Goal: Task Accomplishment & Management: Manage account settings

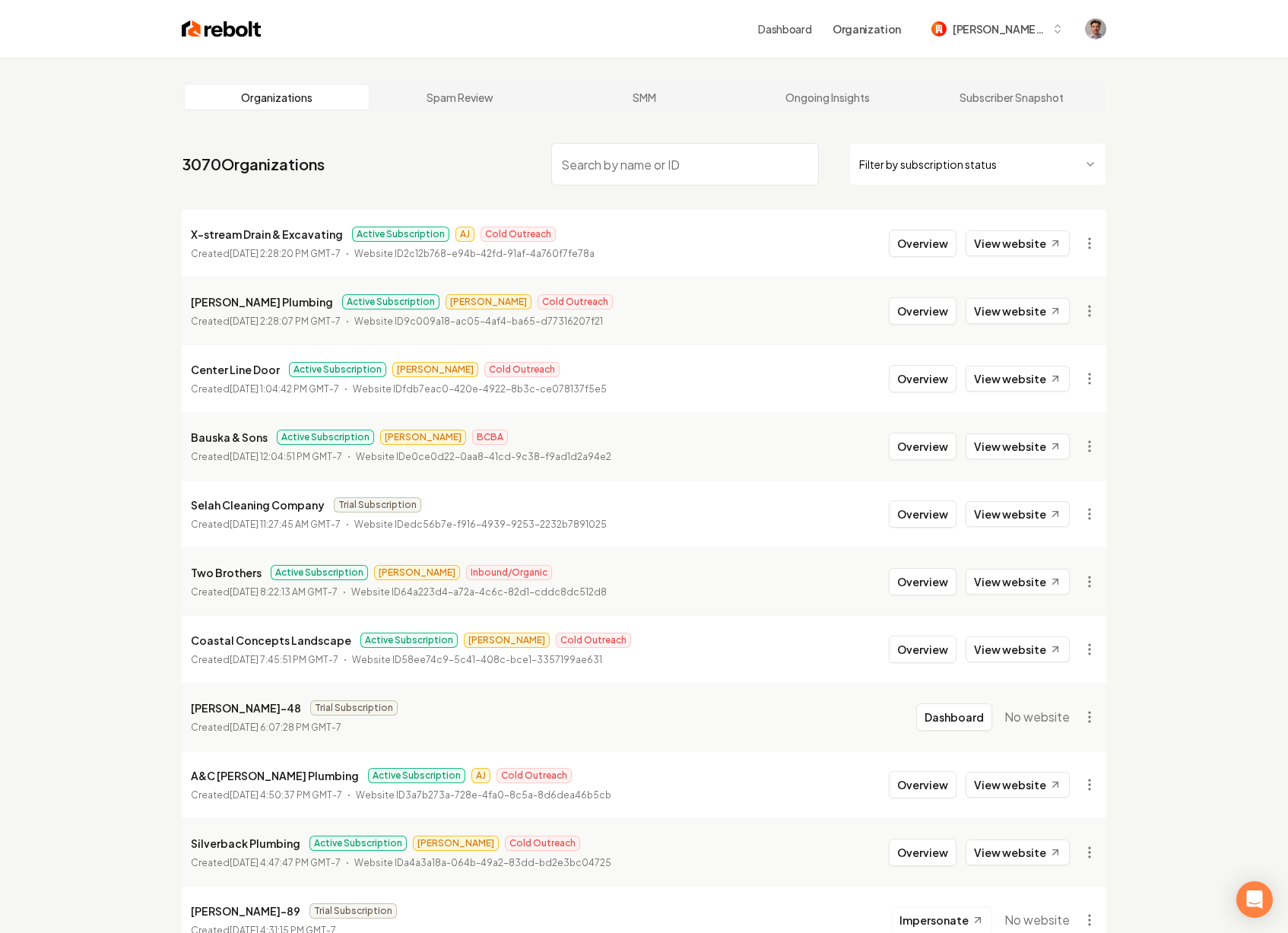
click at [596, 168] on input "search" at bounding box center [685, 164] width 268 height 43
type input "x-stream"
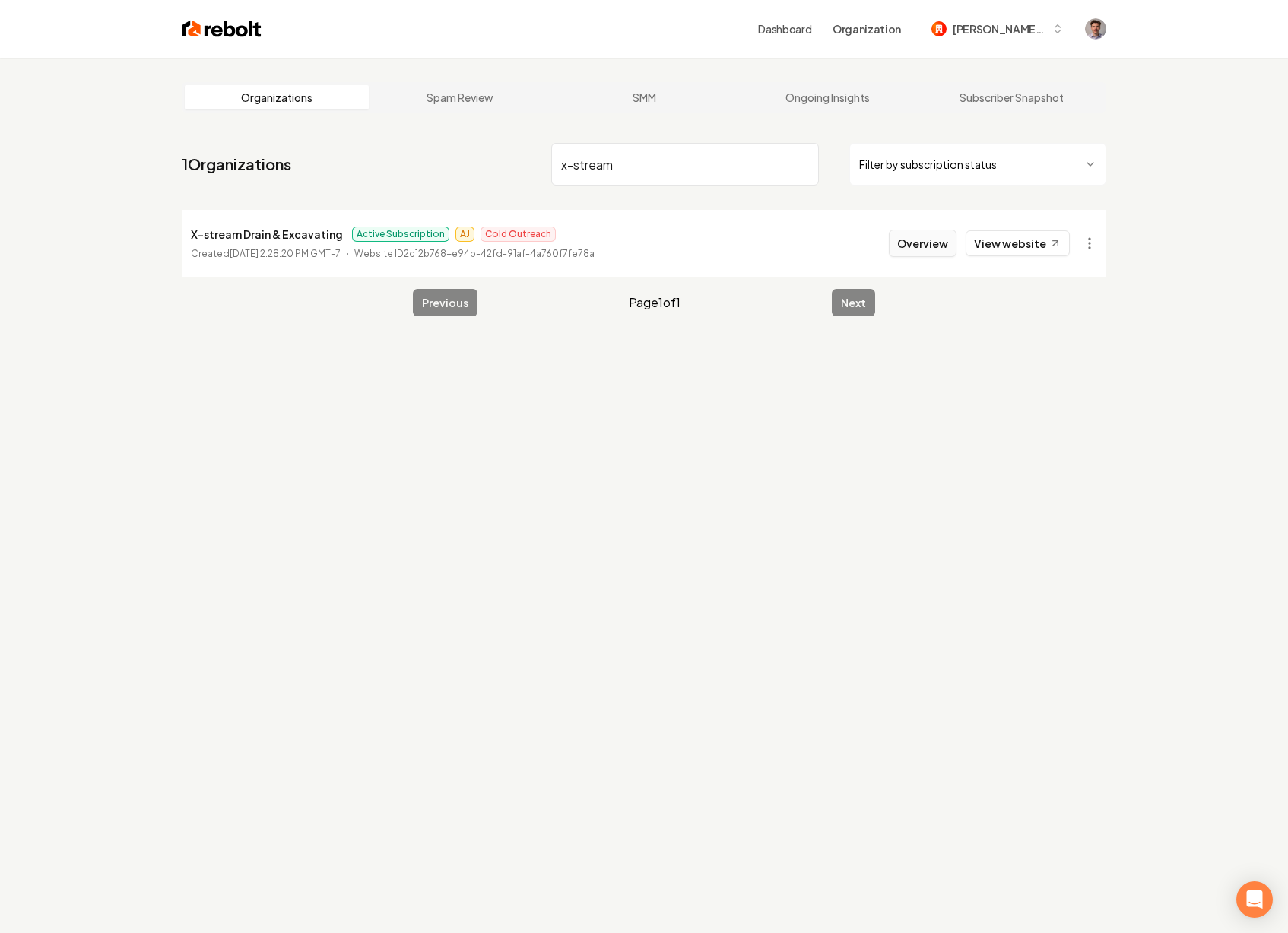
click at [933, 244] on button "Overview" at bounding box center [923, 243] width 68 height 27
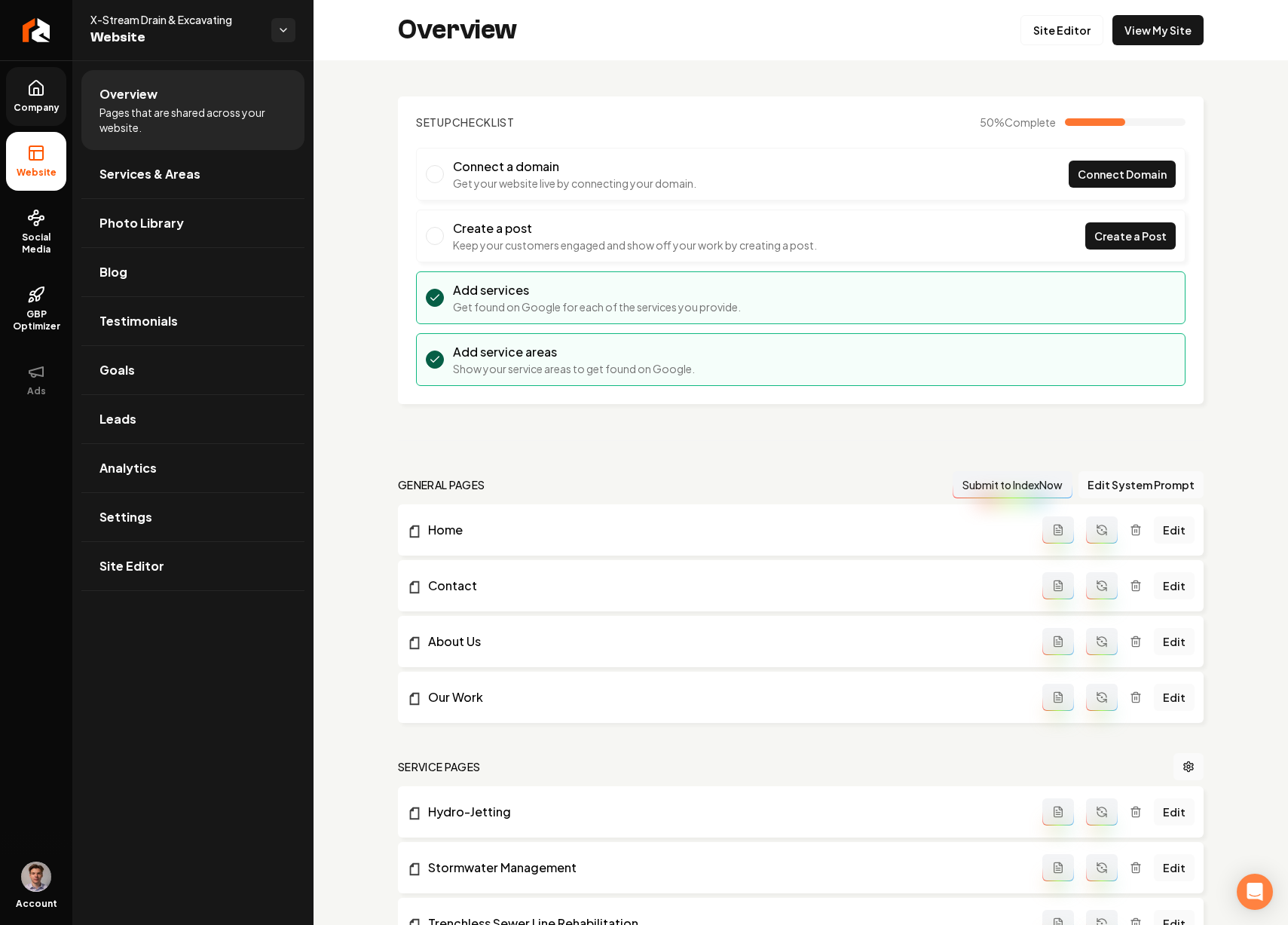
click at [49, 110] on span "Company" at bounding box center [36, 108] width 58 height 12
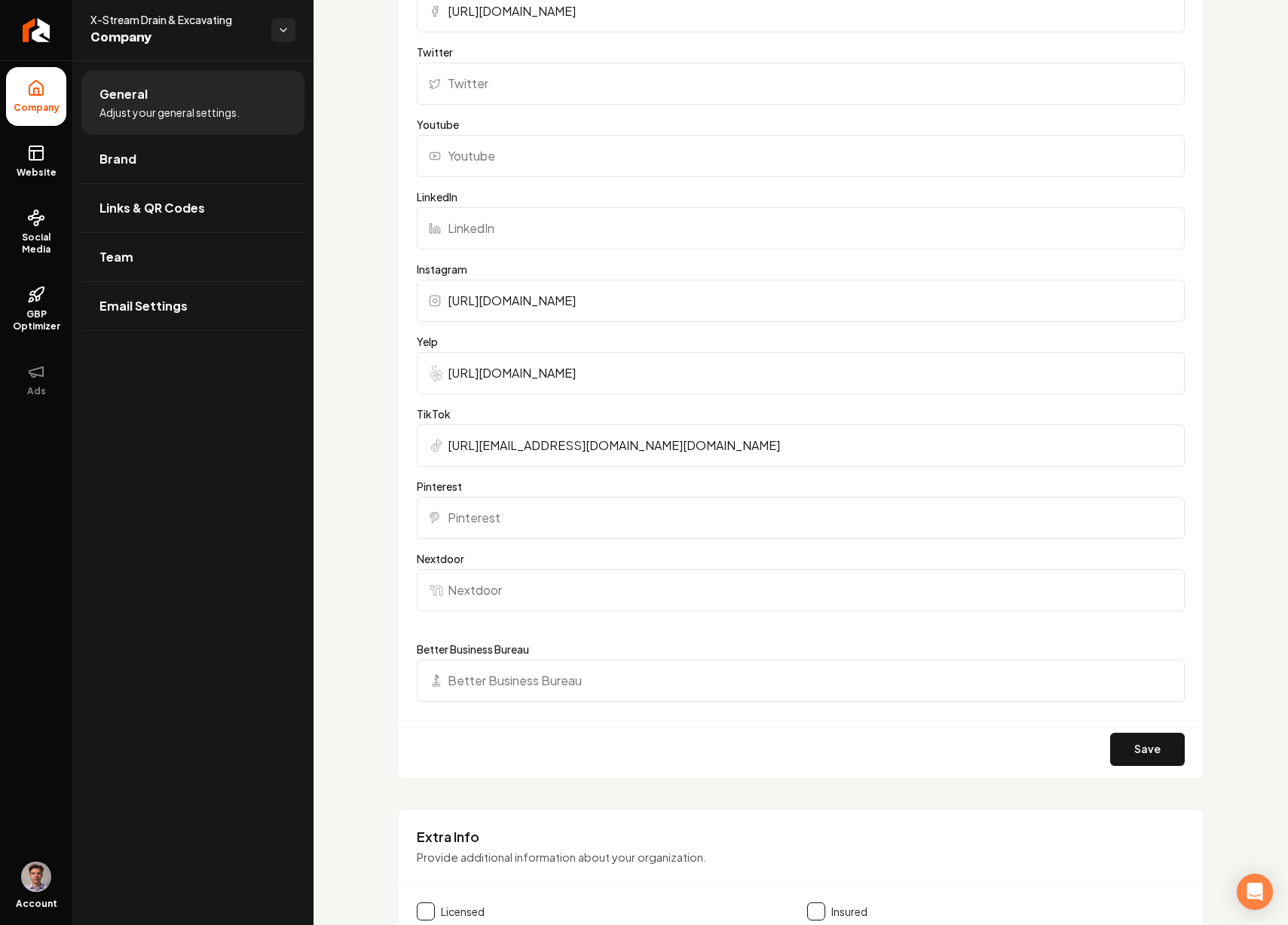
scroll to position [1955, 0]
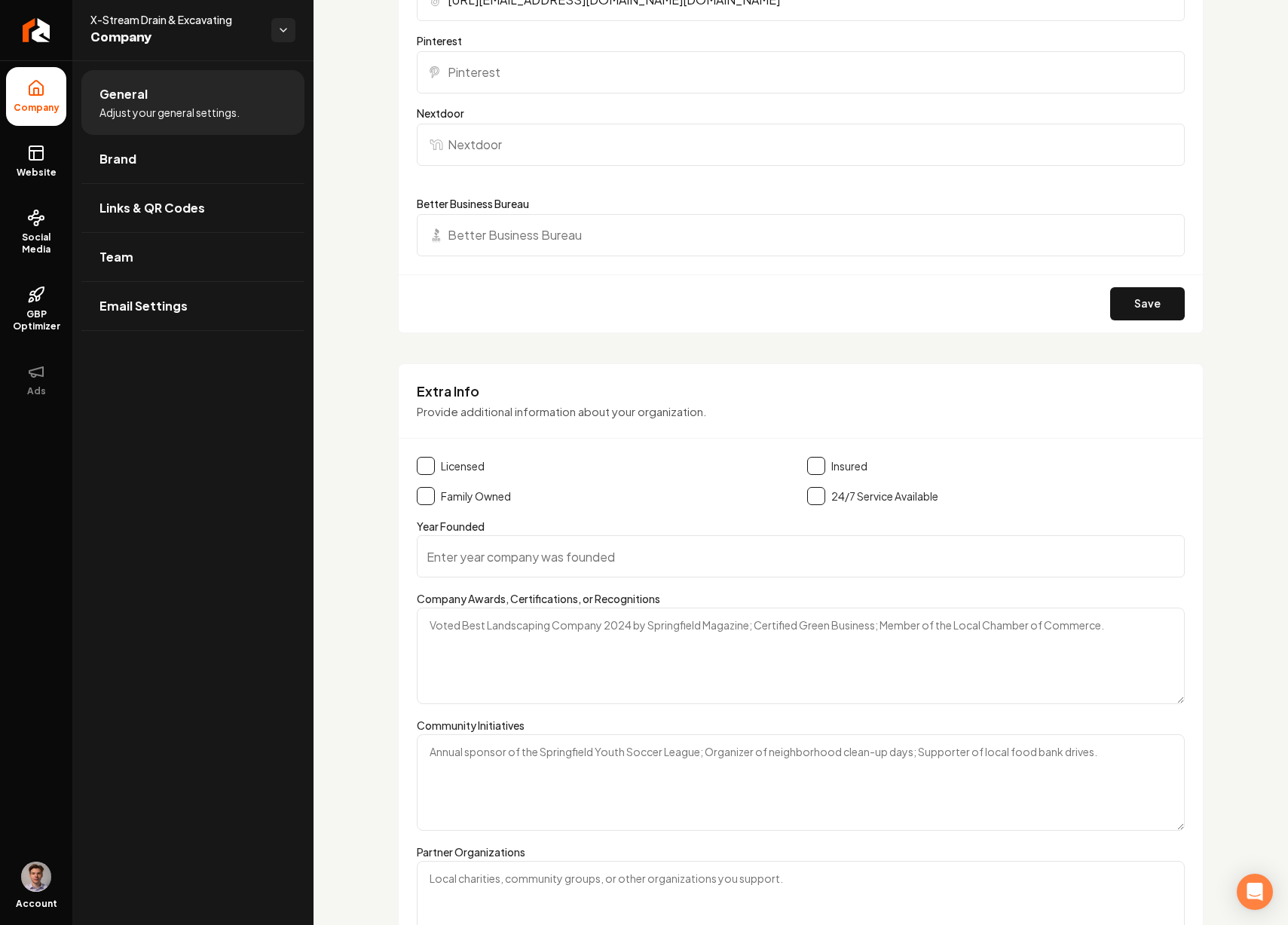
click at [815, 490] on button "Main content area" at bounding box center [817, 496] width 18 height 18
click at [814, 466] on button "Main content area" at bounding box center [817, 466] width 18 height 18
click at [422, 469] on button "Main content area" at bounding box center [426, 466] width 18 height 18
click at [424, 504] on button "Main content area" at bounding box center [426, 496] width 18 height 18
click at [484, 549] on input "Year Founded" at bounding box center [800, 556] width 768 height 42
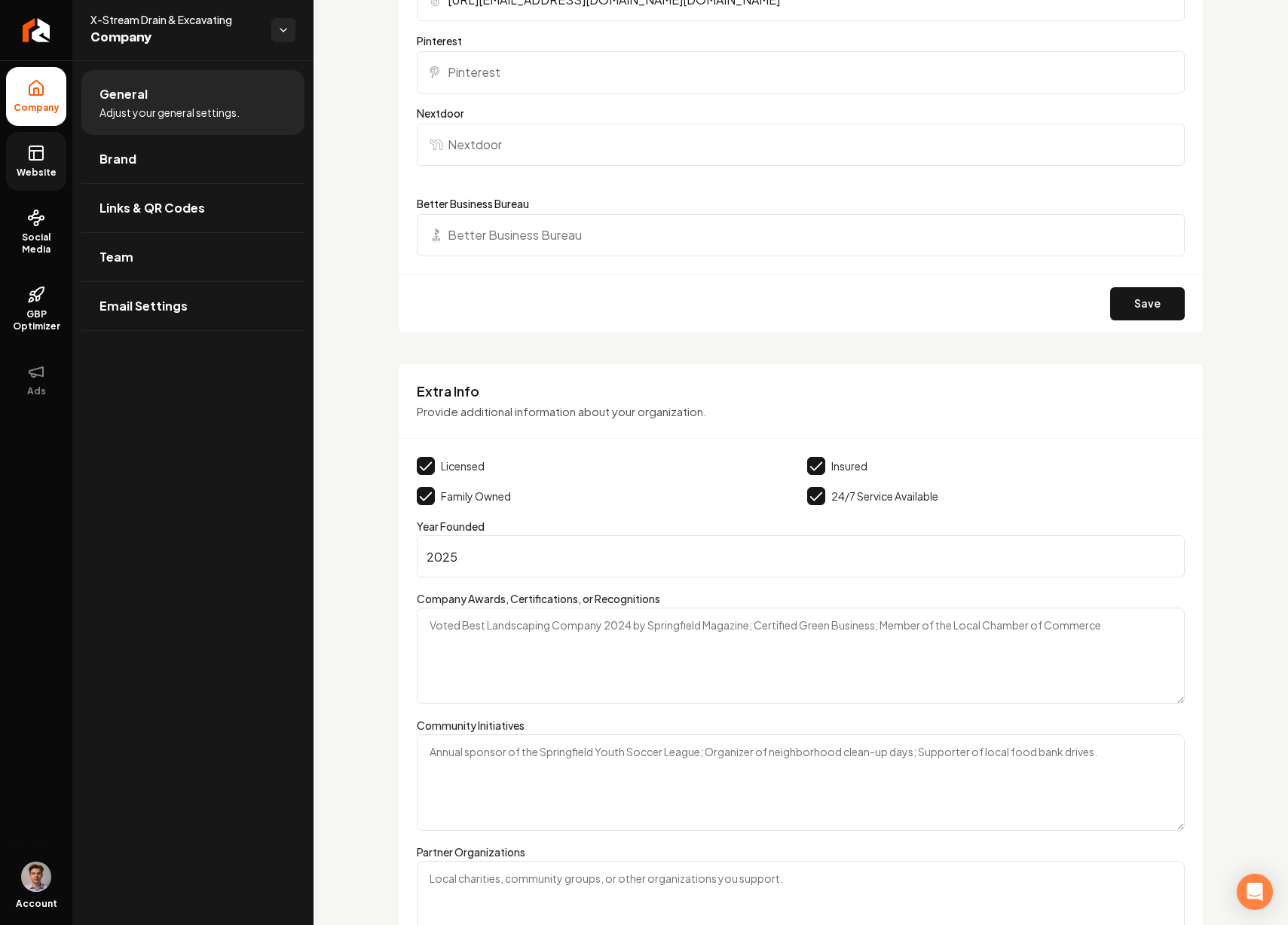
type input "2025"
click at [49, 155] on link "Website" at bounding box center [36, 161] width 60 height 58
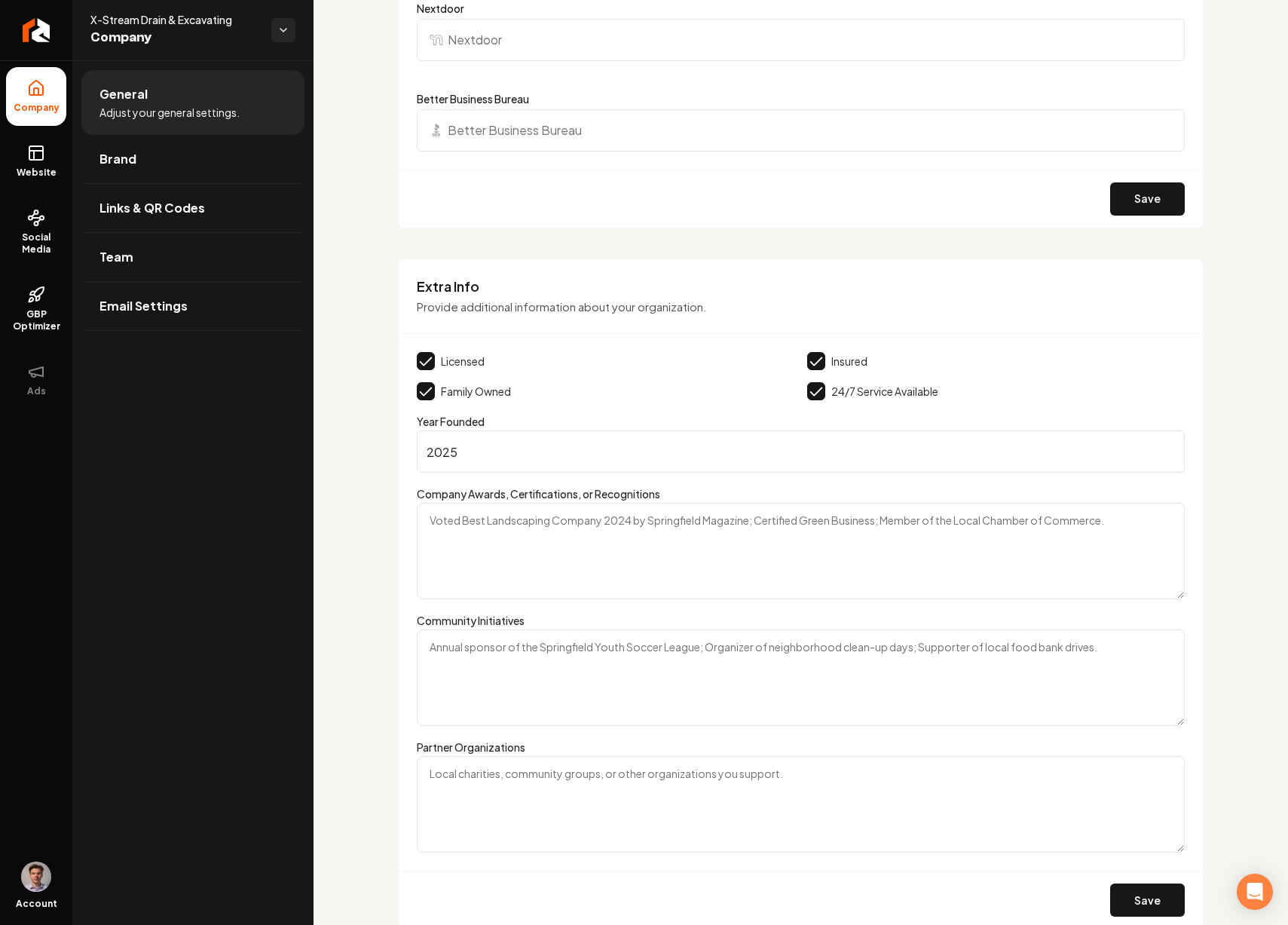
scroll to position [2125, 0]
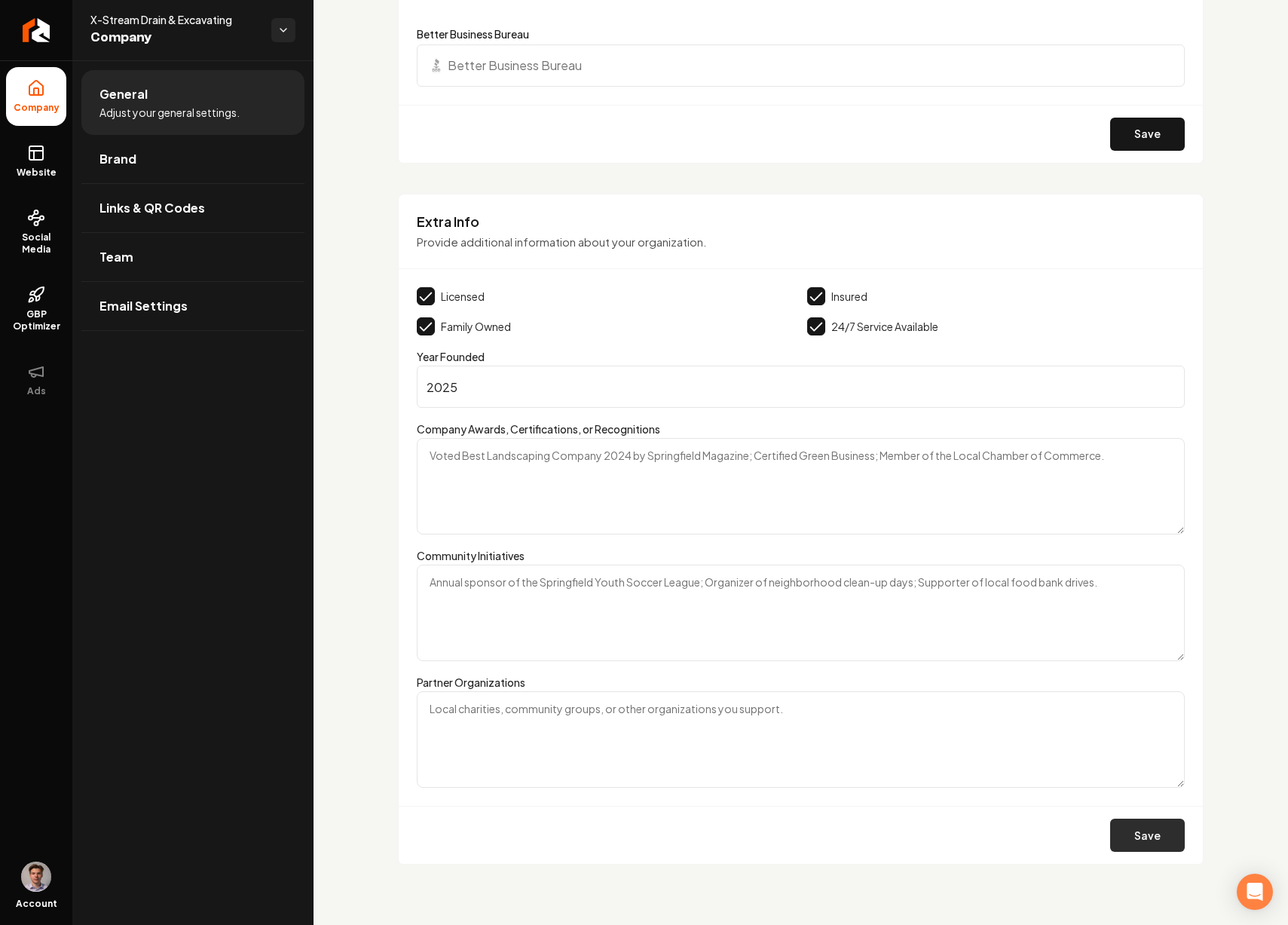
click at [1127, 837] on button "Save" at bounding box center [1147, 835] width 75 height 33
click at [1137, 832] on button "Save" at bounding box center [1147, 835] width 75 height 33
click at [28, 165] on link "Website" at bounding box center [36, 161] width 60 height 58
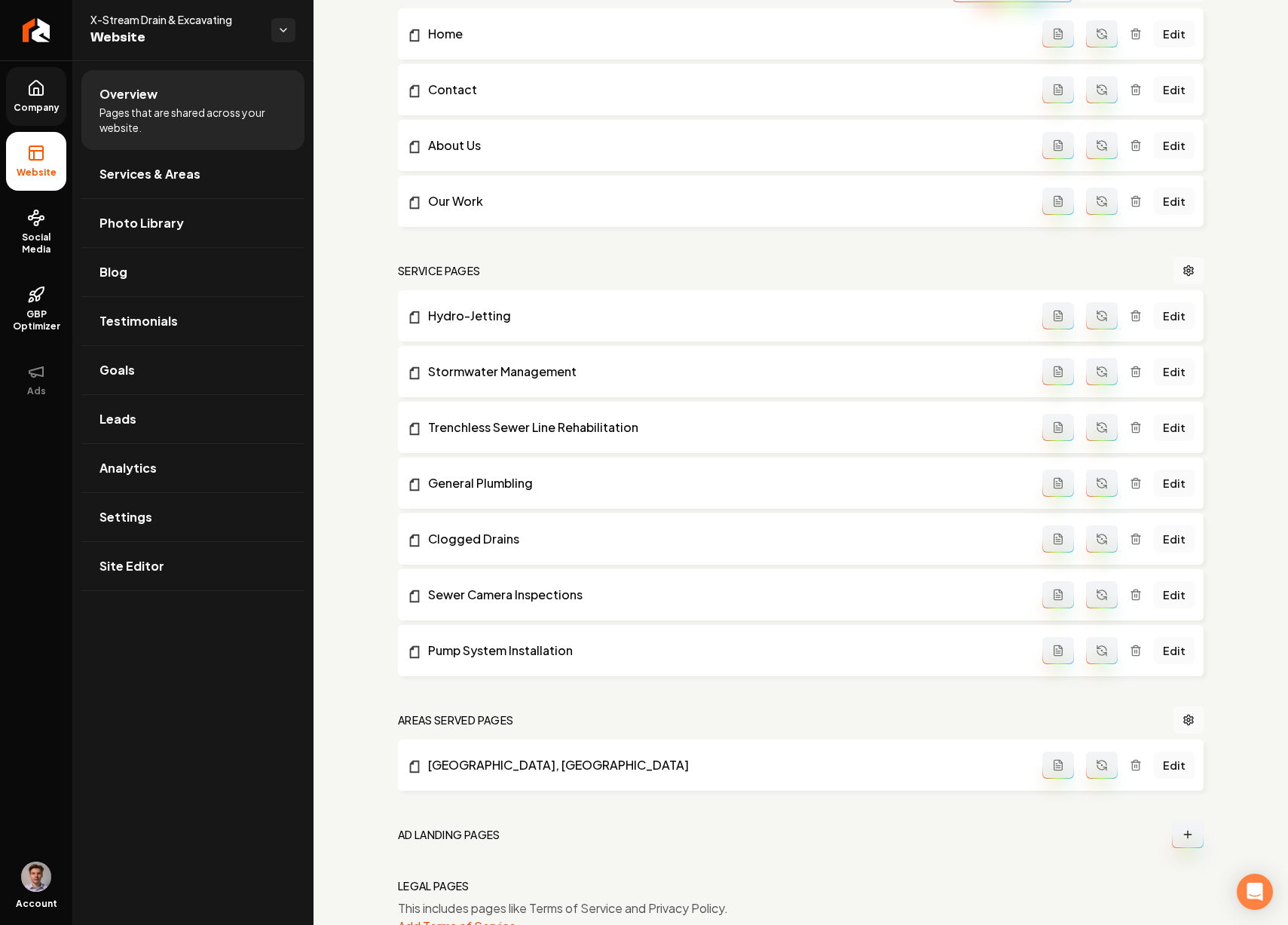
scroll to position [454, 0]
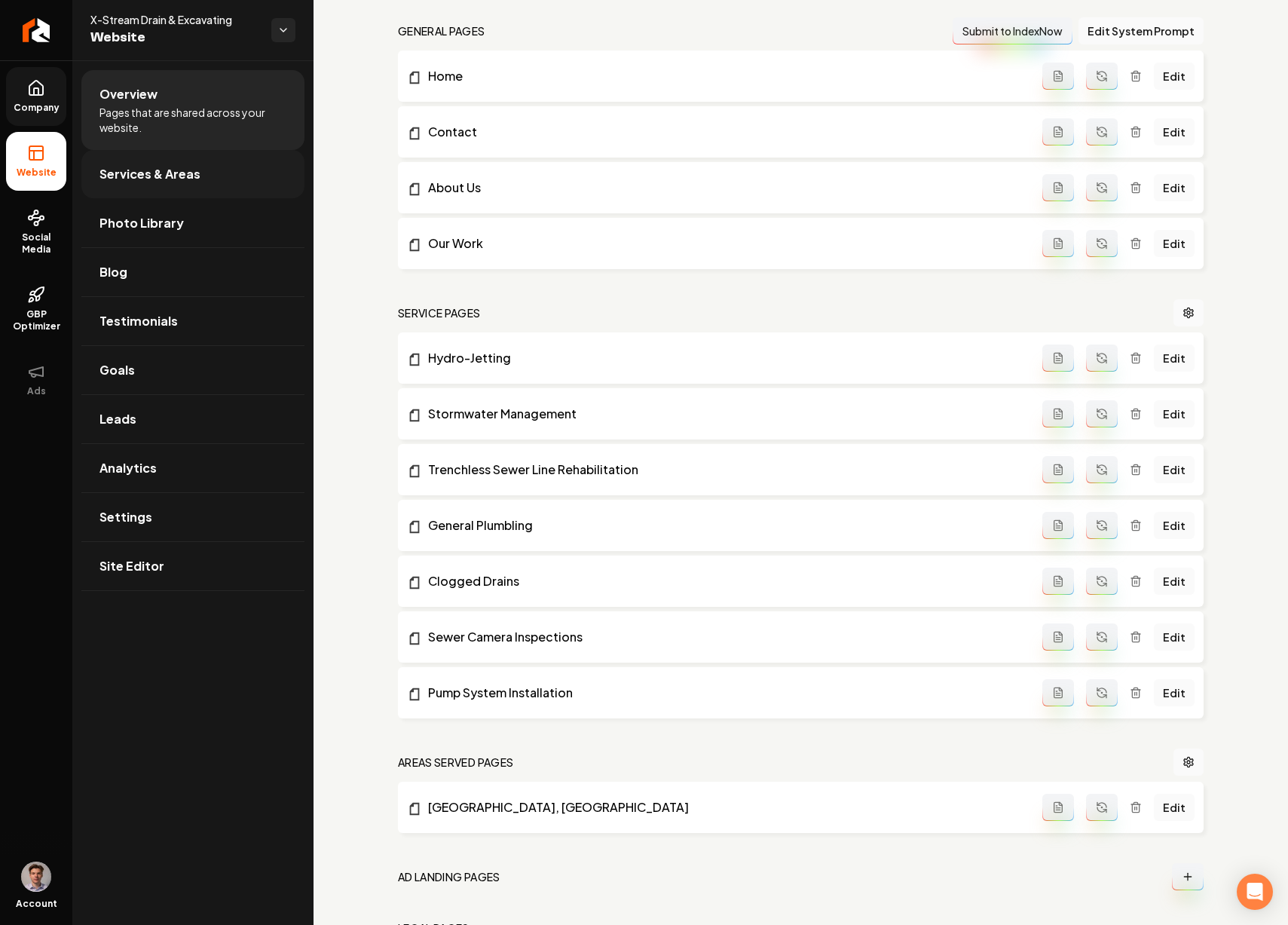
click at [210, 178] on link "Services & Areas" at bounding box center [193, 174] width 223 height 48
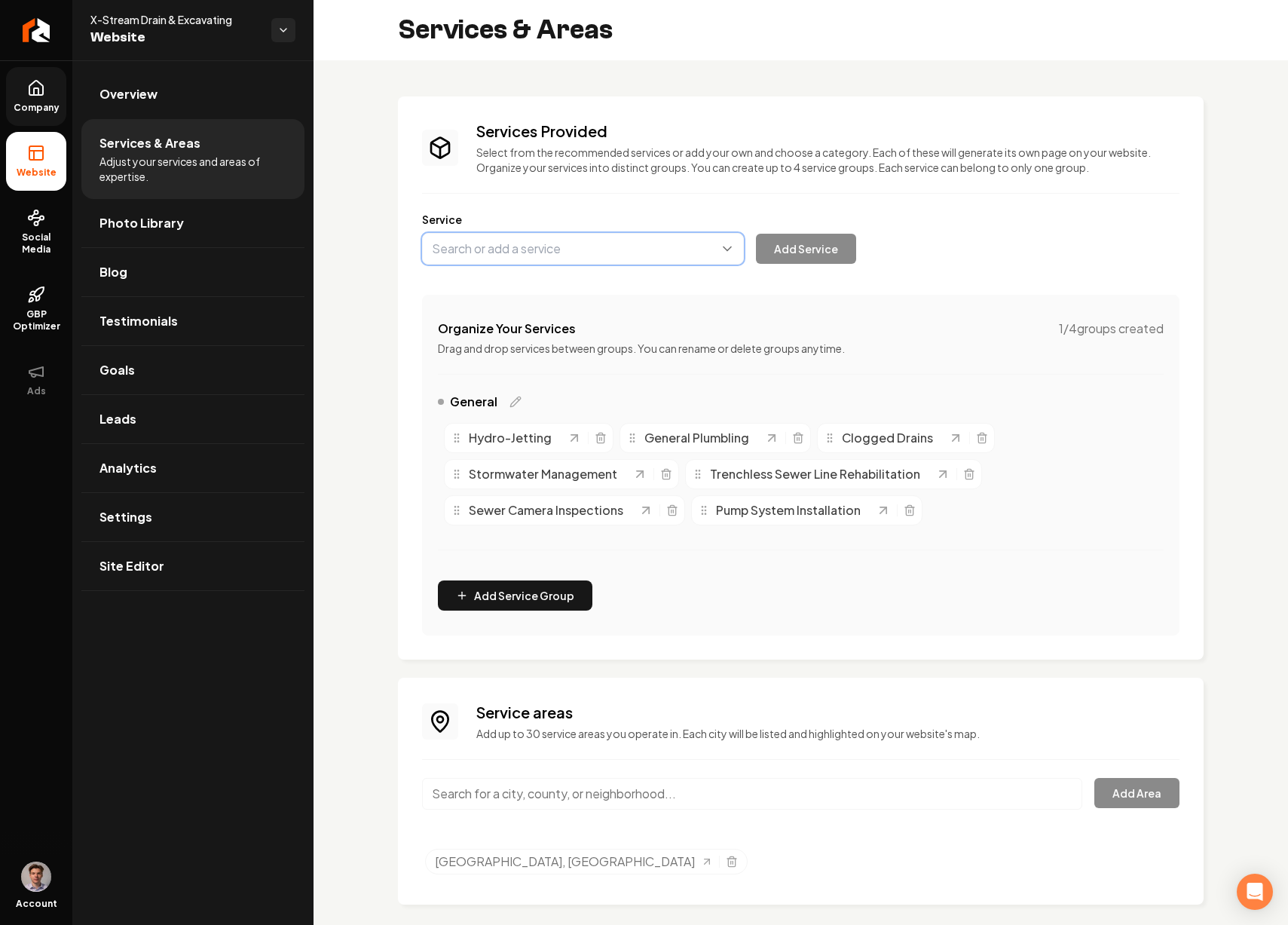
click at [499, 248] on button "Main content area" at bounding box center [583, 248] width 322 height 32
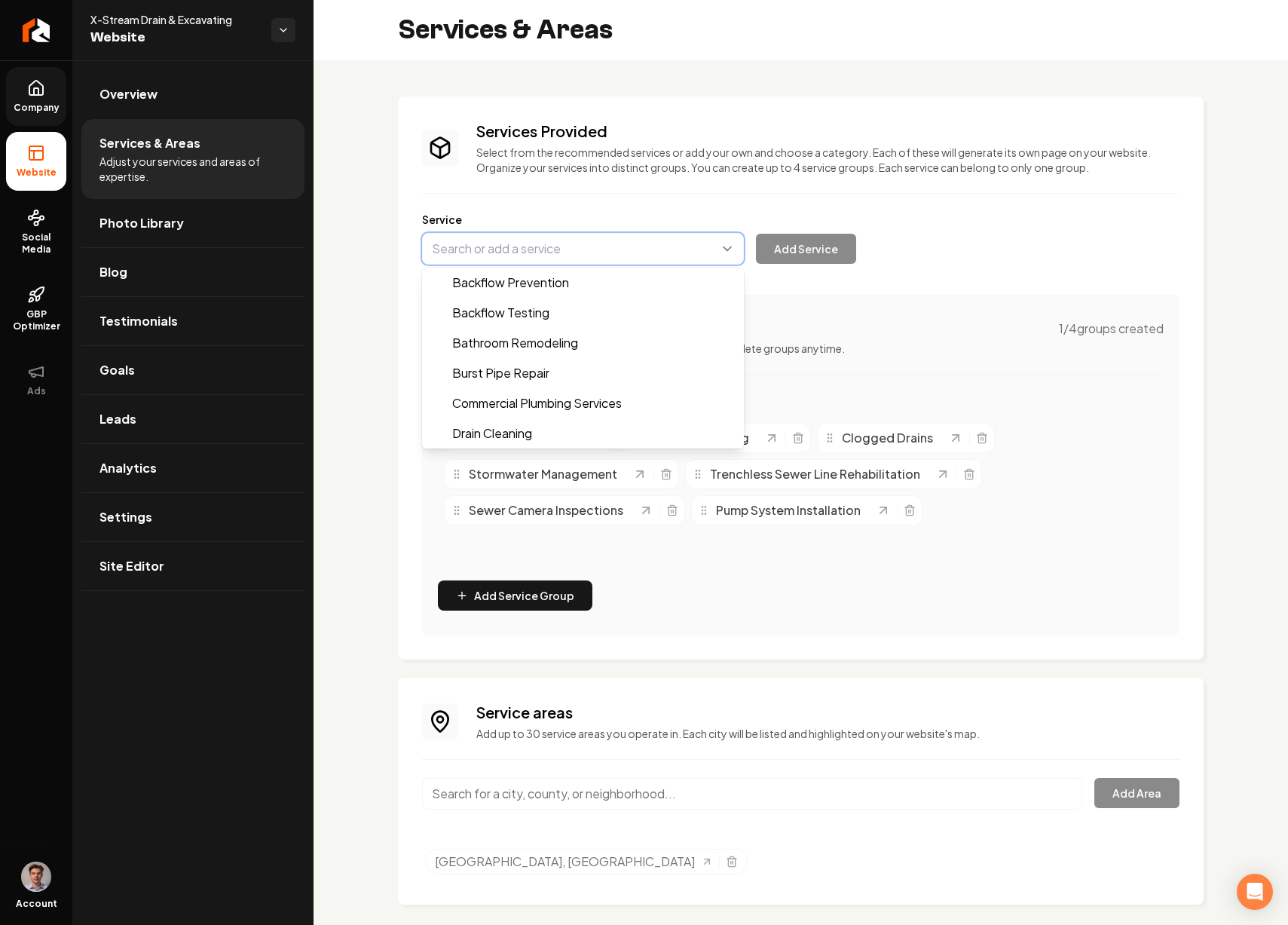
paste input "Septic System Installation"
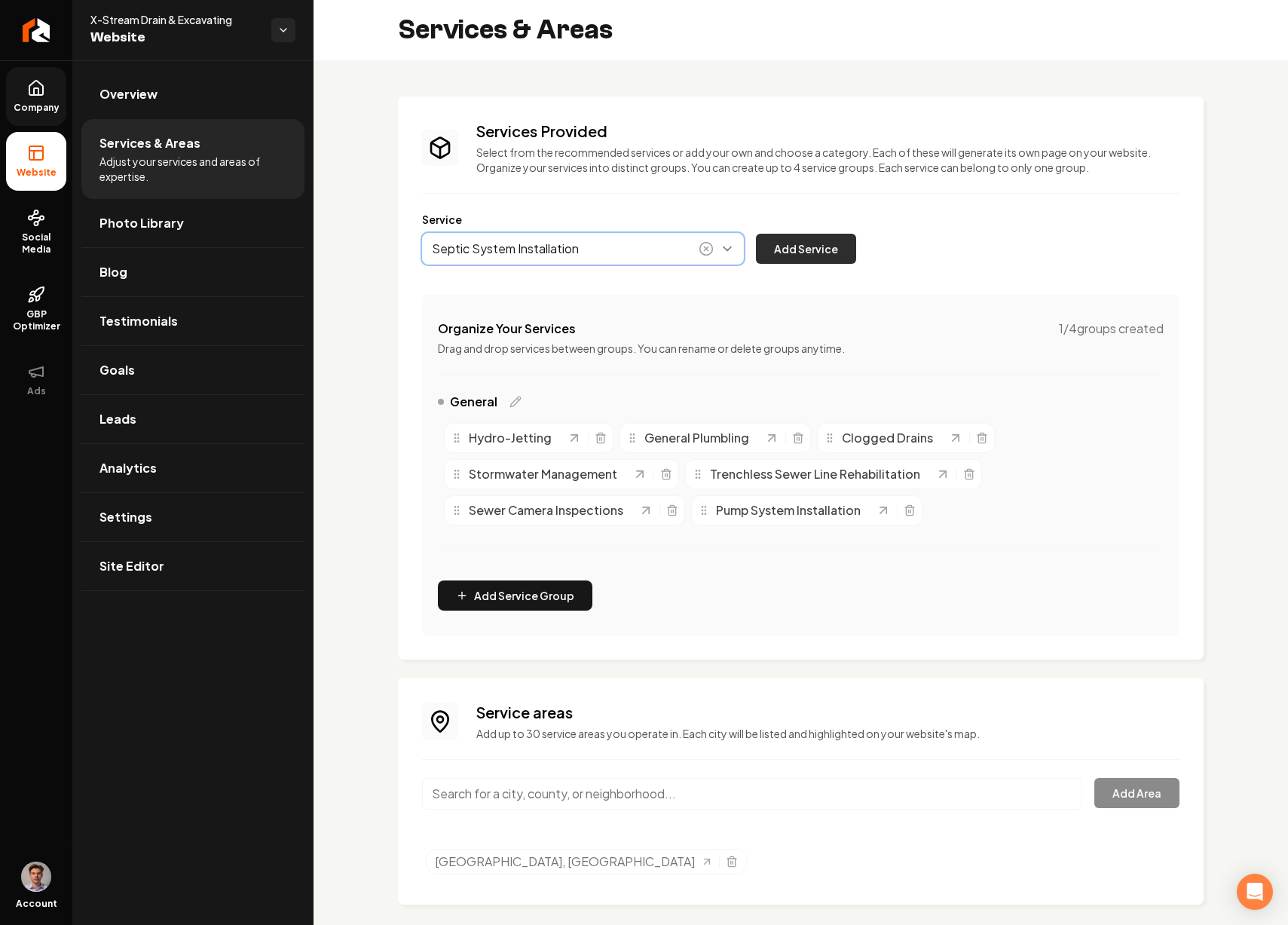
type input "Septic System Installation"
click at [770, 248] on button "Add Service" at bounding box center [806, 248] width 100 height 30
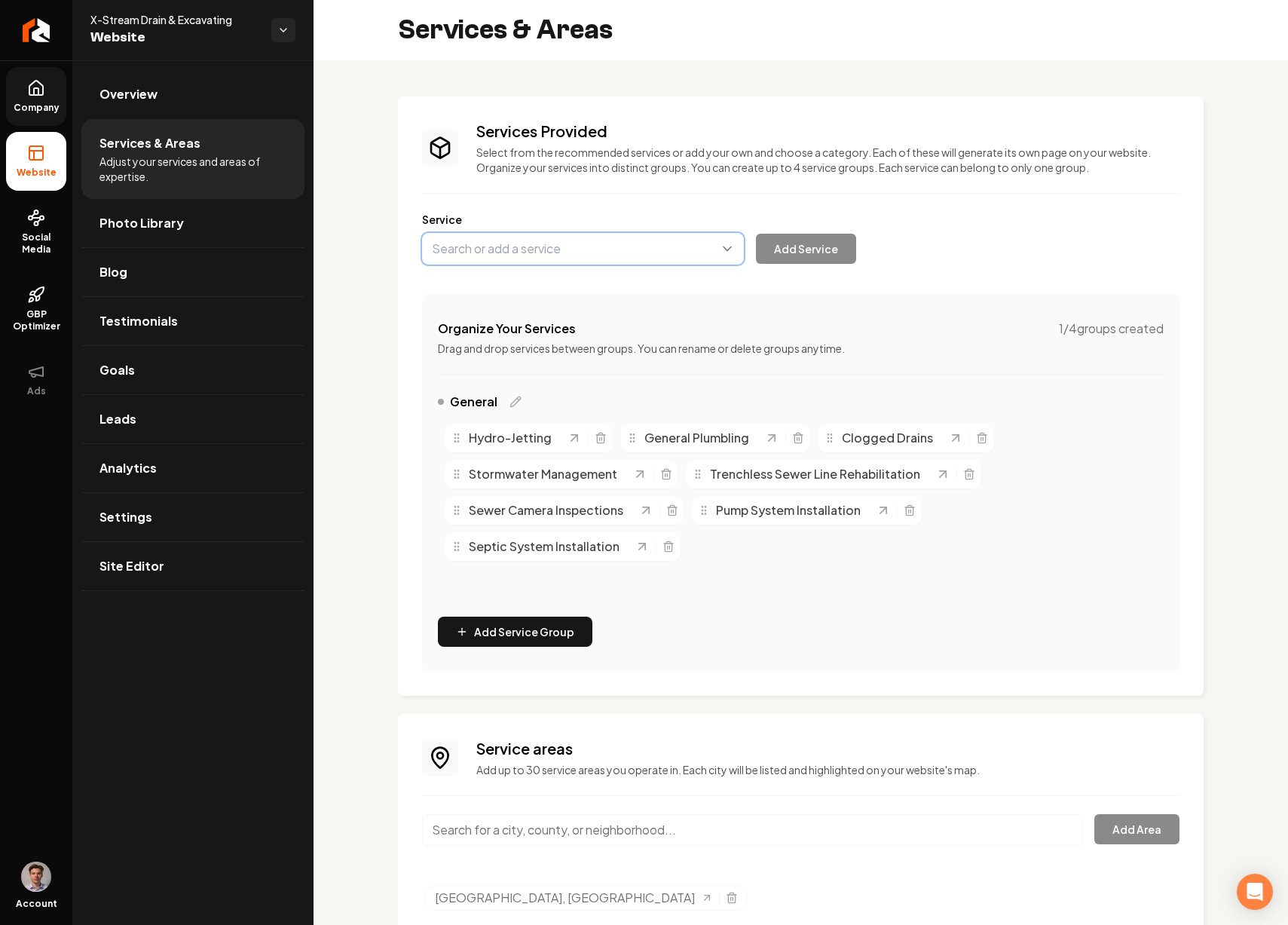
click at [576, 248] on button "Main content area" at bounding box center [583, 248] width 322 height 32
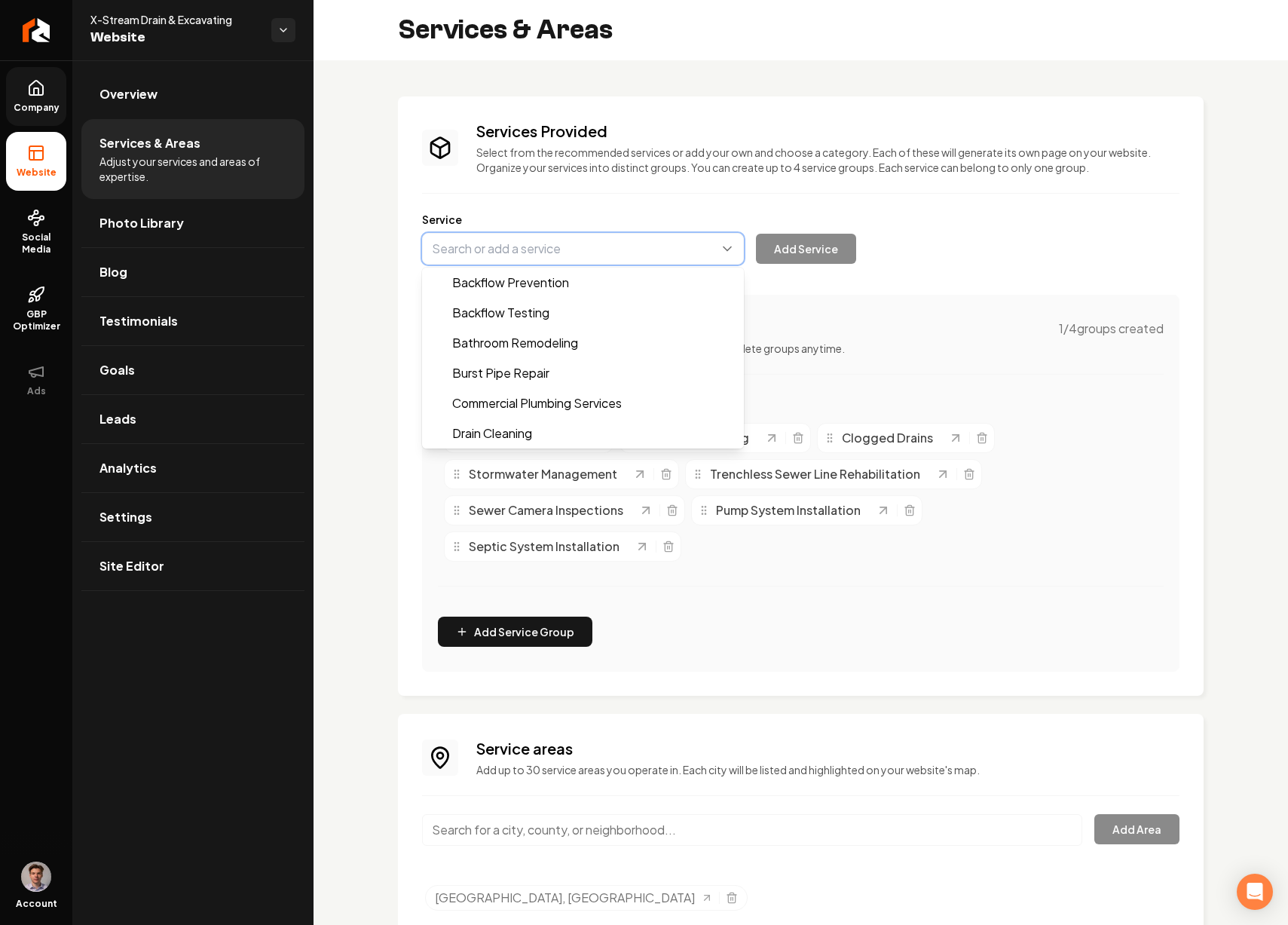
paste input "Excavating"
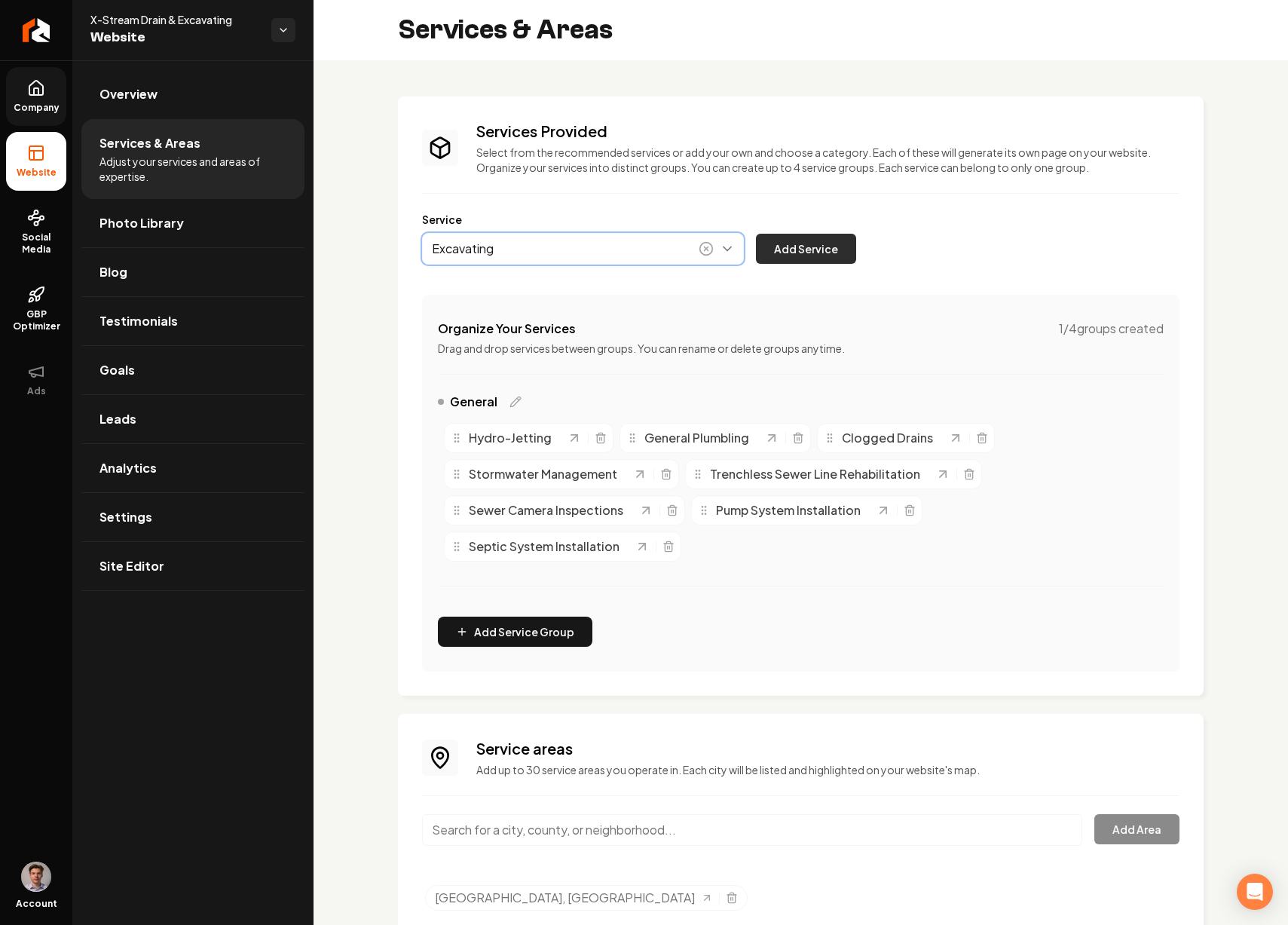
type input "Excavating"
click at [806, 248] on button "Add Service" at bounding box center [806, 248] width 100 height 30
click at [533, 249] on button "Main content area" at bounding box center [583, 248] width 322 height 32
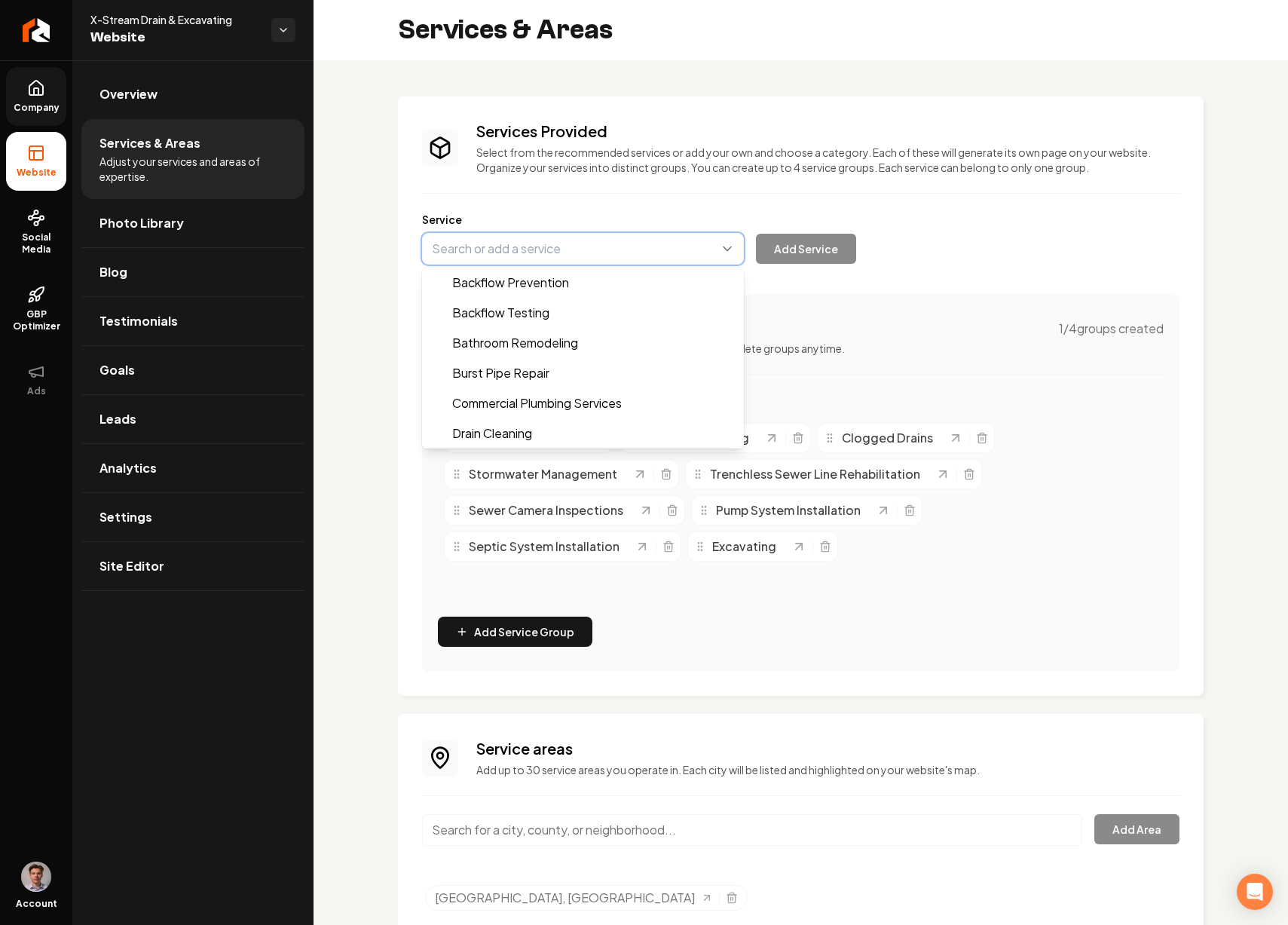
paste input "Grading"
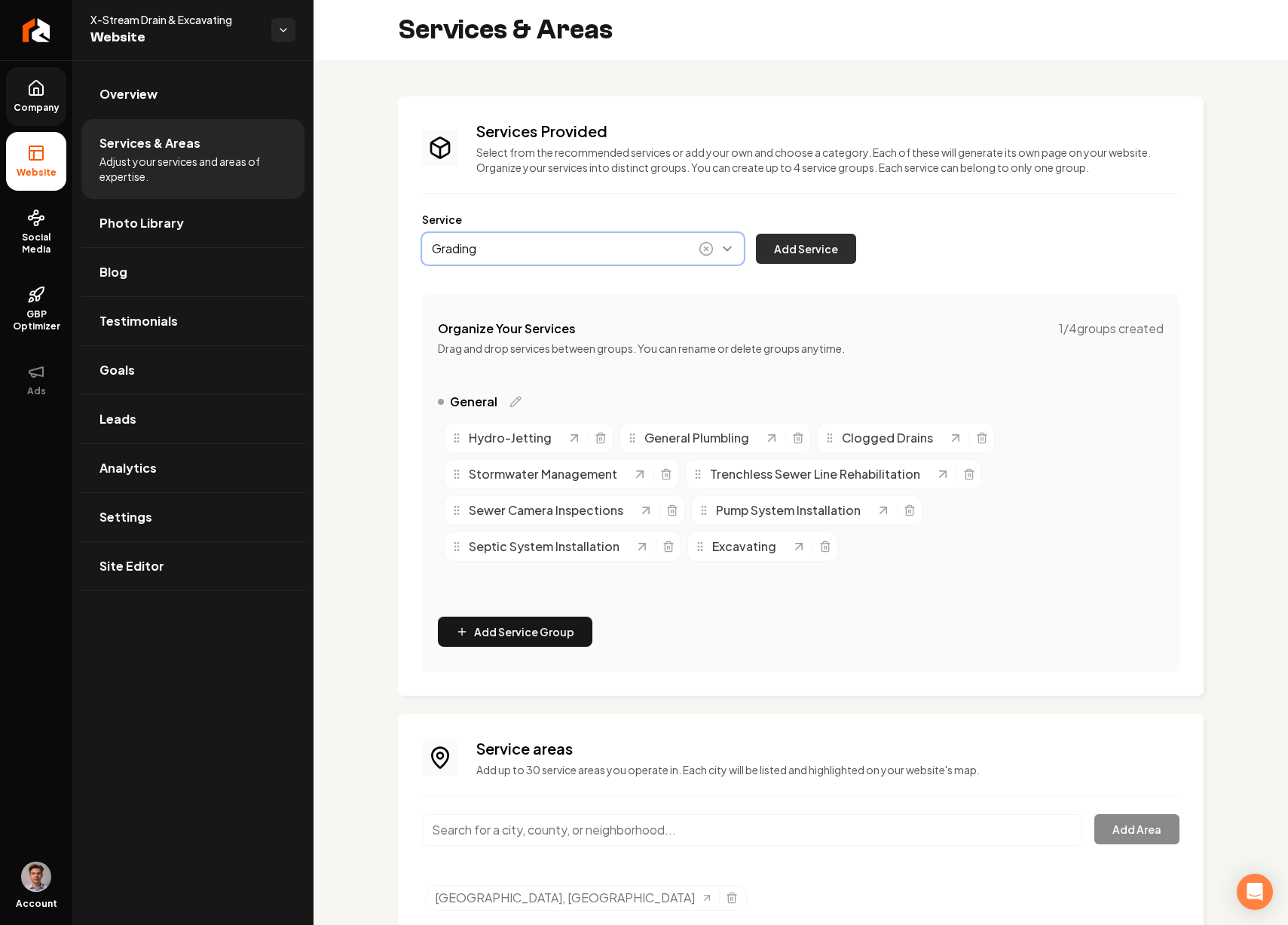
type input "Grading"
click at [814, 254] on button "Add Service" at bounding box center [806, 248] width 100 height 30
click at [451, 248] on button "Main content area" at bounding box center [583, 248] width 322 height 32
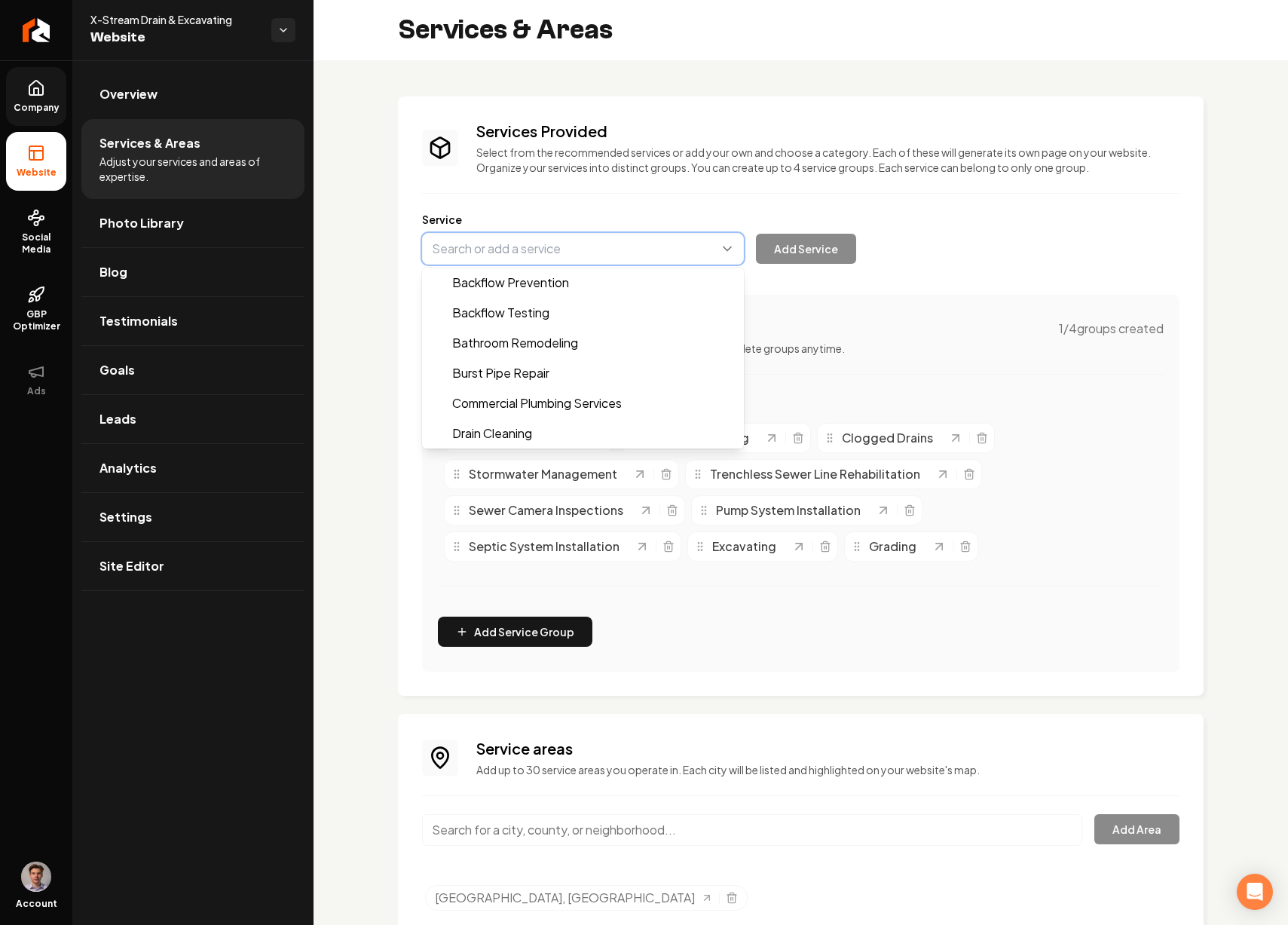
paste input "French Drainage"
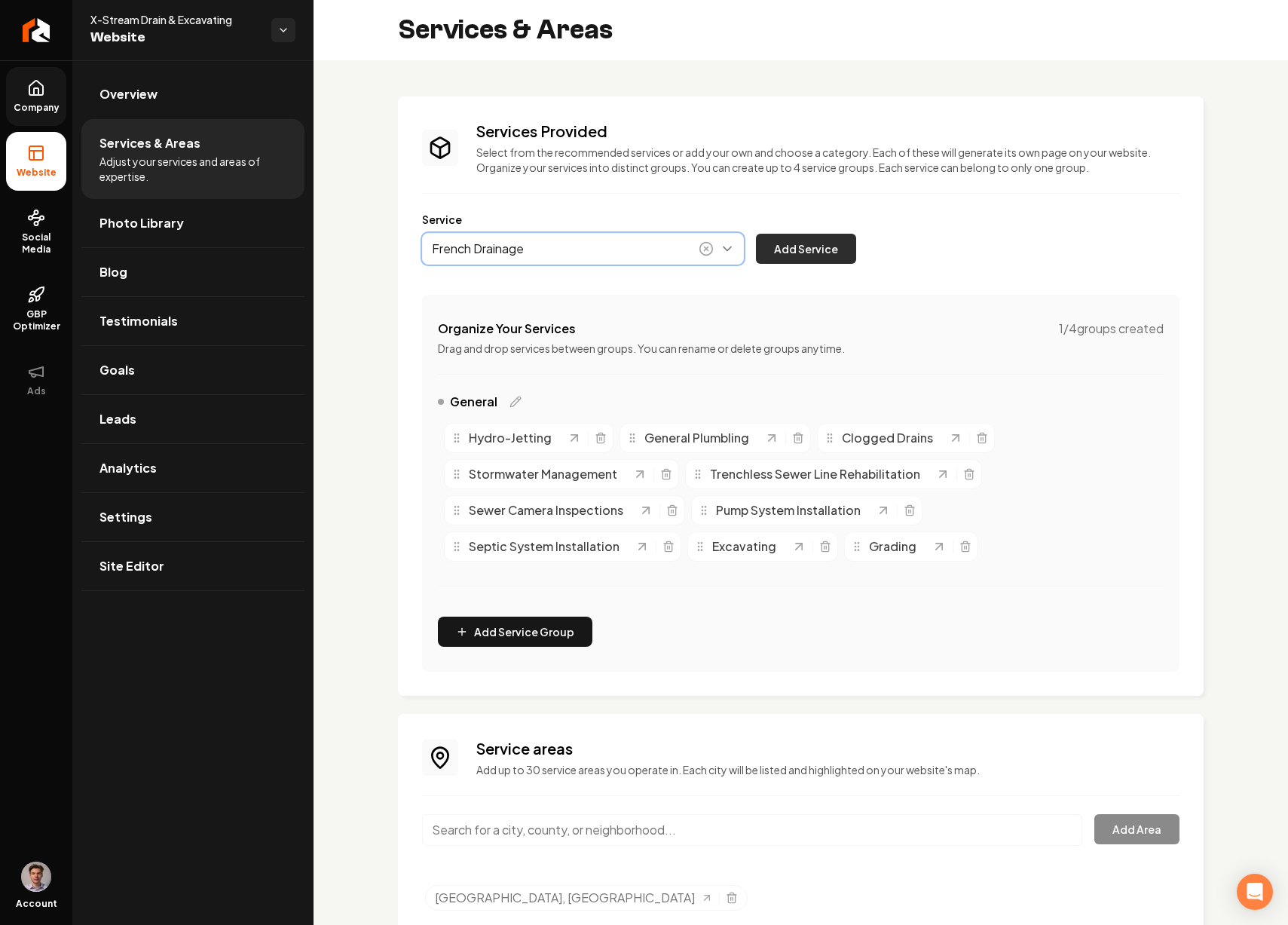
type input "French Drainage"
click at [803, 254] on button "Add Service" at bounding box center [806, 248] width 100 height 30
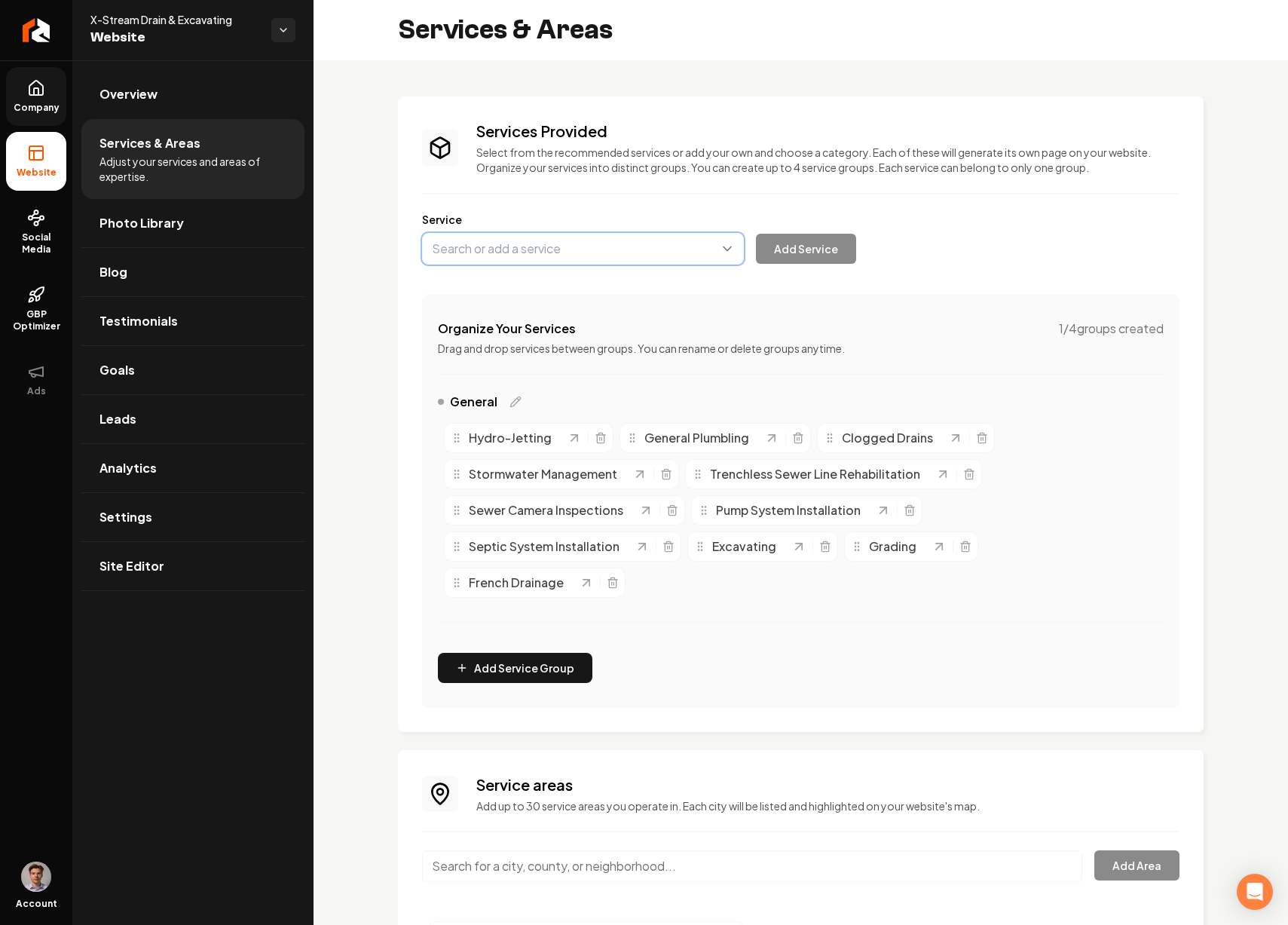
click at [474, 251] on button "Main content area" at bounding box center [583, 248] width 322 height 32
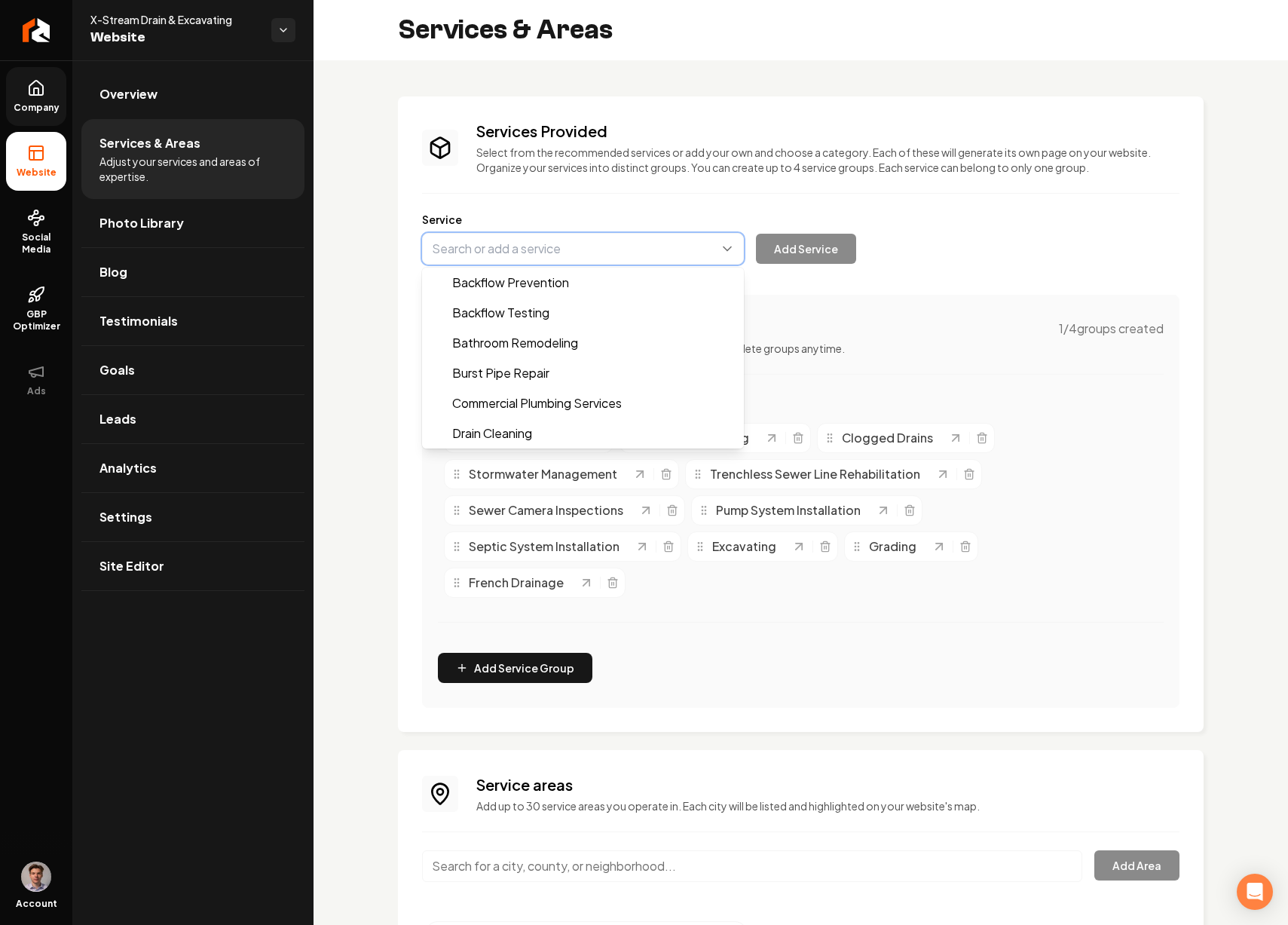
paste input "Grinder Pumps(E0n Pumps)"
type input "Grinder Pumps(E0n Pumps)"
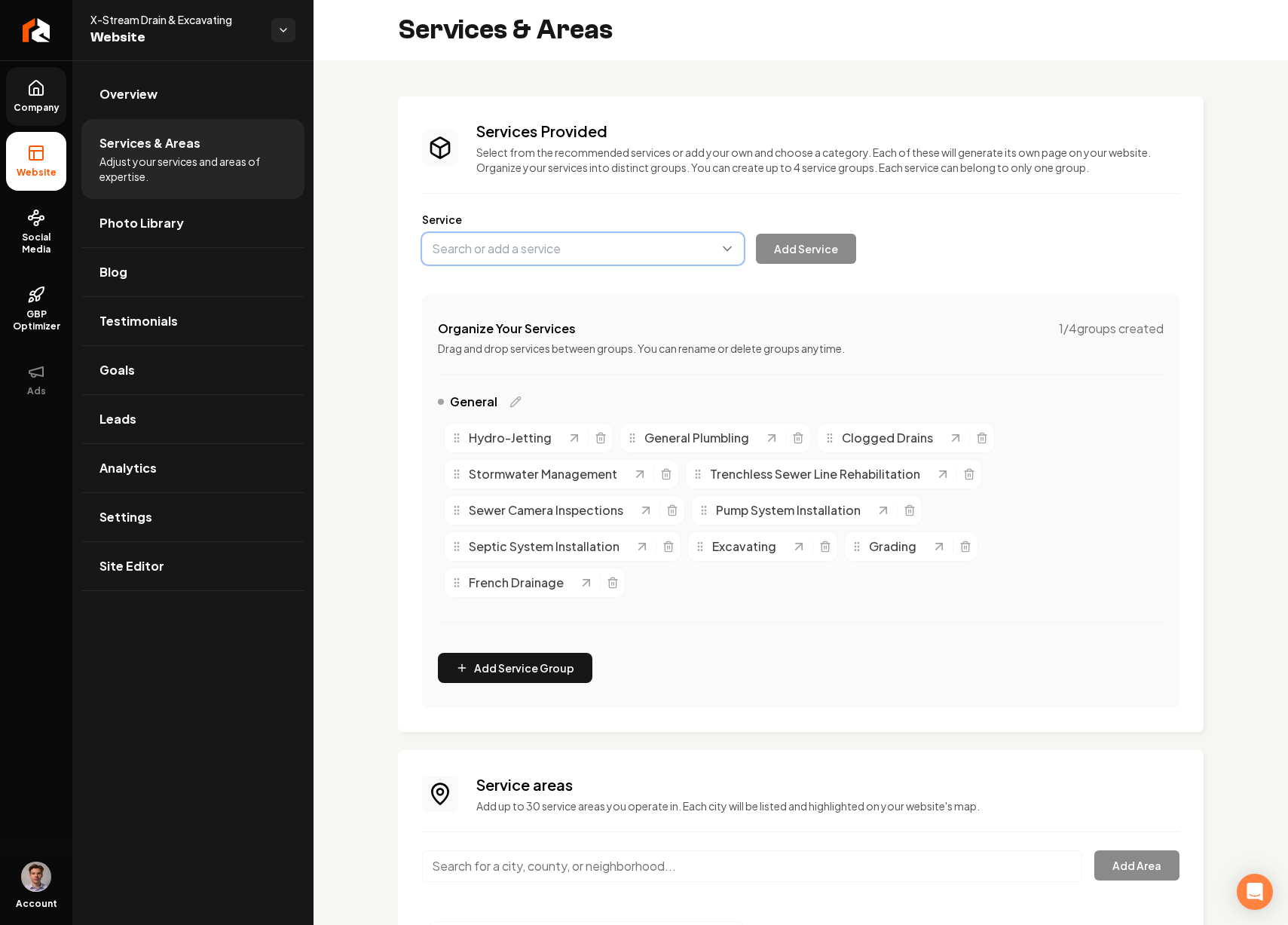
click at [518, 251] on button "Main content area" at bounding box center [583, 248] width 322 height 32
paste input "Grinder Pumps(E0n Pumps)"
type input "Grinder Pumps (E0n Pumps)"
click at [816, 244] on button "Add Service" at bounding box center [806, 248] width 100 height 30
click at [194, 96] on link "Overview" at bounding box center [193, 94] width 223 height 48
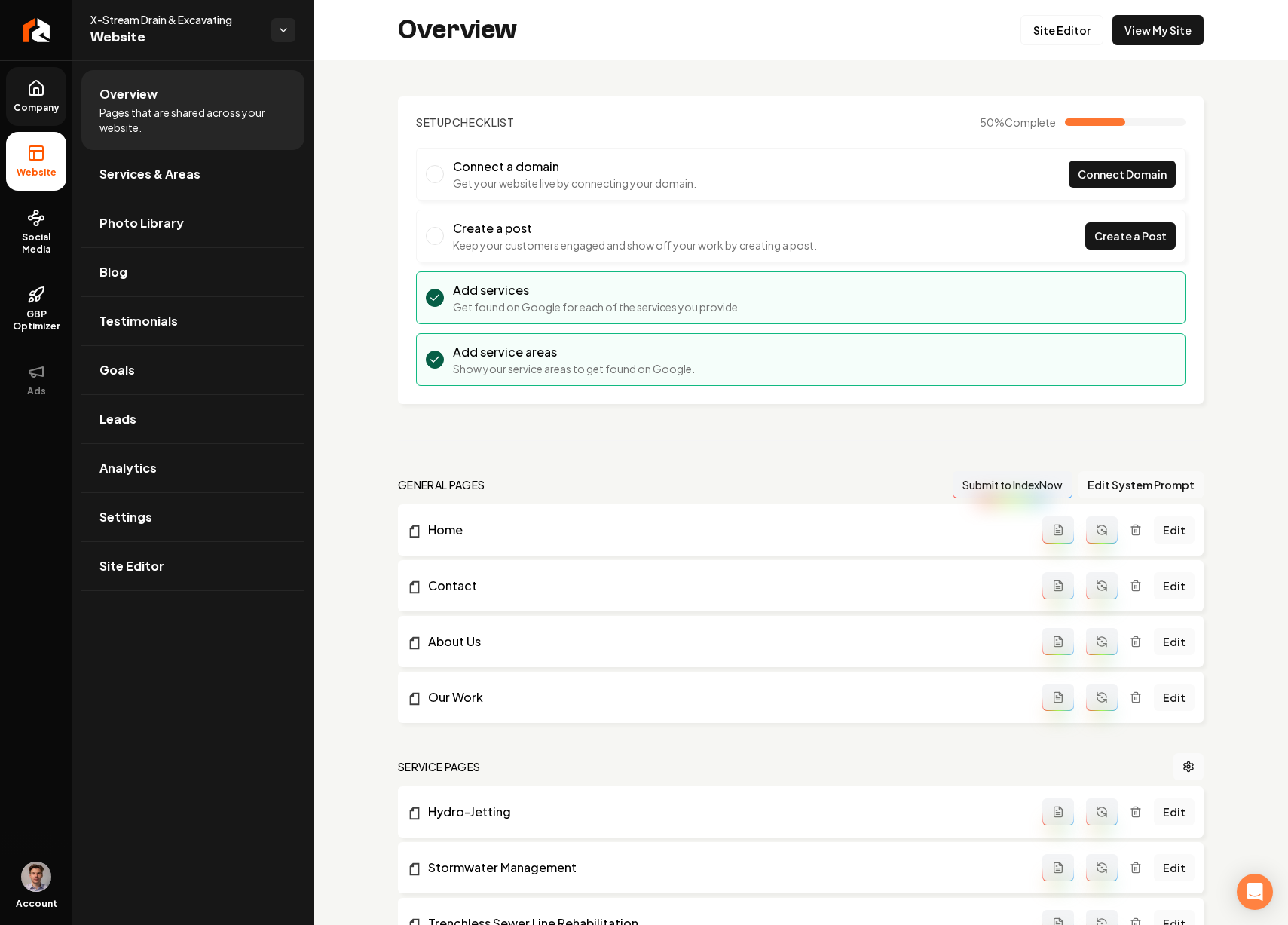
click at [1125, 476] on button "Edit System Prompt" at bounding box center [1141, 484] width 125 height 27
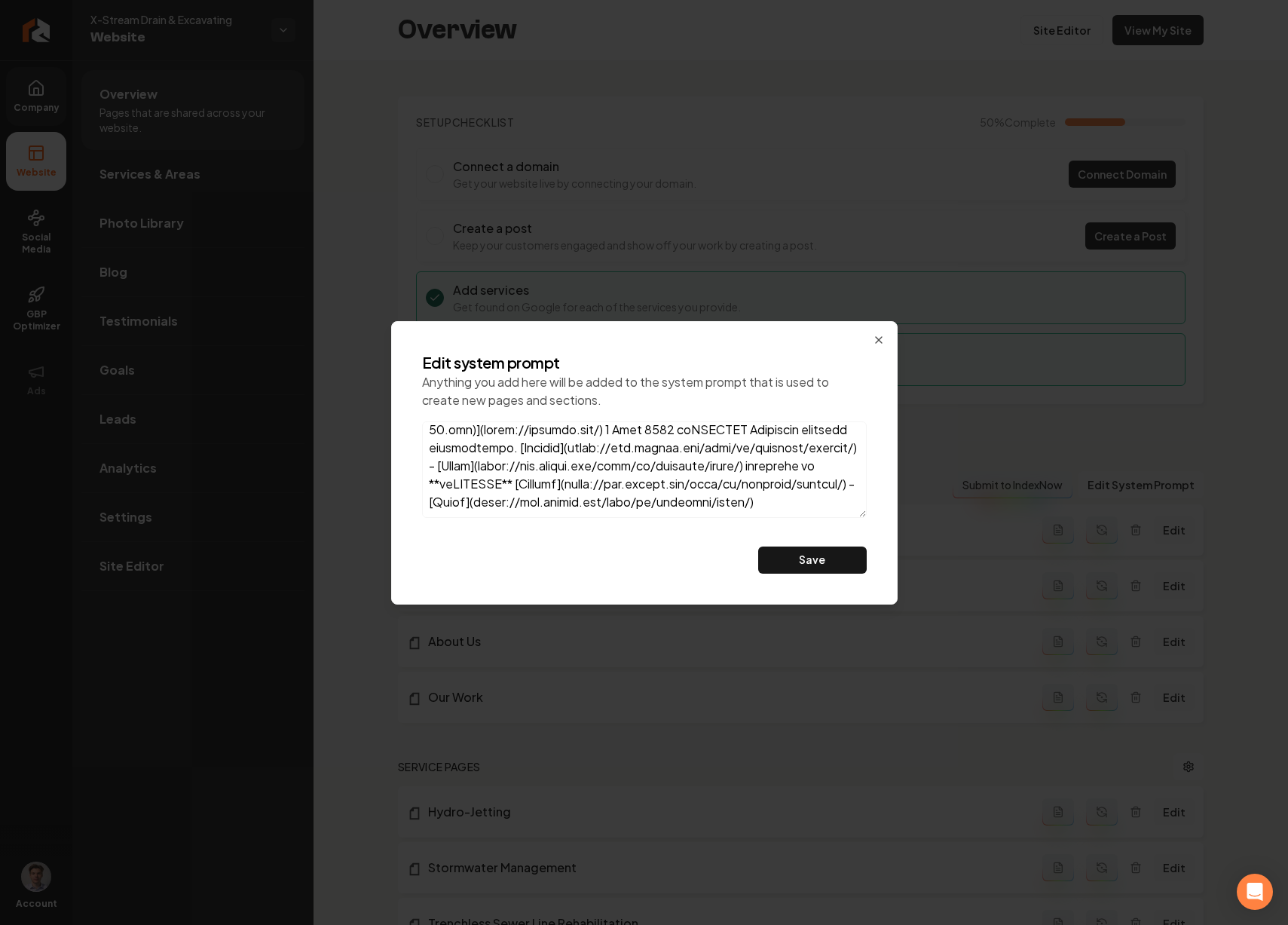
scroll to position [5199, 0]
click at [755, 503] on textarea at bounding box center [644, 469] width 444 height 96
paste textarea "Field Lines, Main Sewer Lines, Fresh Water Lines, Water Leak Detection, Commerc…"
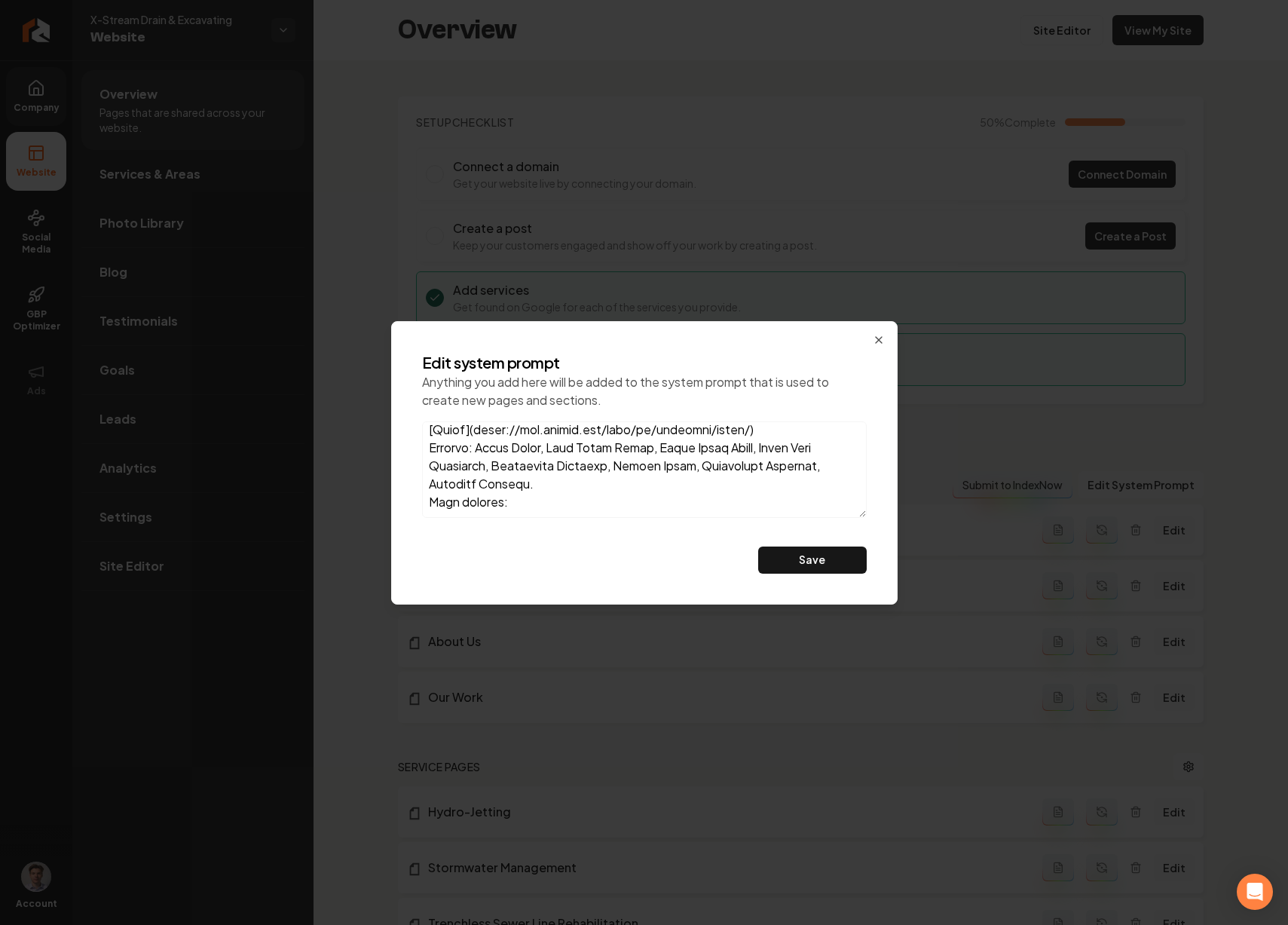
paste textarea "Faucets, Leaky Faucets, Running Toilets"
type textarea "X-Stream Drain & Excavating, we specialize in solving the issues that Others Av…"
click at [807, 558] on button "Save" at bounding box center [812, 560] width 108 height 27
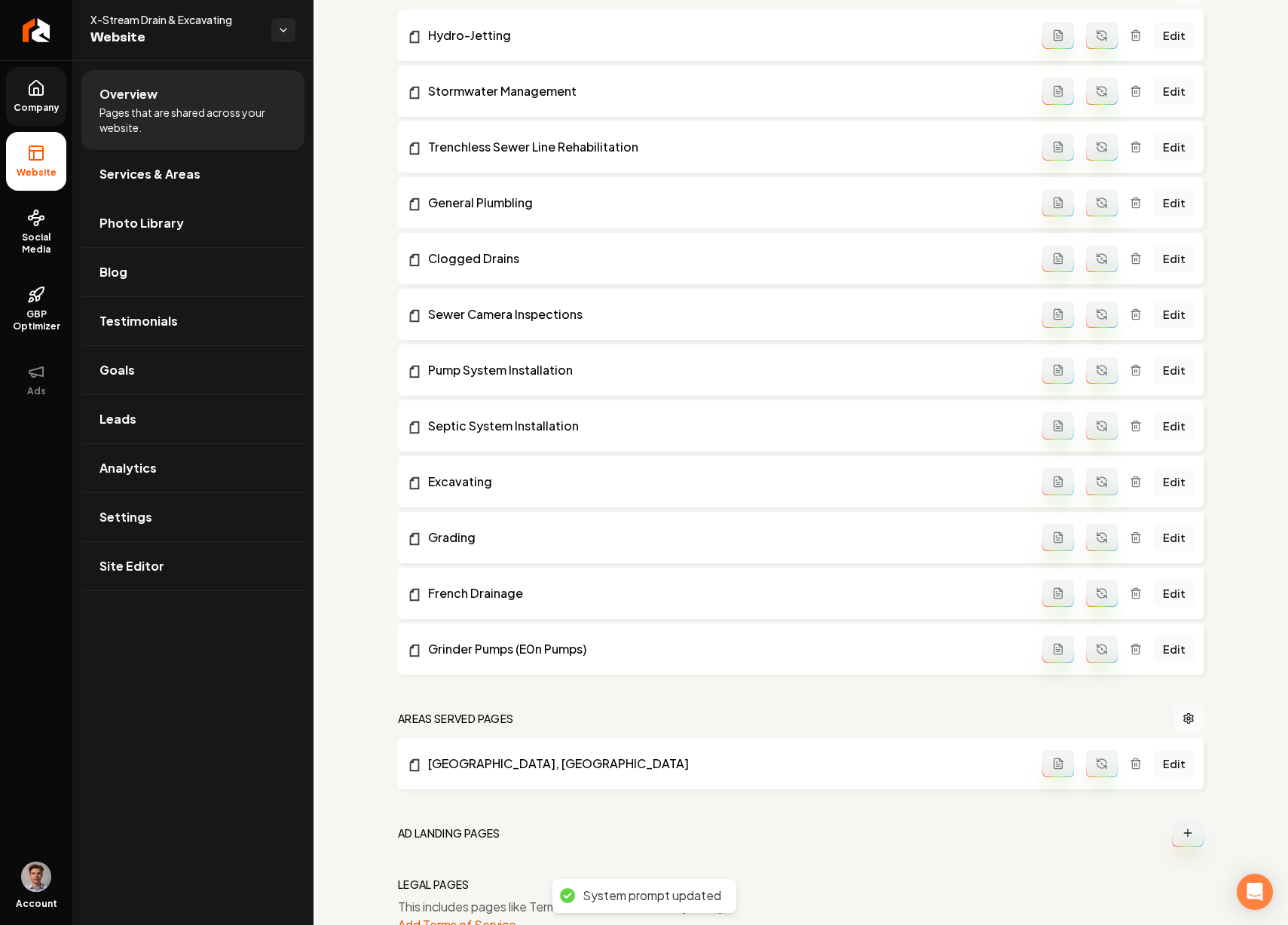
scroll to position [778, 0]
click at [186, 180] on span "Services & Areas" at bounding box center [149, 175] width 101 height 18
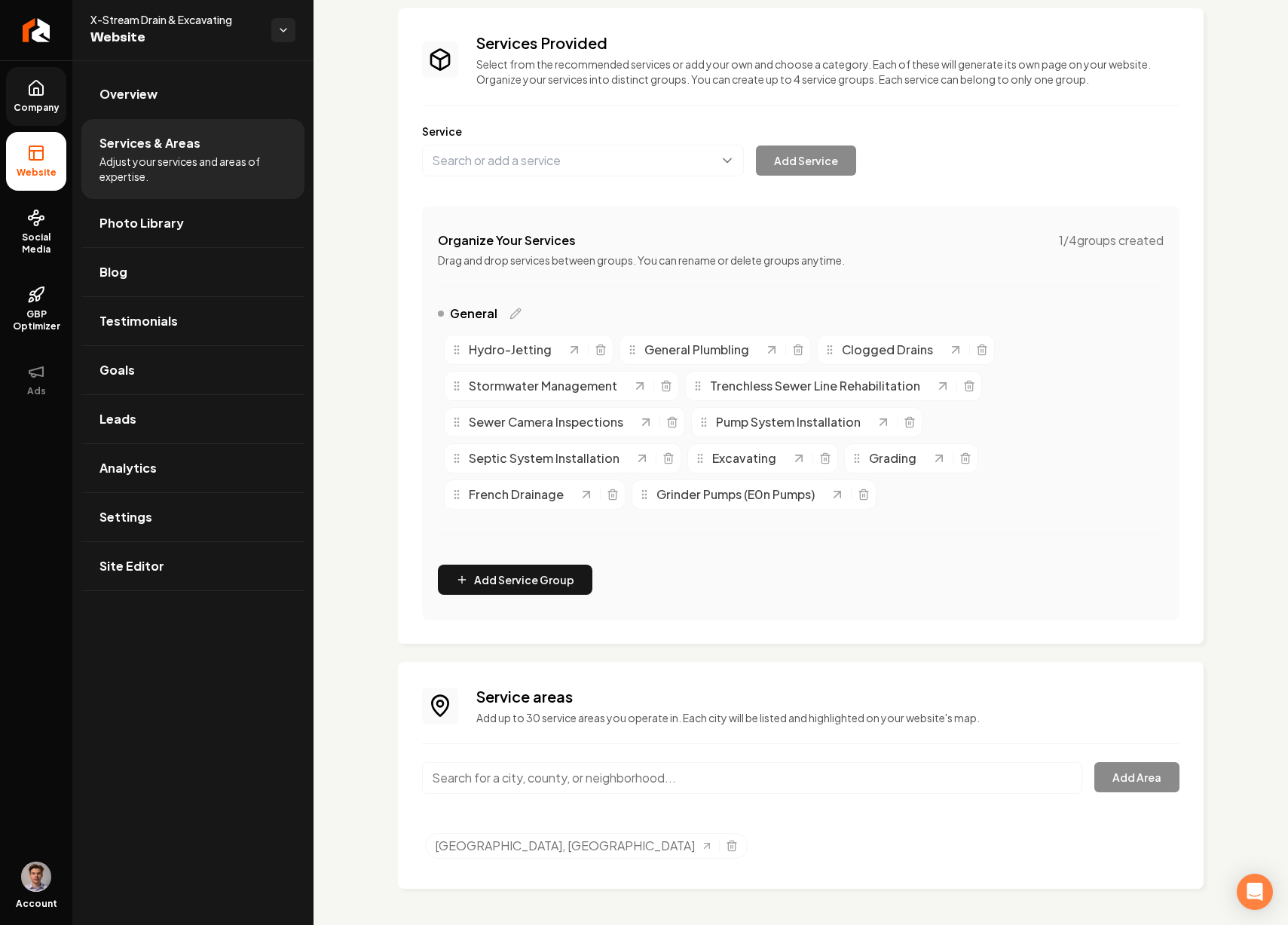
click at [498, 776] on input "Main content area" at bounding box center [752, 777] width 661 height 32
paste input "Lebanon"
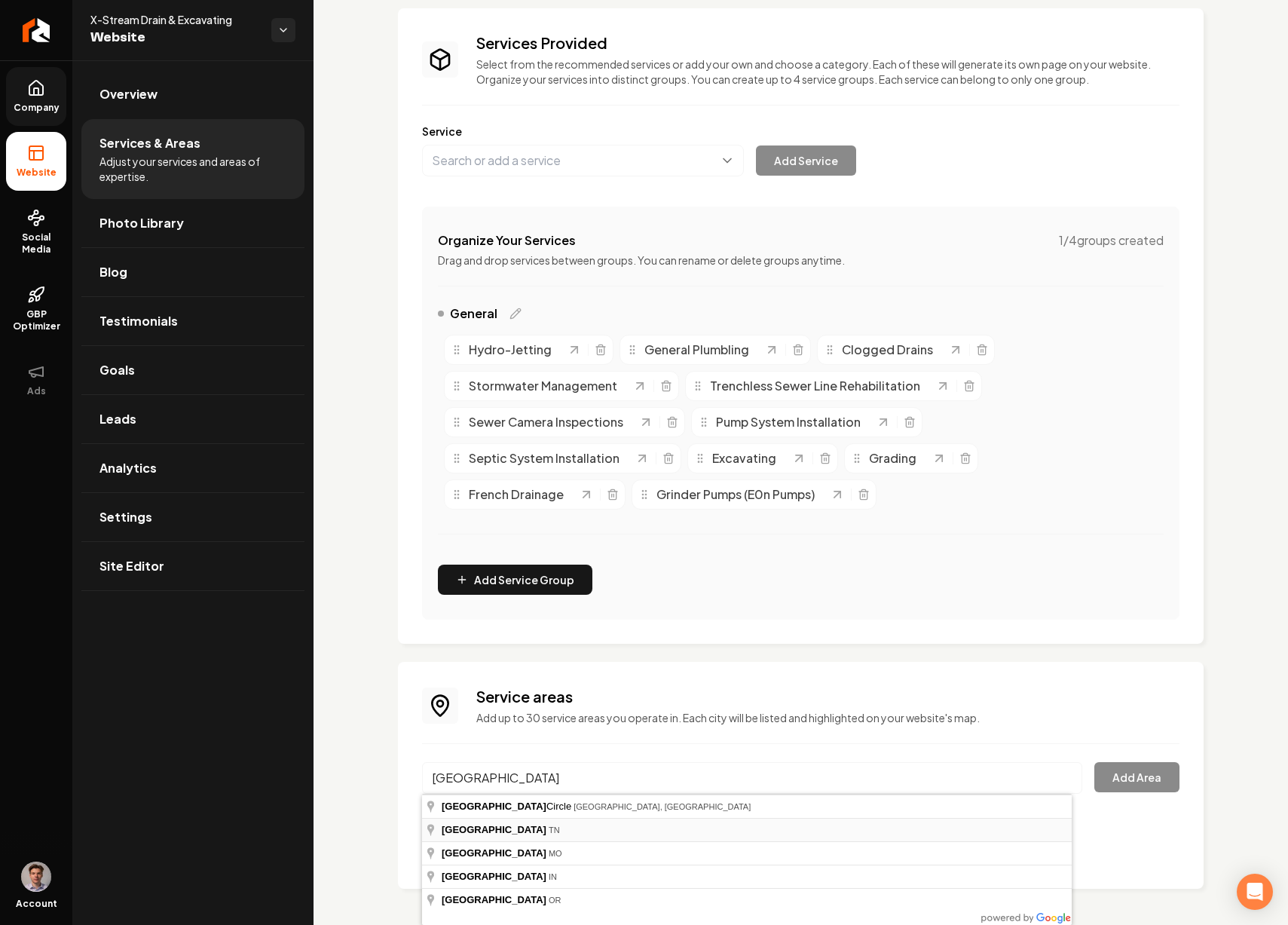
type input "Lebanon, TN"
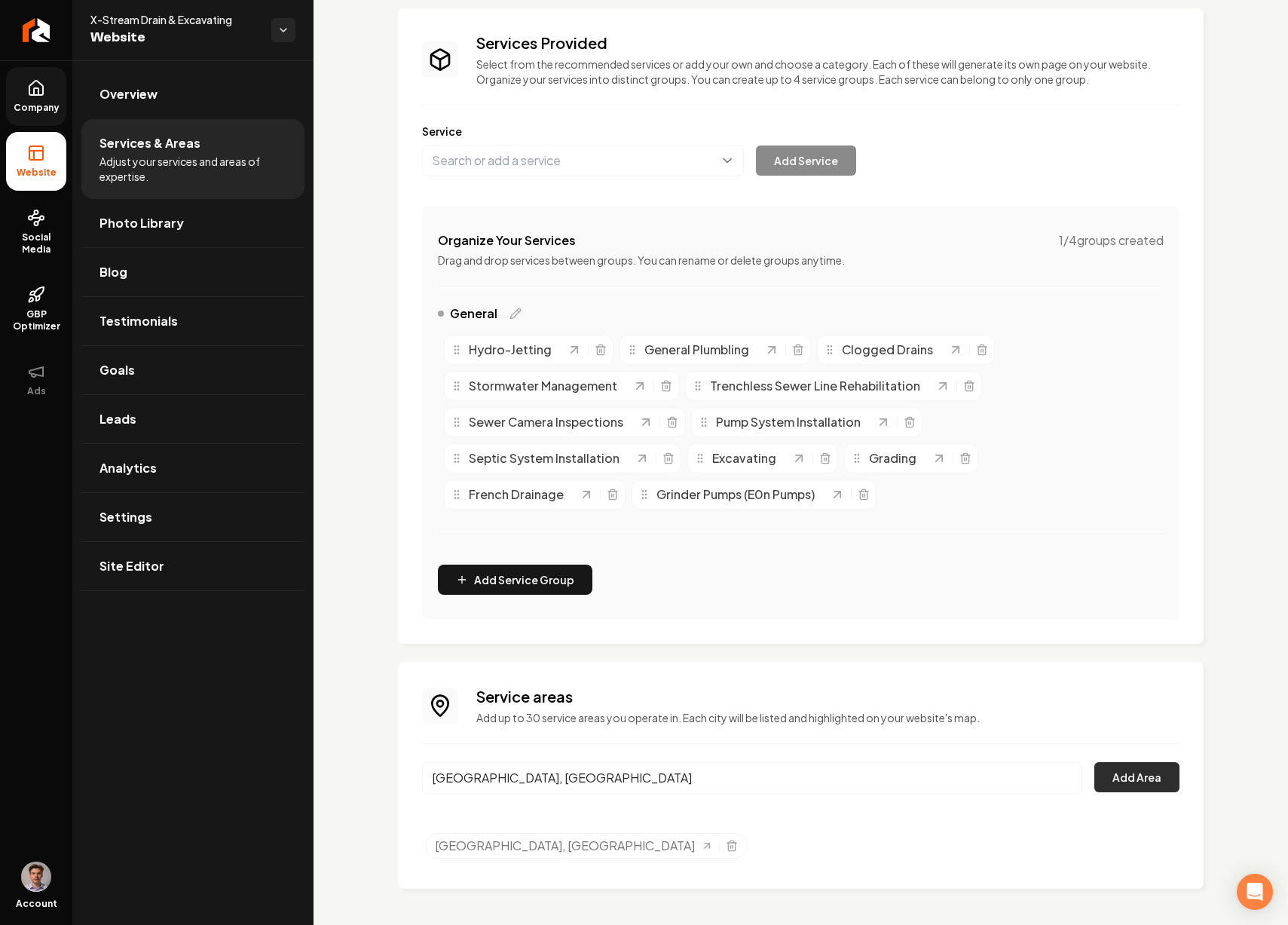
click at [1128, 774] on button "Add Area" at bounding box center [1137, 777] width 85 height 30
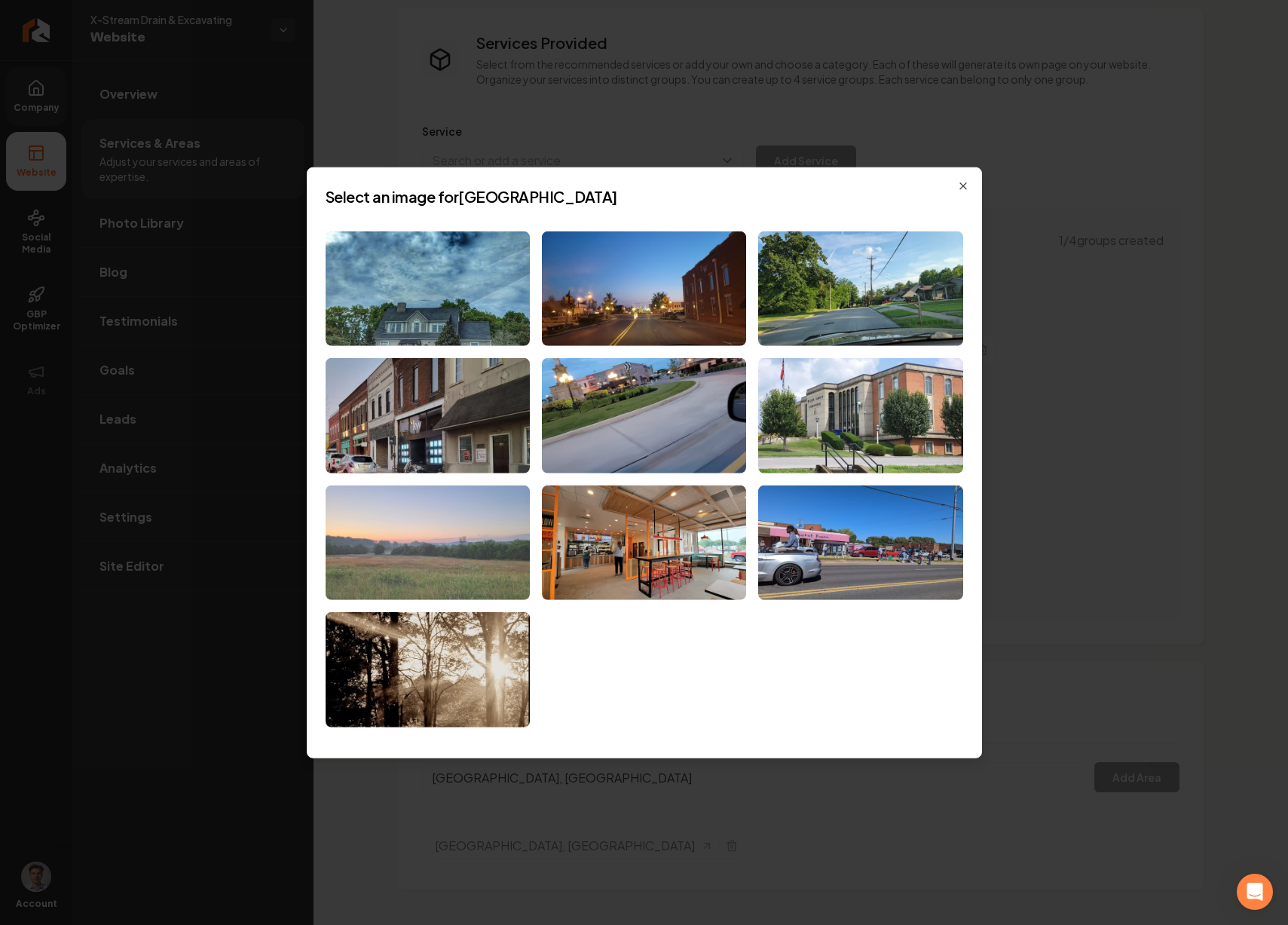
click at [433, 571] on img at bounding box center [428, 543] width 205 height 115
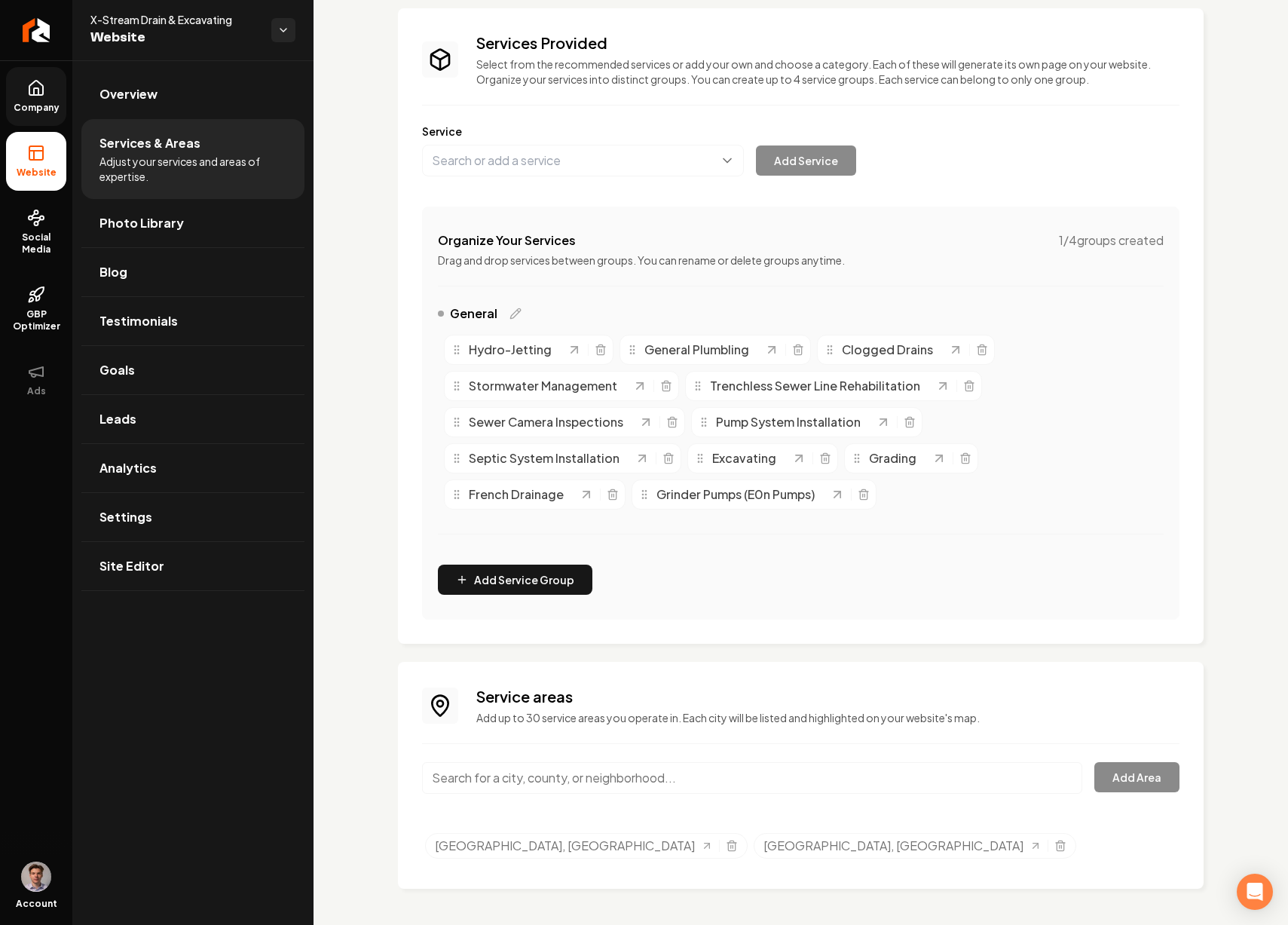
click at [631, 777] on input "Main content area" at bounding box center [752, 777] width 661 height 32
paste input "Vine"
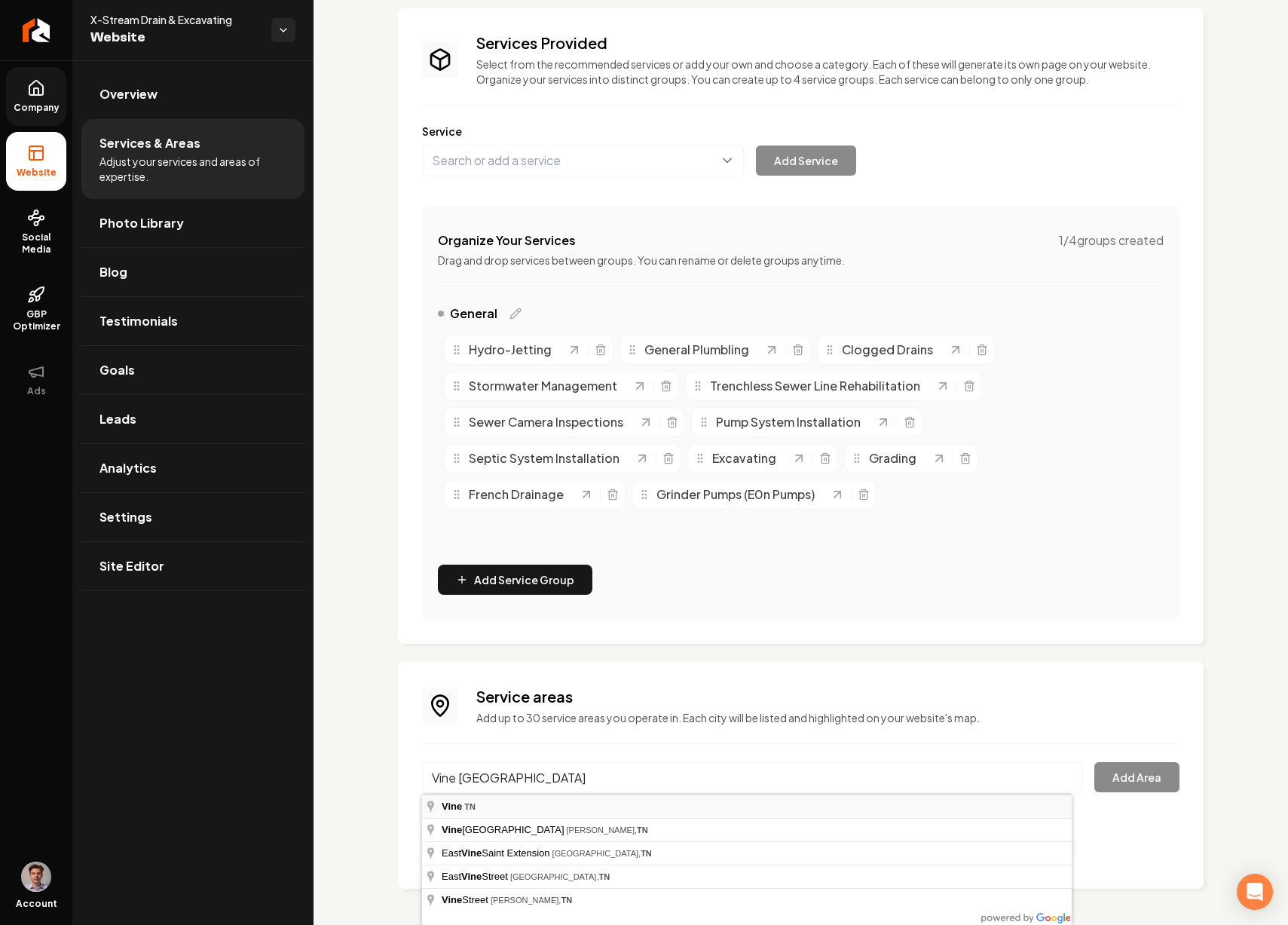
type input "Vine, TN"
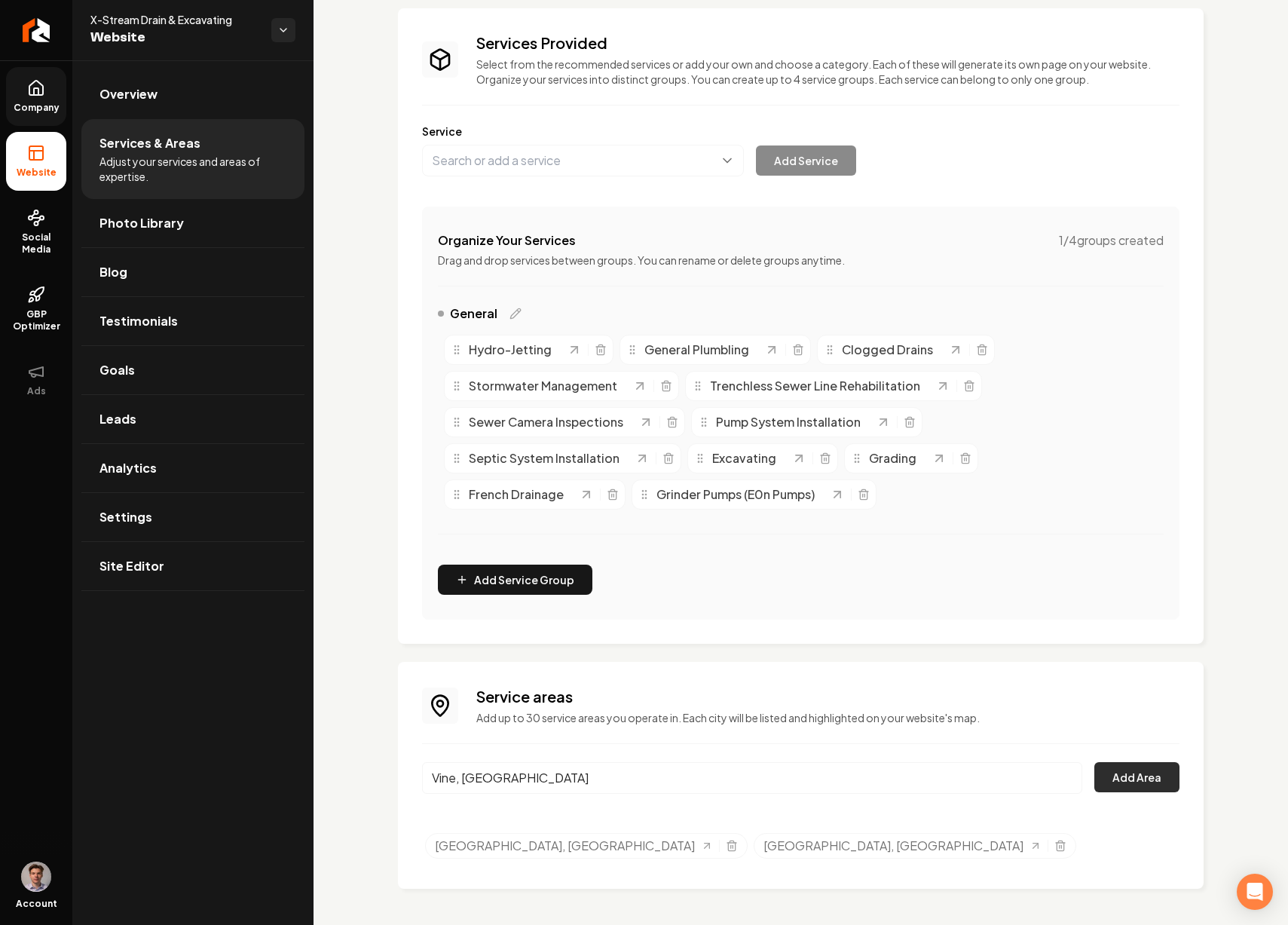
click at [1112, 780] on button "Add Area" at bounding box center [1137, 777] width 85 height 30
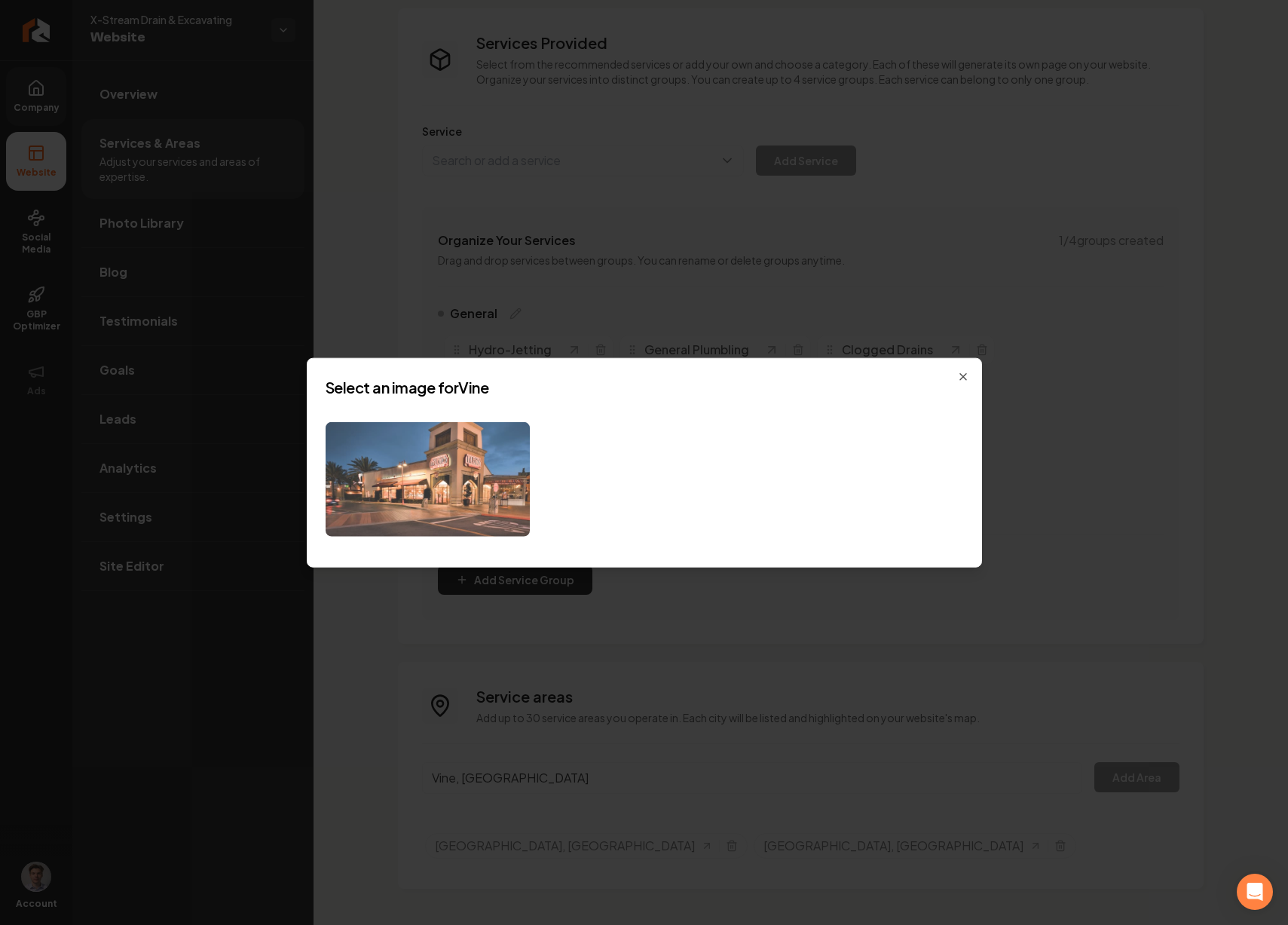
click at [451, 434] on img at bounding box center [428, 479] width 205 height 115
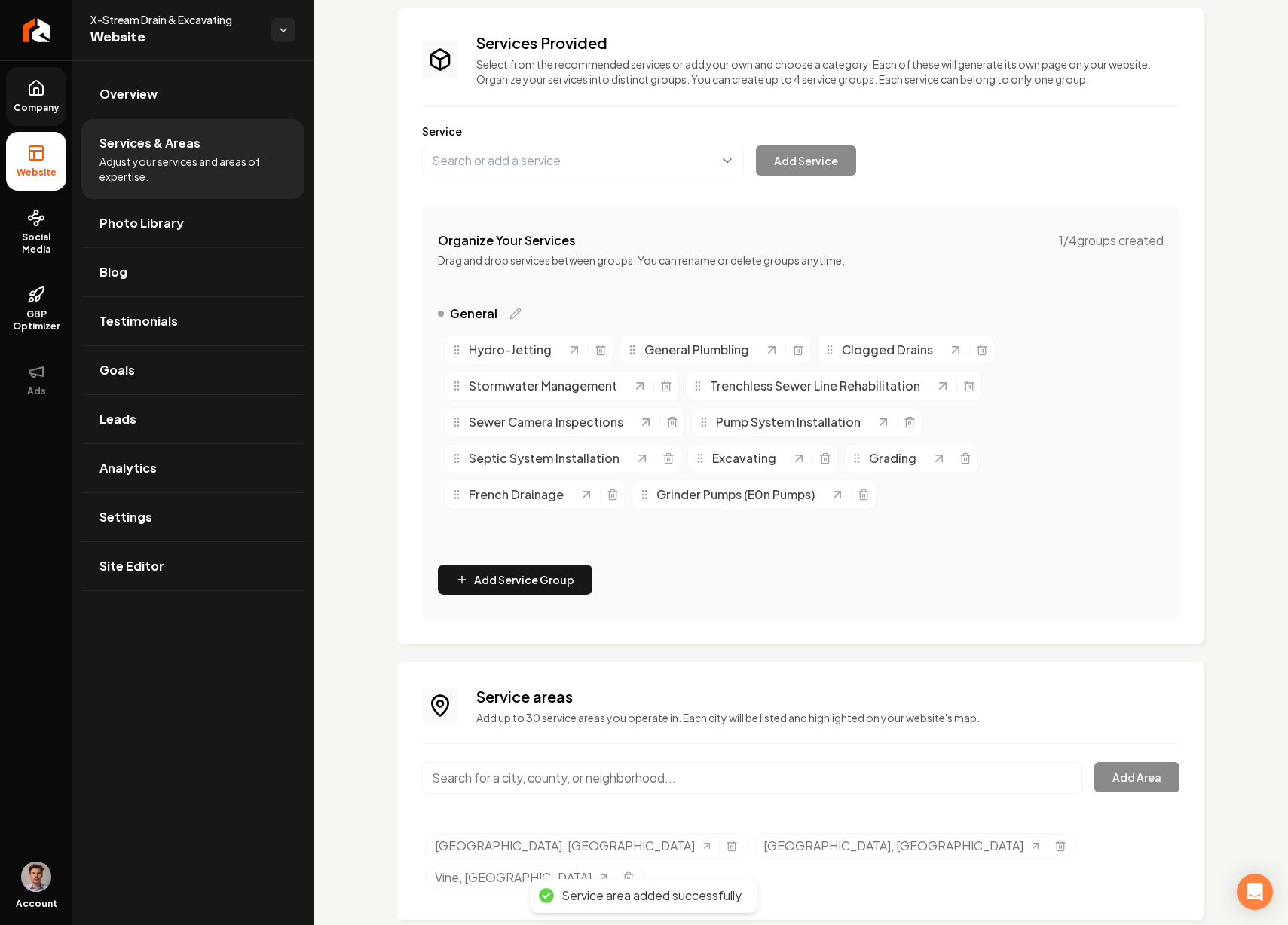
click at [536, 776] on input "Main content area" at bounding box center [752, 777] width 661 height 32
paste input "Gladeville"
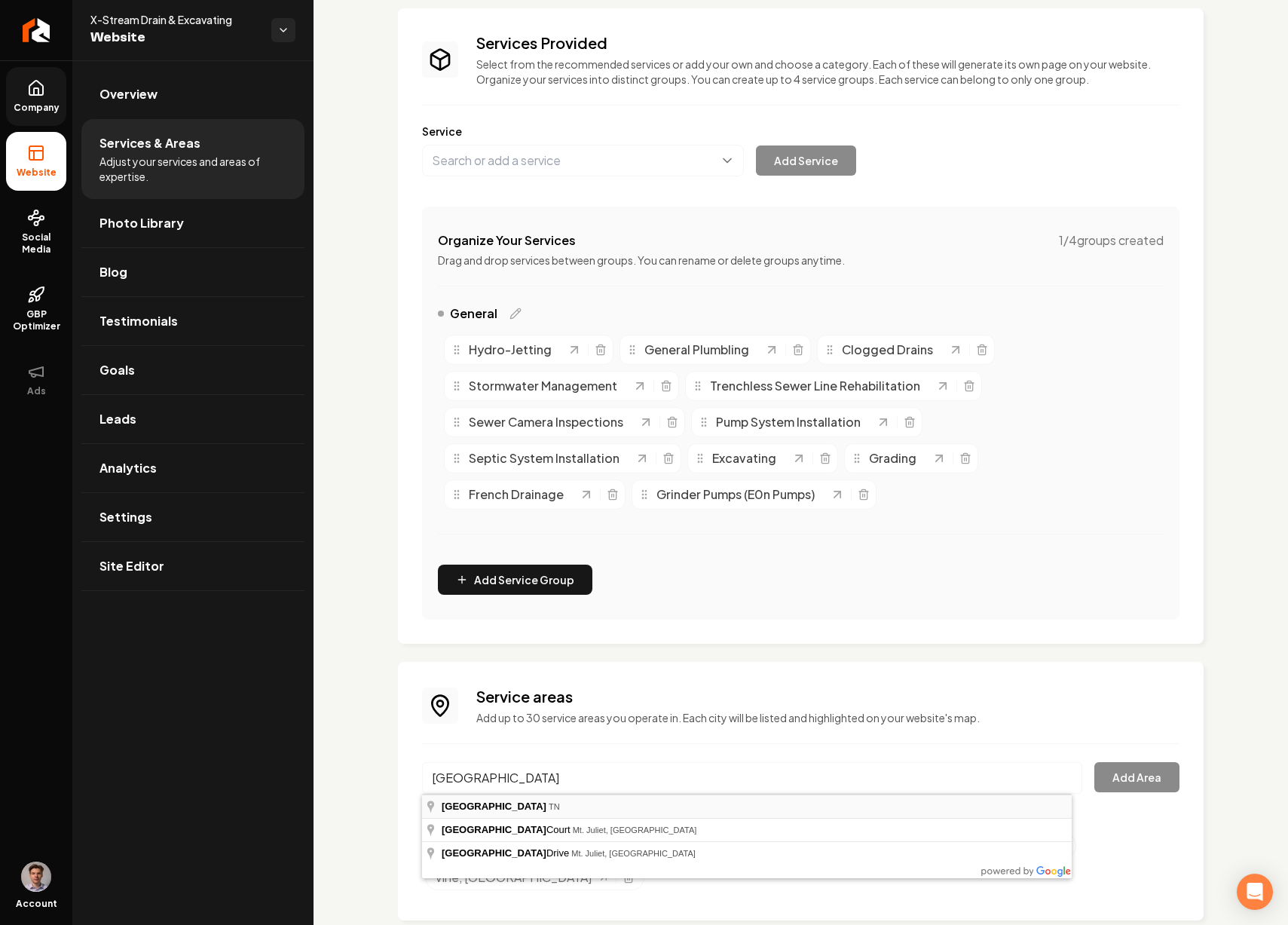
type input "Gladeville, TN"
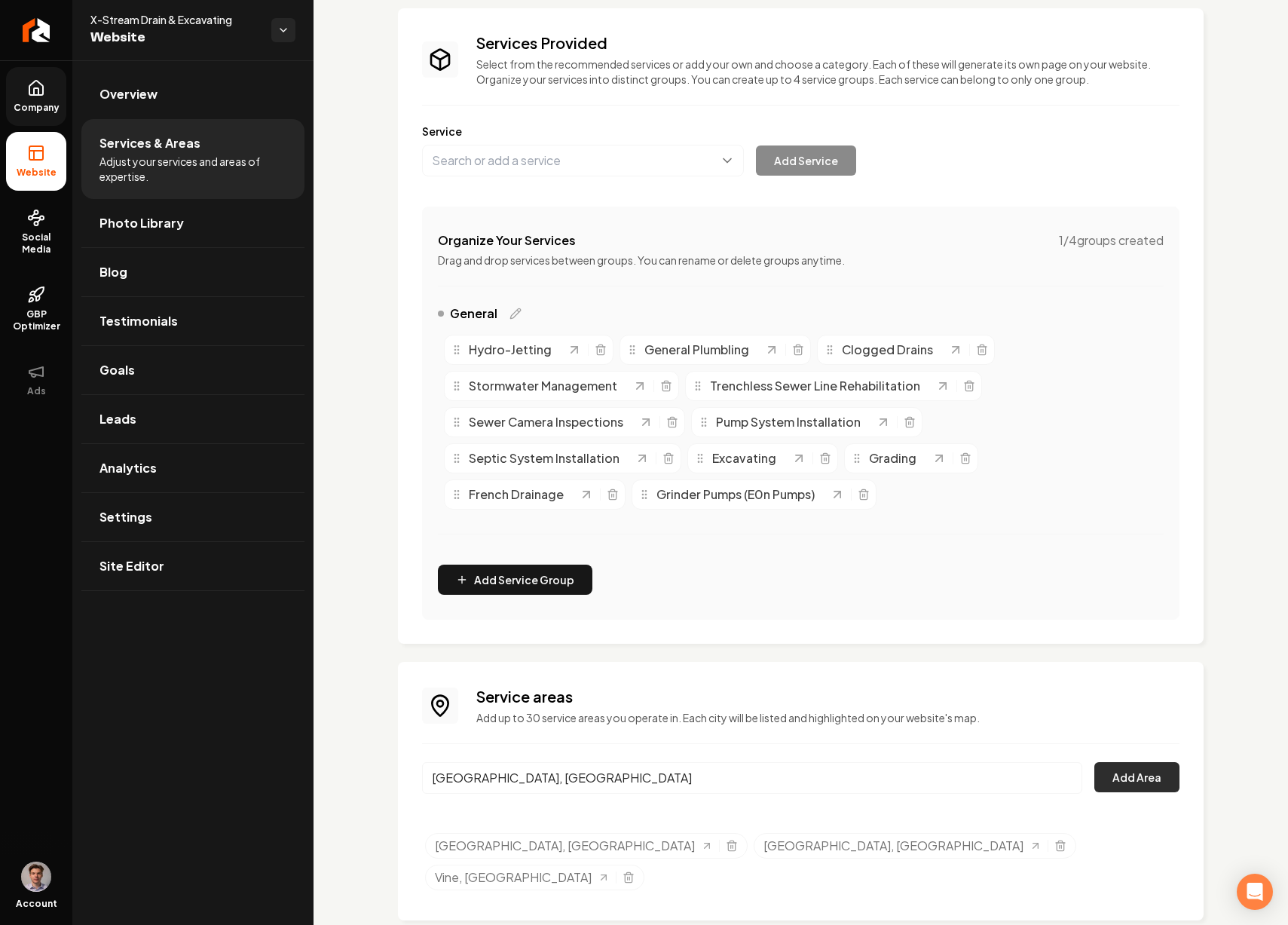
click at [1117, 770] on button "Add Area" at bounding box center [1137, 777] width 85 height 30
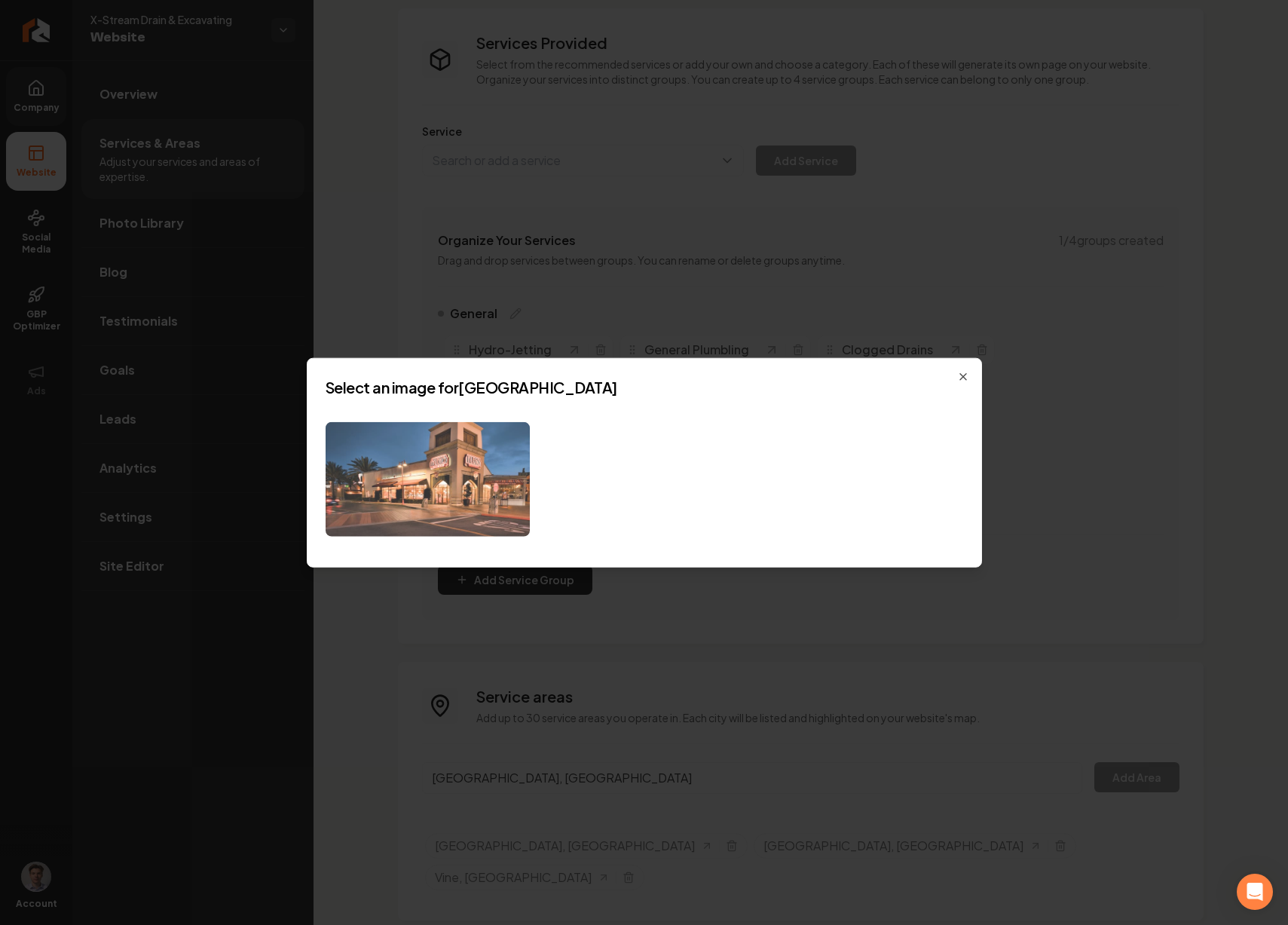
click at [480, 468] on img at bounding box center [428, 479] width 205 height 115
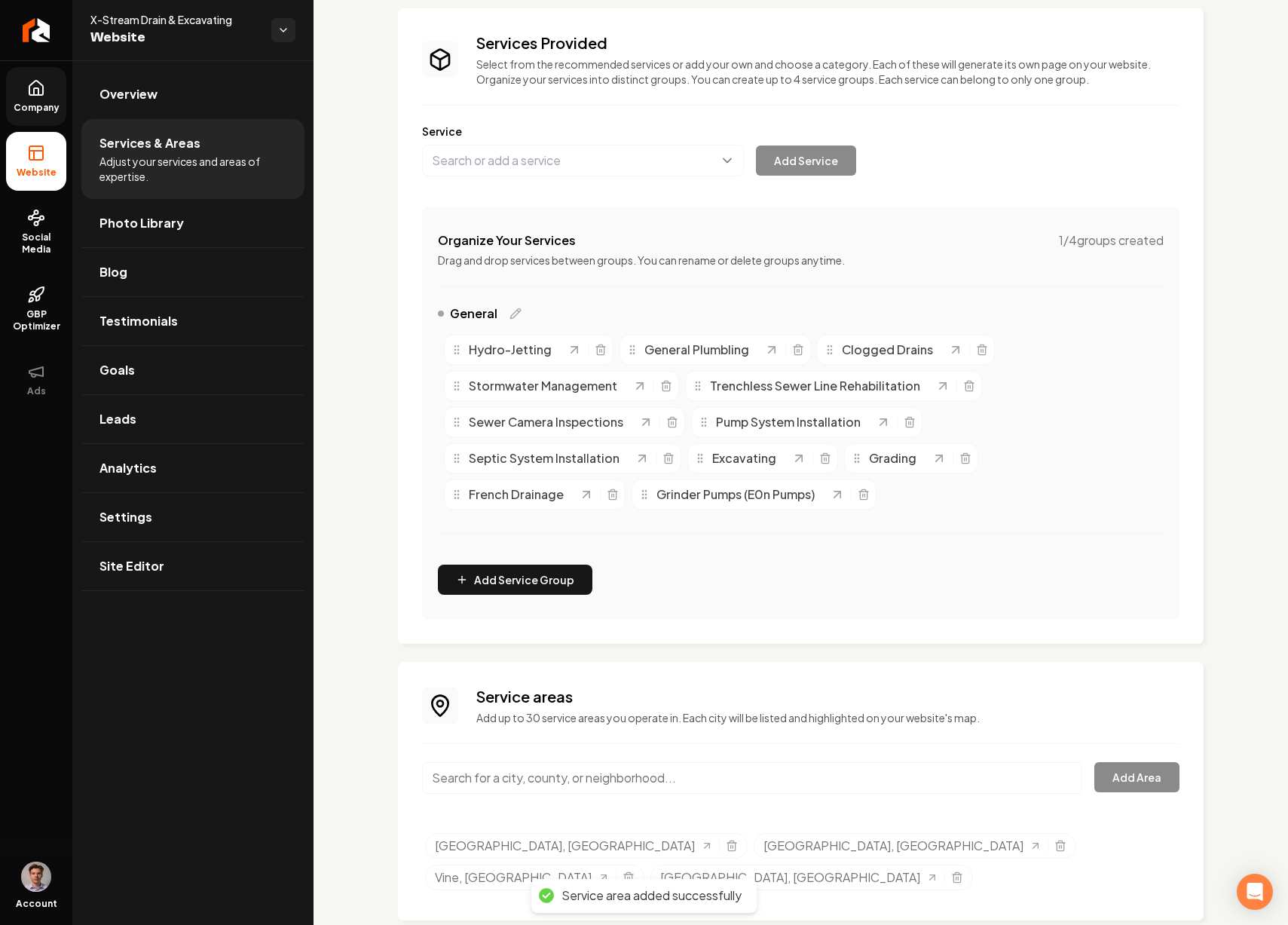
click at [541, 771] on input "Main content area" at bounding box center [752, 777] width 661 height 32
paste input "Vesta"
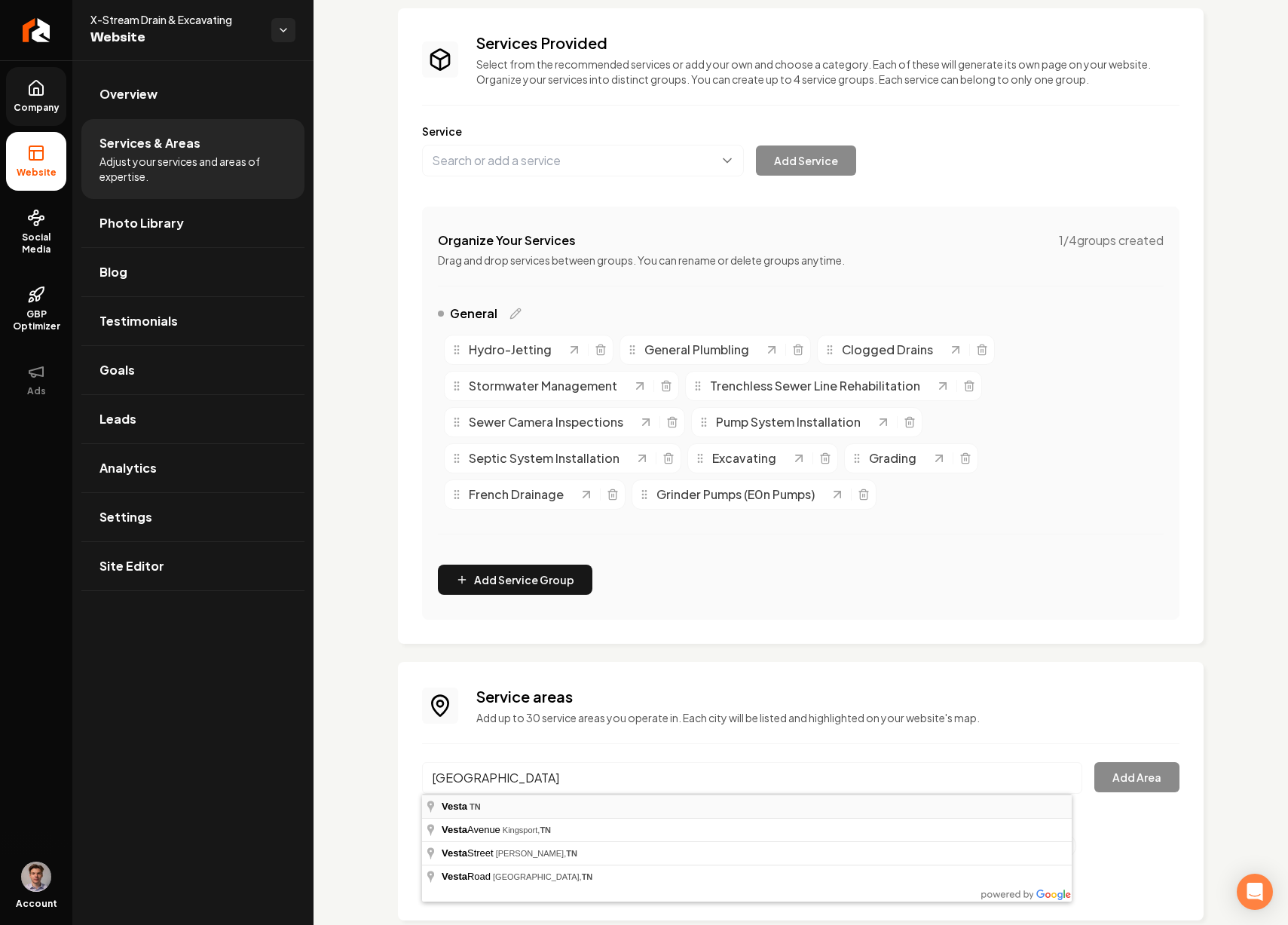
type input "Vesta, TN"
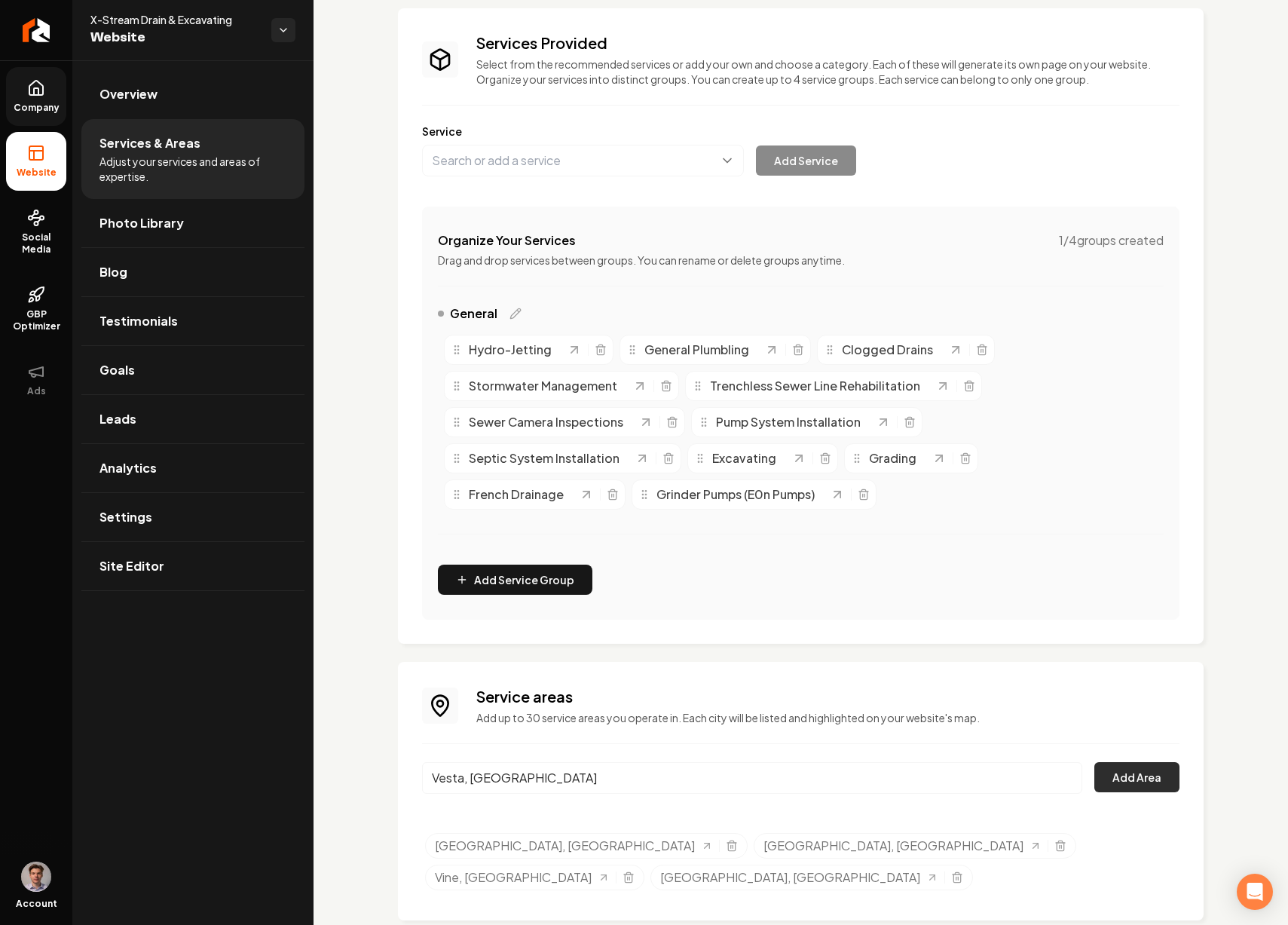
click at [1120, 770] on button "Add Area" at bounding box center [1137, 777] width 85 height 30
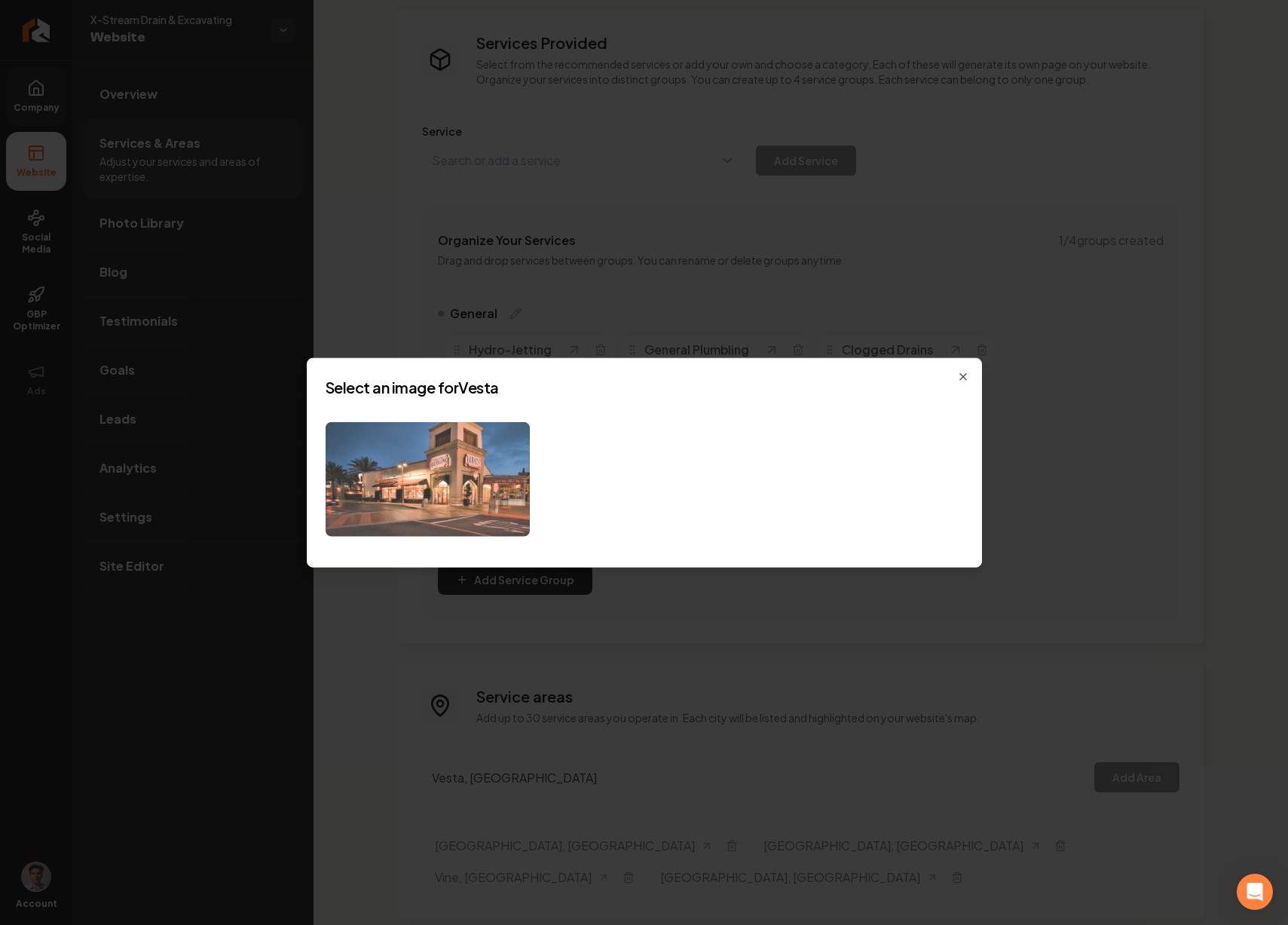
click at [471, 471] on img at bounding box center [428, 479] width 205 height 115
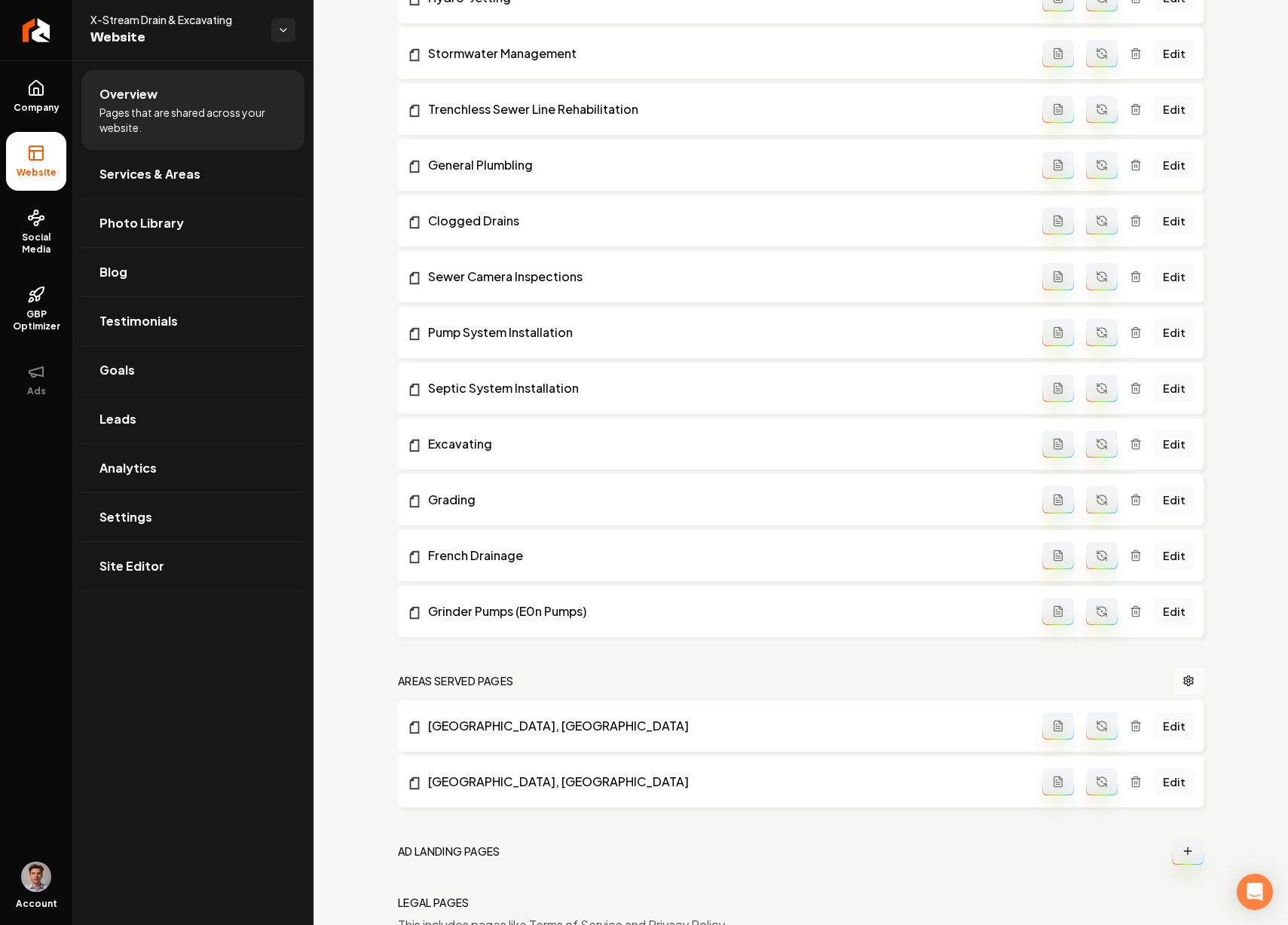
scroll to position [822, 0]
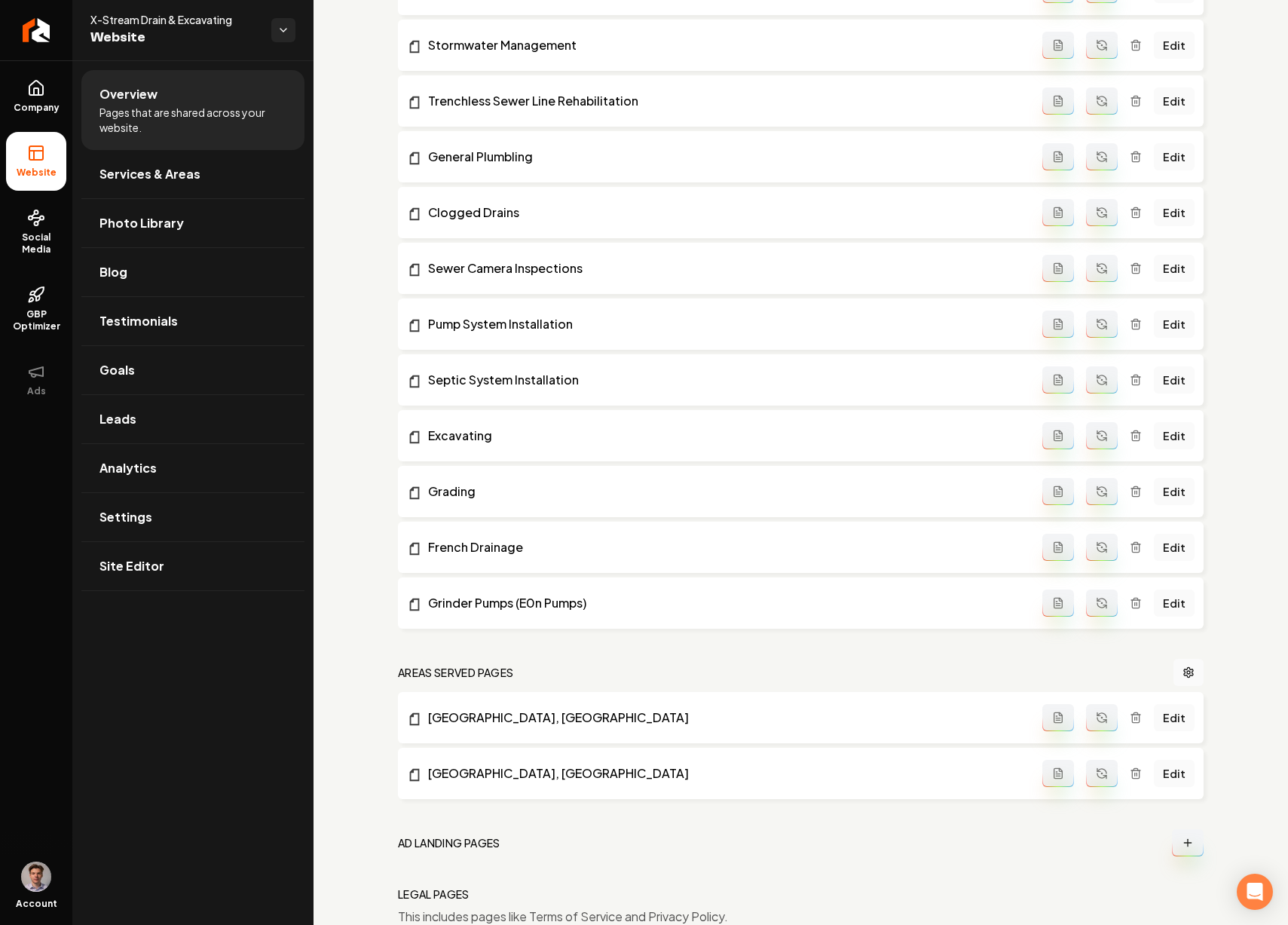
click at [1096, 712] on icon "Main content area" at bounding box center [1102, 717] width 12 height 12
click at [44, 85] on icon at bounding box center [36, 88] width 18 height 18
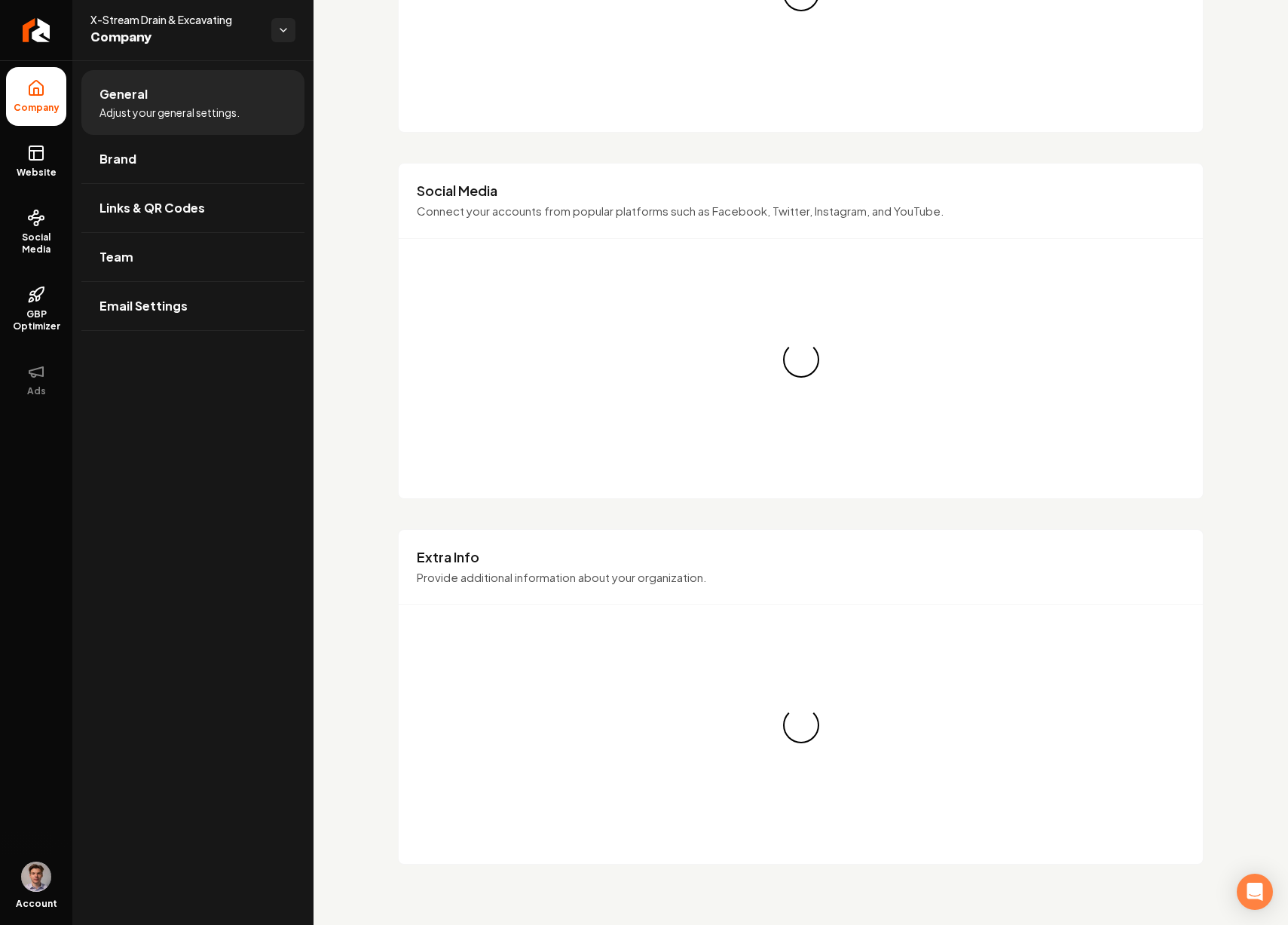
scroll to position [822, 0]
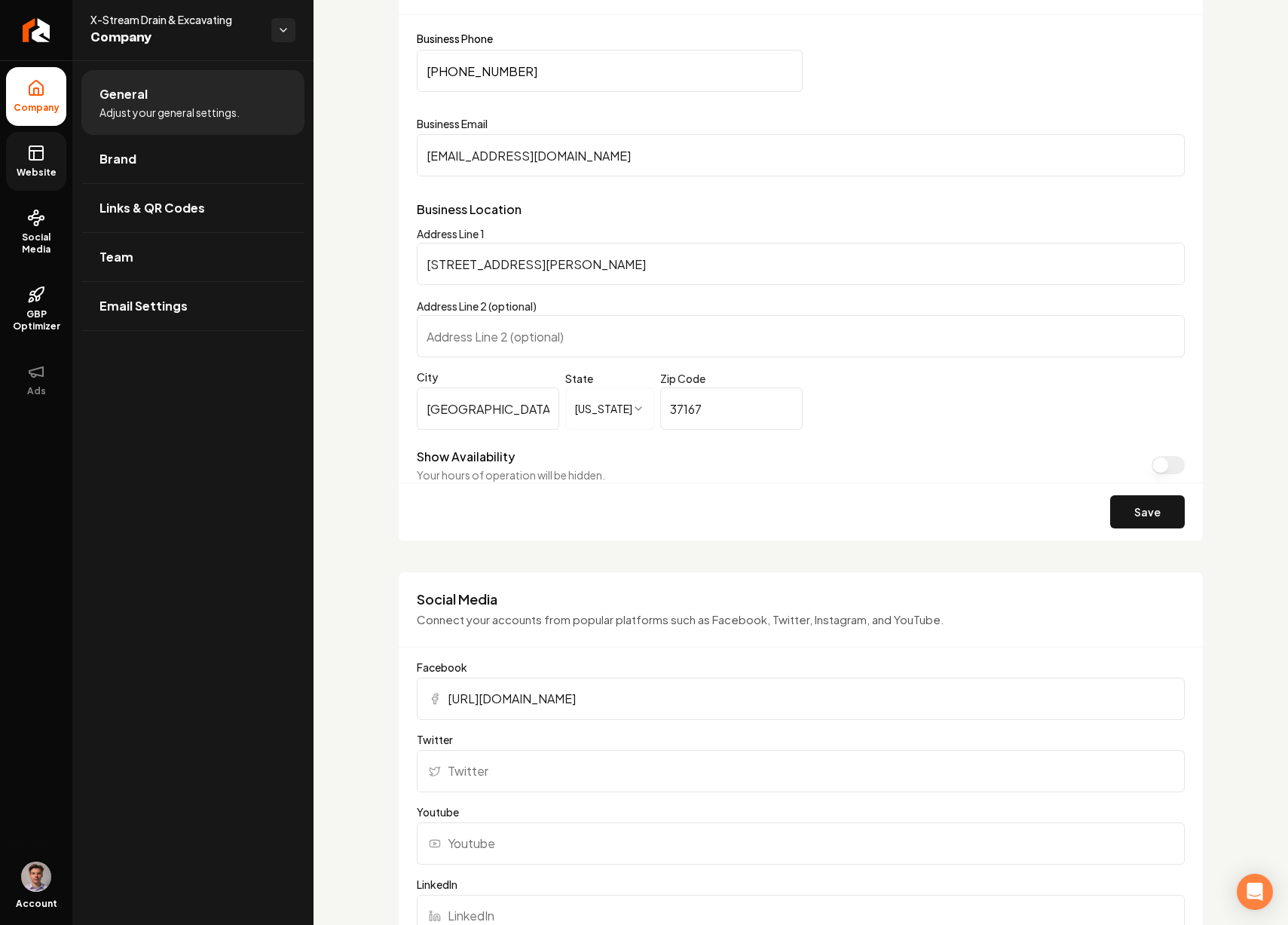
click at [41, 151] on icon at bounding box center [36, 151] width 14 height 0
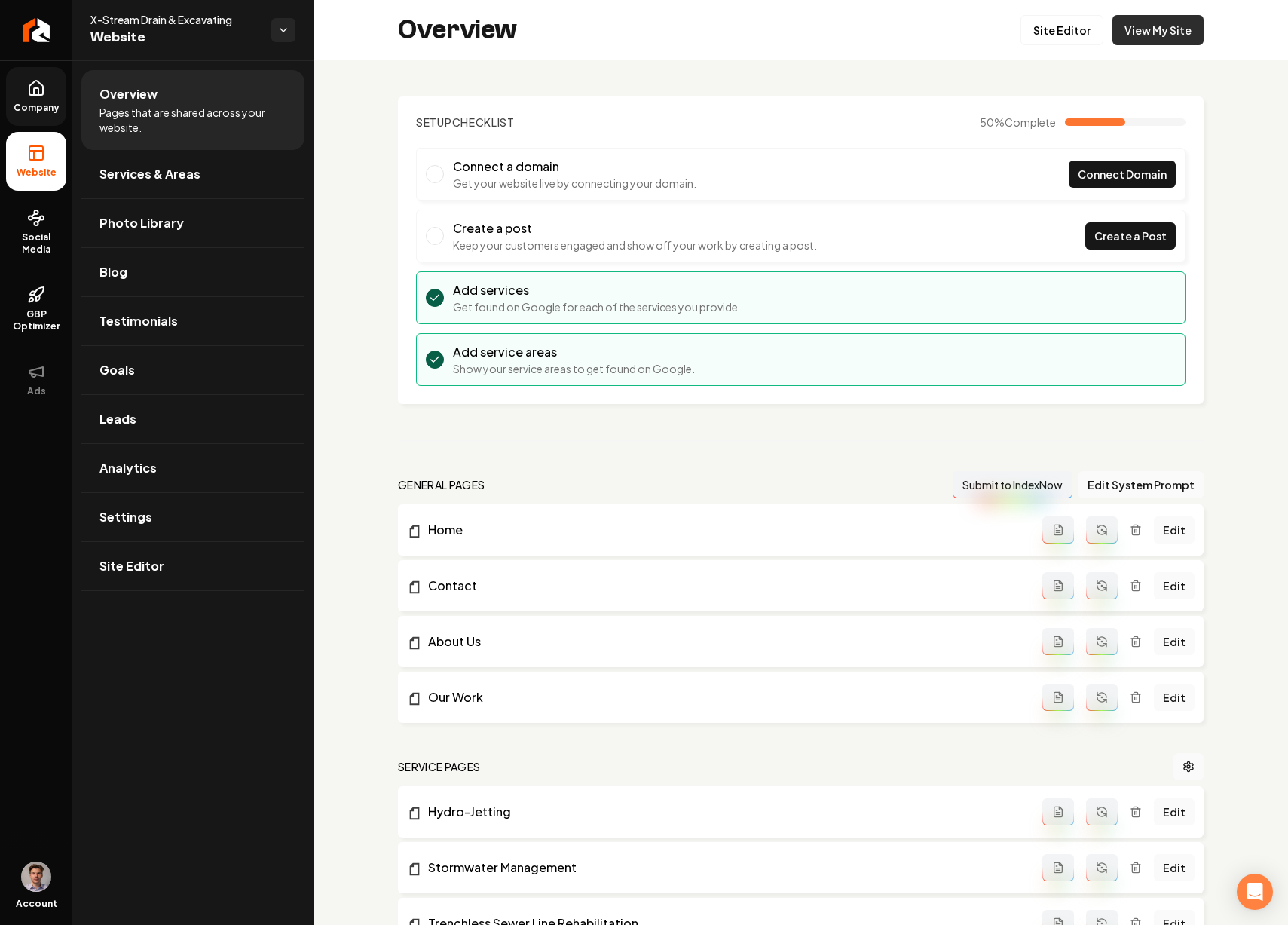
click at [1145, 30] on link "View My Site" at bounding box center [1158, 30] width 92 height 30
click at [1060, 23] on link "Site Editor" at bounding box center [1062, 30] width 83 height 30
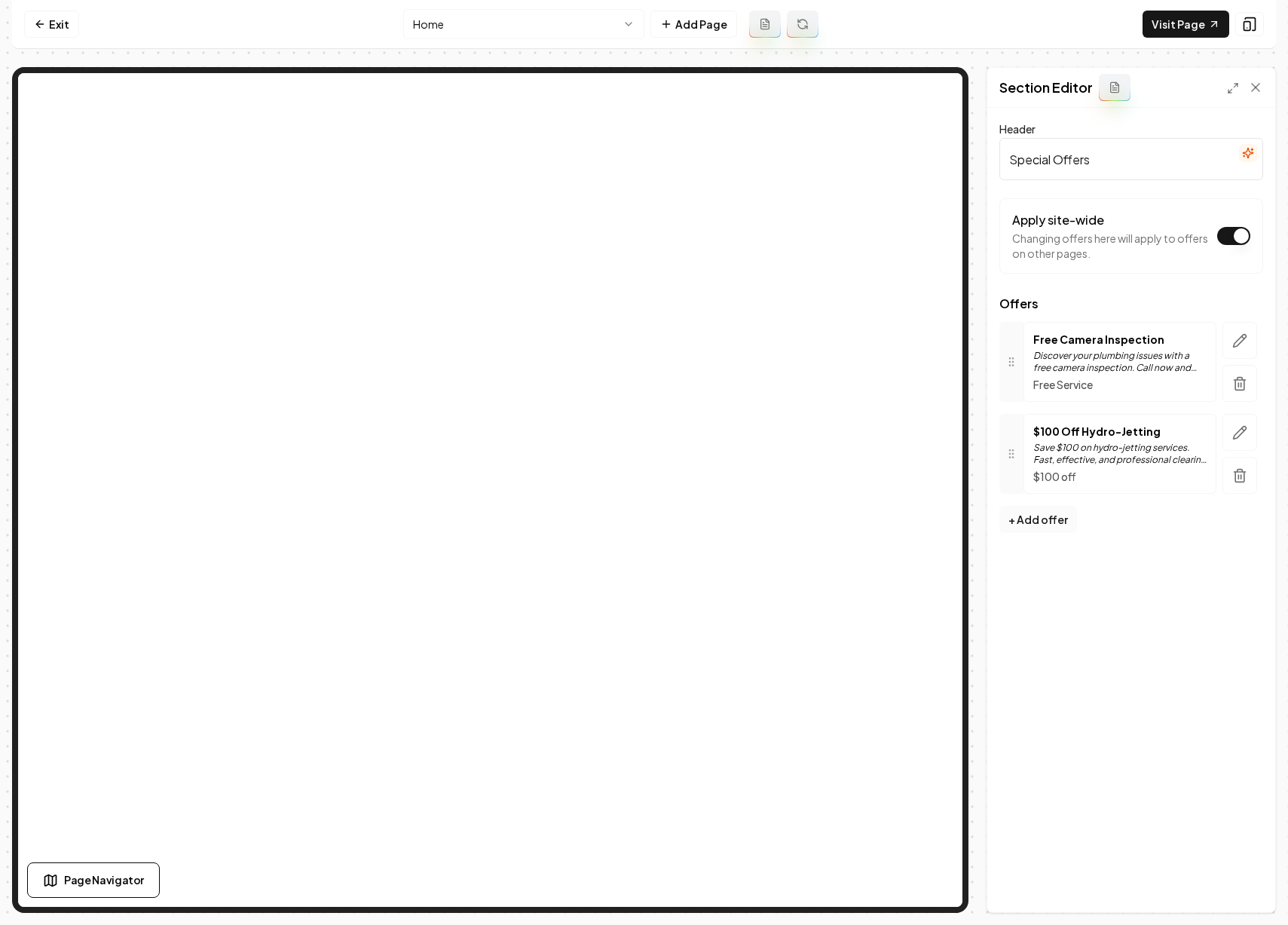
click at [1049, 519] on button "+ Add offer" at bounding box center [1038, 519] width 78 height 27
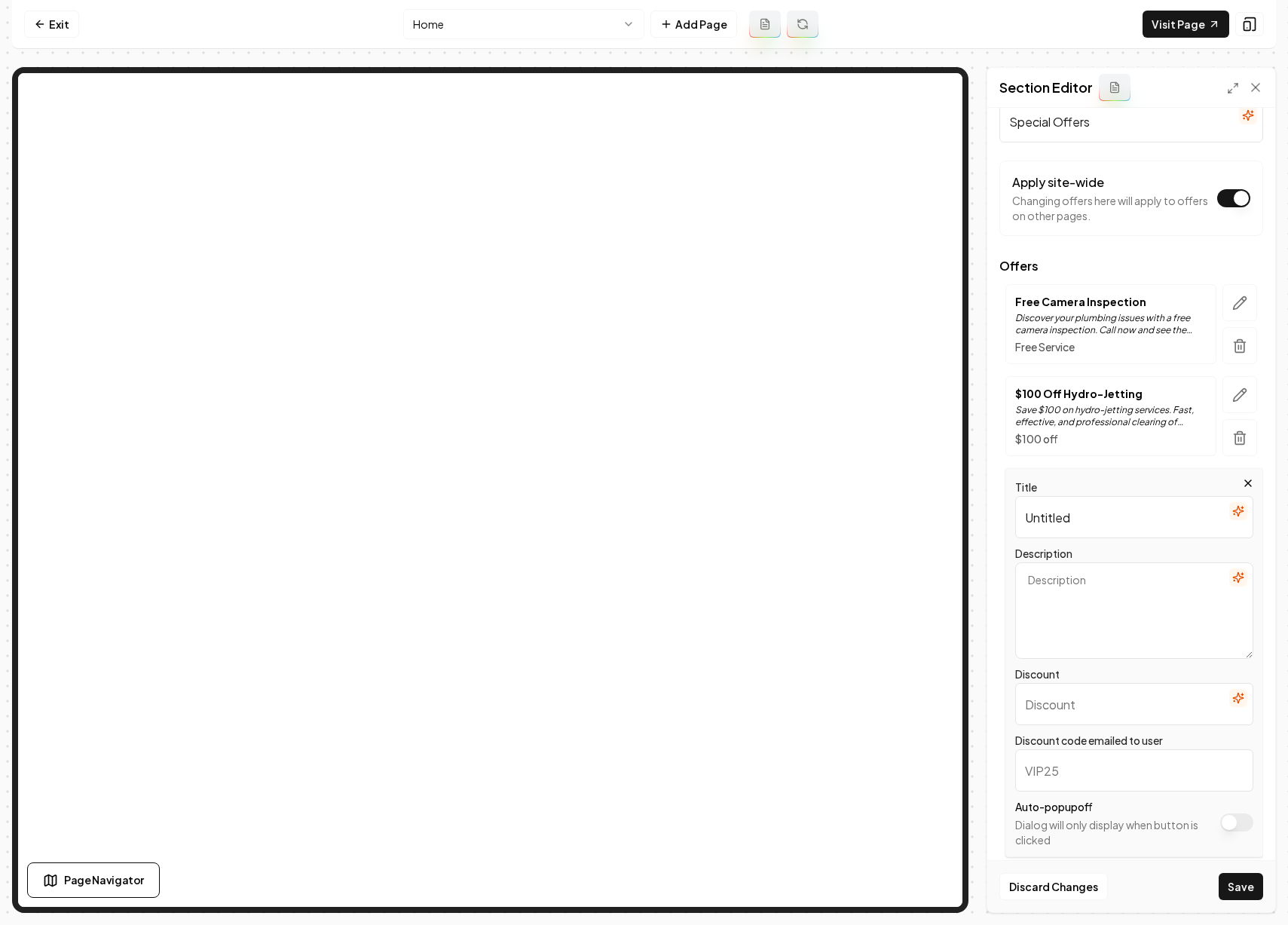
scroll to position [38, 0]
click at [1046, 705] on input "Discount" at bounding box center [1134, 703] width 238 height 42
type input "$200 off"
click at [1055, 521] on input "Untitled" at bounding box center [1134, 516] width 238 height 42
click at [1052, 518] on input "Untitled" at bounding box center [1134, 516] width 238 height 42
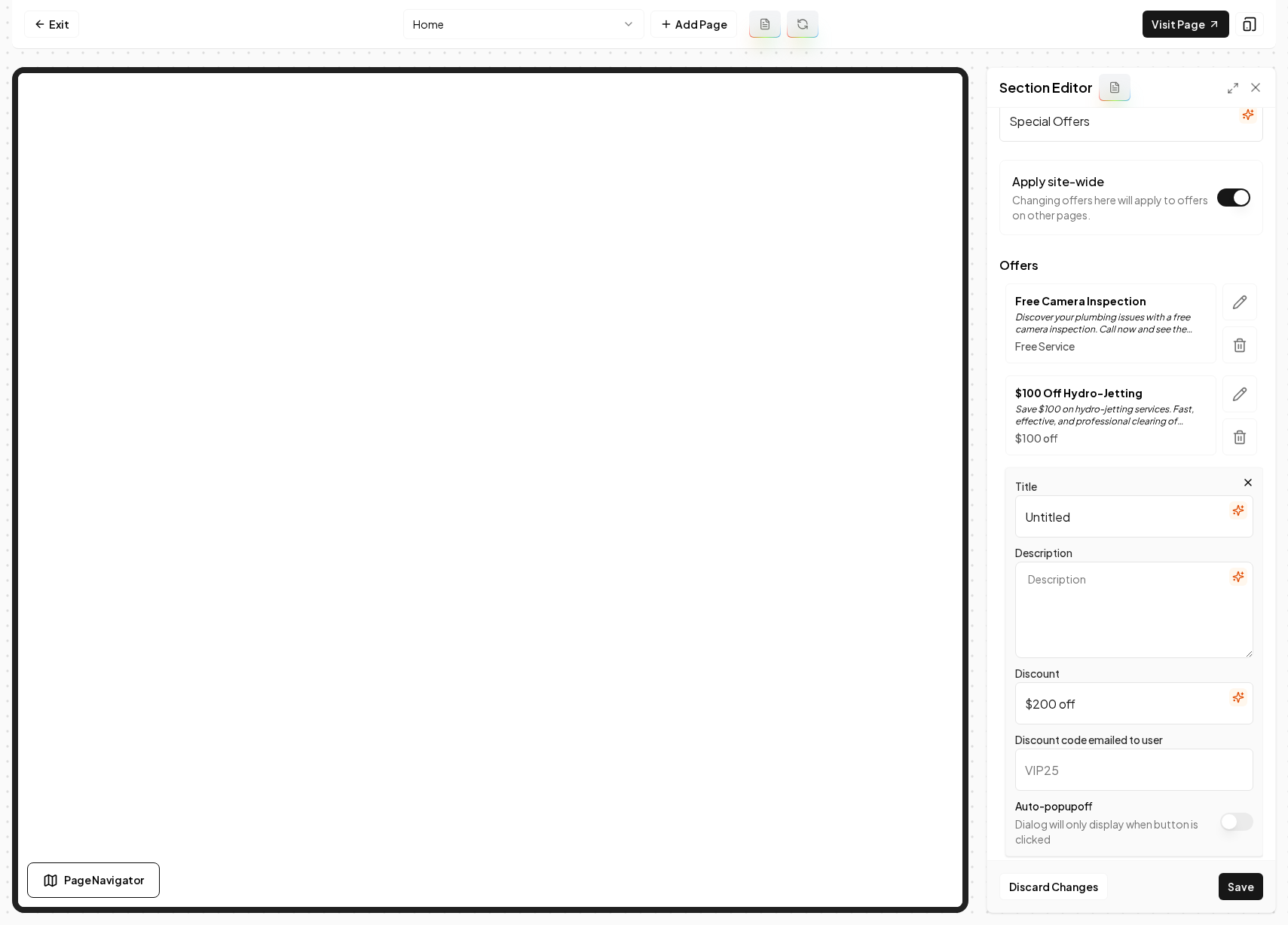
click at [1051, 517] on input "Untitled" at bounding box center [1134, 516] width 238 height 42
type input "$200 off Water Heater Install"
click at [1071, 579] on textarea "Description" at bounding box center [1134, 609] width 238 height 96
click at [1233, 578] on icon "button" at bounding box center [1238, 577] width 10 height 10
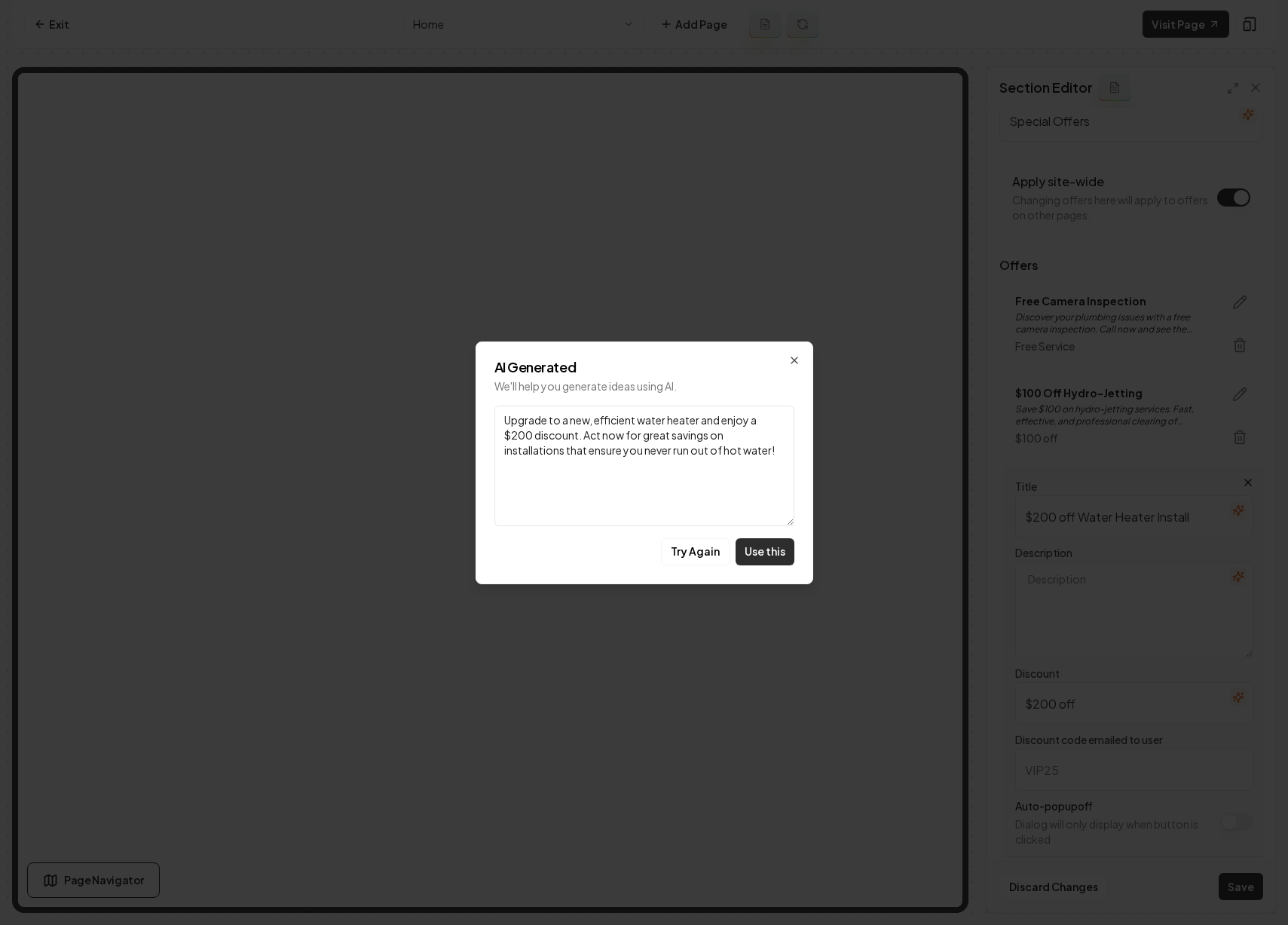
click at [764, 557] on button "Use this" at bounding box center [765, 551] width 58 height 27
type textarea "Upgrade to a new, efficient water heater and enjoy a $200 discount. Act now for…"
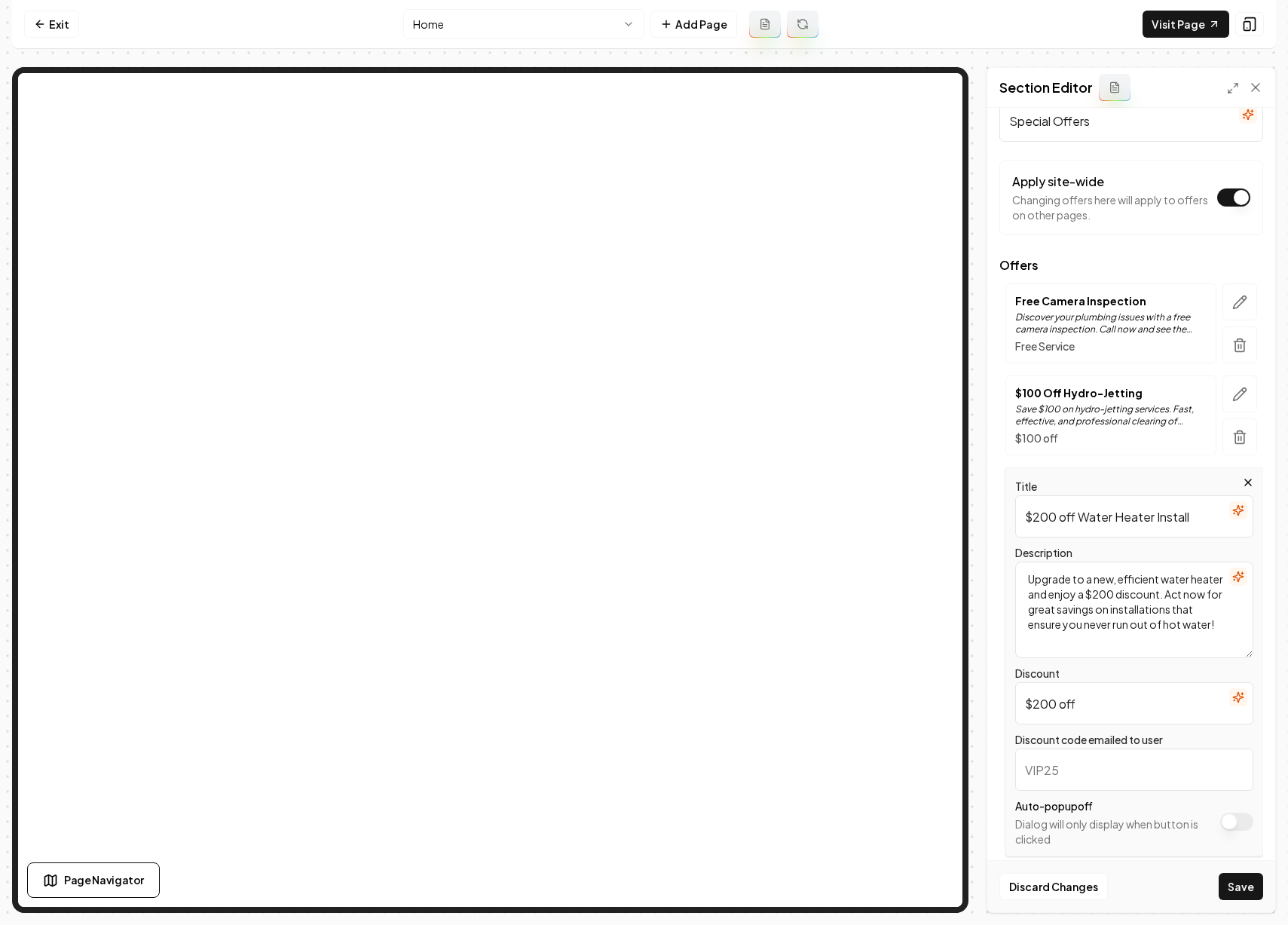
scroll to position [60, 0]
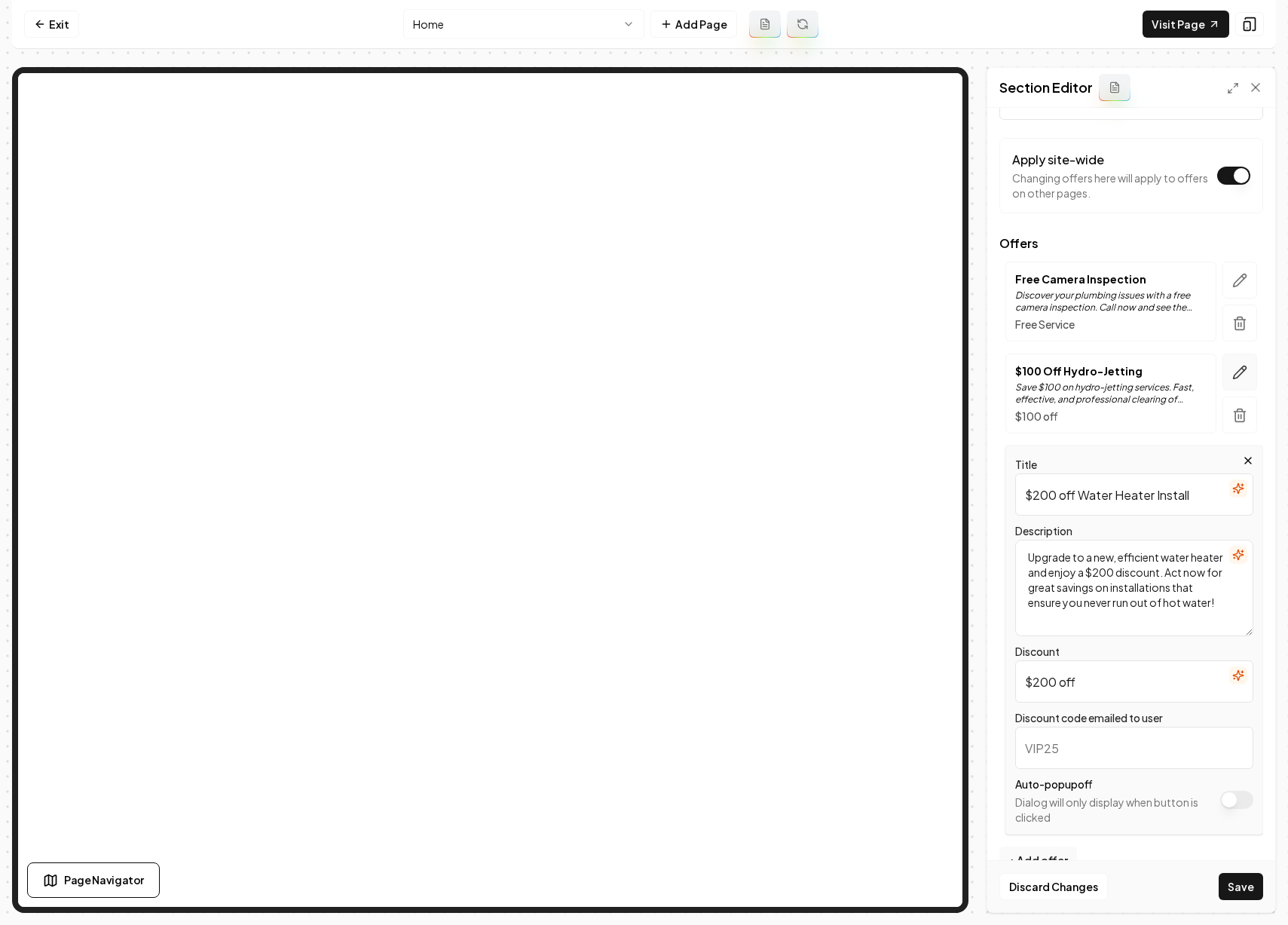
click at [1236, 374] on icon "button" at bounding box center [1240, 372] width 15 height 15
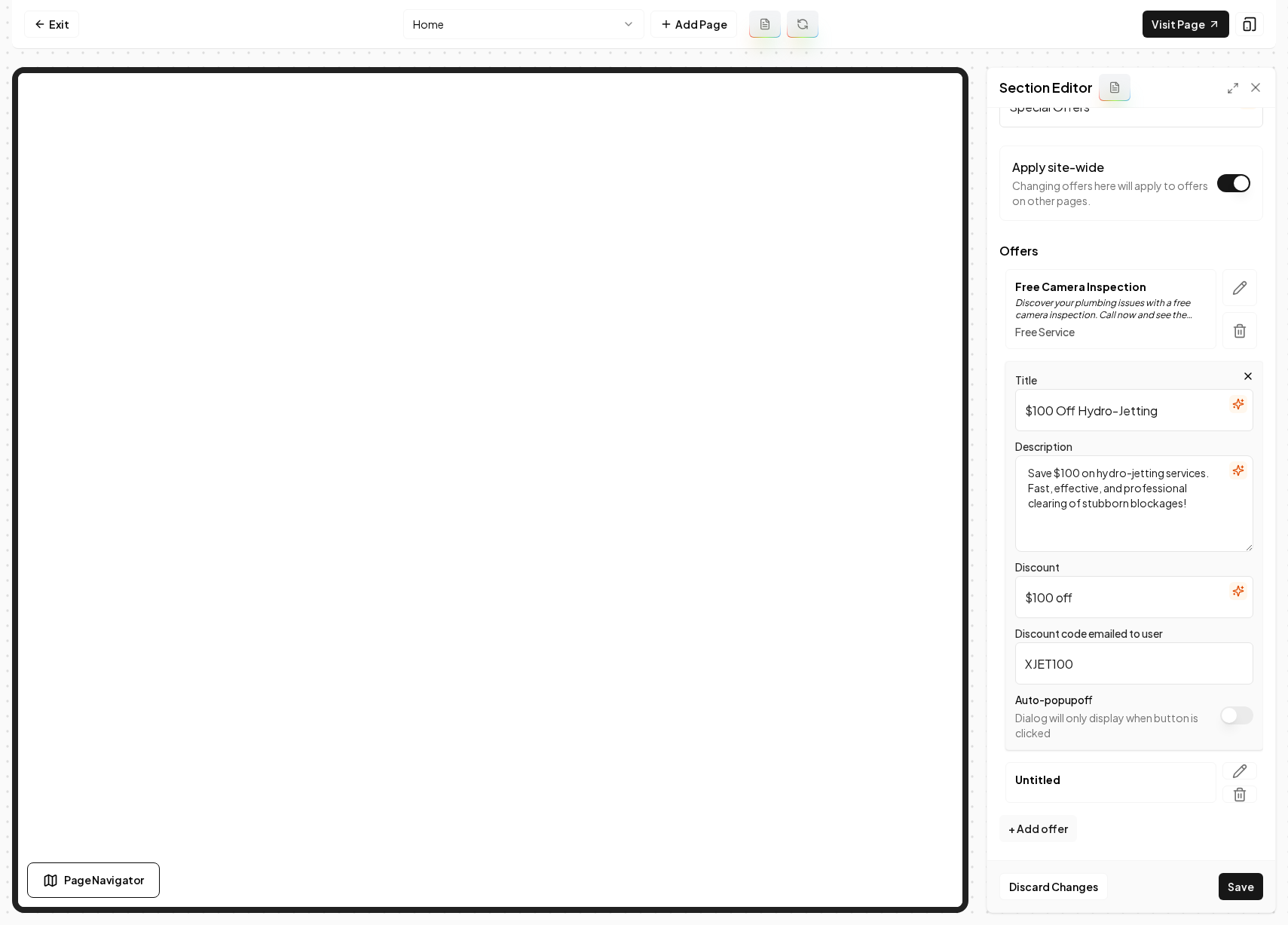
scroll to position [53, 0]
click at [1233, 775] on icon "button" at bounding box center [1240, 771] width 15 height 15
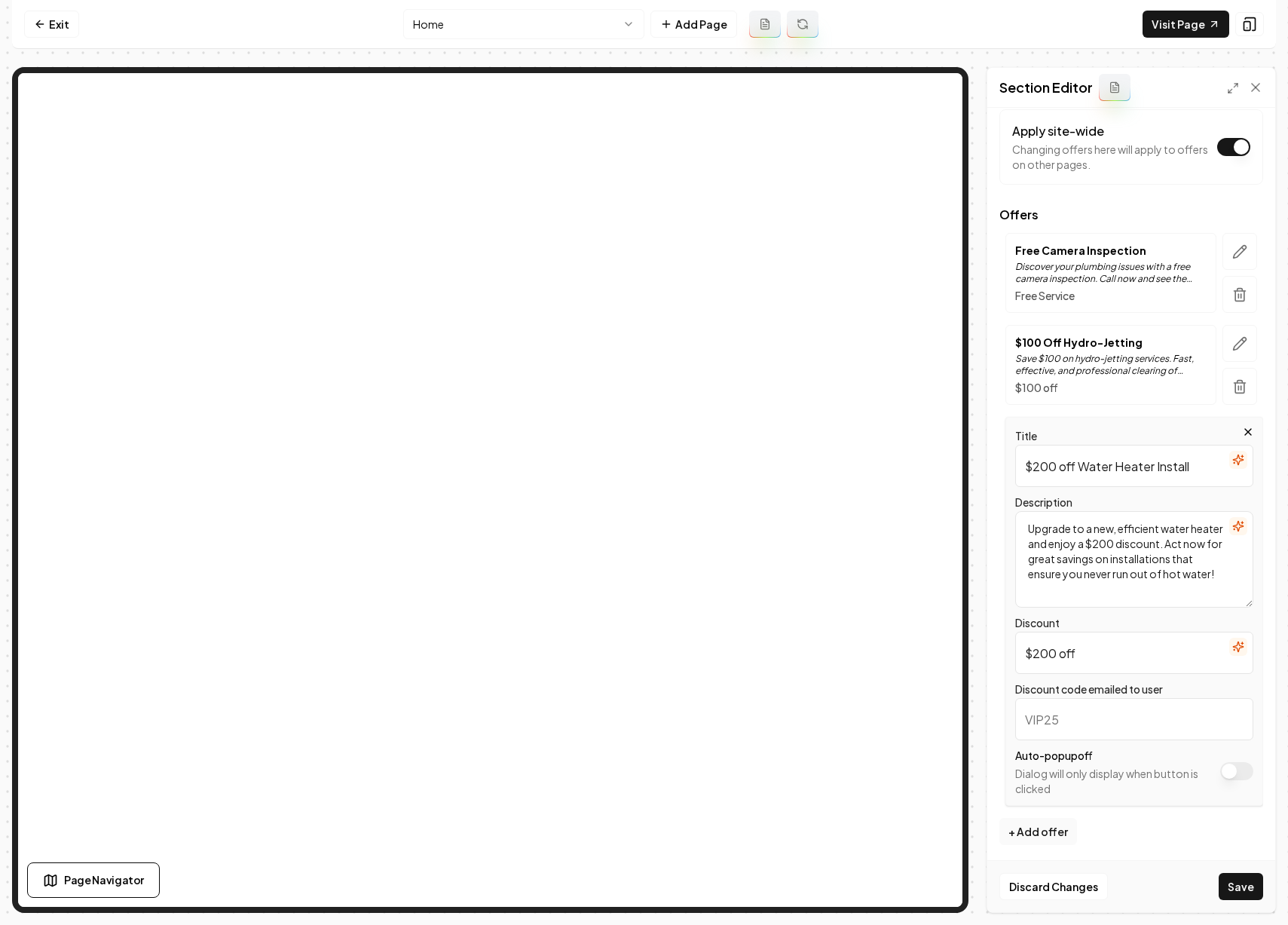
scroll to position [92, 0]
click at [1101, 719] on input "Discount code emailed to user" at bounding box center [1134, 716] width 238 height 42
type input "XHEAT200"
click at [1234, 348] on button "button" at bounding box center [1240, 341] width 35 height 37
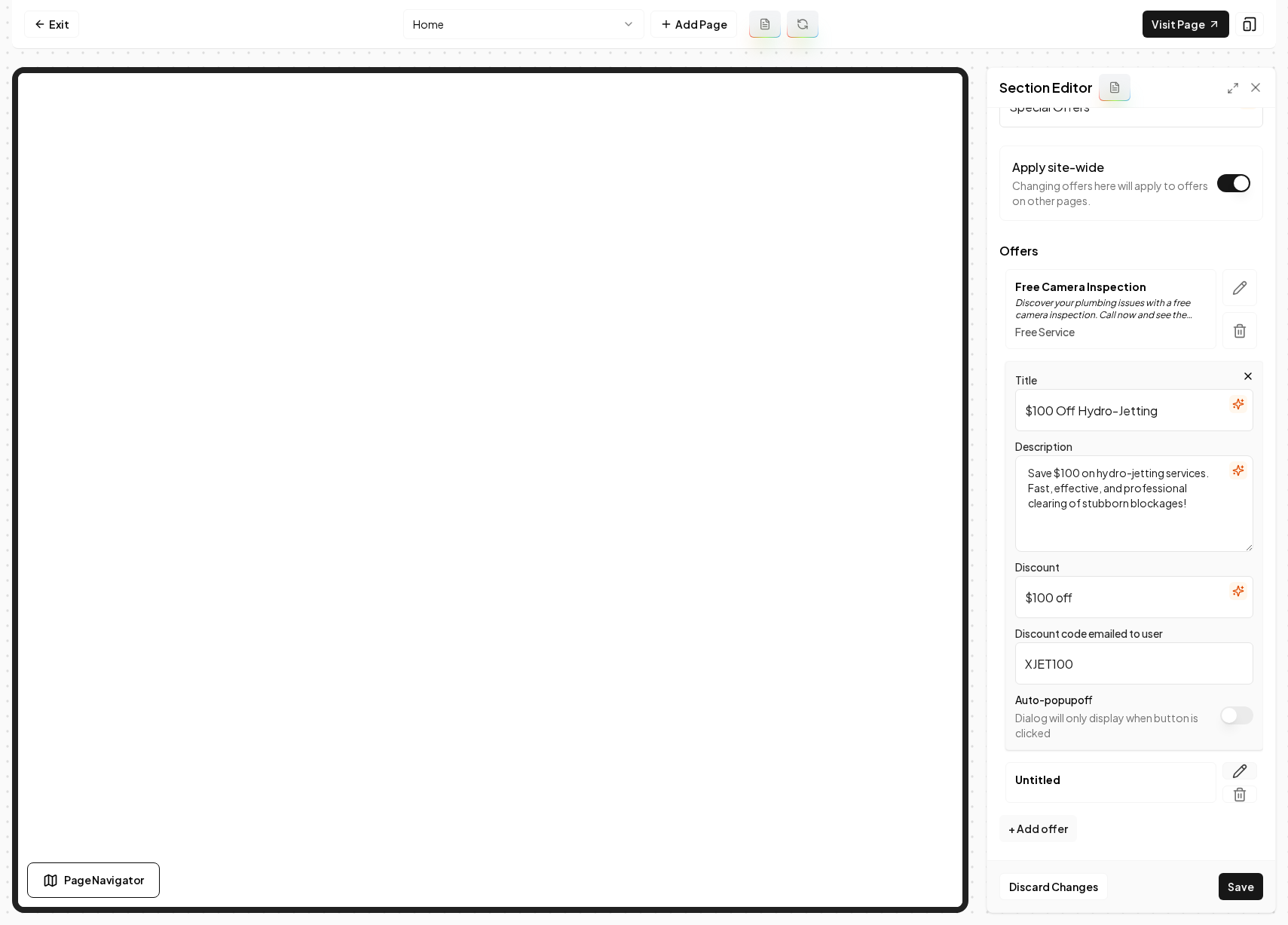
click at [1233, 774] on icon "button" at bounding box center [1240, 771] width 15 height 15
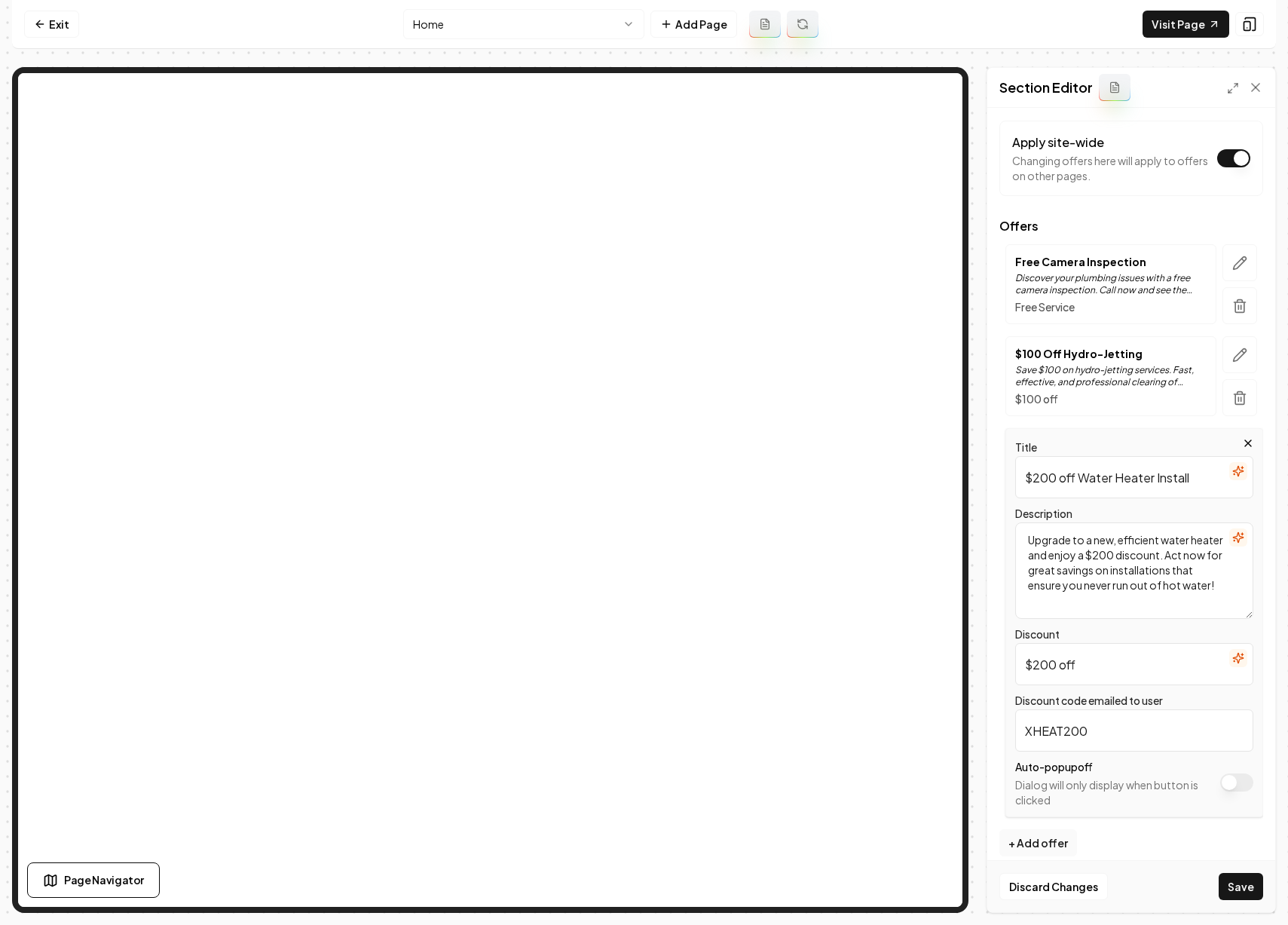
scroll to position [92, 0]
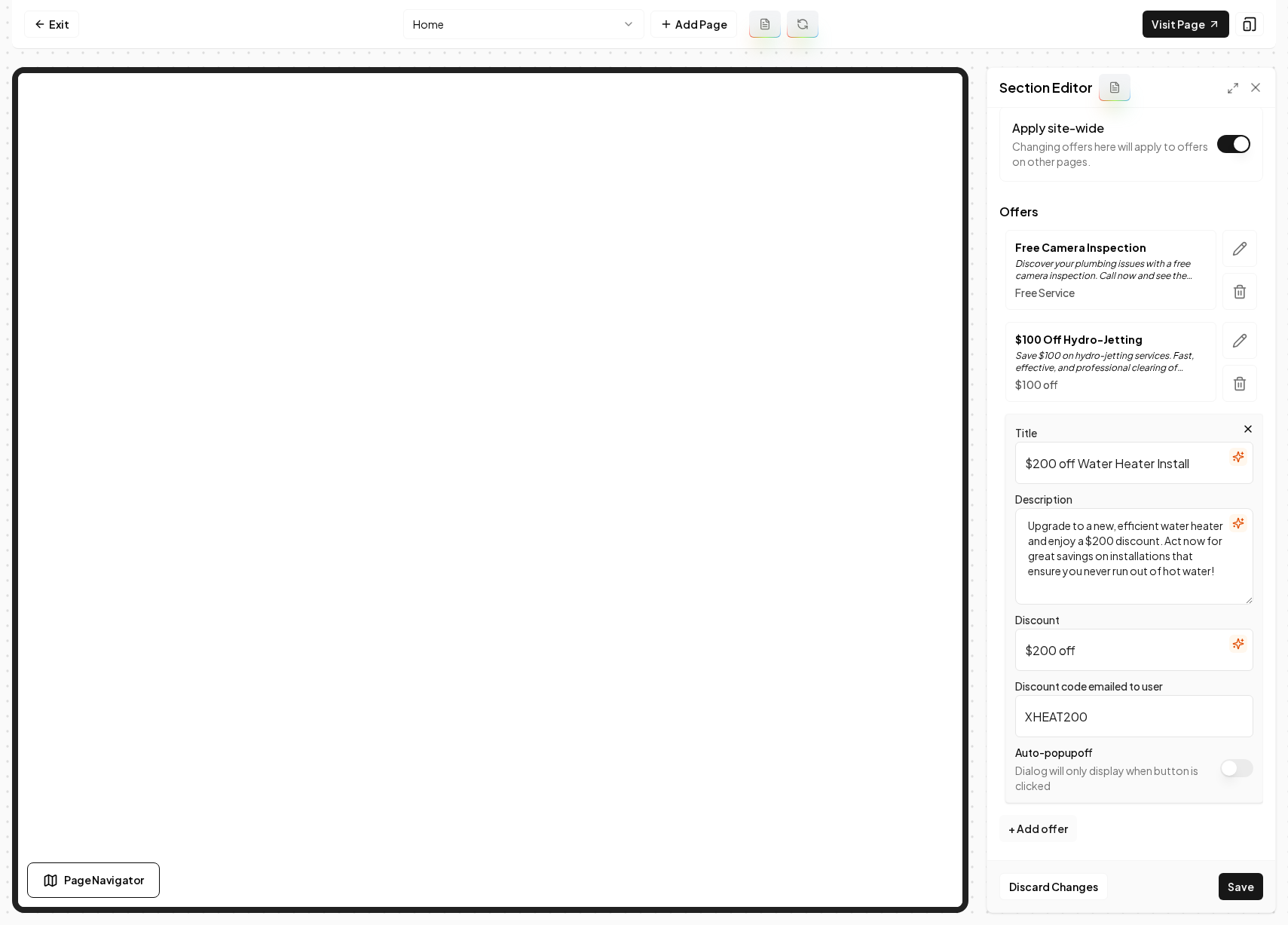
click at [1031, 830] on button "+ Add offer" at bounding box center [1038, 828] width 78 height 27
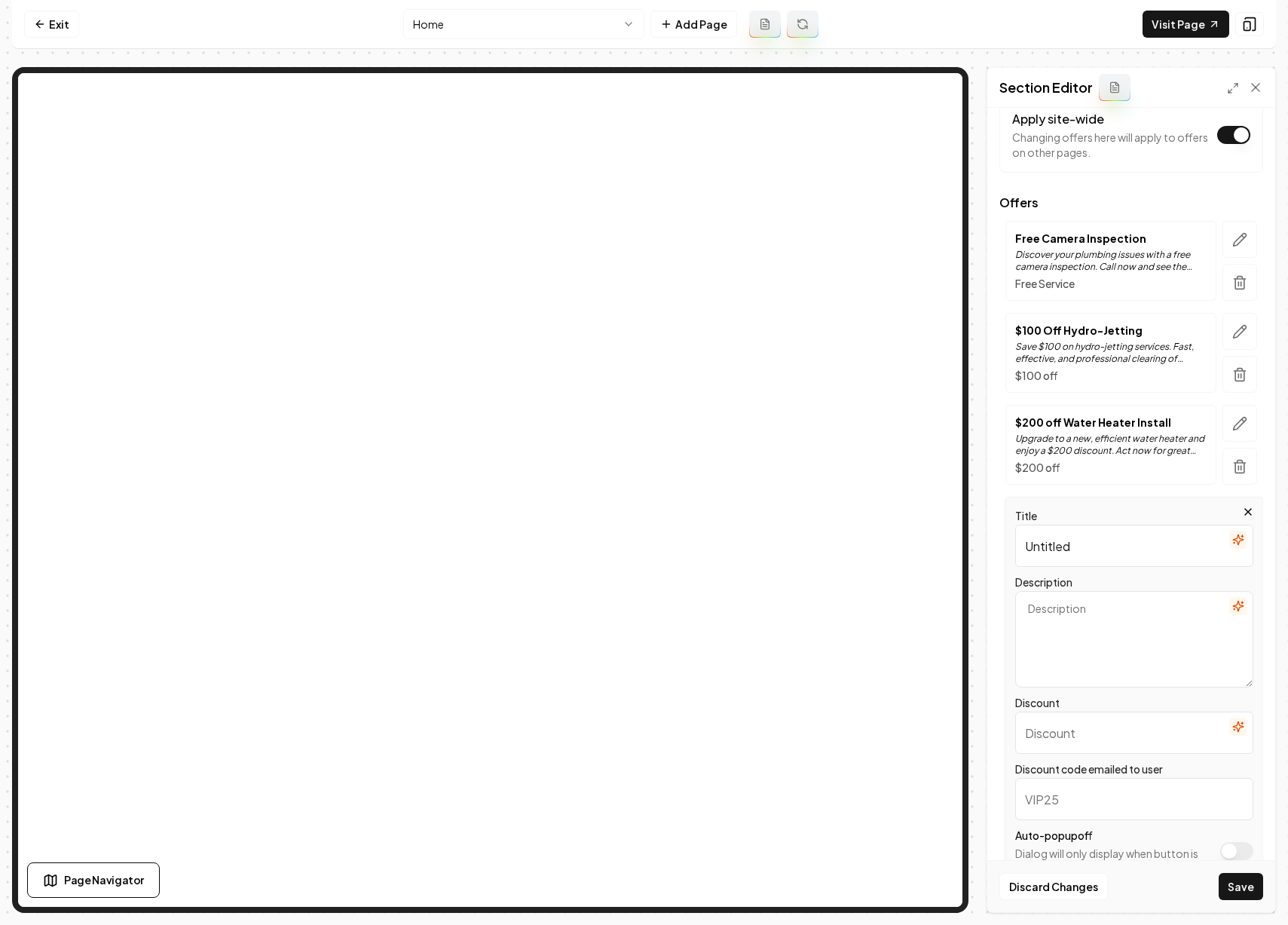
scroll to position [105, 0]
click at [1068, 721] on input "Discount" at bounding box center [1134, 728] width 238 height 42
type input "$500 off"
click at [1073, 627] on textarea "Description" at bounding box center [1134, 635] width 238 height 96
click at [1051, 542] on input "Untitled" at bounding box center [1134, 541] width 238 height 42
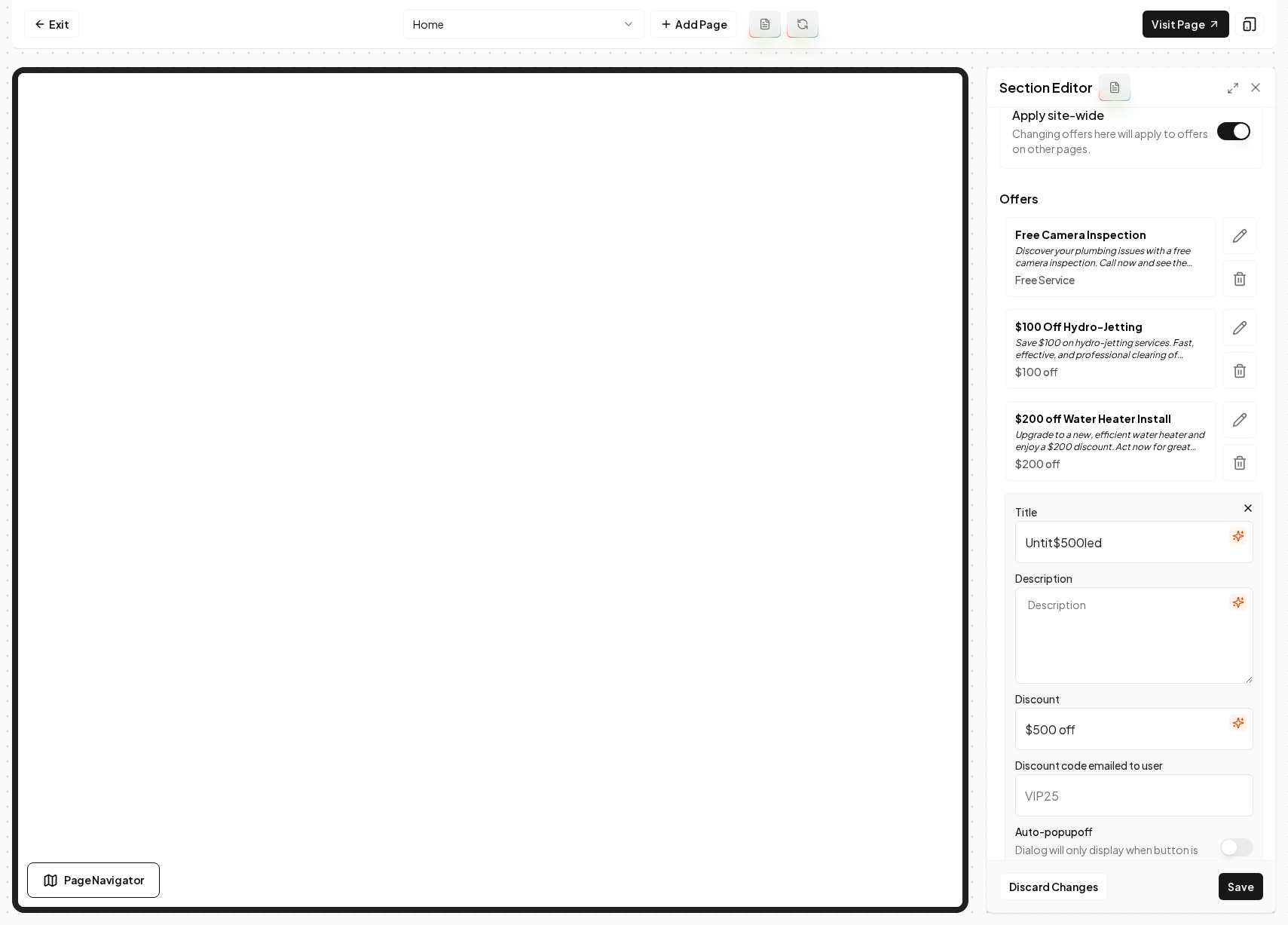
click at [1066, 547] on input "Untit$500led" at bounding box center [1134, 541] width 238 height 42
click at [1094, 544] on input "Untit$500led" at bounding box center [1134, 541] width 238 height 42
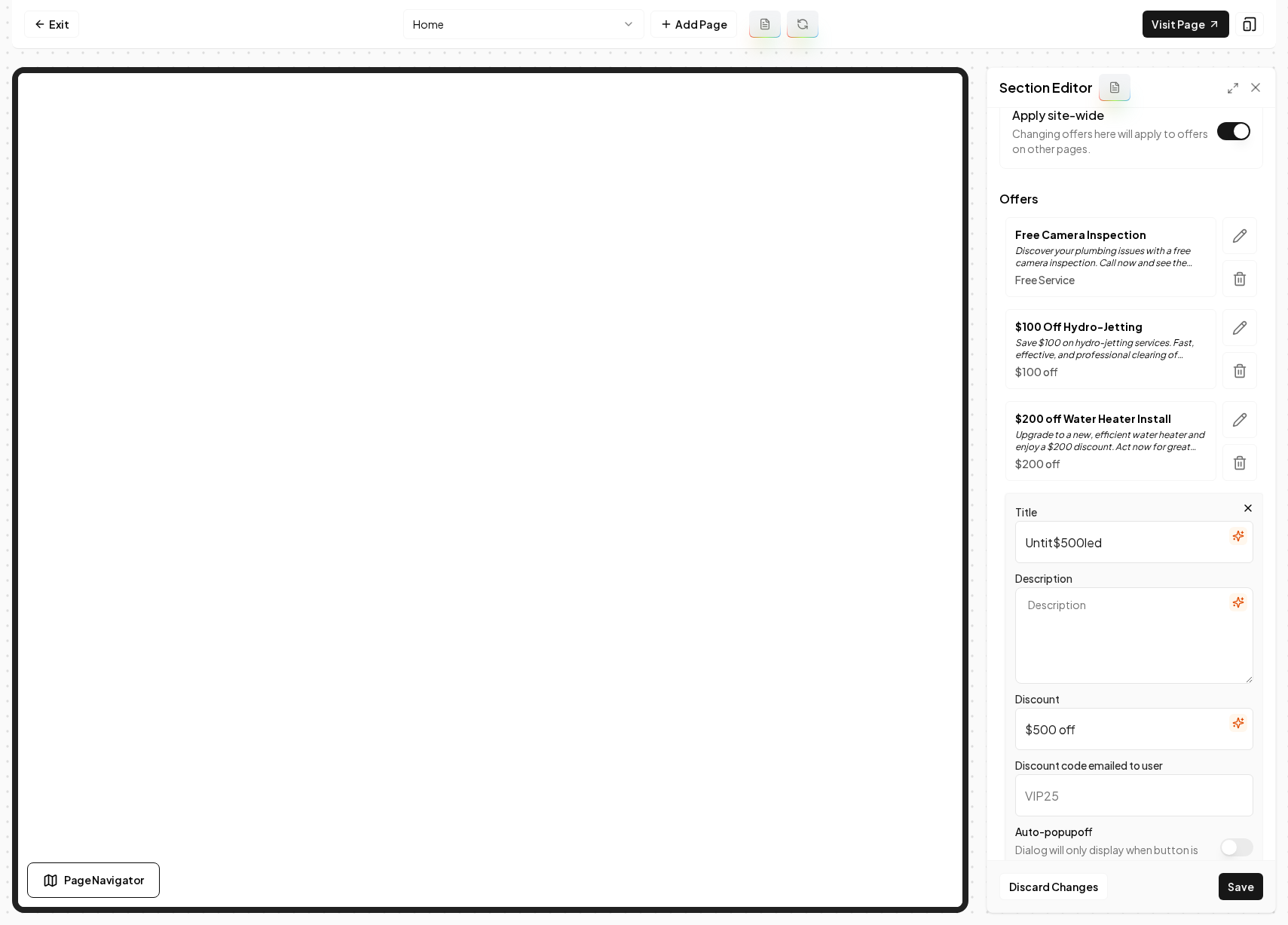
click at [1094, 544] on input "Untit$500led" at bounding box center [1134, 541] width 238 height 42
click at [1103, 607] on textarea "Description" at bounding box center [1134, 635] width 238 height 96
click at [1086, 541] on input "$500 off" at bounding box center [1134, 541] width 238 height 42
click at [997, 453] on div "Header Special Offers Apply site-wide Changing offers here will apply to offers…" at bounding box center [1131, 510] width 288 height 804
click at [1105, 540] on input "$500 off E" at bounding box center [1134, 541] width 238 height 42
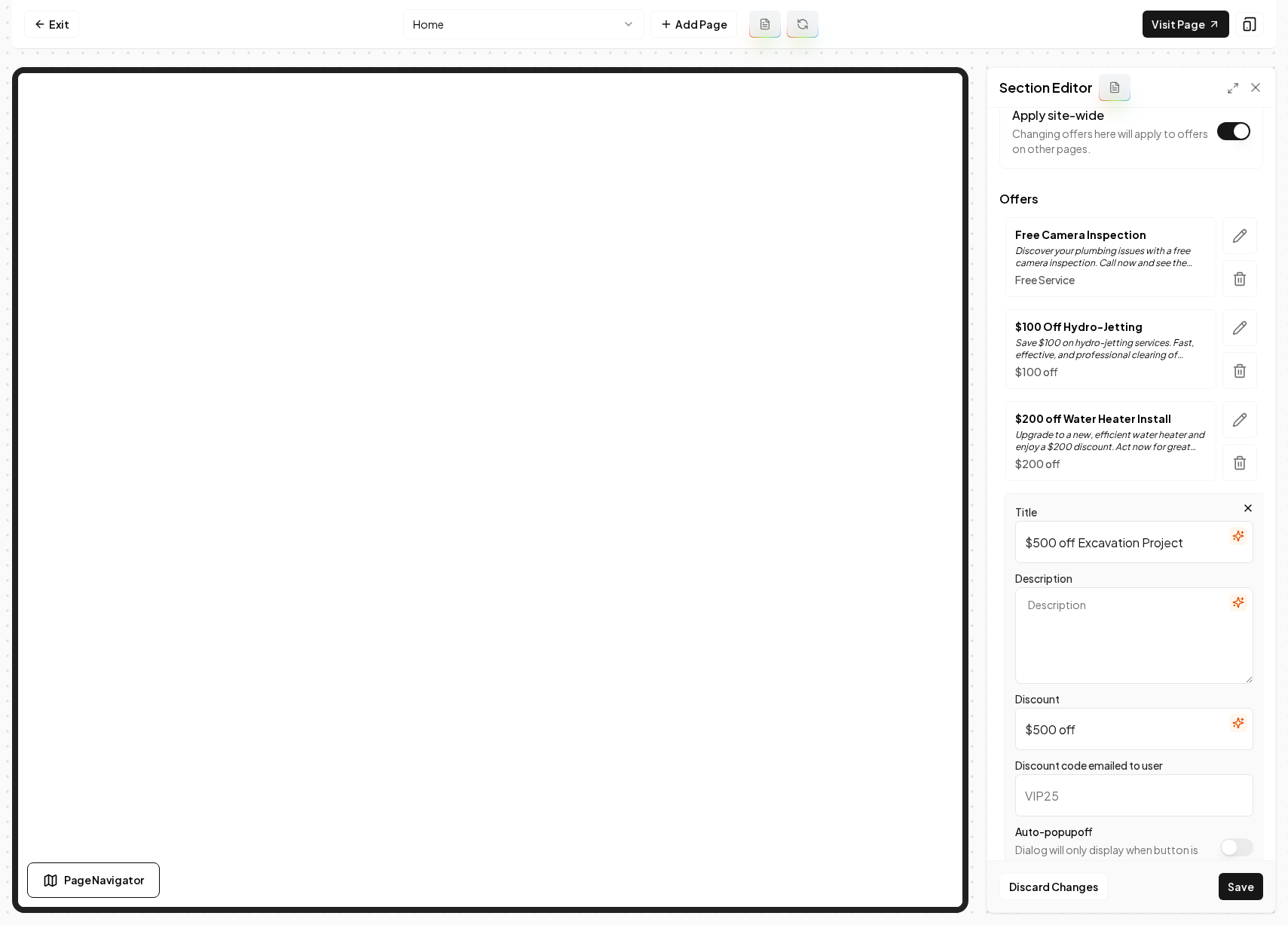
type input "$500 off Excavation Project"
click at [1113, 617] on textarea "Description" at bounding box center [1134, 635] width 238 height 96
click at [1233, 603] on icon "button" at bounding box center [1239, 602] width 12 height 12
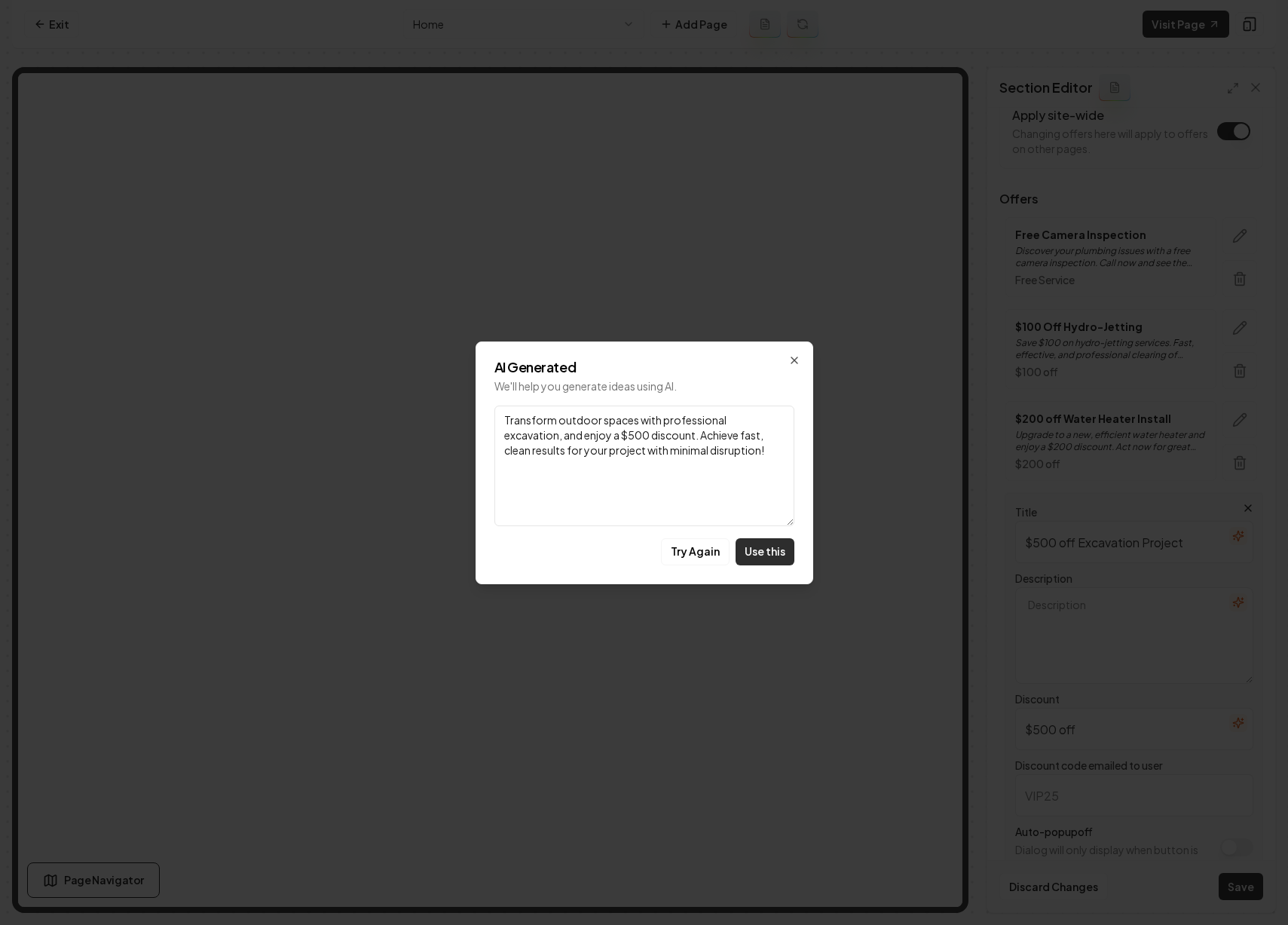
click at [777, 556] on button "Use this" at bounding box center [765, 551] width 58 height 27
type textarea "Transform outdoor spaces with professional excavation, and enjoy a $500 discoun…"
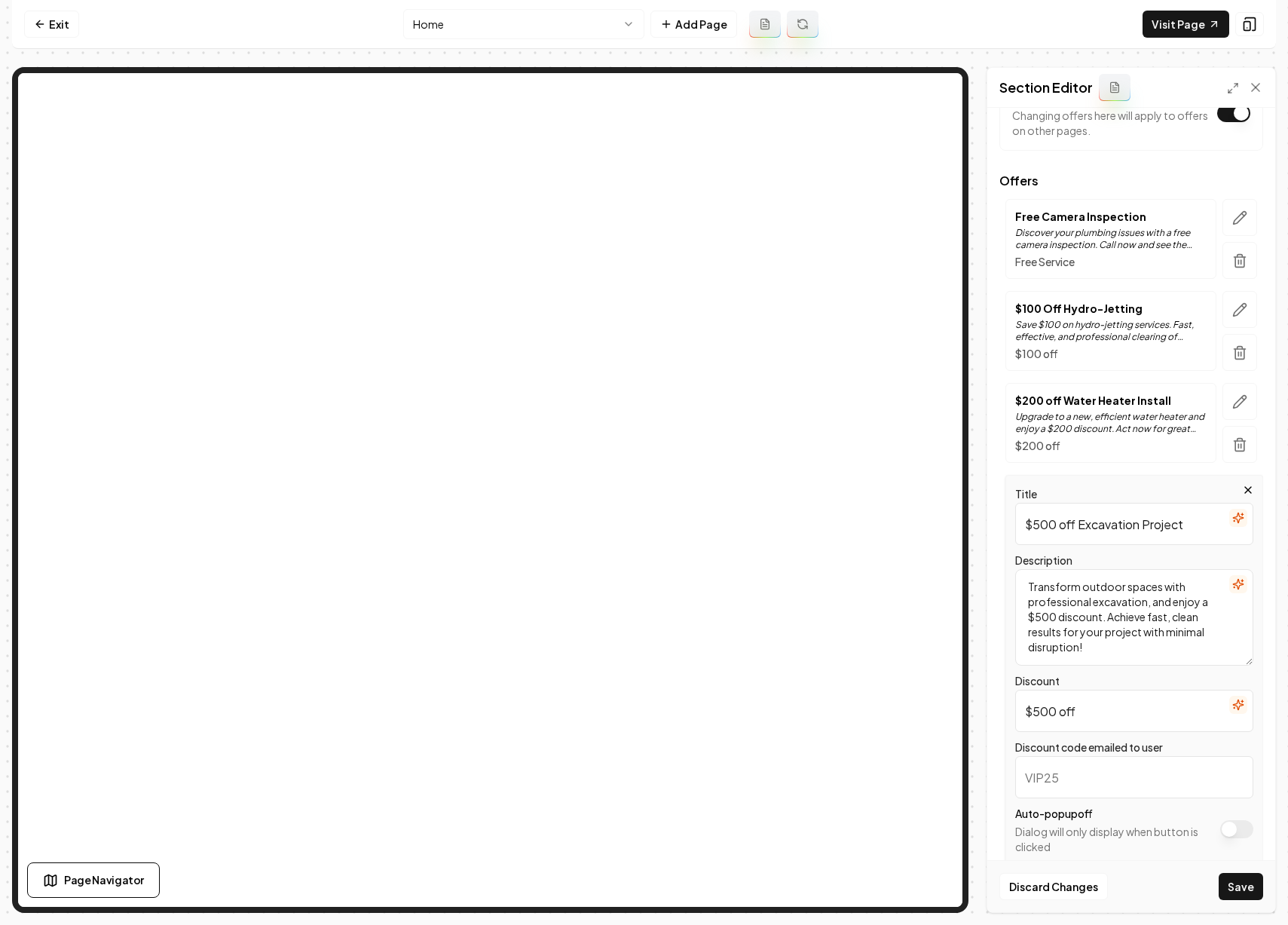
scroll to position [167, 0]
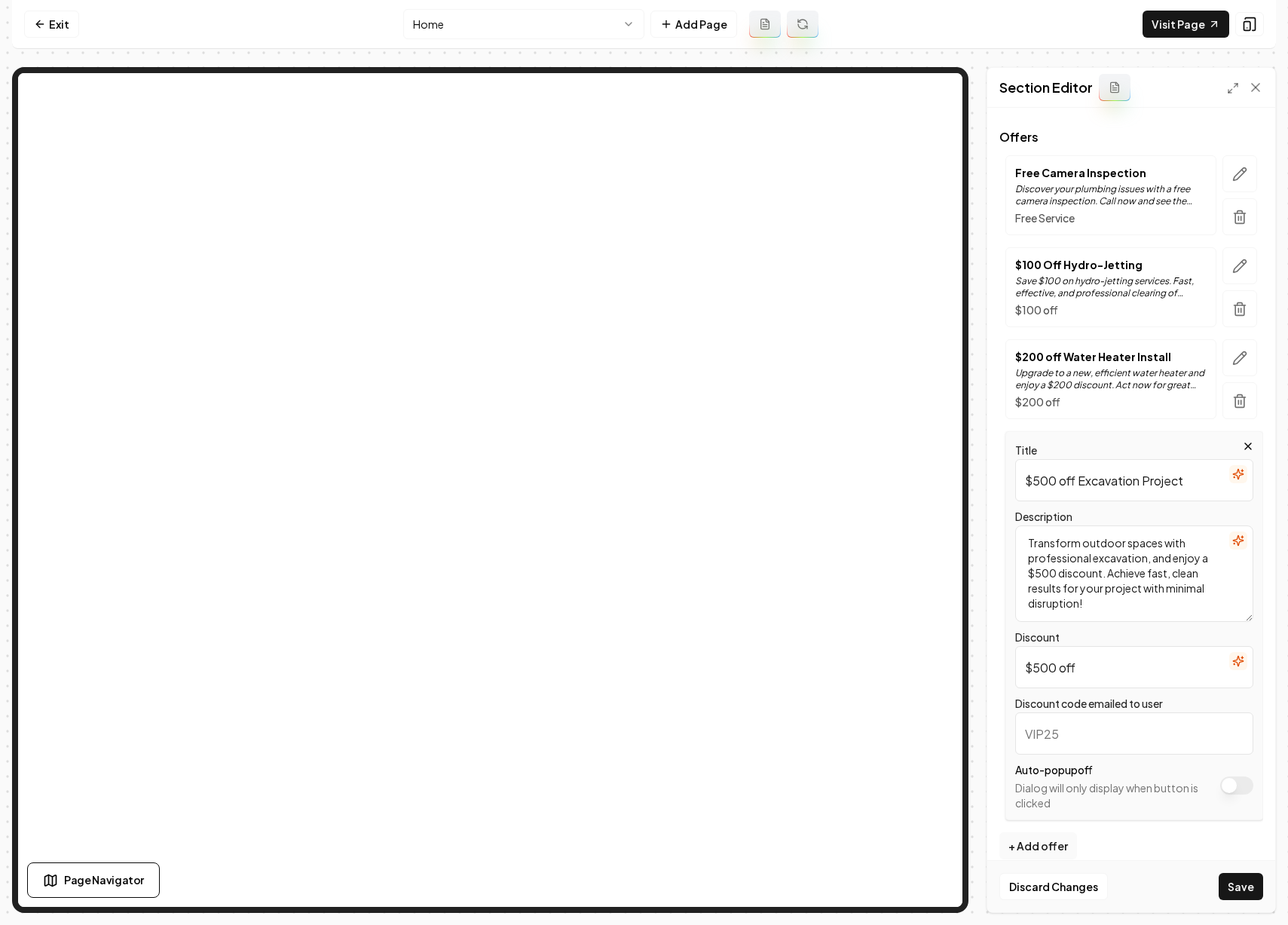
click at [1104, 733] on input "Discount code emailed to user" at bounding box center [1134, 733] width 238 height 42
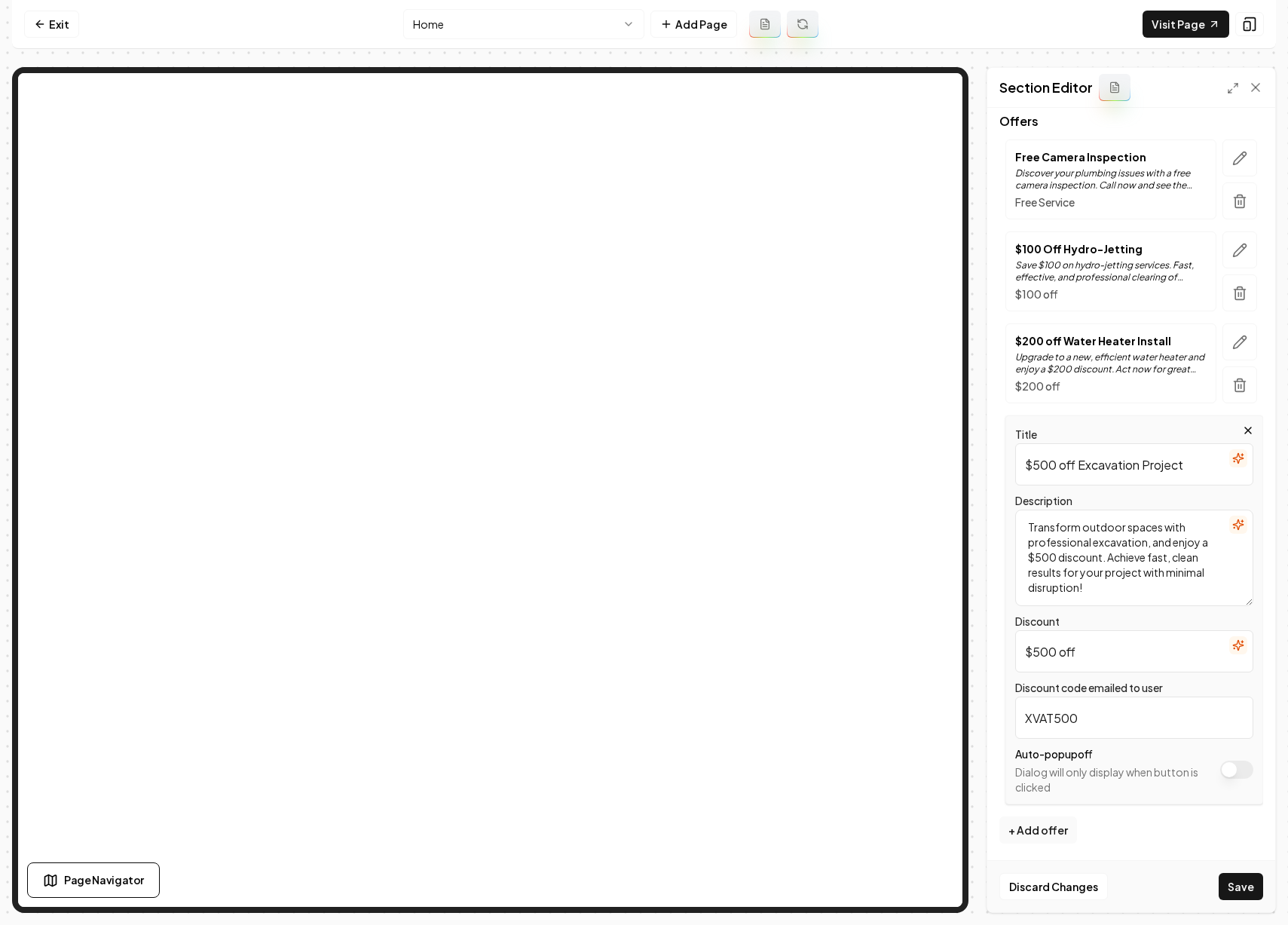
scroll to position [184, 0]
type input "XVAT500"
click at [1242, 880] on button "Save" at bounding box center [1241, 886] width 45 height 27
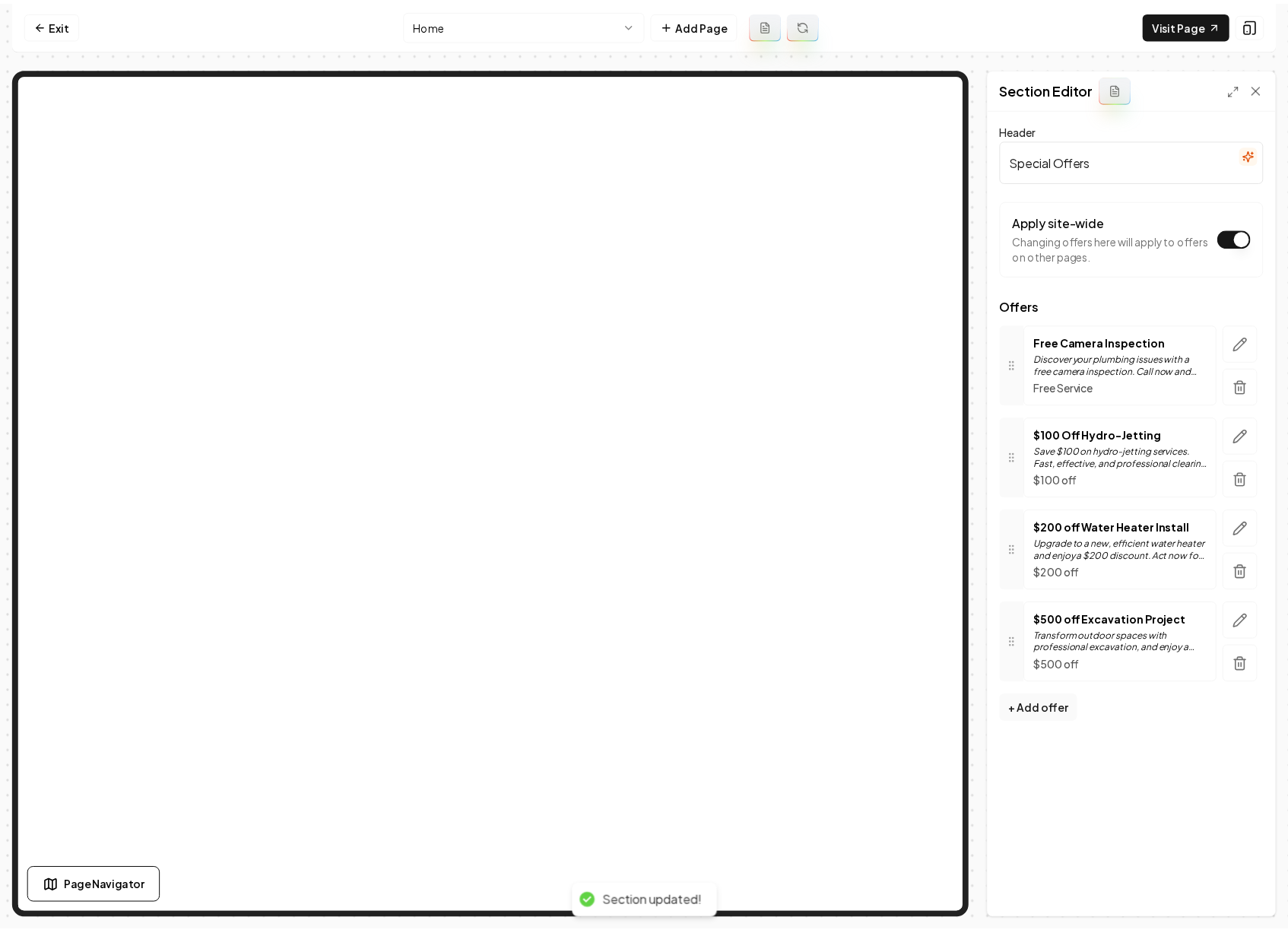
scroll to position [0, 0]
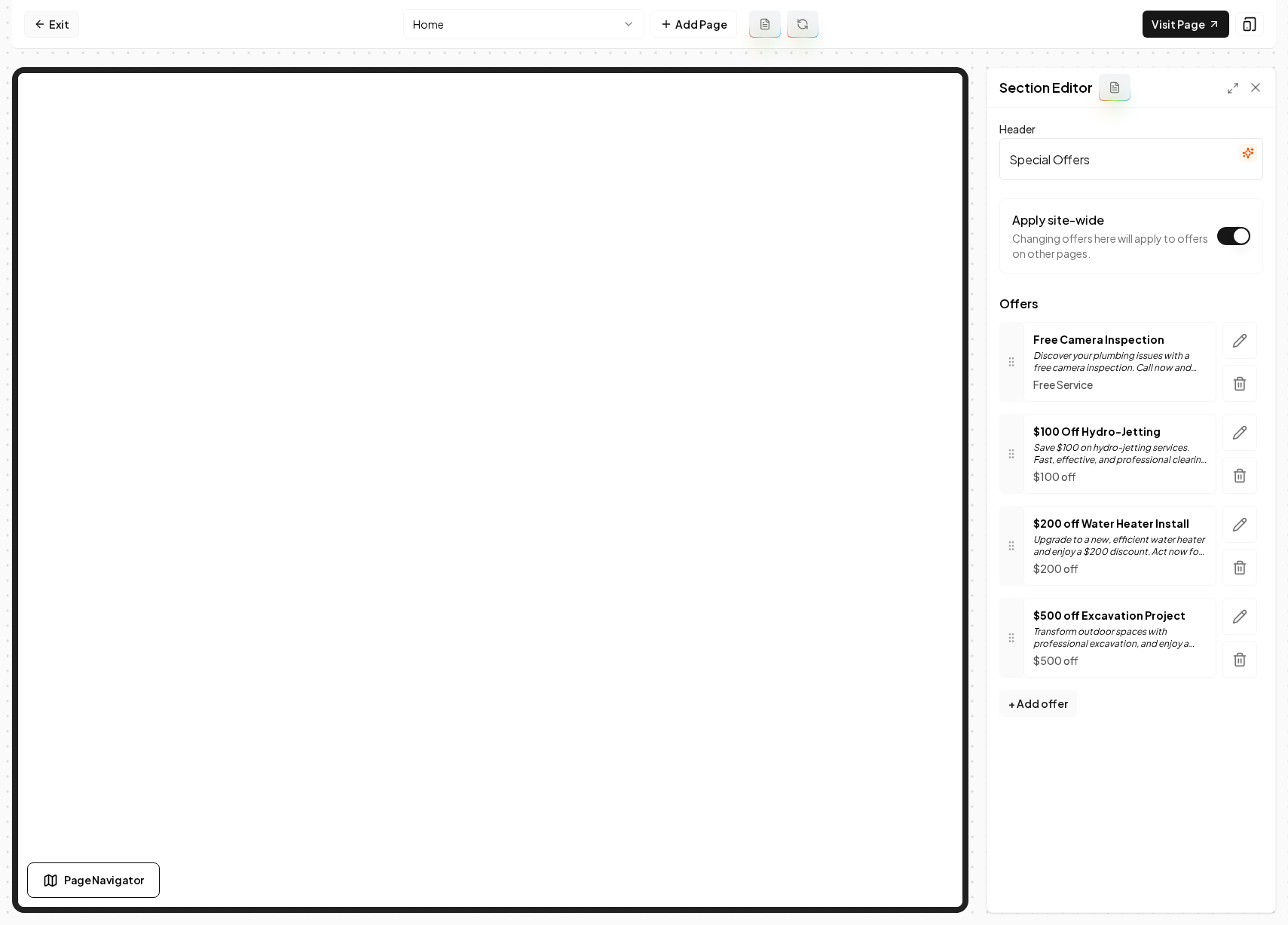
click at [57, 25] on link "Exit" at bounding box center [52, 24] width 55 height 27
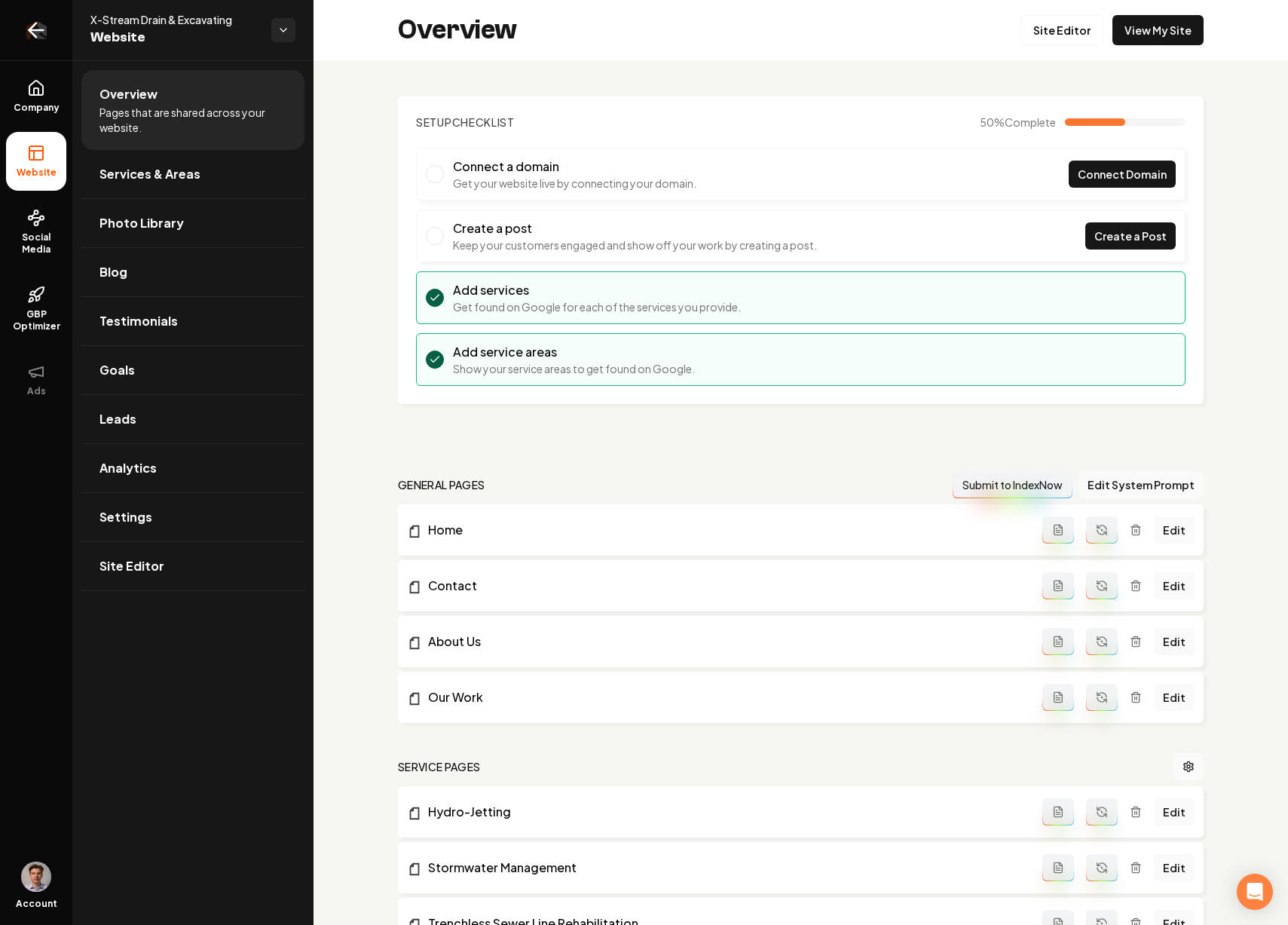
click at [55, 29] on link "Return to dashboard" at bounding box center [36, 30] width 72 height 60
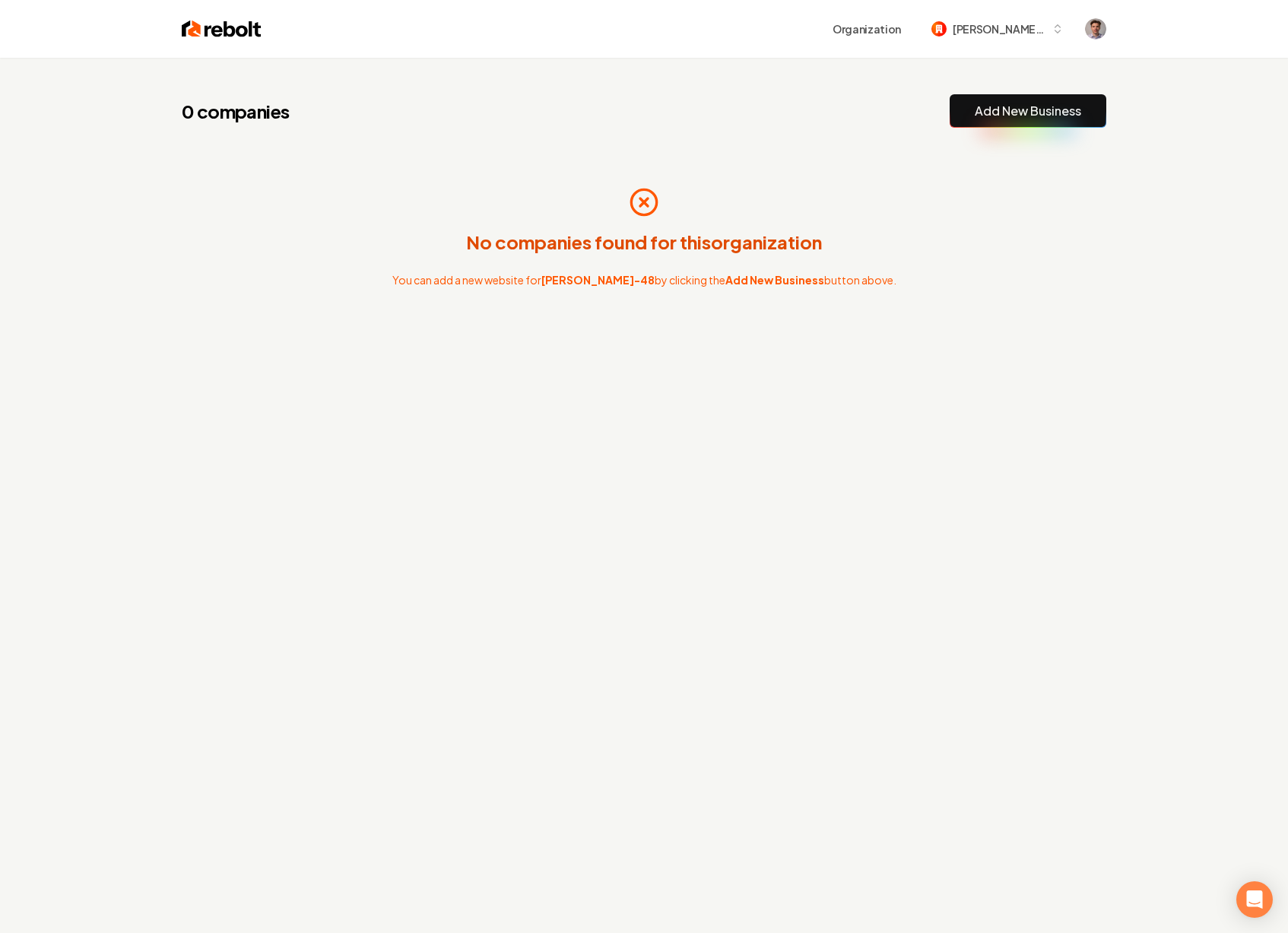
click at [230, 24] on img at bounding box center [221, 29] width 80 height 21
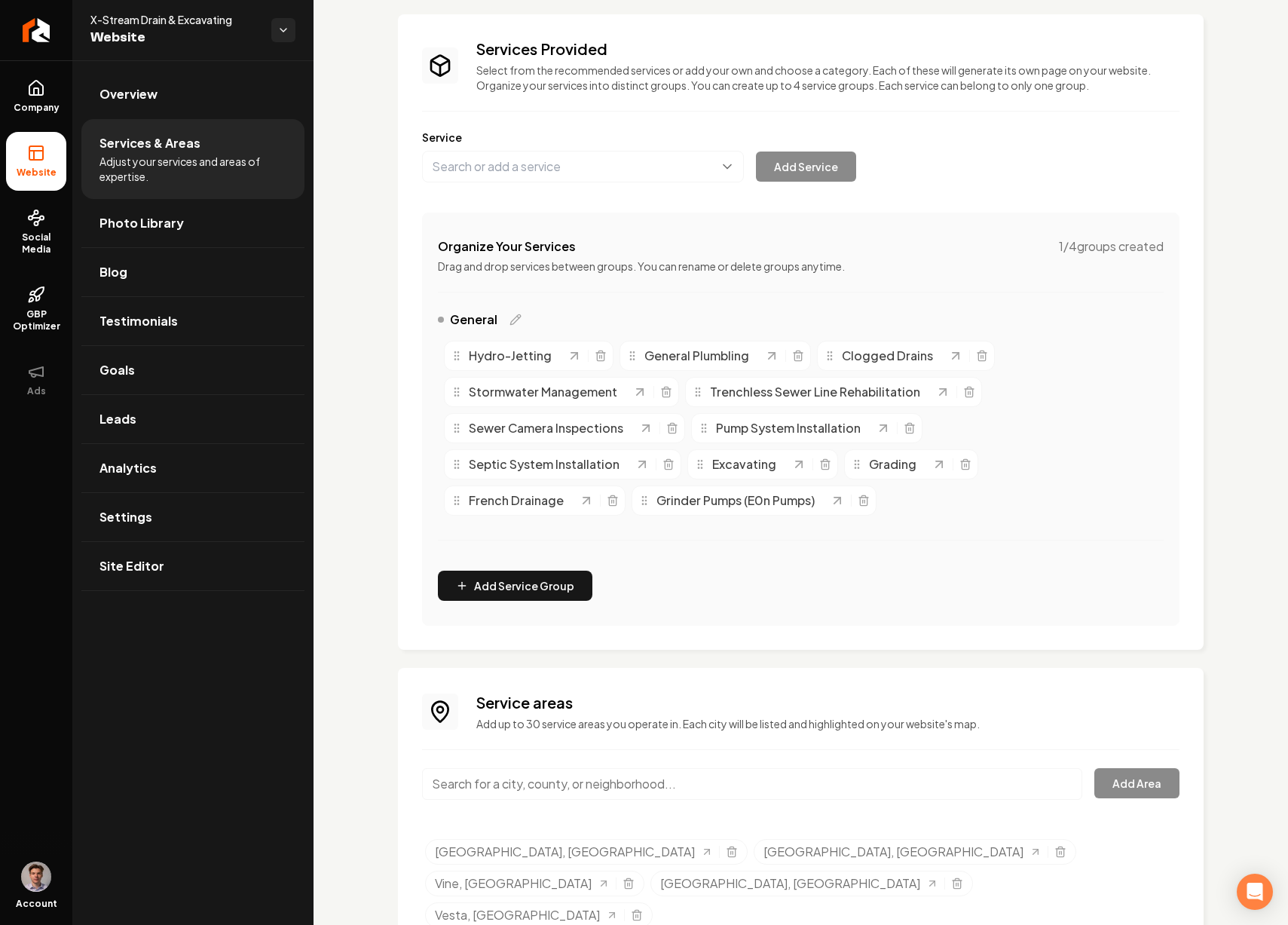
scroll to position [88, 0]
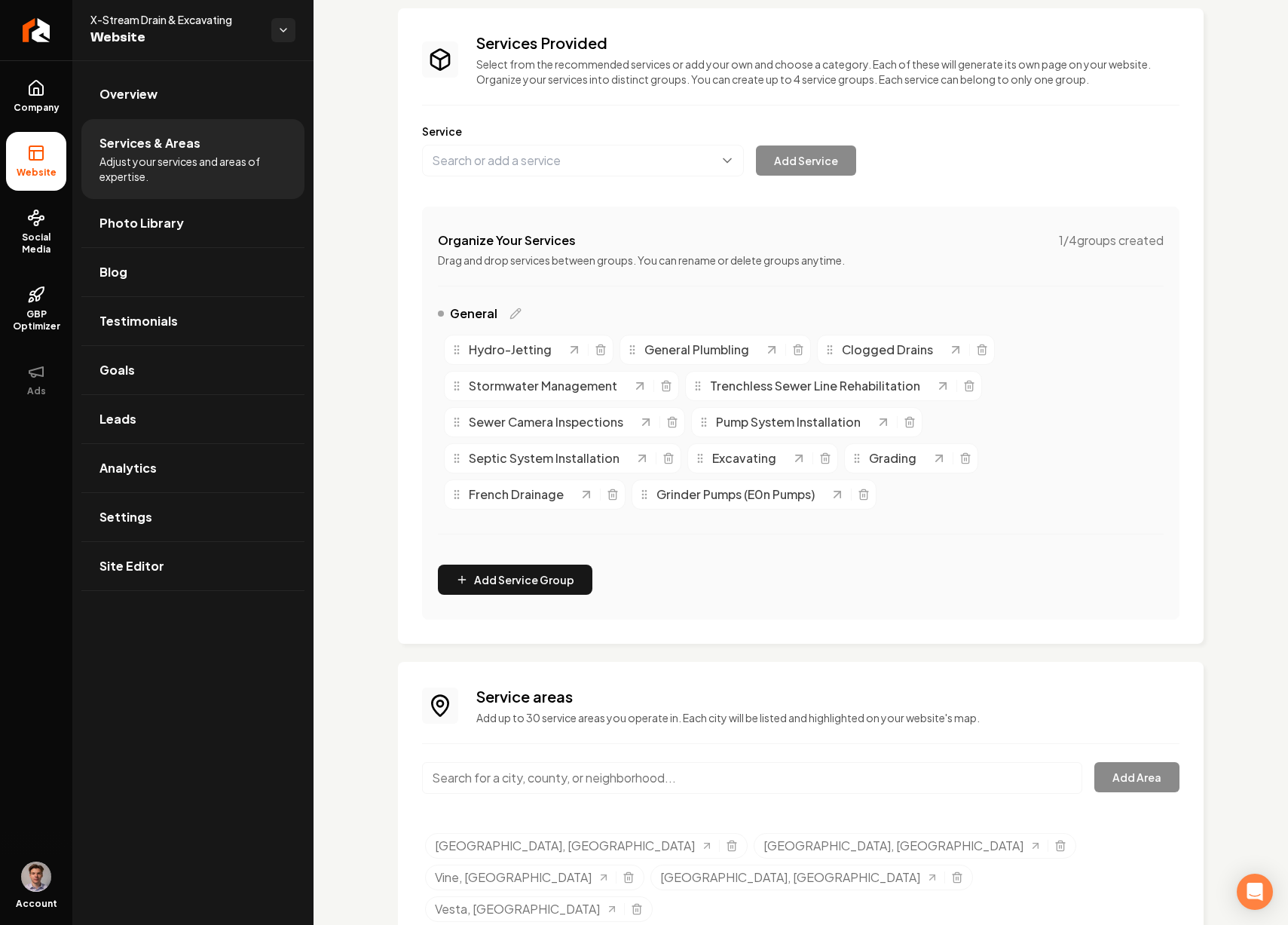
click at [653, 777] on input "Main content area" at bounding box center [752, 777] width 661 height 32
paste input "[PERSON_NAME]"
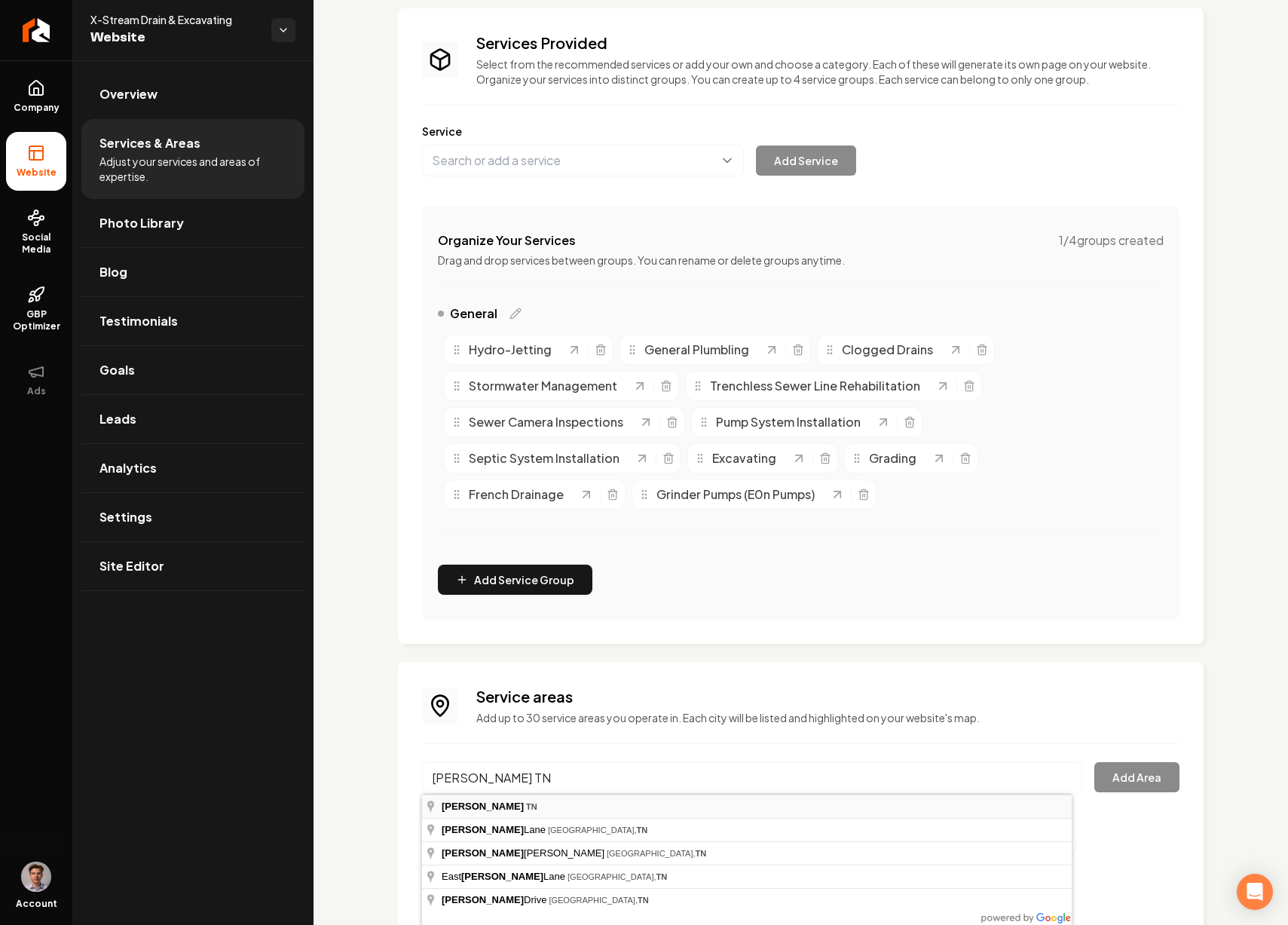
type input "Mona, TN"
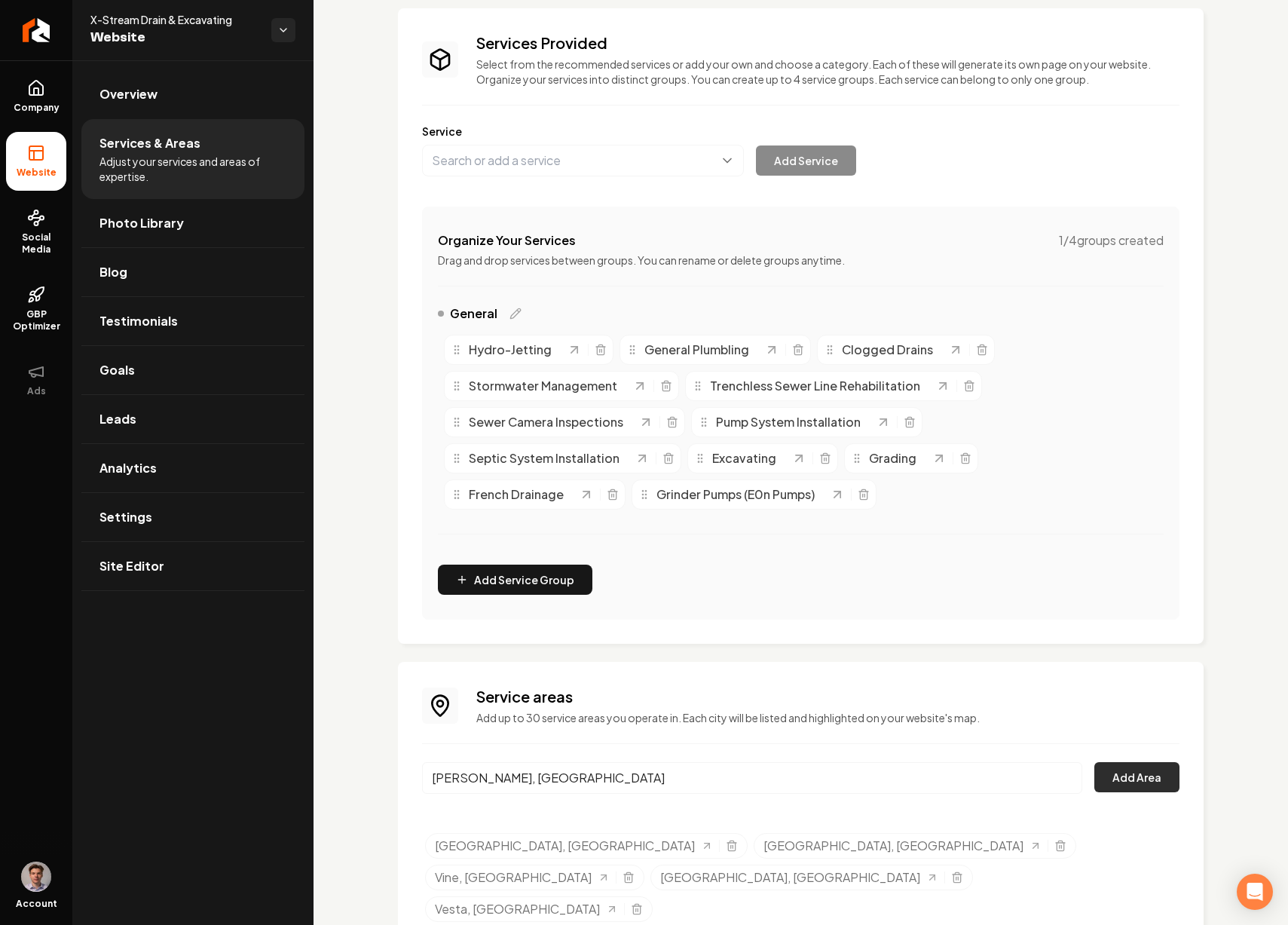
click at [1136, 781] on button "Add Area" at bounding box center [1137, 777] width 85 height 30
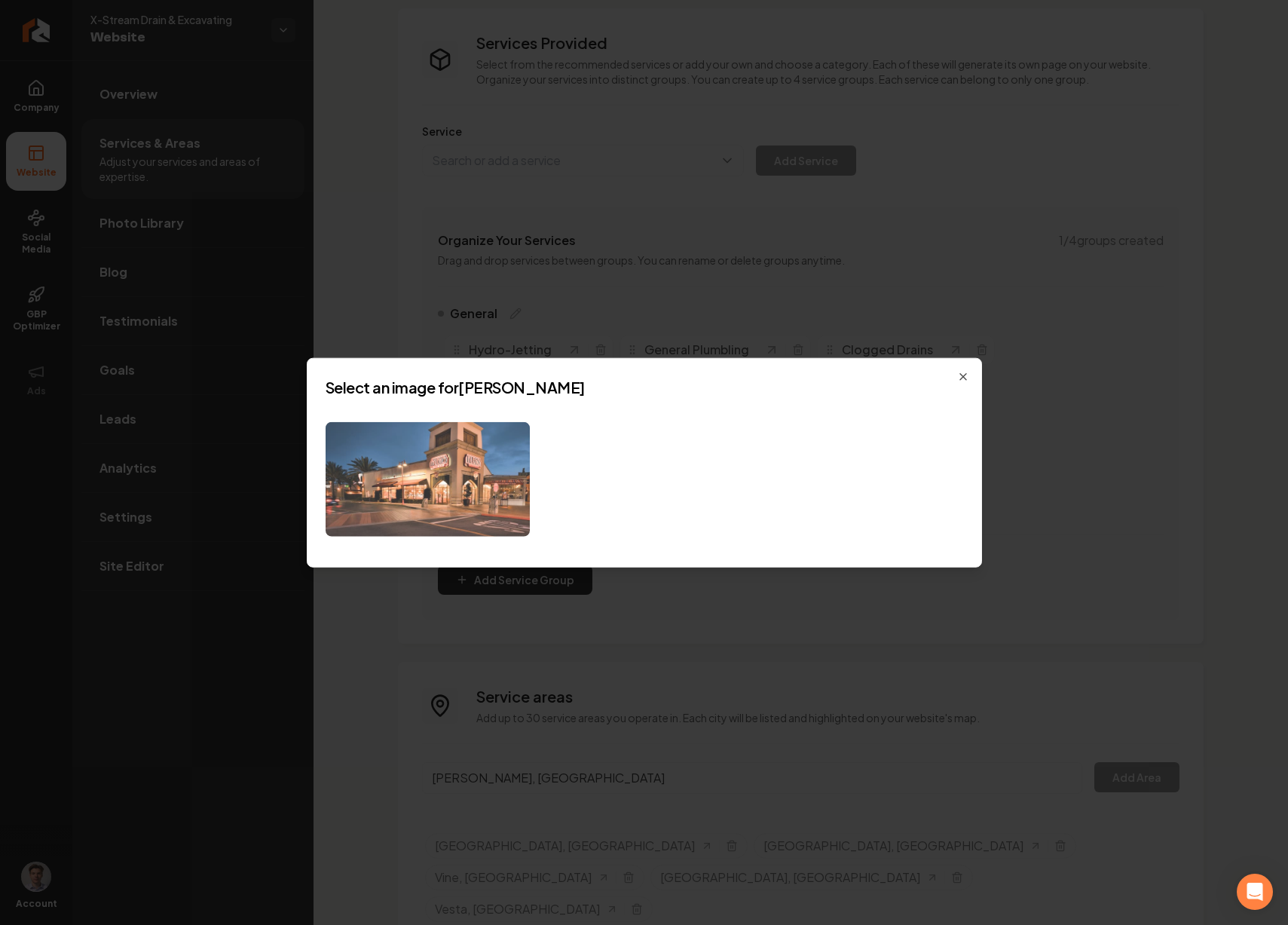
click at [491, 473] on img at bounding box center [428, 479] width 205 height 115
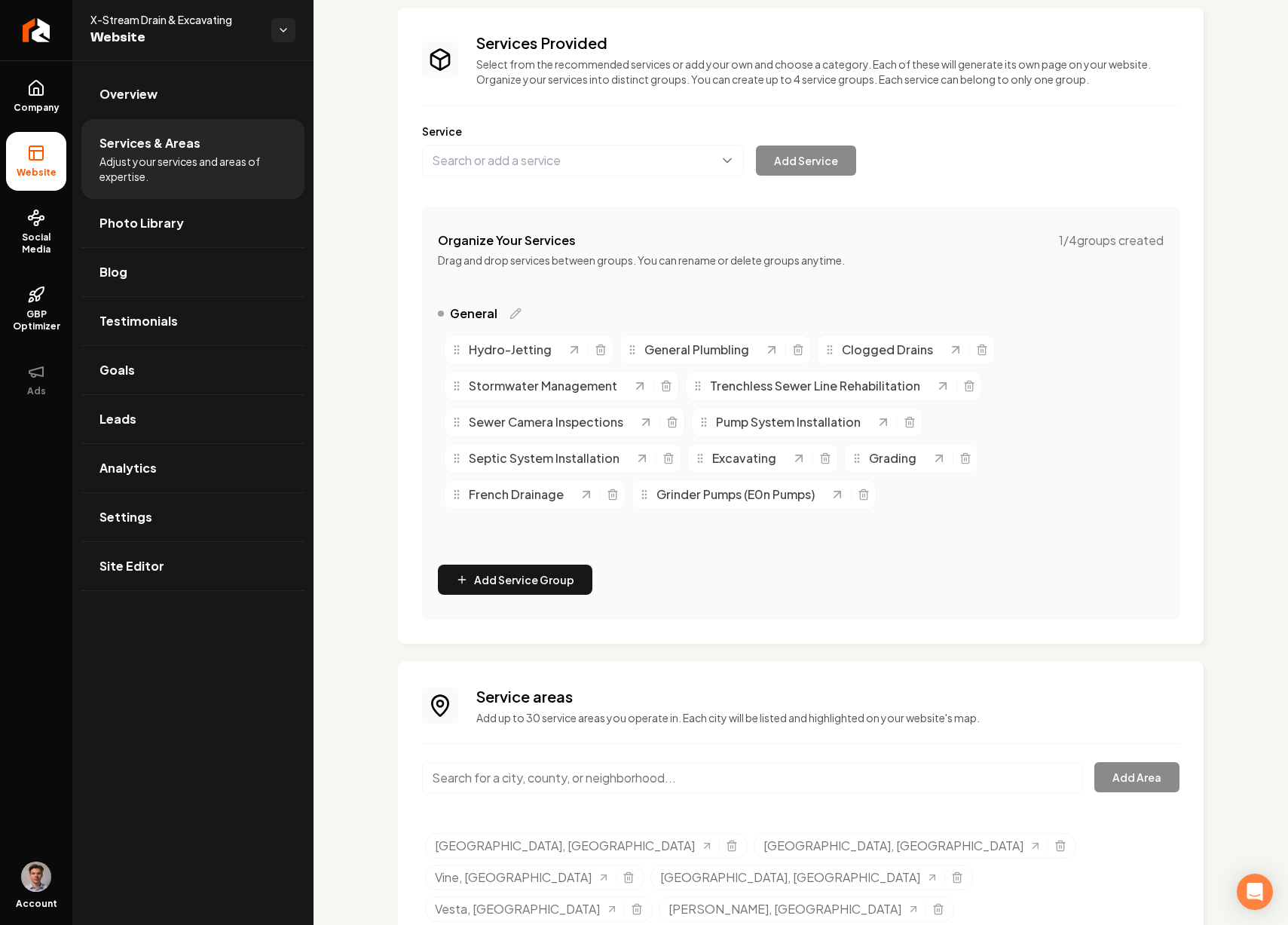
click at [504, 774] on input "Main content area" at bounding box center [752, 777] width 661 height 32
paste input "Ridgefield"
click at [1130, 786] on button "Add Area" at bounding box center [1137, 777] width 85 height 30
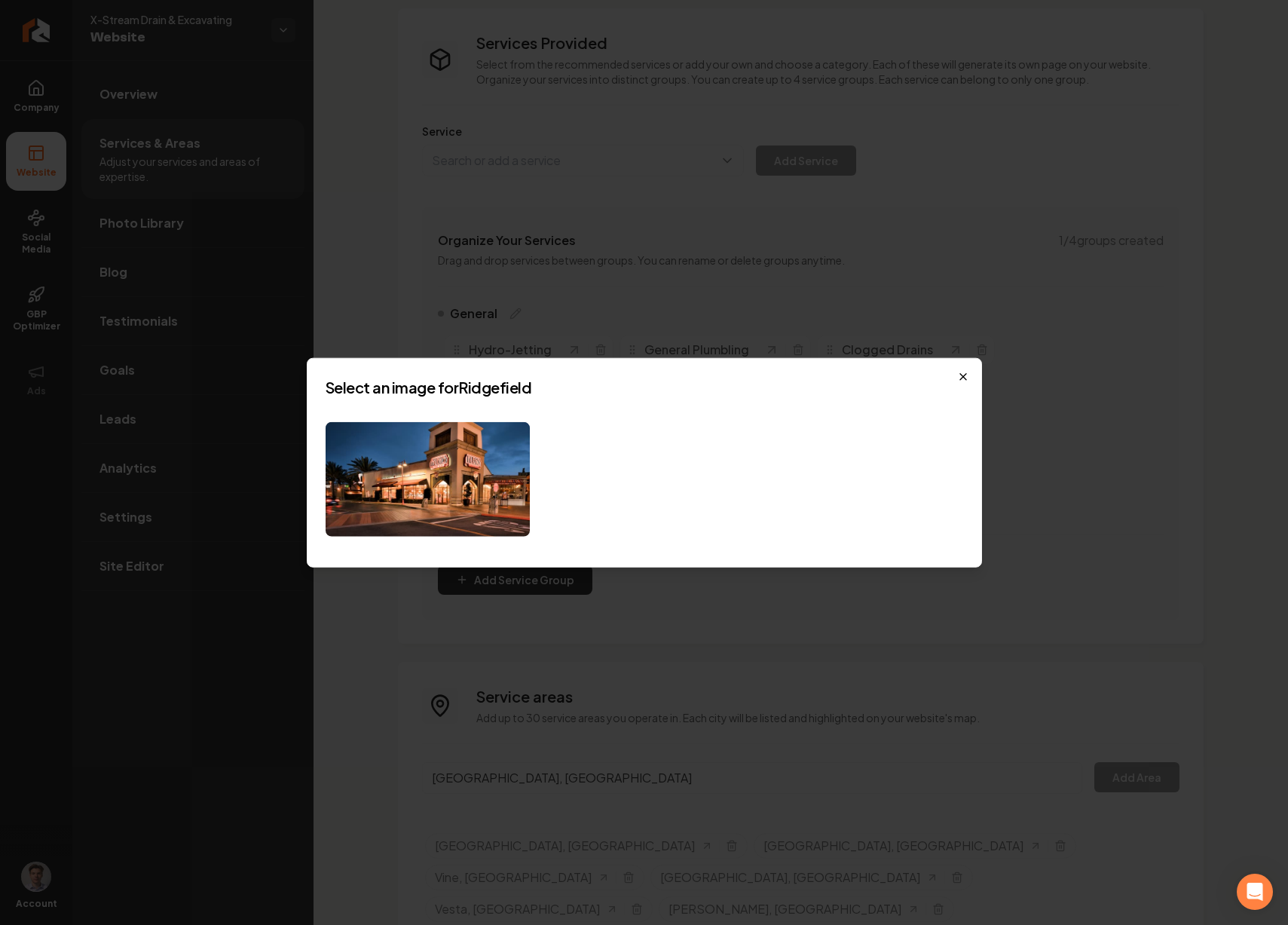
click at [967, 374] on icon "button" at bounding box center [964, 376] width 12 height 12
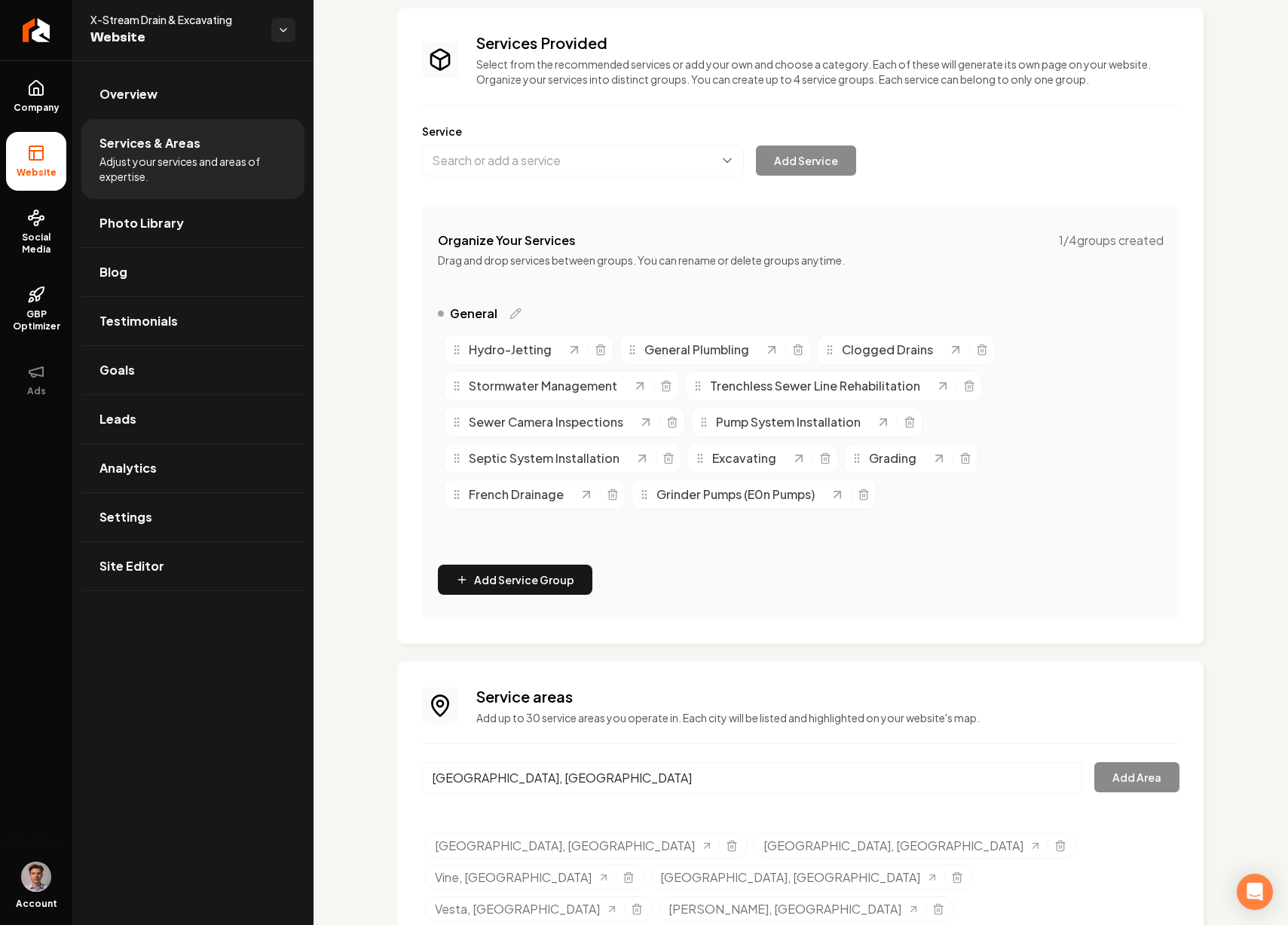
click at [574, 784] on input "Ridgefield, TN" at bounding box center [752, 777] width 661 height 32
click at [572, 783] on input "Ridgefield, TN" at bounding box center [752, 777] width 661 height 32
paste input "Kingston Springs"
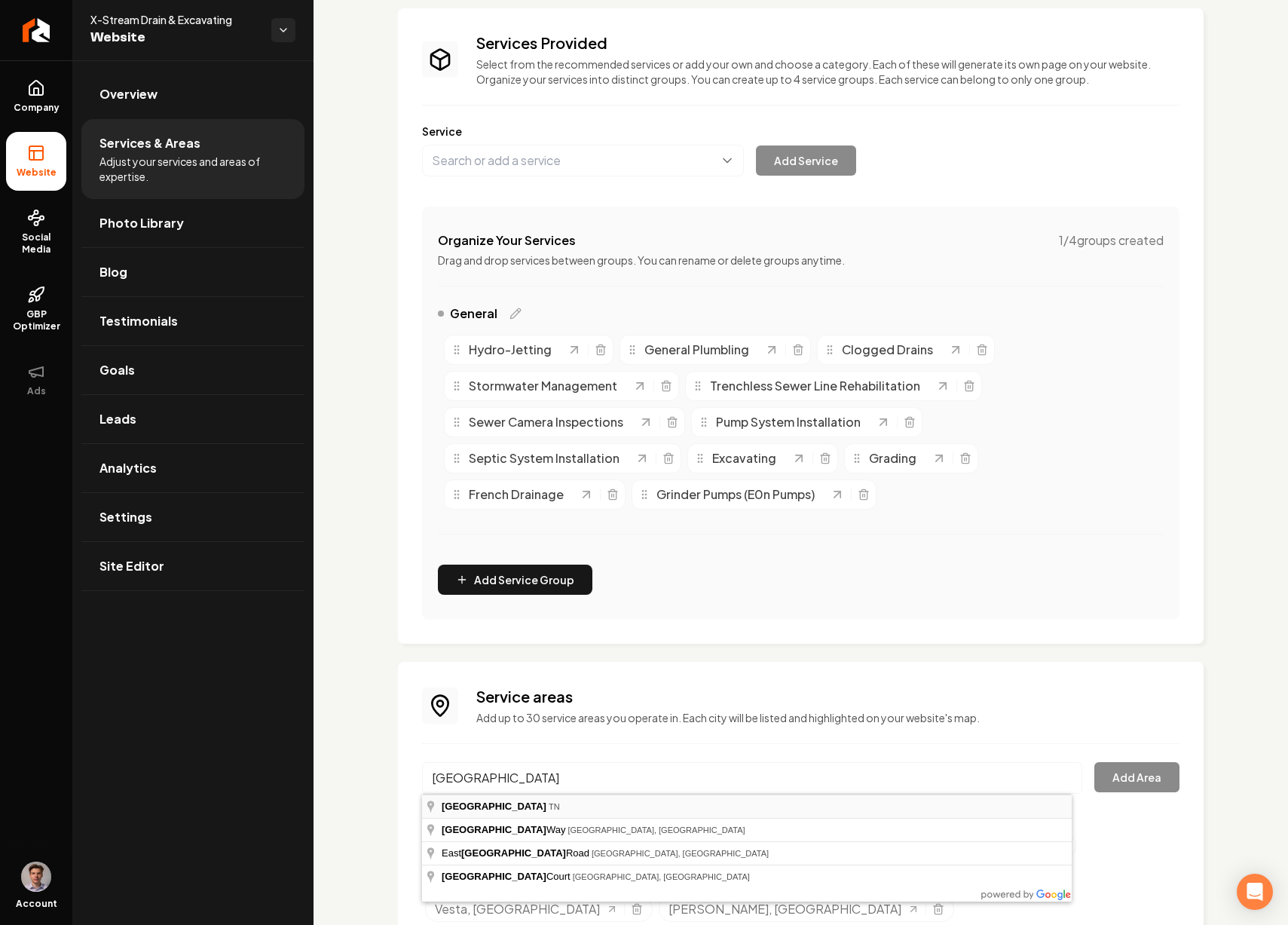
type input "Kingston Springs, TN"
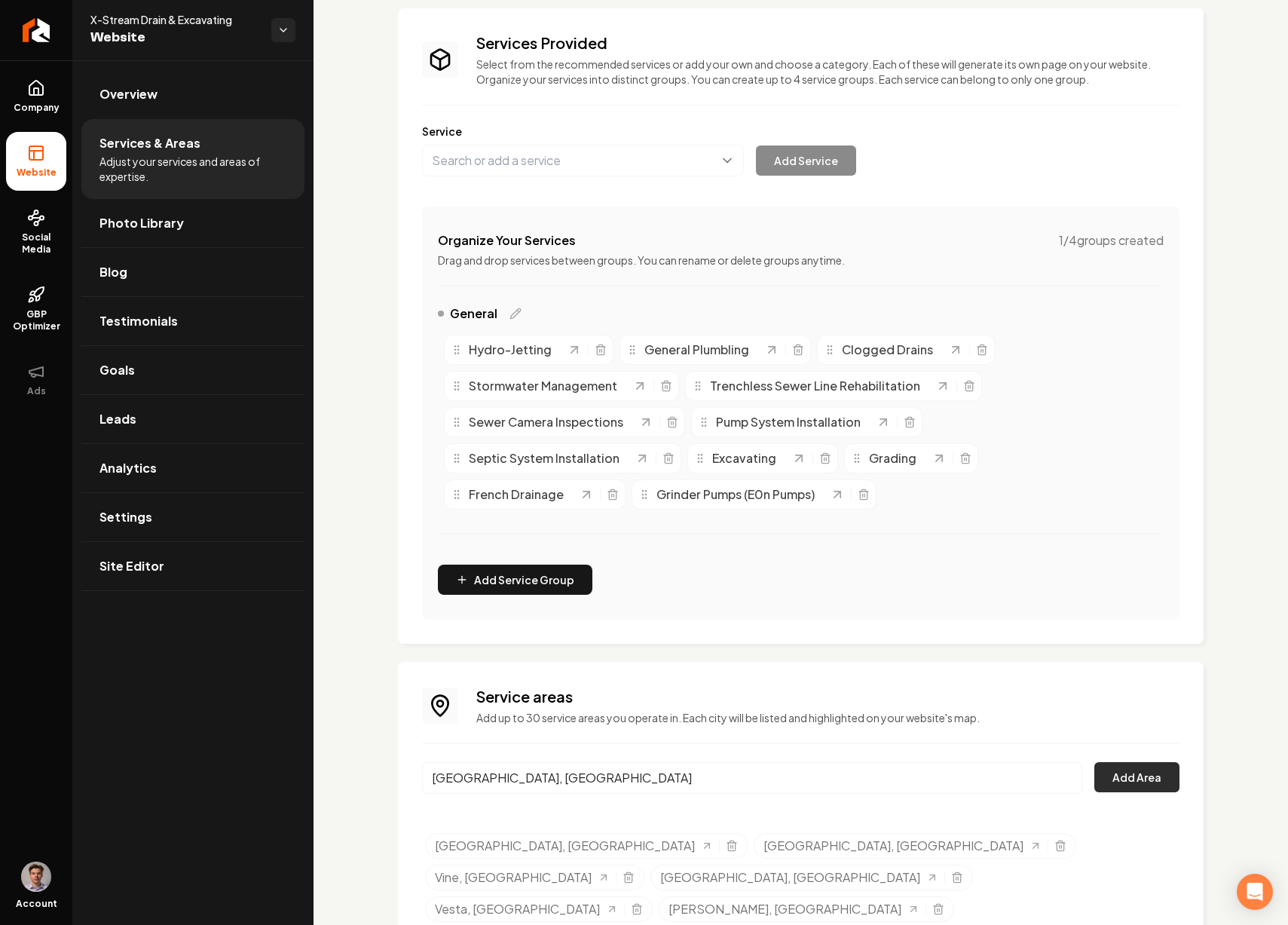
click at [1122, 781] on button "Add Area" at bounding box center [1137, 777] width 85 height 30
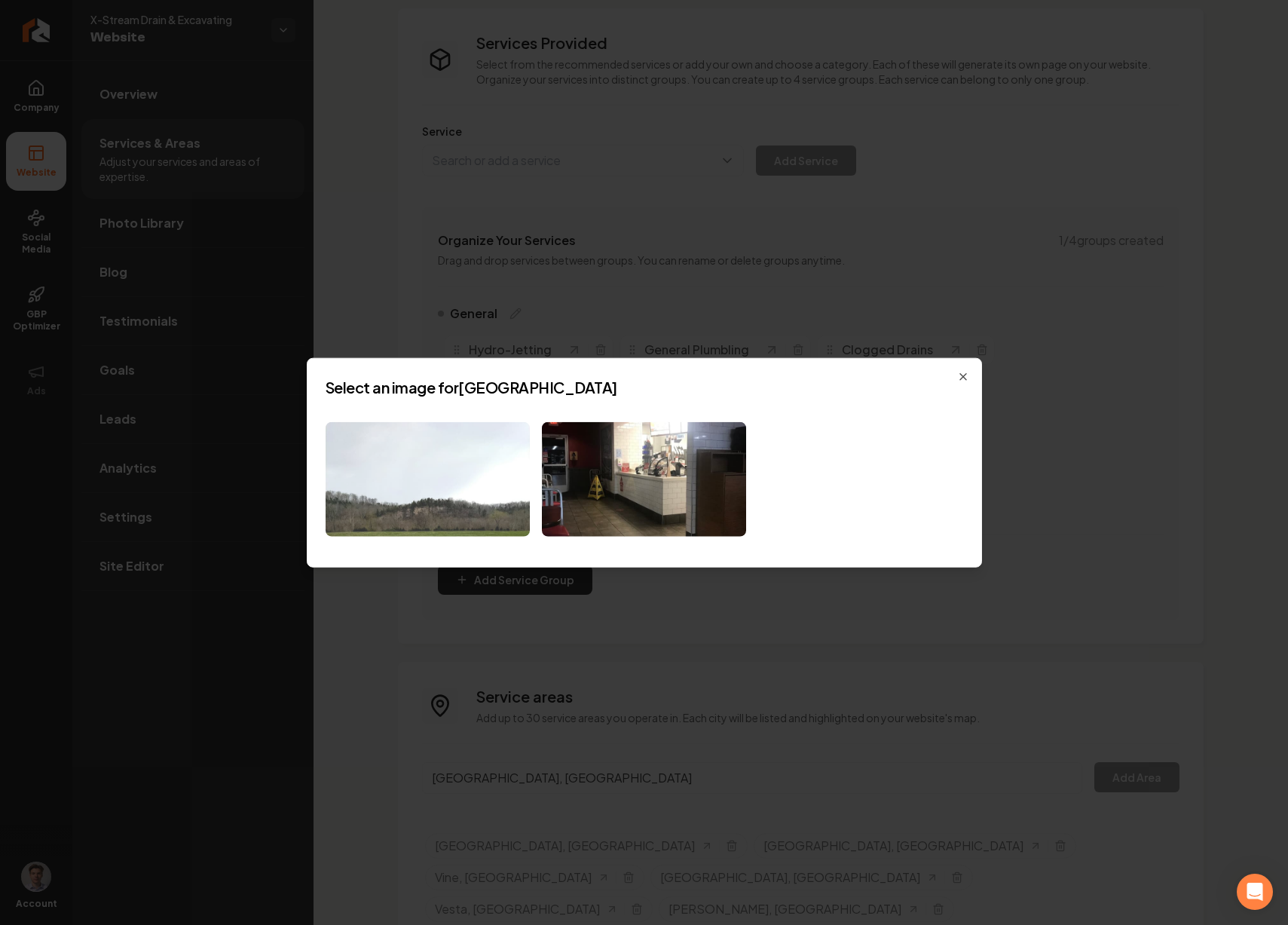
click at [482, 501] on img at bounding box center [428, 479] width 205 height 115
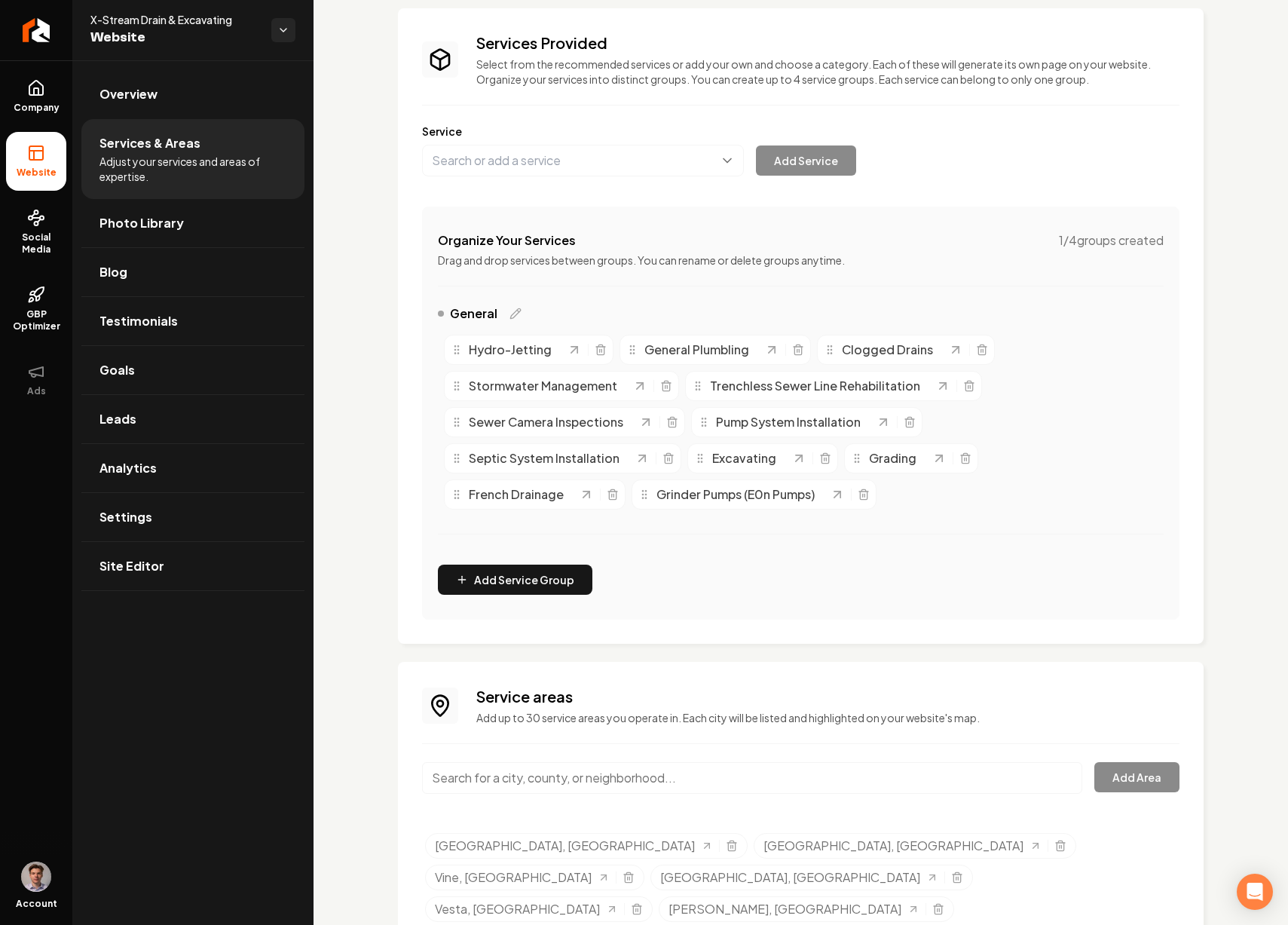
click at [528, 775] on input "Main content area" at bounding box center [752, 777] width 661 height 32
paste input "Spring Hill"
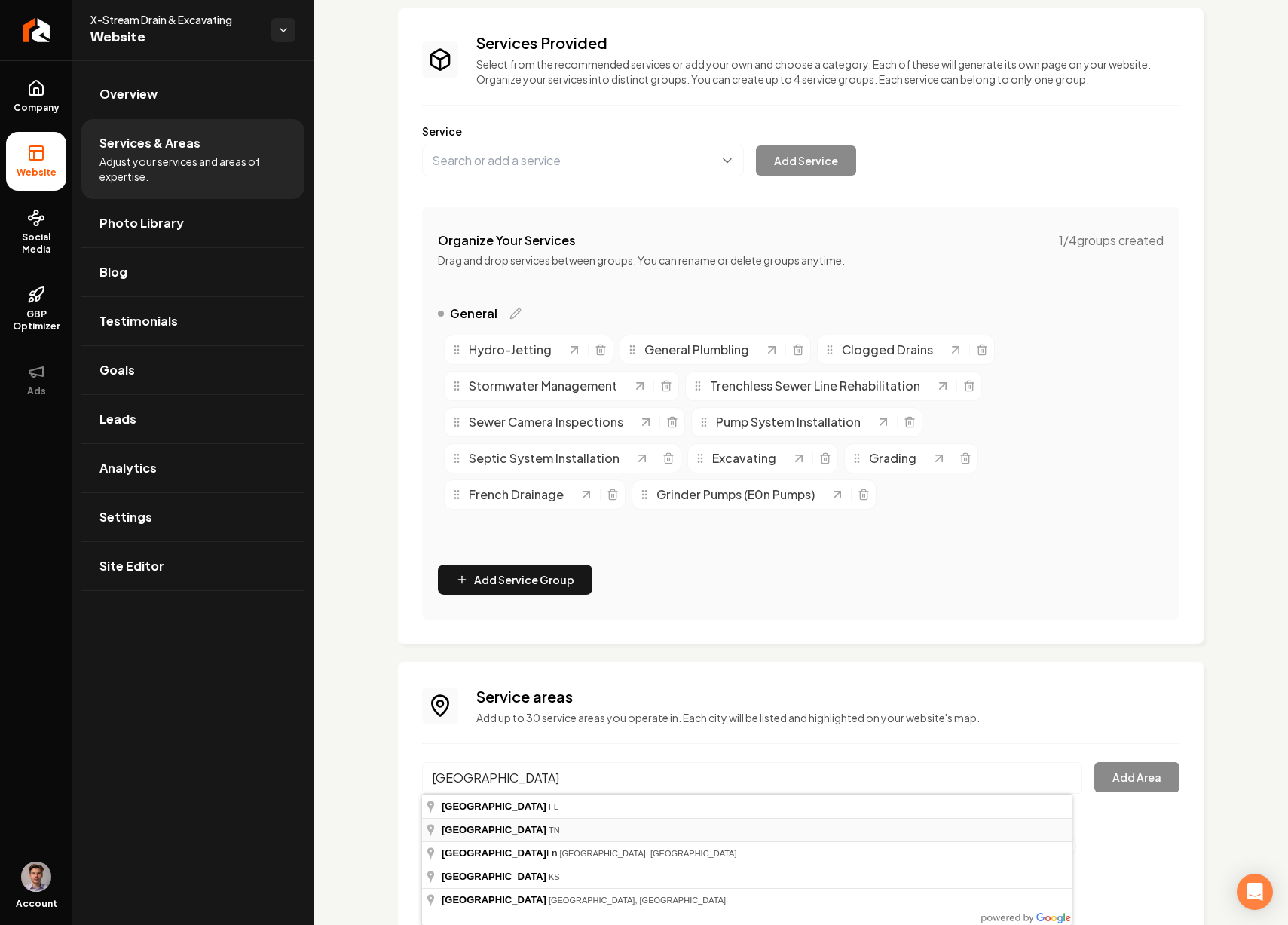
type input "Spring Hill, TN"
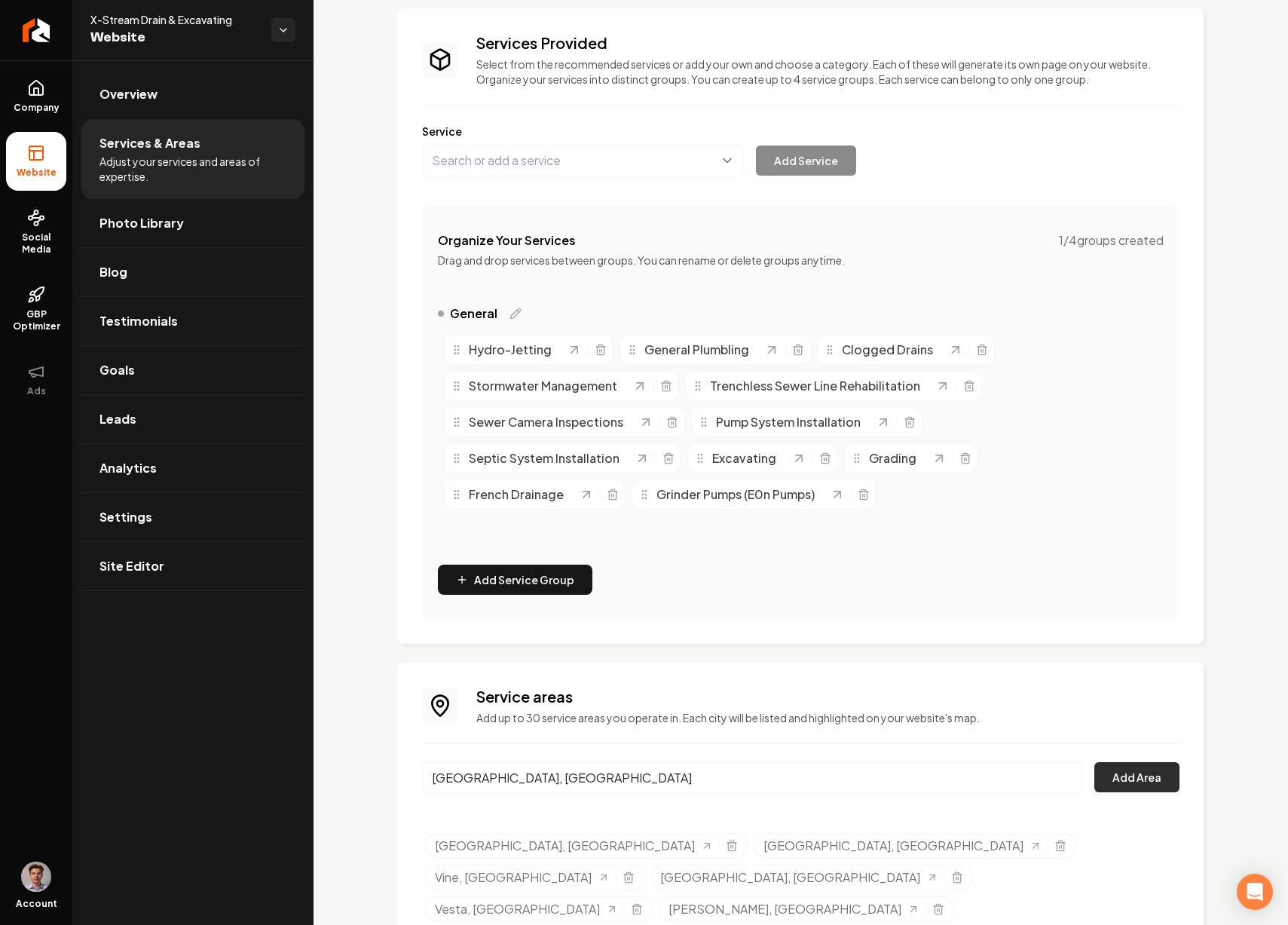
click at [1120, 779] on button "Add Area" at bounding box center [1137, 777] width 85 height 30
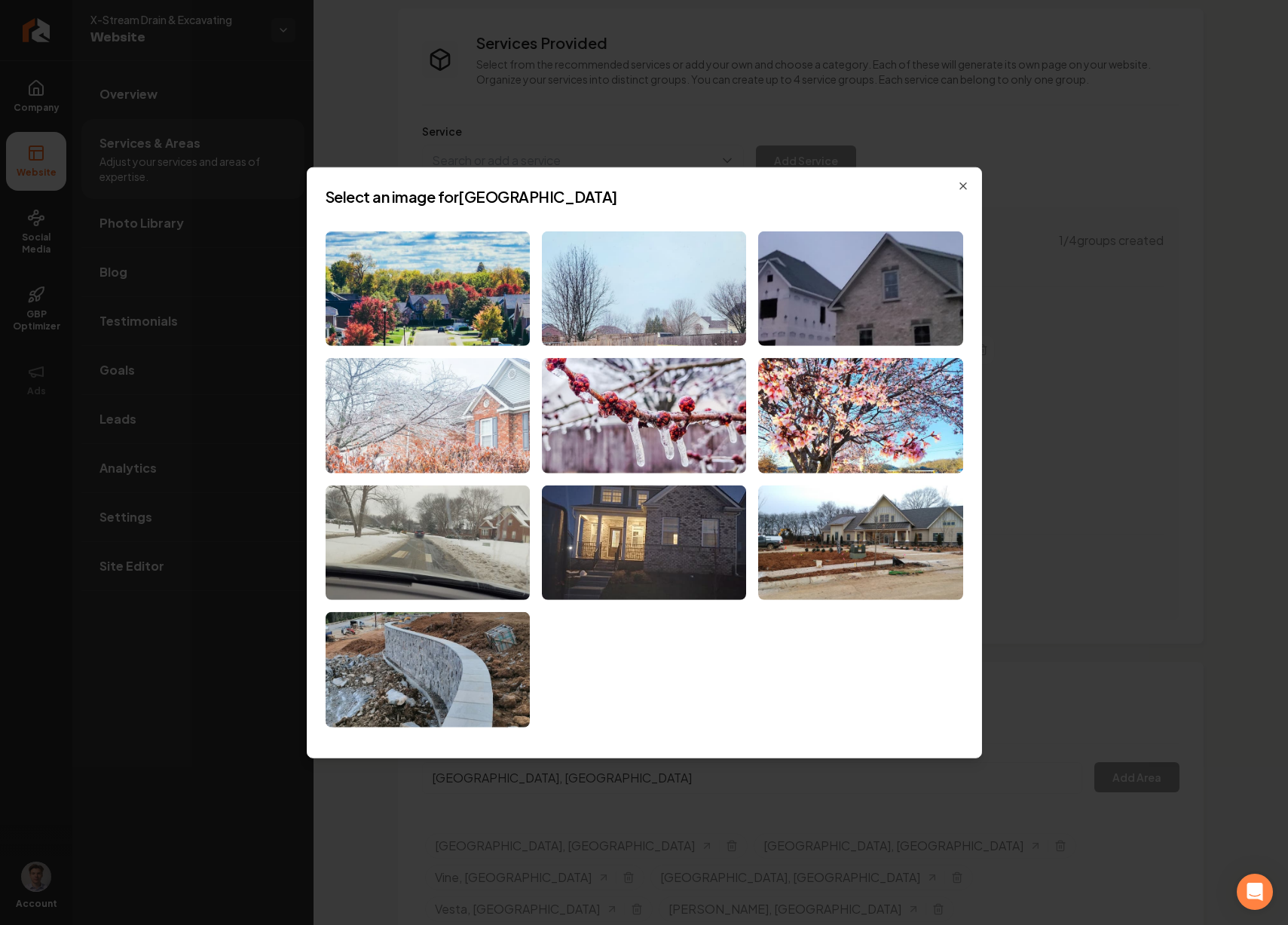
click at [475, 412] on img at bounding box center [428, 416] width 205 height 115
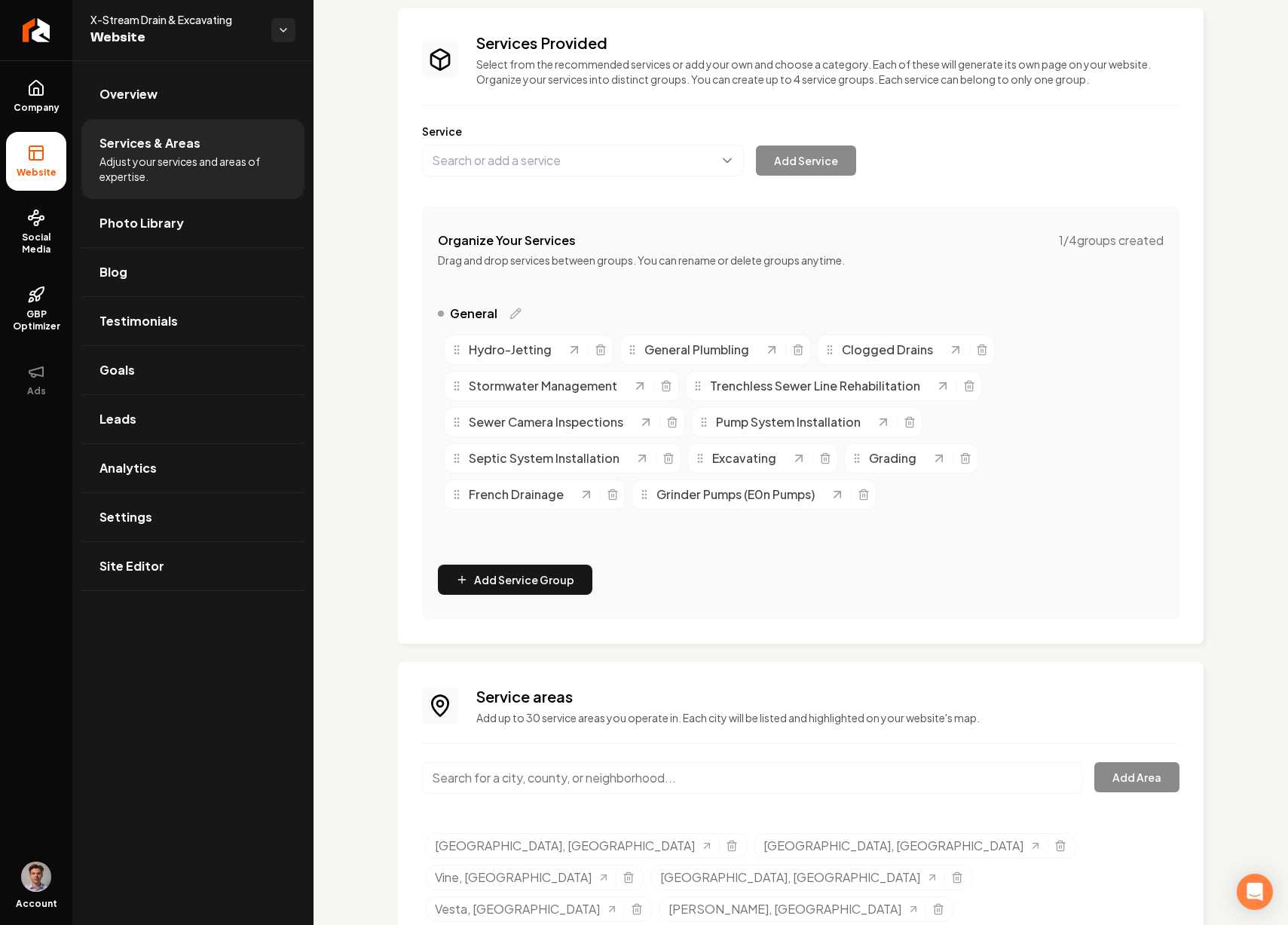
click at [560, 777] on input "Main content area" at bounding box center [752, 777] width 661 height 32
paste input "Murfreesboro"
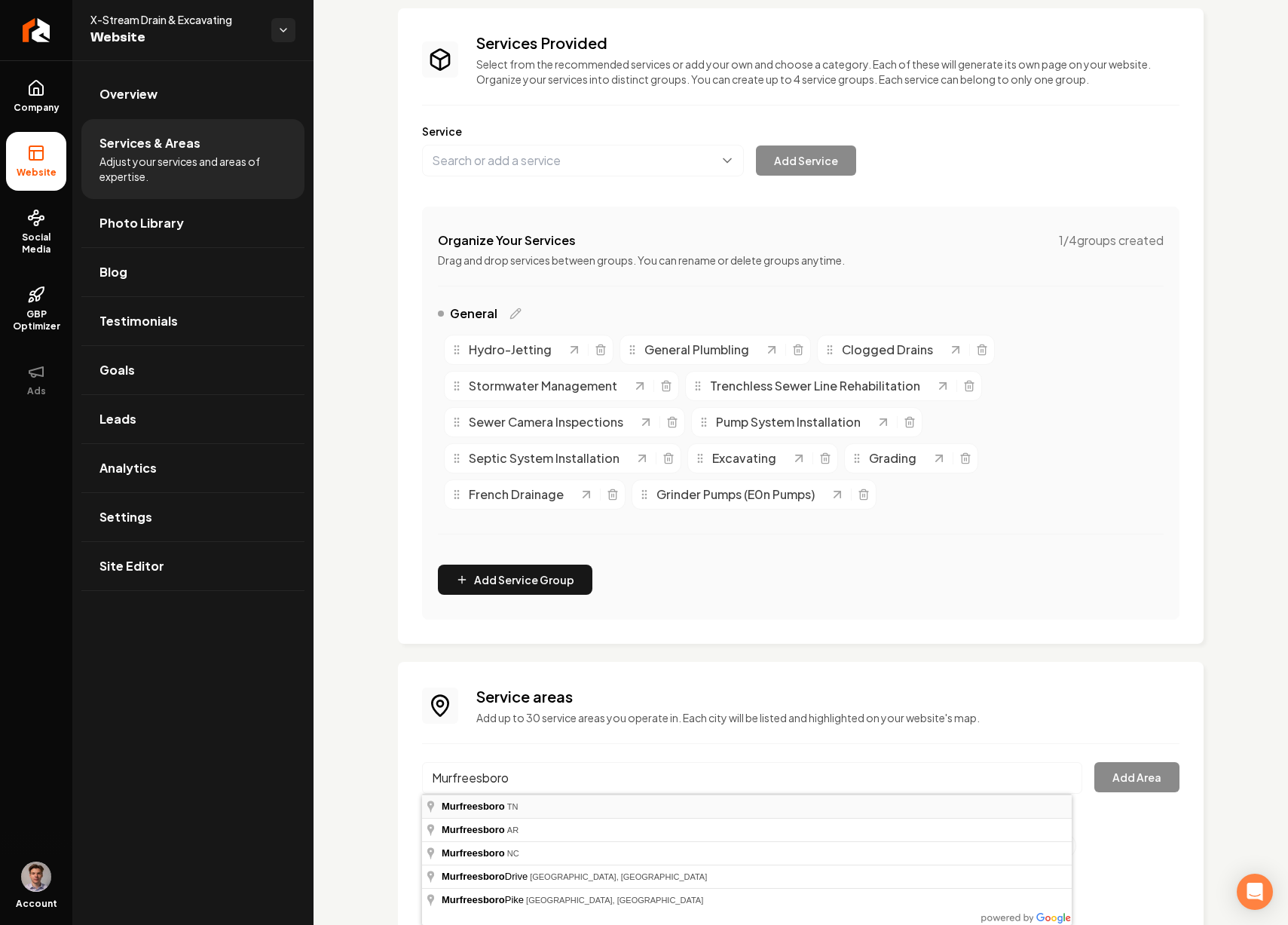
type input "Murfreesboro, TN"
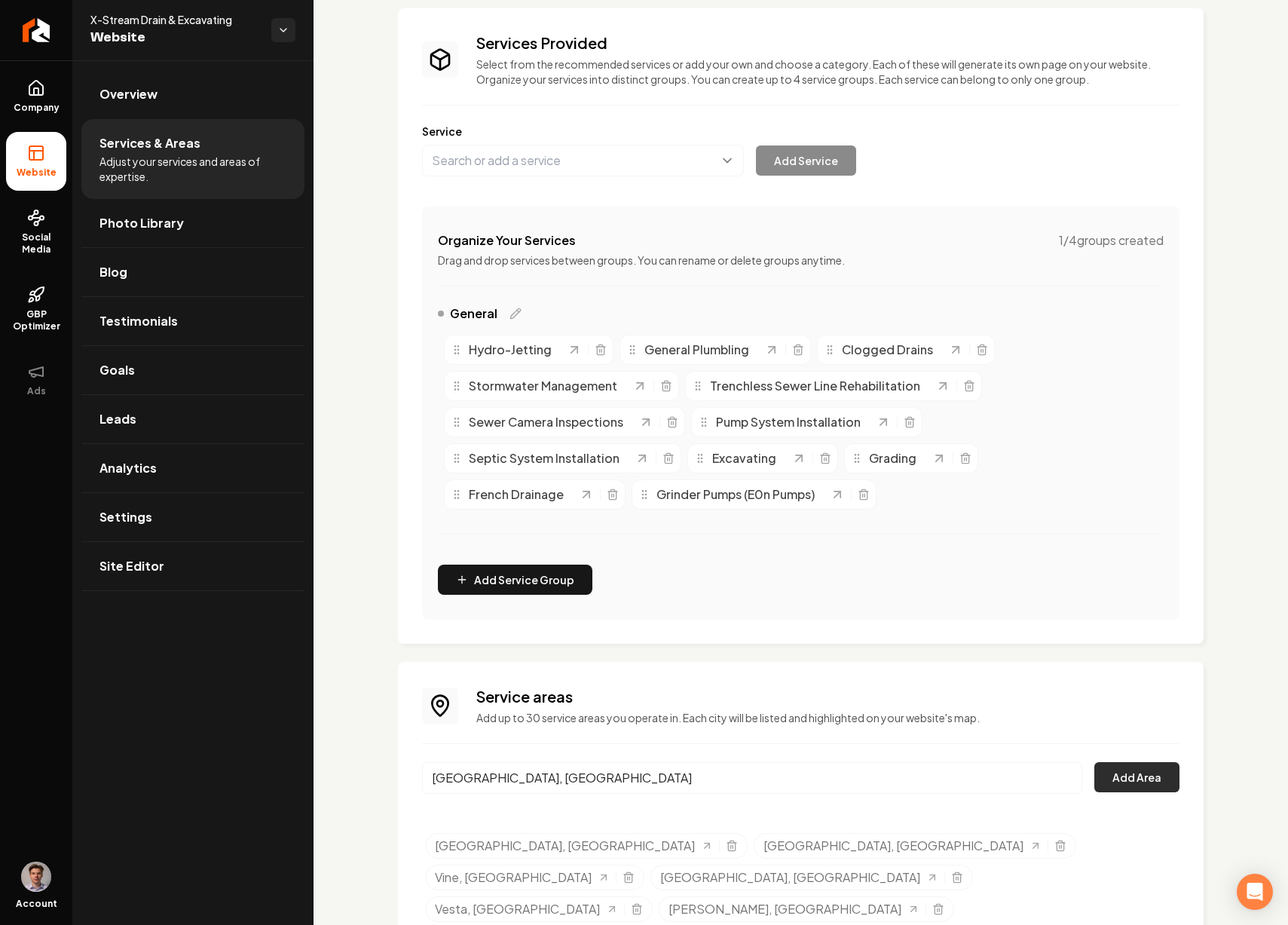
click at [1124, 774] on button "Add Area" at bounding box center [1137, 777] width 85 height 30
click at [561, 774] on input "Murfreesboro, TN" at bounding box center [752, 777] width 661 height 32
click at [21, 92] on link "Company" at bounding box center [36, 96] width 60 height 58
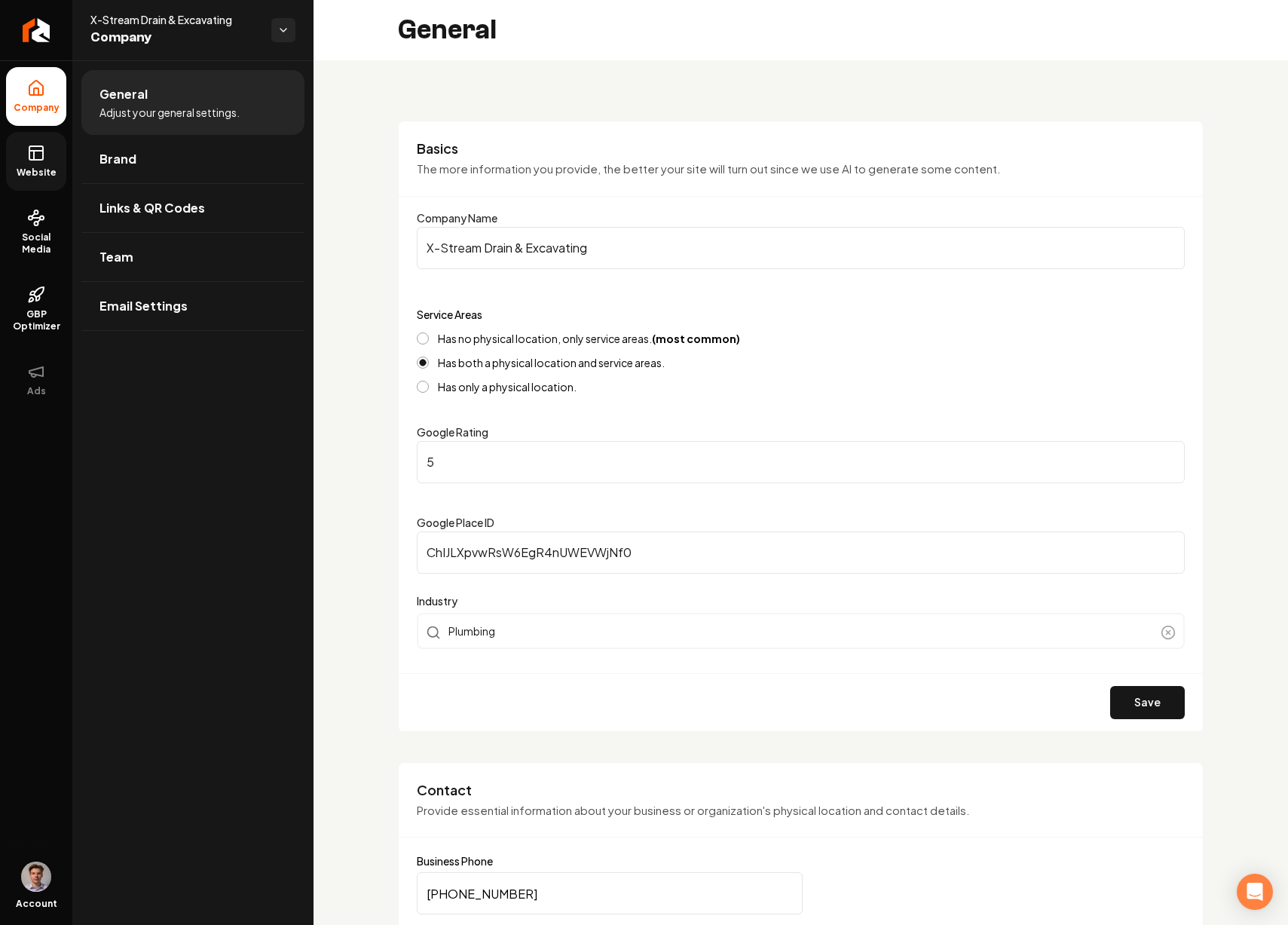
click at [27, 159] on icon at bounding box center [36, 153] width 18 height 18
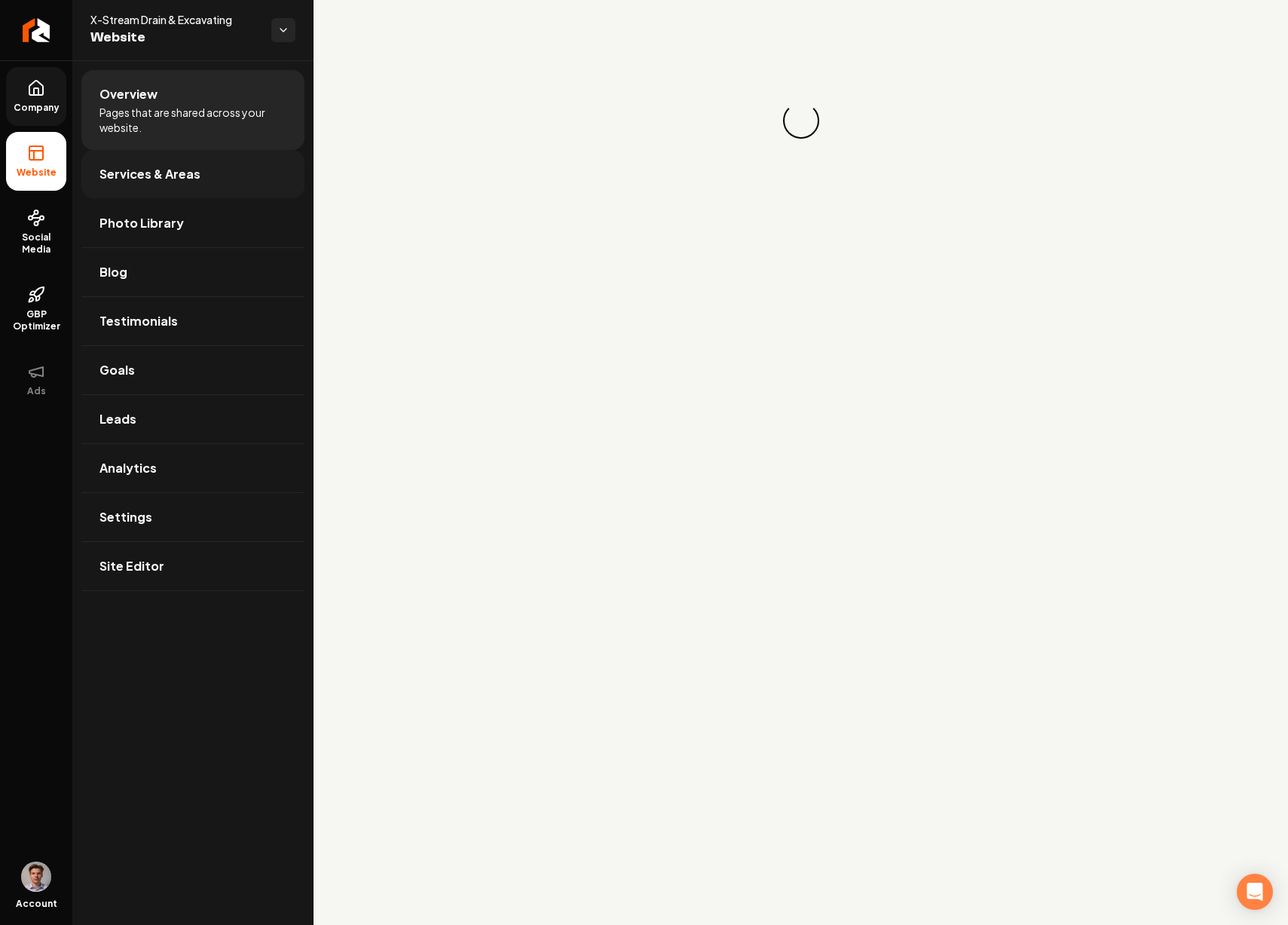
click at [155, 187] on link "Services & Areas" at bounding box center [193, 174] width 223 height 48
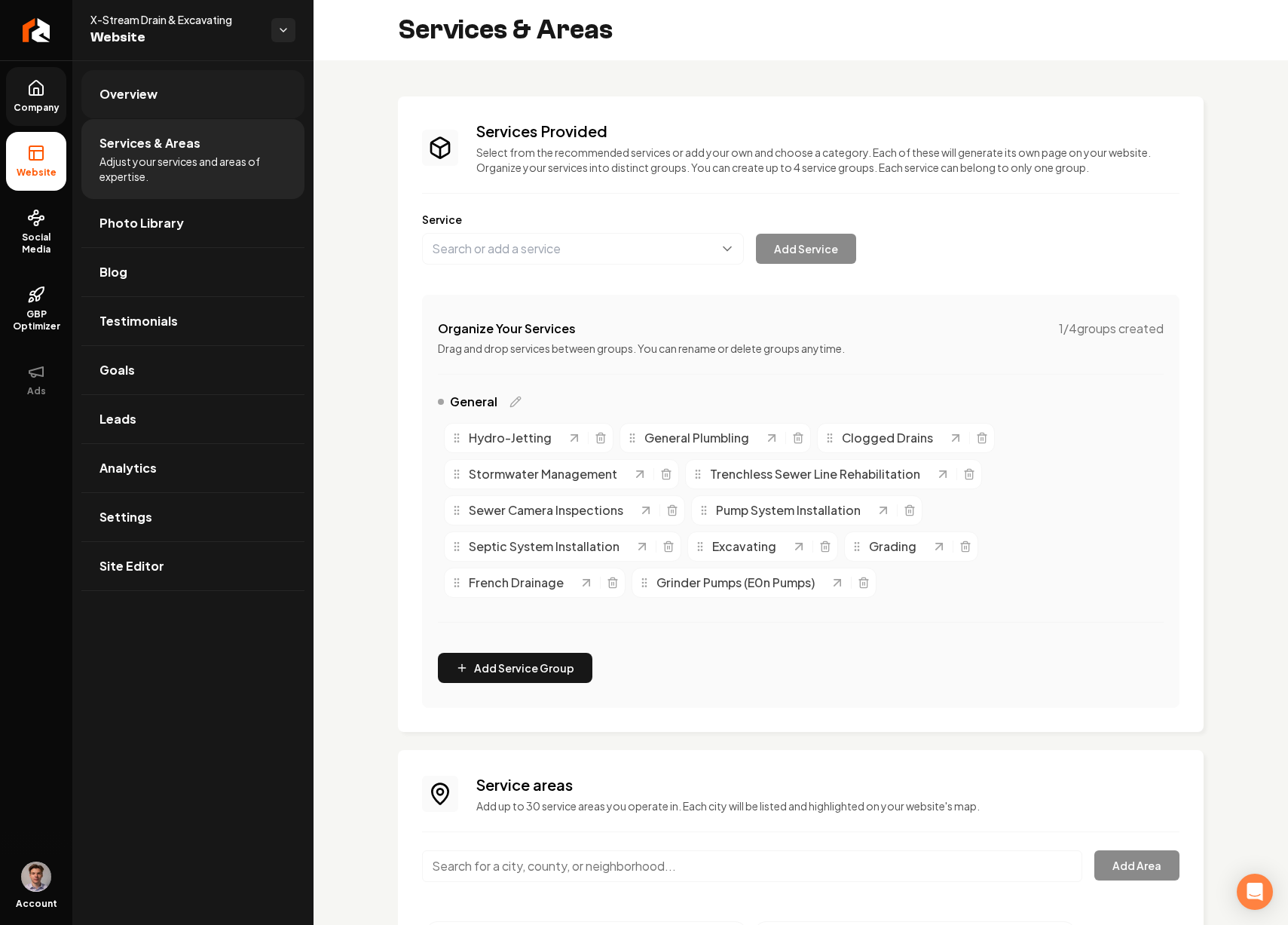
click at [177, 108] on link "Overview" at bounding box center [193, 94] width 223 height 48
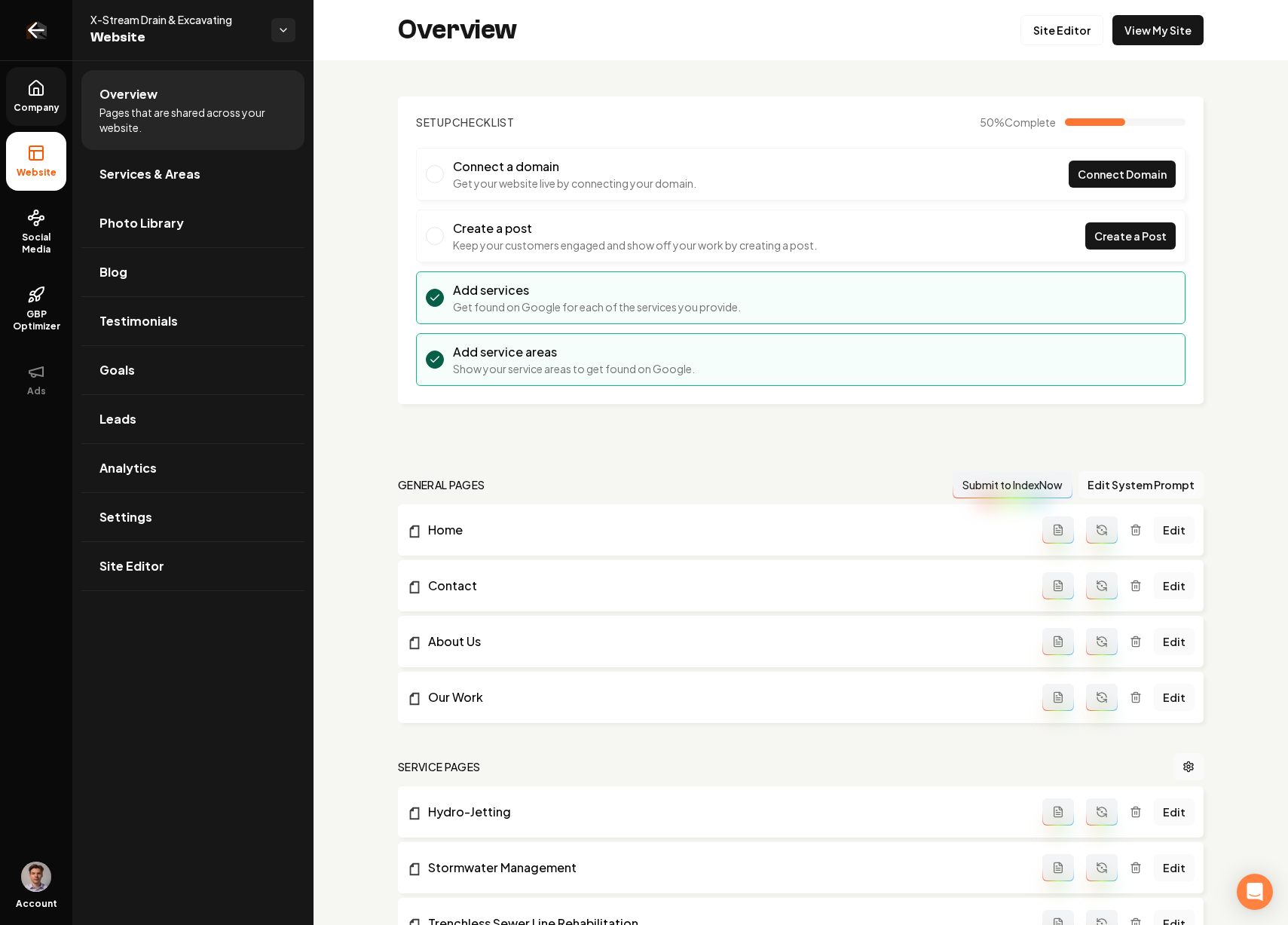
click at [44, 34] on icon "Return to dashboard" at bounding box center [35, 30] width 24 height 24
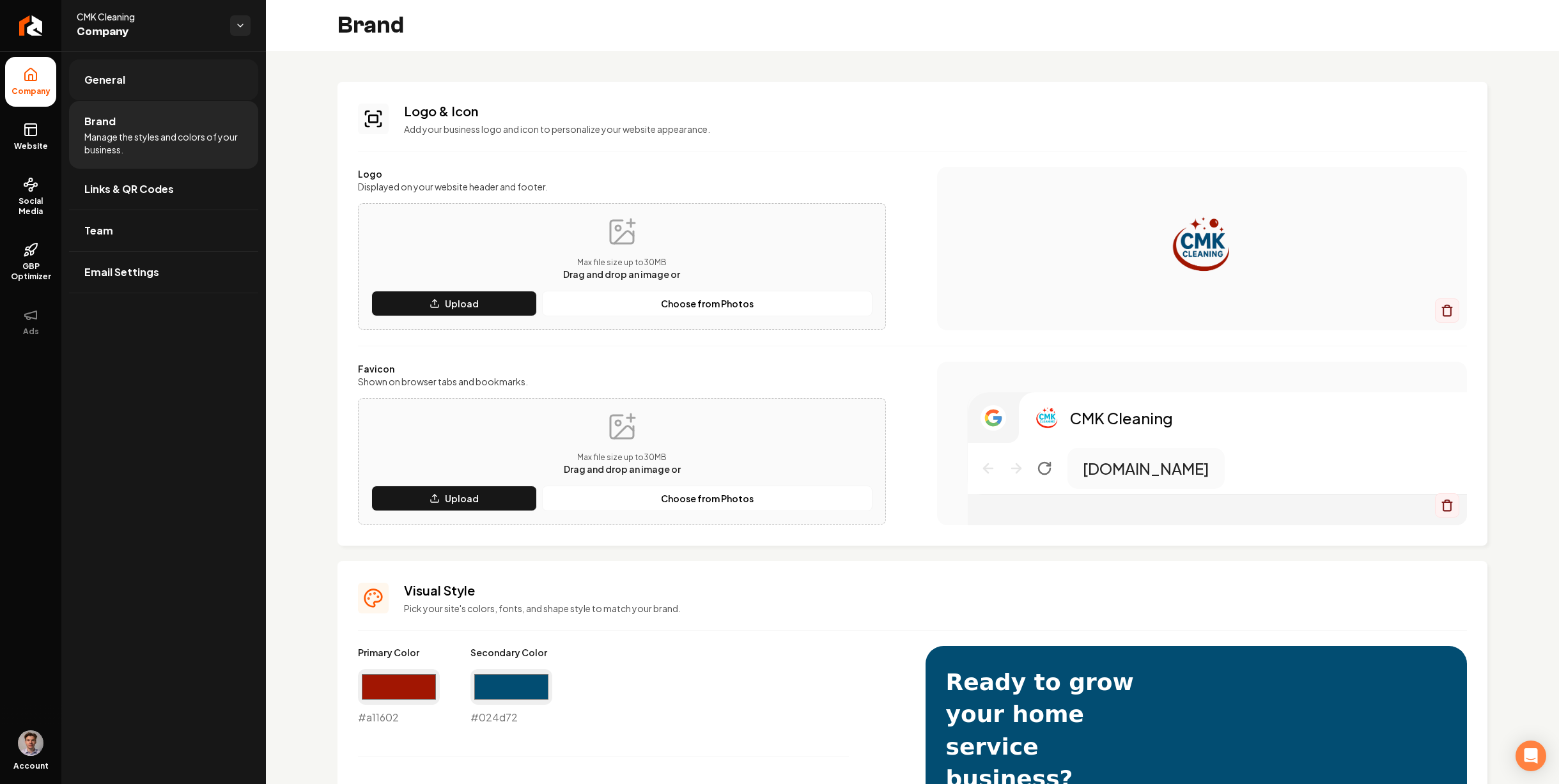
click at [164, 89] on link "General" at bounding box center [164, 80] width 189 height 41
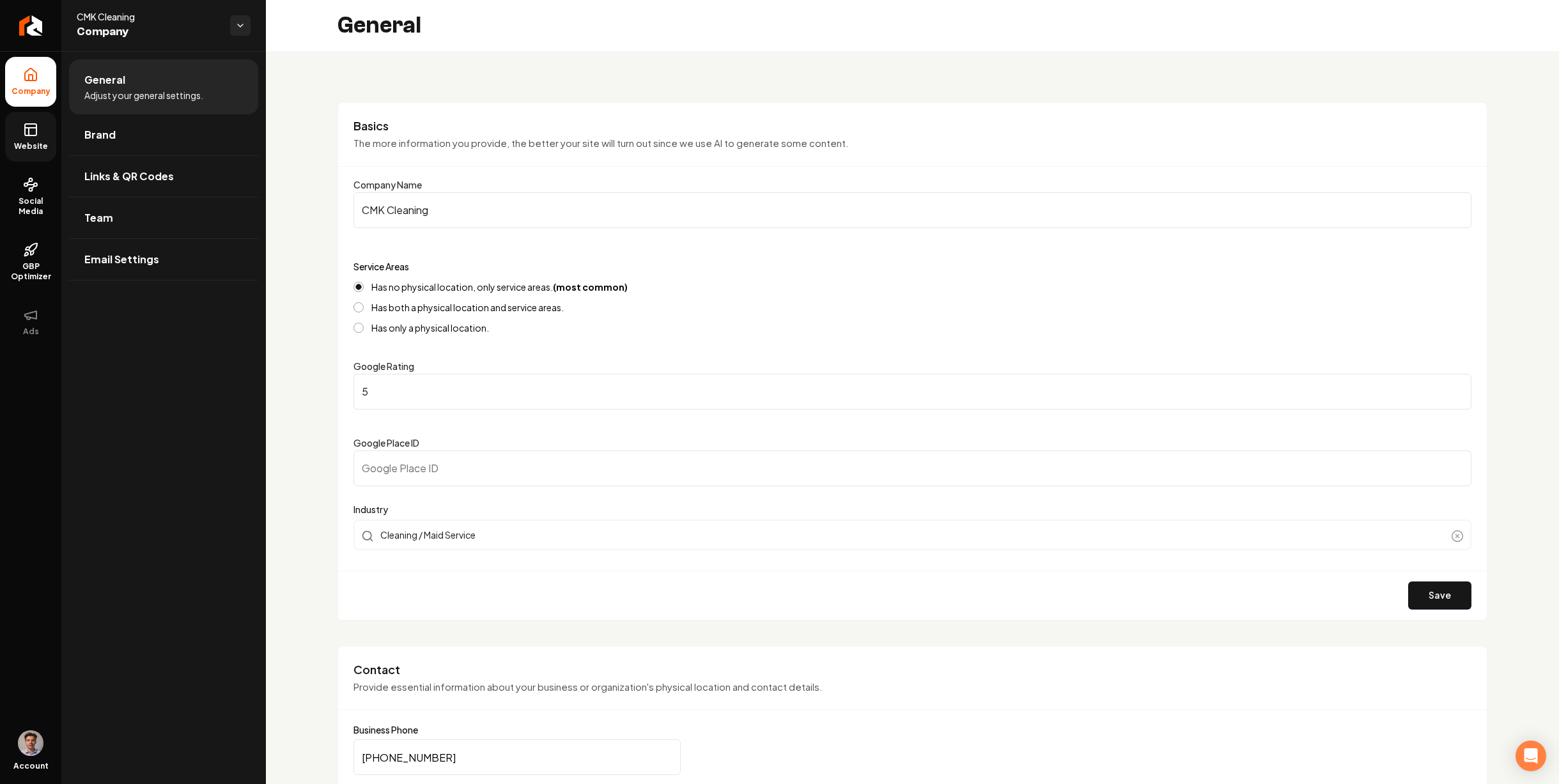
click at [27, 130] on icon at bounding box center [31, 130] width 16 height 16
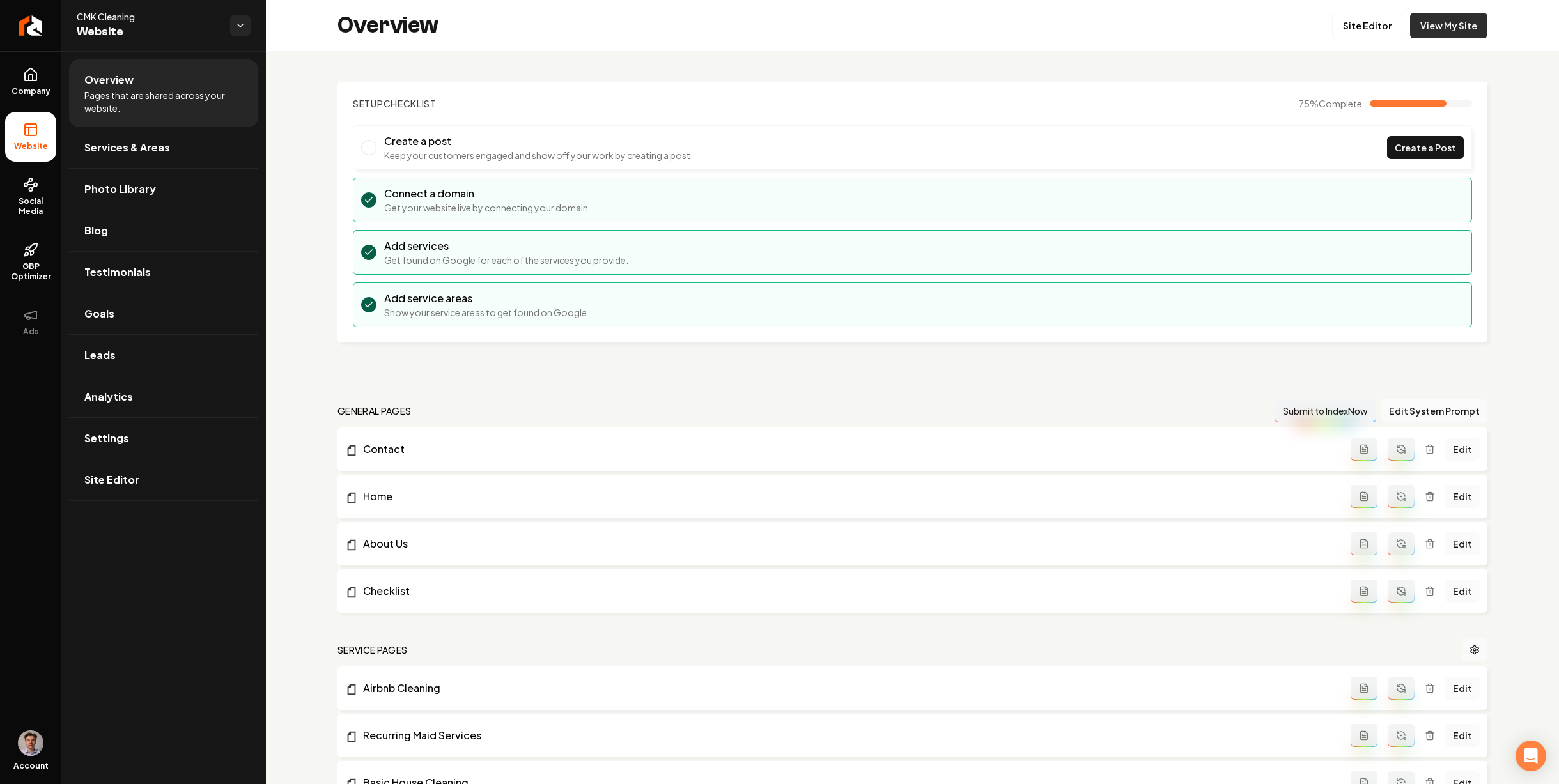
click at [1420, 27] on link "View My Site" at bounding box center [1448, 25] width 78 height 25
click at [38, 78] on link "Company" at bounding box center [31, 81] width 51 height 50
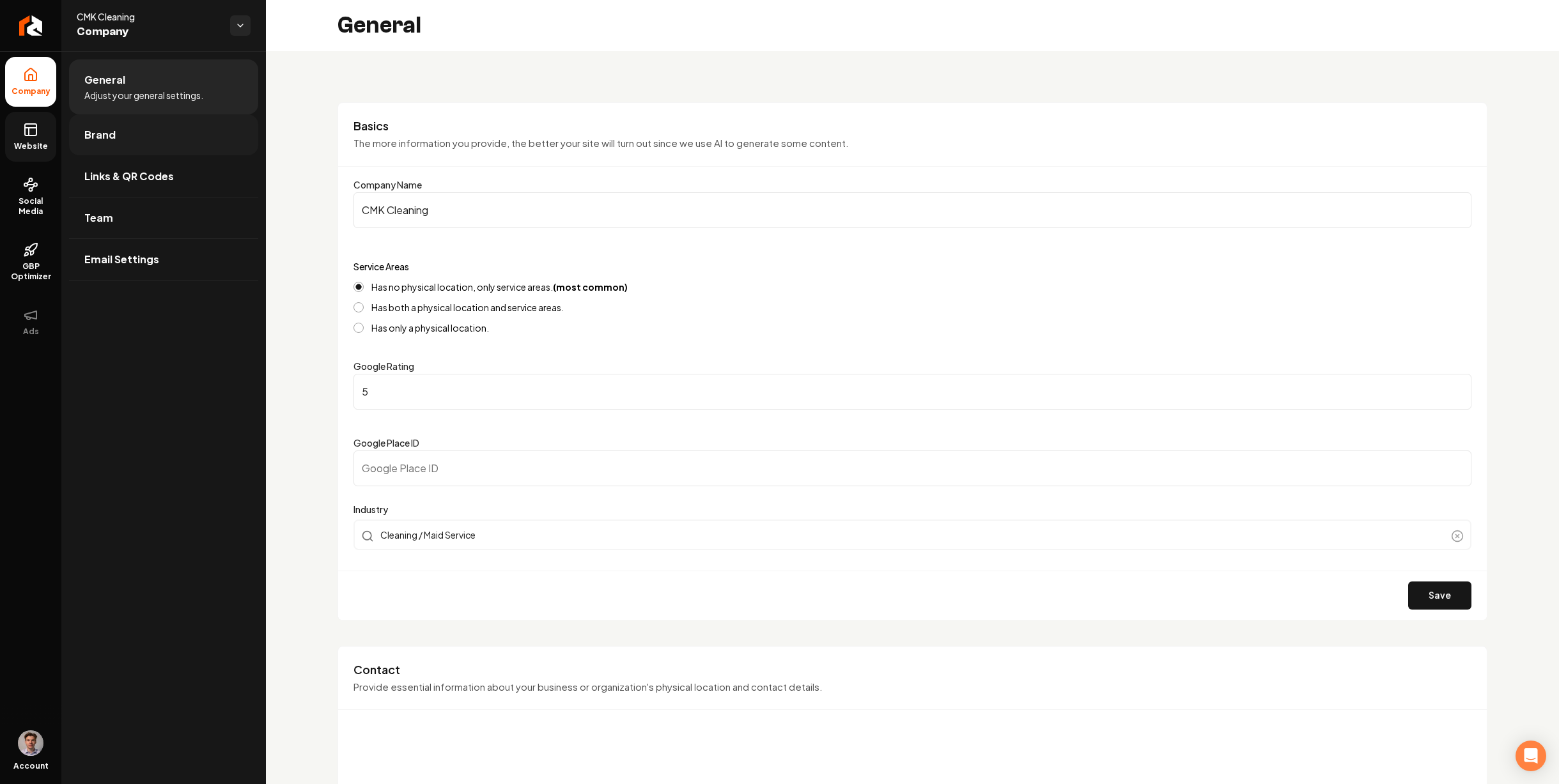
click at [134, 134] on link "Brand" at bounding box center [164, 134] width 189 height 41
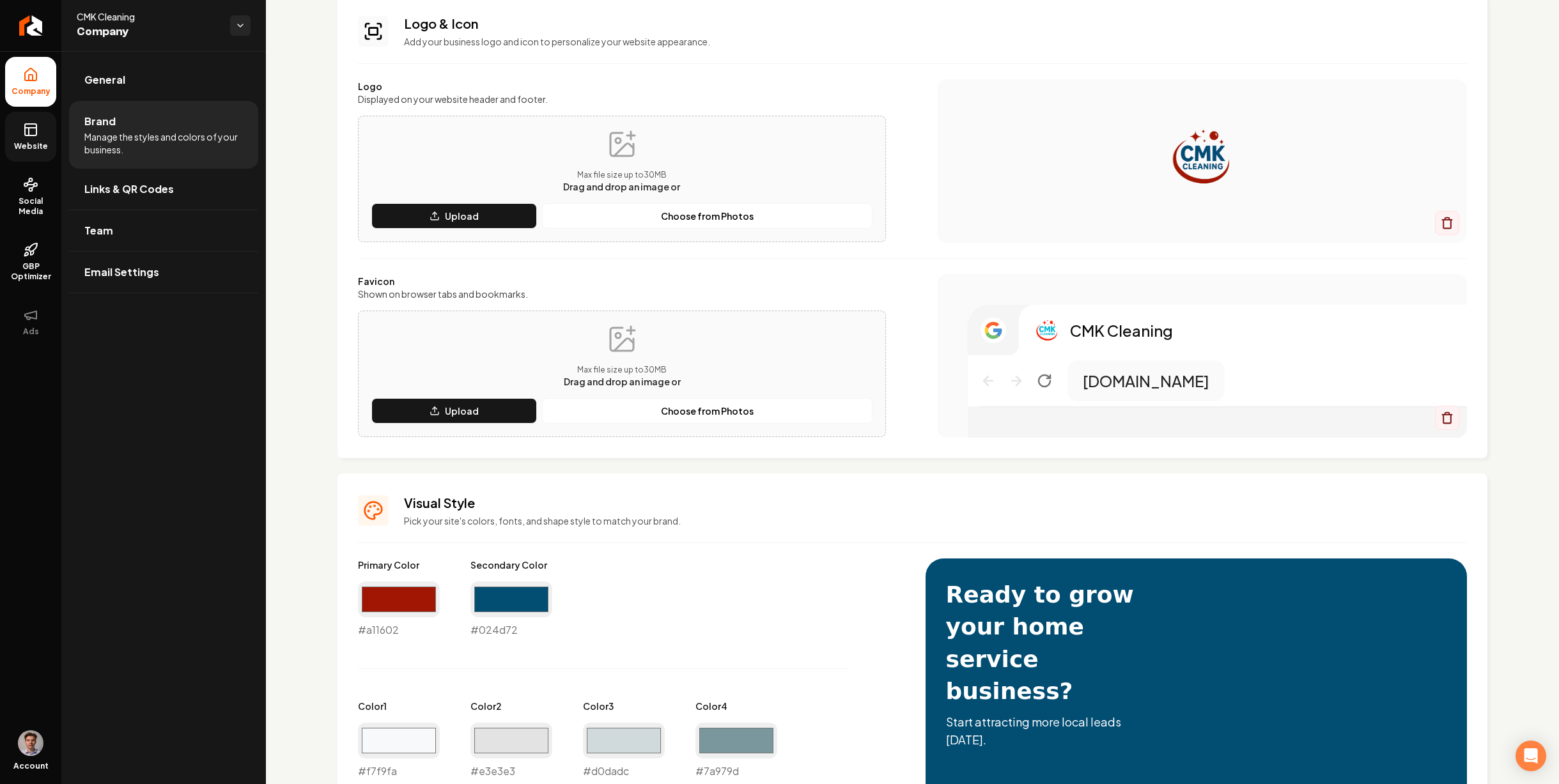
scroll to position [97, 0]
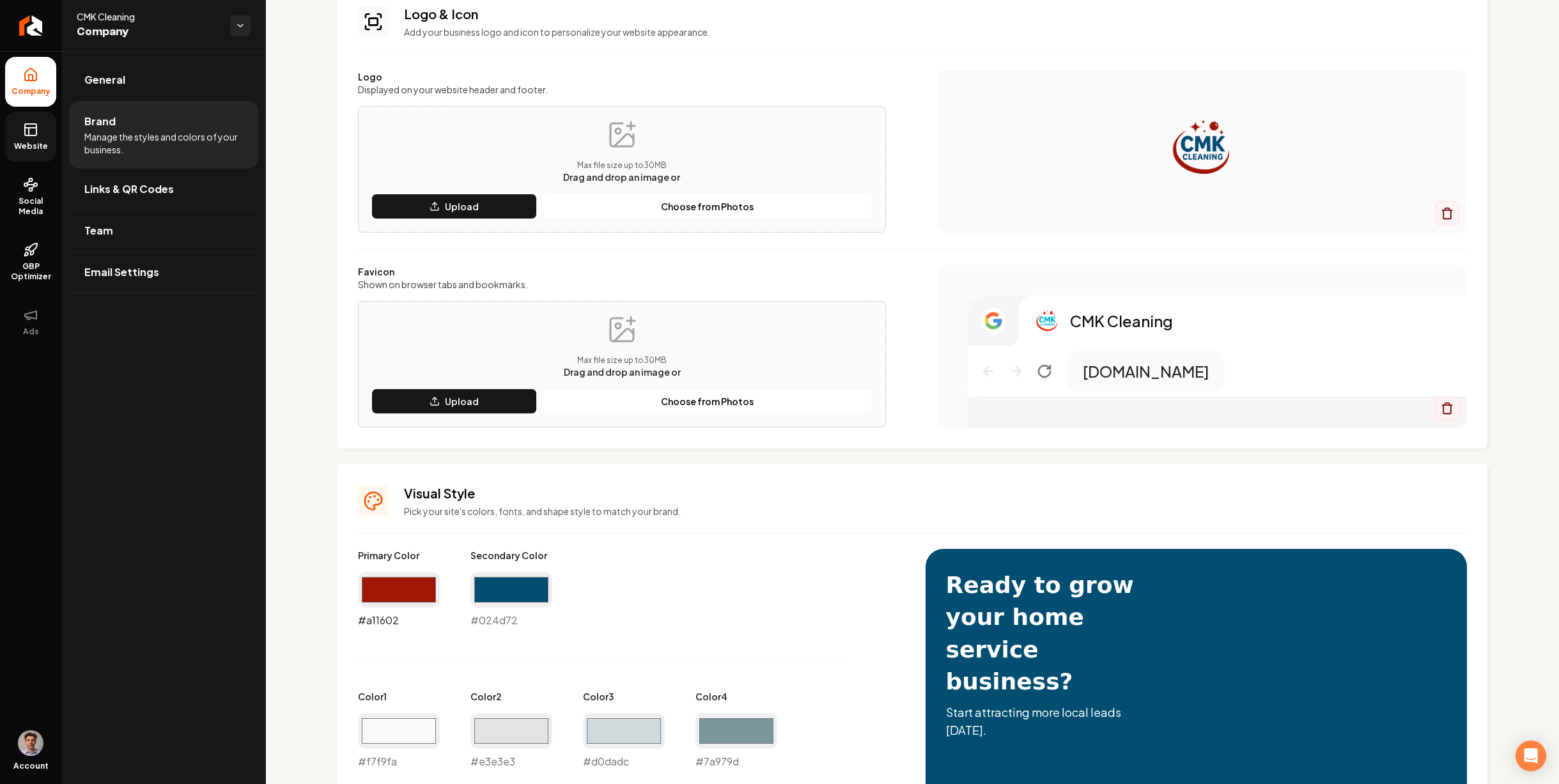
click at [403, 592] on input "#a11602" at bounding box center [398, 589] width 82 height 36
type input "#9a1404"
click at [640, 598] on div "Primary Color #9a1404 #9a1404 Secondary Color #024d72 #024d72 Color 1 #f7f9fa #…" at bounding box center [629, 714] width 542 height 330
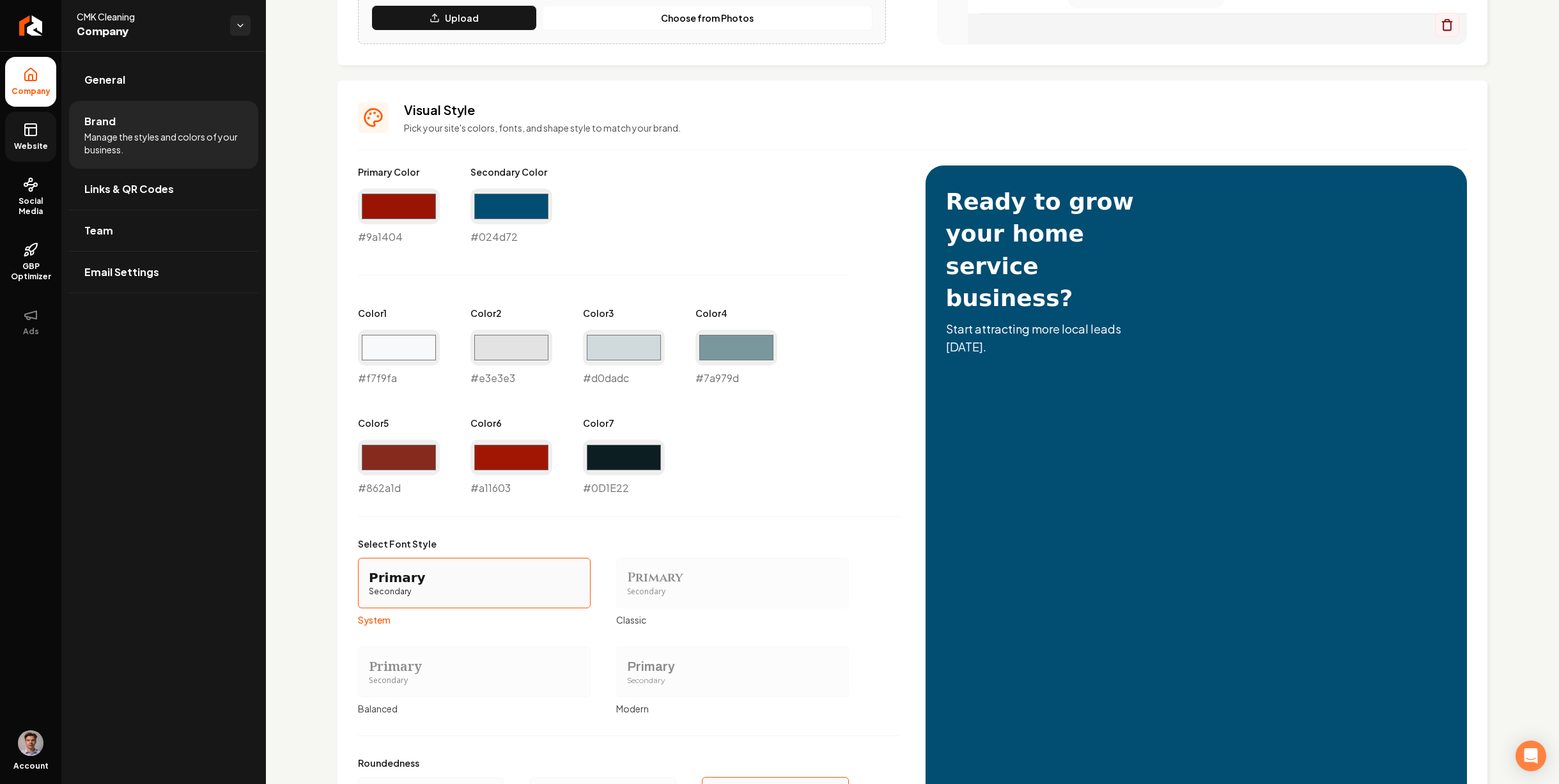
scroll to position [480, 0]
click at [511, 459] on input "#a11603" at bounding box center [511, 457] width 82 height 36
type input "#9a1404"
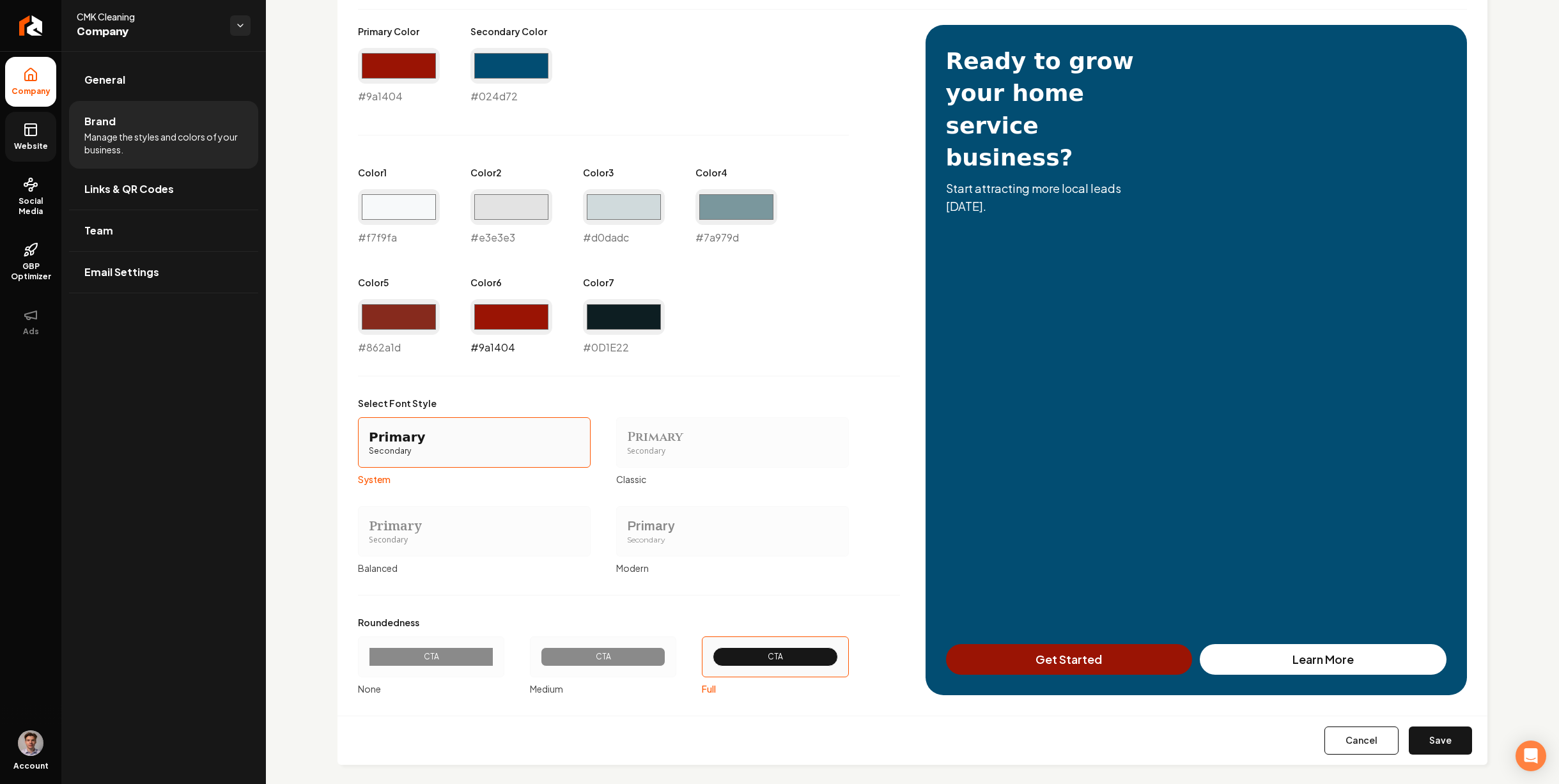
scroll to position [632, 0]
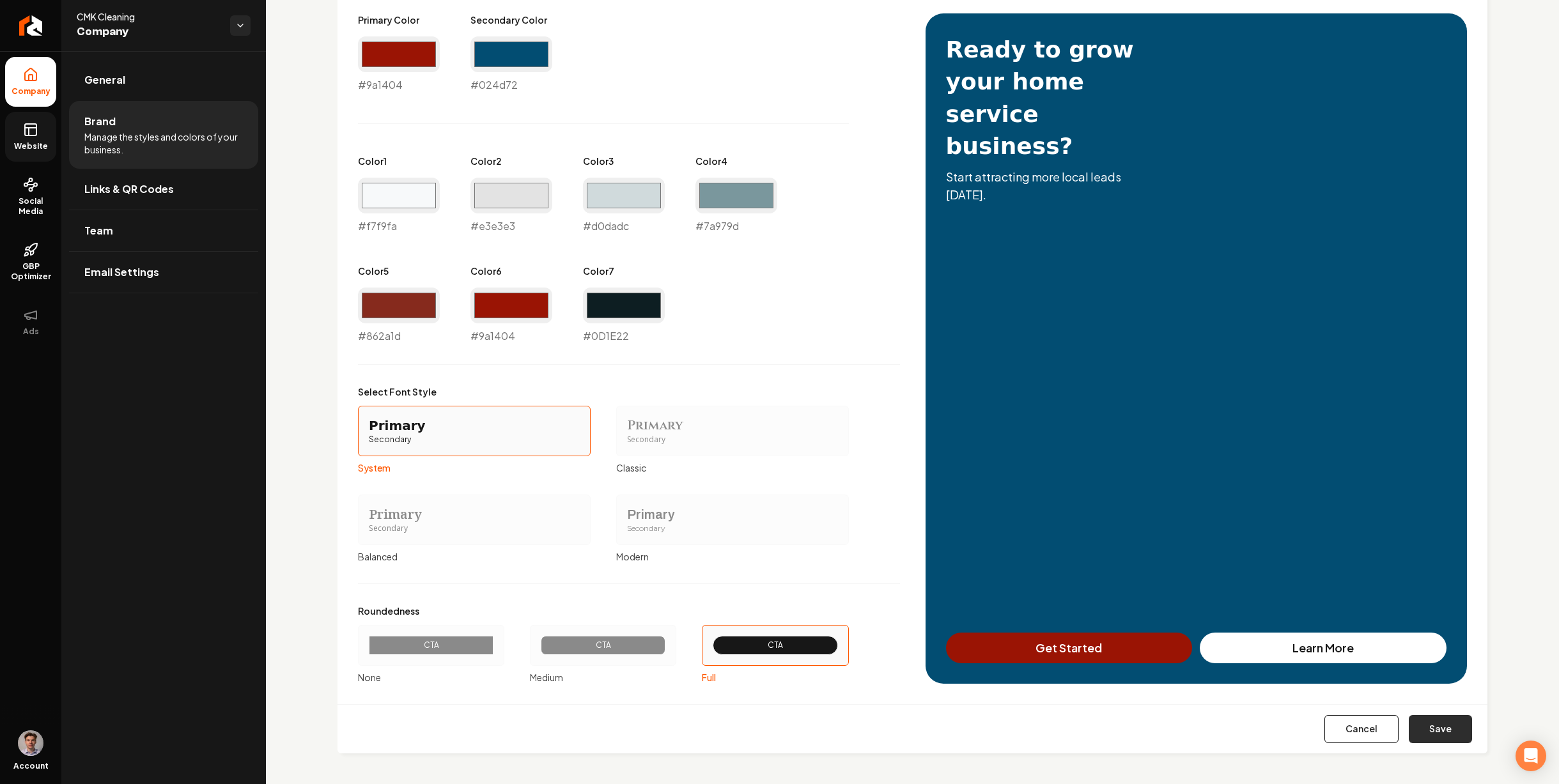
click at [1433, 737] on button "Save" at bounding box center [1440, 729] width 63 height 28
type input "#0d1e22"
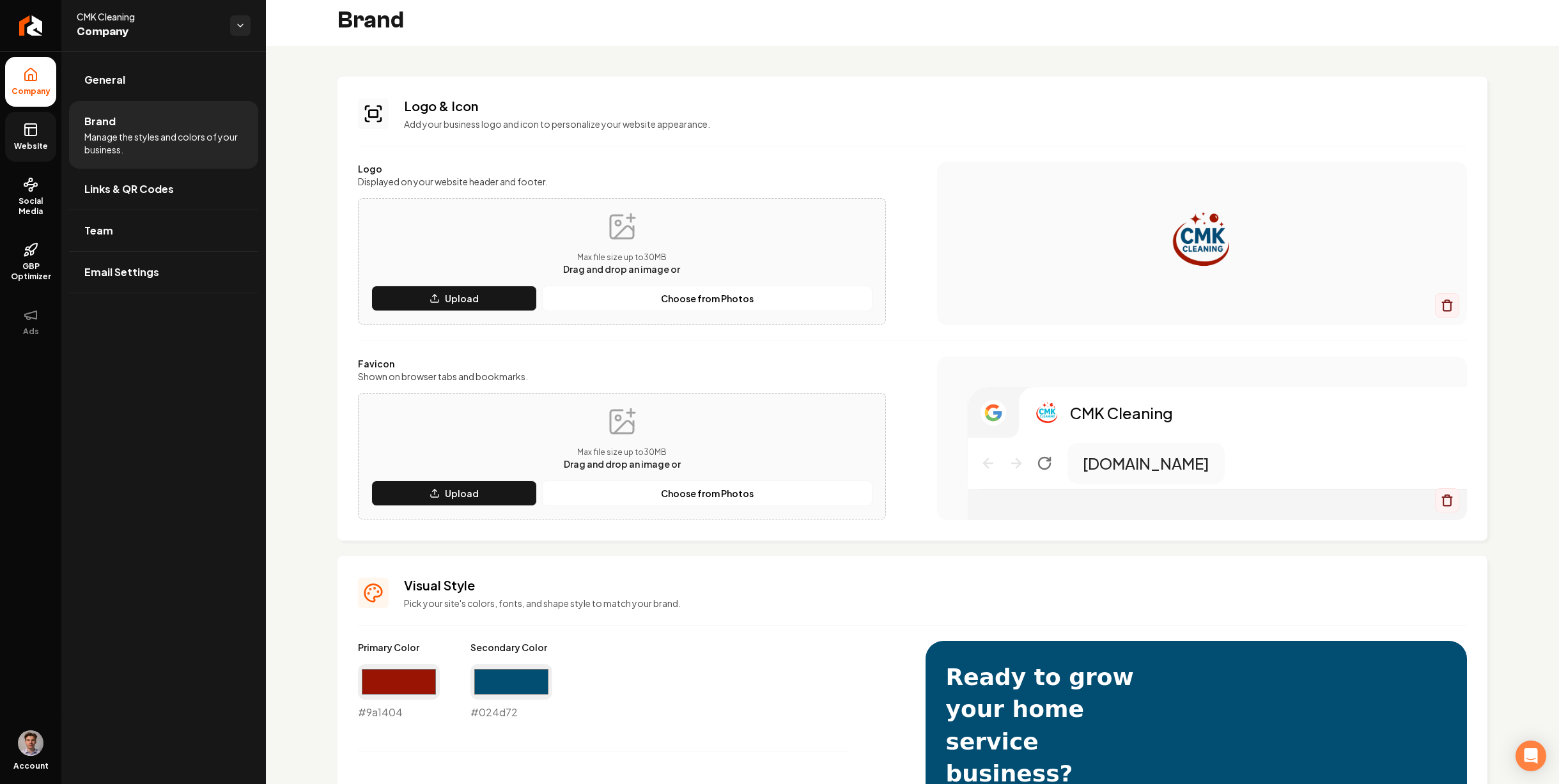
scroll to position [0, 0]
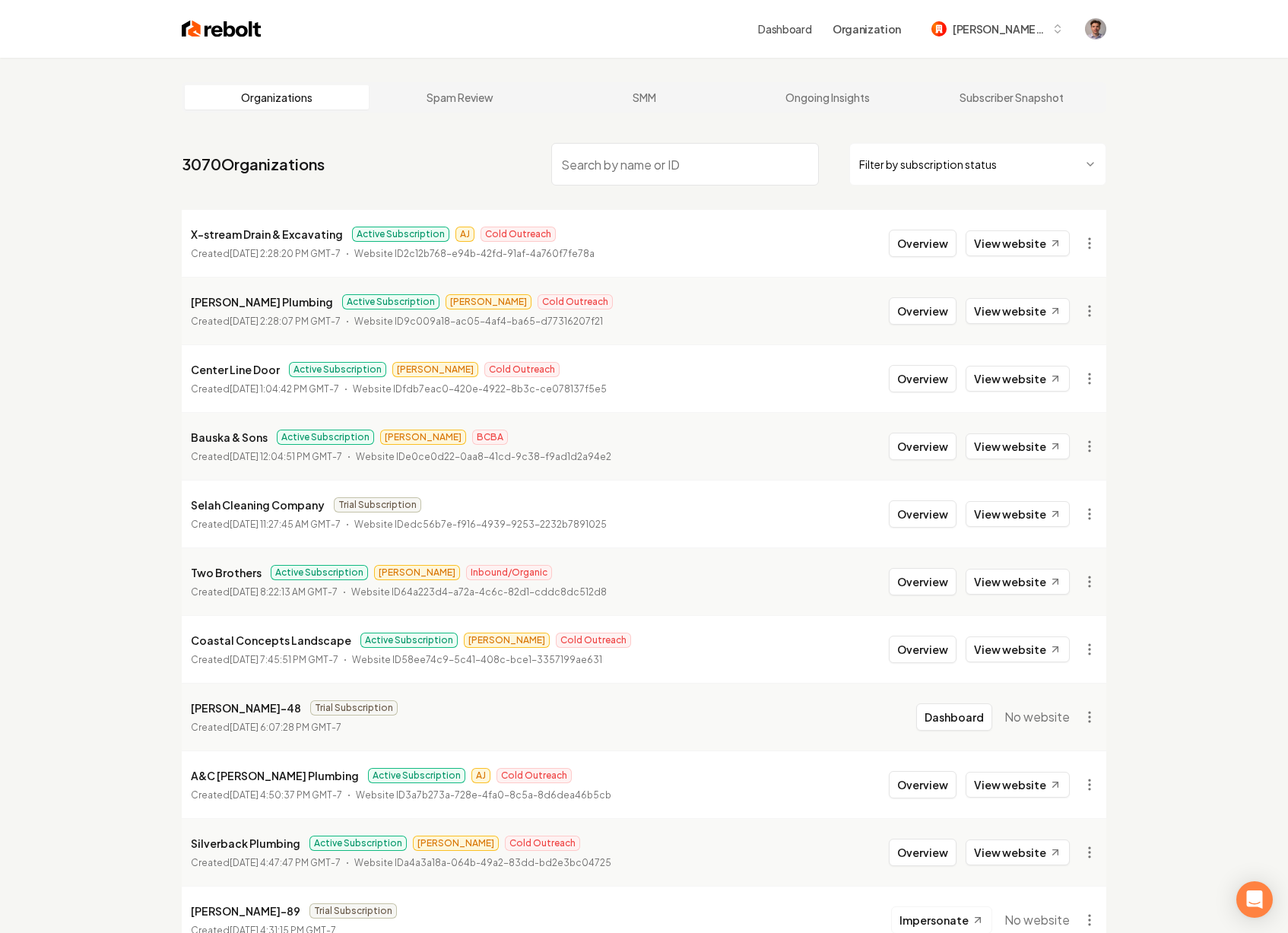
click at [627, 170] on input "search" at bounding box center [685, 164] width 268 height 43
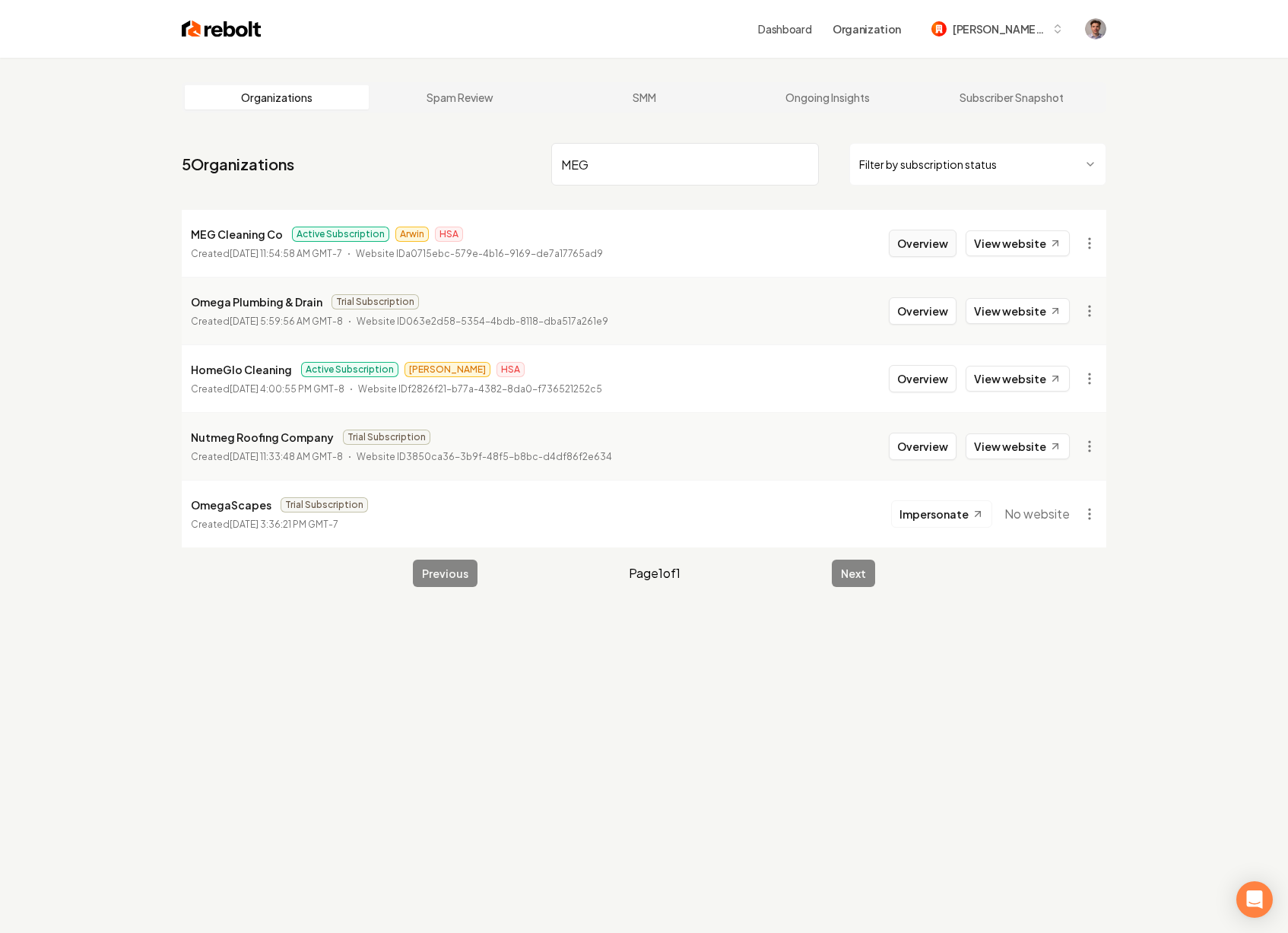
type input "MEG"
click at [937, 237] on button "Overview" at bounding box center [923, 243] width 68 height 27
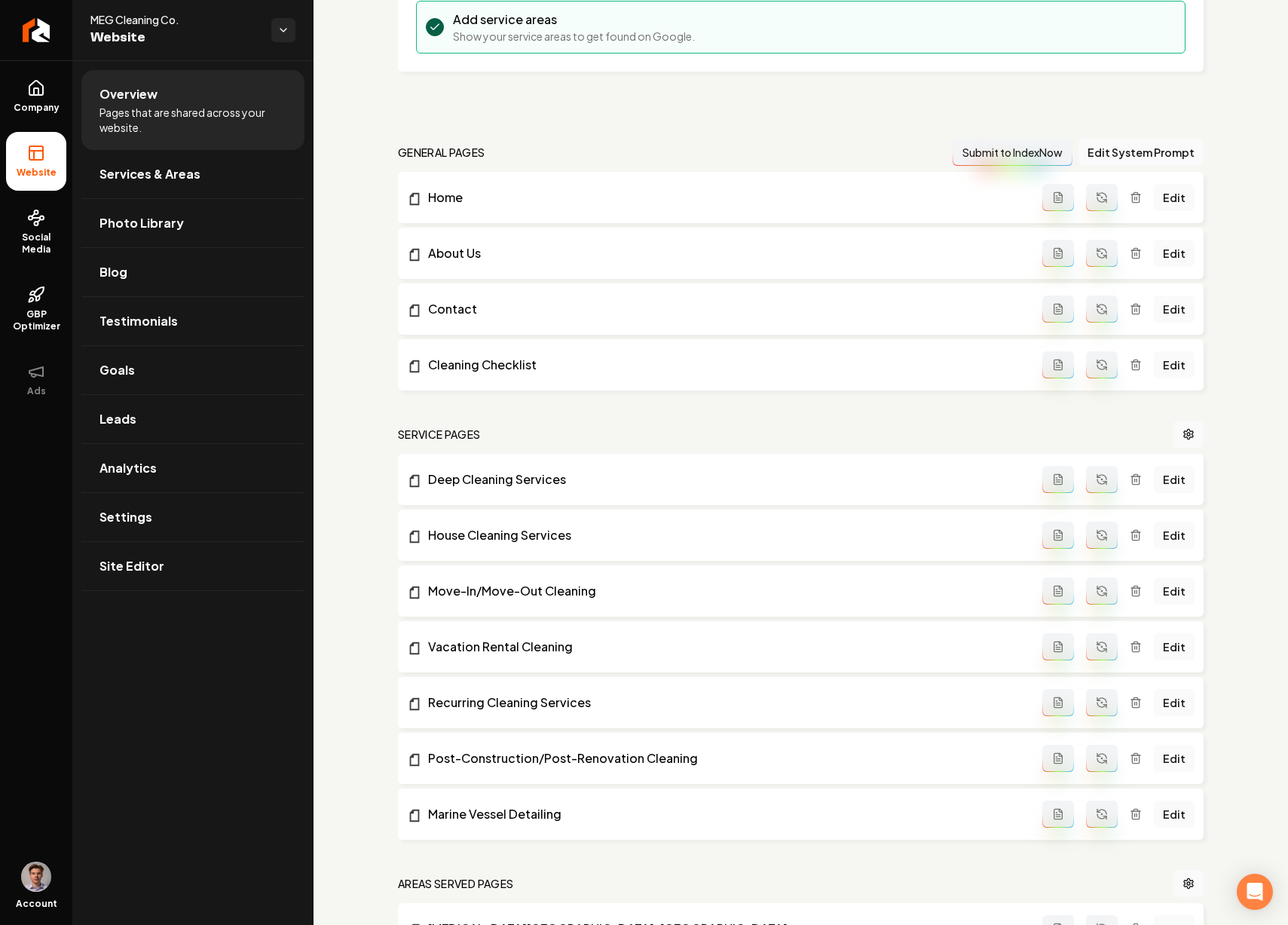
scroll to position [360, 0]
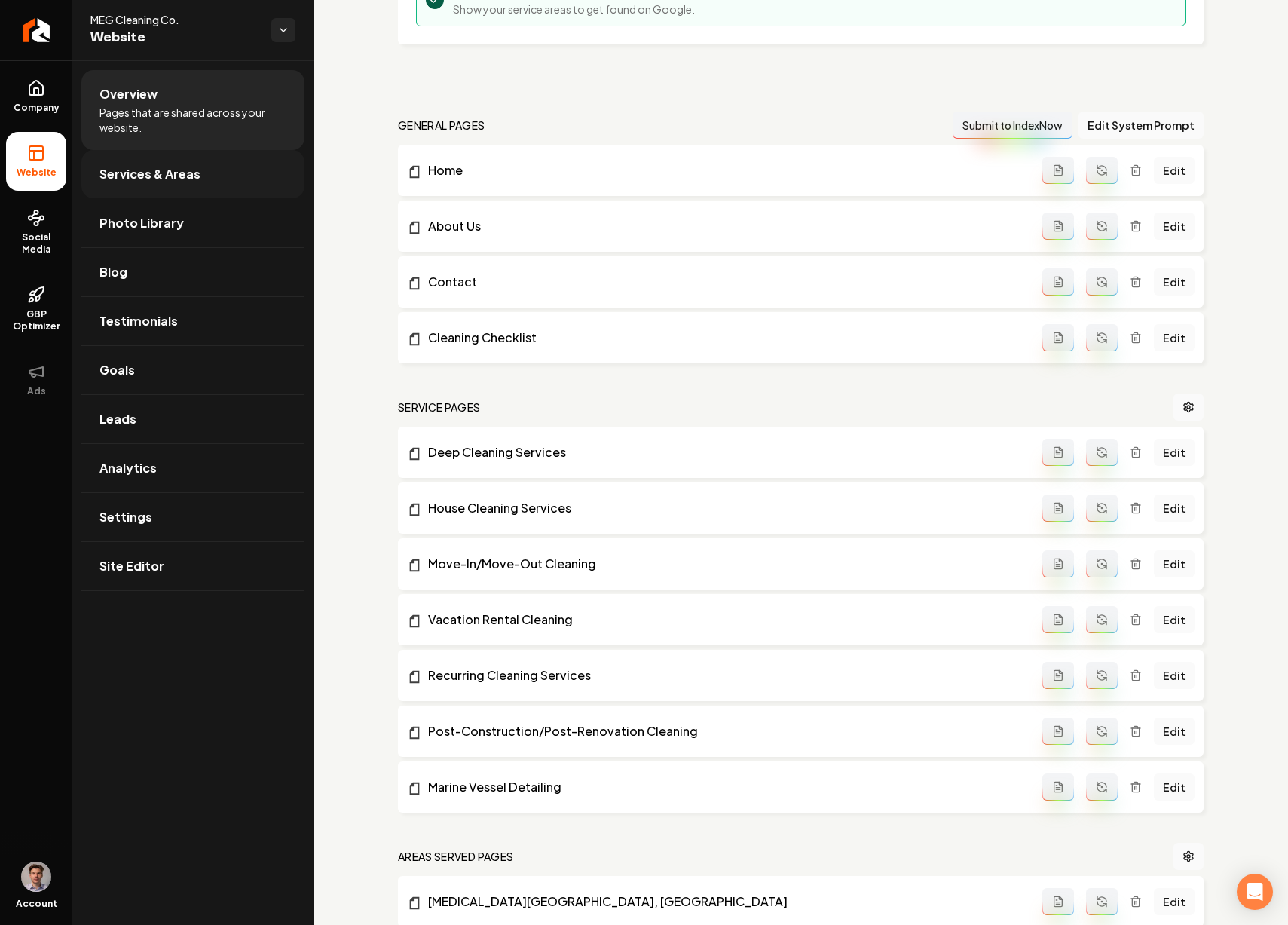
click at [170, 181] on span "Services & Areas" at bounding box center [149, 175] width 101 height 18
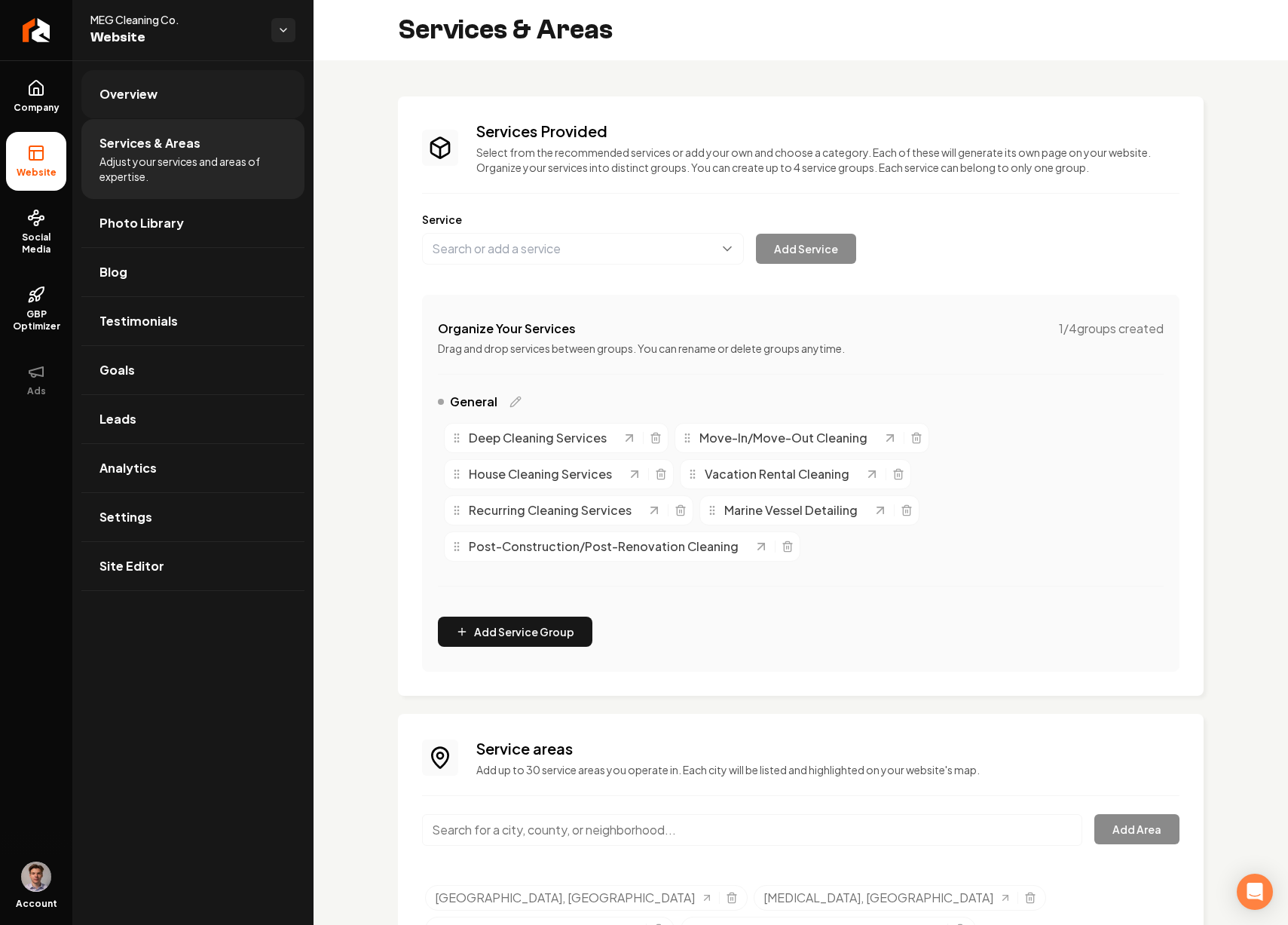
click at [195, 100] on link "Overview" at bounding box center [193, 94] width 223 height 48
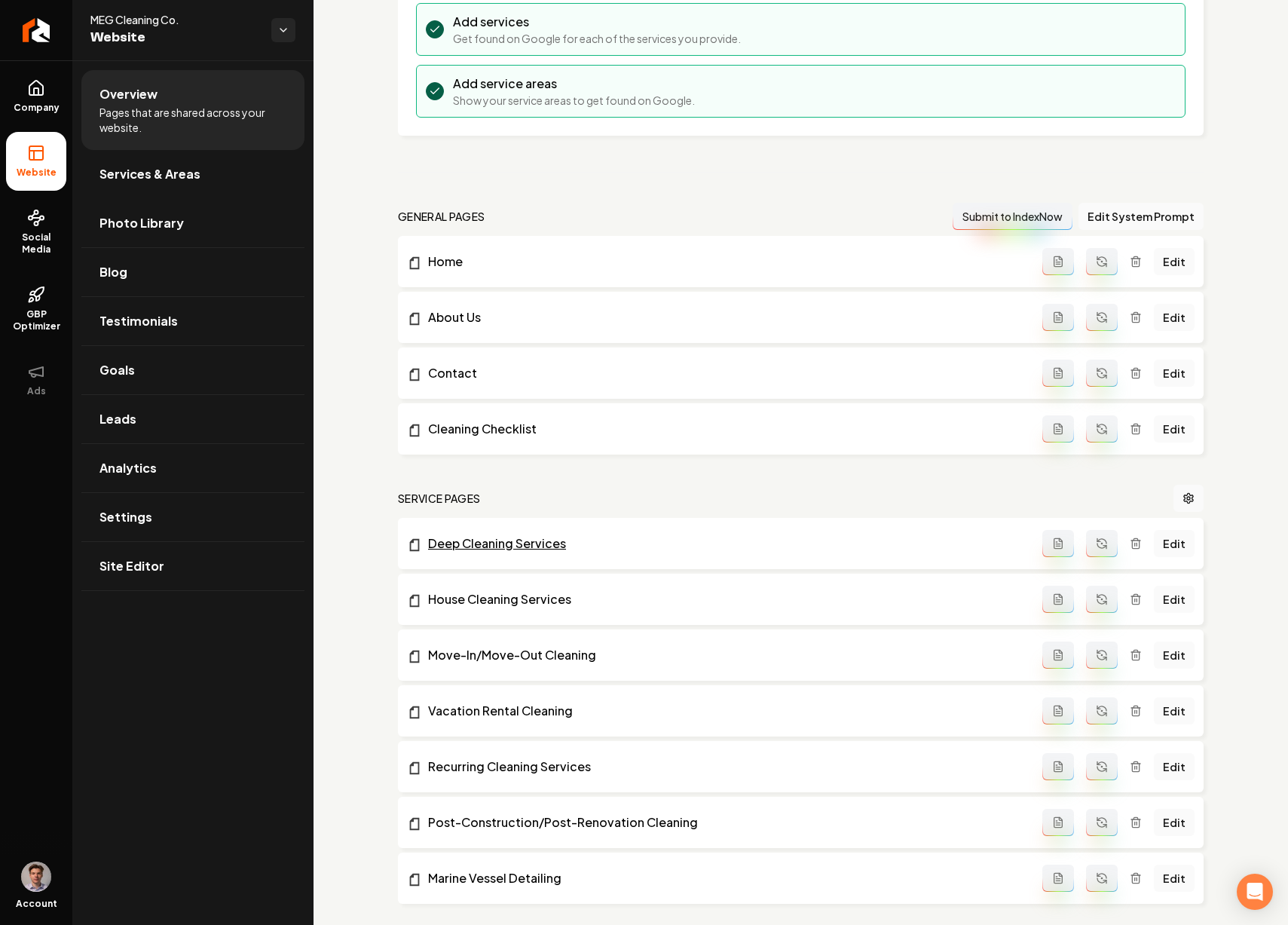
scroll to position [284, 0]
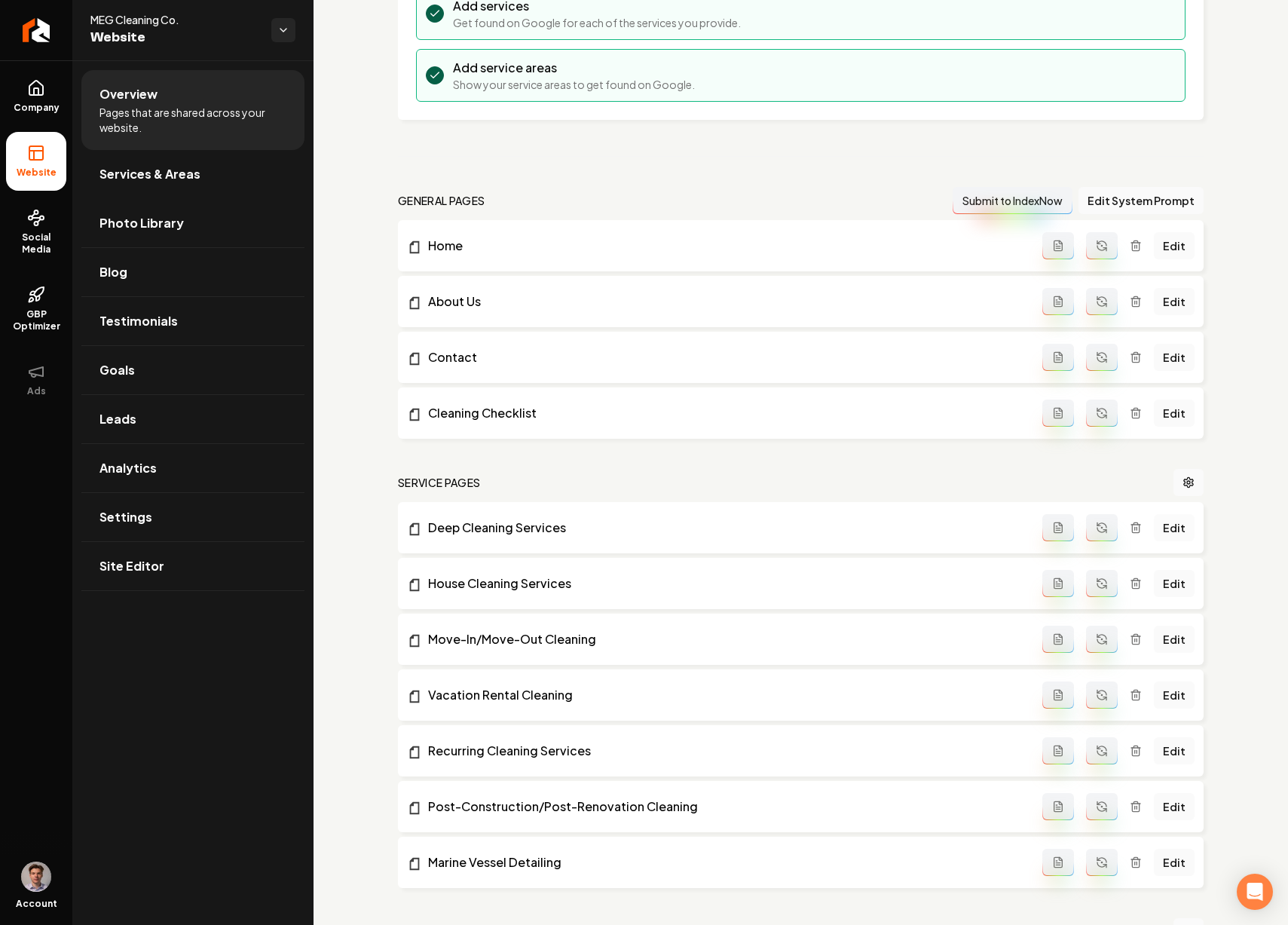
click at [1159, 530] on link "Edit" at bounding box center [1174, 527] width 41 height 27
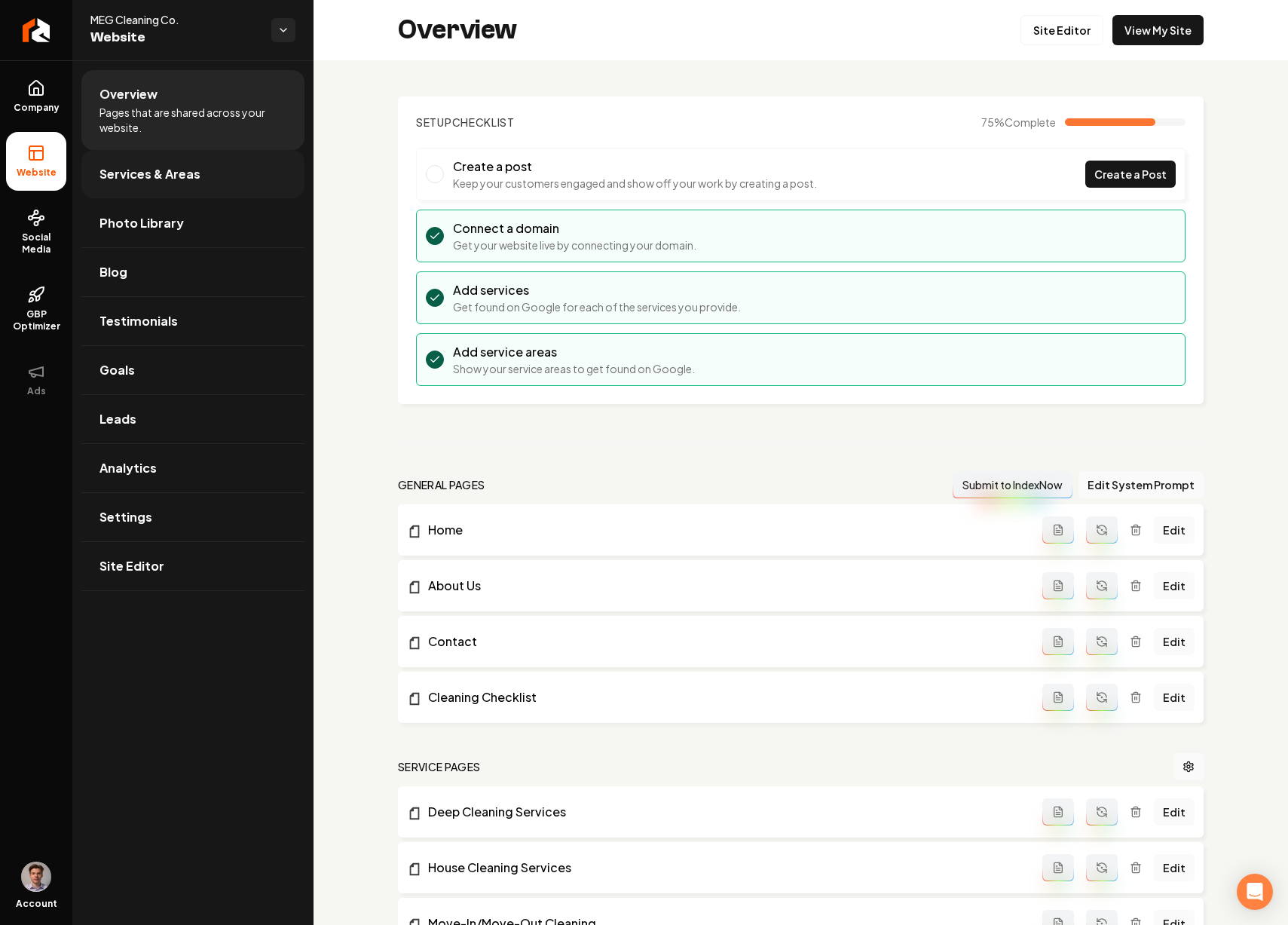
click at [201, 162] on link "Services & Areas" at bounding box center [193, 174] width 223 height 48
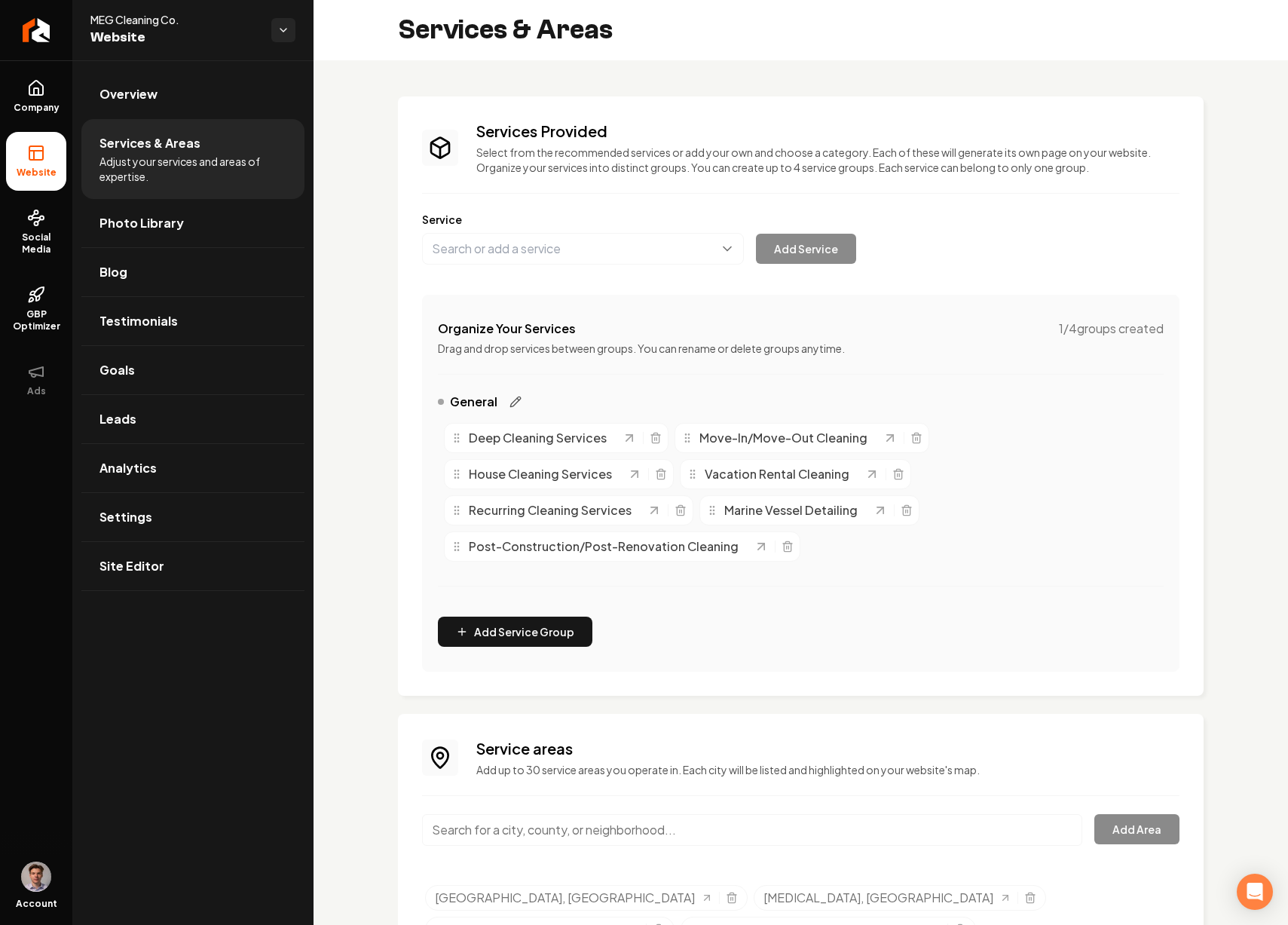
click at [511, 402] on icon "Main content area" at bounding box center [515, 401] width 10 height 10
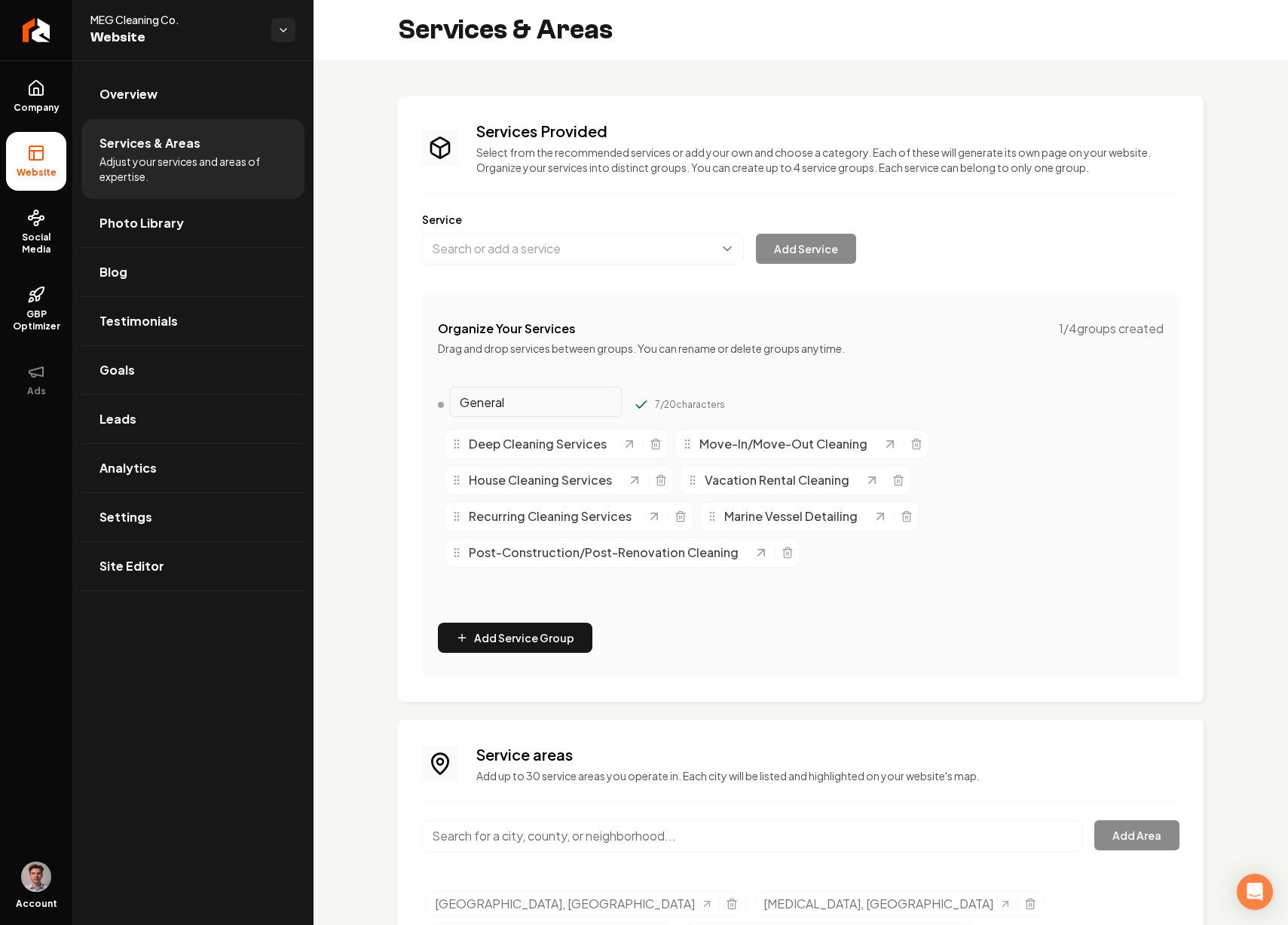
click at [749, 408] on div "General 7 / 20 characters" at bounding box center [801, 408] width 726 height 30
click at [741, 639] on div "Organize Your Services 1 / 4 groups created Drag and drop services between grou…" at bounding box center [800, 486] width 757 height 383
click at [651, 603] on div "General 7 / 20 characters Deep Cleaning Services Move-In/Move-Out Cleaning Hous…" at bounding box center [801, 501] width 726 height 218
click at [634, 400] on icon "Main content area" at bounding box center [641, 405] width 15 height 15
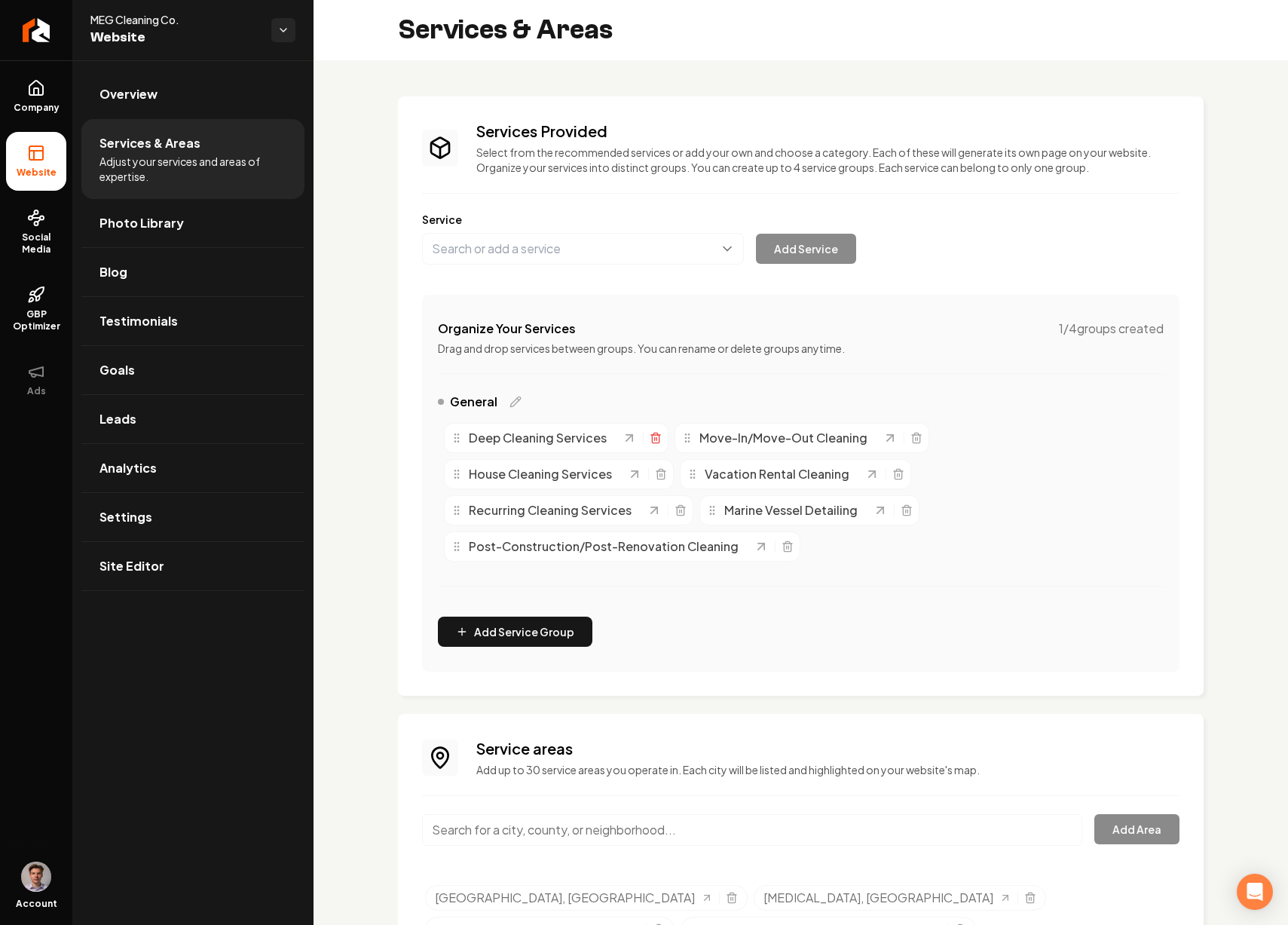
click at [656, 435] on icon "Main content area" at bounding box center [655, 434] width 4 height 2
click at [653, 443] on icon "Main content area" at bounding box center [656, 438] width 12 height 12
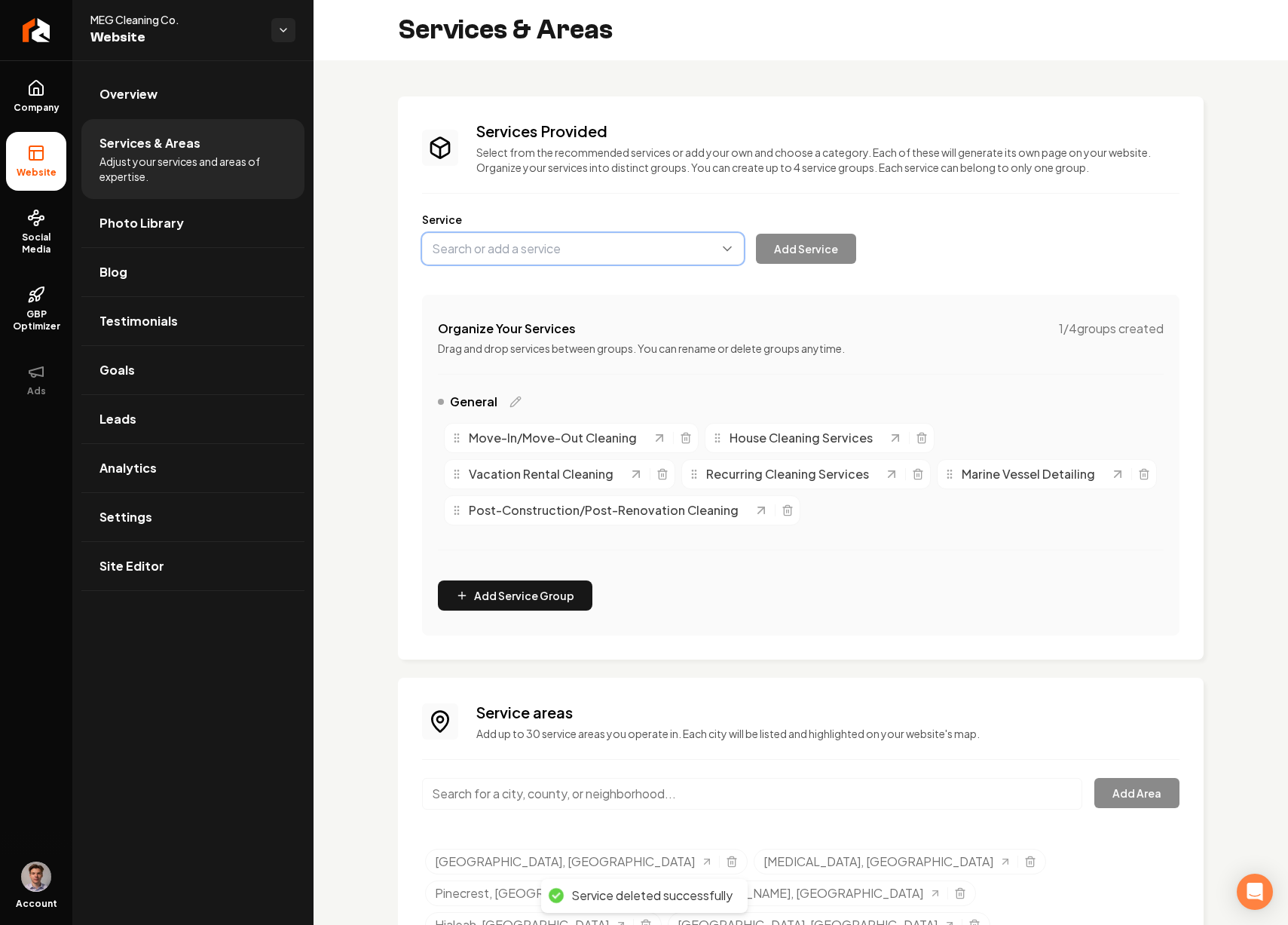
click at [537, 245] on button "Main content area" at bounding box center [583, 248] width 322 height 32
type input "Deep Cleaning"
click at [810, 248] on button "Add Service" at bounding box center [806, 248] width 100 height 30
drag, startPoint x: 953, startPoint y: 434, endPoint x: 454, endPoint y: 431, distance: 499.0
click at [456, 432] on circle "Main content area" at bounding box center [456, 432] width 1 height 1
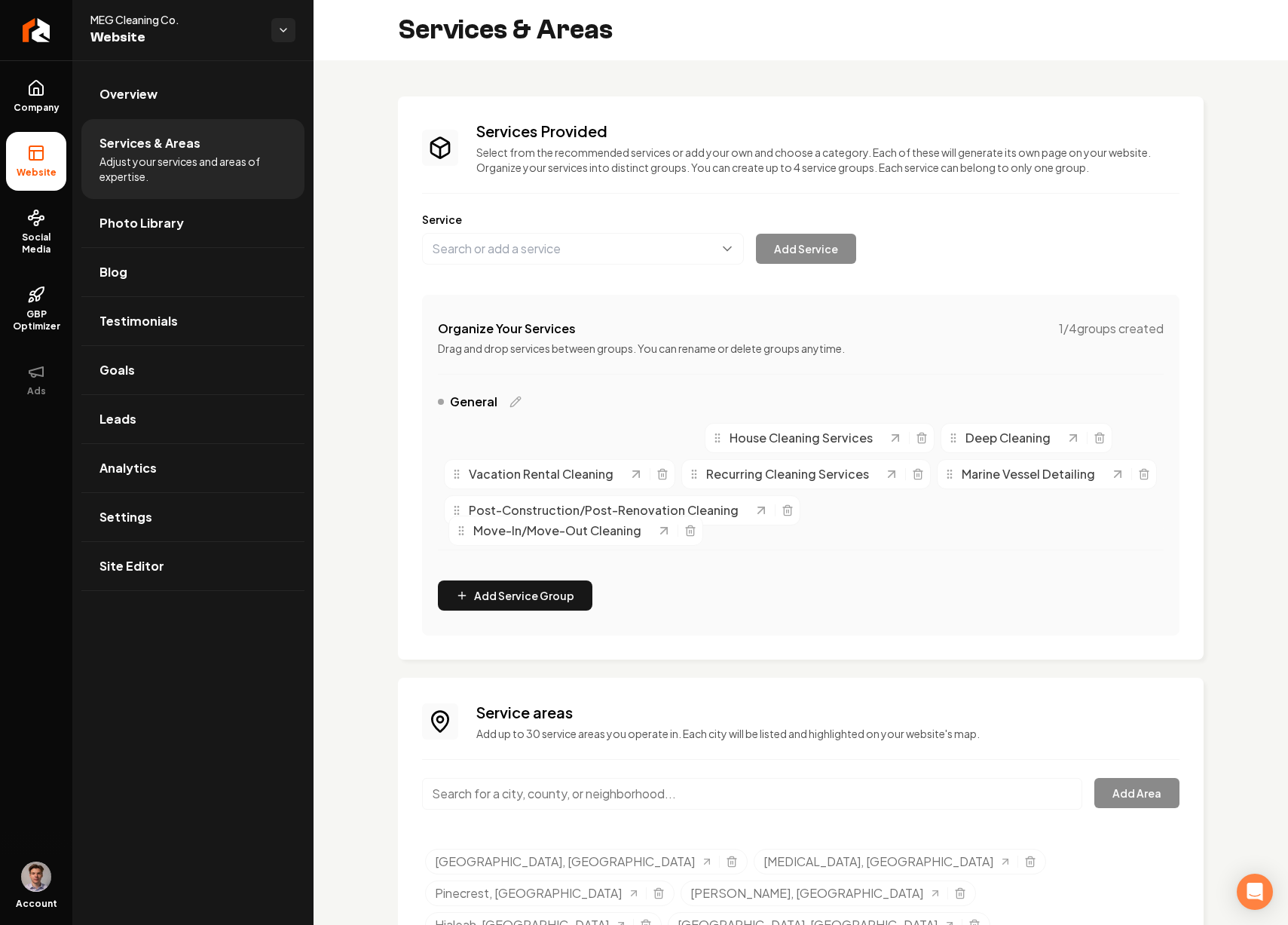
drag, startPoint x: 461, startPoint y: 438, endPoint x: 465, endPoint y: 535, distance: 97.1
click at [465, 535] on icon "Main content area" at bounding box center [461, 531] width 12 height 12
click at [924, 435] on icon "Main content area" at bounding box center [922, 435] width 9 height 0
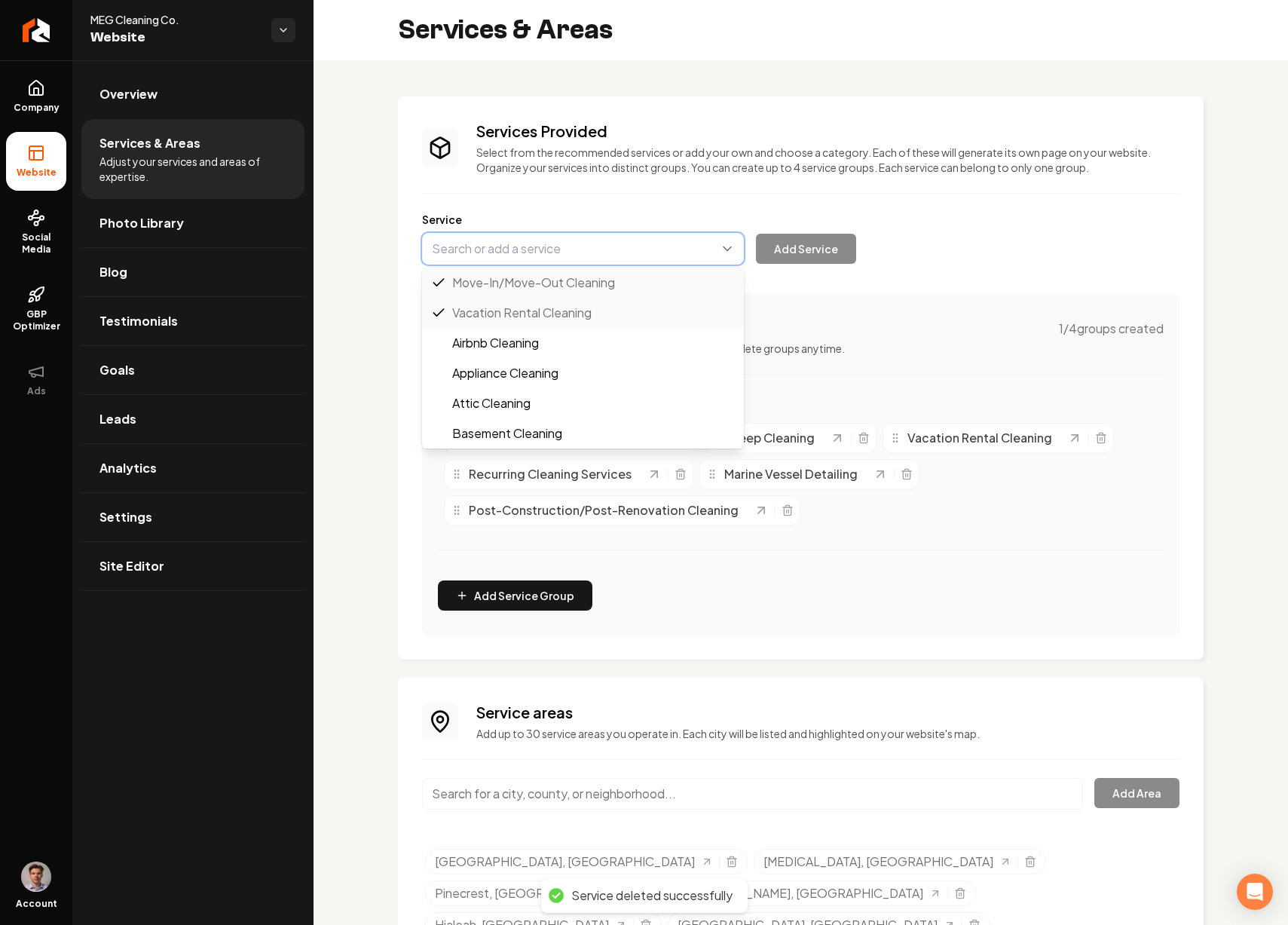
click at [526, 243] on button "Main content area" at bounding box center [583, 248] width 322 height 32
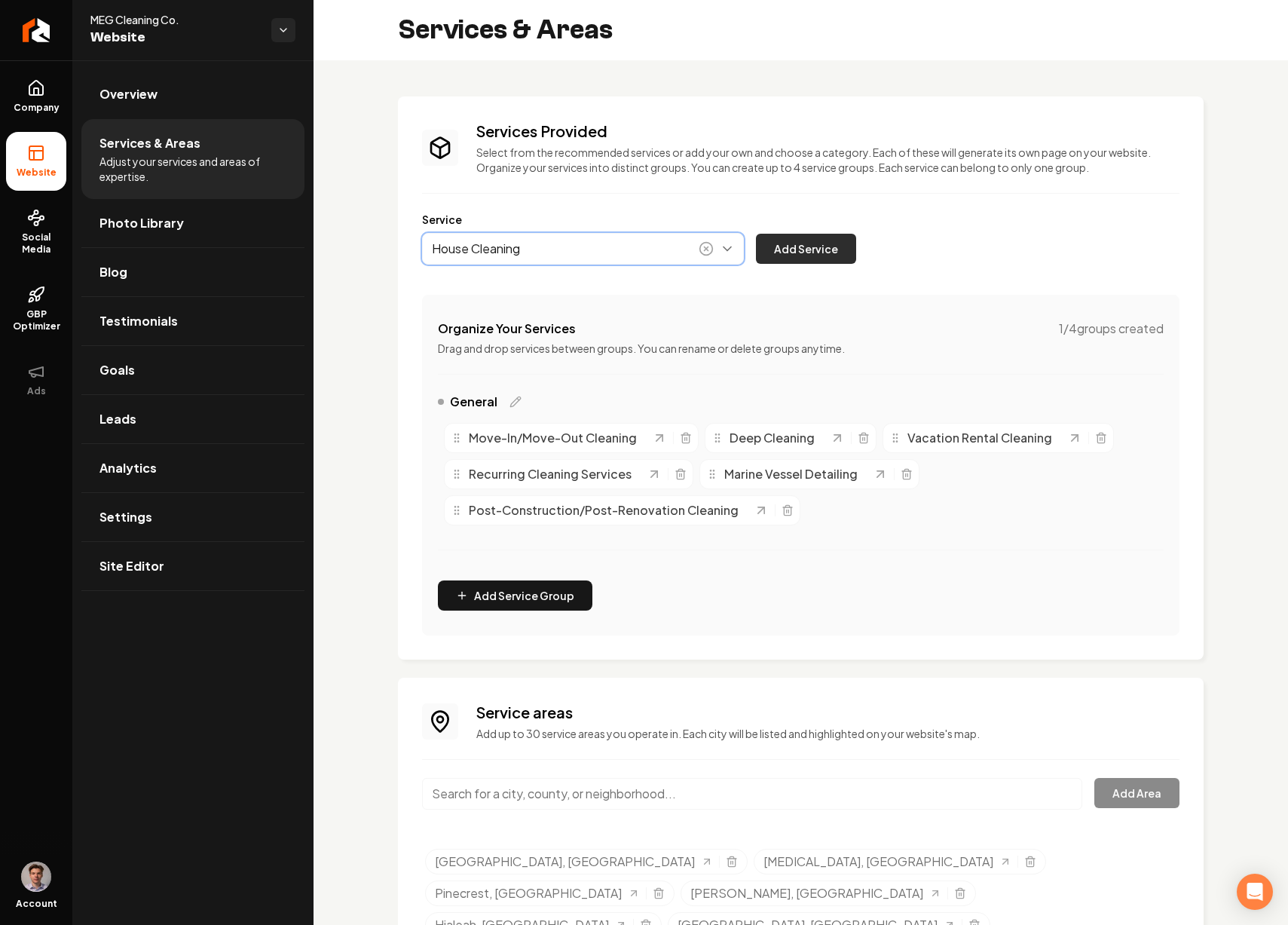
type input "House Cleaning"
click at [790, 248] on button "Add Service" at bounding box center [806, 248] width 100 height 30
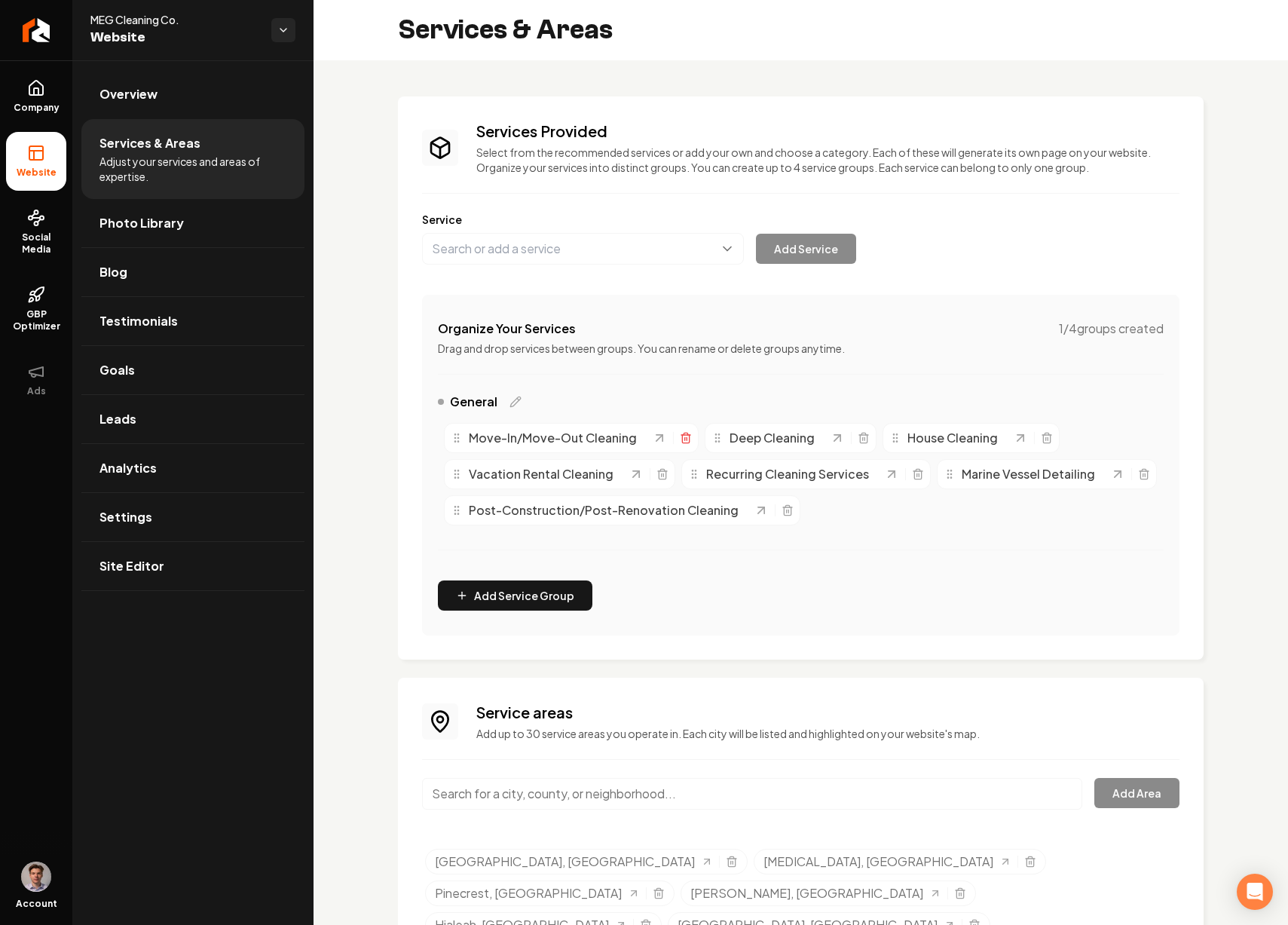
click at [687, 438] on line "Main content area" at bounding box center [687, 439] width 0 height 3
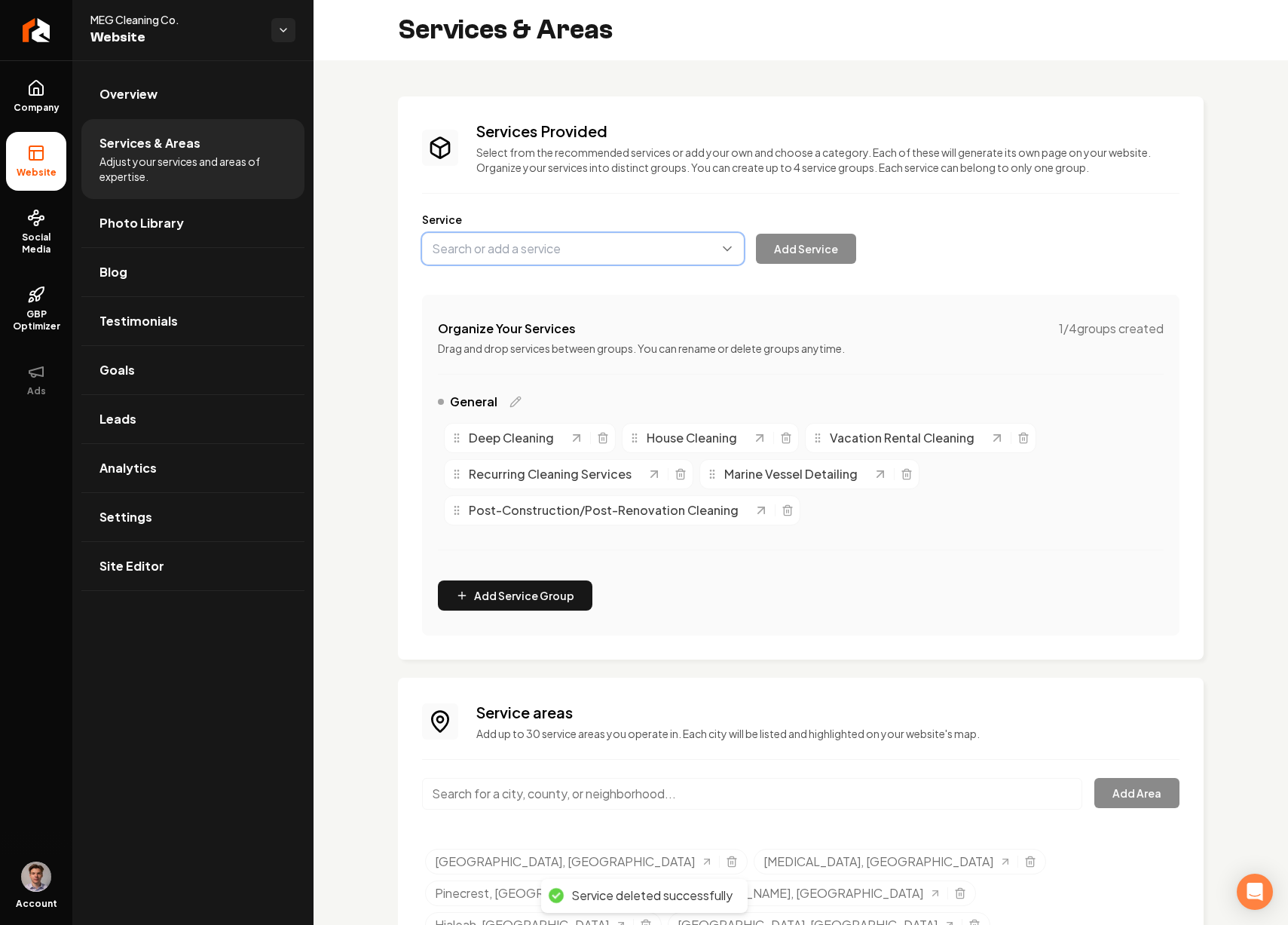
click at [531, 248] on button "Main content area" at bounding box center [583, 248] width 322 height 32
type input "Move-in/Move-Out"
click at [785, 242] on button "Add Service" at bounding box center [806, 248] width 100 height 30
click at [662, 476] on icon "Main content area" at bounding box center [663, 474] width 12 height 12
click at [508, 248] on button "Main content area" at bounding box center [583, 248] width 322 height 32
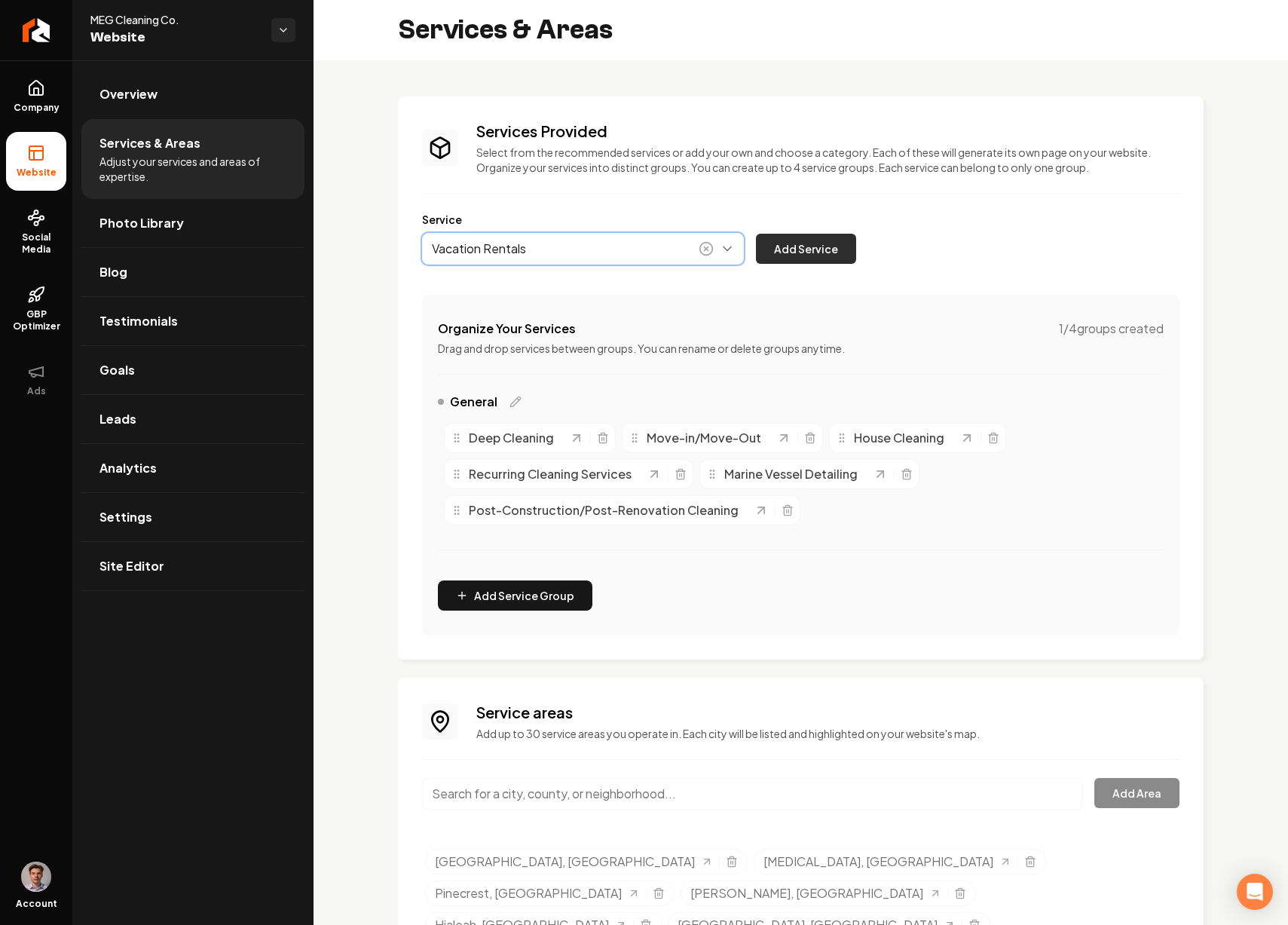
type input "Vacation Rentals"
click at [799, 242] on button "Add Service" at bounding box center [806, 248] width 100 height 30
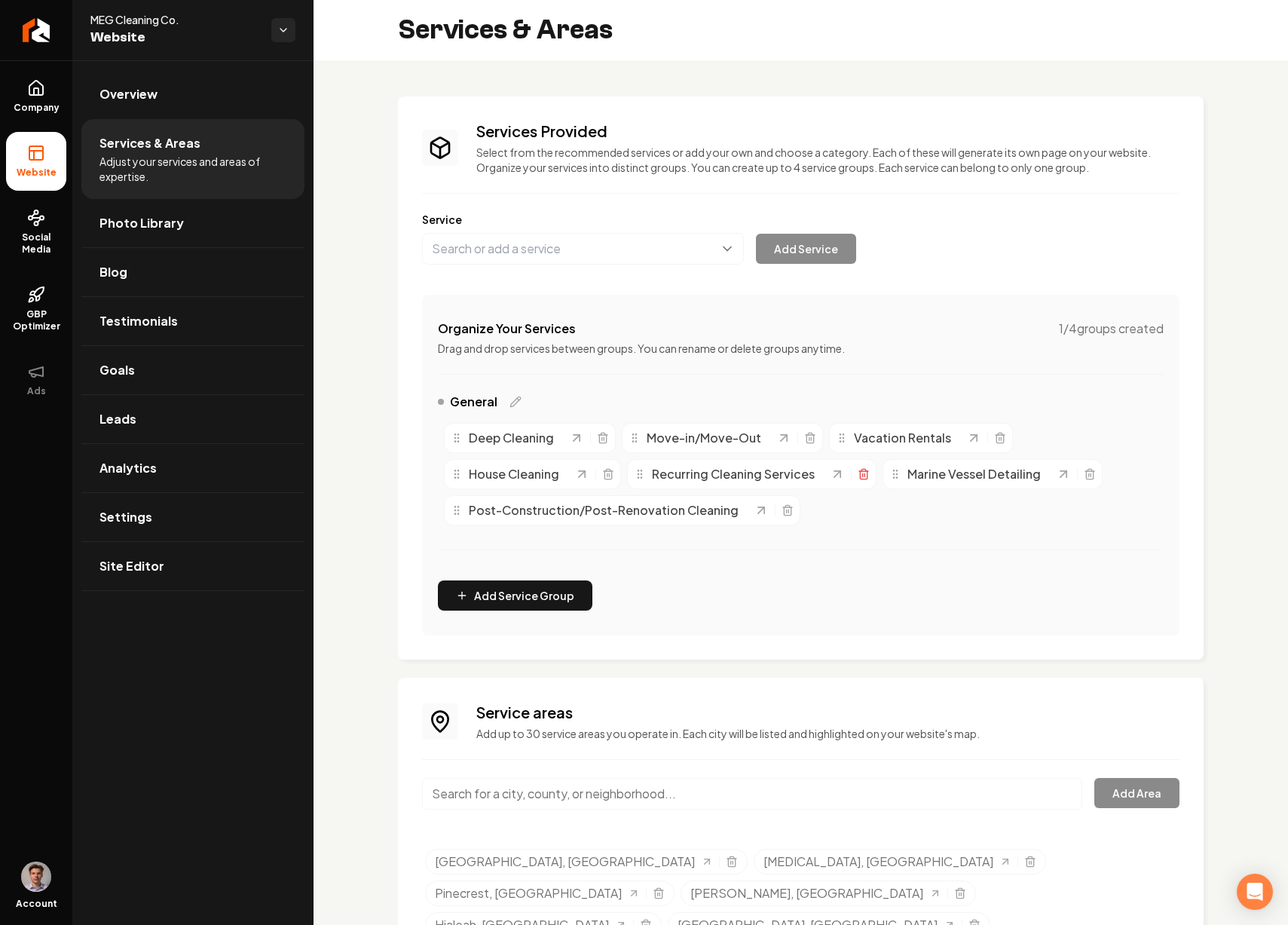
click at [864, 475] on line "Main content area" at bounding box center [864, 475] width 0 height 3
click at [561, 249] on button "Main content area" at bounding box center [583, 248] width 322 height 32
type input "Recurring Services"
click at [779, 255] on button "Add Service" at bounding box center [806, 248] width 100 height 30
click at [781, 507] on icon "Main content area" at bounding box center [787, 511] width 12 height 12
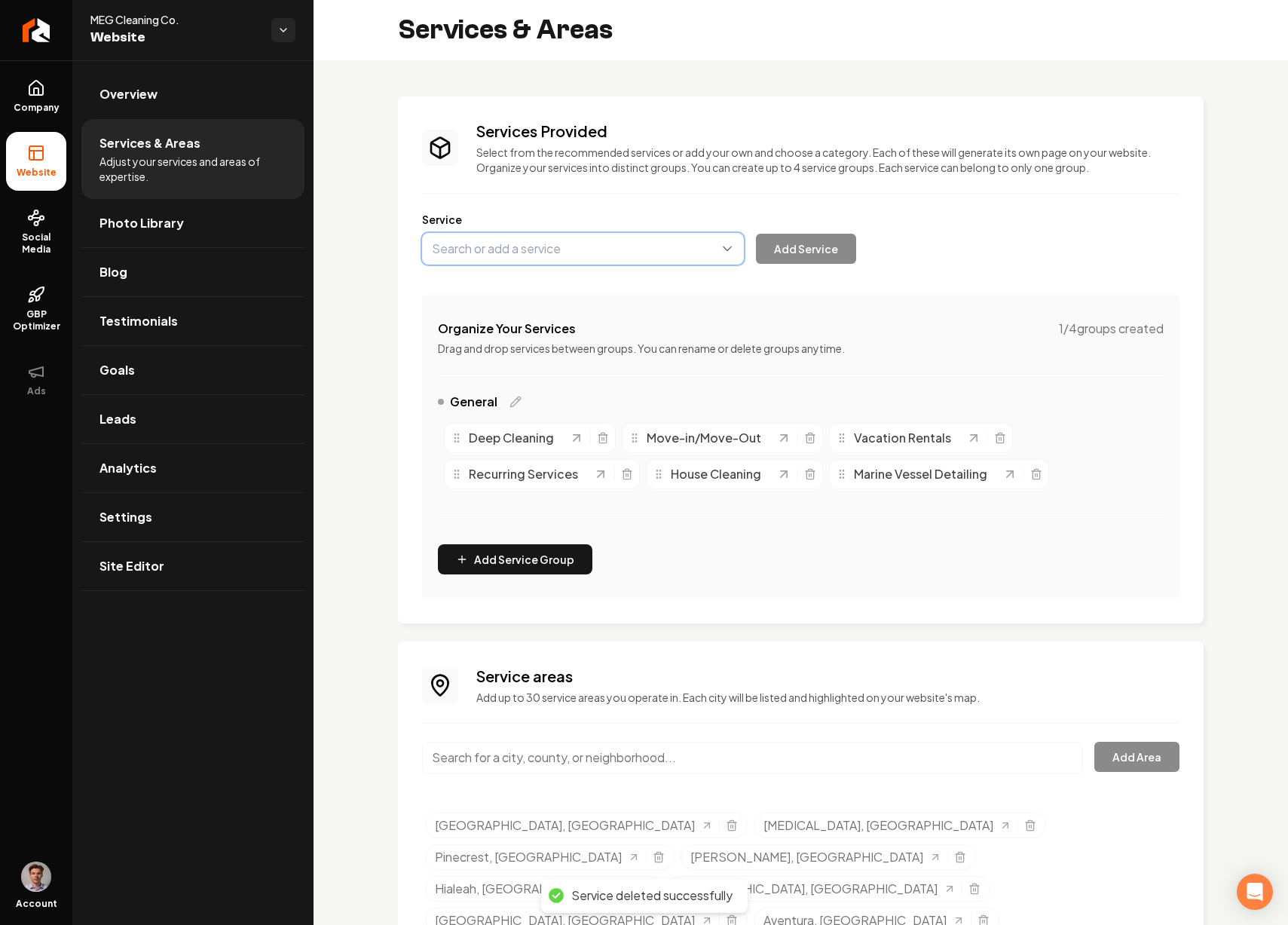
click at [570, 248] on button "Main content area" at bounding box center [583, 248] width 322 height 32
type input "Post-Construction/Post-Renovation"
click at [797, 252] on button "Add Service" at bounding box center [806, 248] width 100 height 30
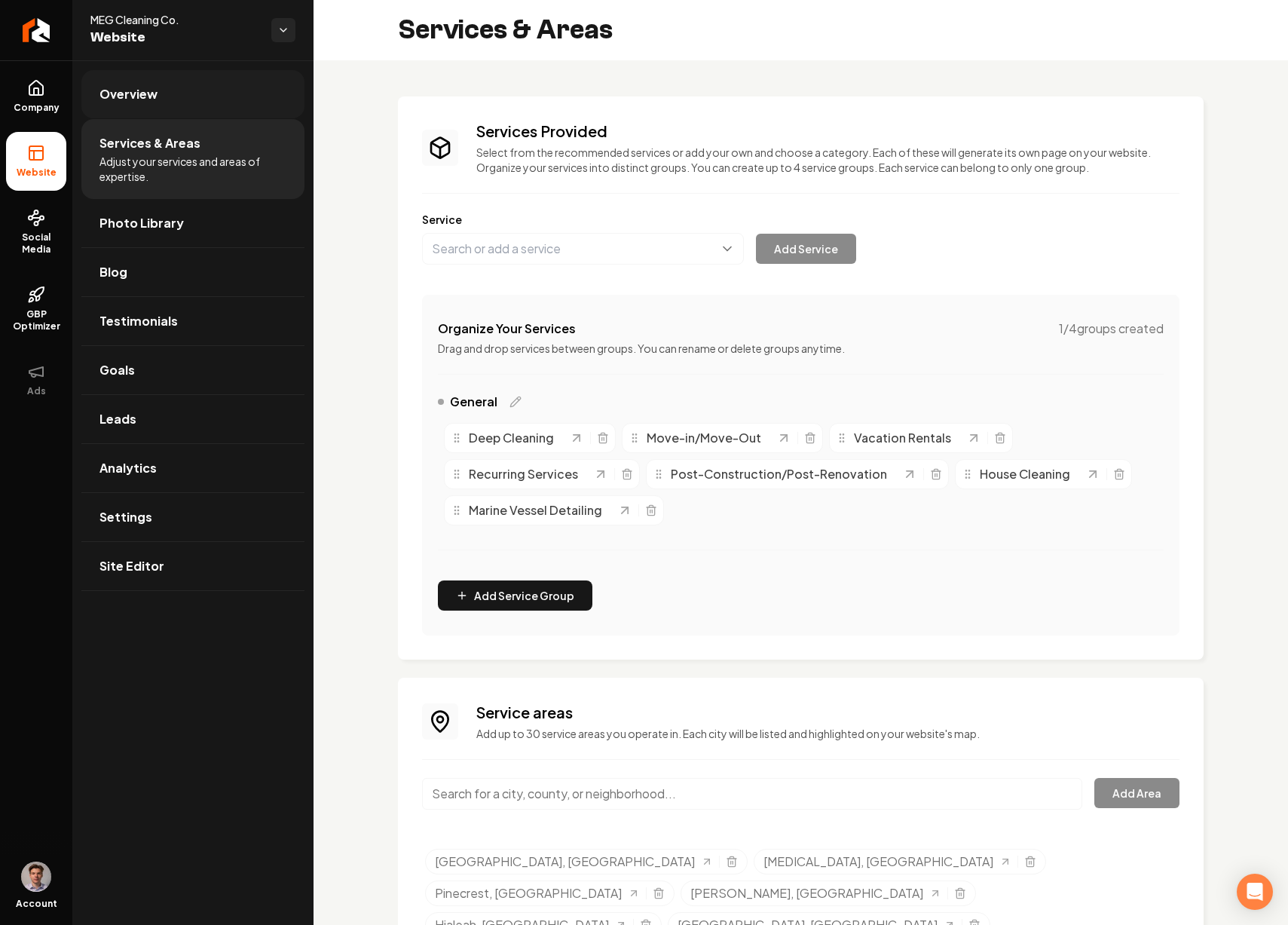
click at [177, 96] on link "Overview" at bounding box center [193, 94] width 223 height 48
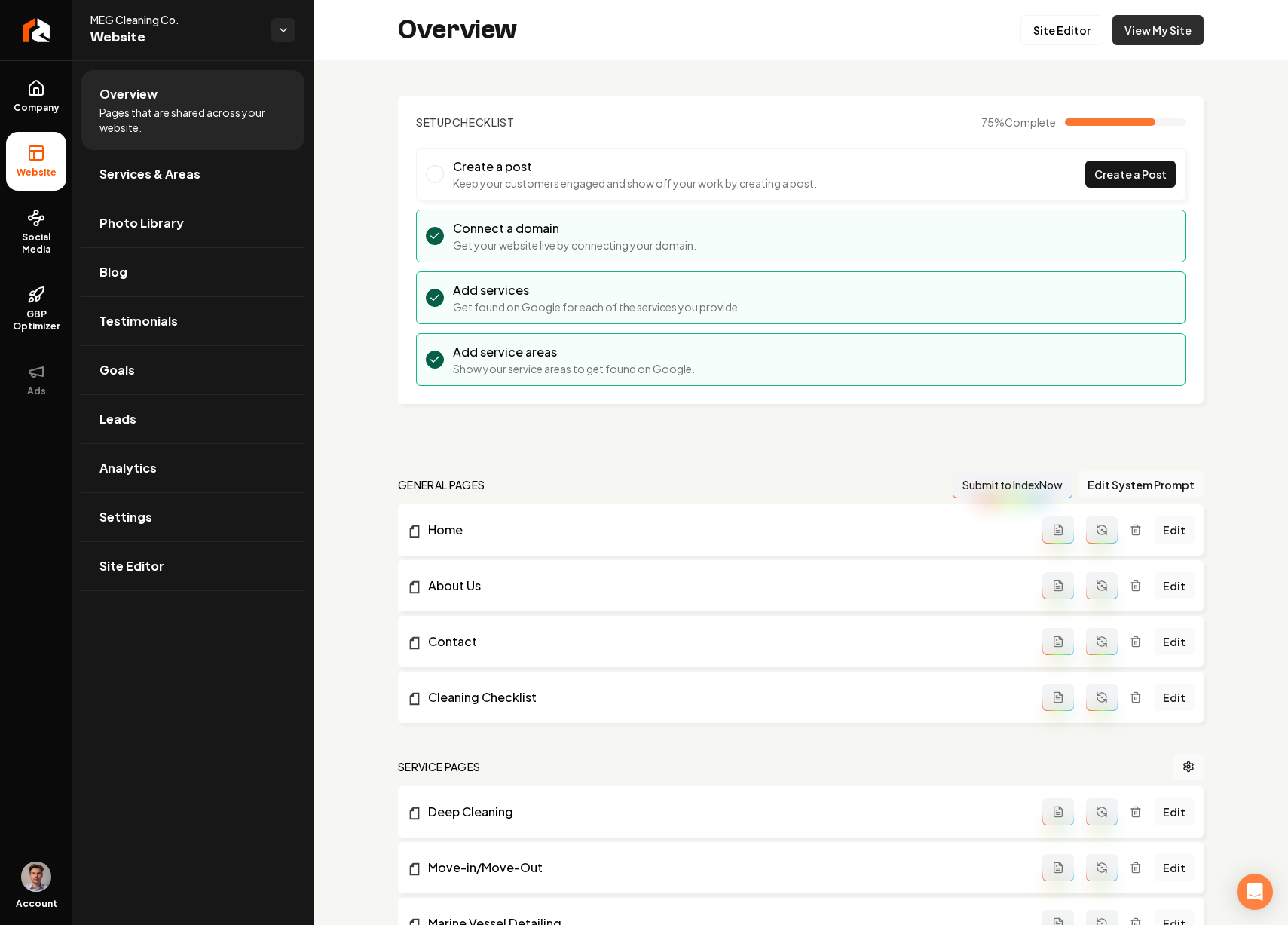
click at [1180, 25] on link "View My Site" at bounding box center [1158, 30] width 92 height 30
click at [1075, 23] on link "Site Editor" at bounding box center [1062, 30] width 83 height 30
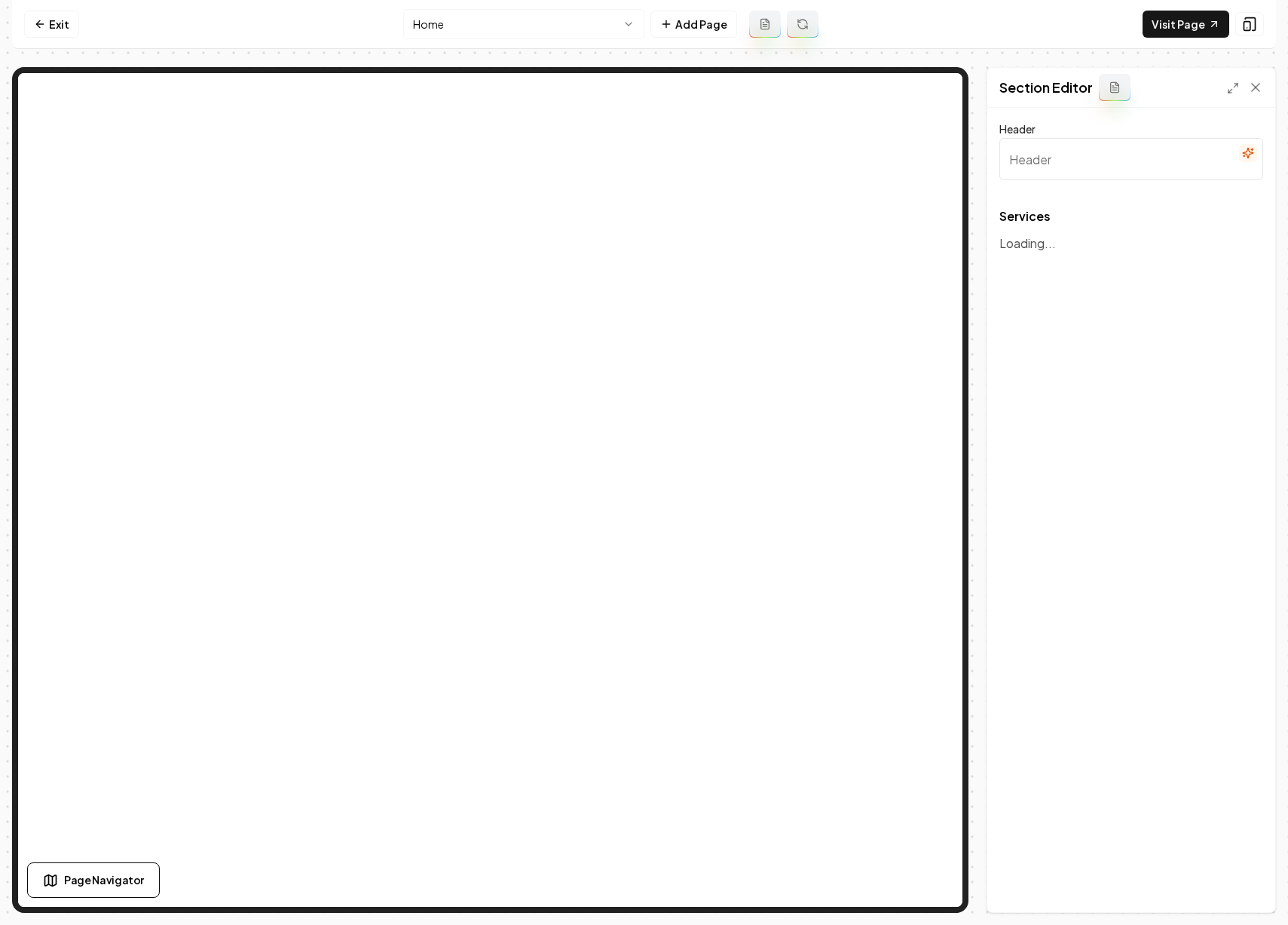
type input "Professional Cleaning Services"
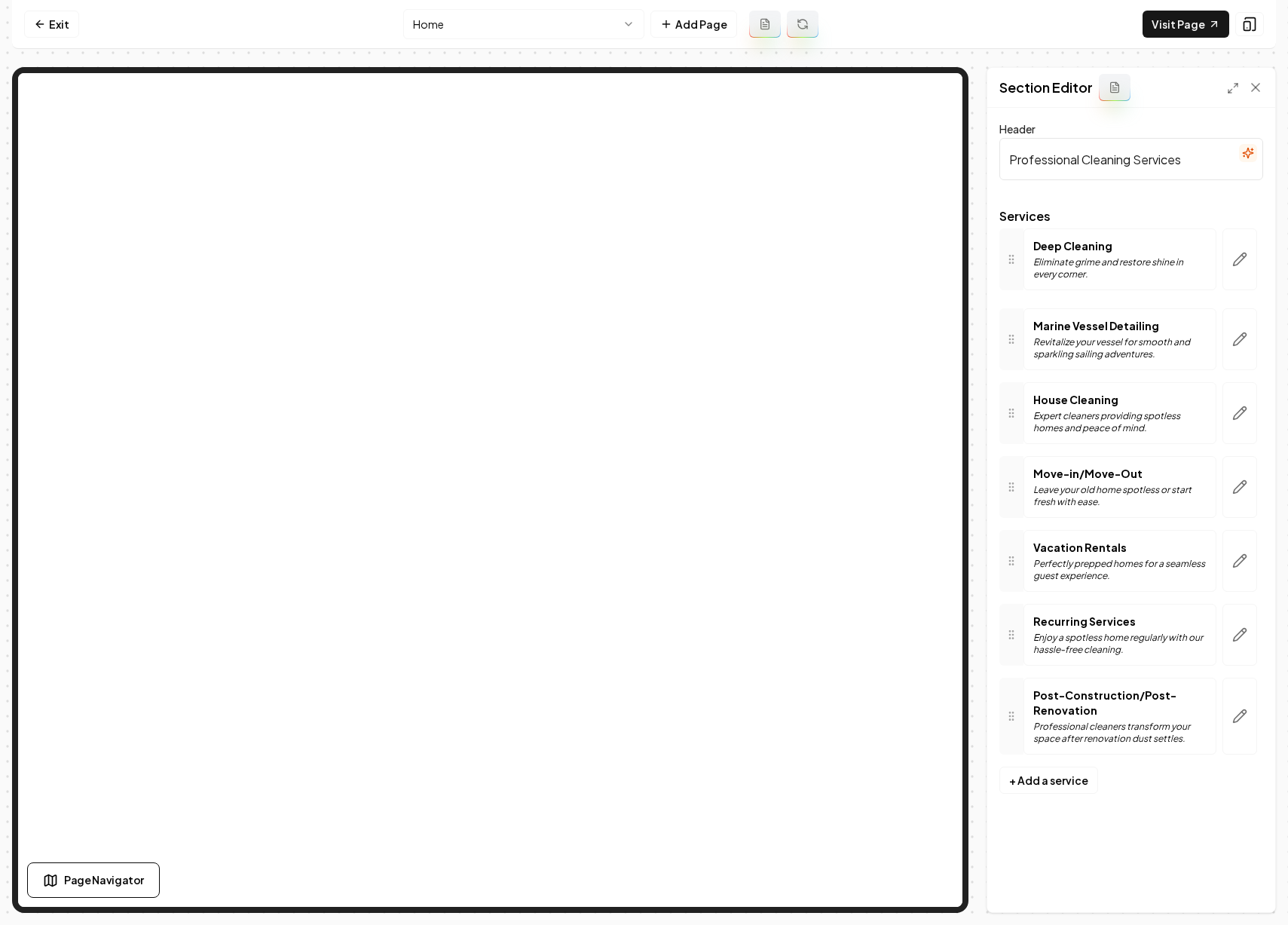
drag, startPoint x: 1013, startPoint y: 334, endPoint x: 1012, endPoint y: 251, distance: 83.0
click at [1235, 878] on button "Save" at bounding box center [1241, 886] width 45 height 27
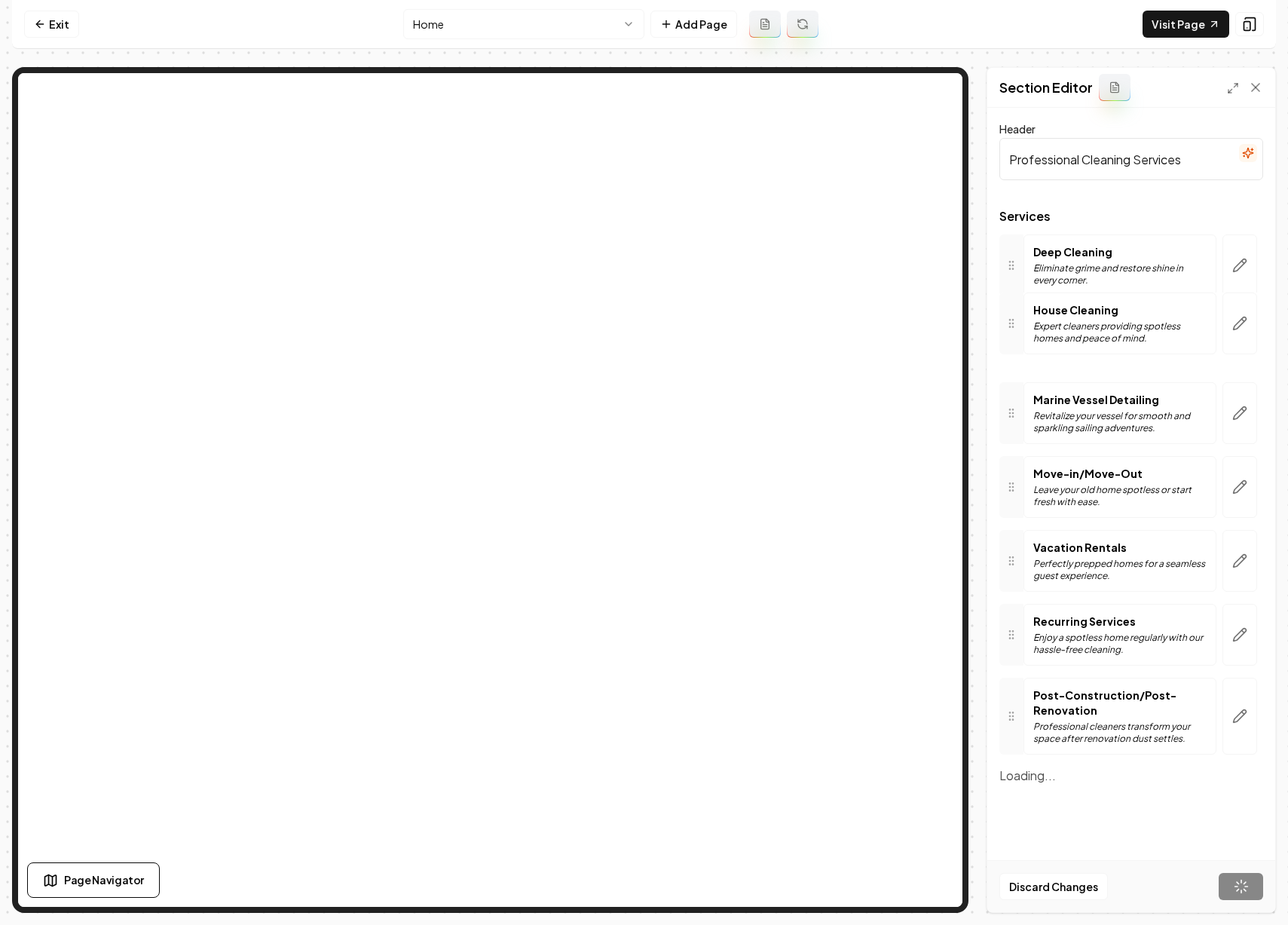
drag, startPoint x: 1017, startPoint y: 428, endPoint x: 1025, endPoint y: 338, distance: 90.4
drag, startPoint x: 1017, startPoint y: 496, endPoint x: 1023, endPoint y: 404, distance: 92.2
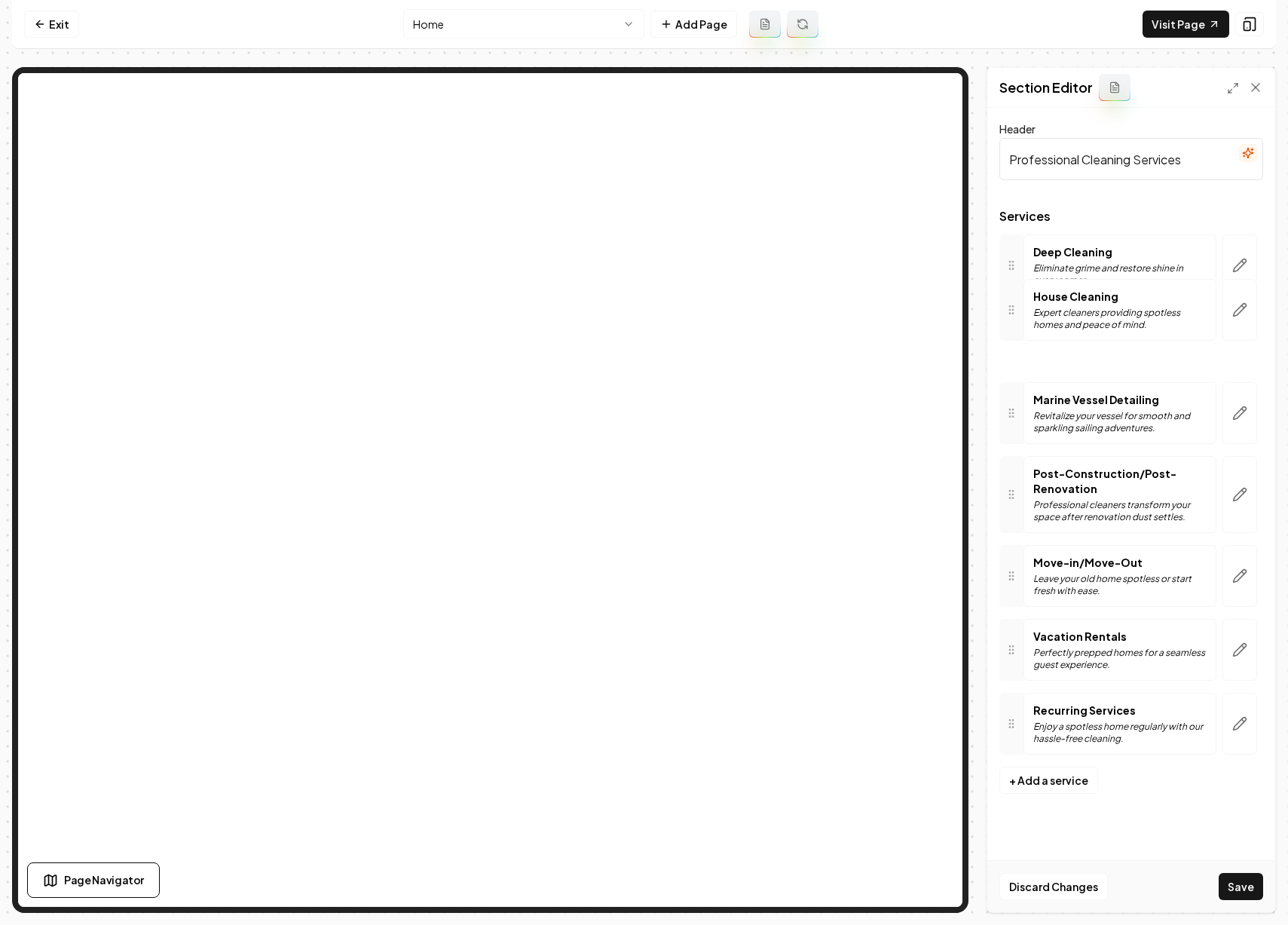
drag, startPoint x: 1021, startPoint y: 499, endPoint x: 1027, endPoint y: 308, distance: 191.1
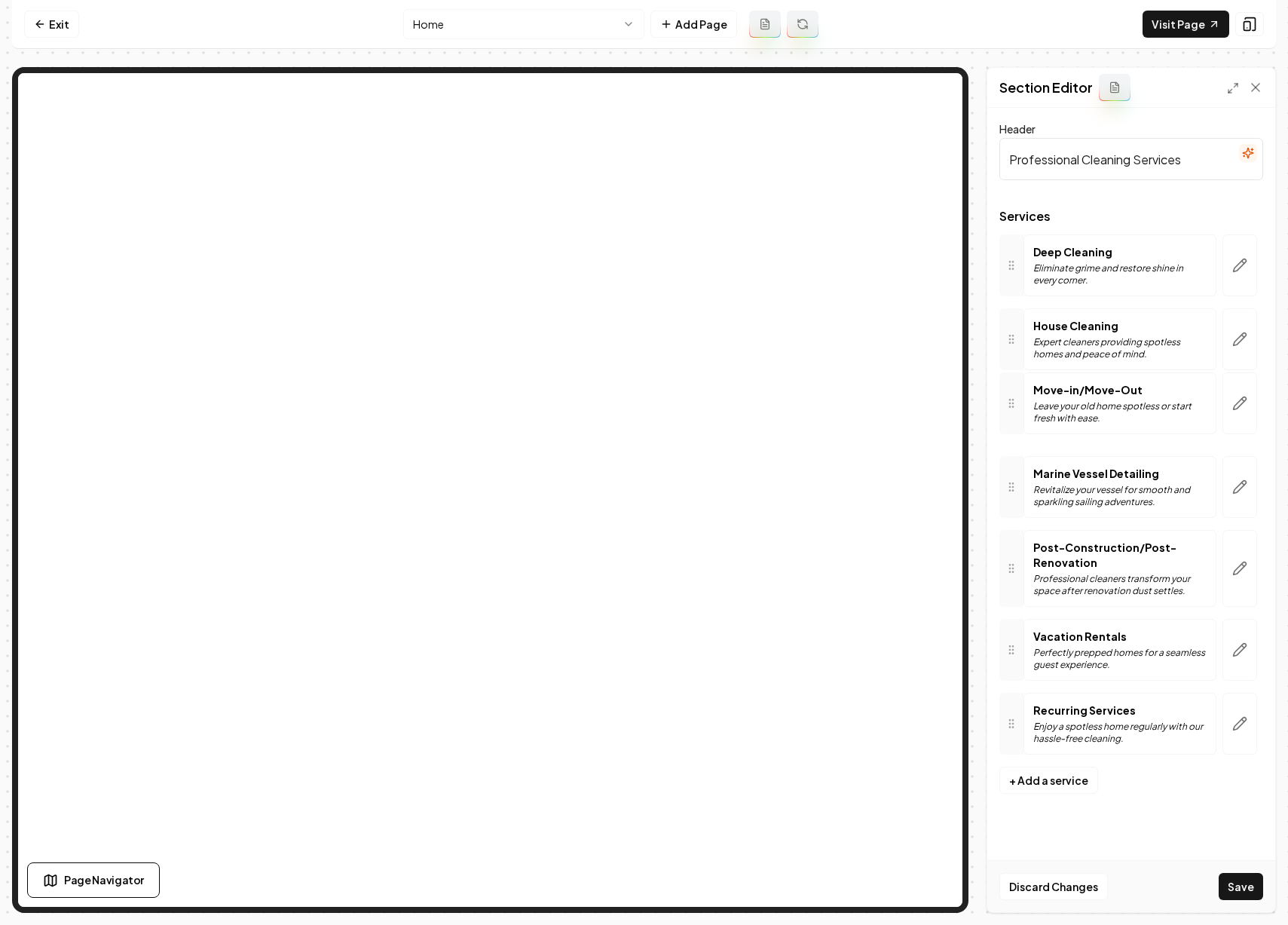
drag, startPoint x: 1020, startPoint y: 570, endPoint x: 1017, endPoint y: 398, distance: 172.0
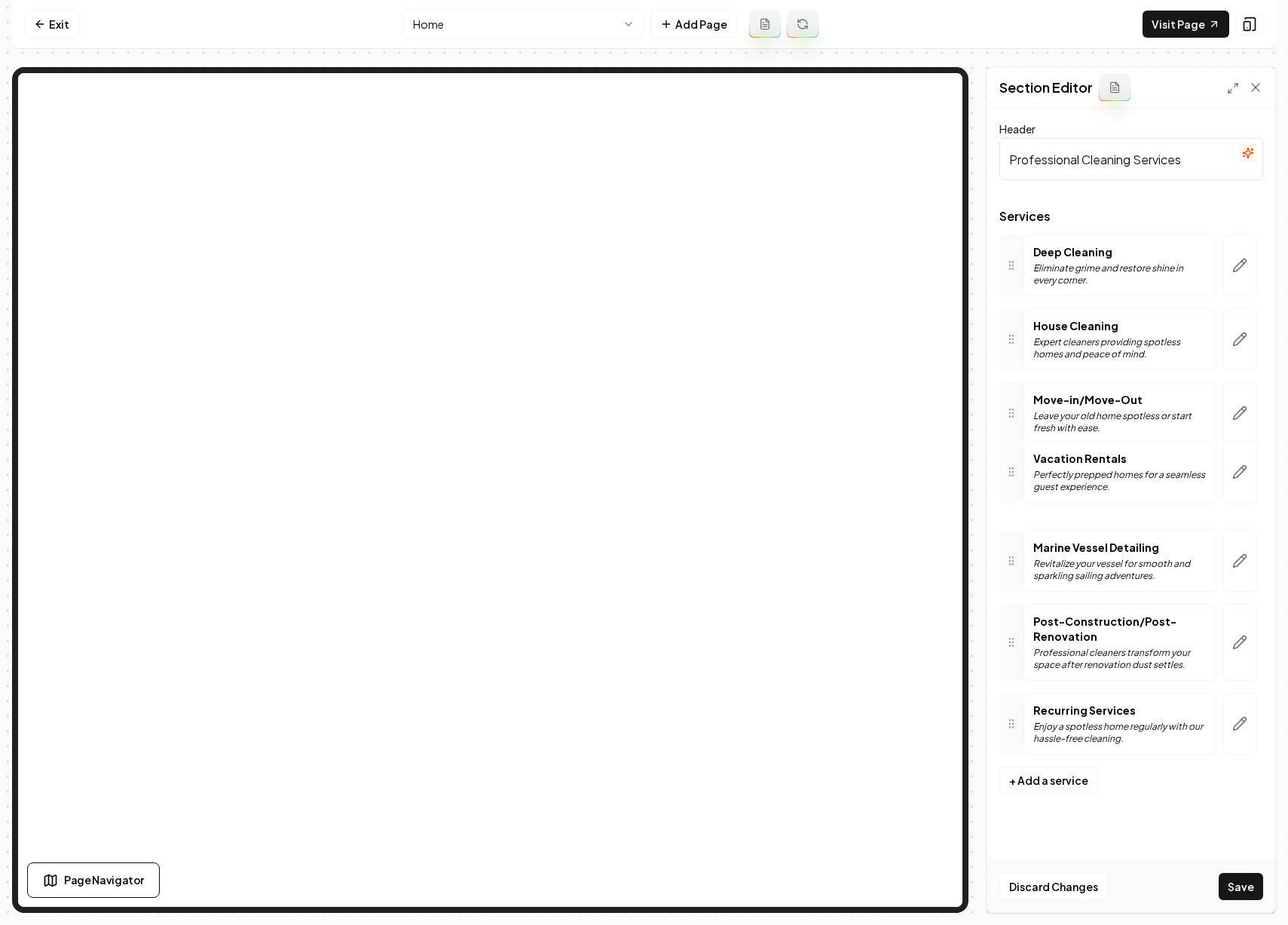
drag, startPoint x: 1019, startPoint y: 647, endPoint x: 1010, endPoint y: 469, distance: 178.2
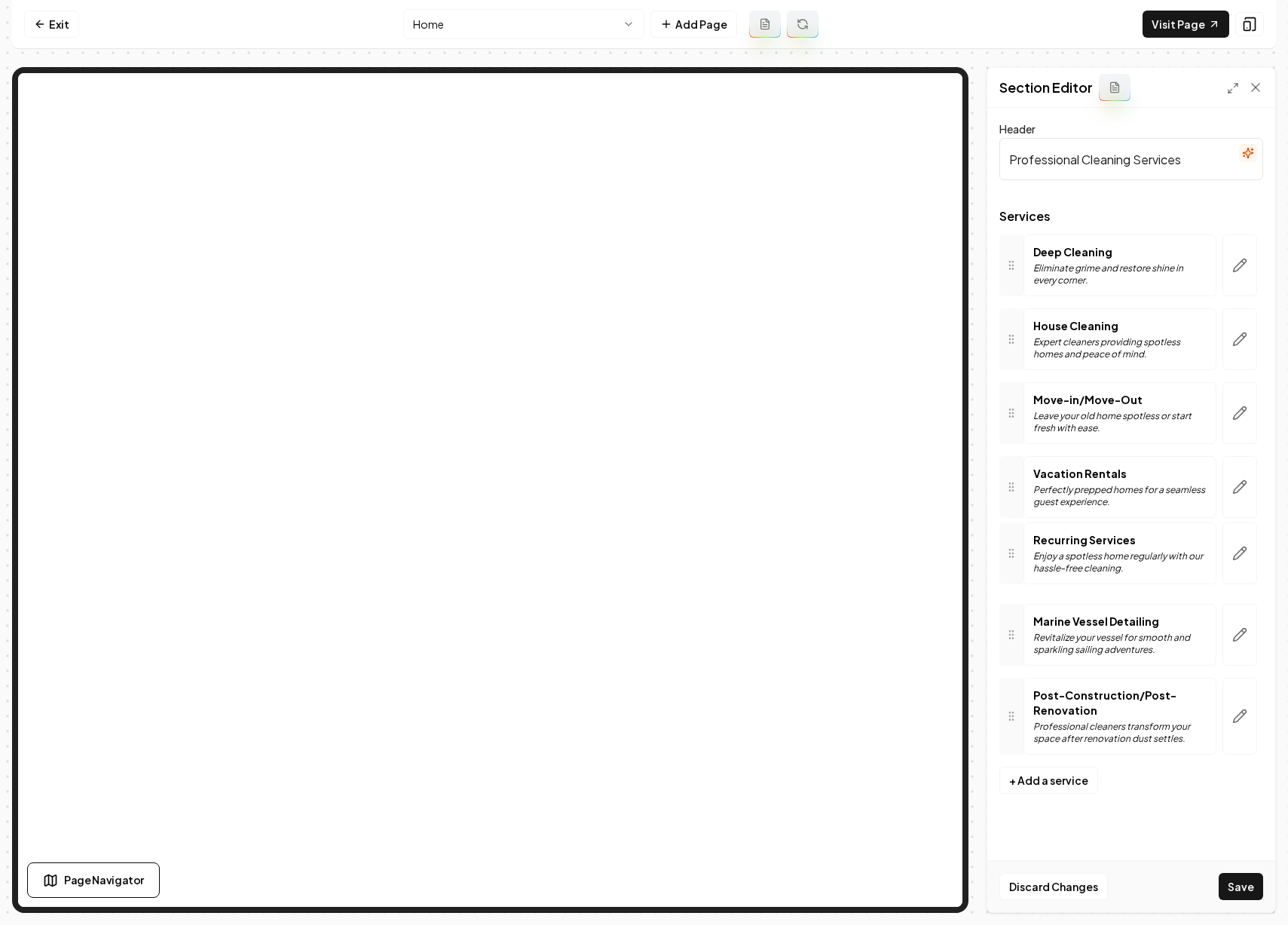
drag, startPoint x: 1013, startPoint y: 711, endPoint x: 991, endPoint y: 541, distance: 171.4
drag, startPoint x: 1014, startPoint y: 730, endPoint x: 1010, endPoint y: 643, distance: 87.1
click at [1248, 891] on button "Save" at bounding box center [1241, 886] width 45 height 27
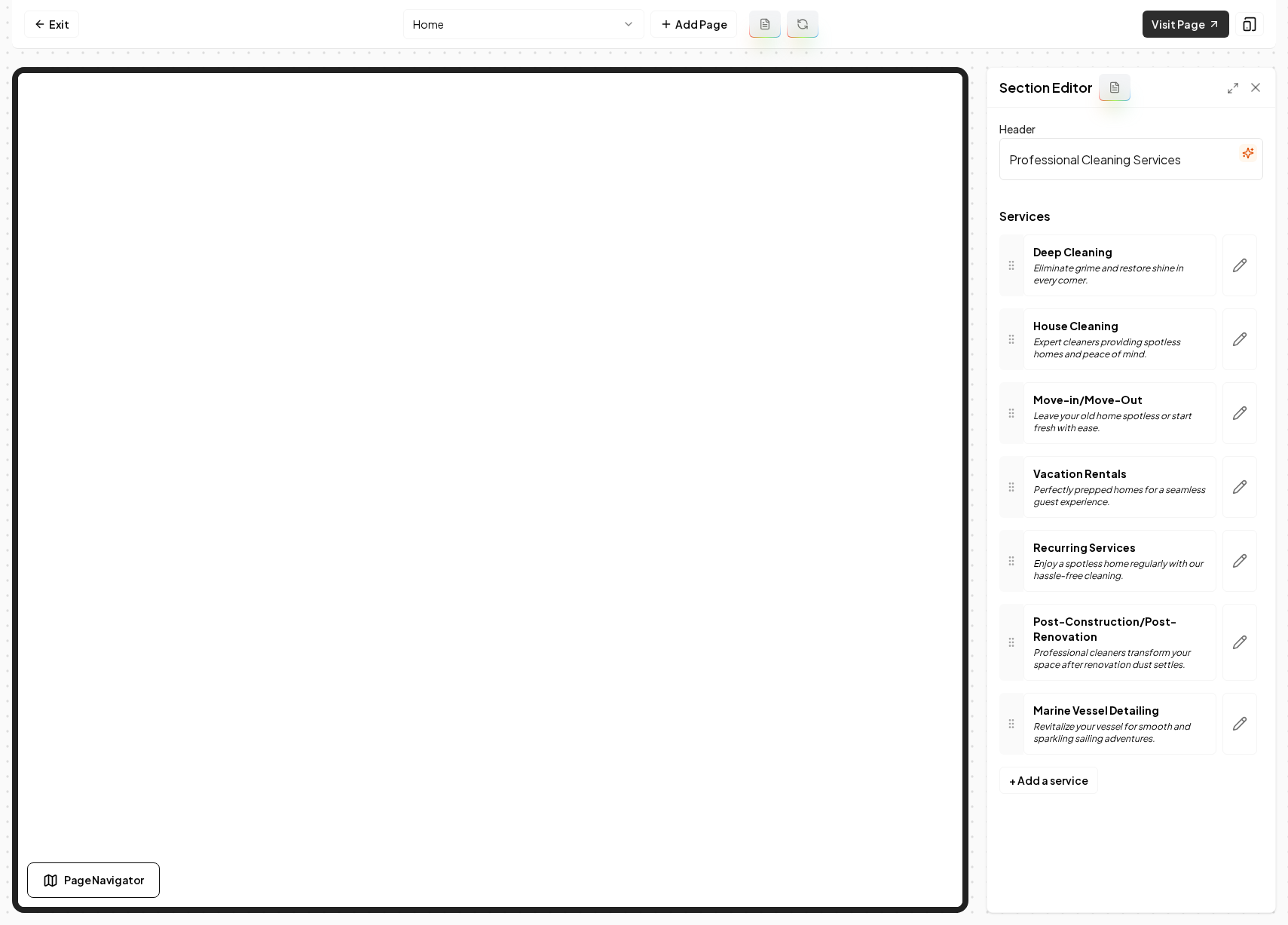
click at [1158, 28] on link "Visit Page" at bounding box center [1186, 24] width 87 height 27
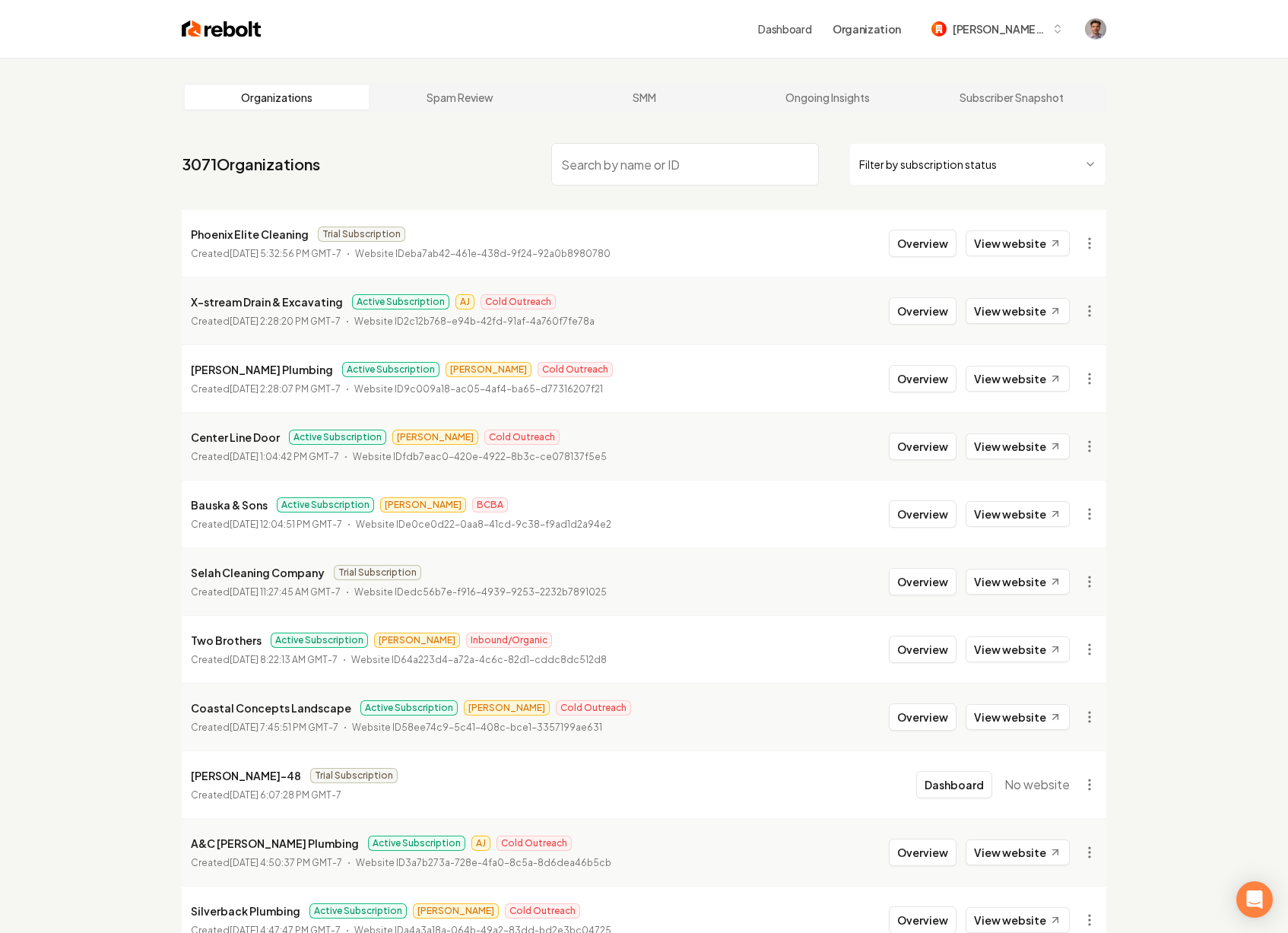
click at [586, 166] on input "search" at bounding box center [685, 164] width 268 height 43
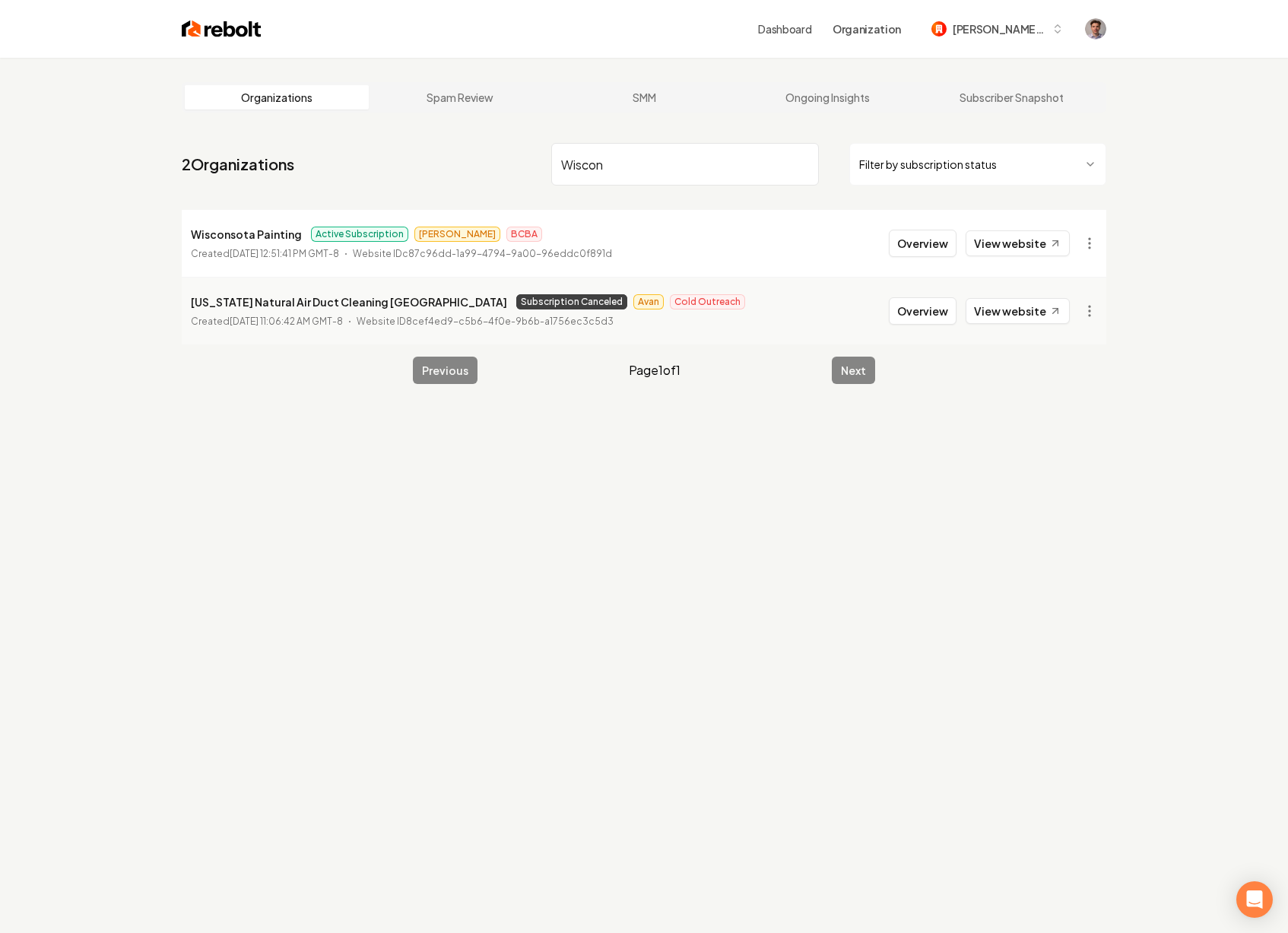
type input "Wiscon"
click at [540, 243] on div "Wisconsota Painting Active Subscription James BCBA" at bounding box center [401, 234] width 421 height 19
click at [907, 245] on button "Overview" at bounding box center [923, 243] width 68 height 27
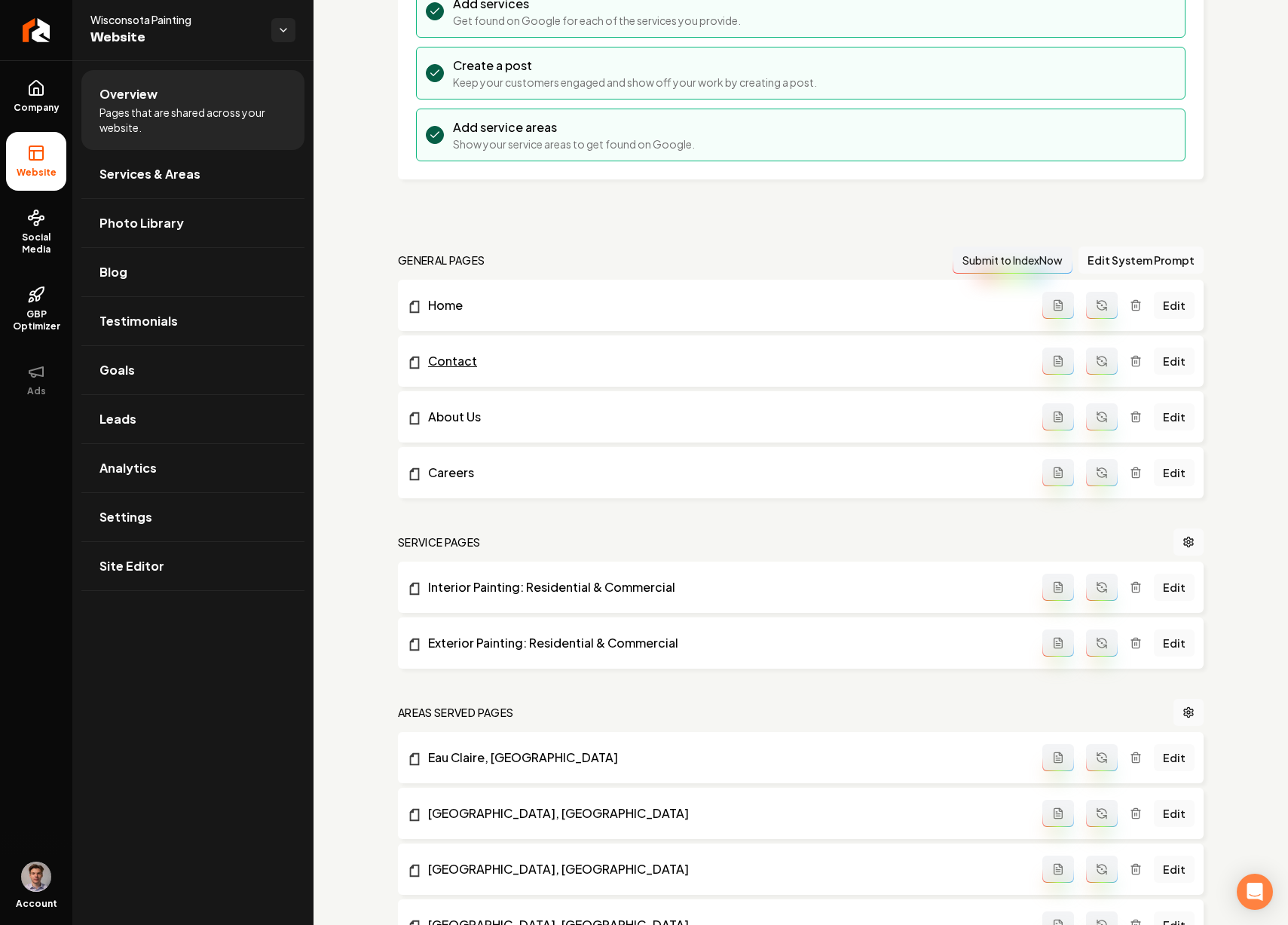
scroll to position [193, 0]
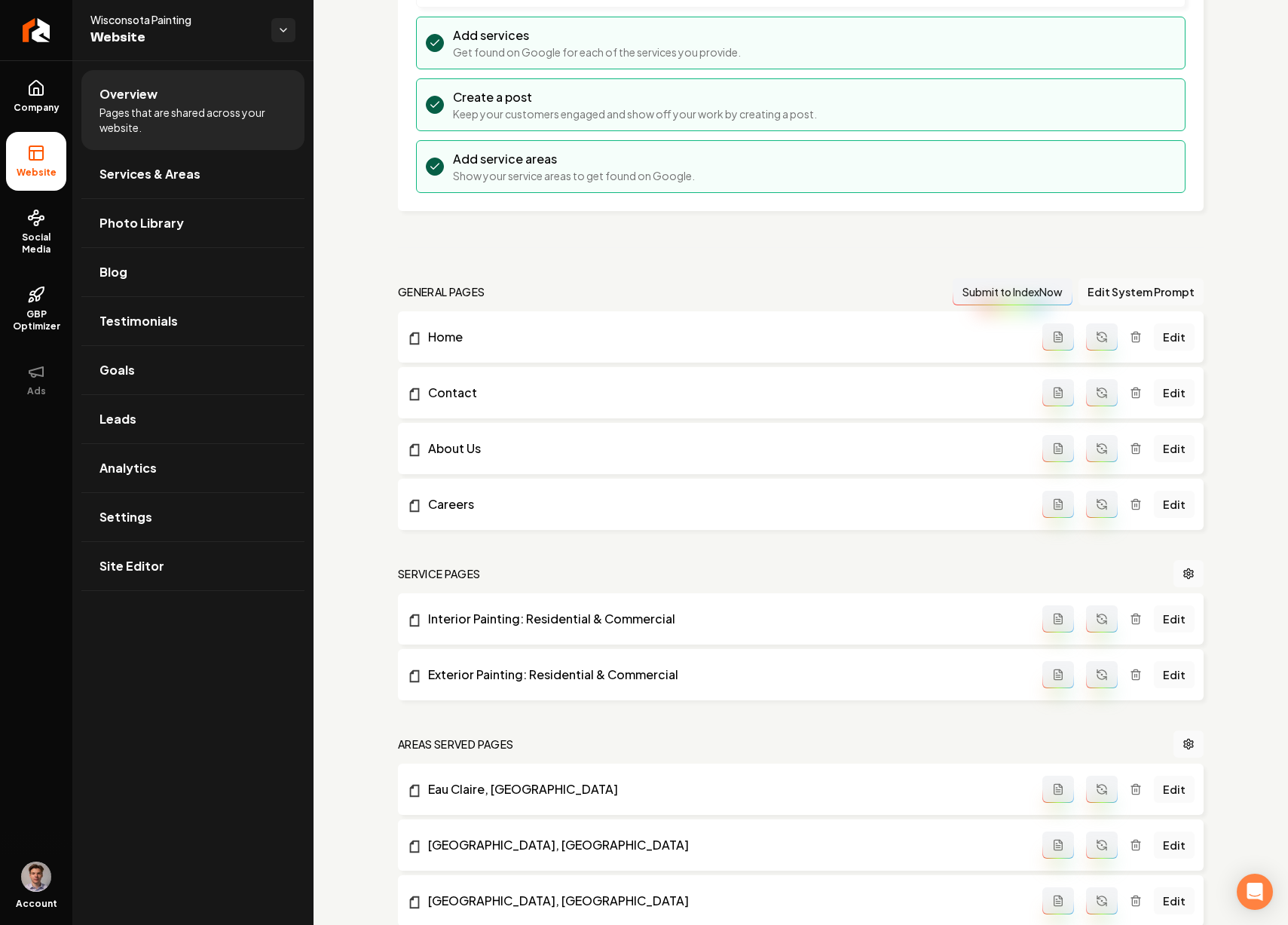
click at [1173, 288] on button "Edit System Prompt" at bounding box center [1141, 291] width 125 height 27
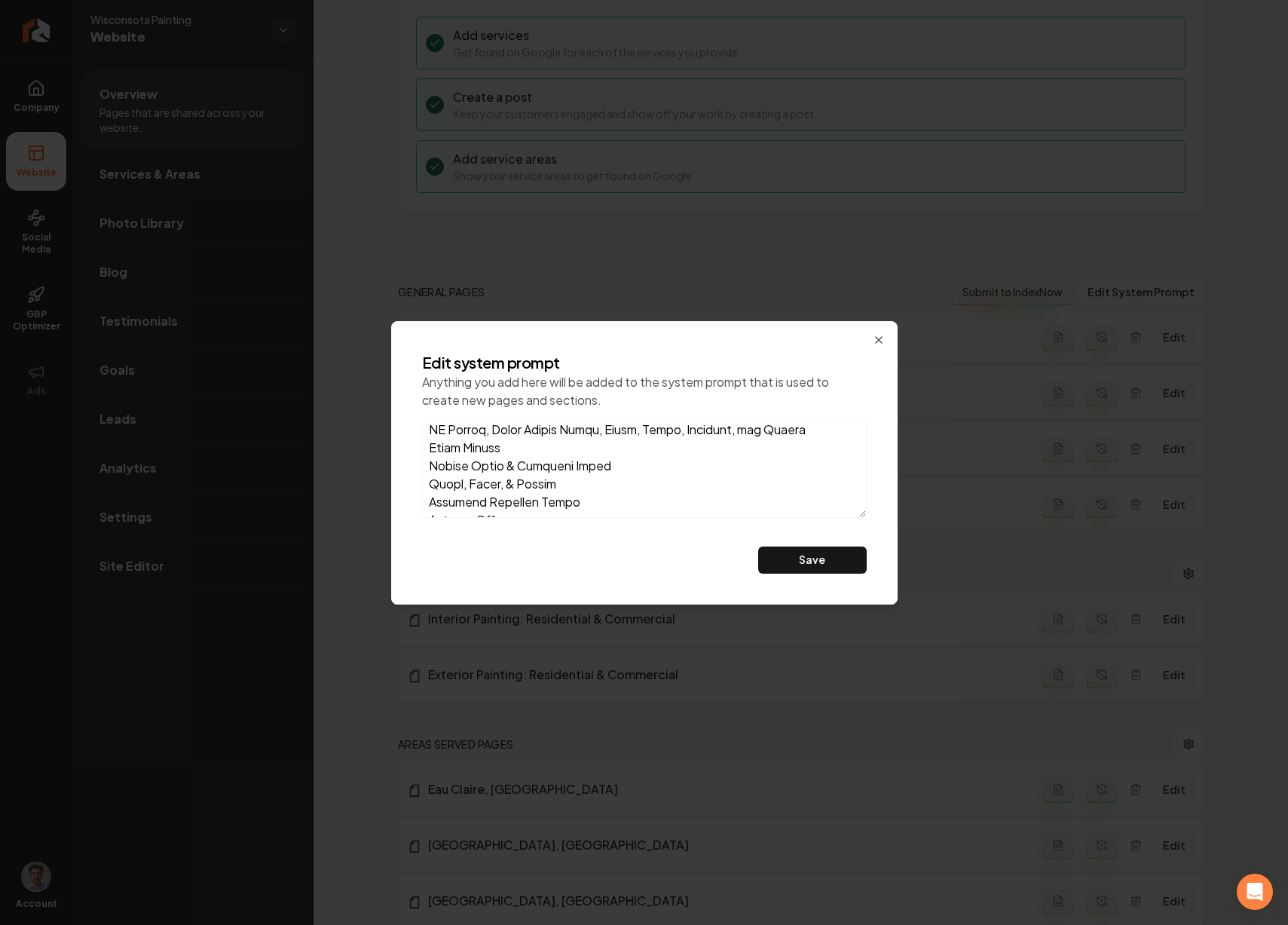
scroll to position [1039, 0]
click at [571, 484] on textarea at bounding box center [644, 469] width 444 height 96
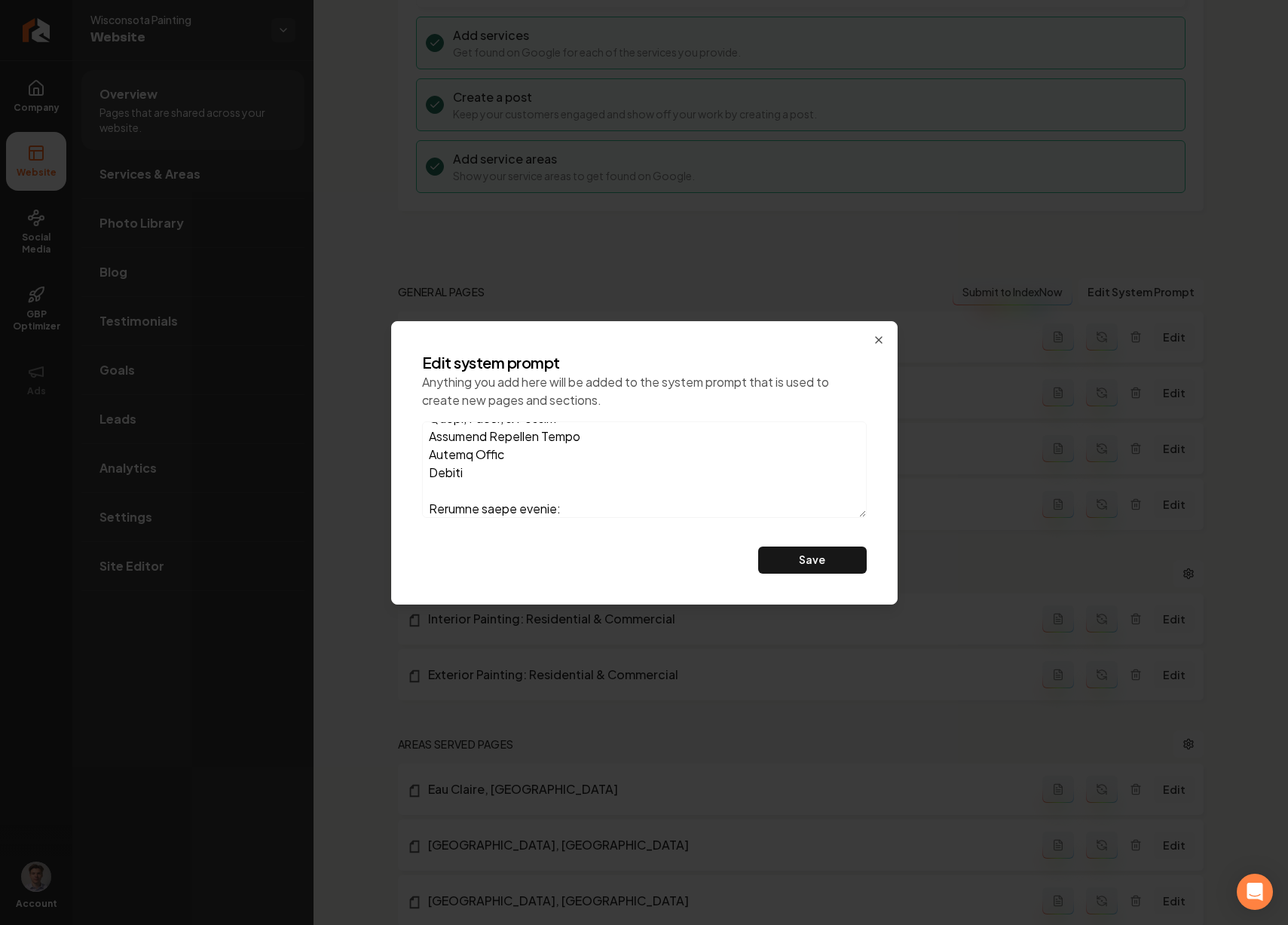
paste textarea "Eau Claire, Altoona, Chippewa Falls, Elk Mound. Rice Lake Wi, Menomonie WI, Hud…"
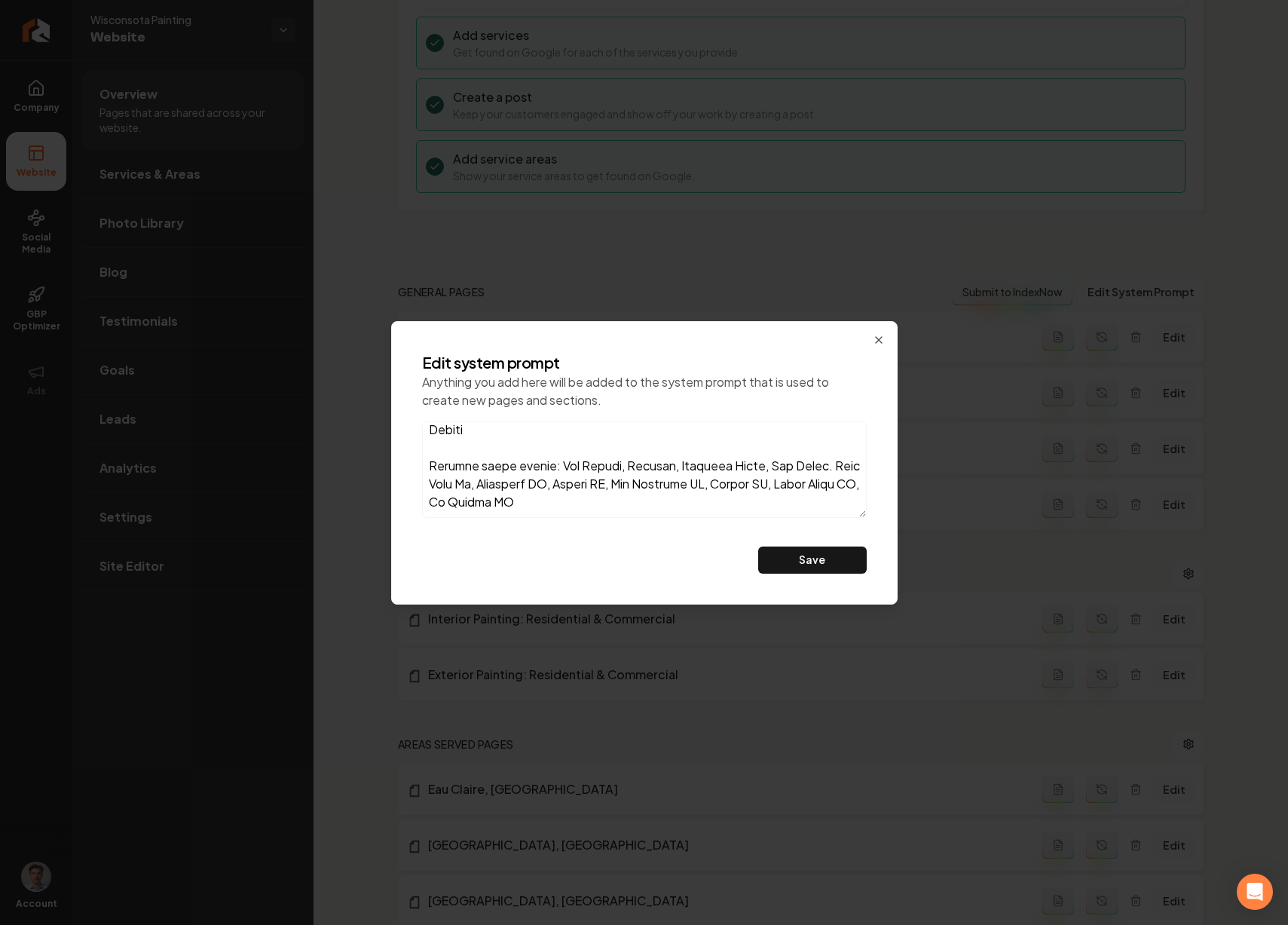
scroll to position [1123, 0]
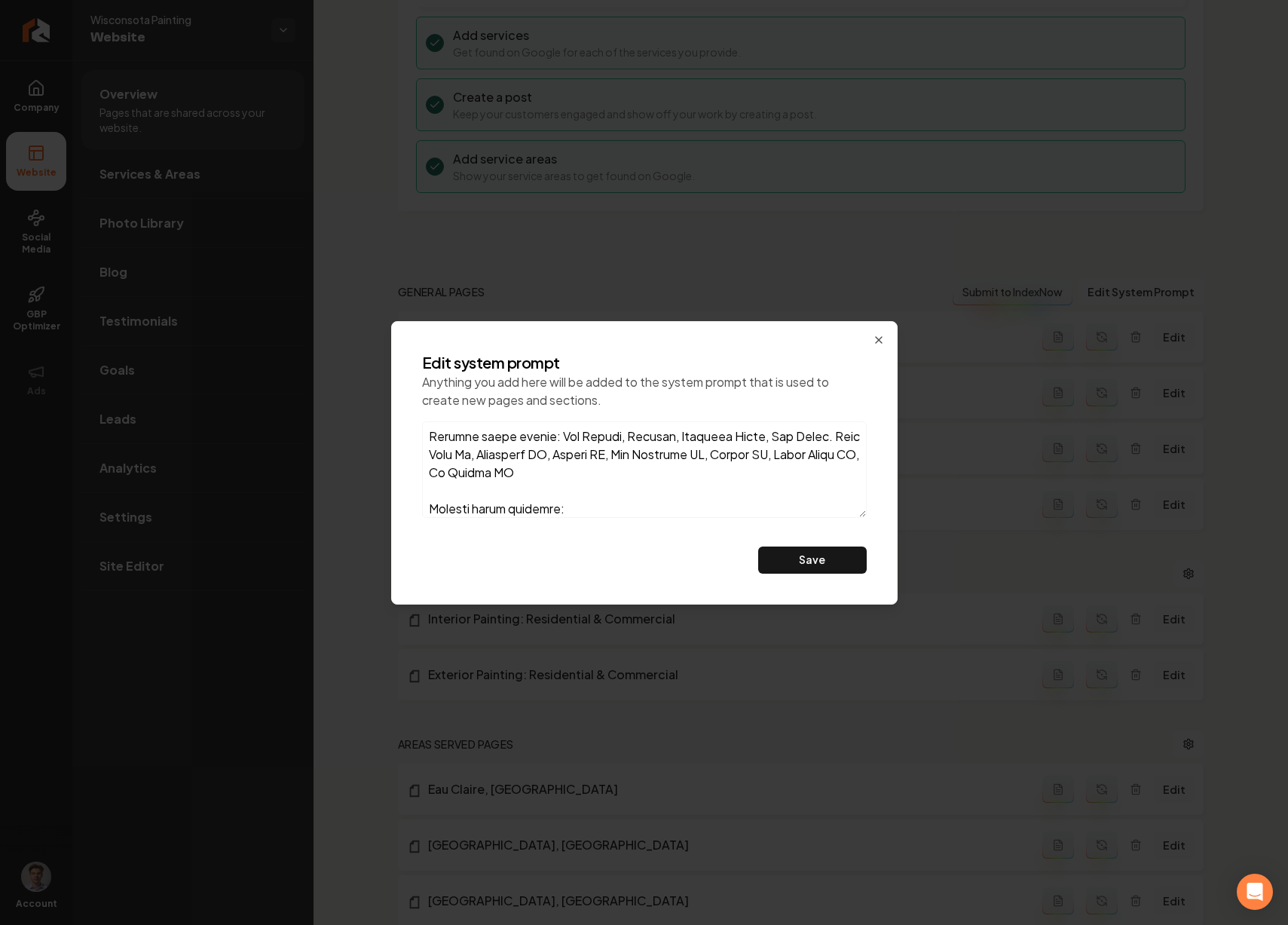
paste textarea "Cabinet Painting, Interior Commercial Painting, interior residential painting"
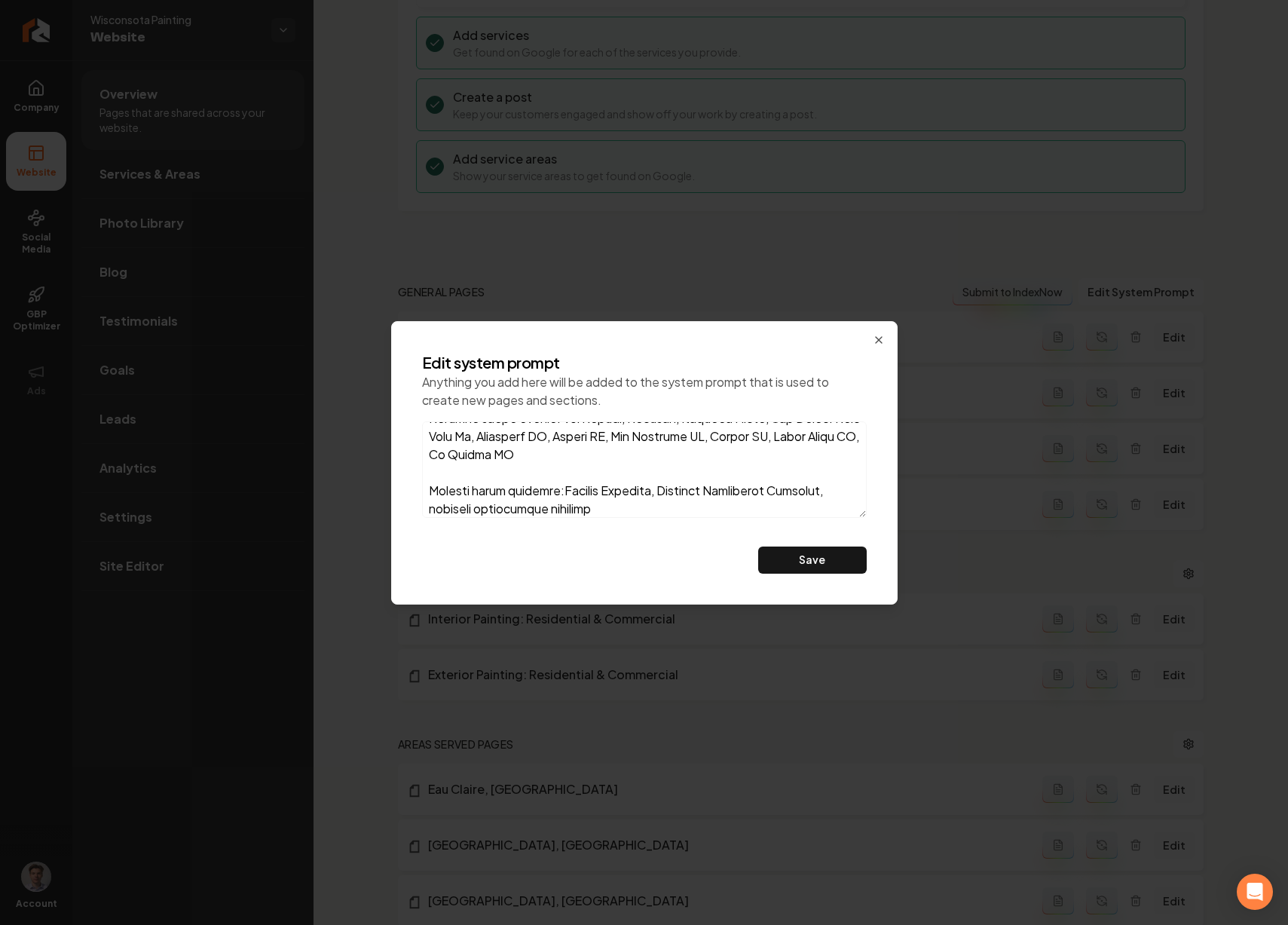
click at [567, 492] on textarea at bounding box center [644, 469] width 444 height 96
click at [561, 491] on textarea at bounding box center [644, 469] width 444 height 96
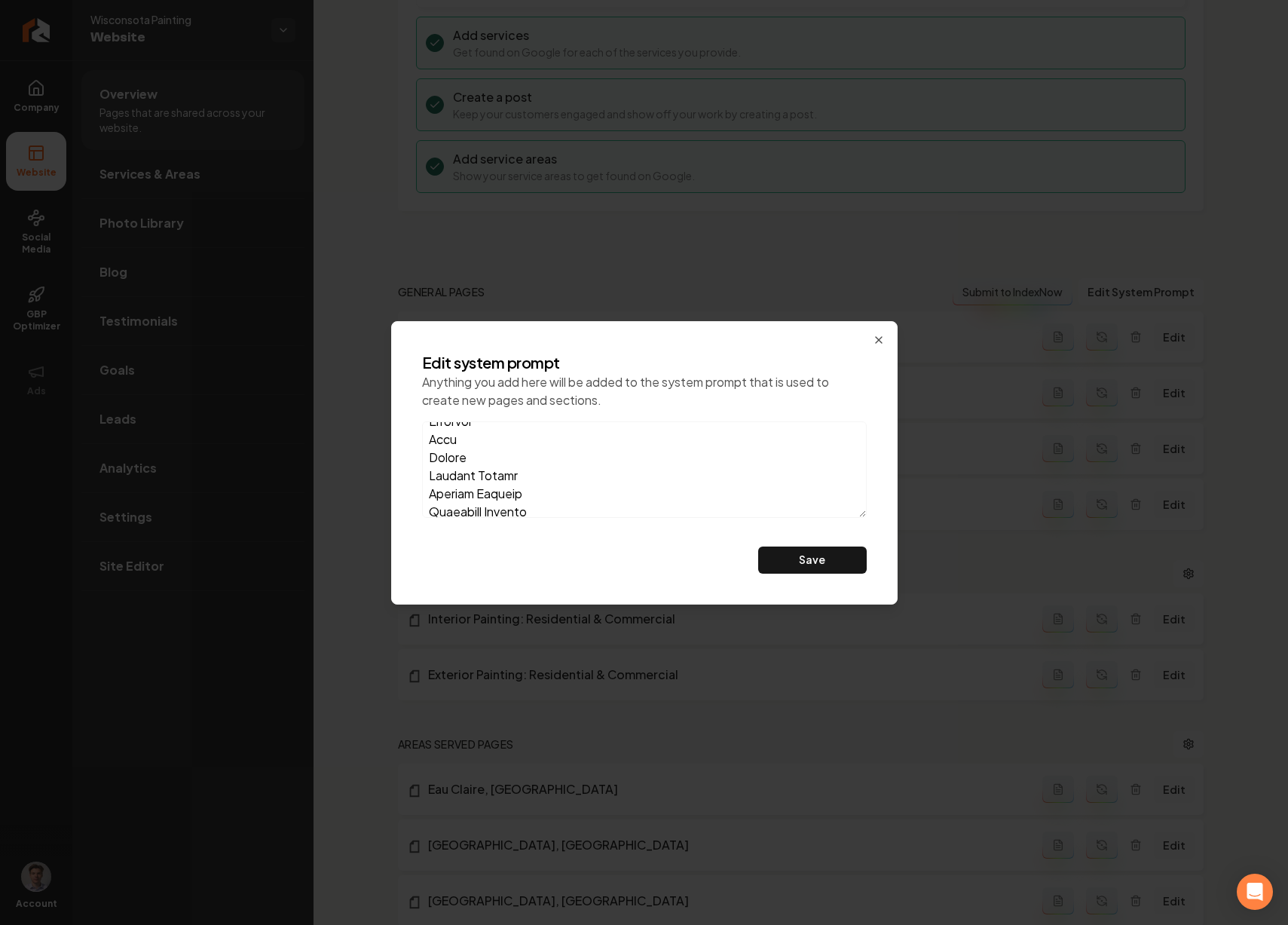
scroll to position [1165, 0]
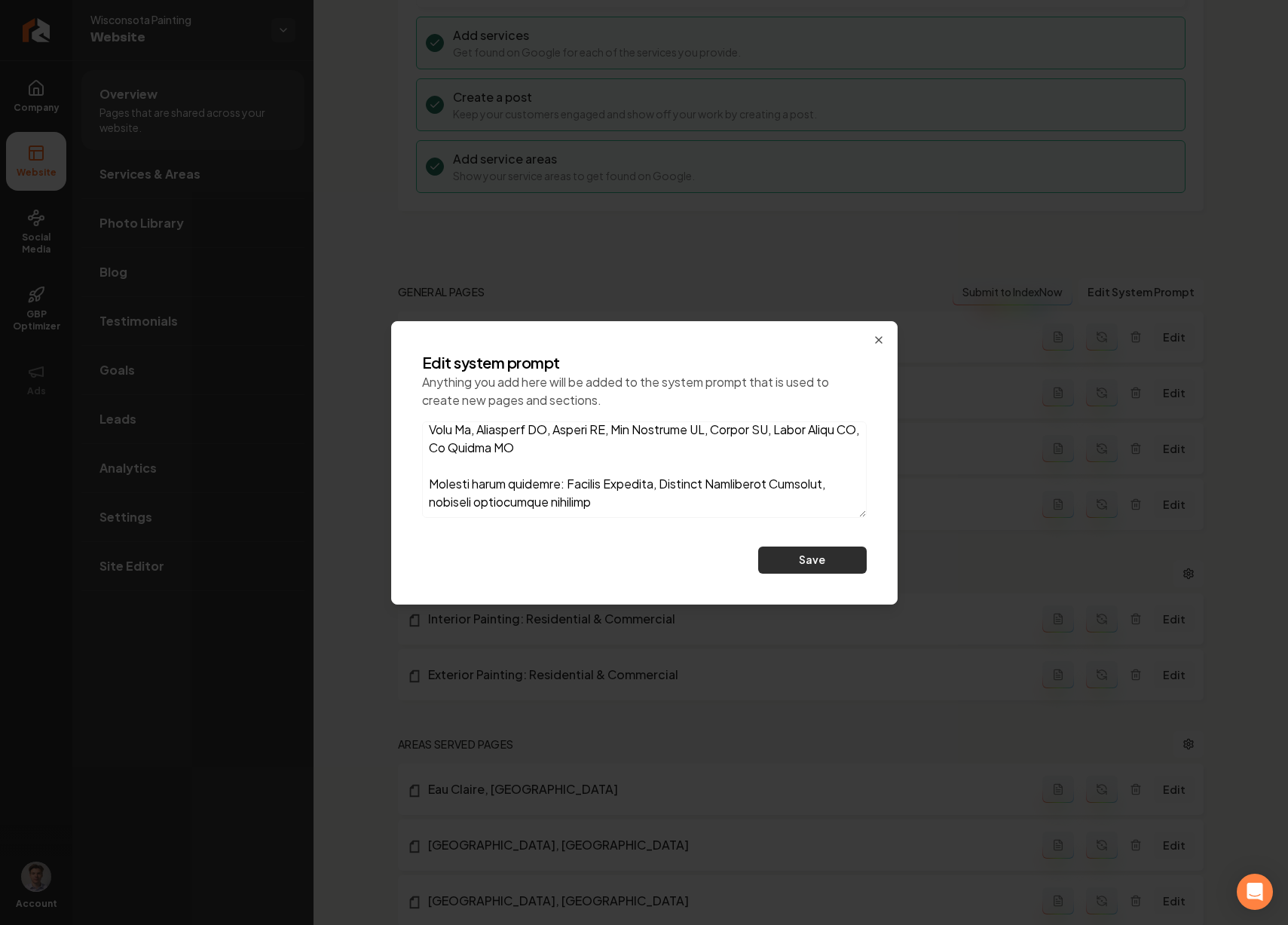
type textarea "Welcome to Wisconsota, a painting company founded by young, driven individuals …"
click at [807, 557] on button "Save" at bounding box center [812, 560] width 108 height 27
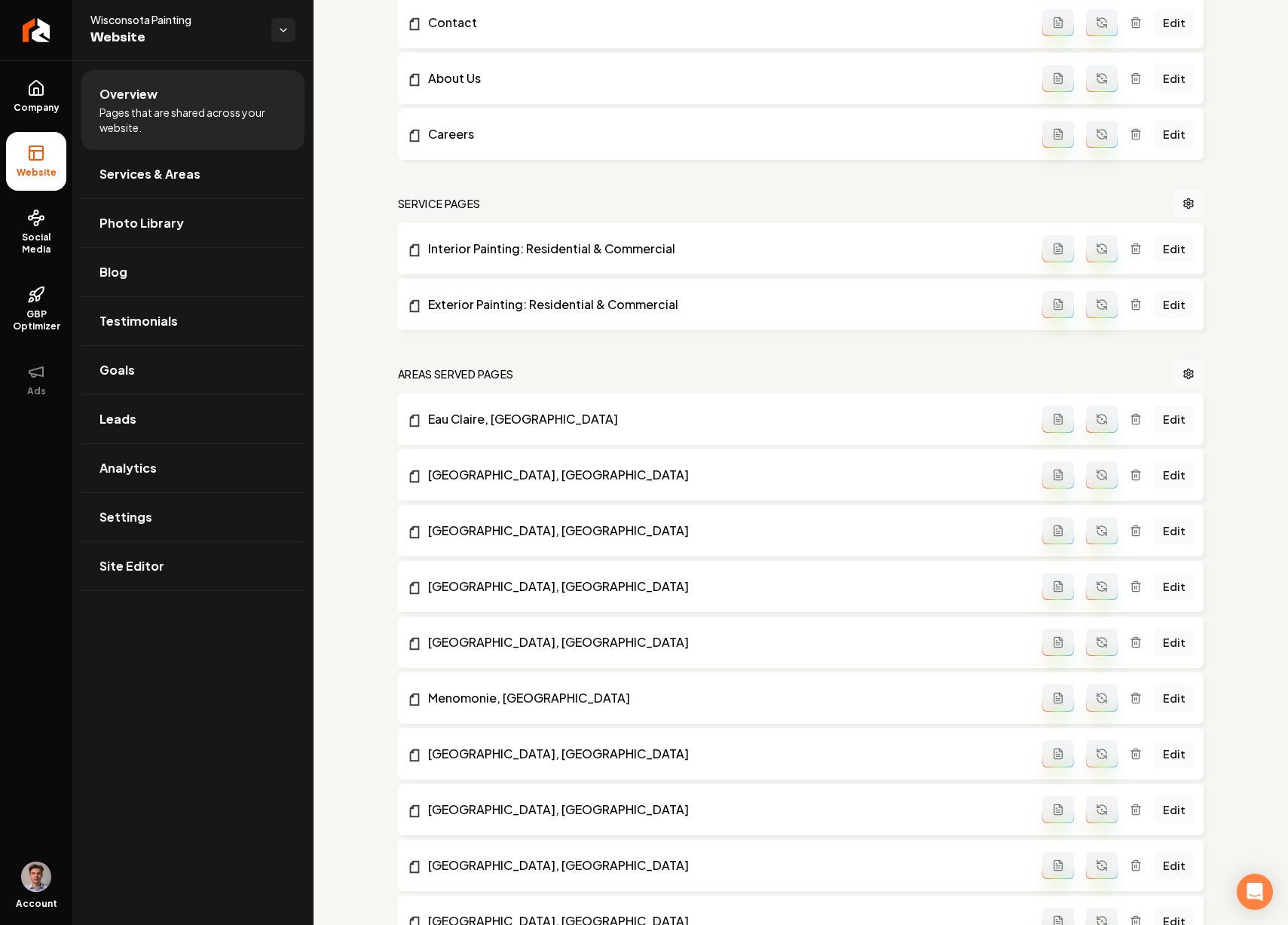
scroll to position [830, 0]
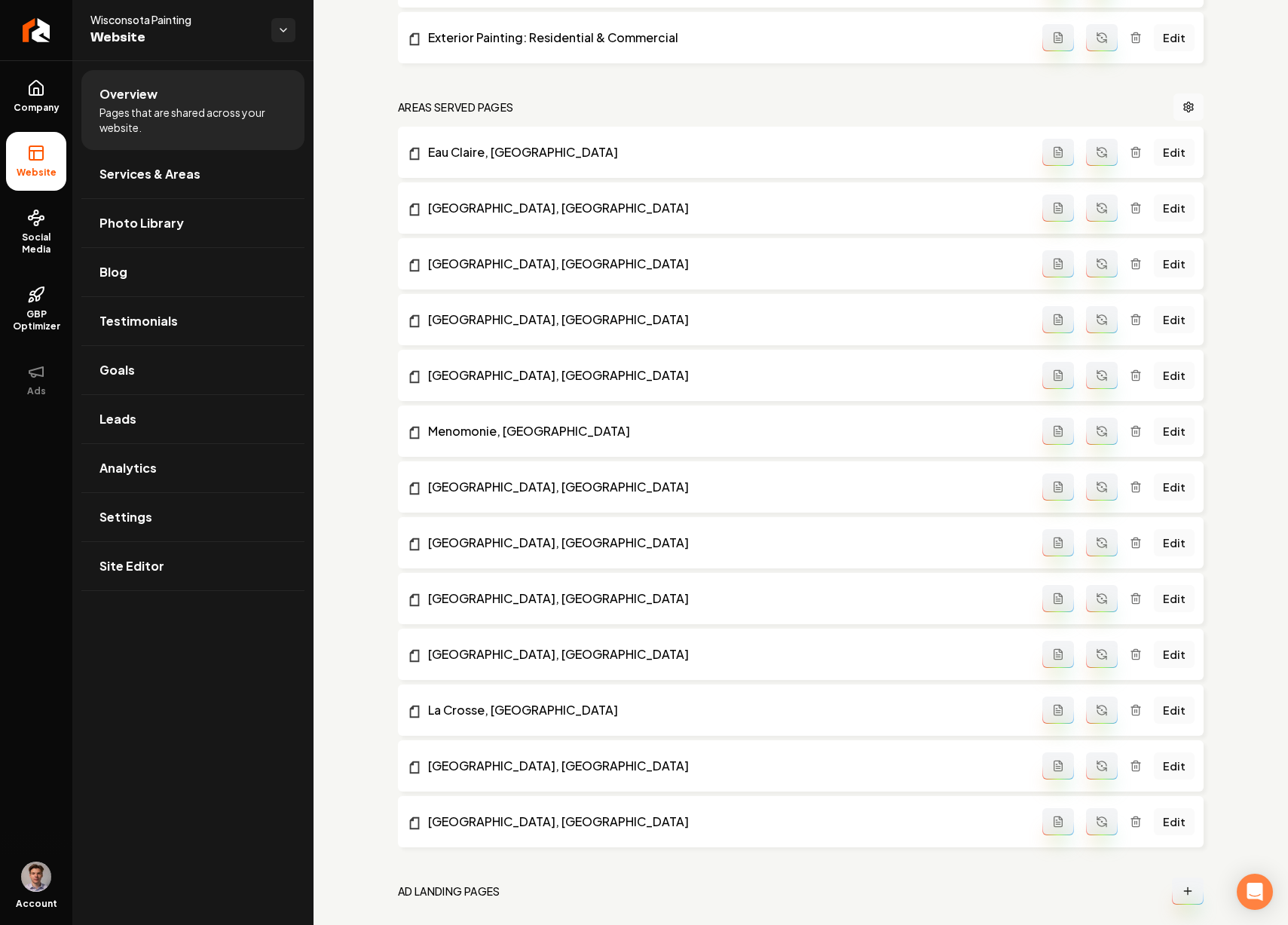
click at [1101, 820] on circle "Main content area" at bounding box center [1101, 820] width 1 height 1
click at [1096, 764] on icon "Main content area" at bounding box center [1102, 766] width 12 height 12
click at [1096, 715] on icon "Main content area" at bounding box center [1102, 710] width 12 height 12
click at [1097, 658] on icon "Main content area" at bounding box center [1102, 657] width 9 height 5
click at [1096, 603] on icon "Main content area" at bounding box center [1102, 598] width 12 height 12
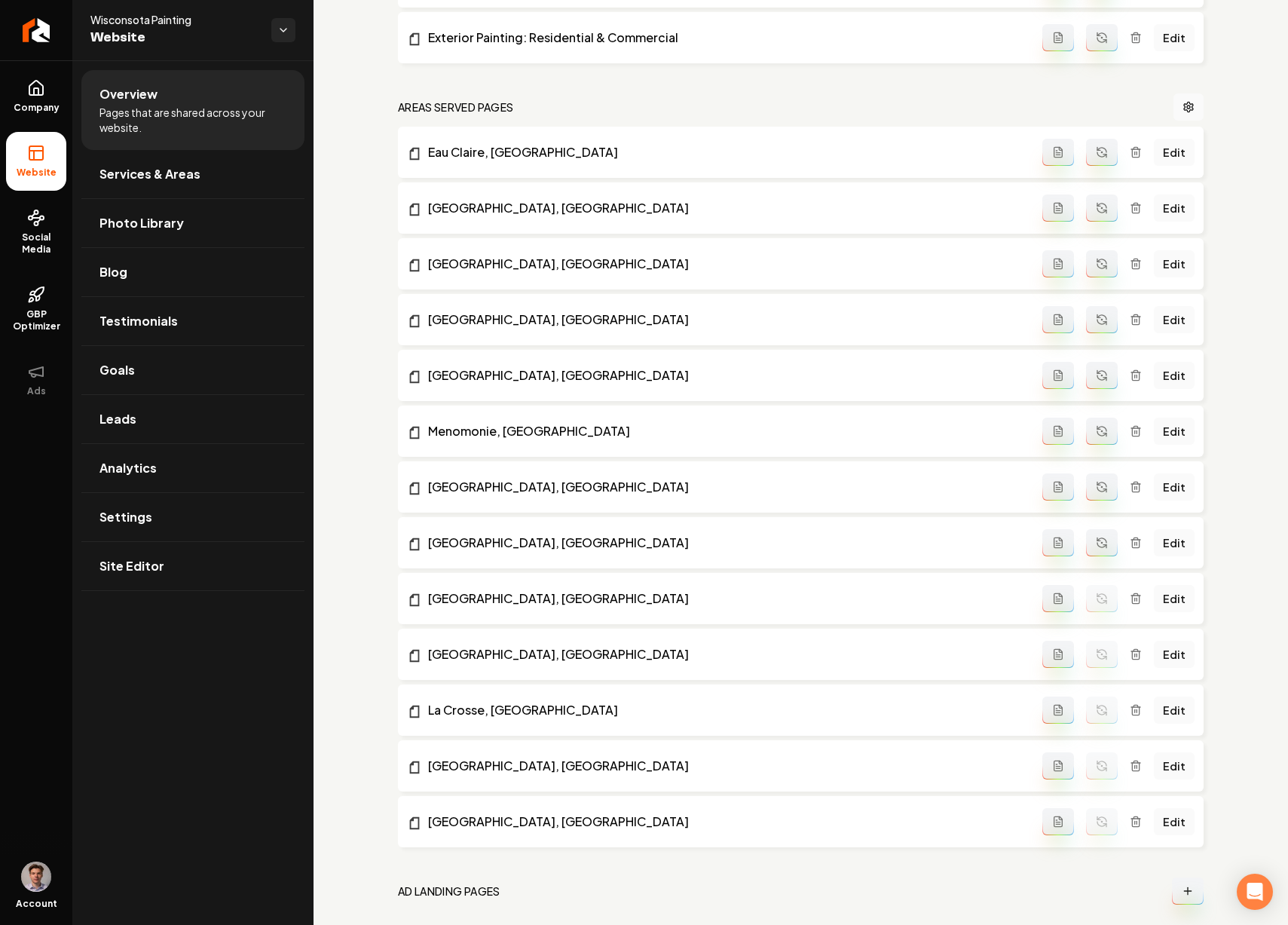
click at [1096, 539] on icon "Main content area" at bounding box center [1102, 543] width 12 height 12
click at [1089, 477] on button "Main content area" at bounding box center [1101, 487] width 32 height 27
click at [1096, 436] on icon "Main content area" at bounding box center [1102, 431] width 12 height 12
click at [1087, 364] on button "Main content area" at bounding box center [1101, 375] width 32 height 27
click at [1096, 324] on icon "Main content area" at bounding box center [1102, 320] width 12 height 12
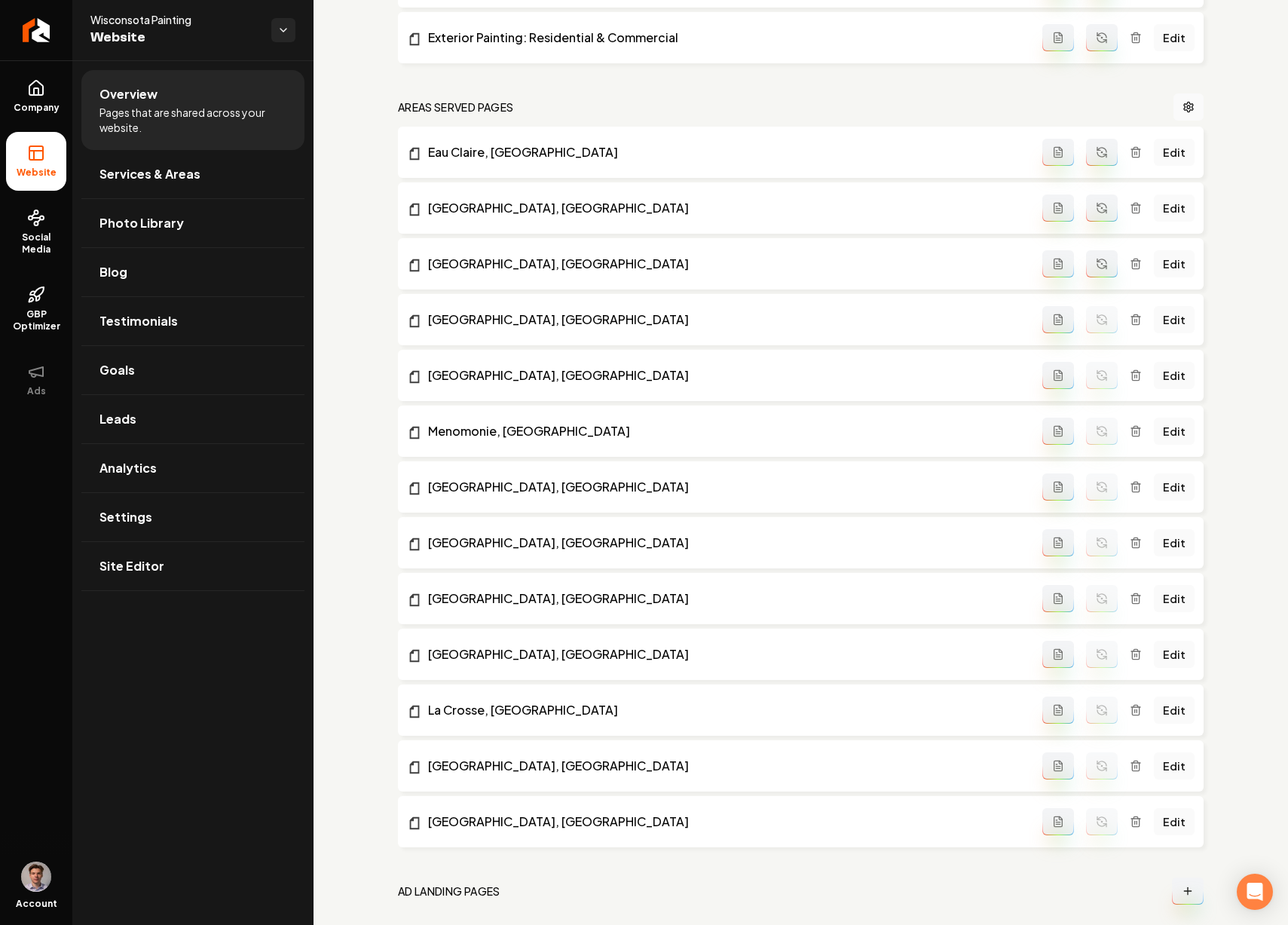
click at [1091, 271] on button "Main content area" at bounding box center [1101, 263] width 32 height 27
click at [1089, 217] on button "Main content area" at bounding box center [1101, 208] width 32 height 27
click at [1097, 155] on icon "Main content area" at bounding box center [1102, 155] width 9 height 5
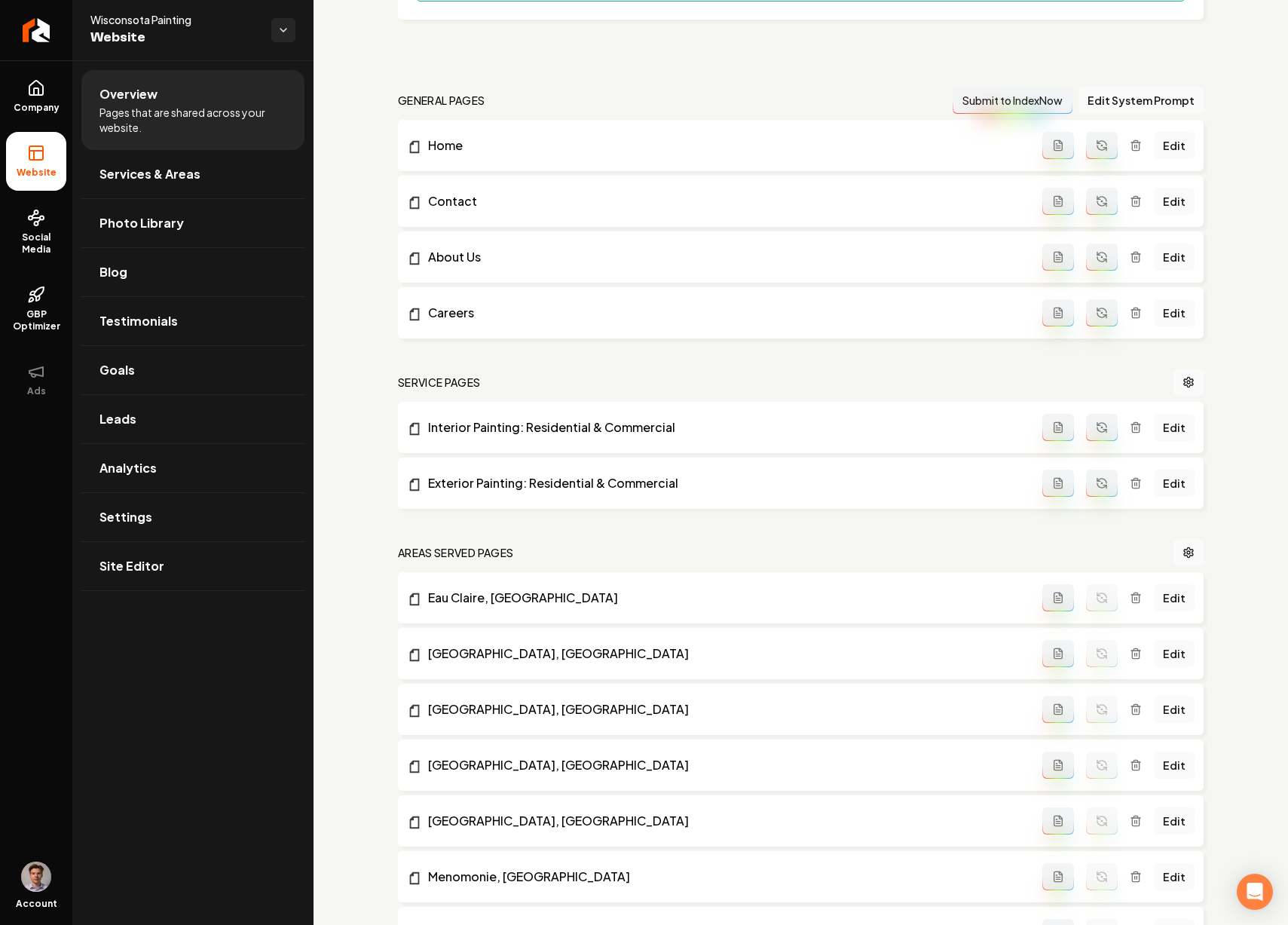
scroll to position [383, 0]
click at [1096, 484] on icon "Main content area" at bounding box center [1102, 484] width 12 height 12
click at [1086, 437] on button "Main content area" at bounding box center [1101, 428] width 32 height 27
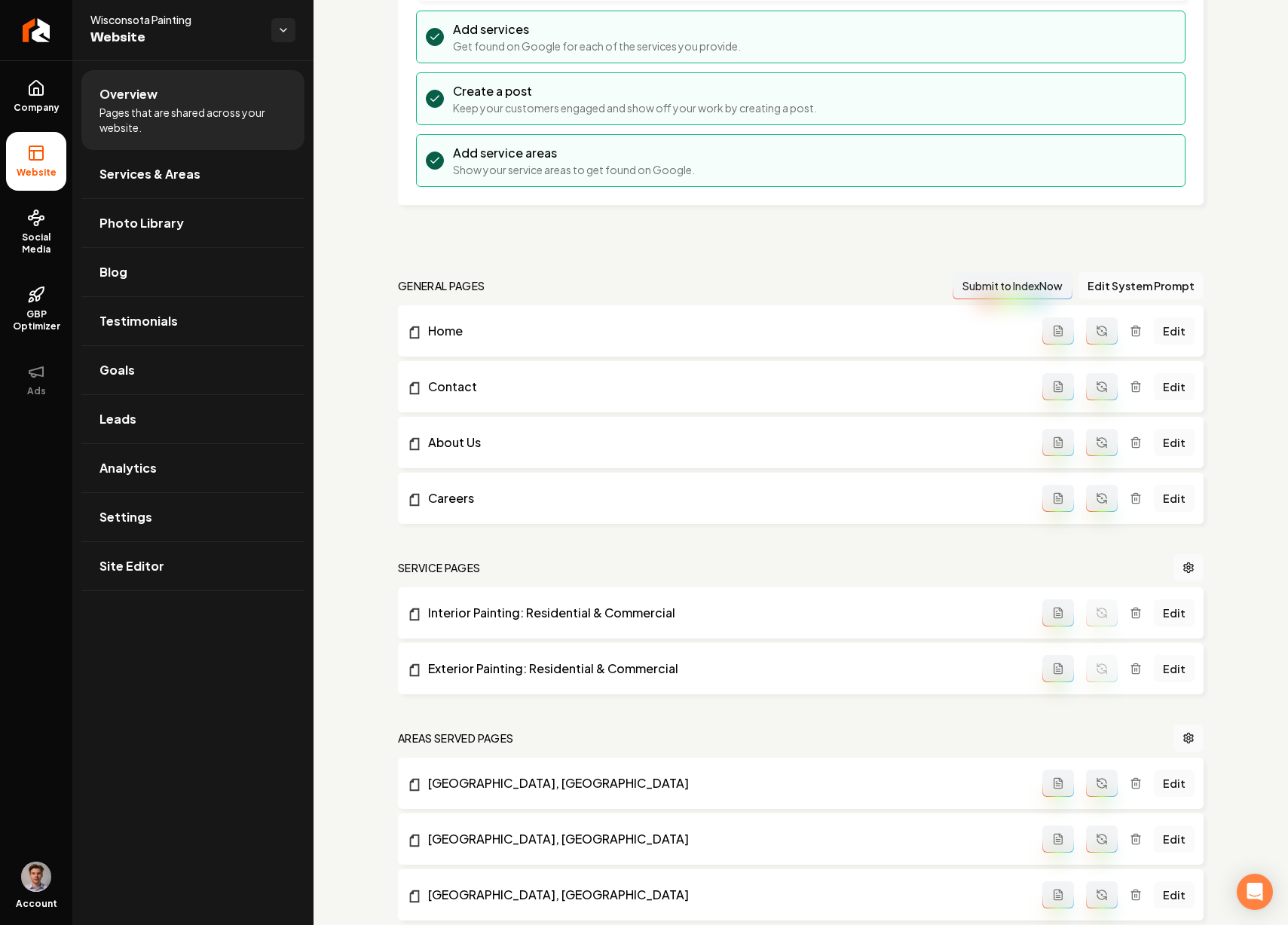
scroll to position [198, 0]
click at [1093, 436] on button "Main content area" at bounding box center [1101, 443] width 32 height 27
click at [1096, 390] on icon "Main content area" at bounding box center [1102, 388] width 12 height 12
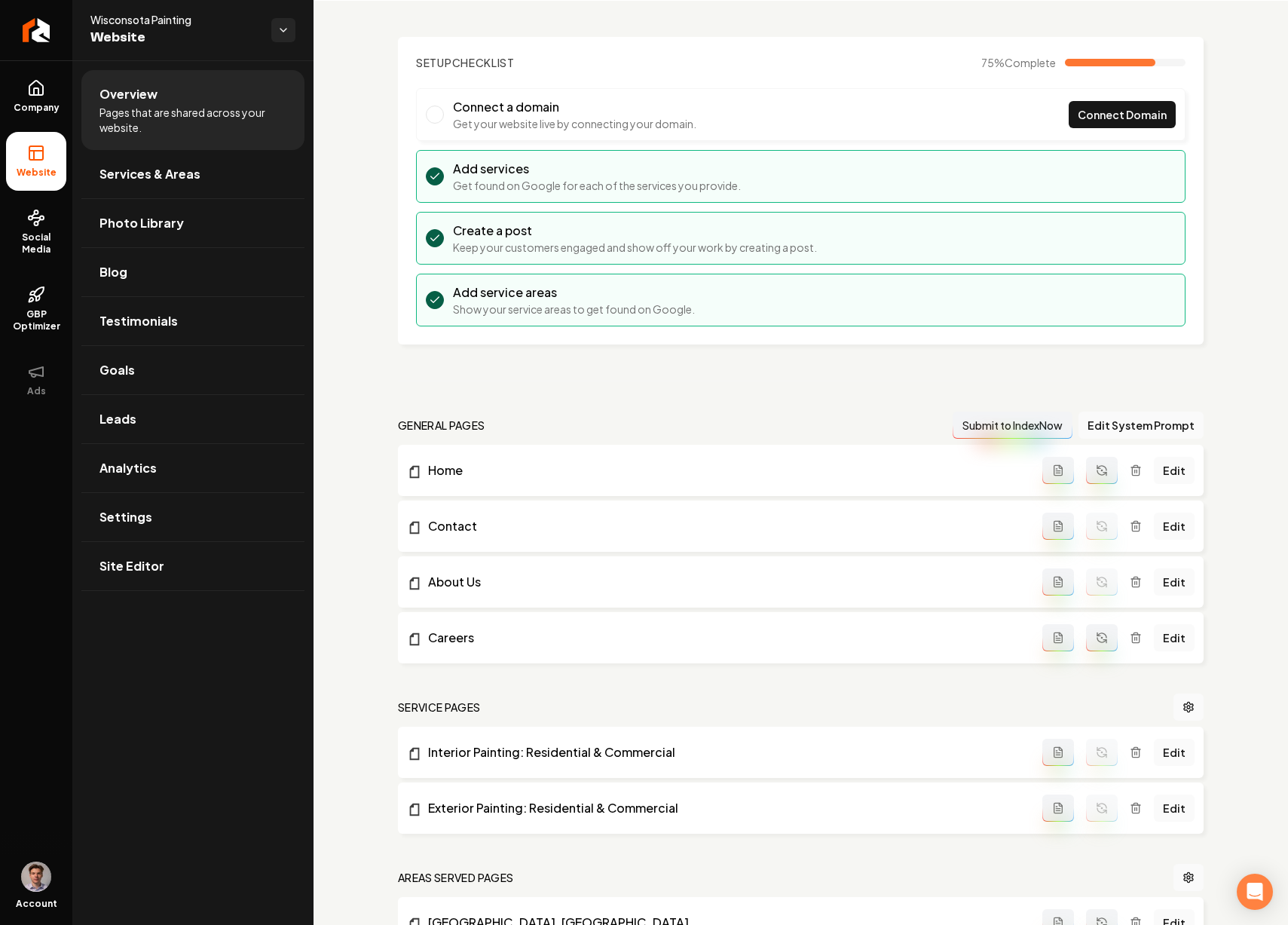
scroll to position [0, 0]
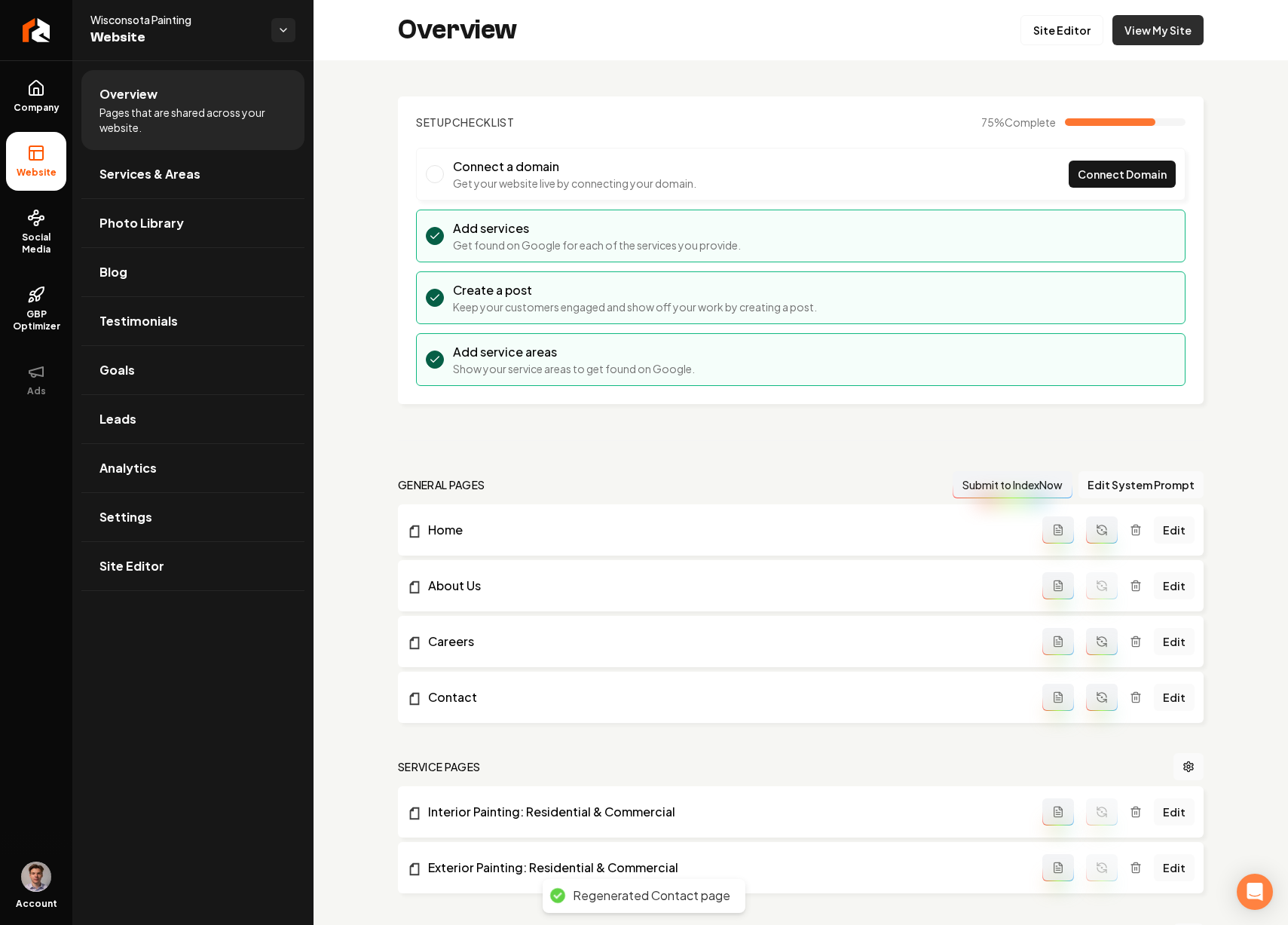
click at [1139, 32] on link "View My Site" at bounding box center [1158, 30] width 92 height 30
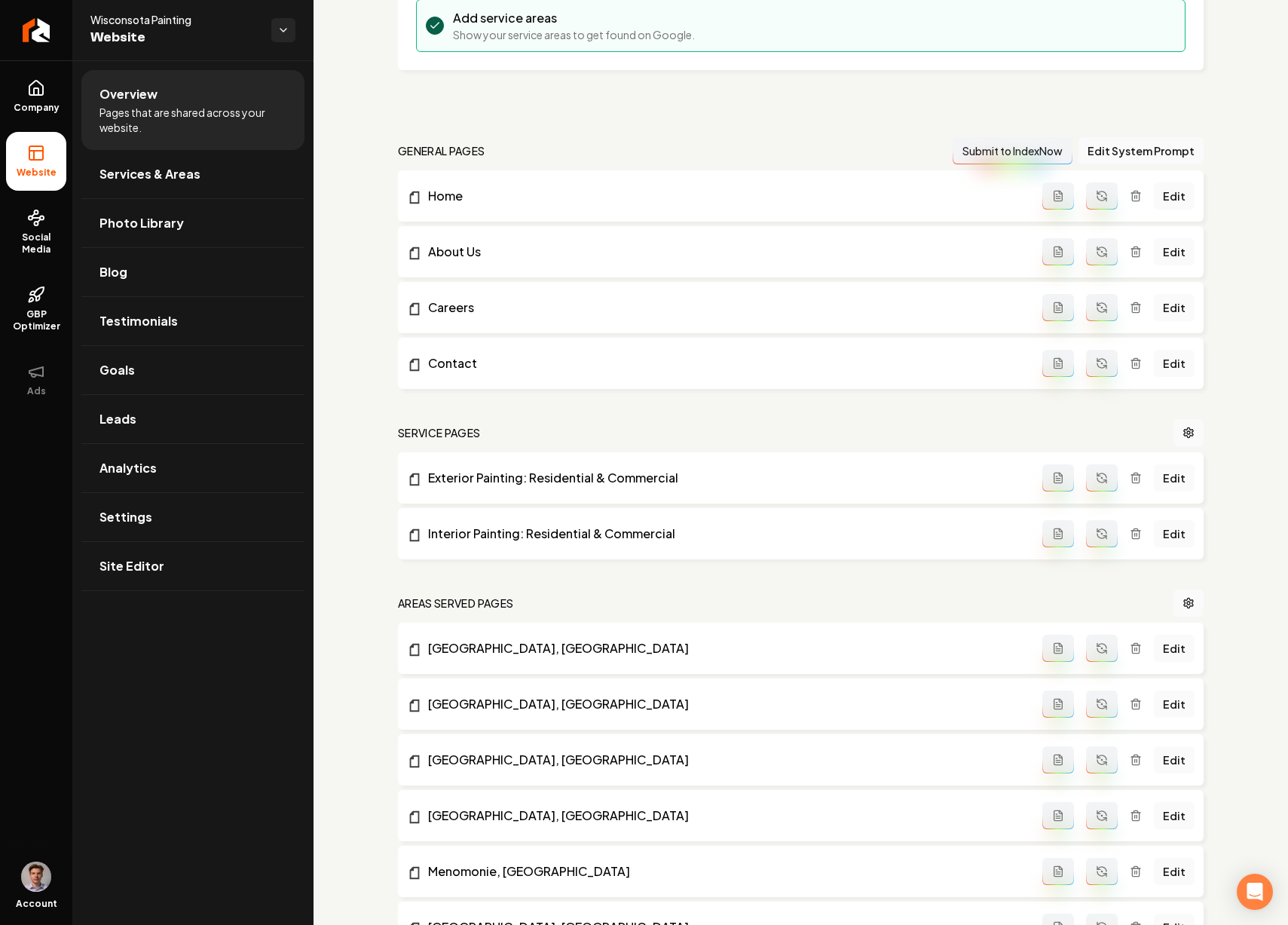
scroll to position [347, 0]
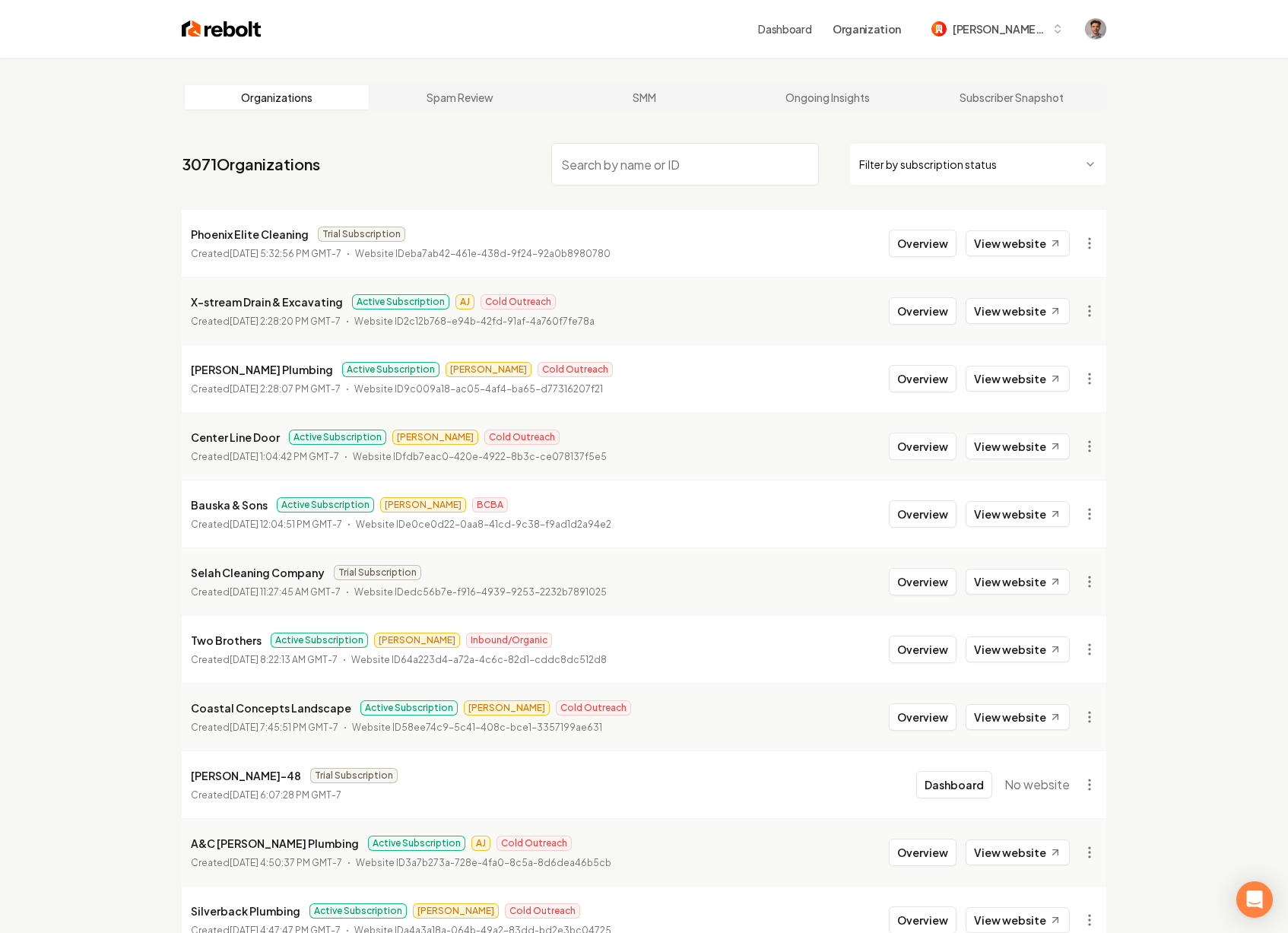
click at [586, 172] on input "search" at bounding box center [685, 164] width 268 height 43
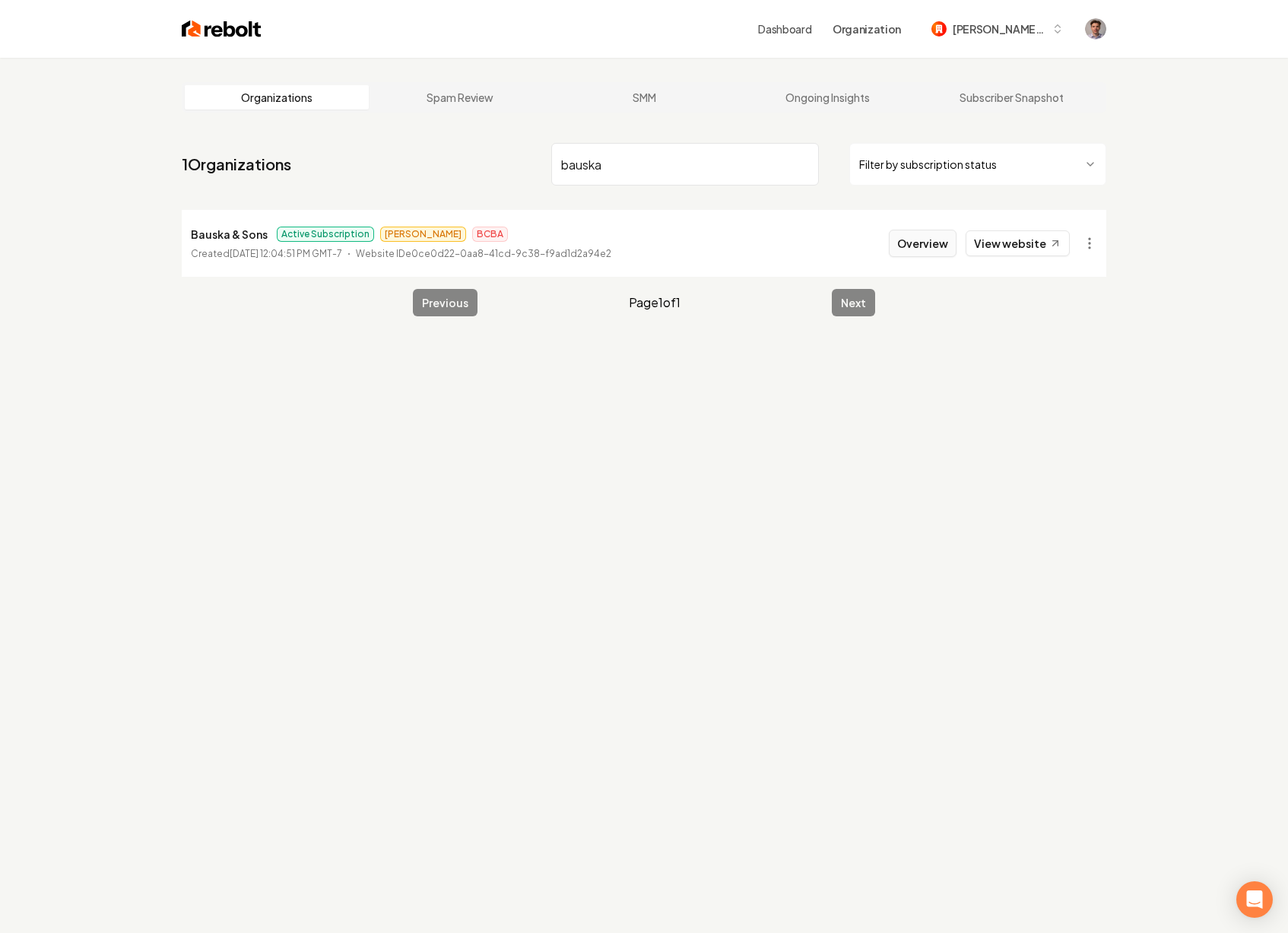
type input "bauska"
click at [905, 241] on button "Overview" at bounding box center [923, 243] width 68 height 27
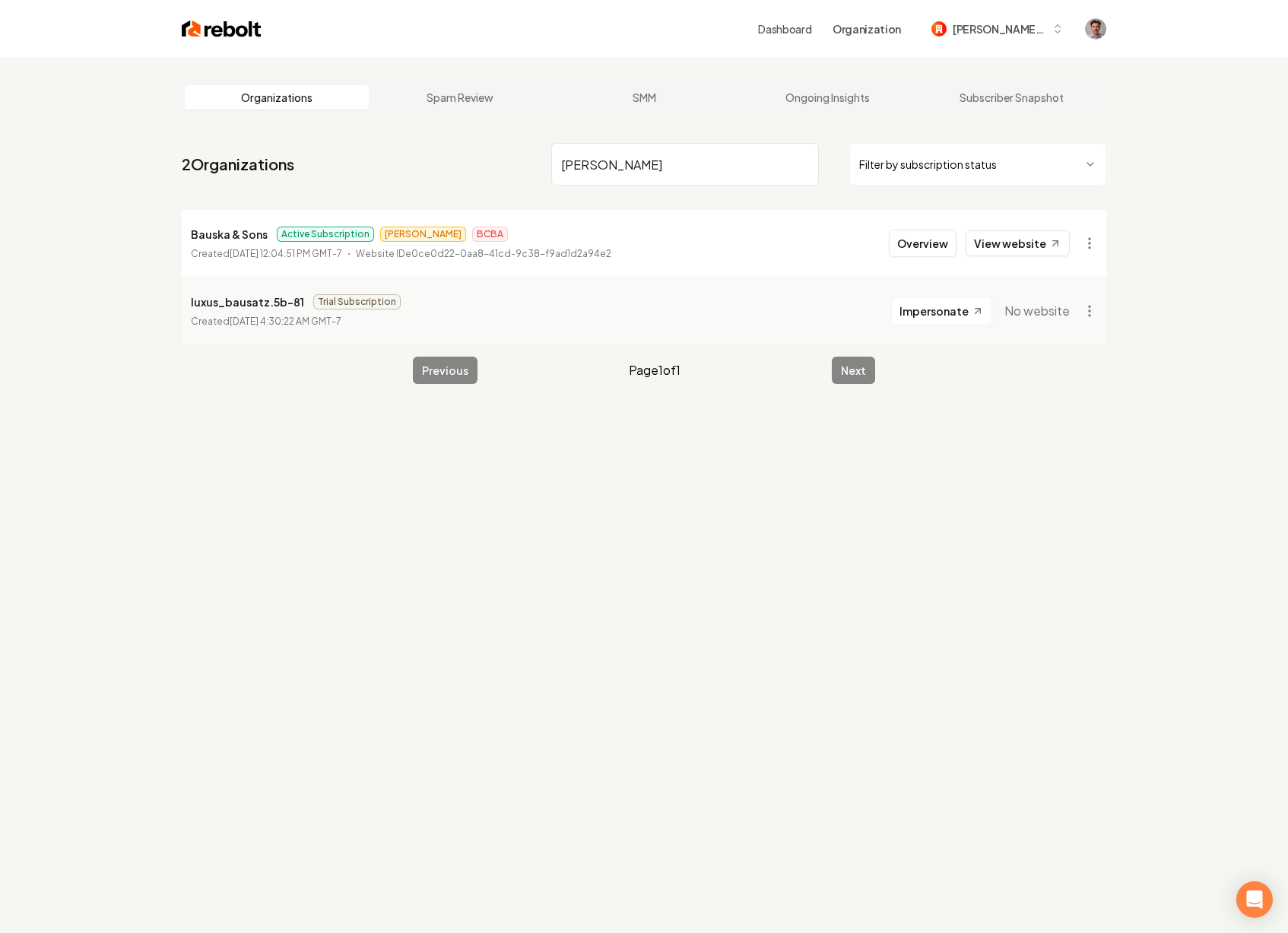
type input "[PERSON_NAME]"
click at [527, 244] on div "Bauska & Sons Active Subscription [PERSON_NAME] BCBA Created [DATE] 12:04:51 PM…" at bounding box center [401, 243] width 421 height 36
click at [908, 239] on button "Overview" at bounding box center [923, 243] width 68 height 27
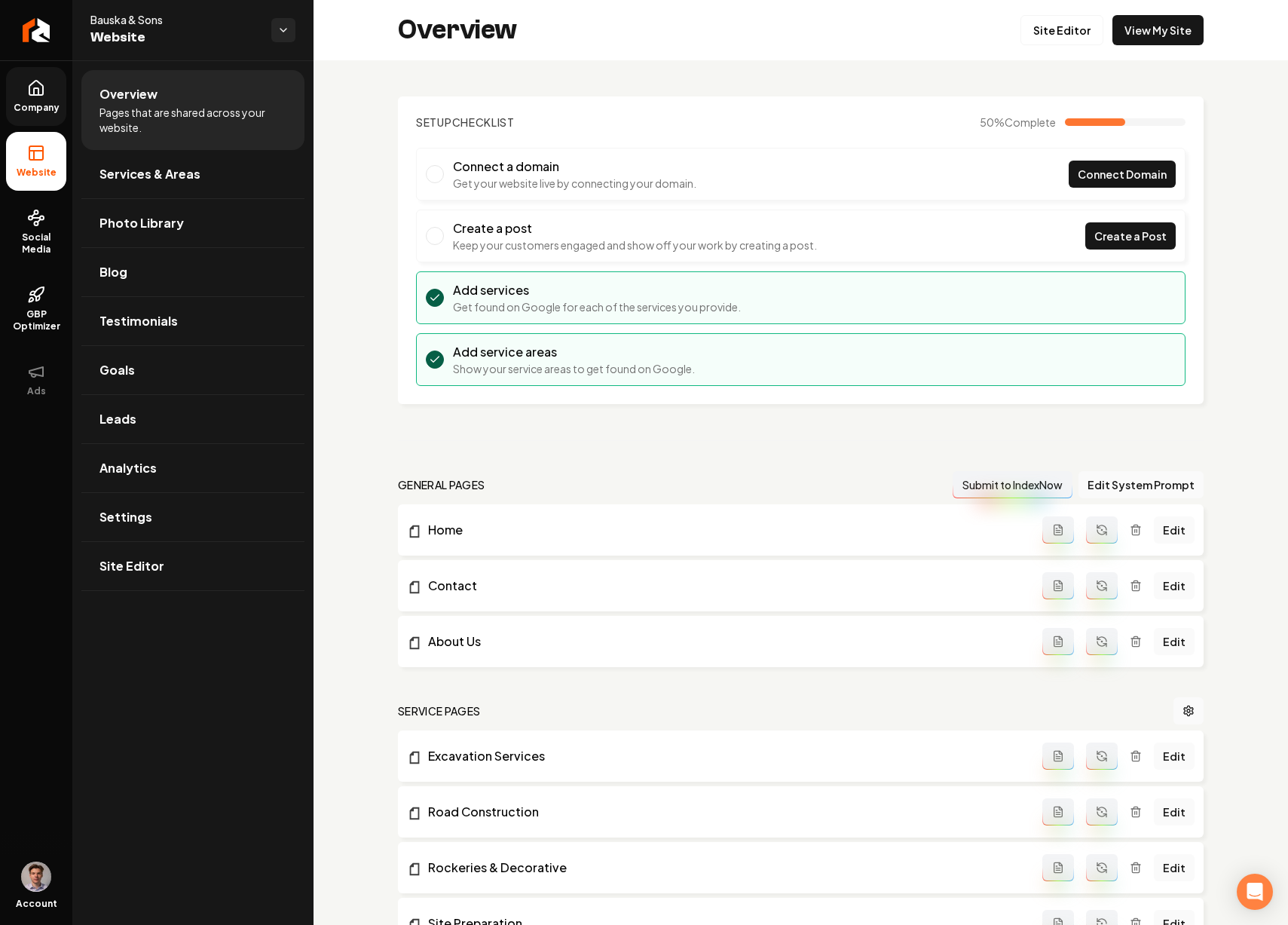
click at [37, 95] on icon at bounding box center [36, 88] width 14 height 15
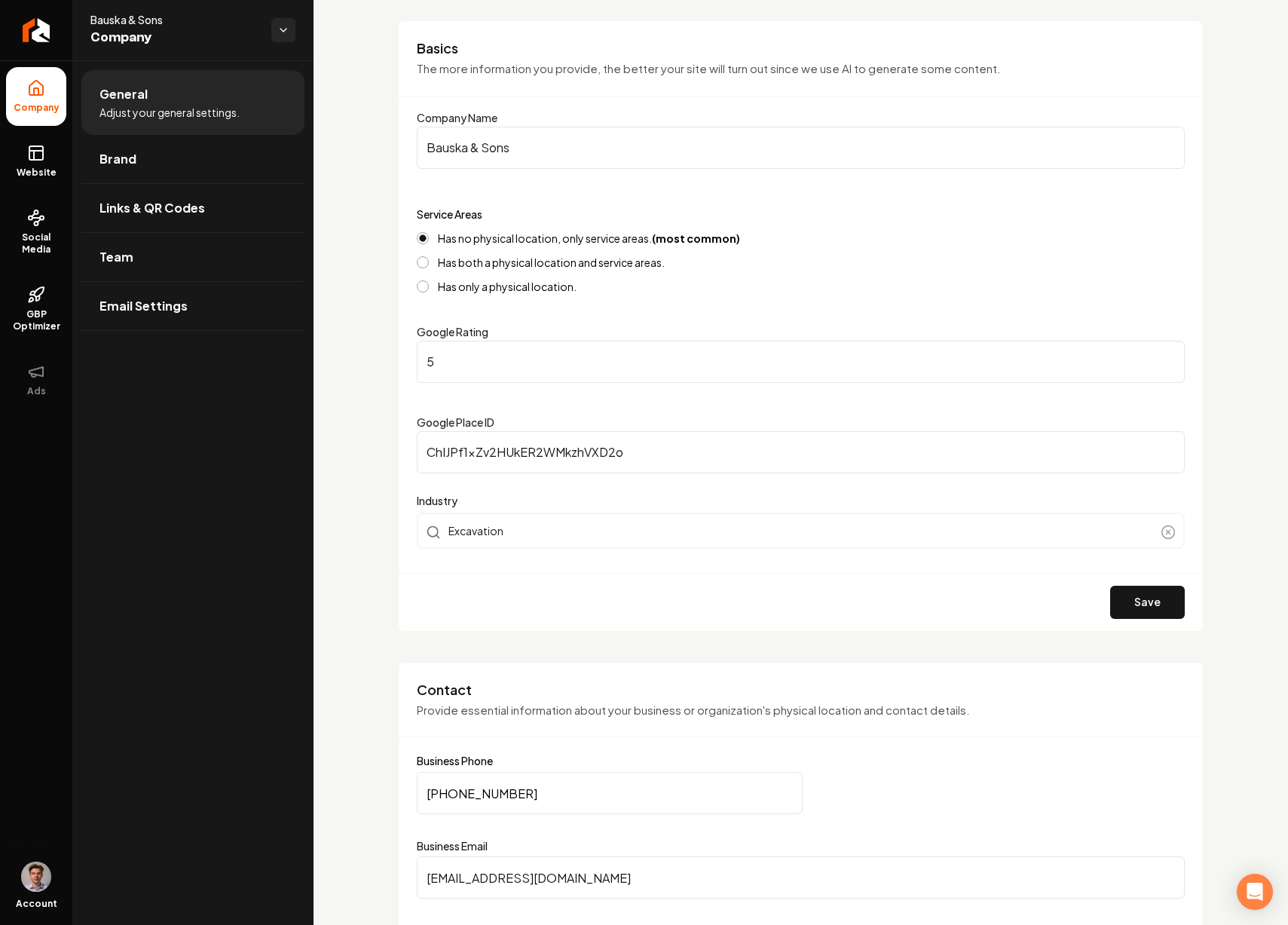
scroll to position [22, 0]
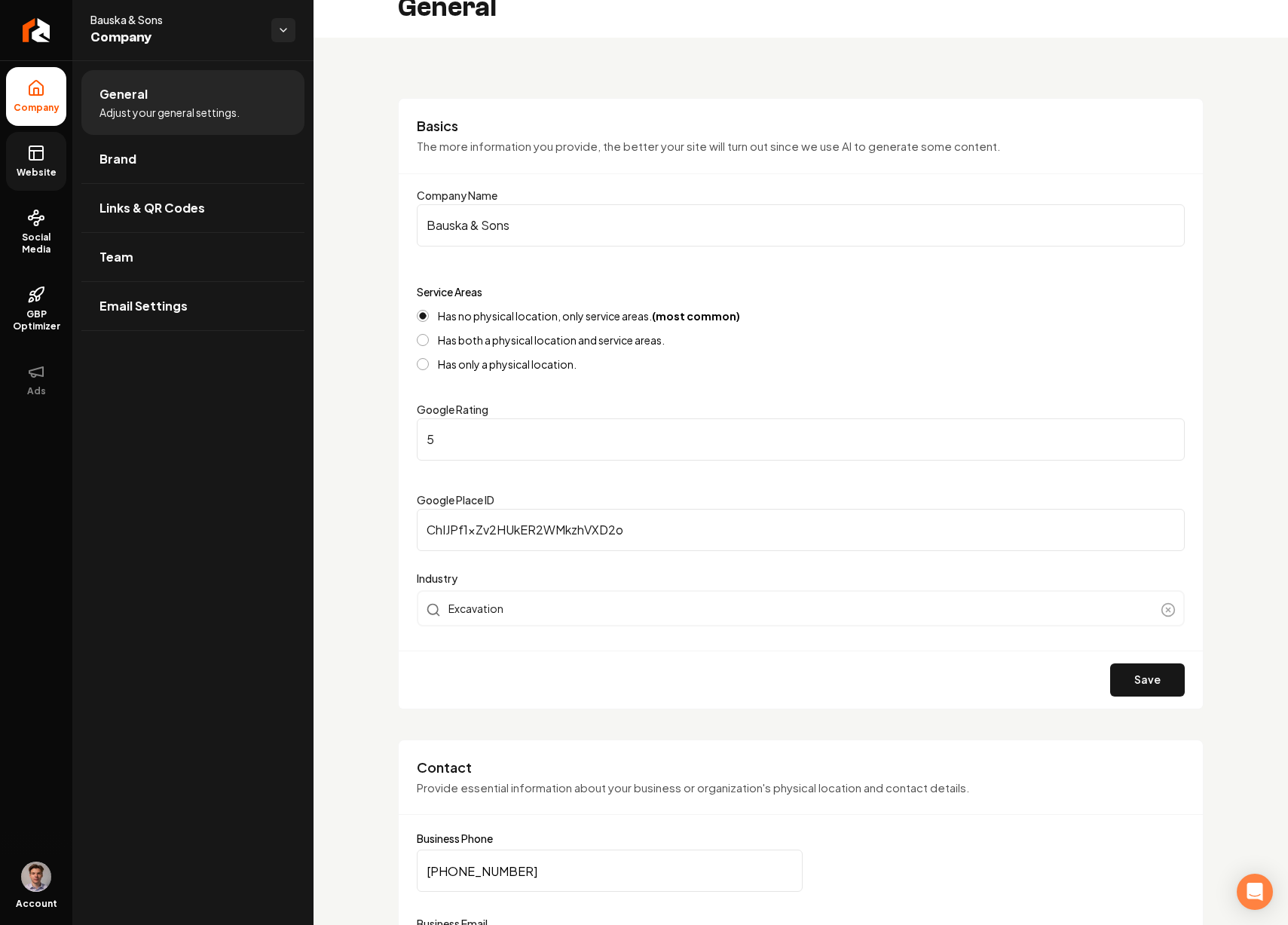
click at [35, 158] on icon at bounding box center [36, 153] width 18 height 18
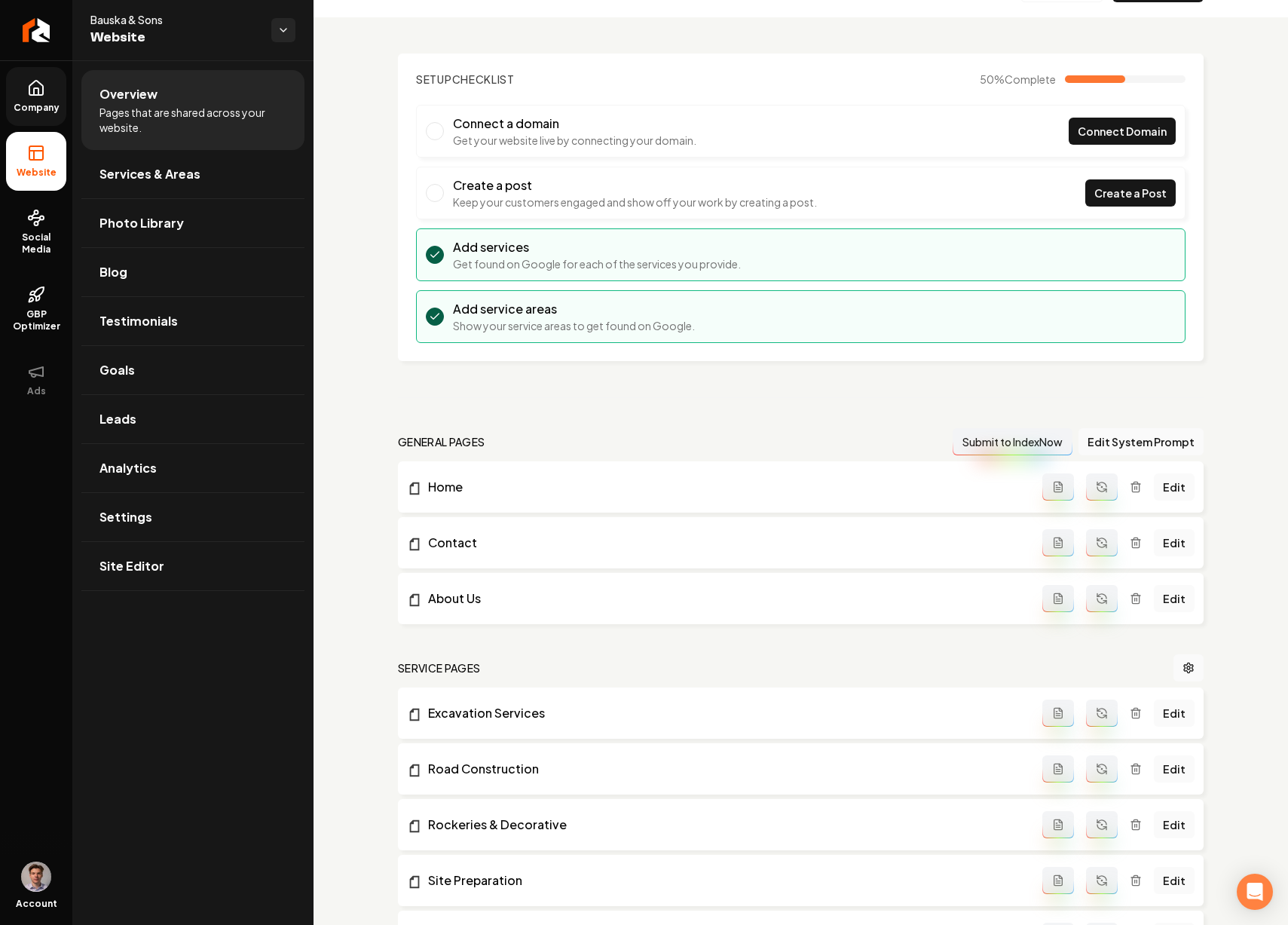
scroll to position [45, 0]
click at [32, 87] on icon at bounding box center [36, 88] width 18 height 18
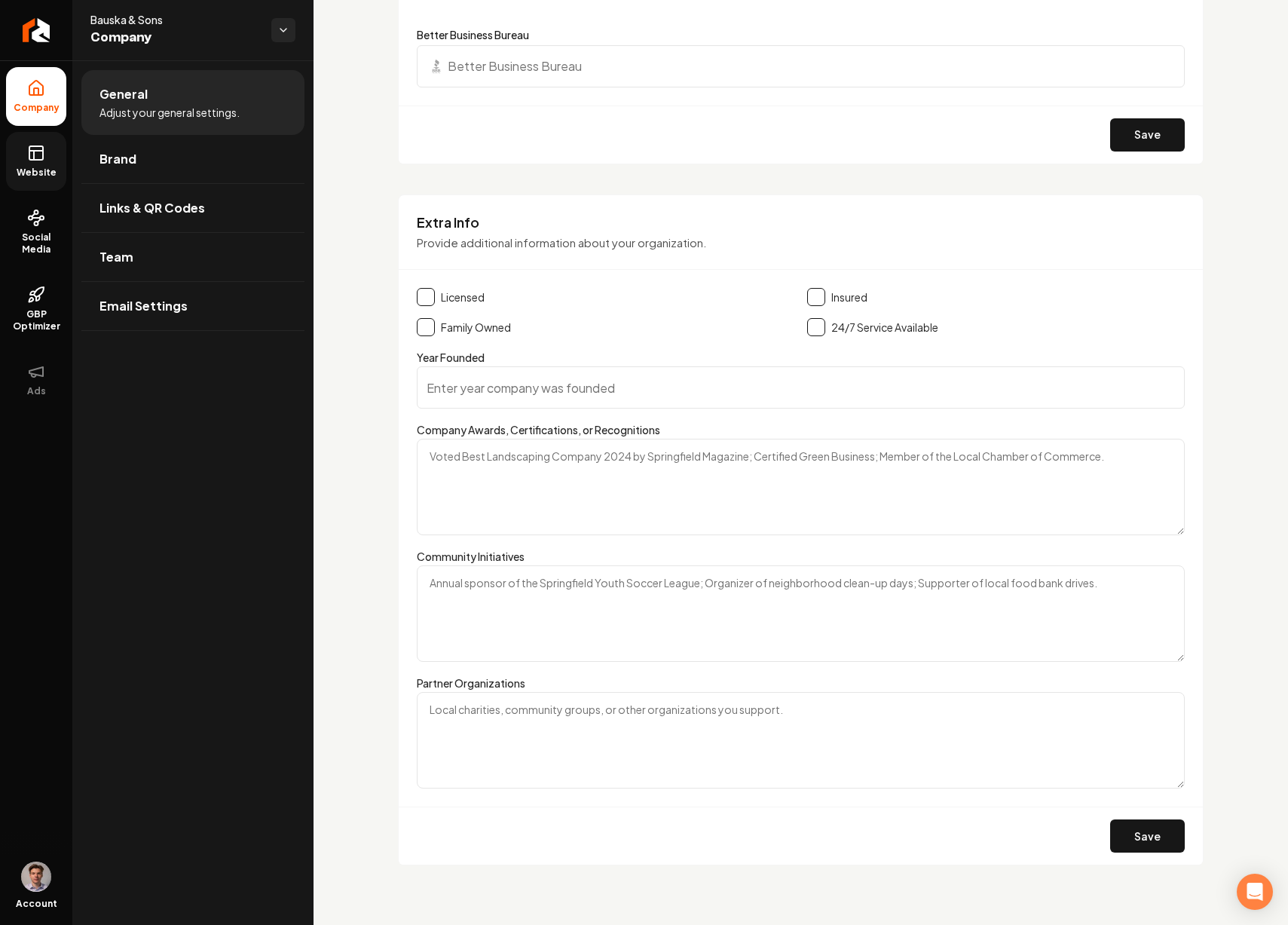
scroll to position [1878, 0]
click at [171, 171] on link "Brand" at bounding box center [193, 158] width 223 height 48
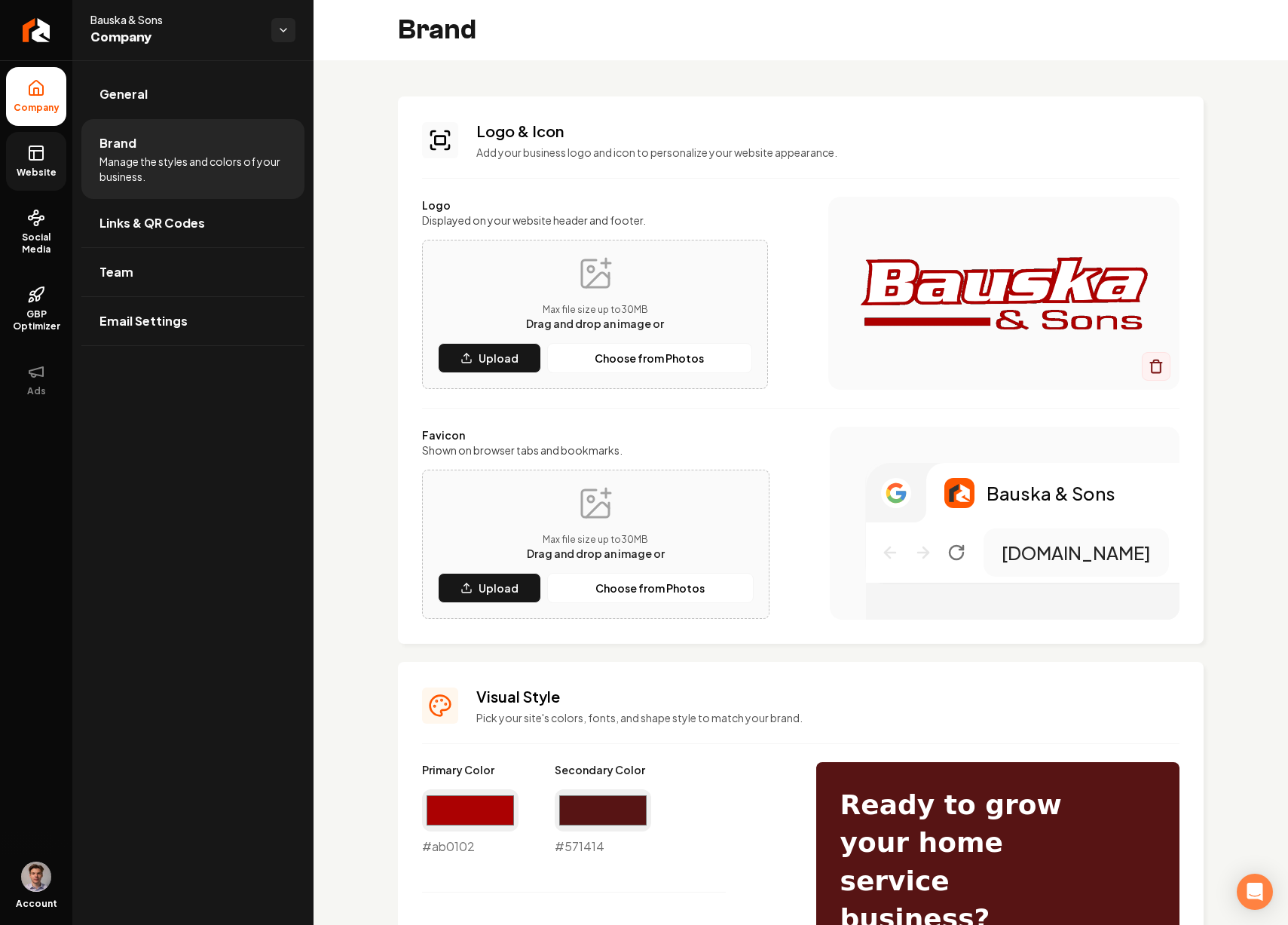
click at [49, 175] on span "Website" at bounding box center [37, 173] width 52 height 12
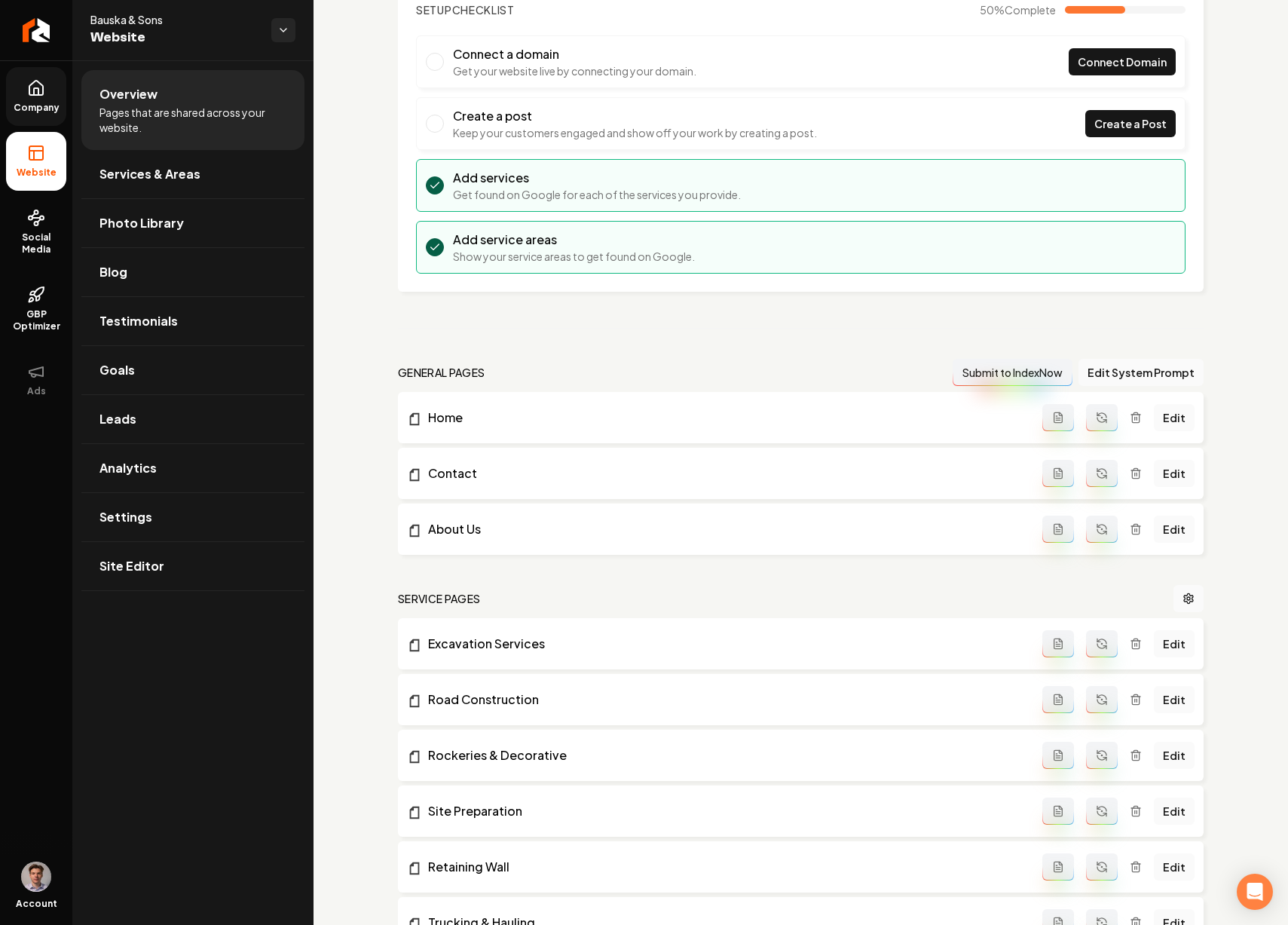
scroll to position [121, 0]
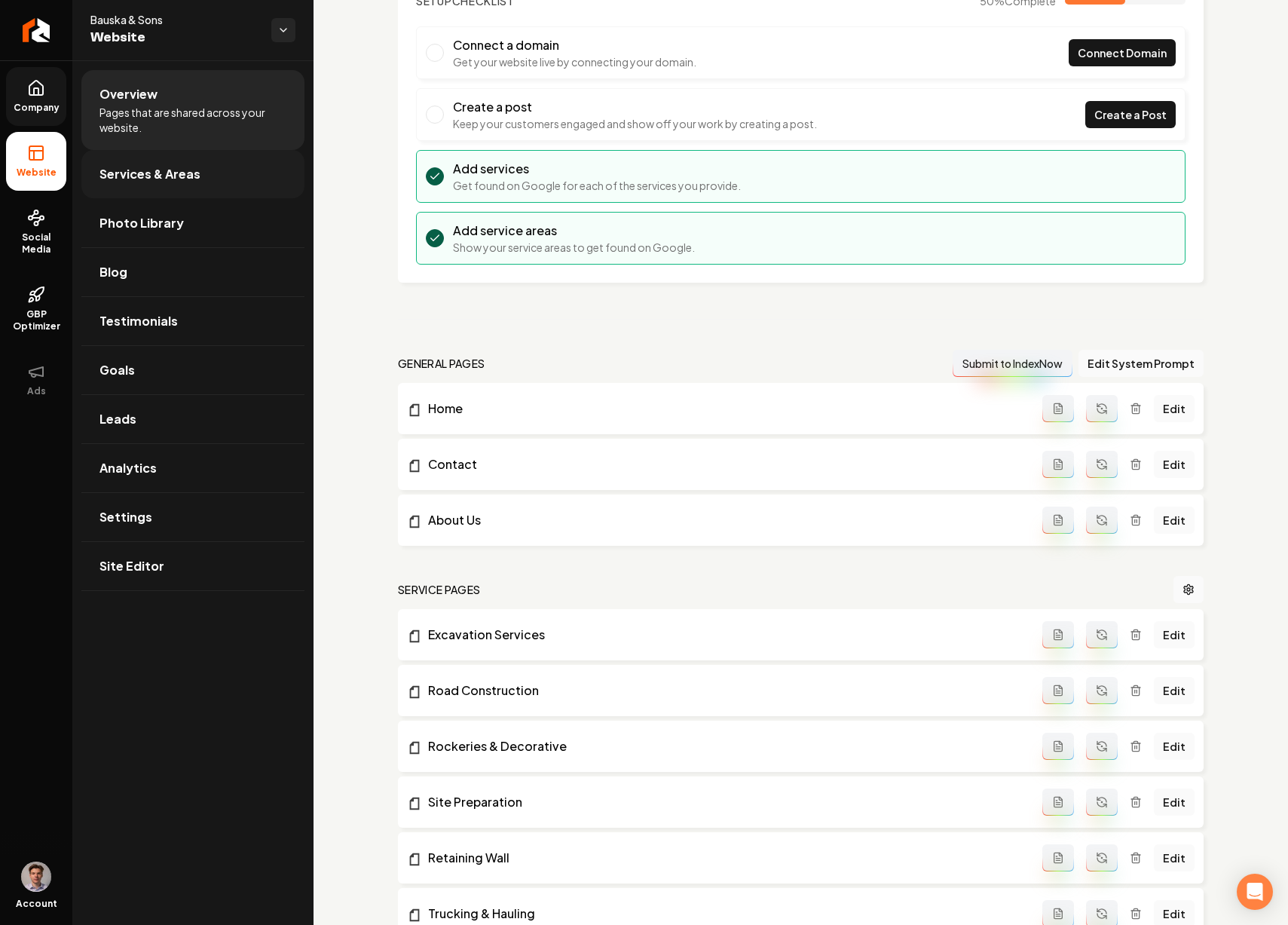
click at [165, 181] on span "Services & Areas" at bounding box center [149, 175] width 101 height 18
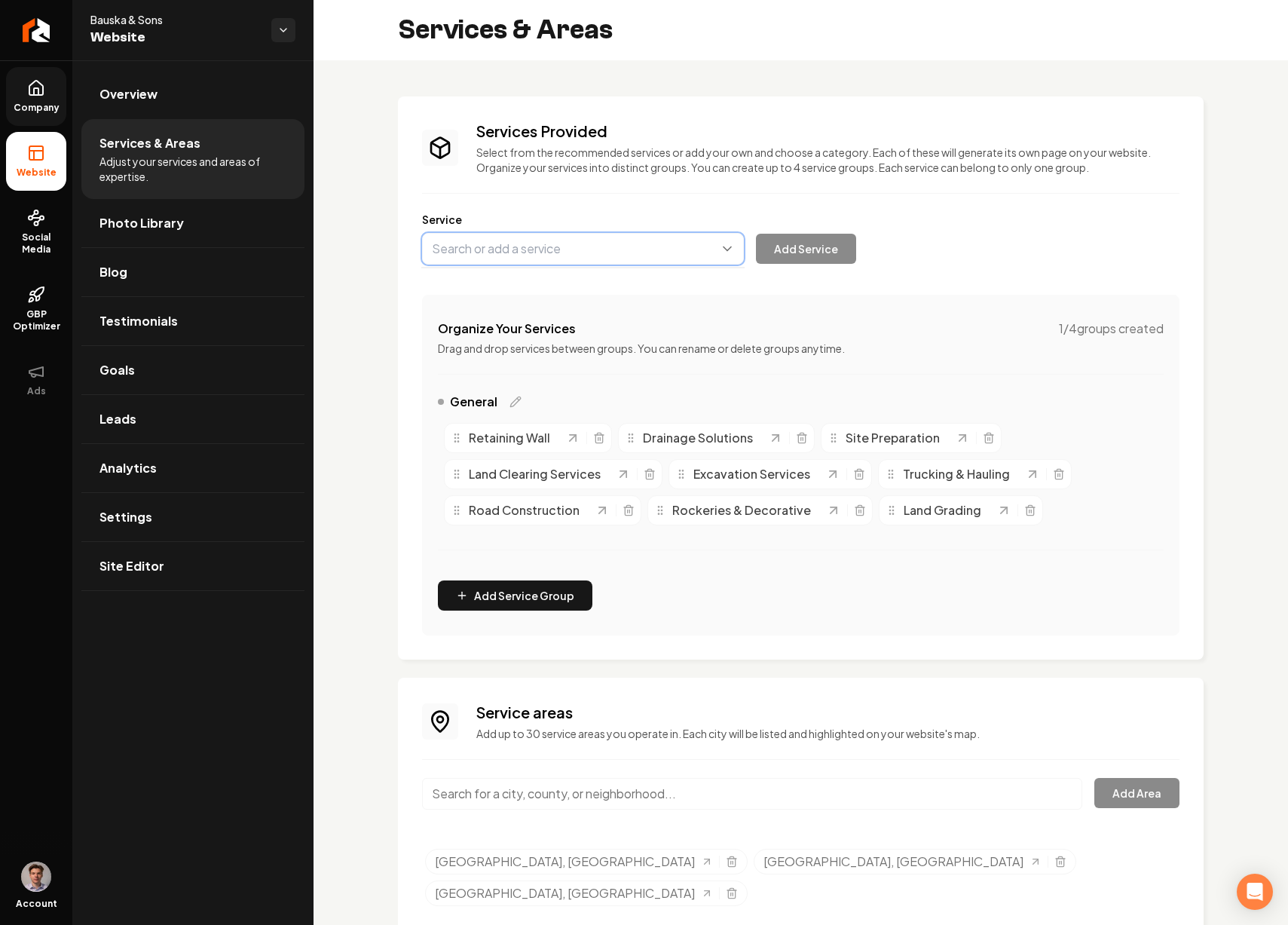
click at [514, 258] on button "Main content area" at bounding box center [583, 248] width 322 height 32
type input "Hardscaping"
click at [793, 255] on button "Add Service" at bounding box center [806, 248] width 100 height 30
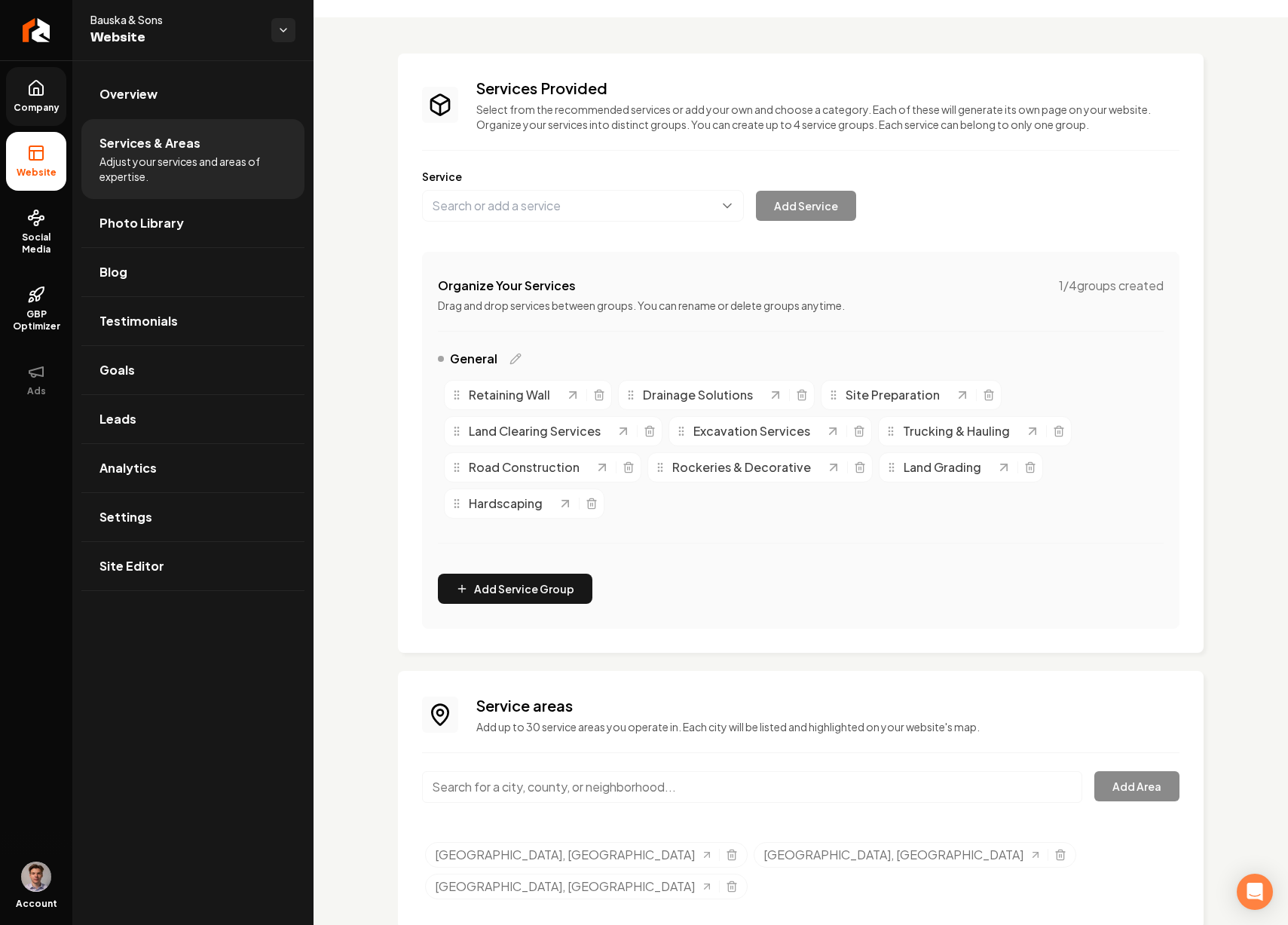
scroll to position [52, 0]
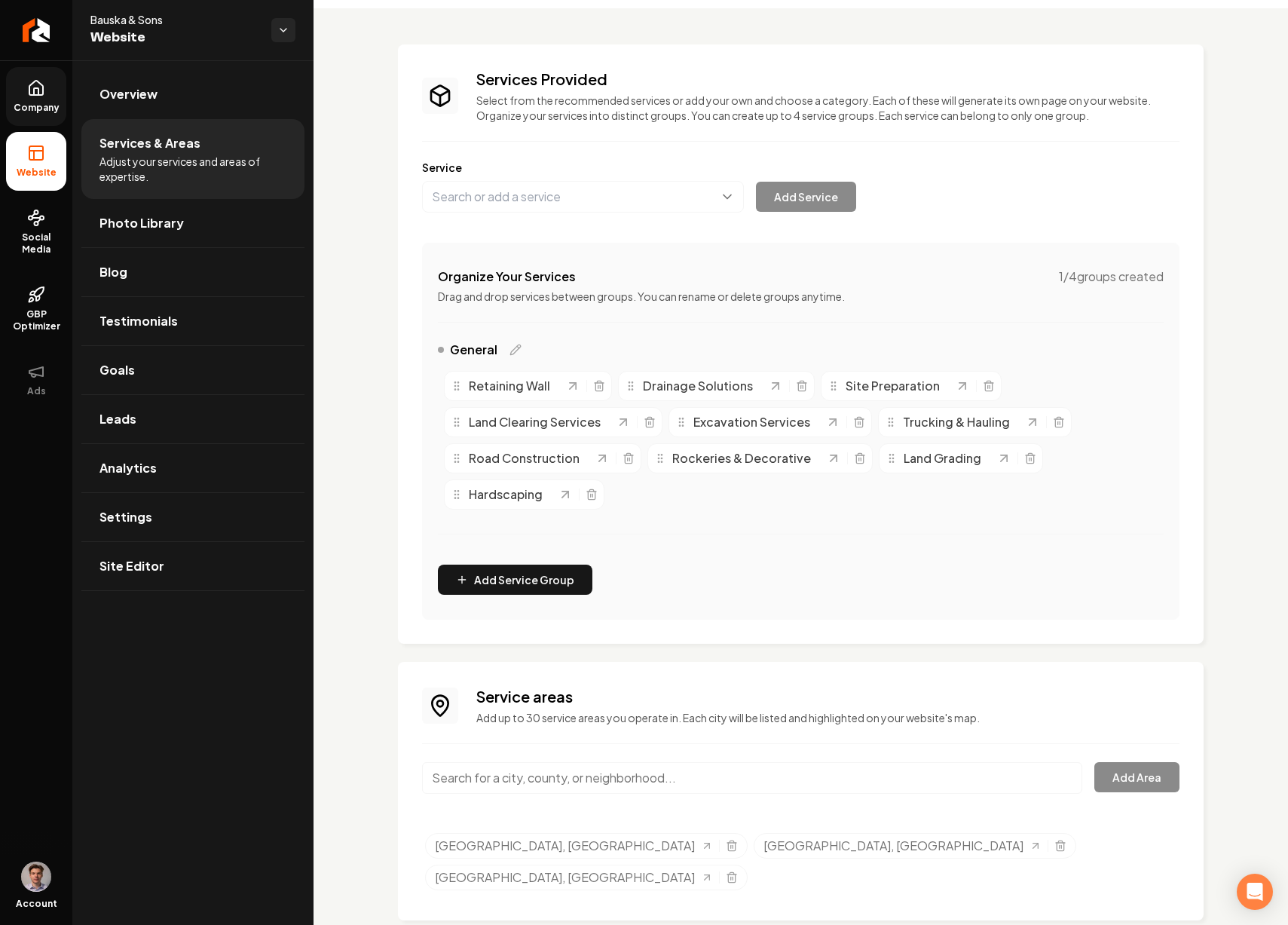
click at [614, 781] on input "Main content area" at bounding box center [752, 777] width 661 height 32
click at [534, 776] on input "Castle Rock, CO" at bounding box center [752, 777] width 661 height 32
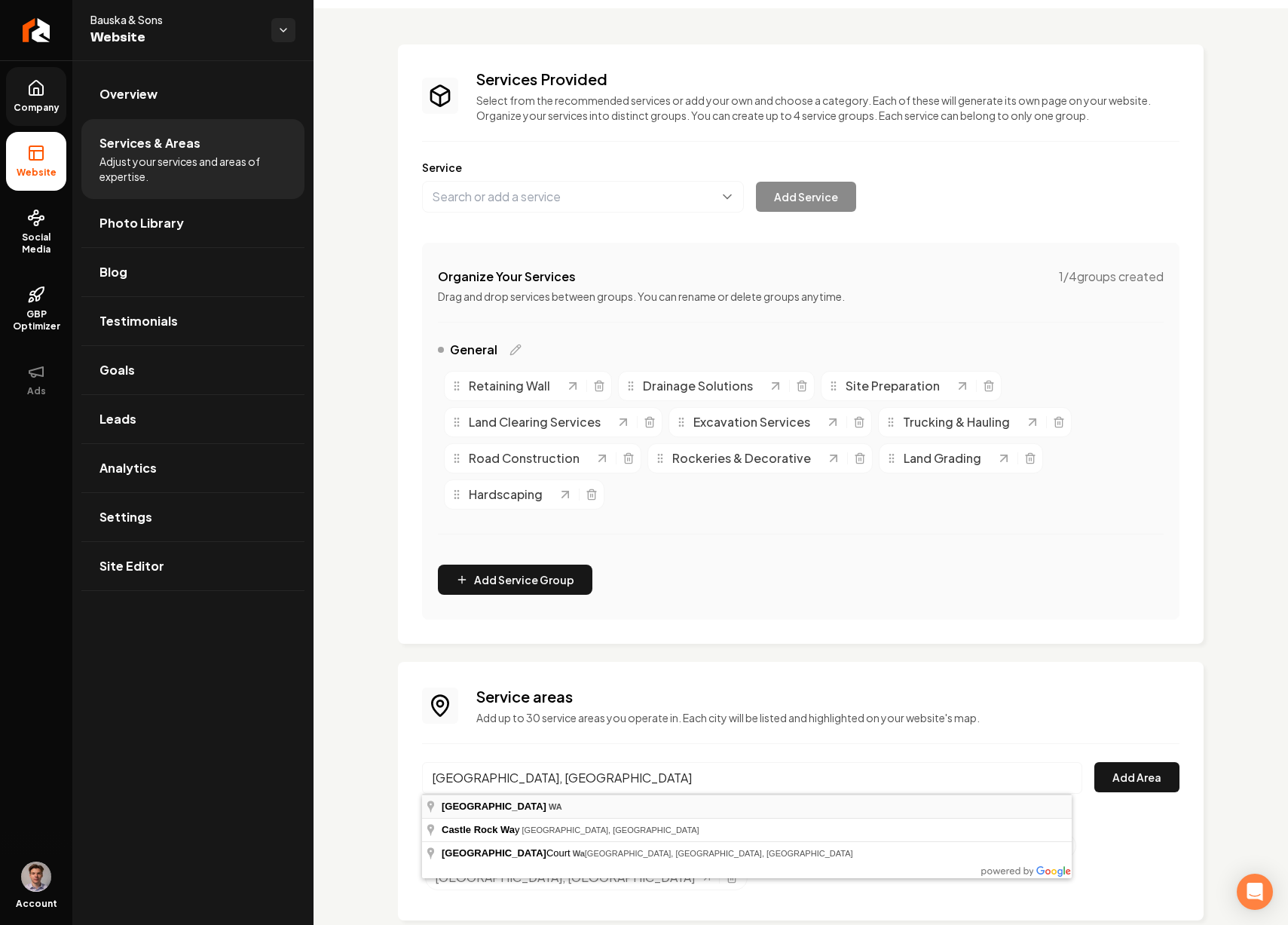
type input "Castle Rock, WA"
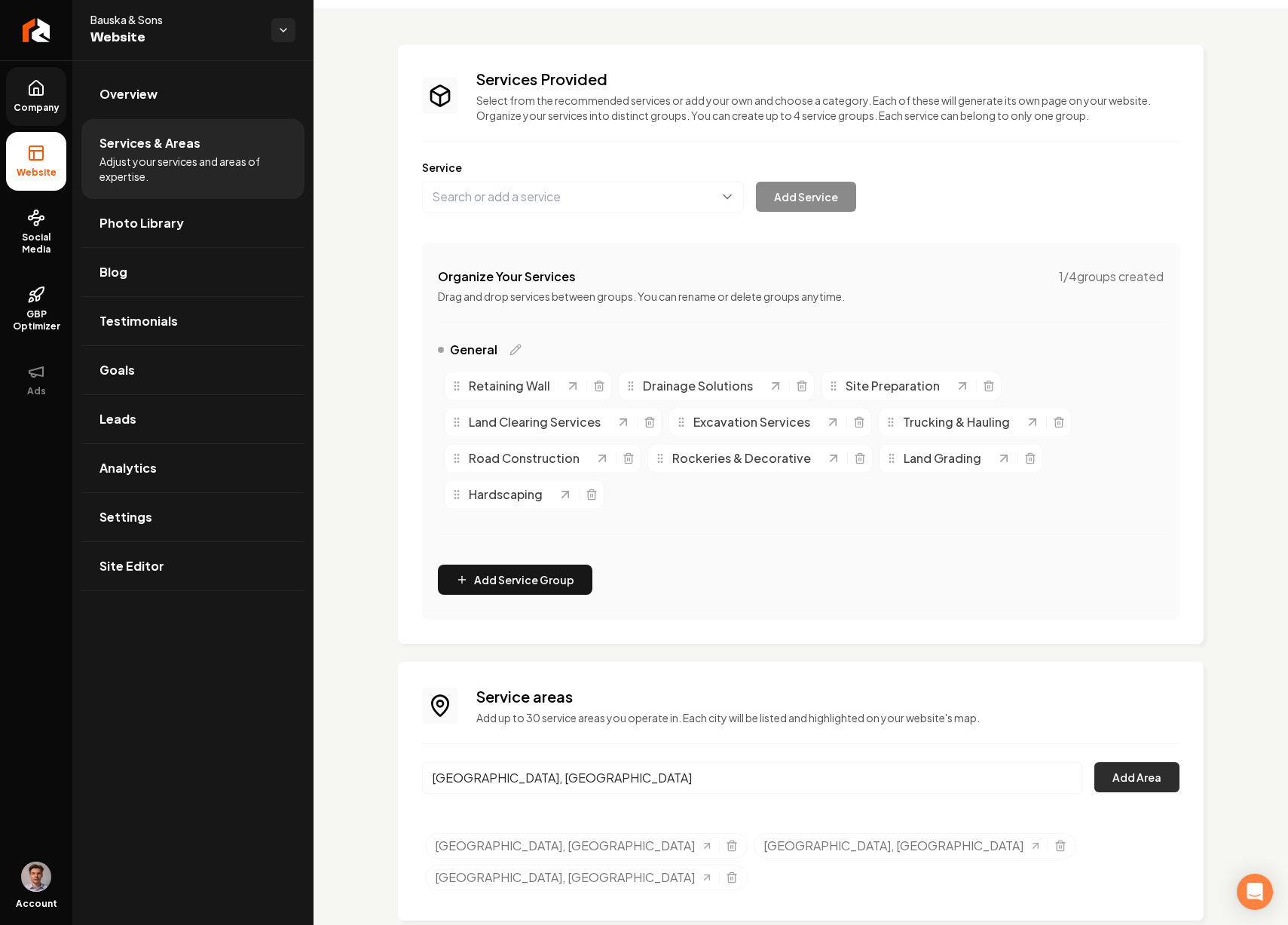
click at [1117, 775] on button "Add Area" at bounding box center [1137, 777] width 85 height 30
click at [1058, 777] on input "Castle Rock, WA" at bounding box center [752, 777] width 661 height 32
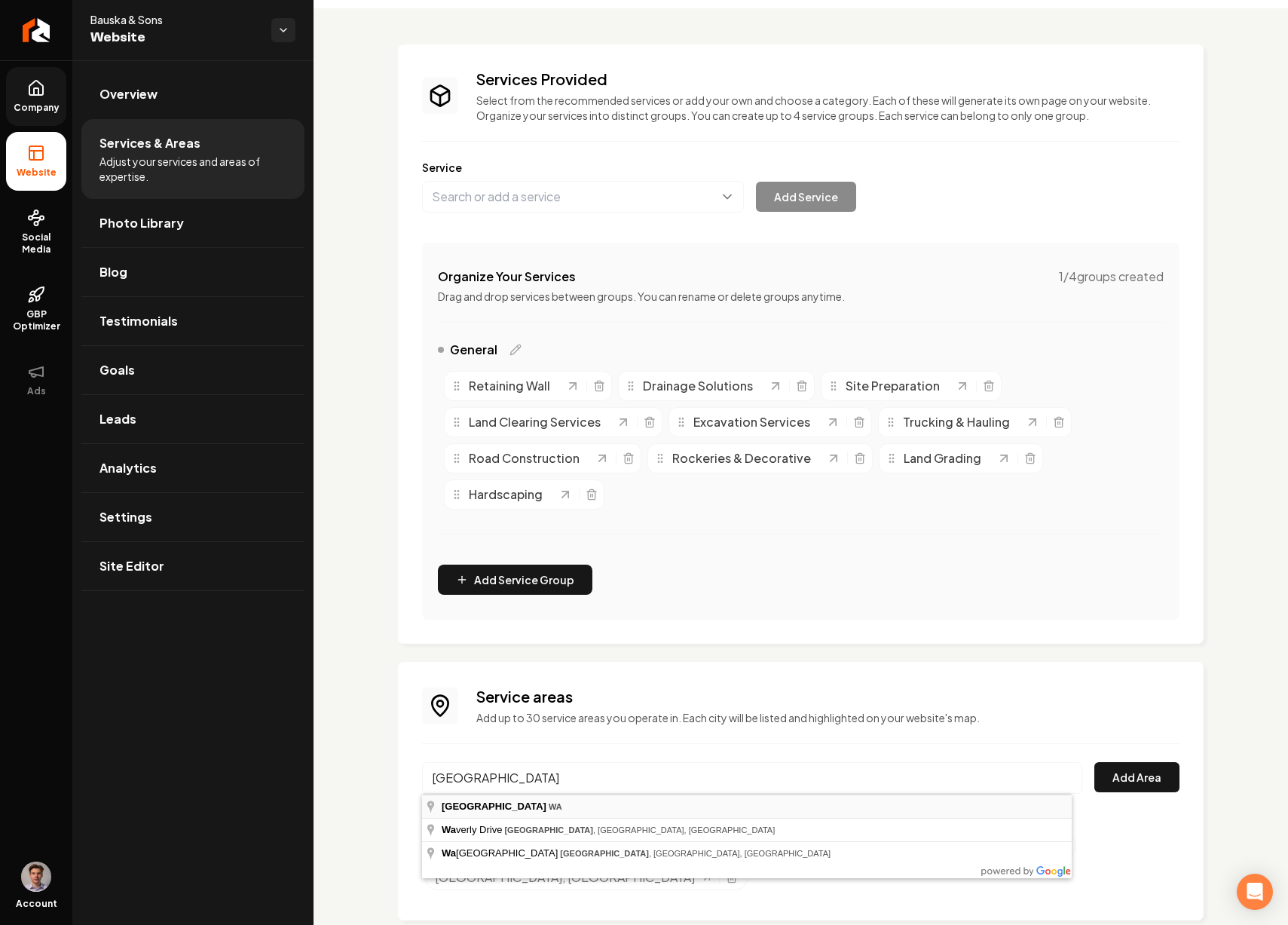
type input "Silver Lake, WA"
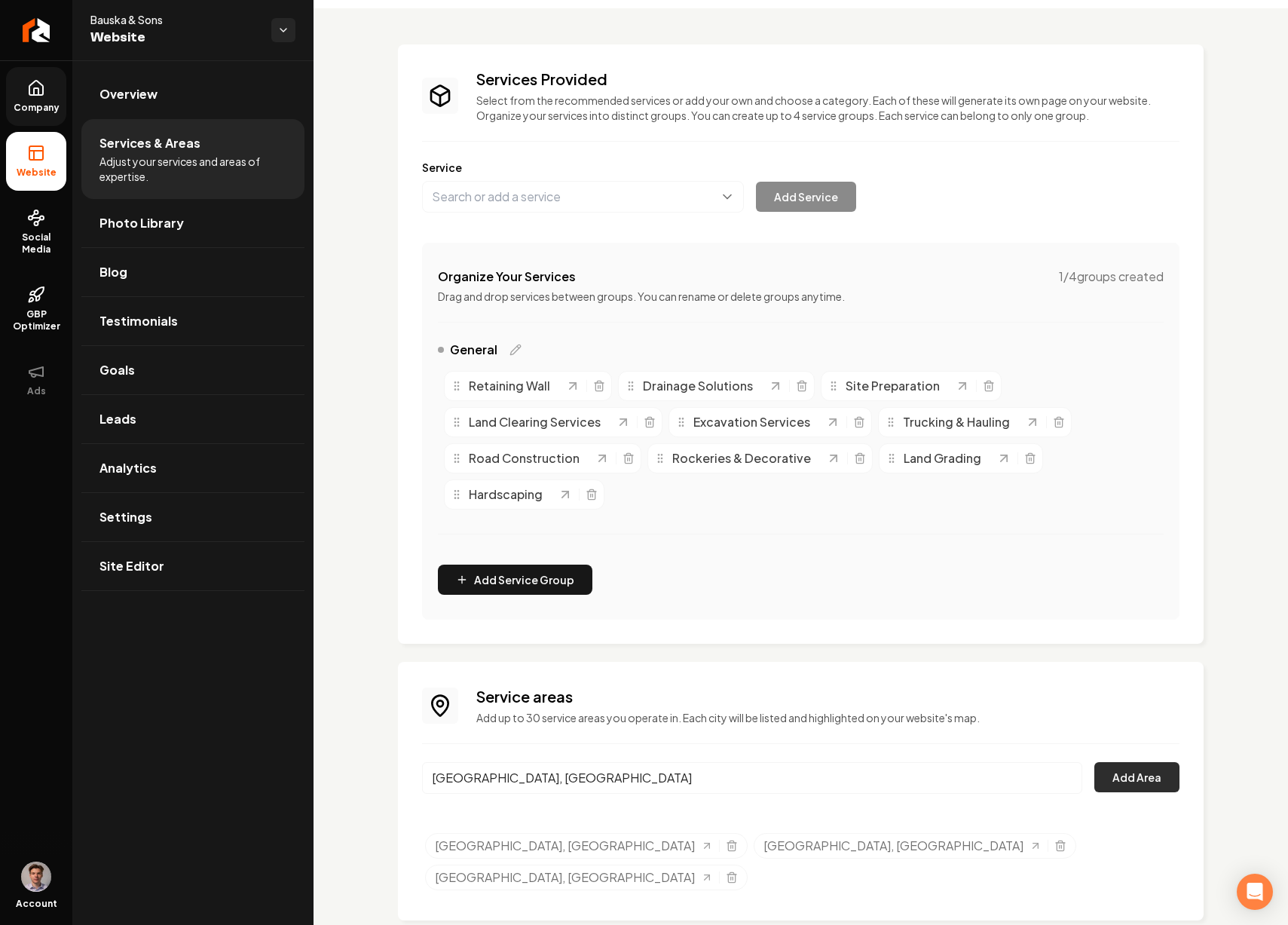
click at [1120, 780] on button "Add Area" at bounding box center [1137, 777] width 85 height 30
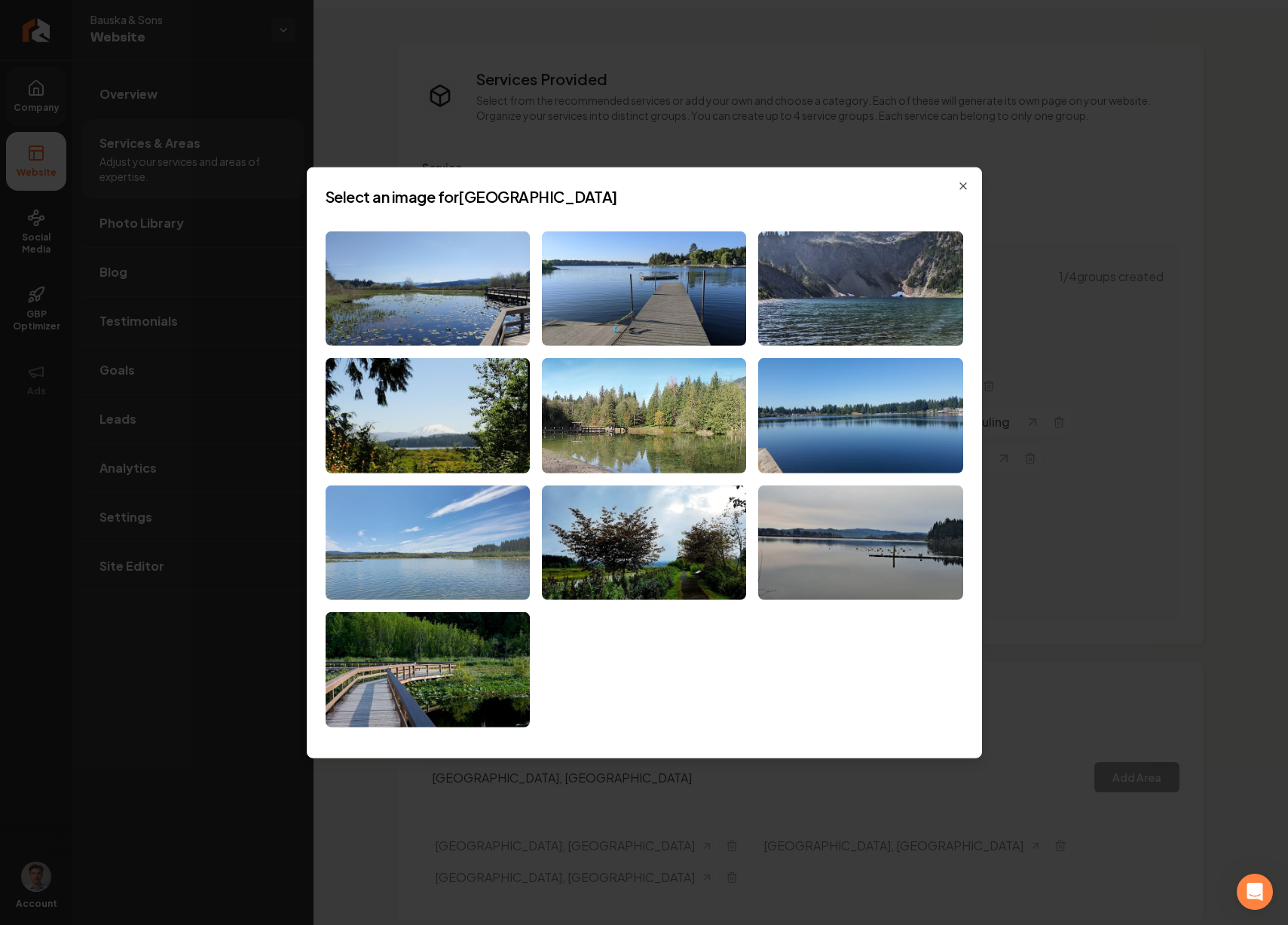
click at [471, 531] on img at bounding box center [428, 543] width 205 height 115
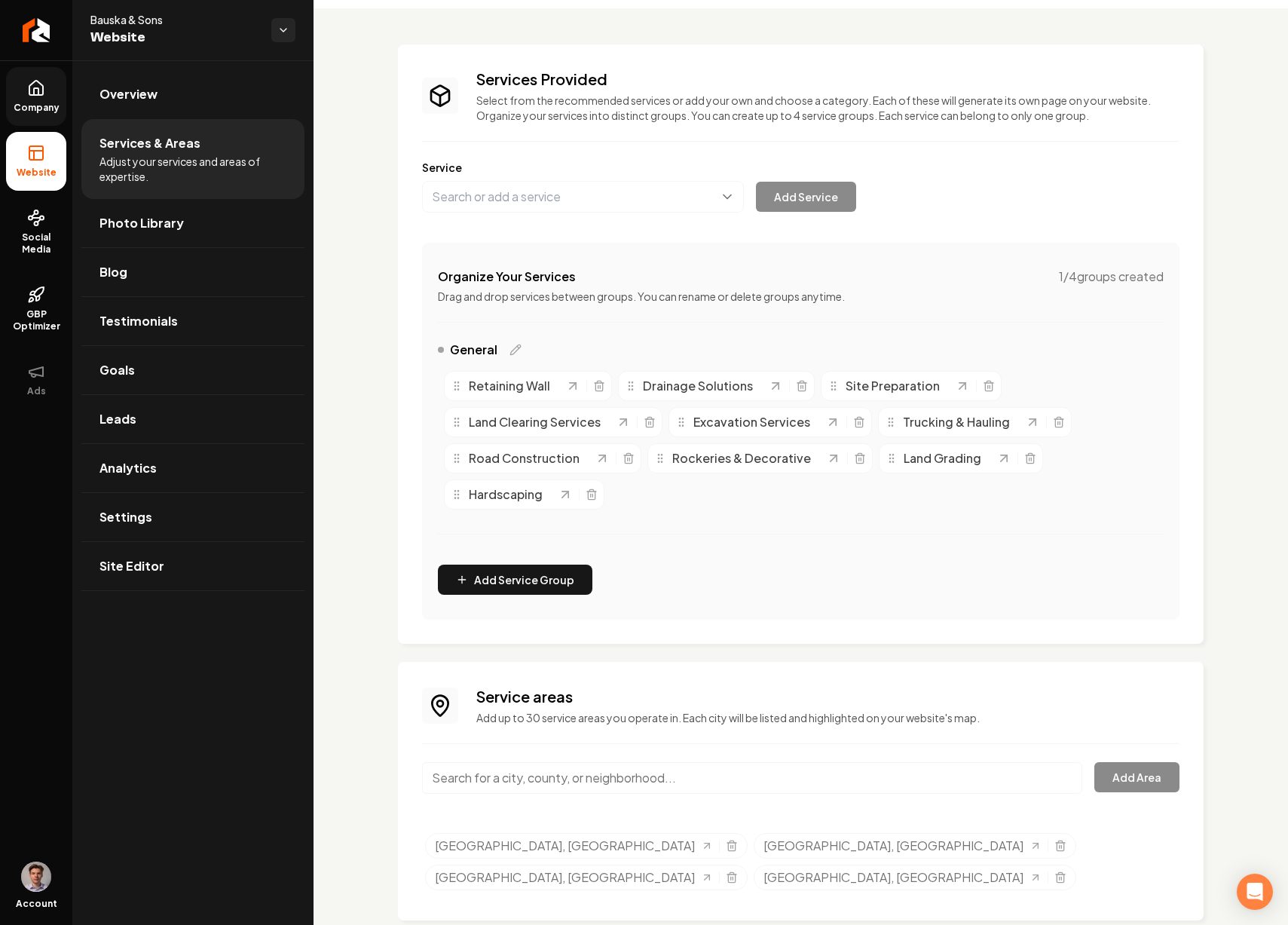
click at [623, 773] on input "Main content area" at bounding box center [752, 777] width 661 height 32
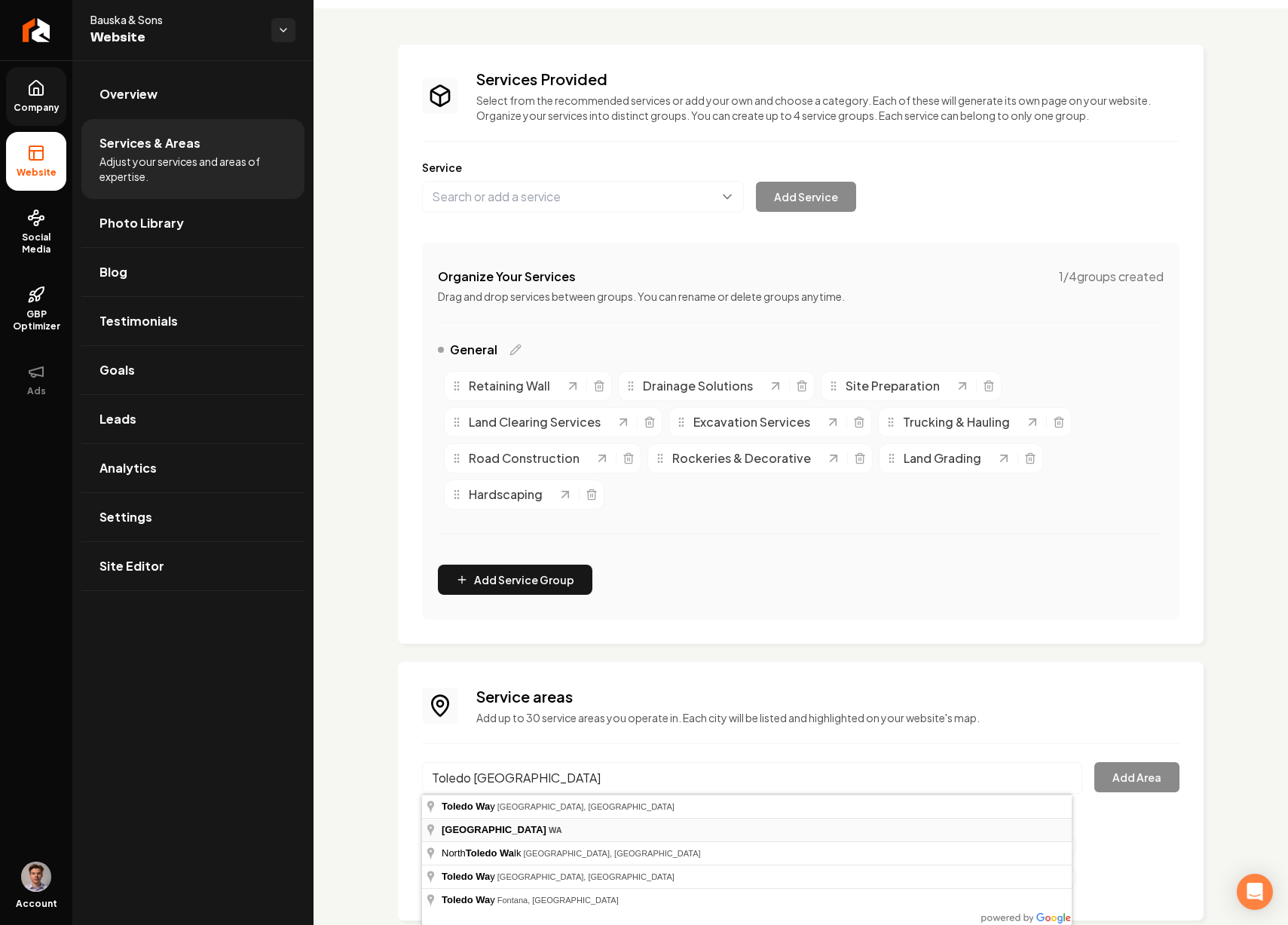
type input "Toledo, WA"
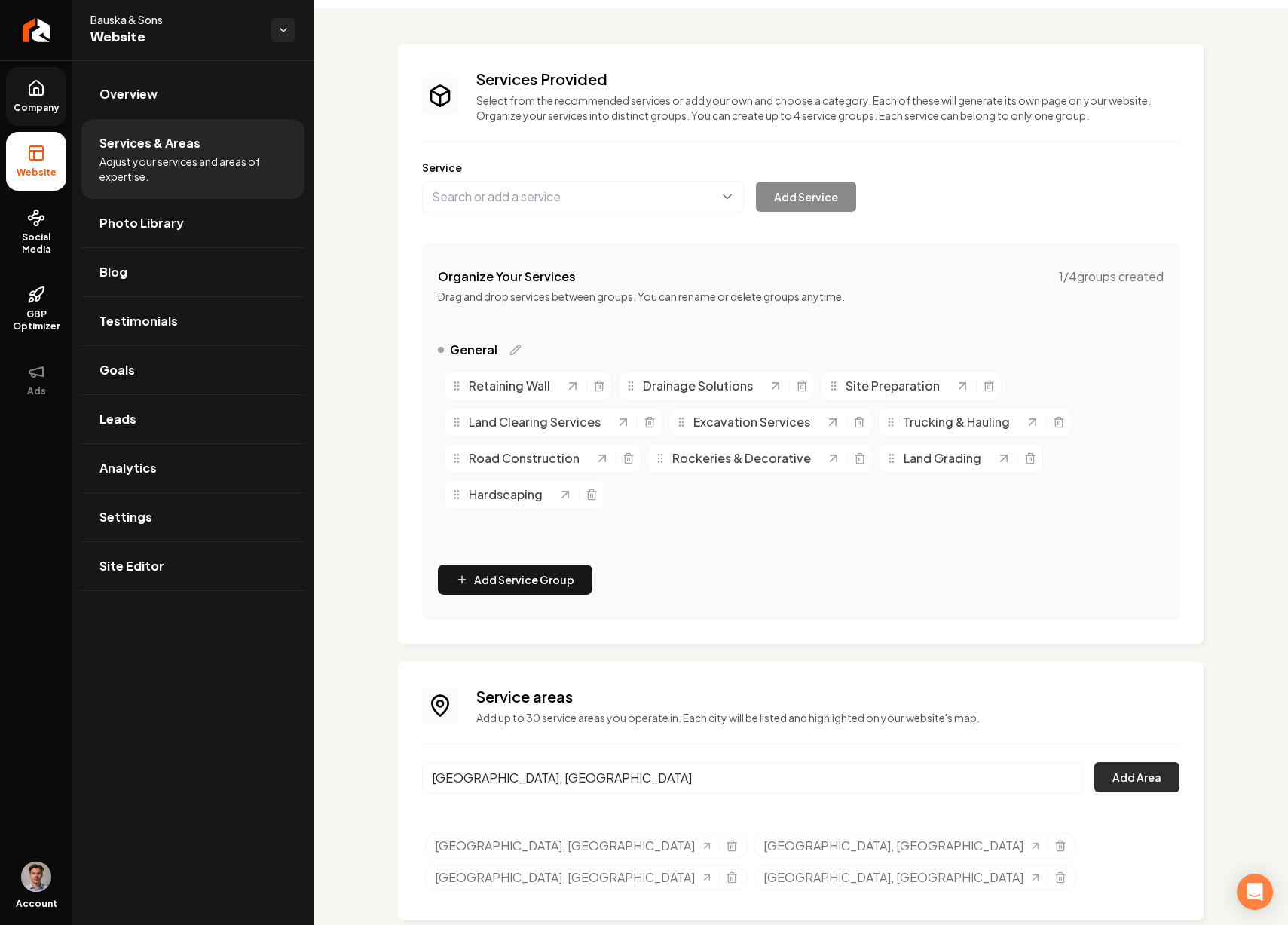
click at [1105, 779] on button "Add Area" at bounding box center [1137, 777] width 85 height 30
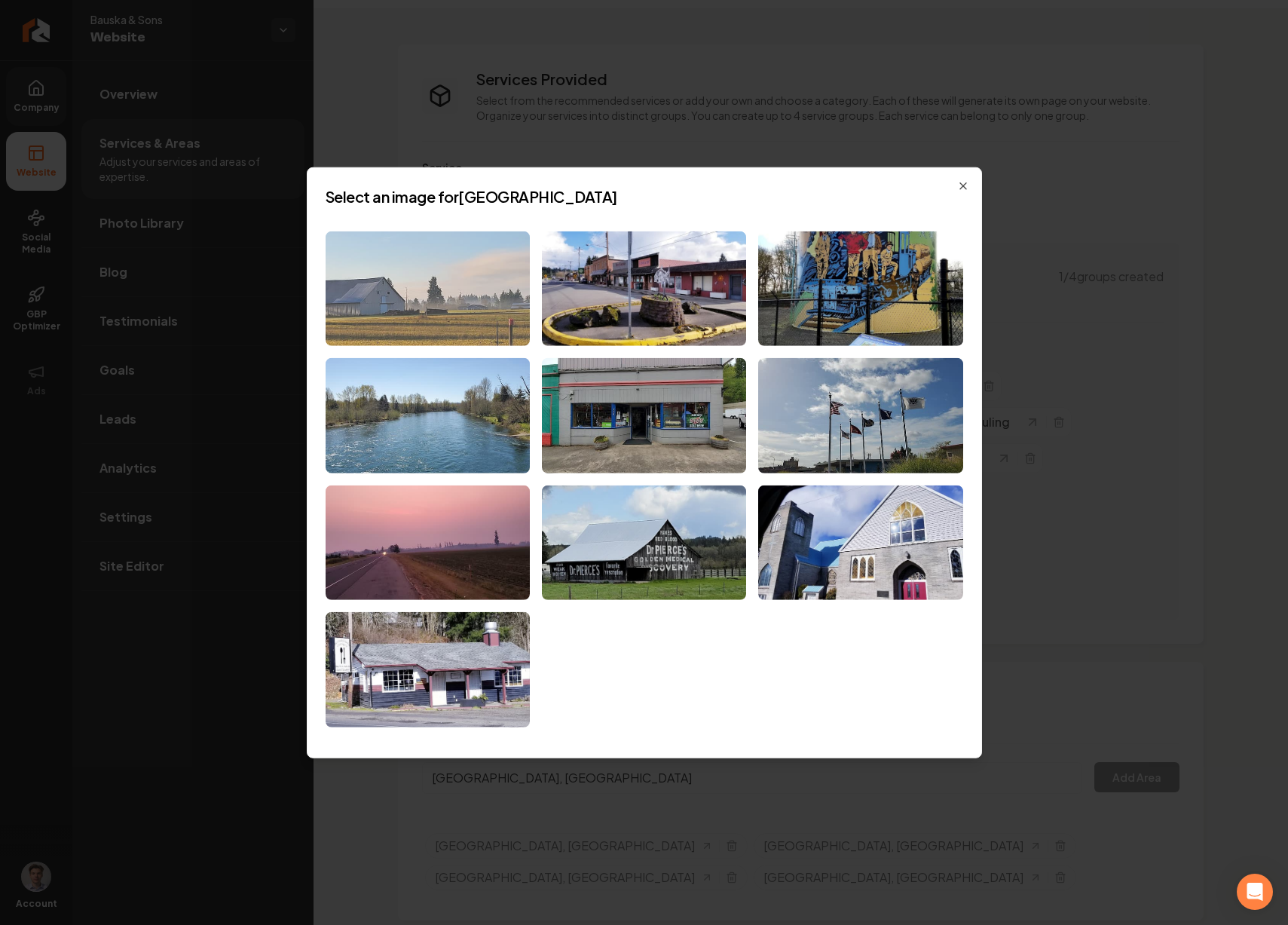
click at [457, 310] on img at bounding box center [428, 288] width 205 height 115
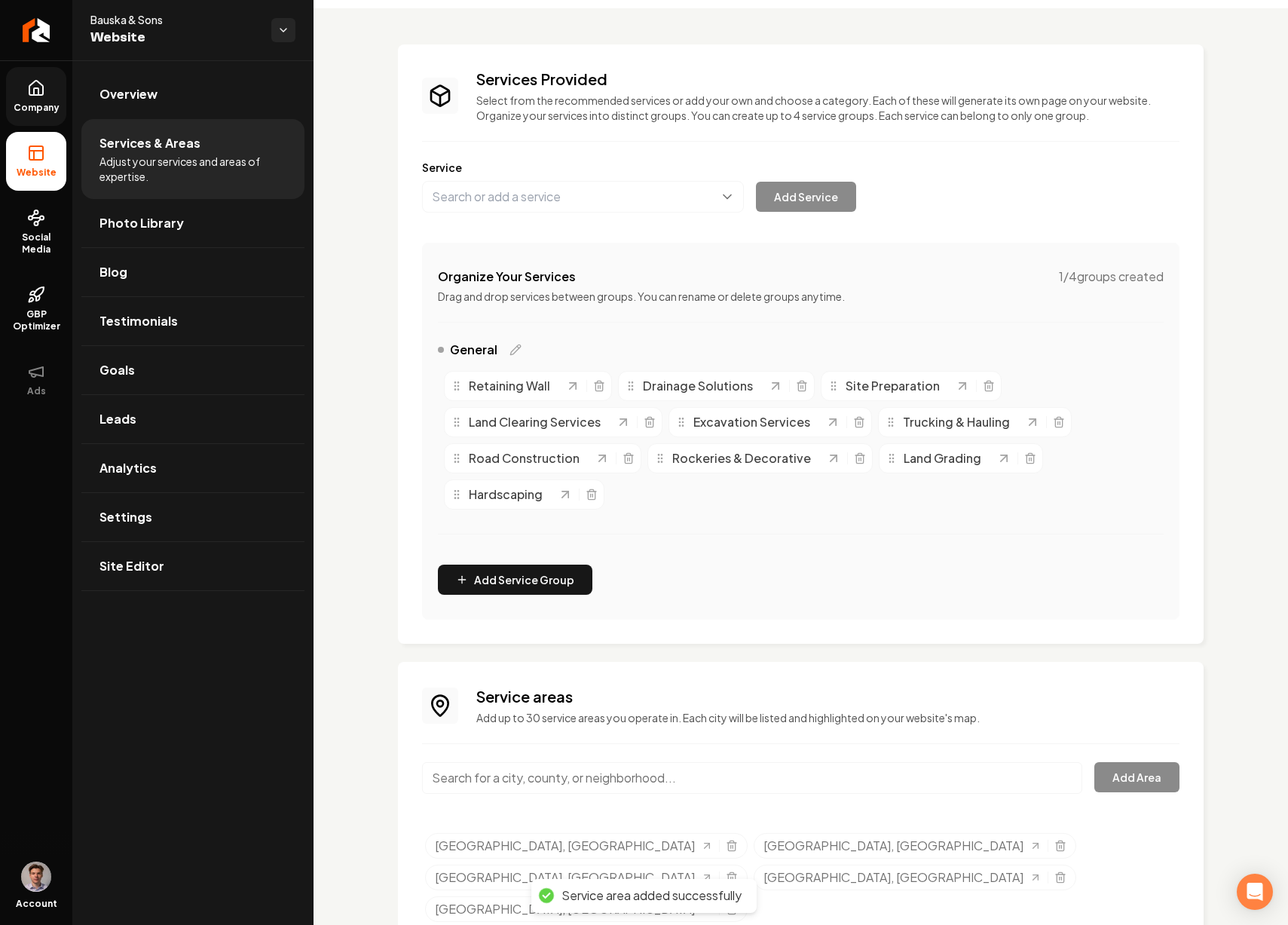
click at [840, 786] on input "Main content area" at bounding box center [752, 777] width 661 height 32
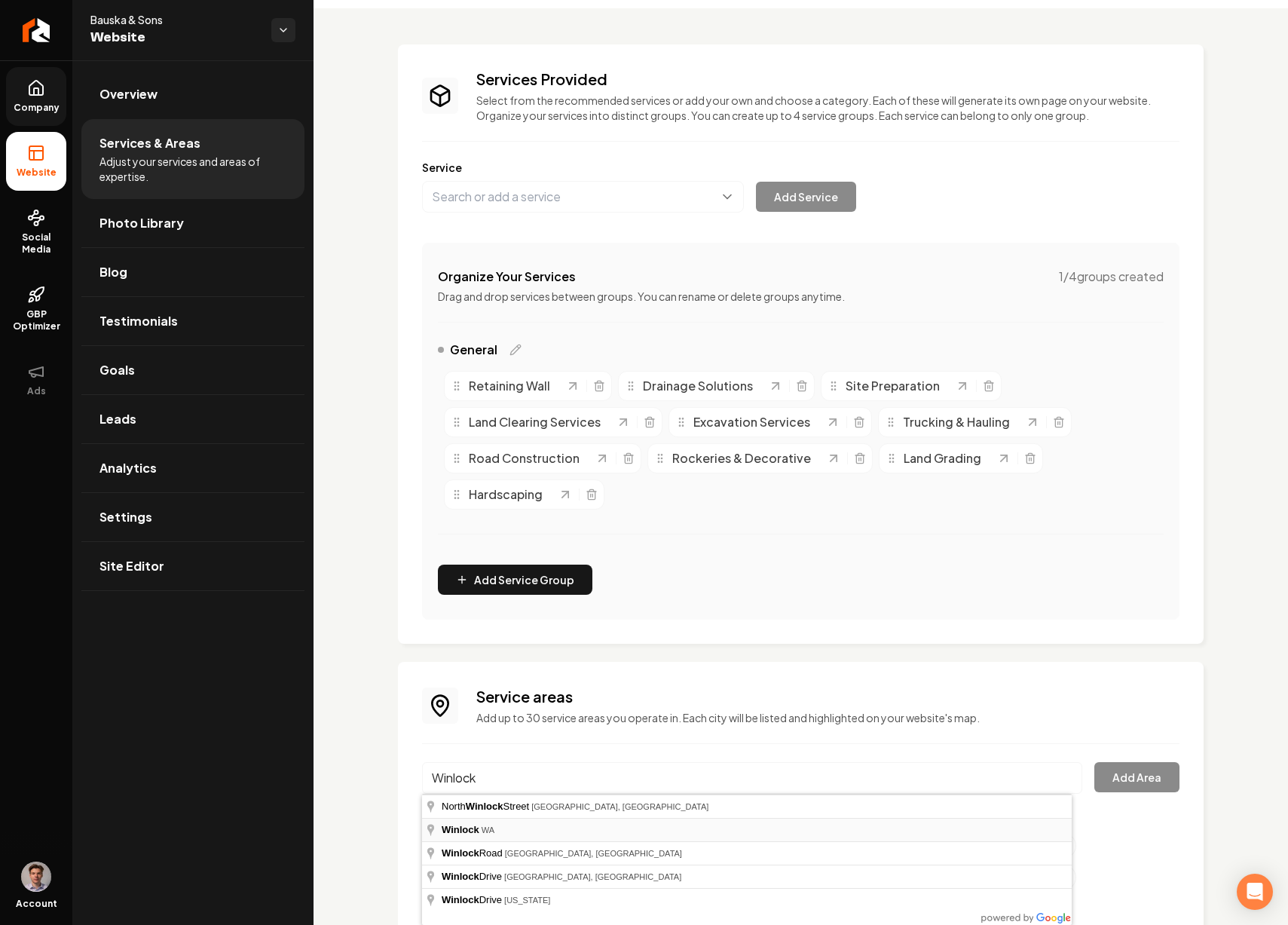
type input "Winlock, WA"
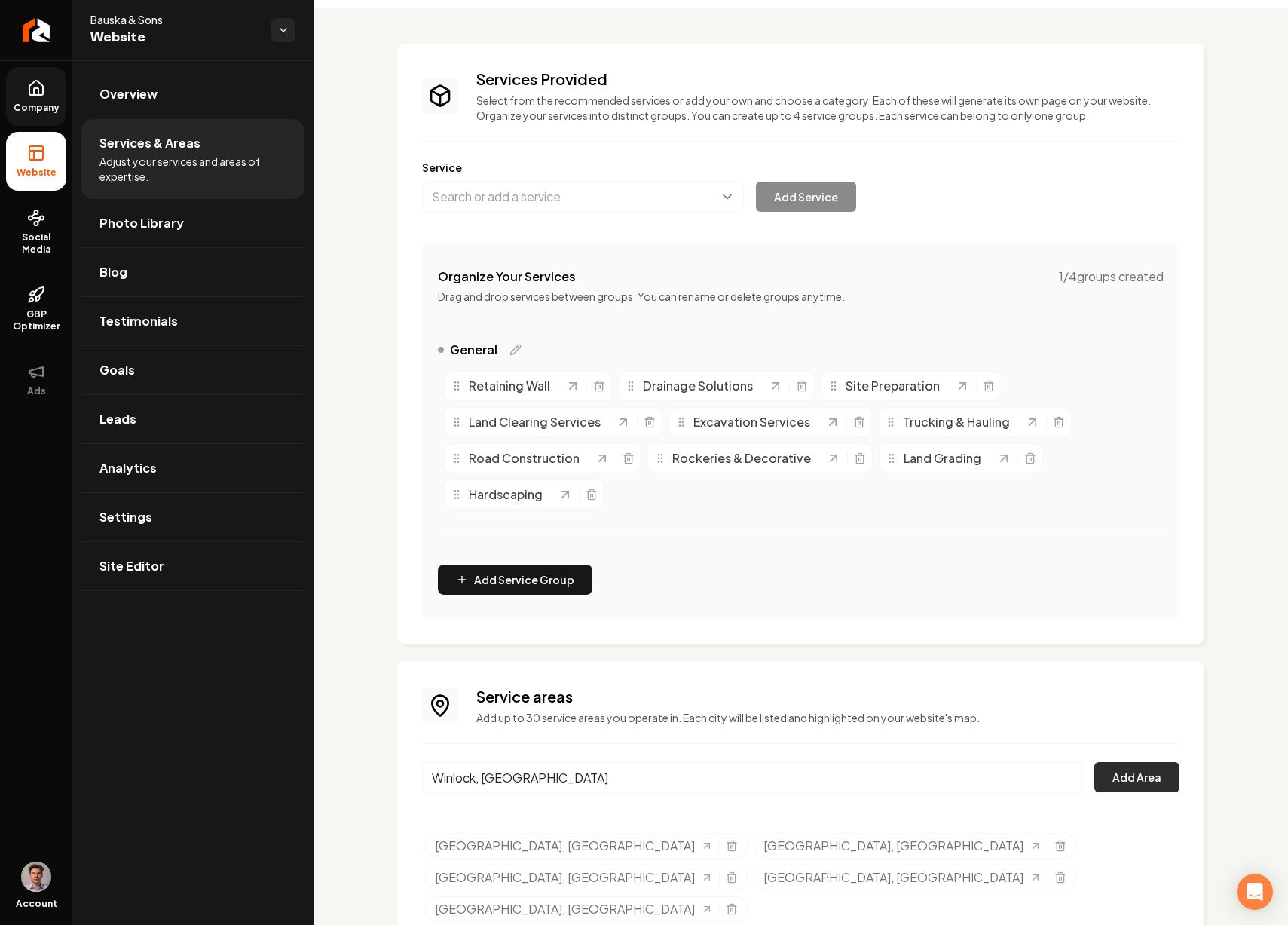
click at [1117, 774] on button "Add Area" at bounding box center [1137, 777] width 85 height 30
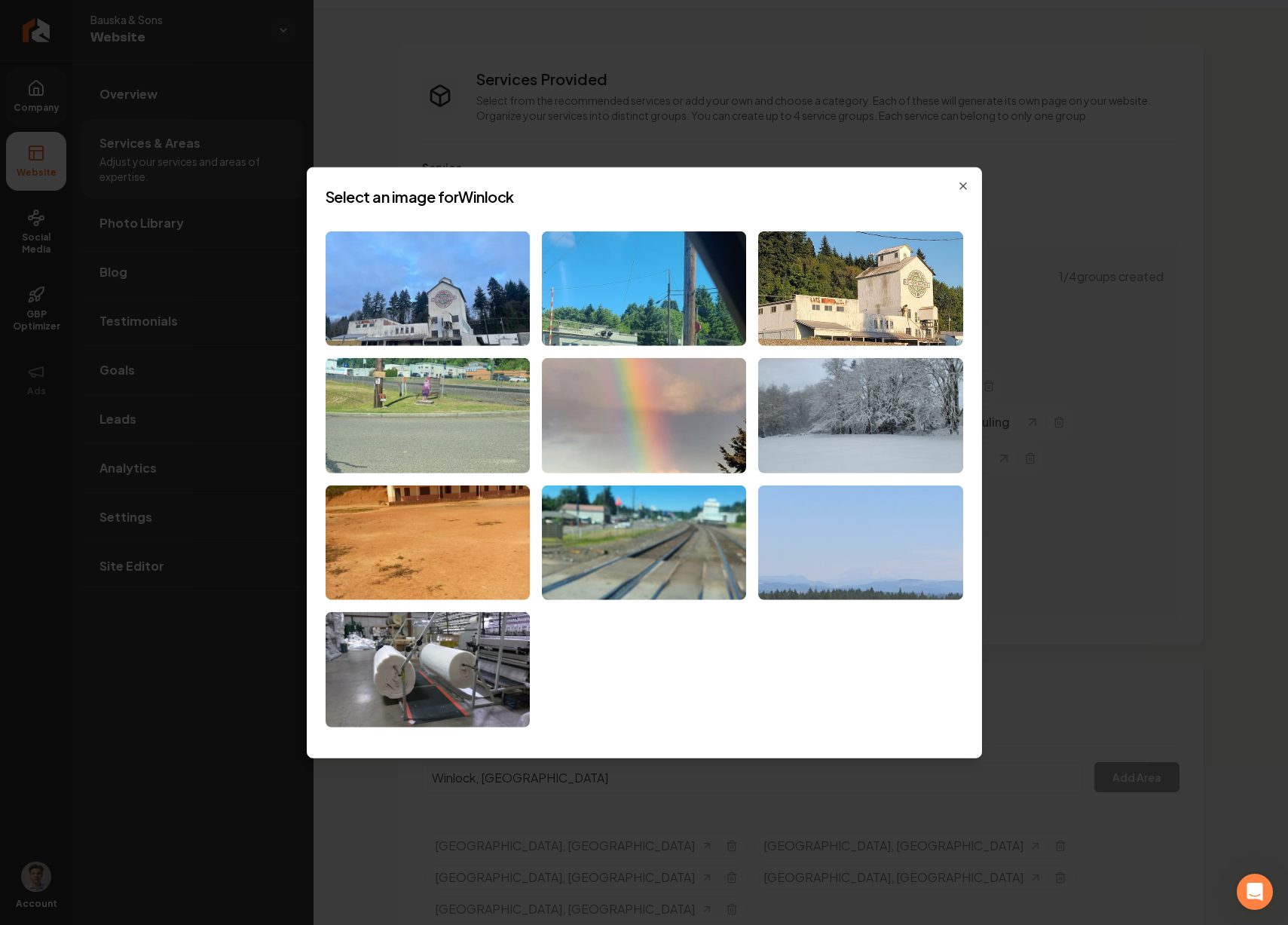
click at [851, 559] on img at bounding box center [860, 543] width 205 height 115
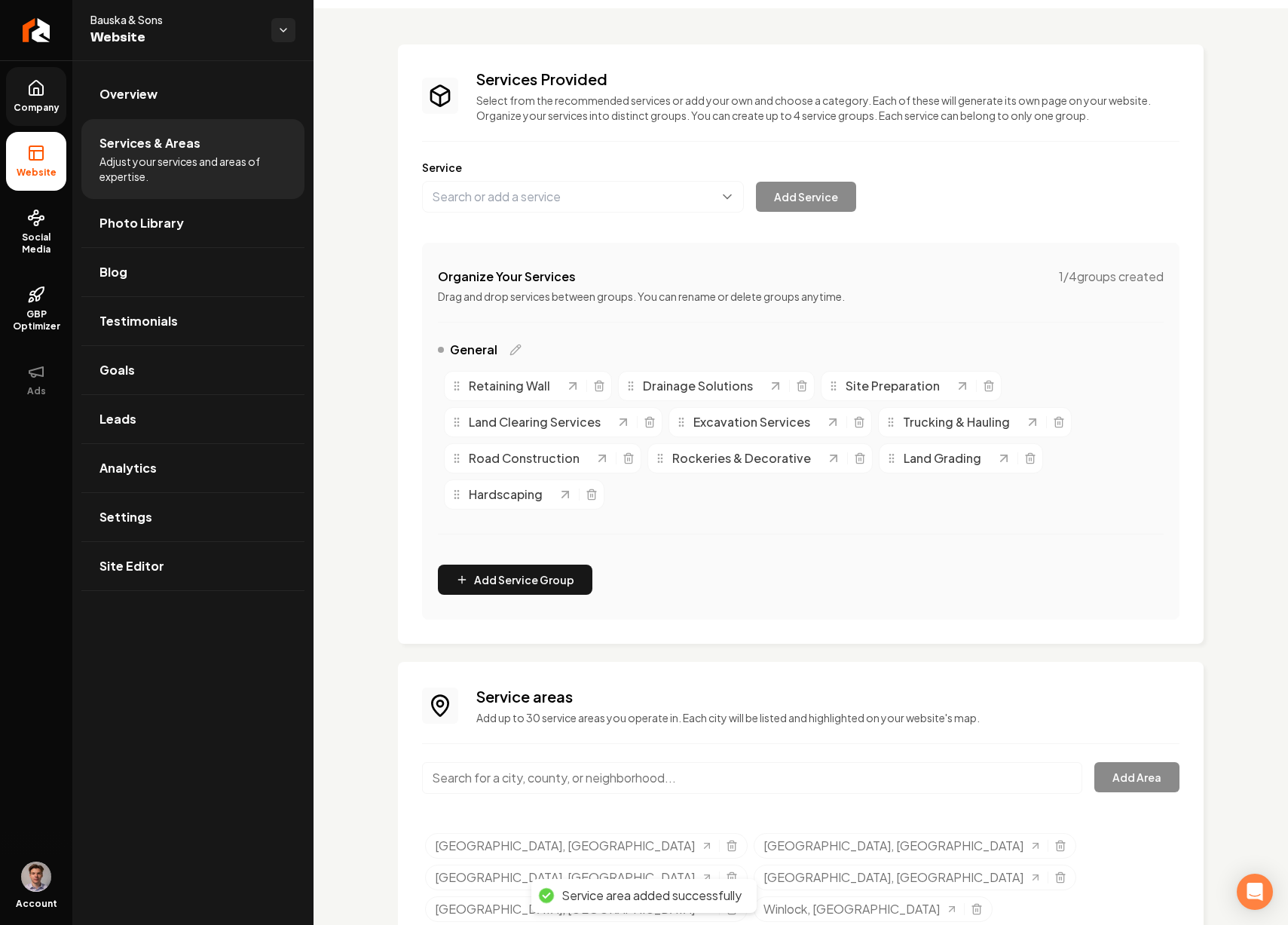
click at [580, 776] on input "Main content area" at bounding box center [752, 777] width 661 height 32
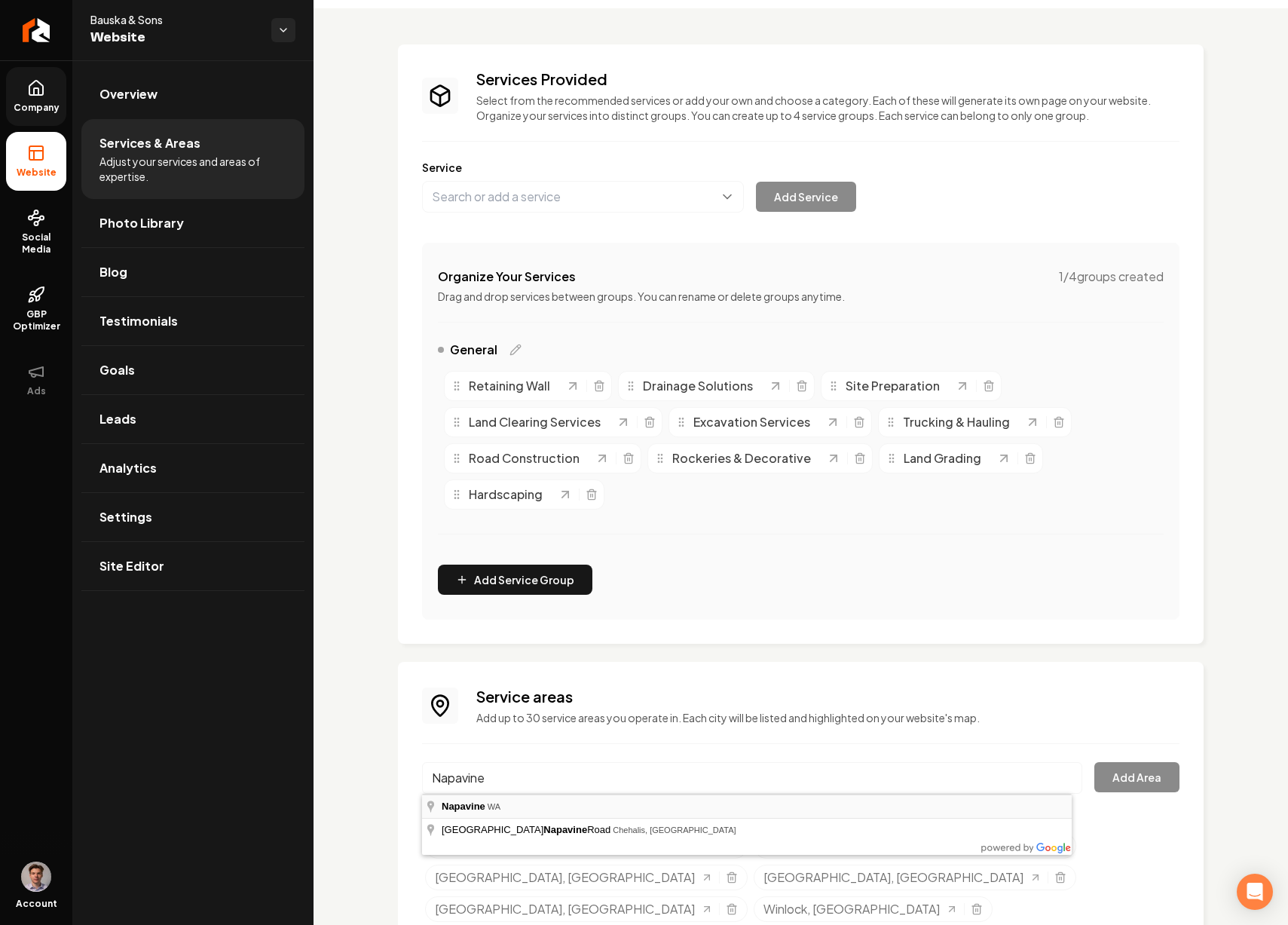
type input "Napavine, WA"
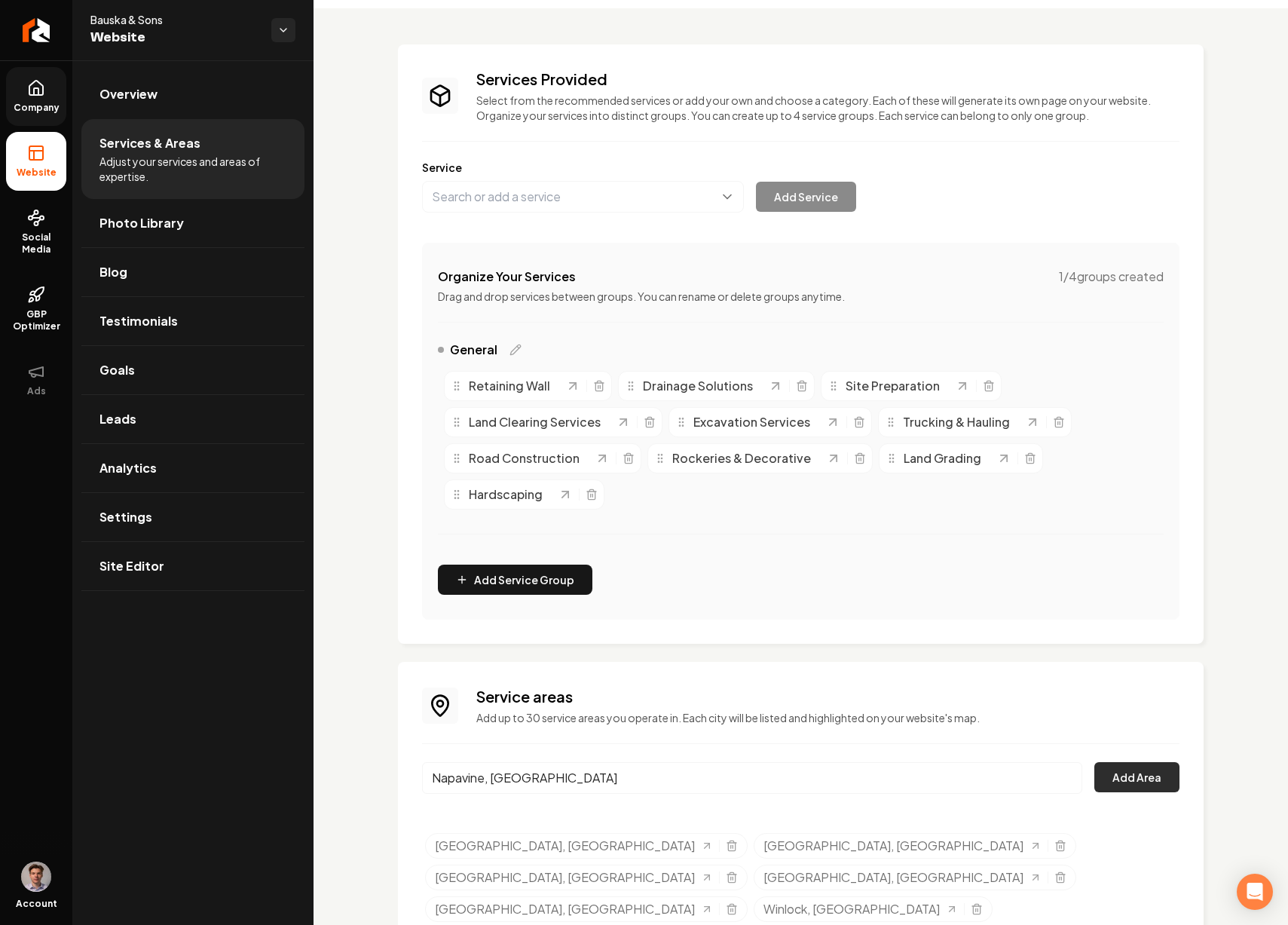
click at [1111, 781] on button "Add Area" at bounding box center [1137, 777] width 85 height 30
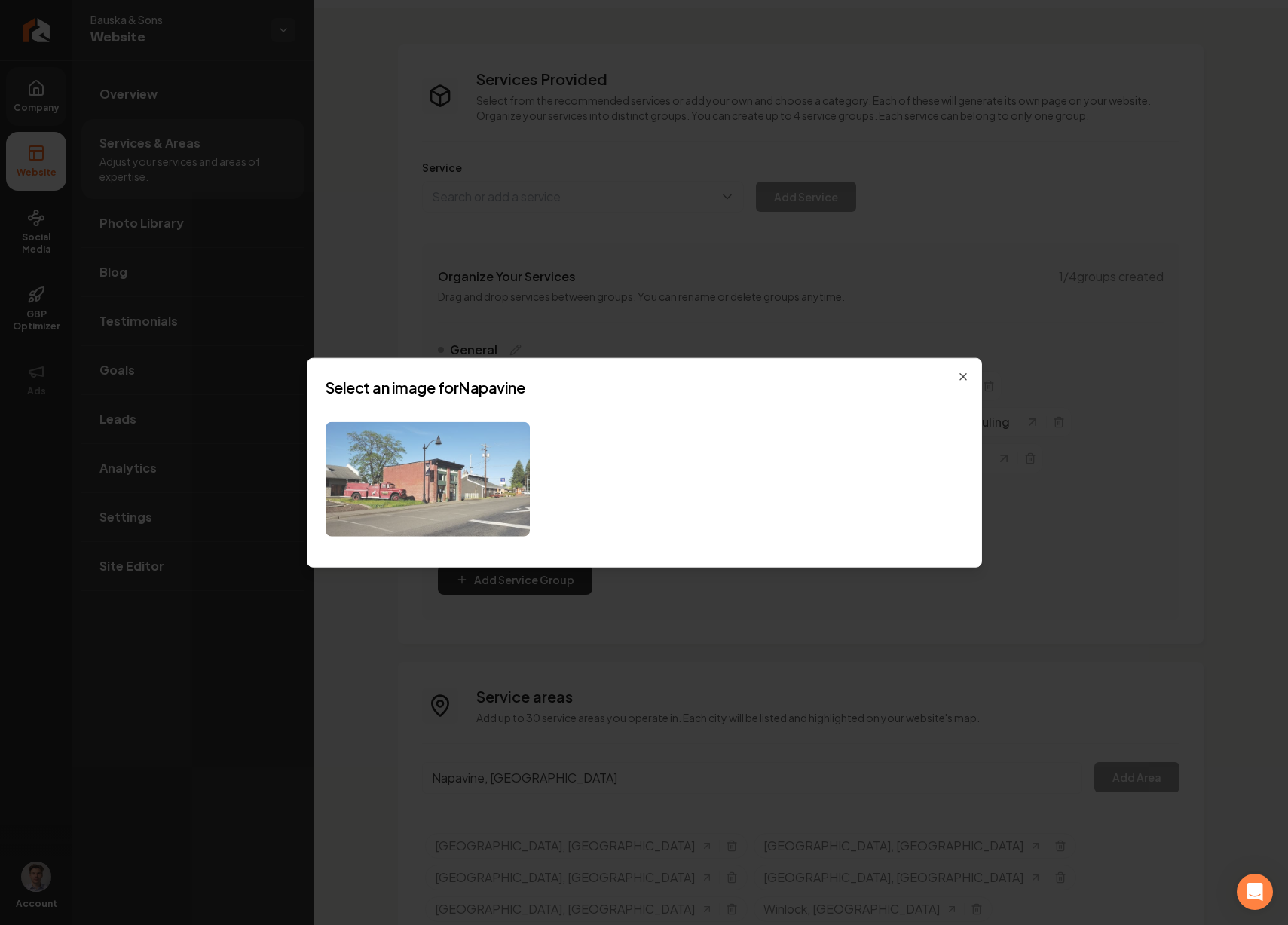
click at [451, 468] on img at bounding box center [428, 479] width 205 height 115
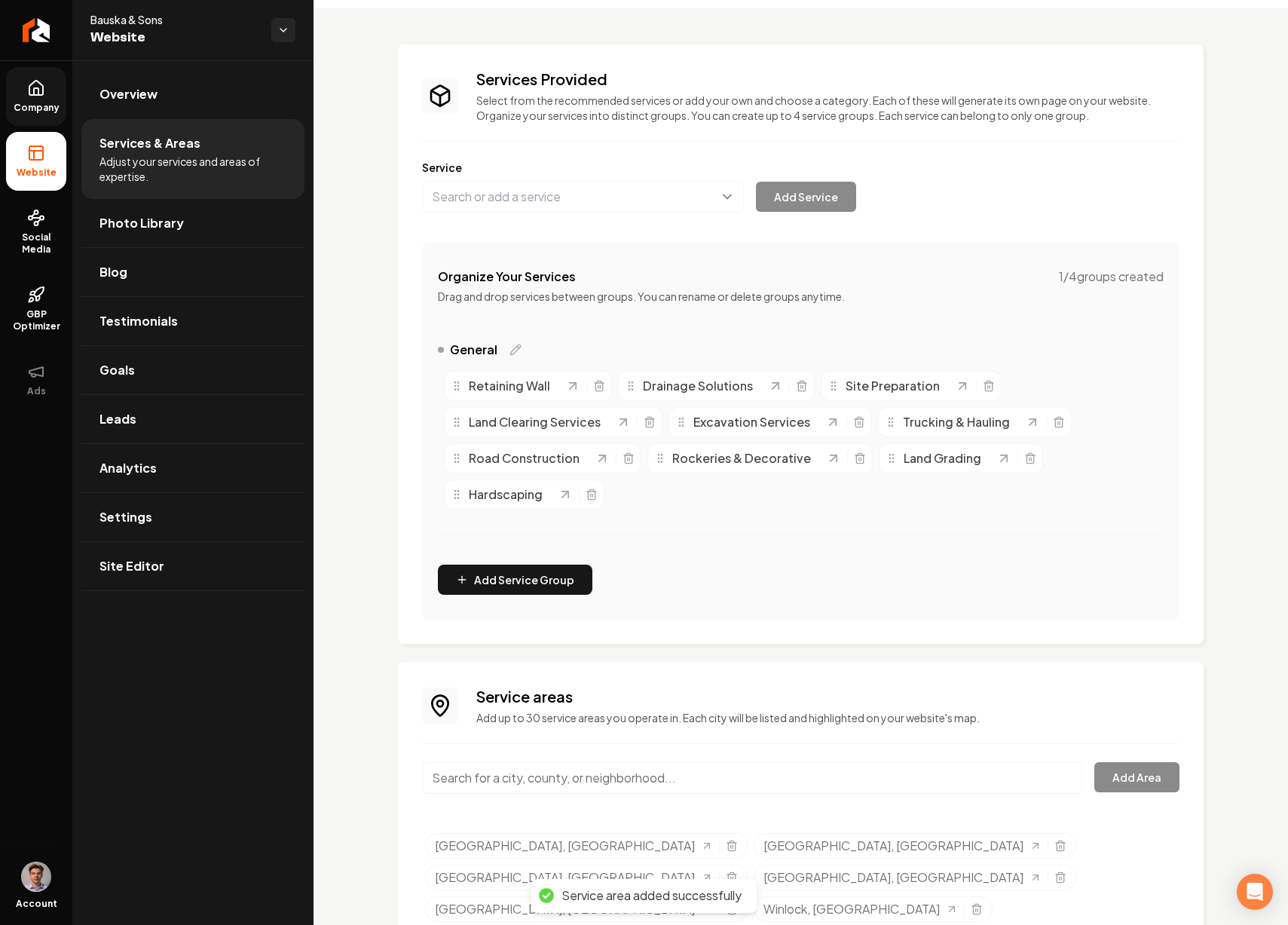
click at [533, 776] on input "Main content area" at bounding box center [752, 777] width 661 height 32
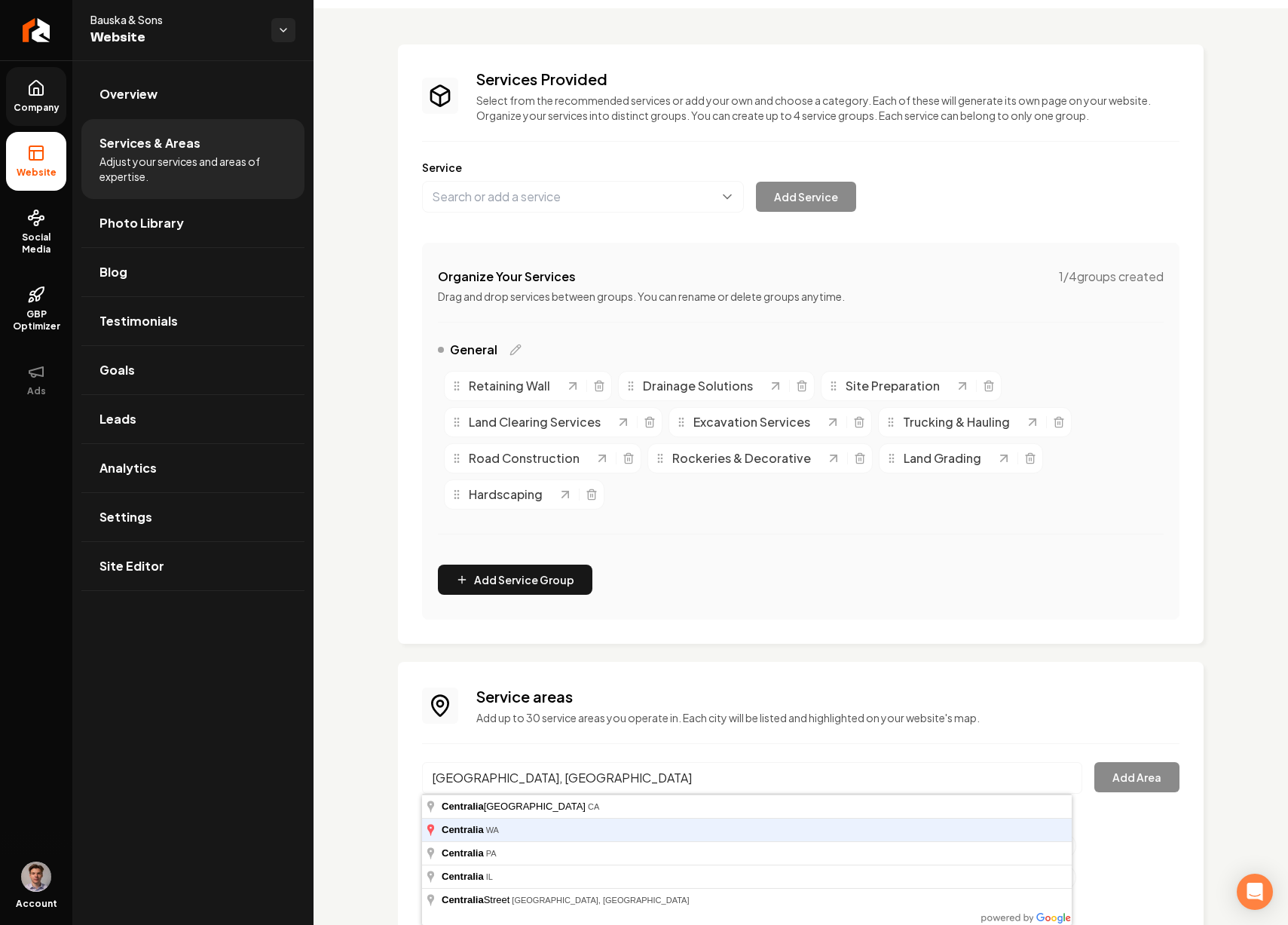
type input "Centralia, WA"
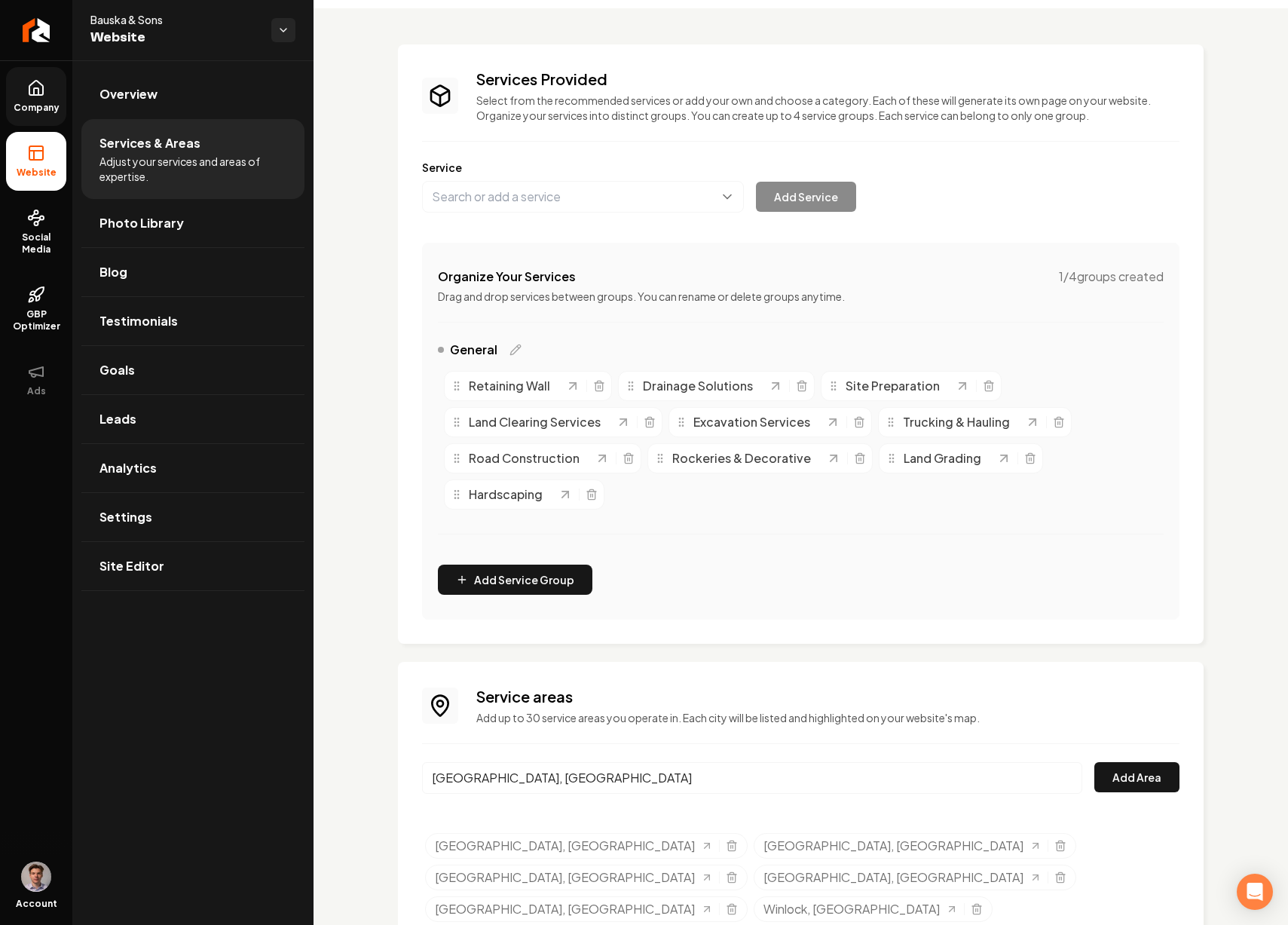
click at [1094, 762] on button "Add Area" at bounding box center [1137, 777] width 85 height 30
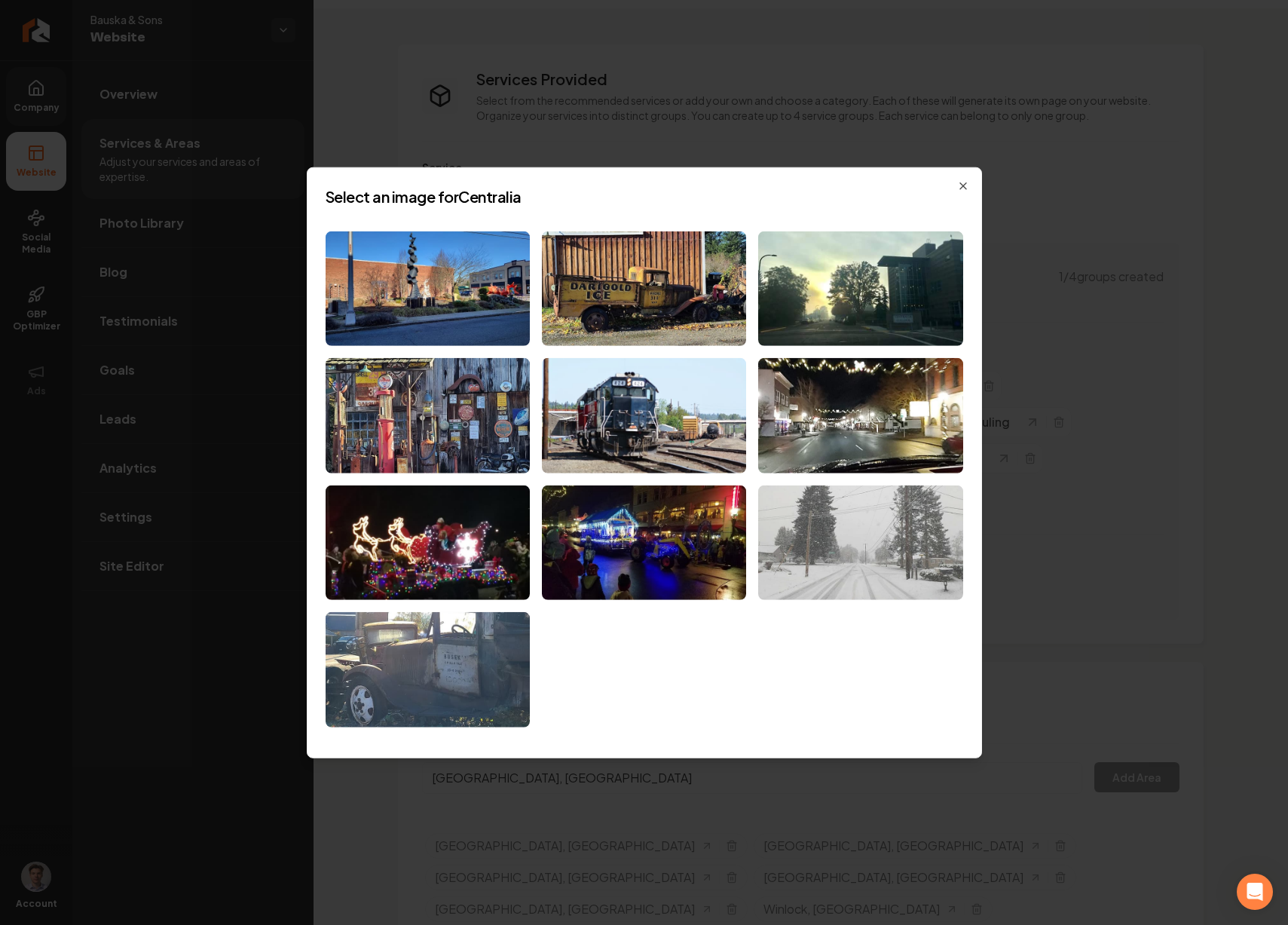
click at [837, 567] on img at bounding box center [860, 543] width 205 height 115
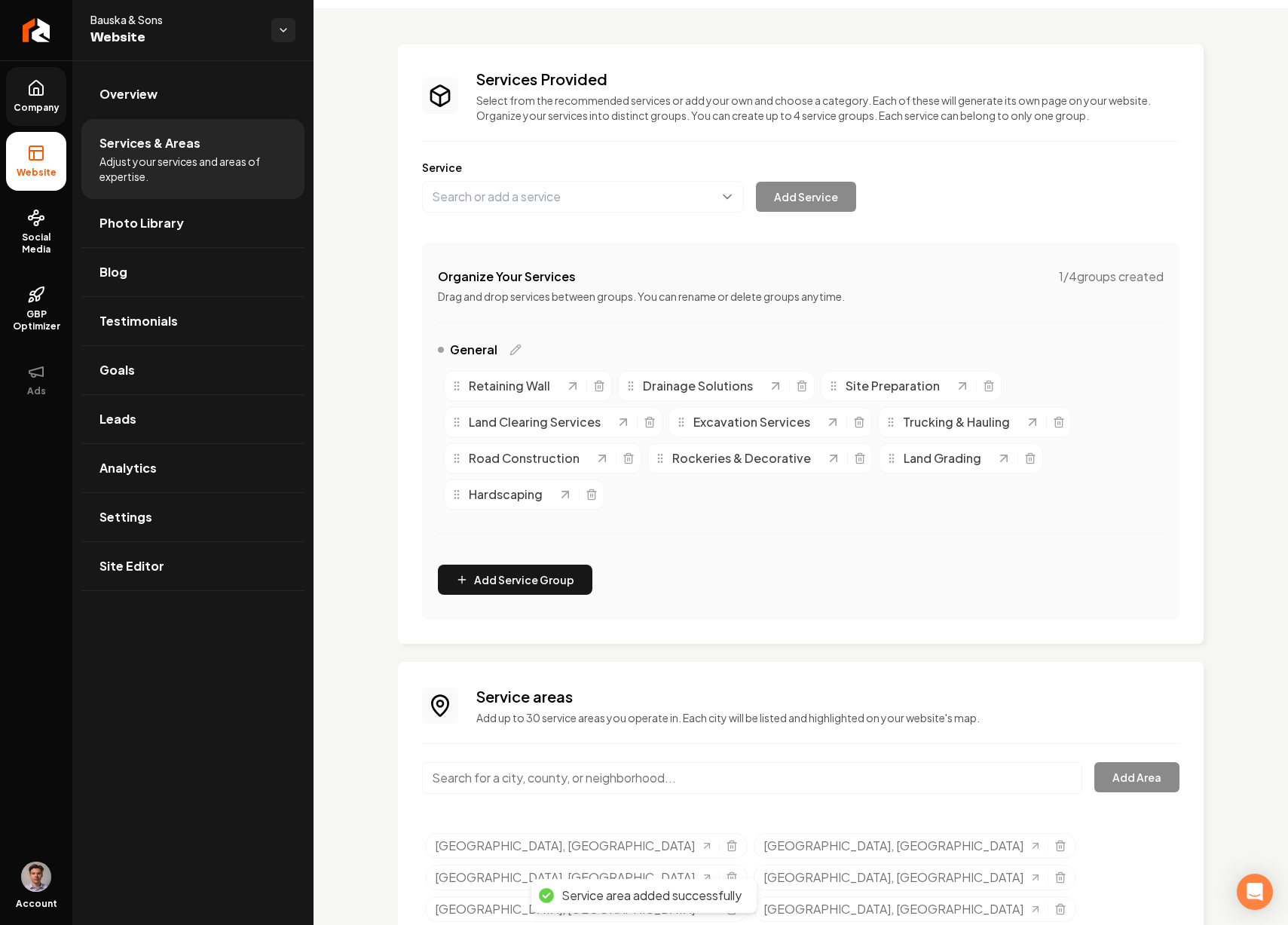
click at [620, 783] on input "Main content area" at bounding box center [752, 777] width 661 height 32
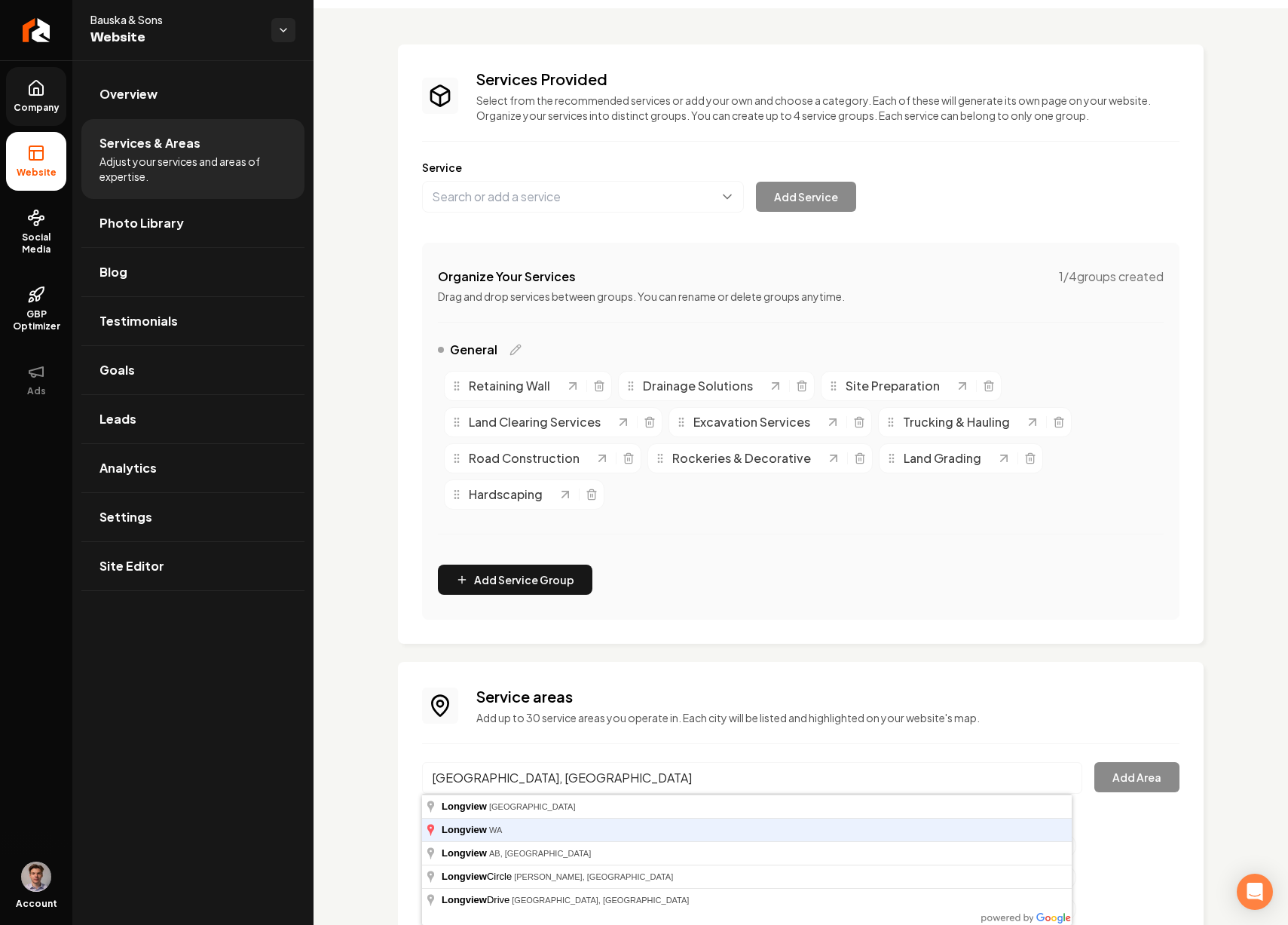
type input "Longview, WA"
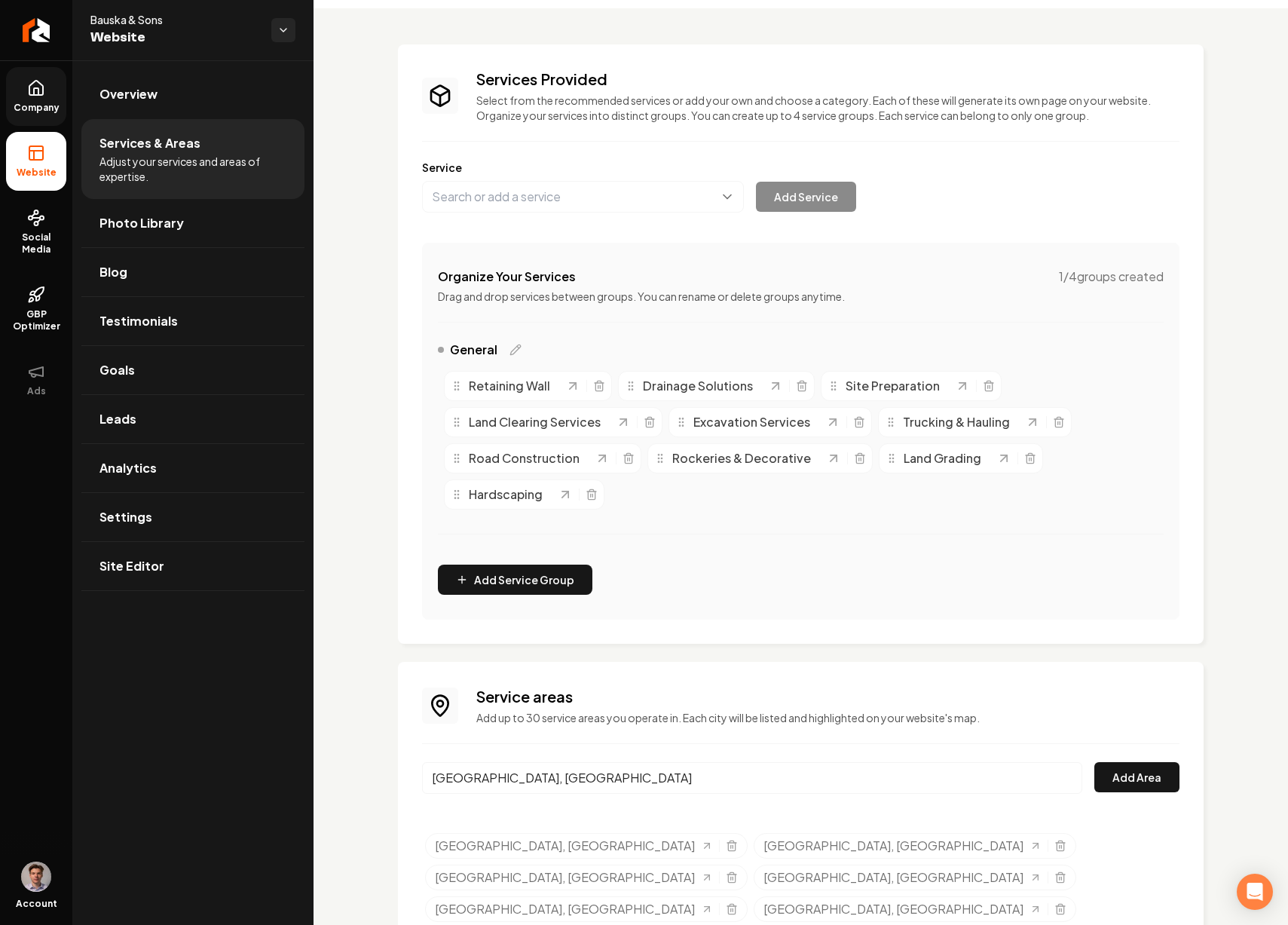
click at [1094, 762] on button "Add Area" at bounding box center [1137, 777] width 85 height 30
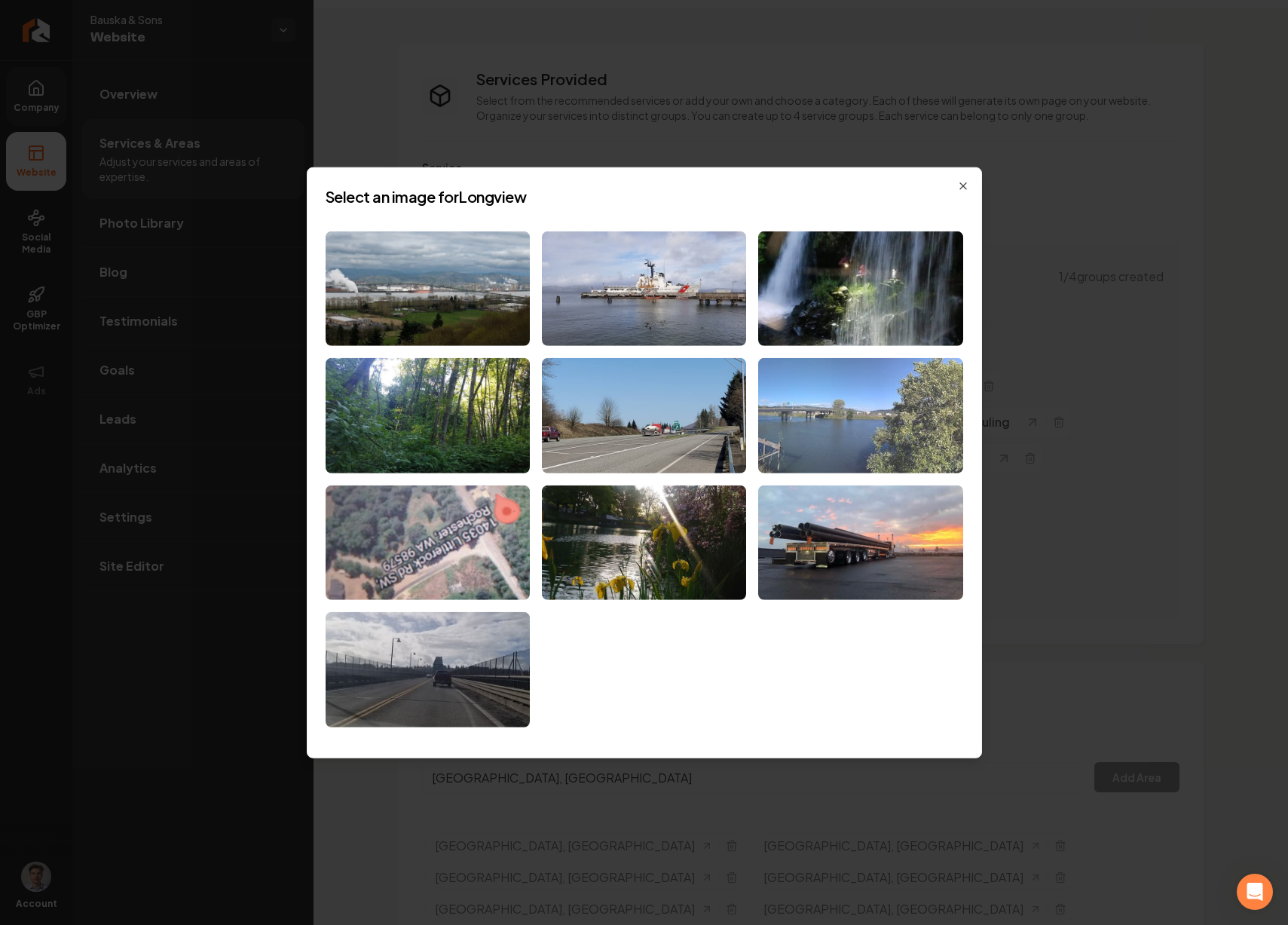
click at [791, 434] on img at bounding box center [860, 416] width 205 height 115
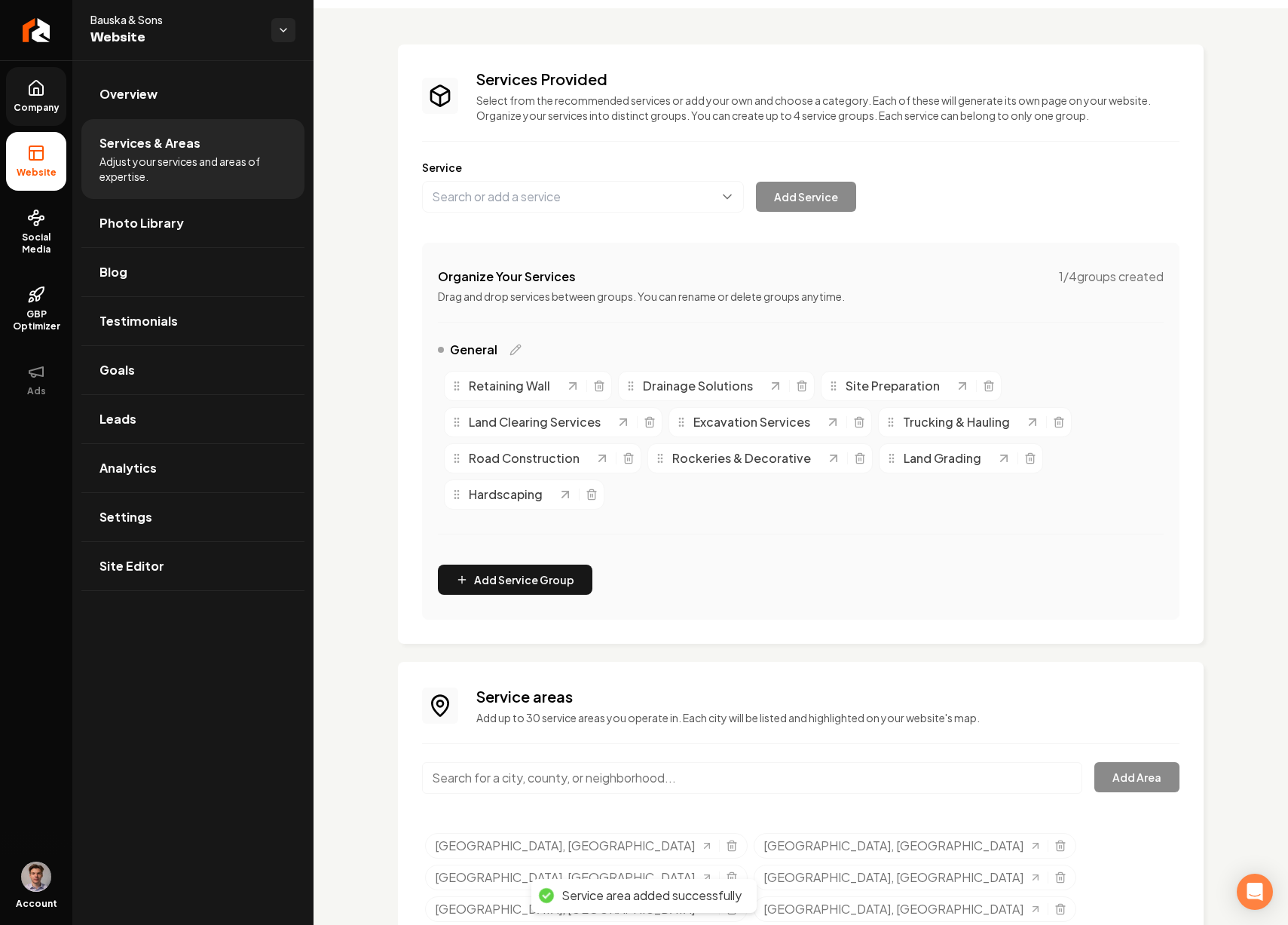
click at [531, 779] on input "Main content area" at bounding box center [752, 777] width 661 height 32
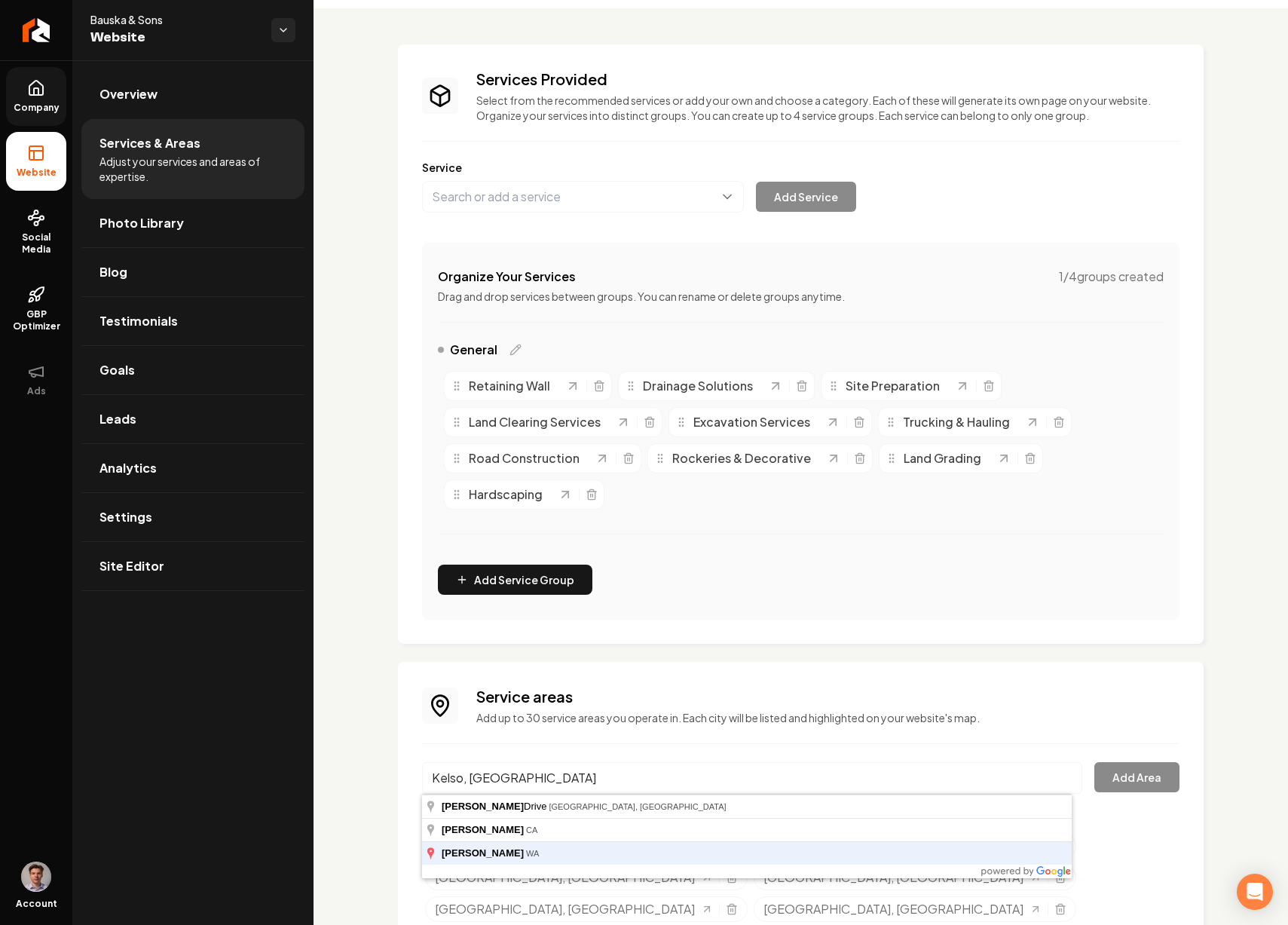
type input "Kelso, WA"
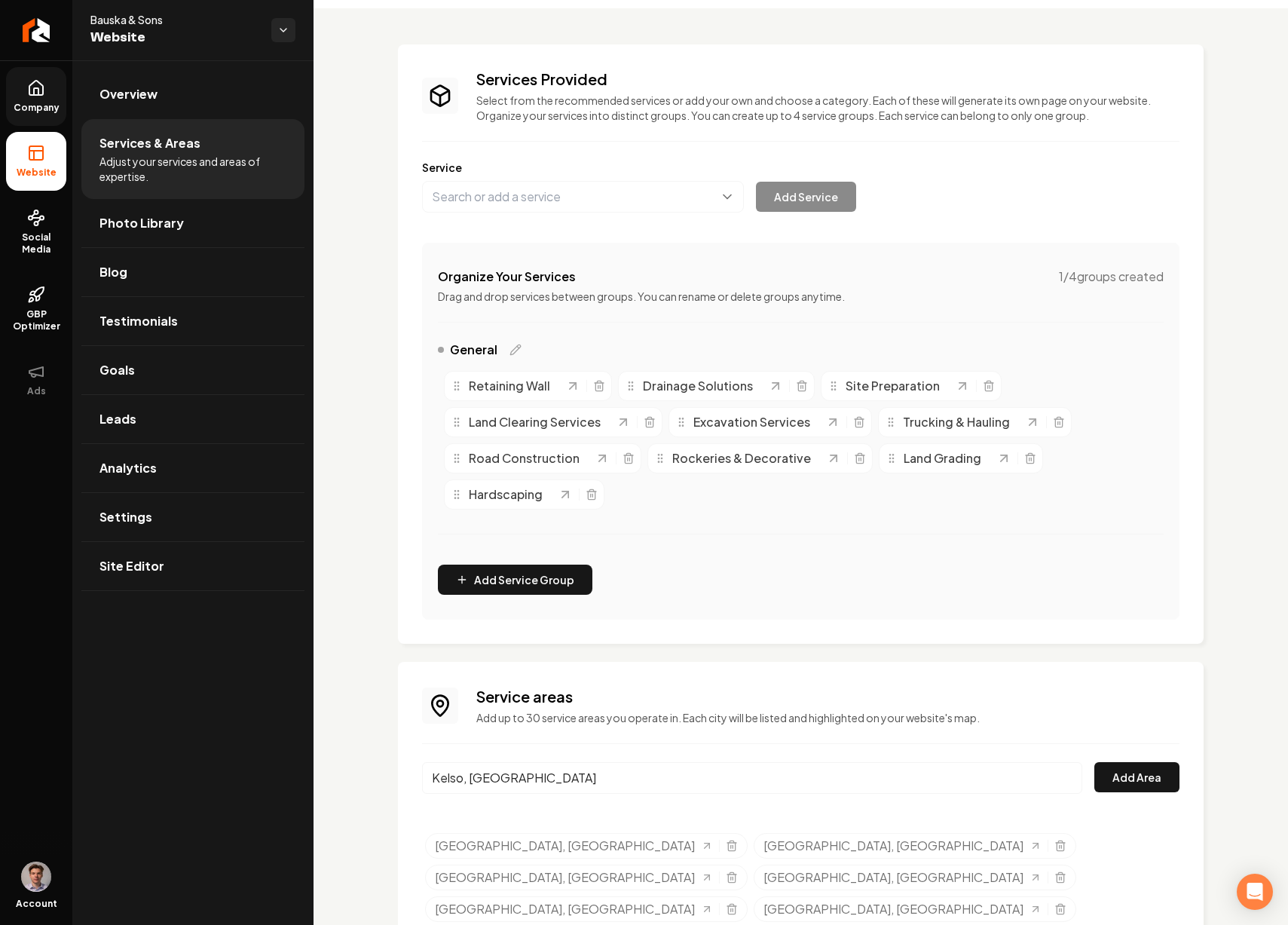
click at [1094, 762] on button "Add Area" at bounding box center [1137, 777] width 85 height 30
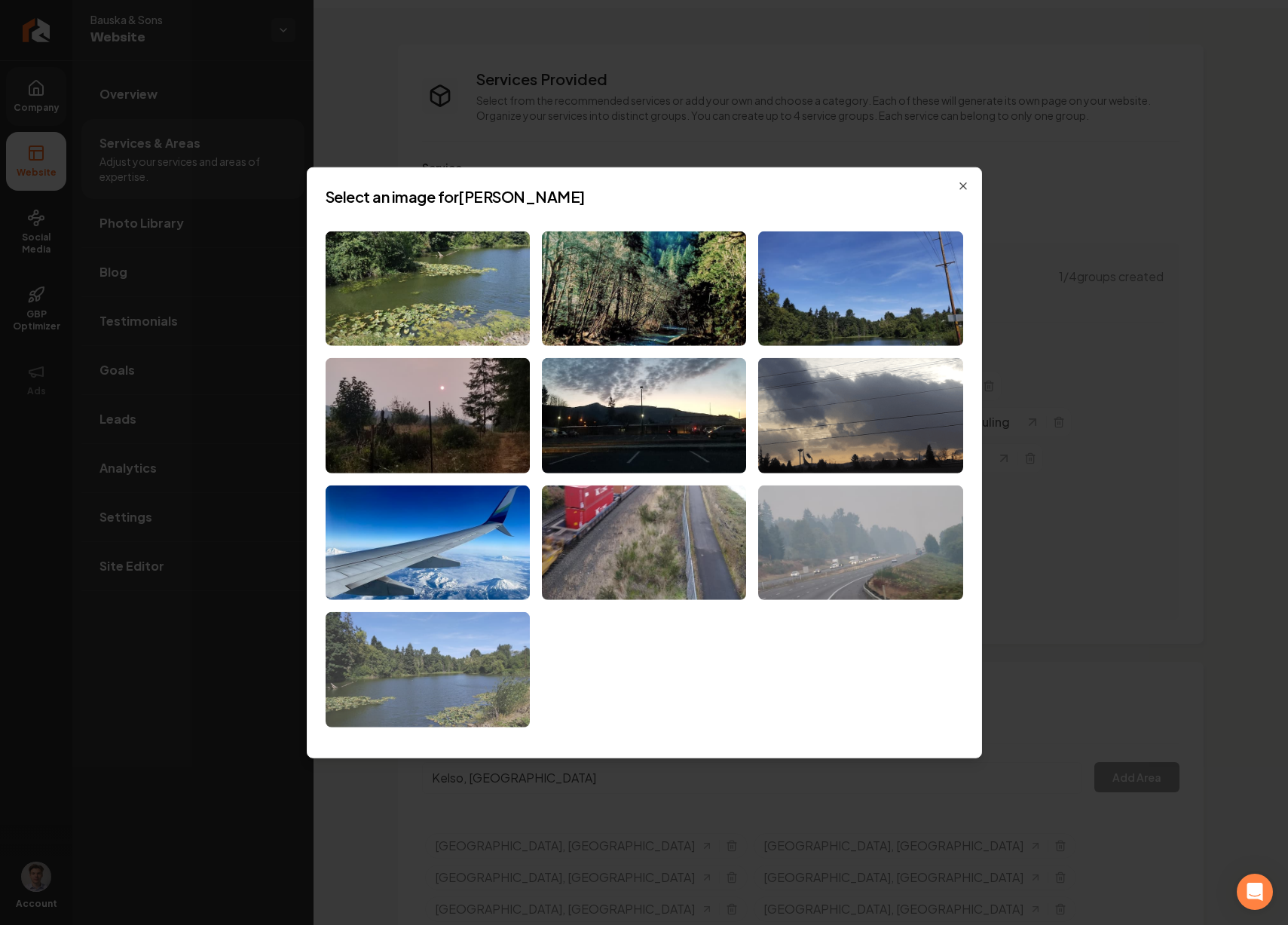
click at [471, 674] on img at bounding box center [428, 670] width 205 height 115
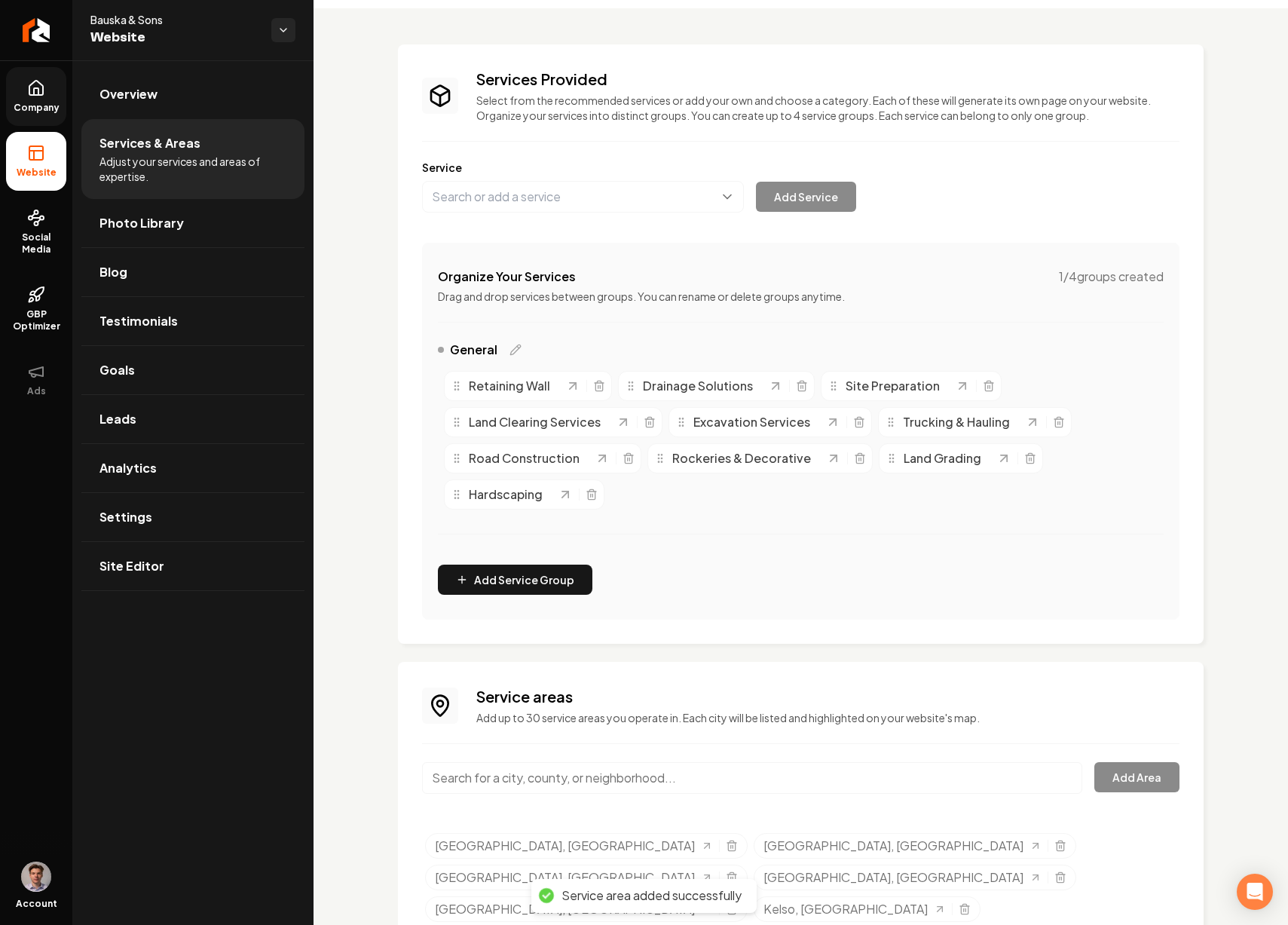
click at [590, 781] on input "Main content area" at bounding box center [752, 777] width 661 height 32
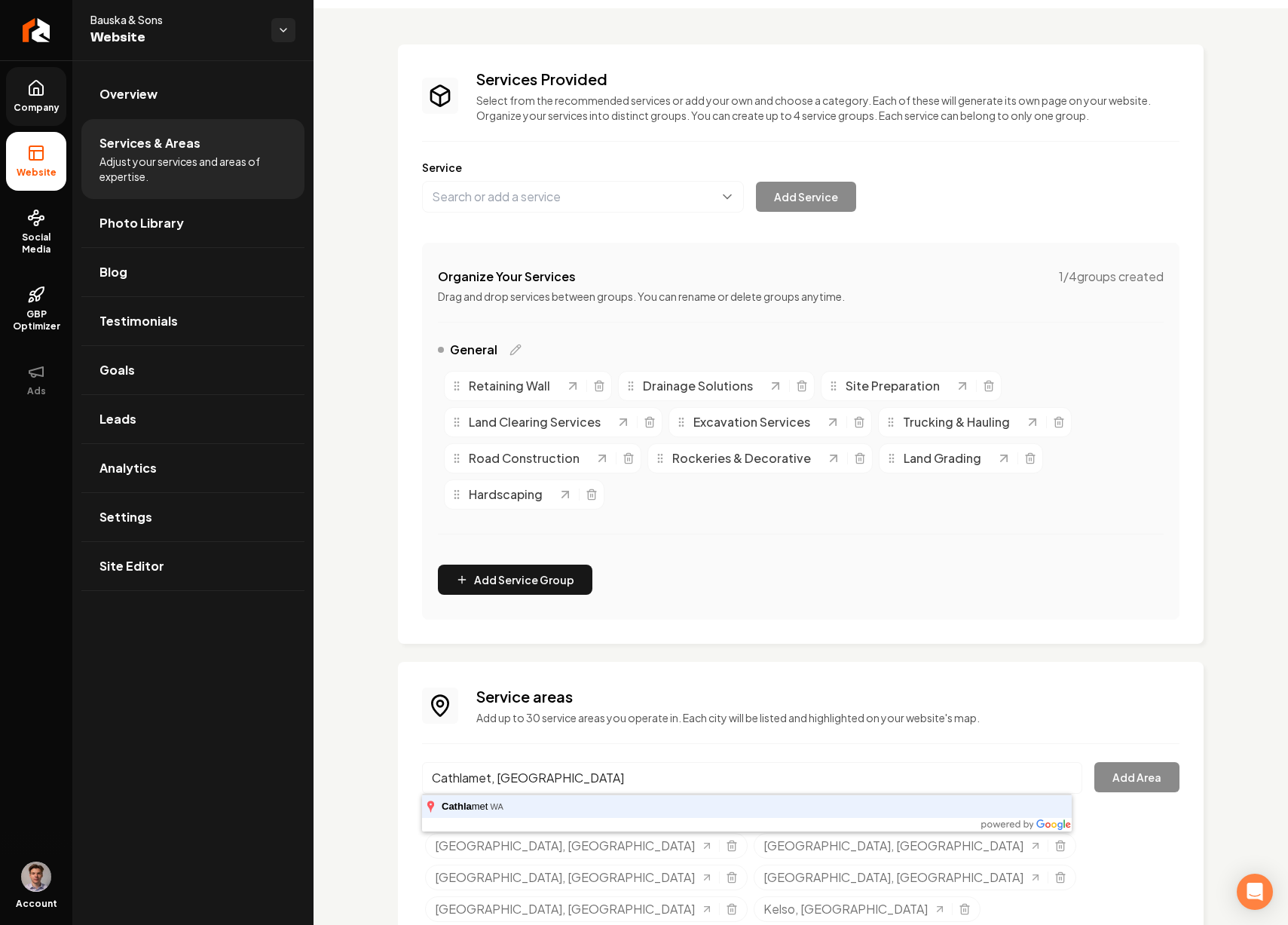
type input "Cathlamet, WA"
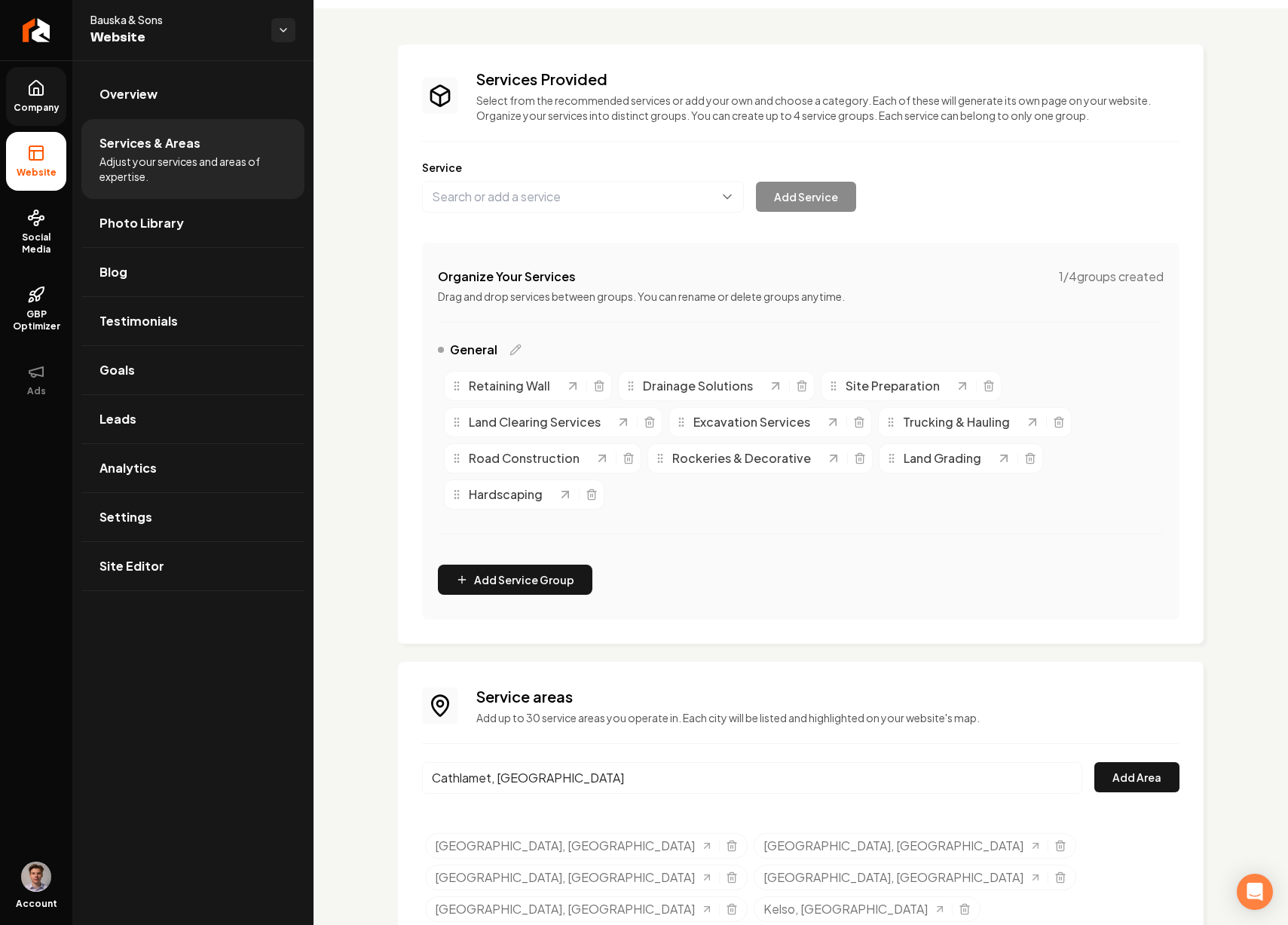
click at [1094, 762] on button "Add Area" at bounding box center [1137, 777] width 85 height 30
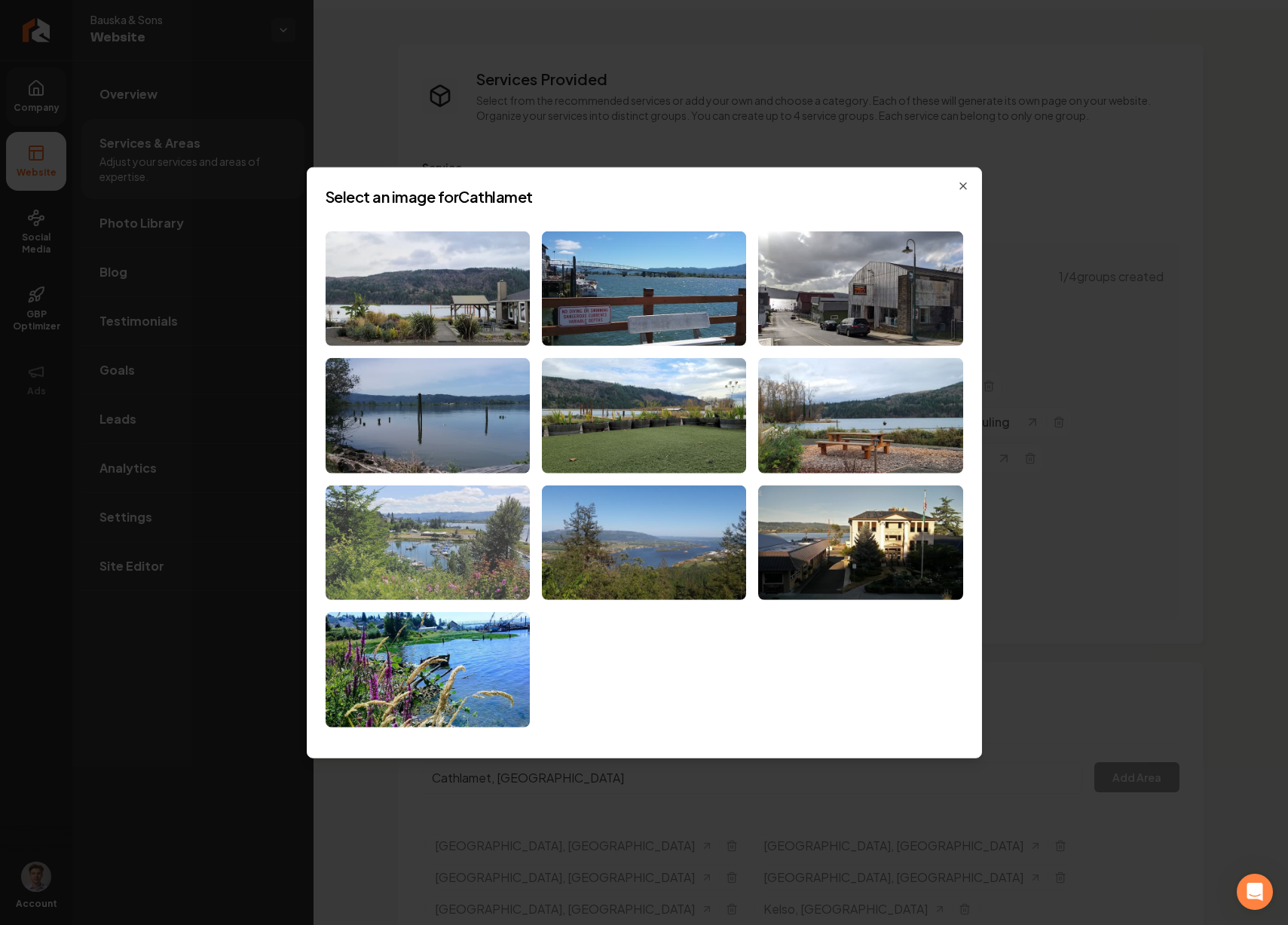
click at [465, 559] on img at bounding box center [428, 543] width 205 height 115
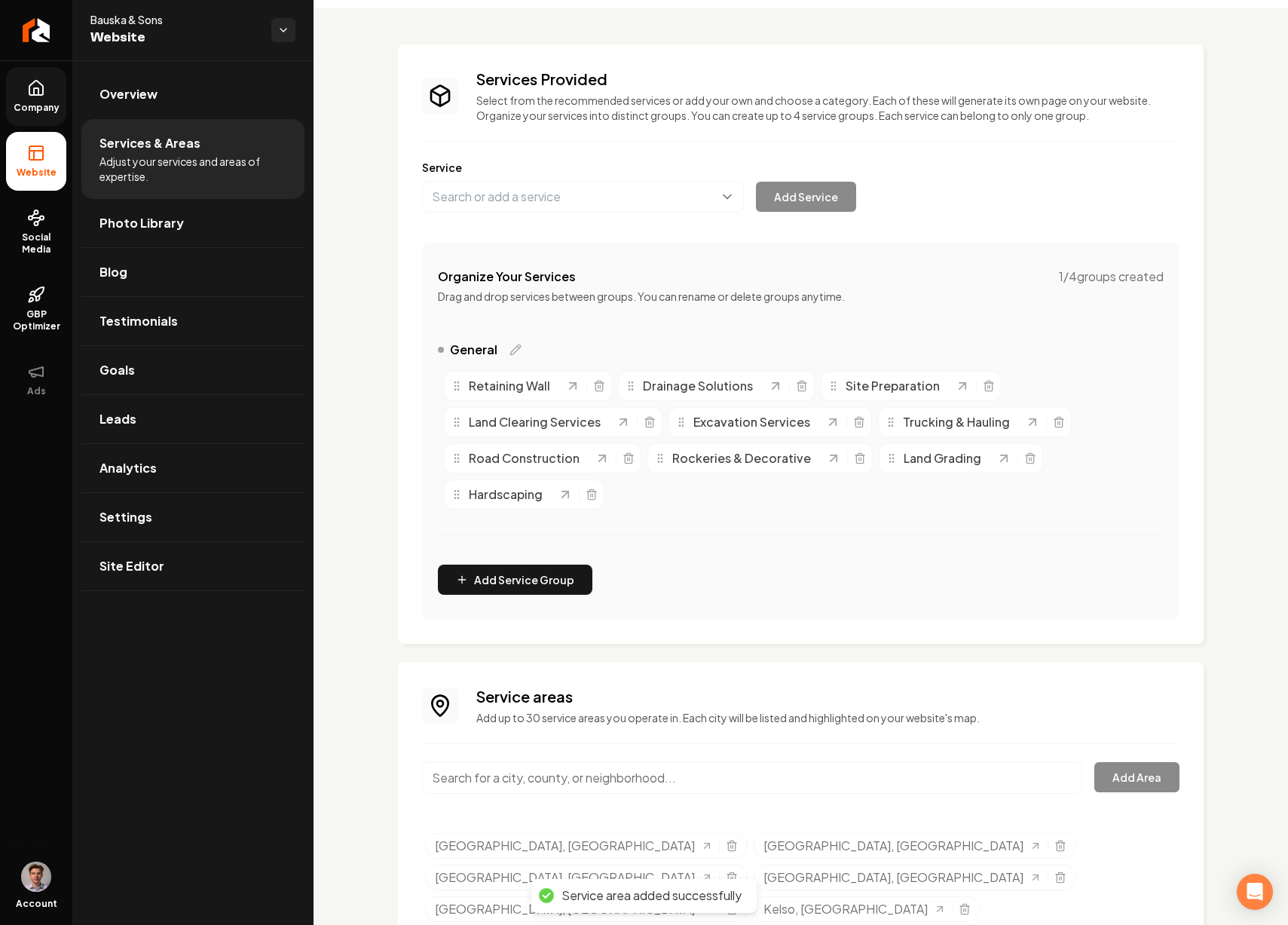
click at [579, 767] on input "Main content area" at bounding box center [752, 777] width 661 height 32
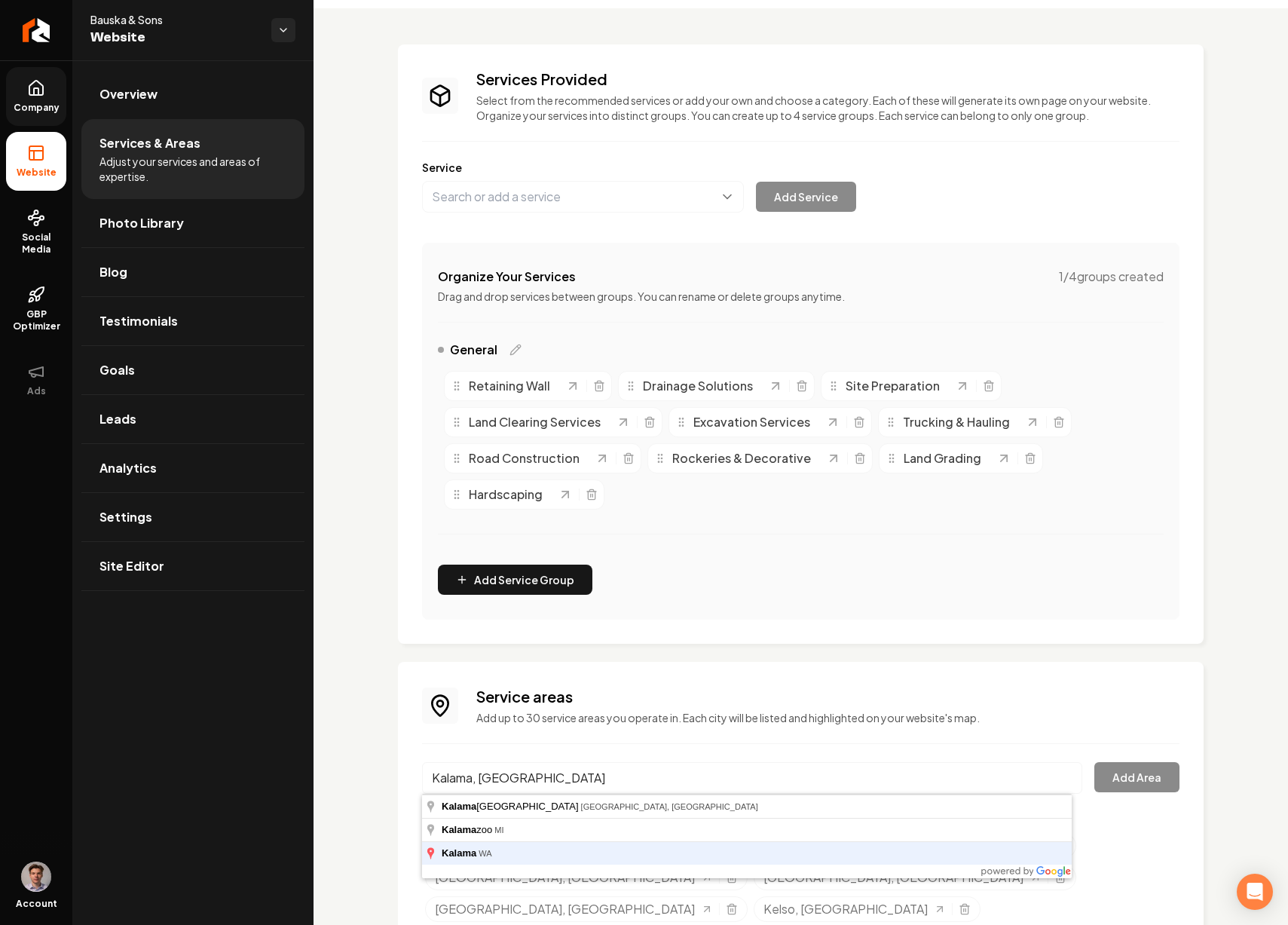
type input "Kalama, WA"
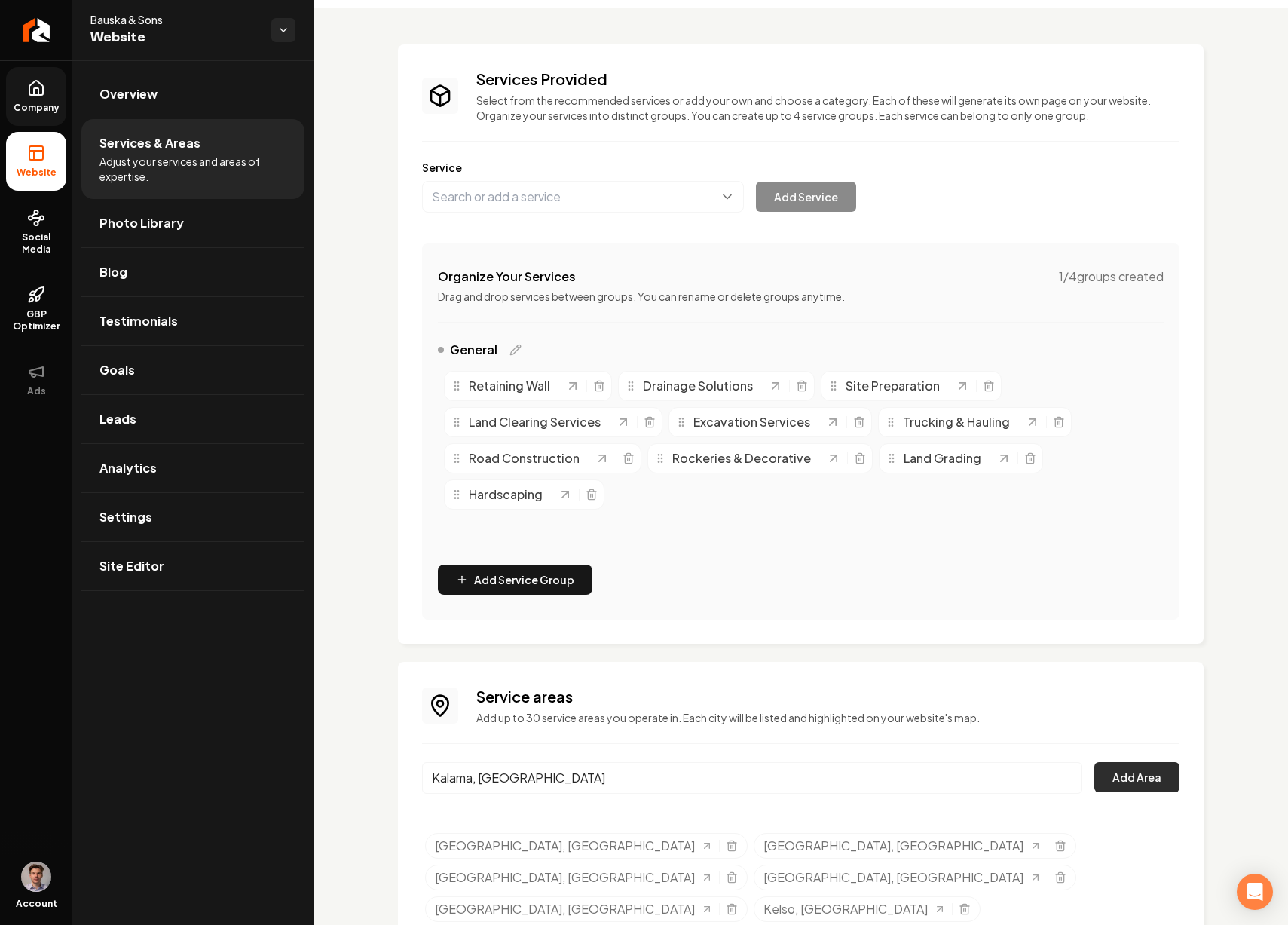
click at [1131, 784] on button "Add Area" at bounding box center [1137, 777] width 85 height 30
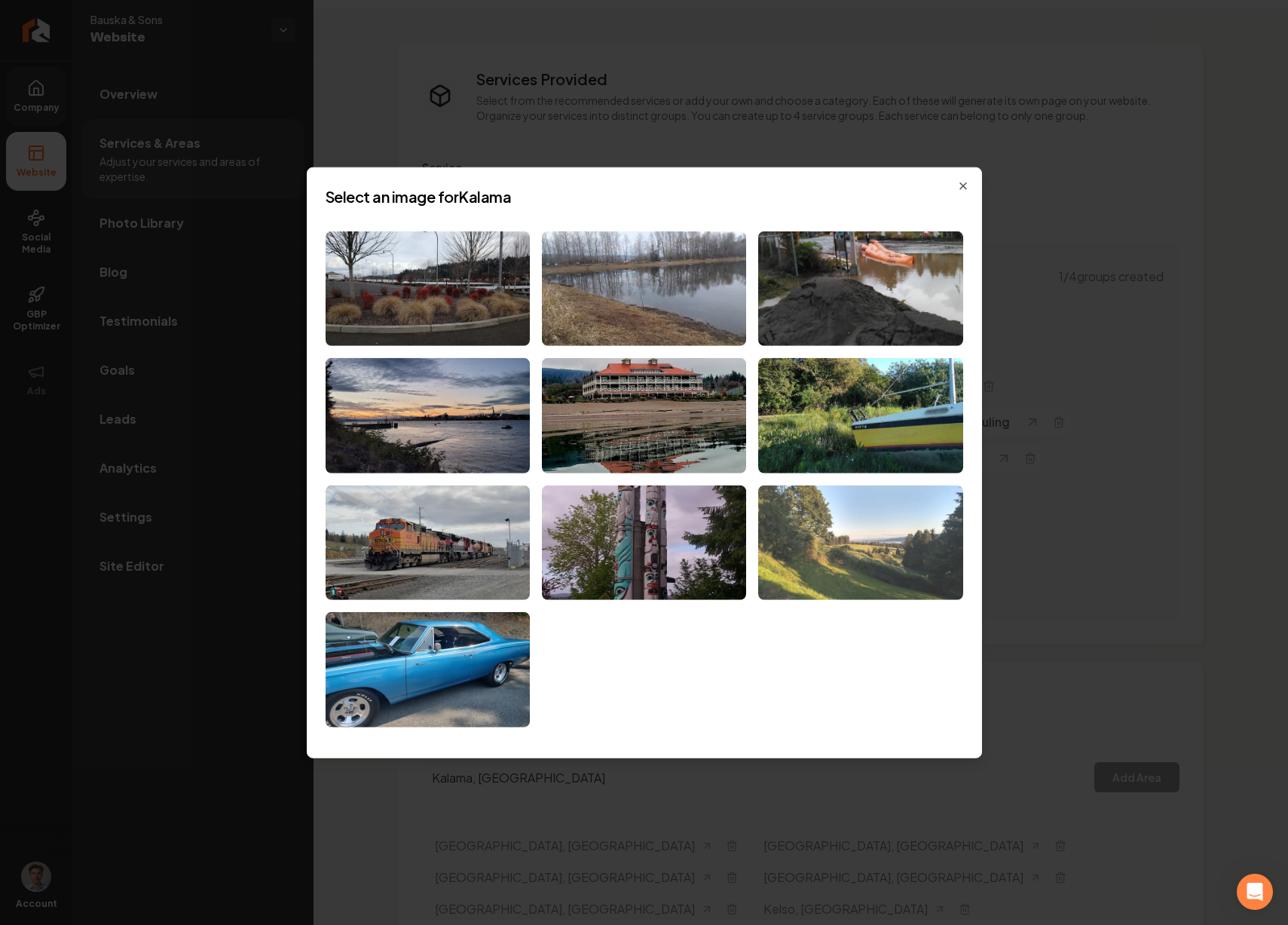
click at [825, 574] on img at bounding box center [860, 543] width 205 height 115
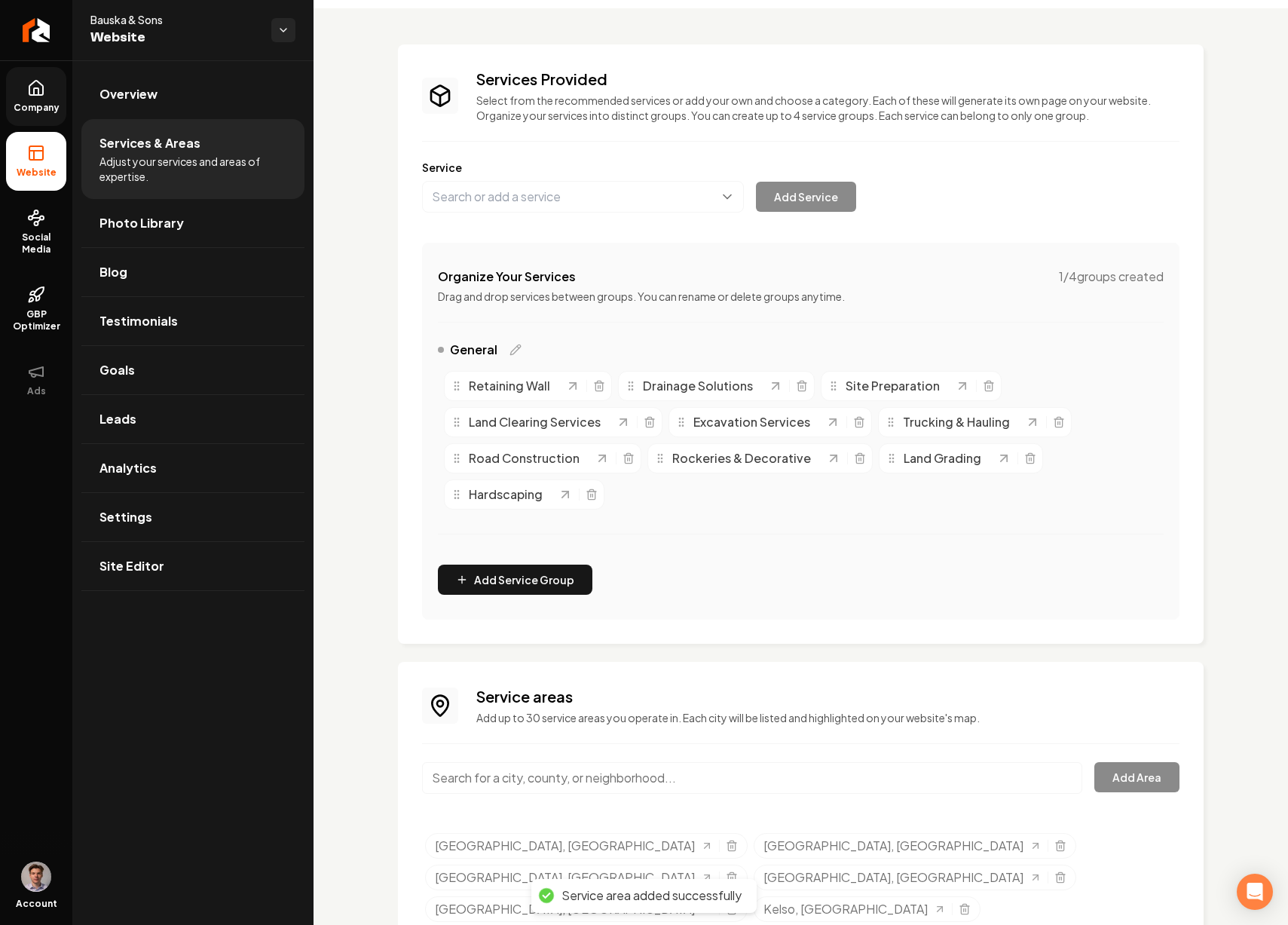
click at [657, 777] on input "Main content area" at bounding box center [752, 777] width 661 height 32
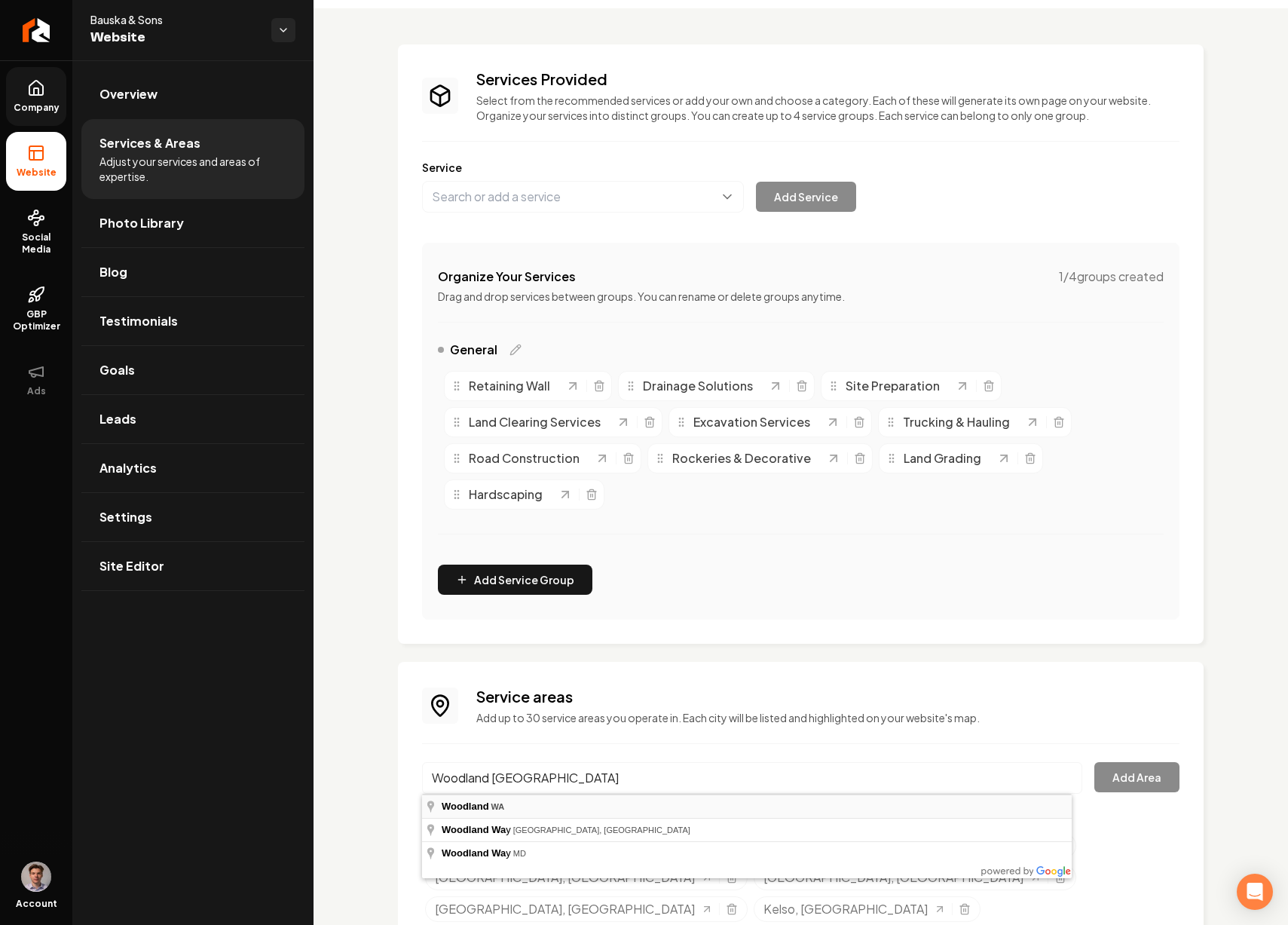
type input "Woodland, WA"
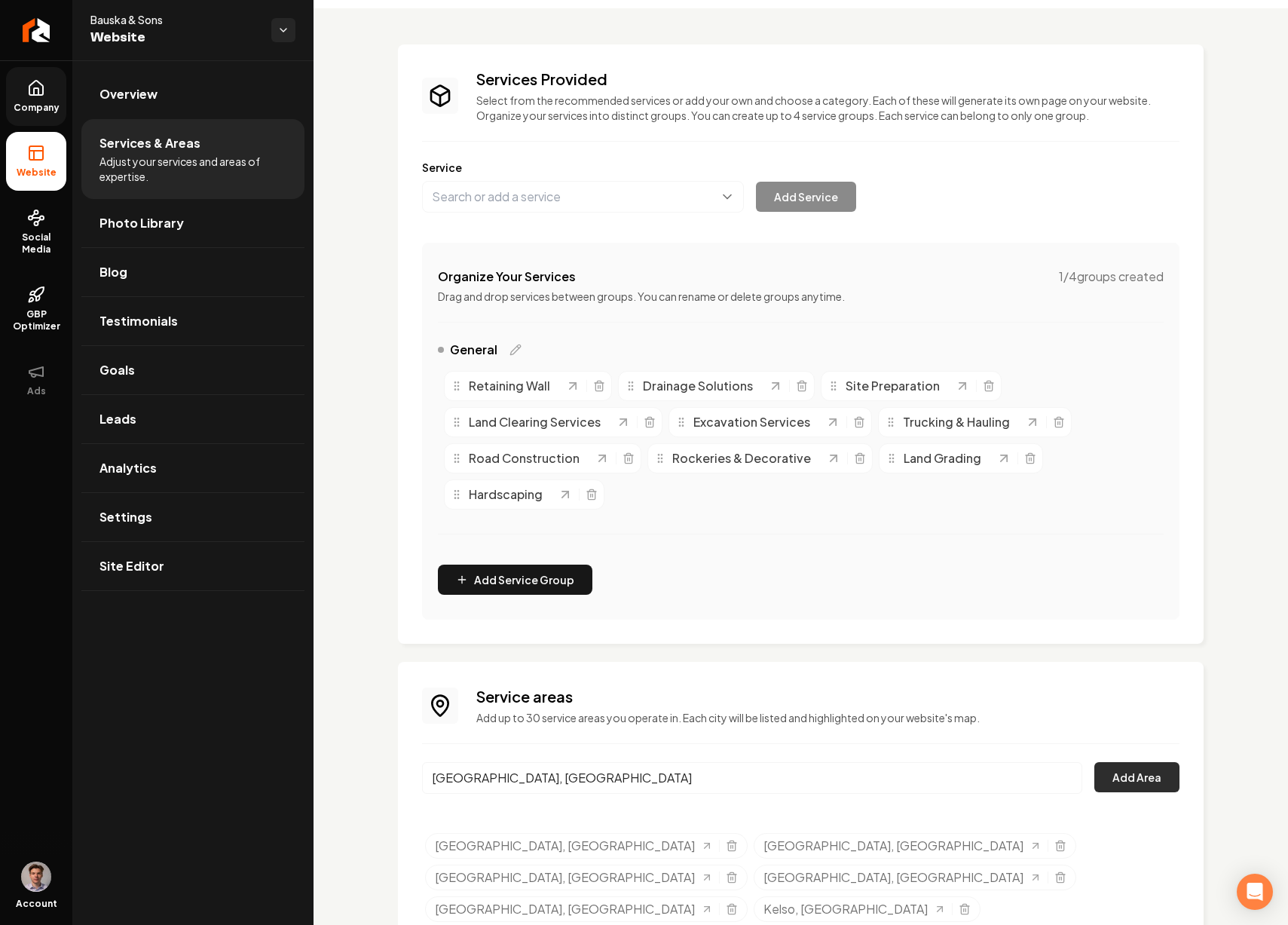
click at [1127, 774] on button "Add Area" at bounding box center [1137, 777] width 85 height 30
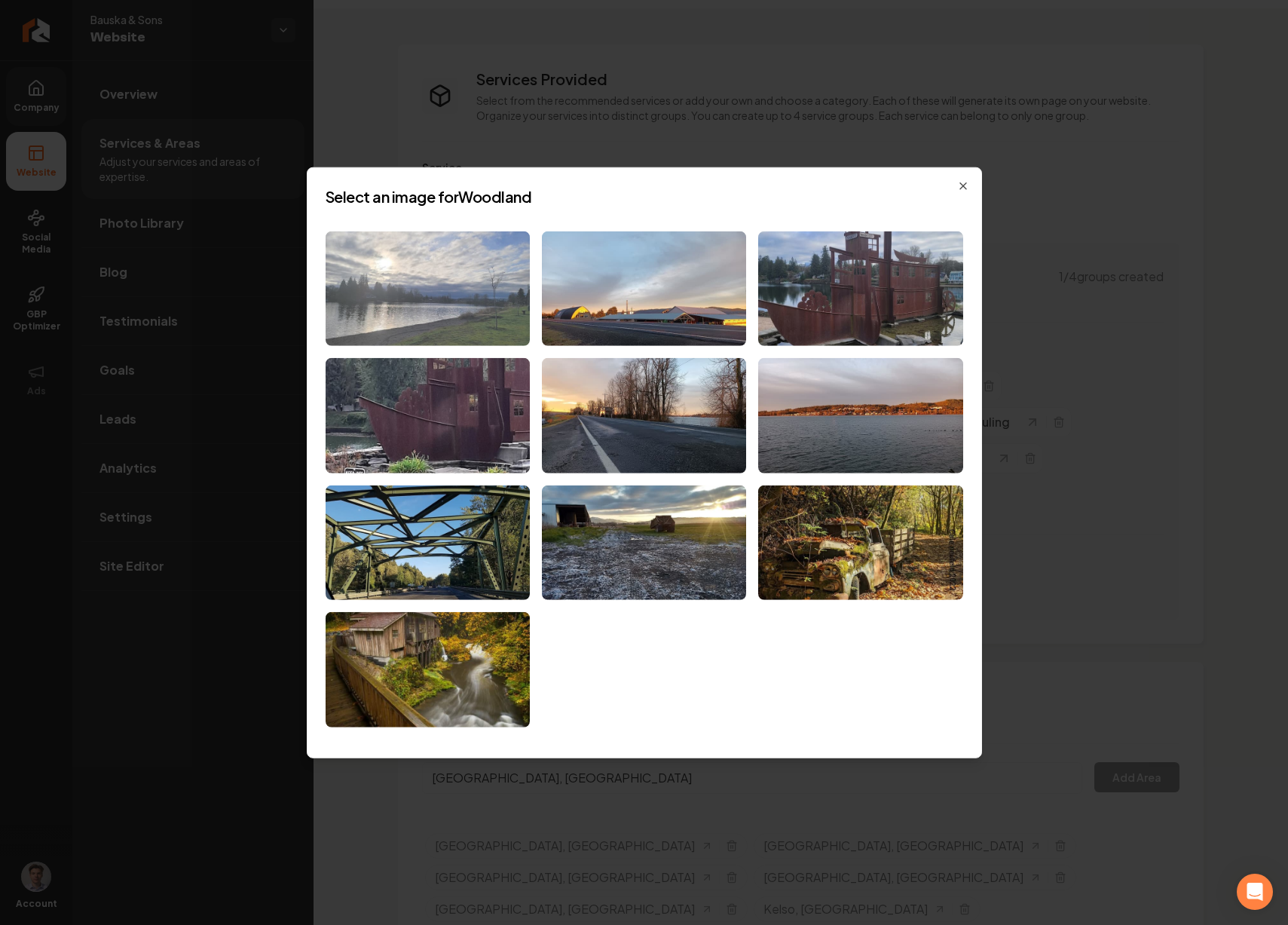
click at [479, 284] on img at bounding box center [428, 288] width 205 height 115
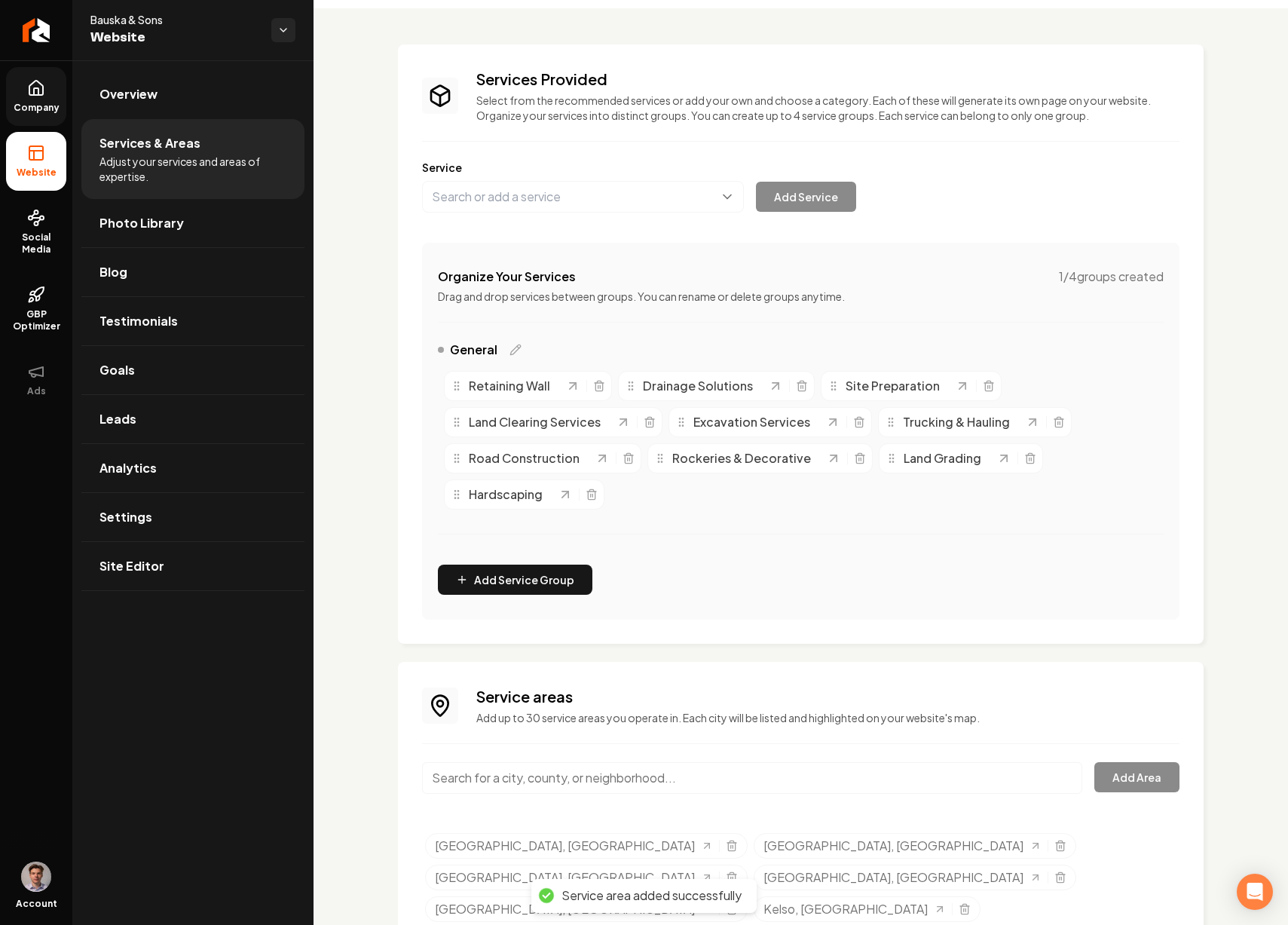
click at [559, 776] on input "Main content area" at bounding box center [752, 777] width 661 height 32
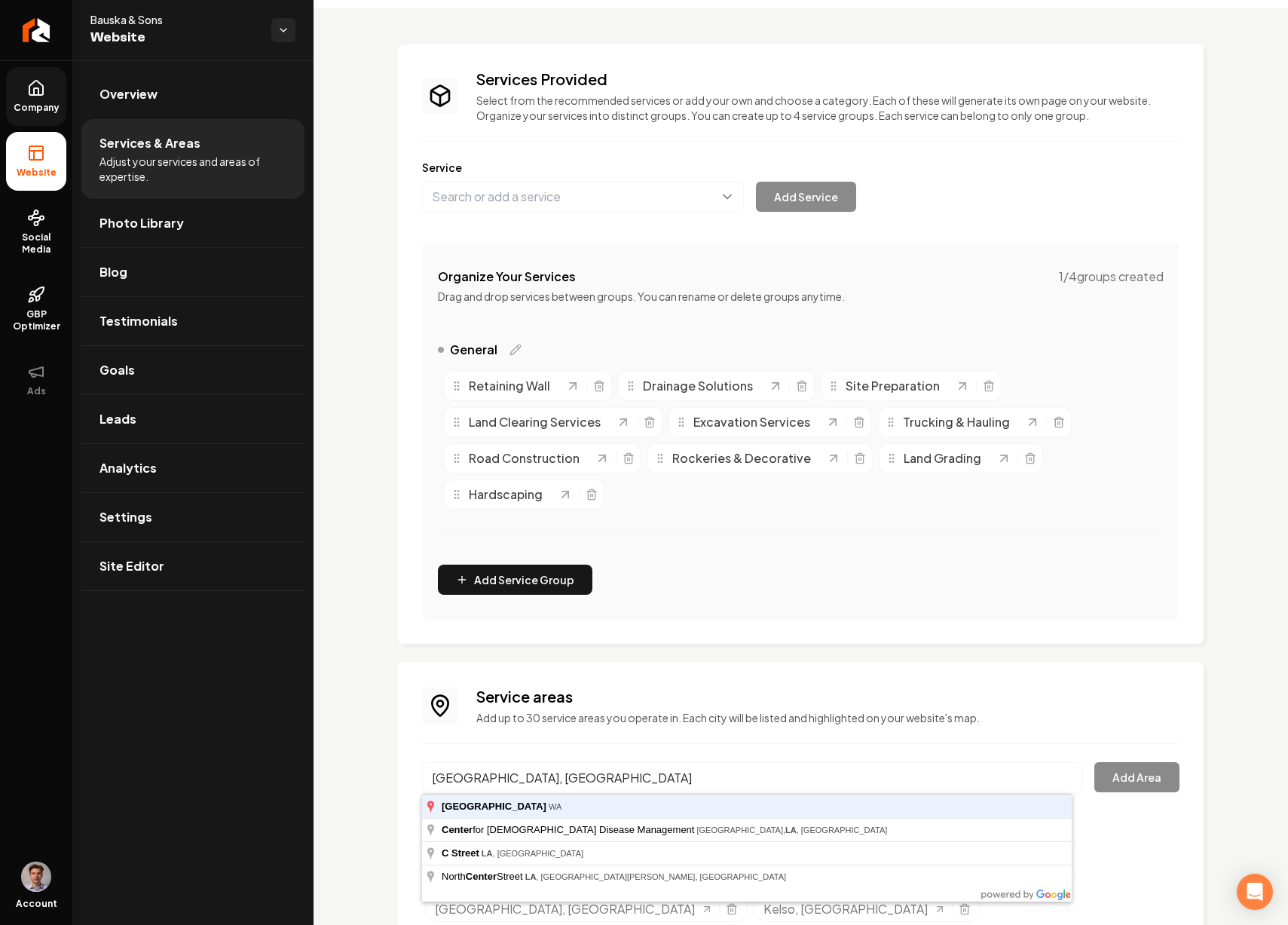
type input "La Center, WA"
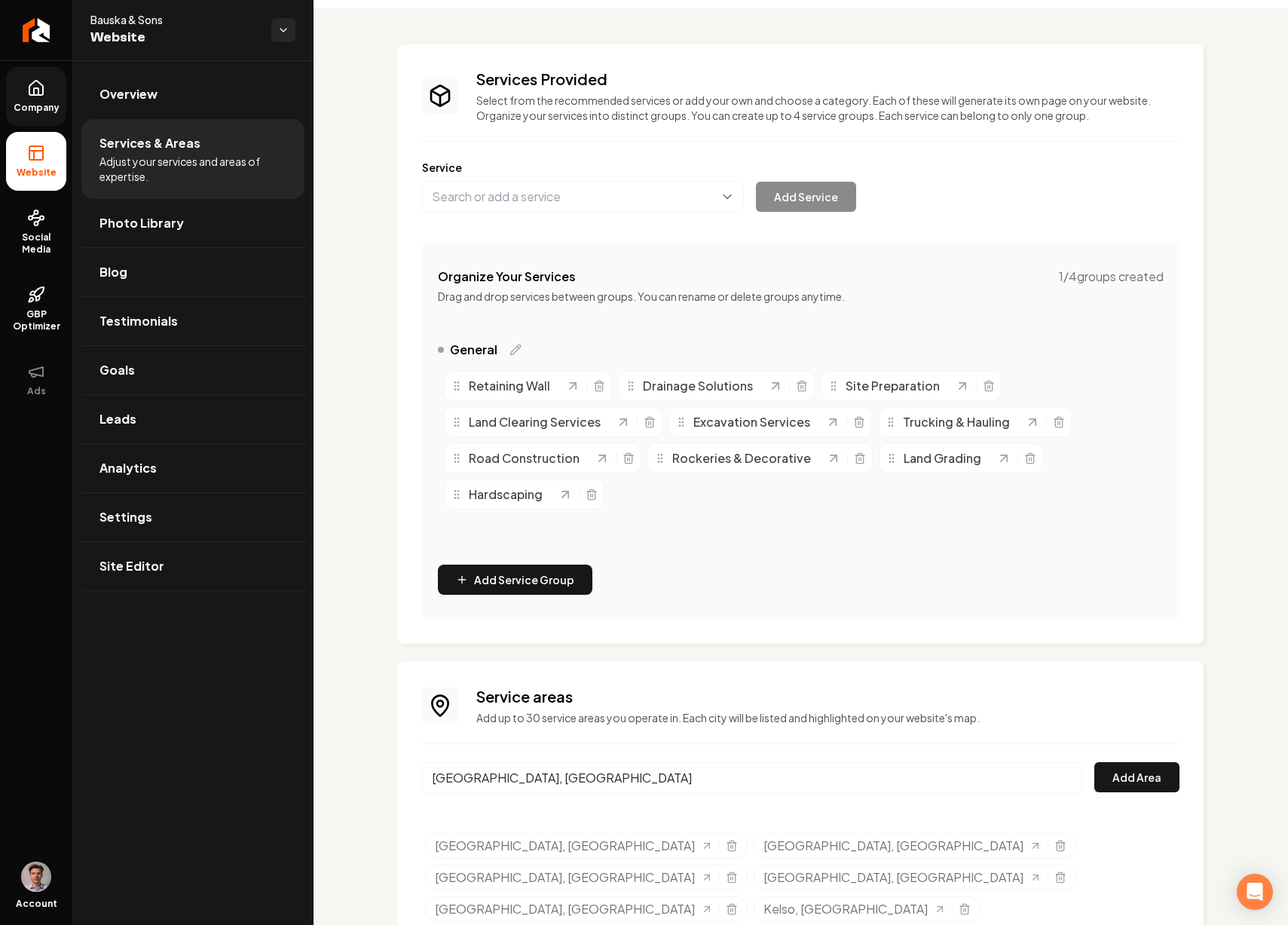
click at [1094, 762] on button "Add Area" at bounding box center [1137, 777] width 85 height 30
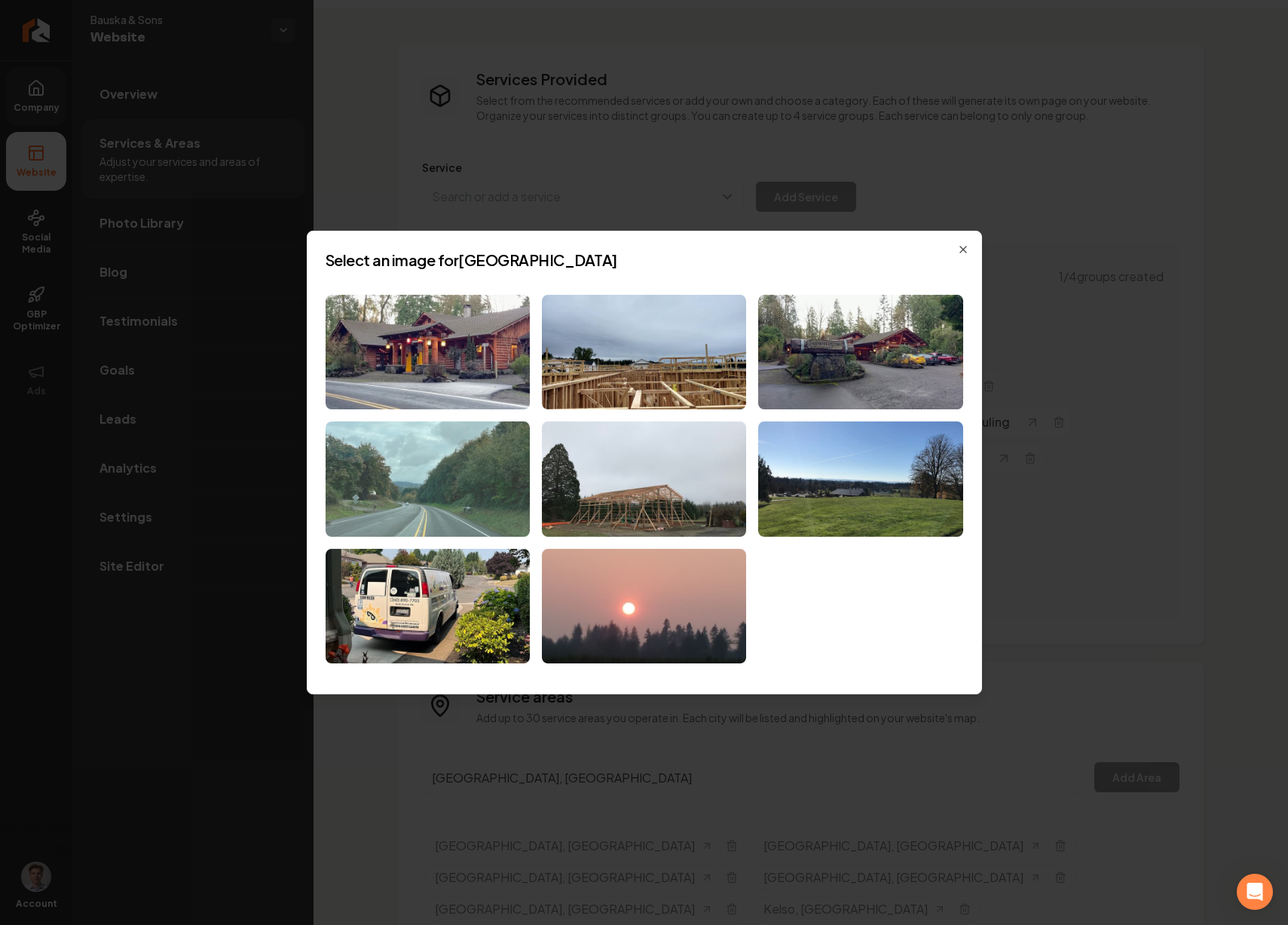
click at [461, 477] on img at bounding box center [428, 479] width 205 height 115
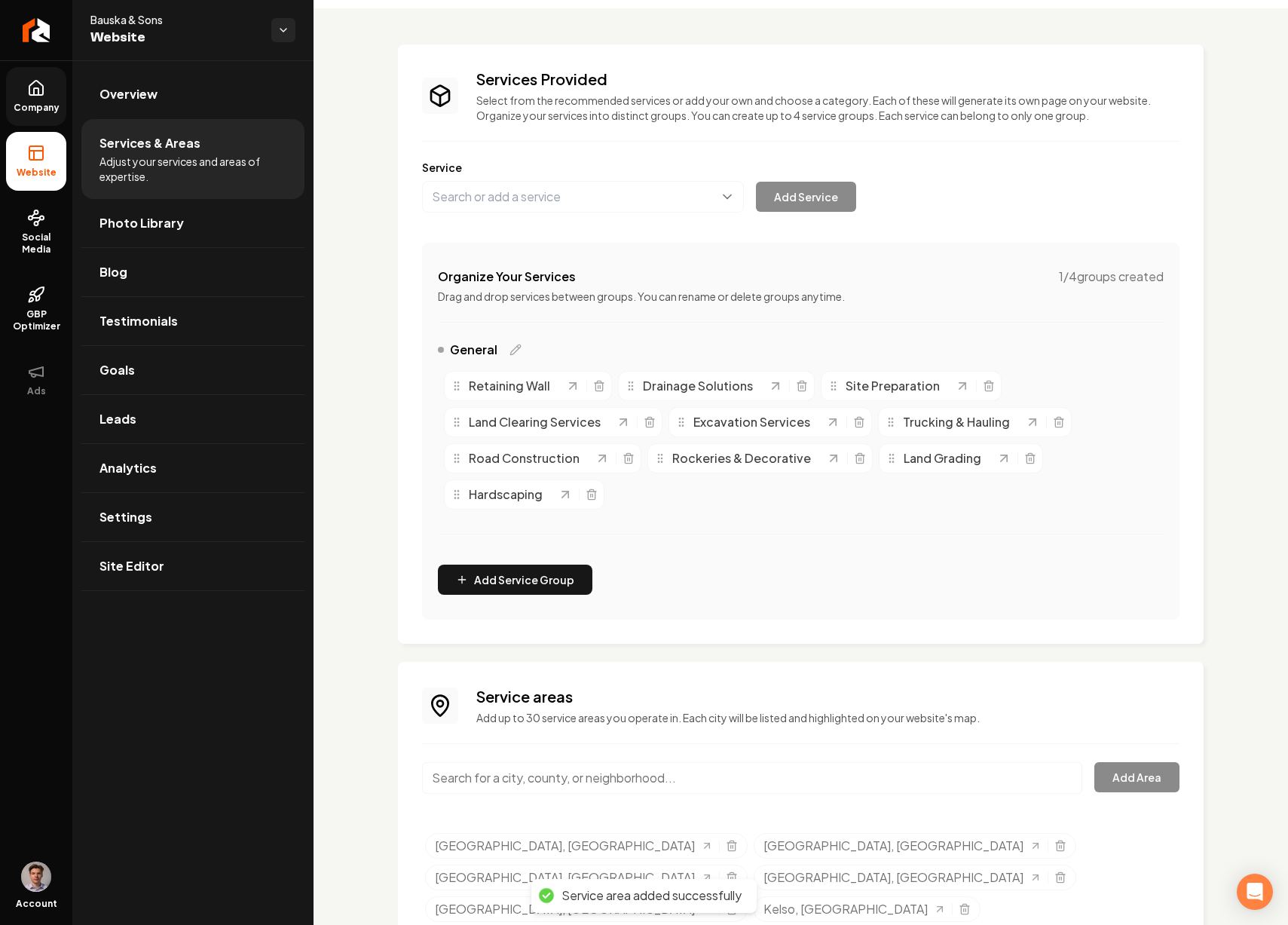
click at [611, 769] on input "Main content area" at bounding box center [752, 777] width 661 height 32
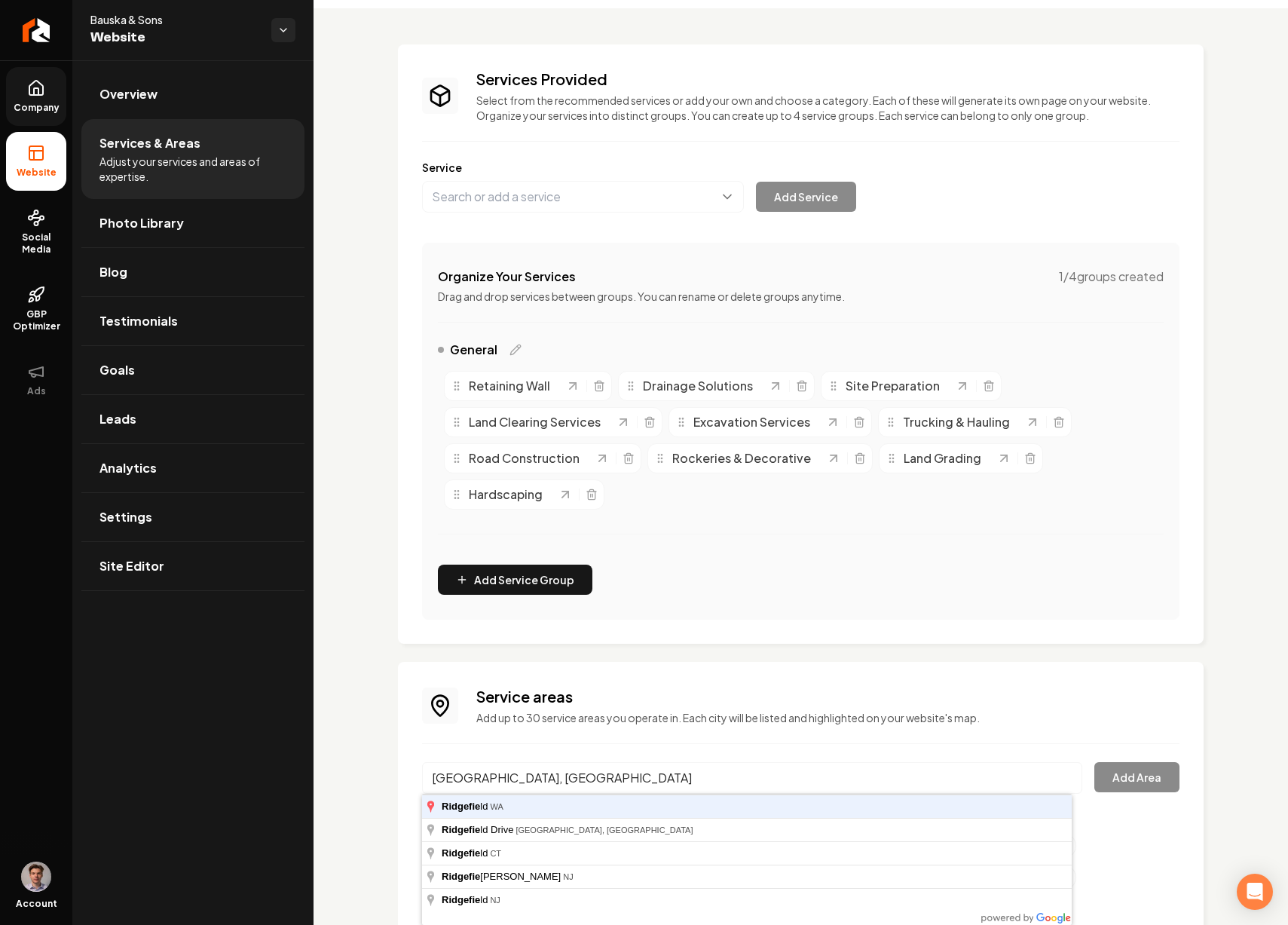
type input "Ridgefield, WA"
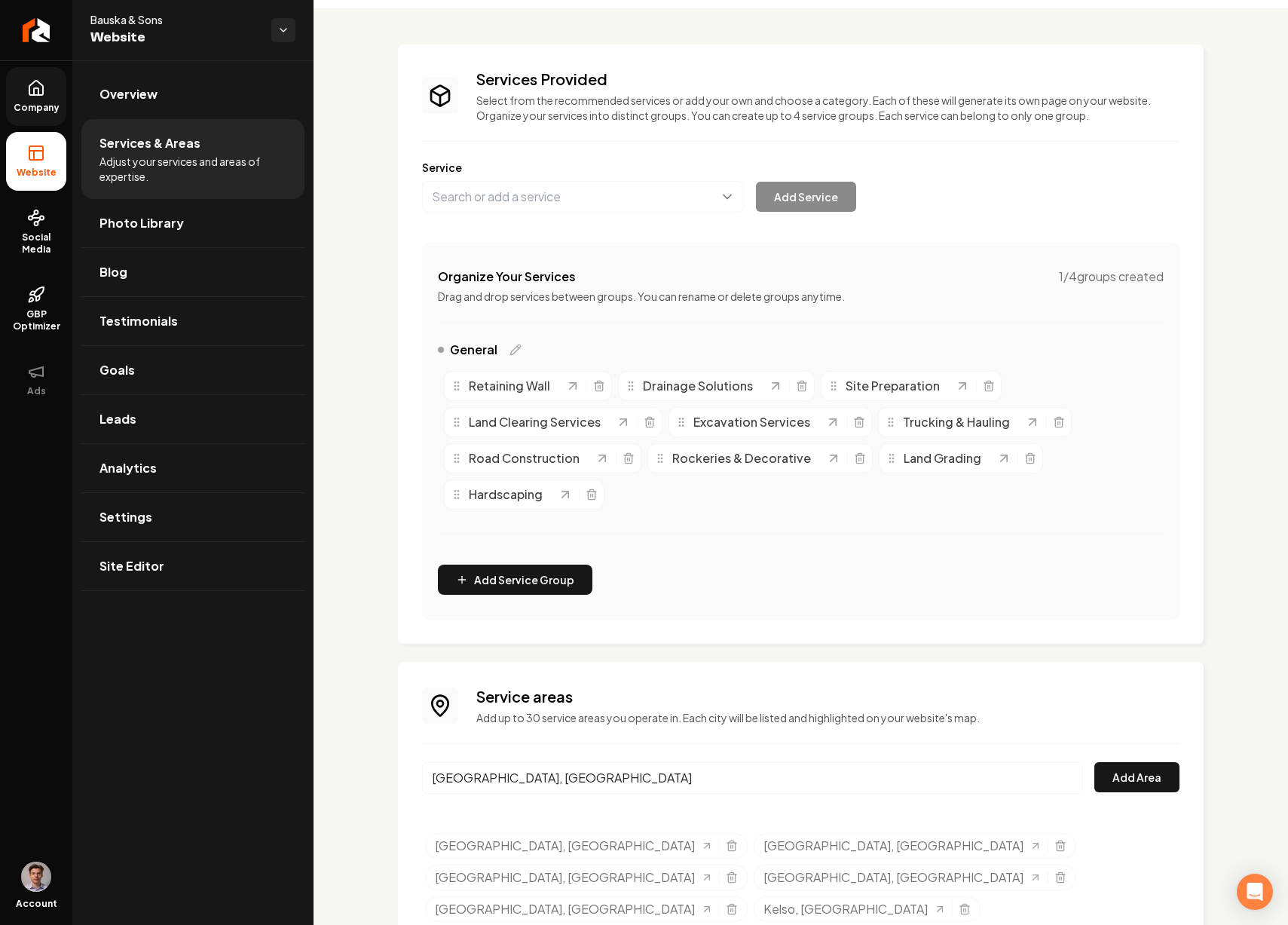
click at [1094, 762] on button "Add Area" at bounding box center [1137, 777] width 85 height 30
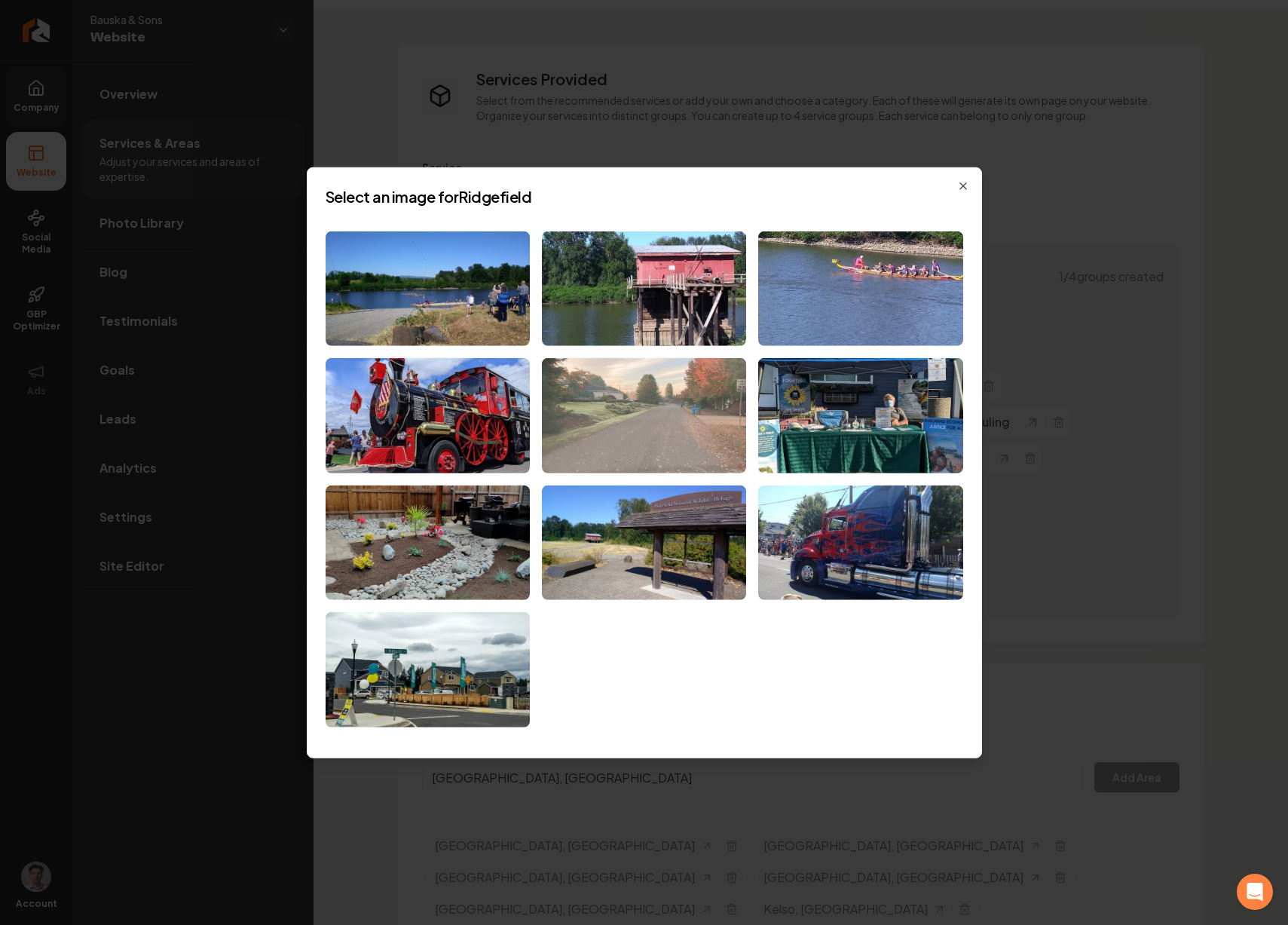
click at [676, 425] on img at bounding box center [644, 416] width 205 height 115
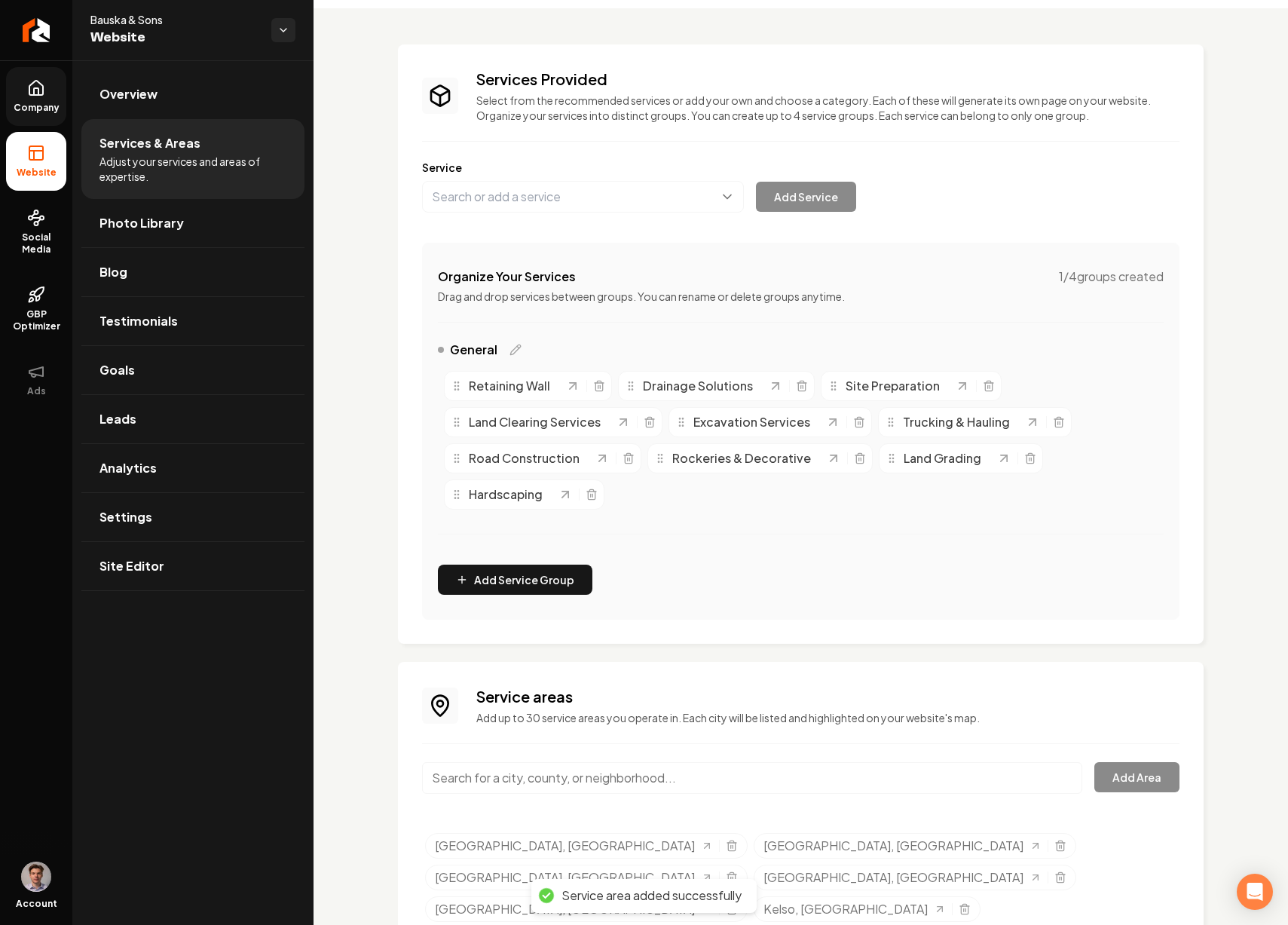
click at [521, 779] on input "Main content area" at bounding box center [752, 777] width 661 height 32
click at [1094, 762] on button "Add Area" at bounding box center [1137, 777] width 85 height 30
click at [553, 774] on input "Battle Ground, WA" at bounding box center [752, 777] width 661 height 32
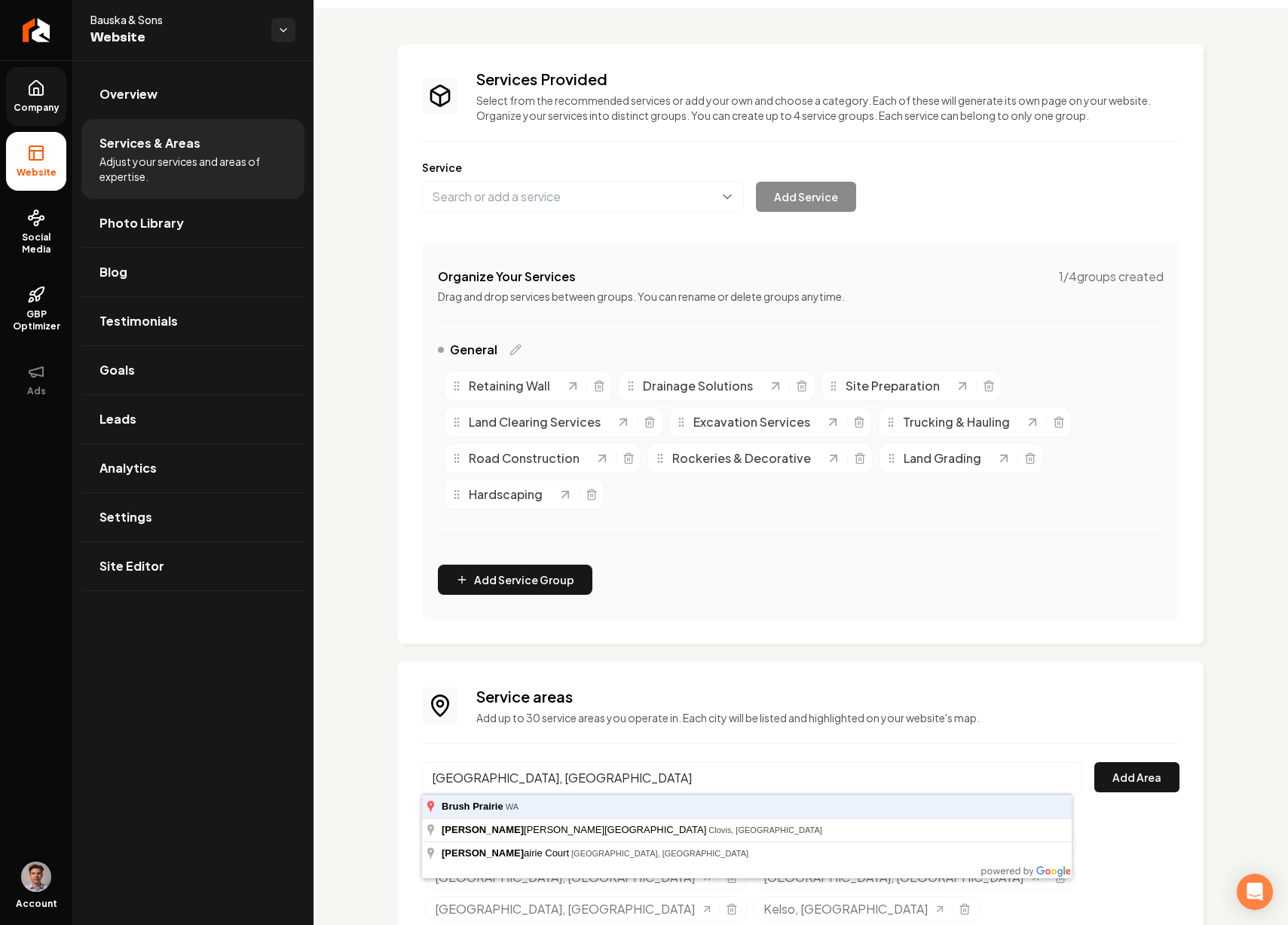
type input "Brush Prairie, WA"
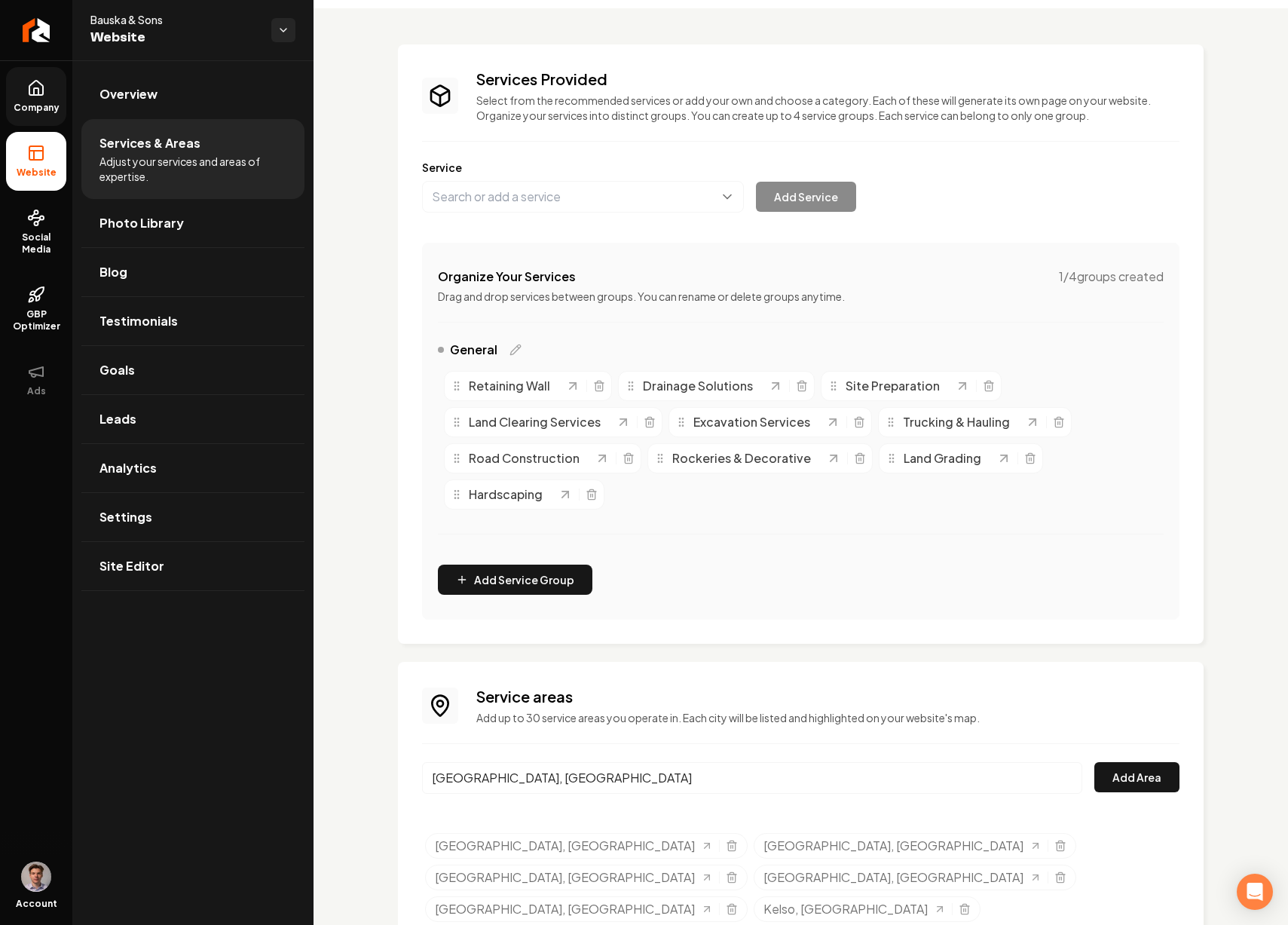
click at [1094, 762] on button "Add Area" at bounding box center [1137, 777] width 85 height 30
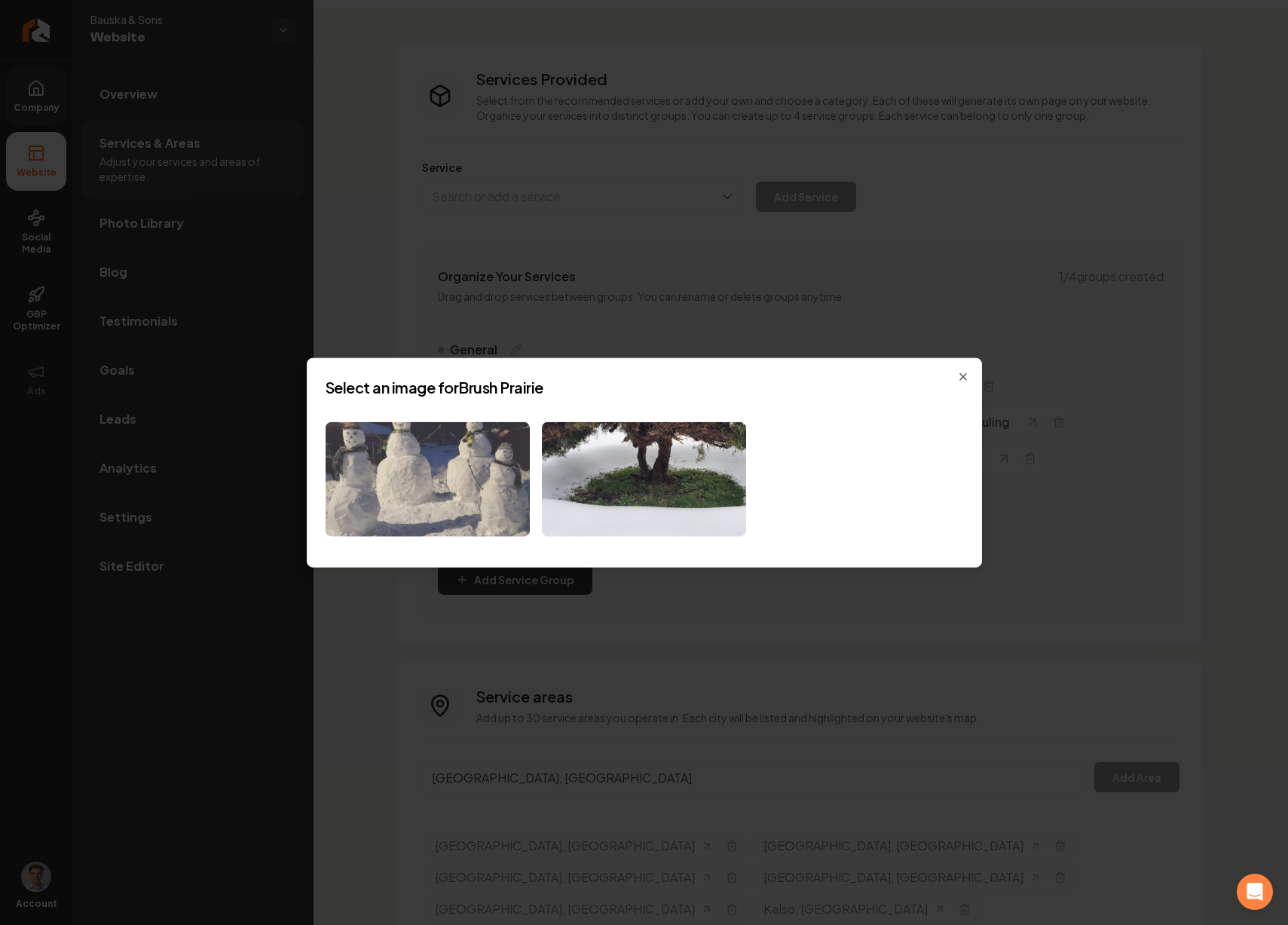
click at [449, 507] on img at bounding box center [428, 479] width 205 height 115
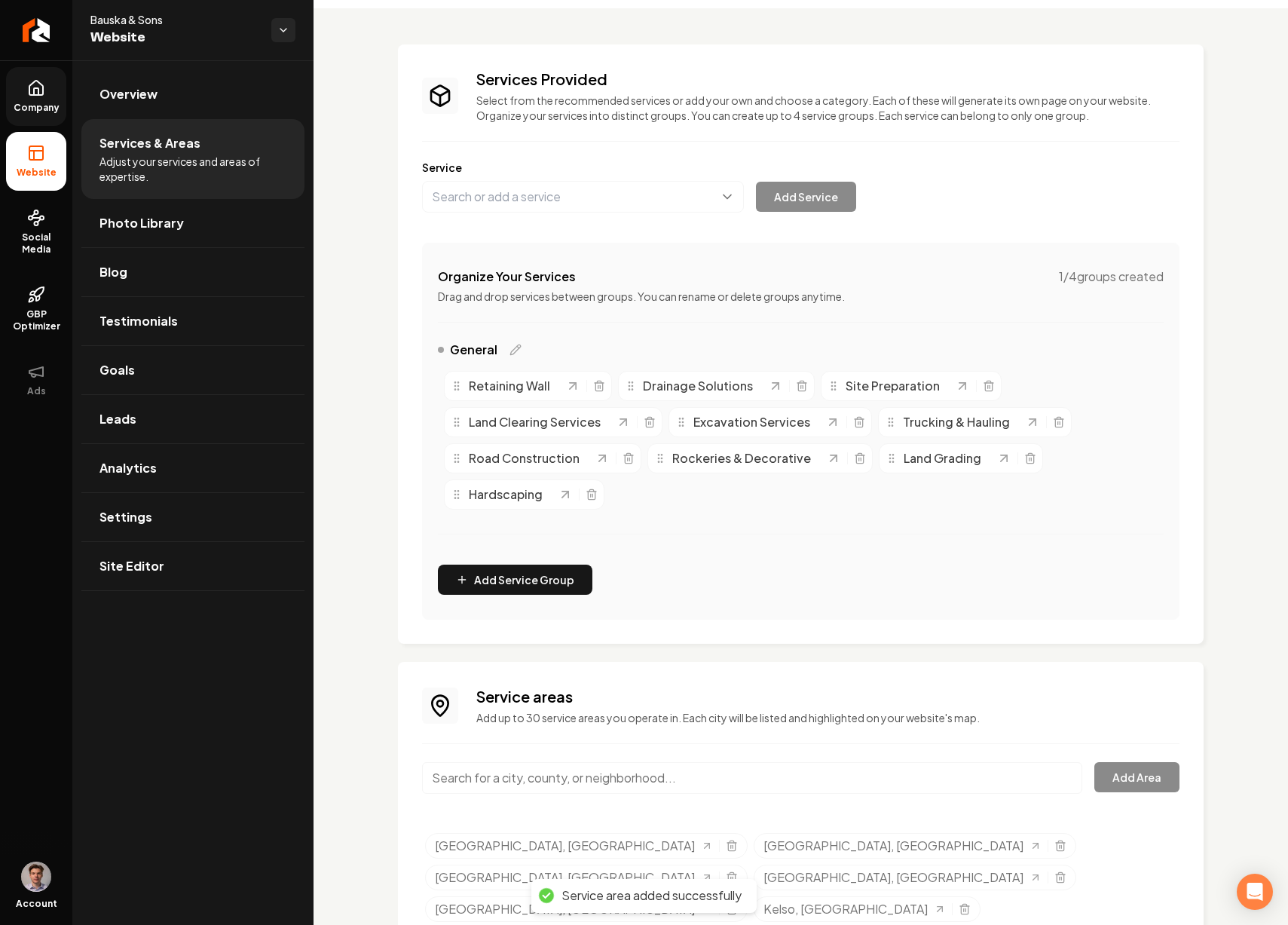
click at [557, 777] on input "Main content area" at bounding box center [752, 777] width 661 height 32
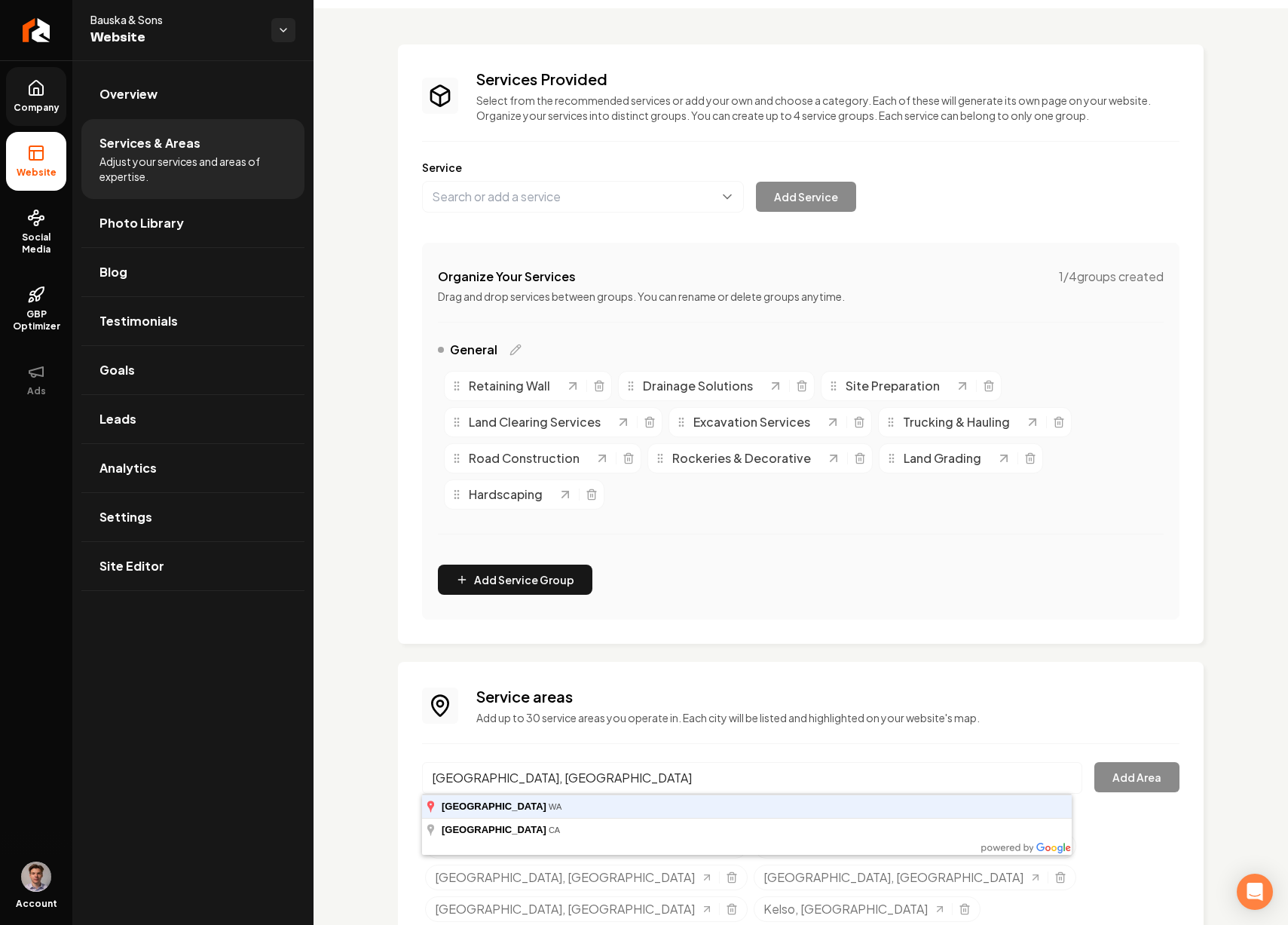
type input "Salmon Creek, WA"
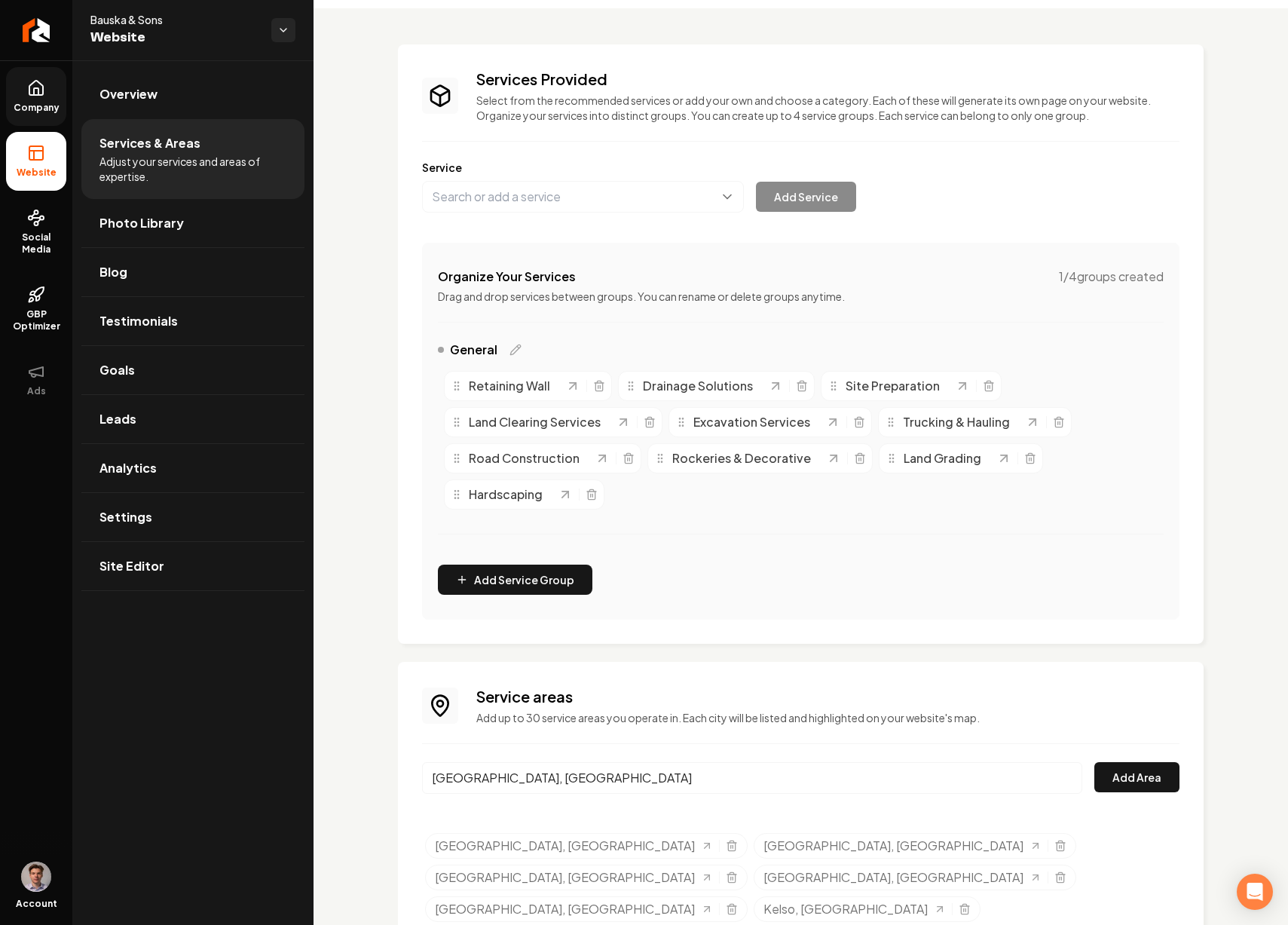
click at [1094, 762] on button "Add Area" at bounding box center [1137, 777] width 85 height 30
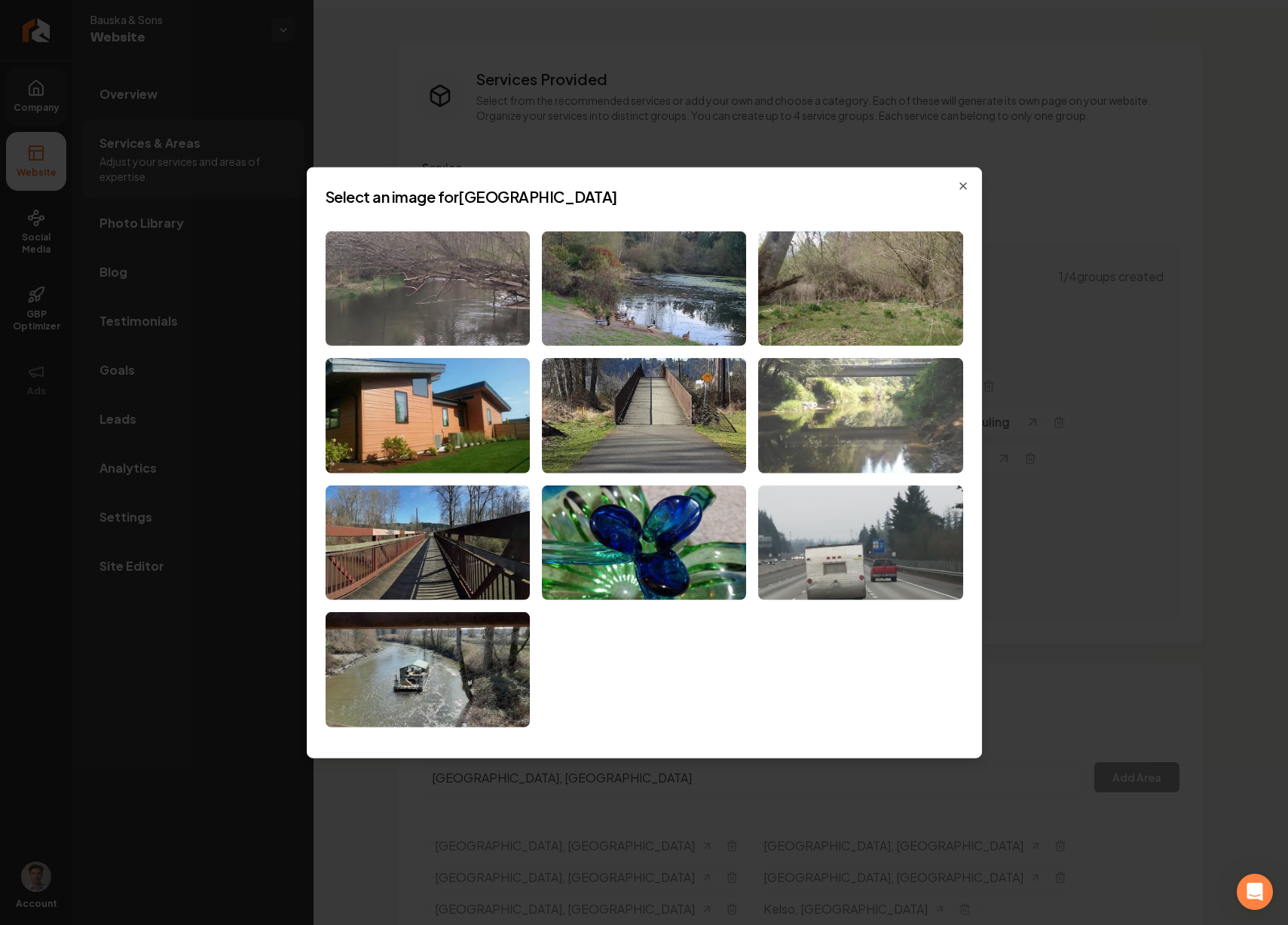
click at [841, 411] on img at bounding box center [860, 416] width 205 height 115
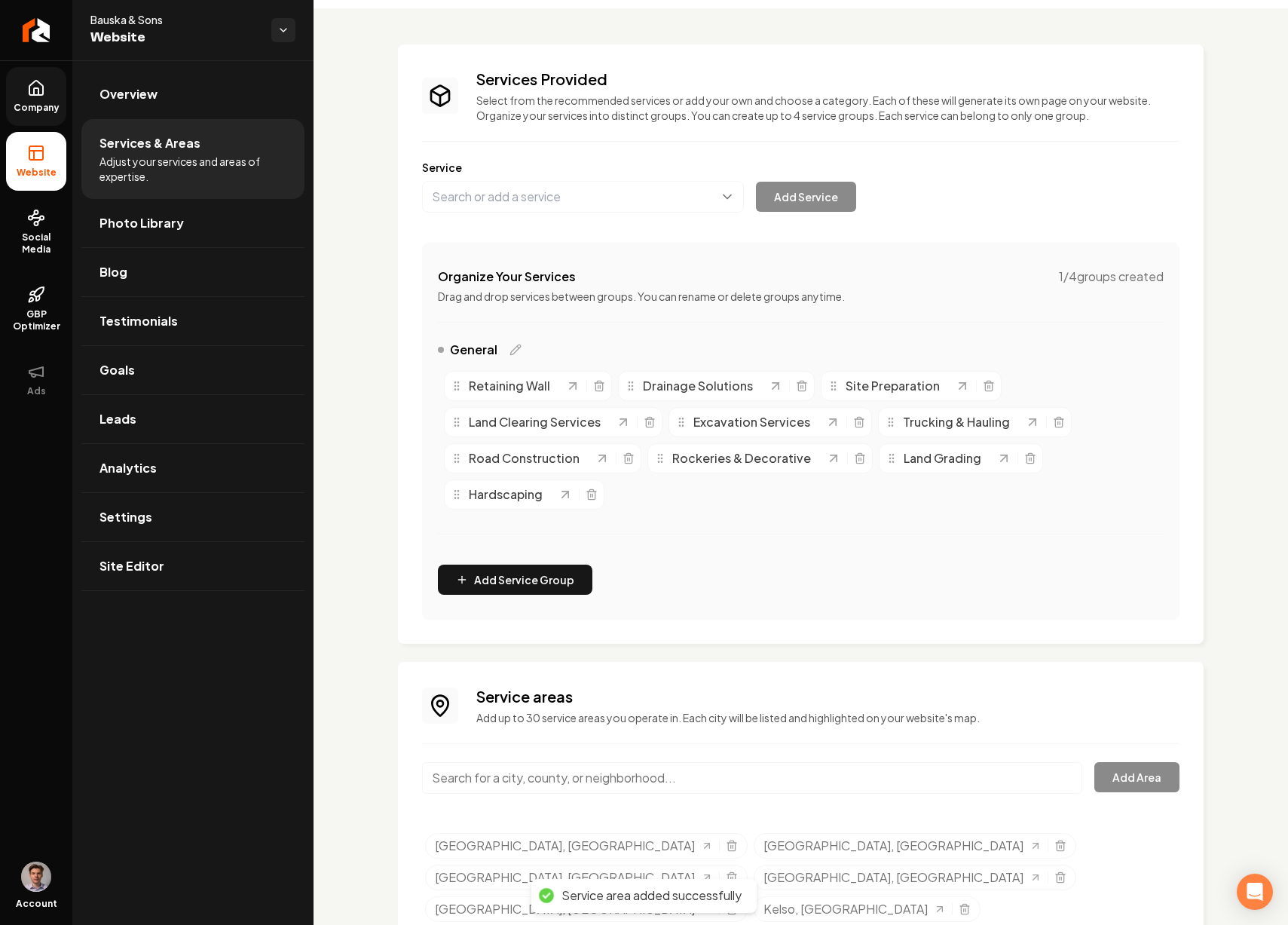
click at [561, 775] on input "Main content area" at bounding box center [752, 777] width 661 height 32
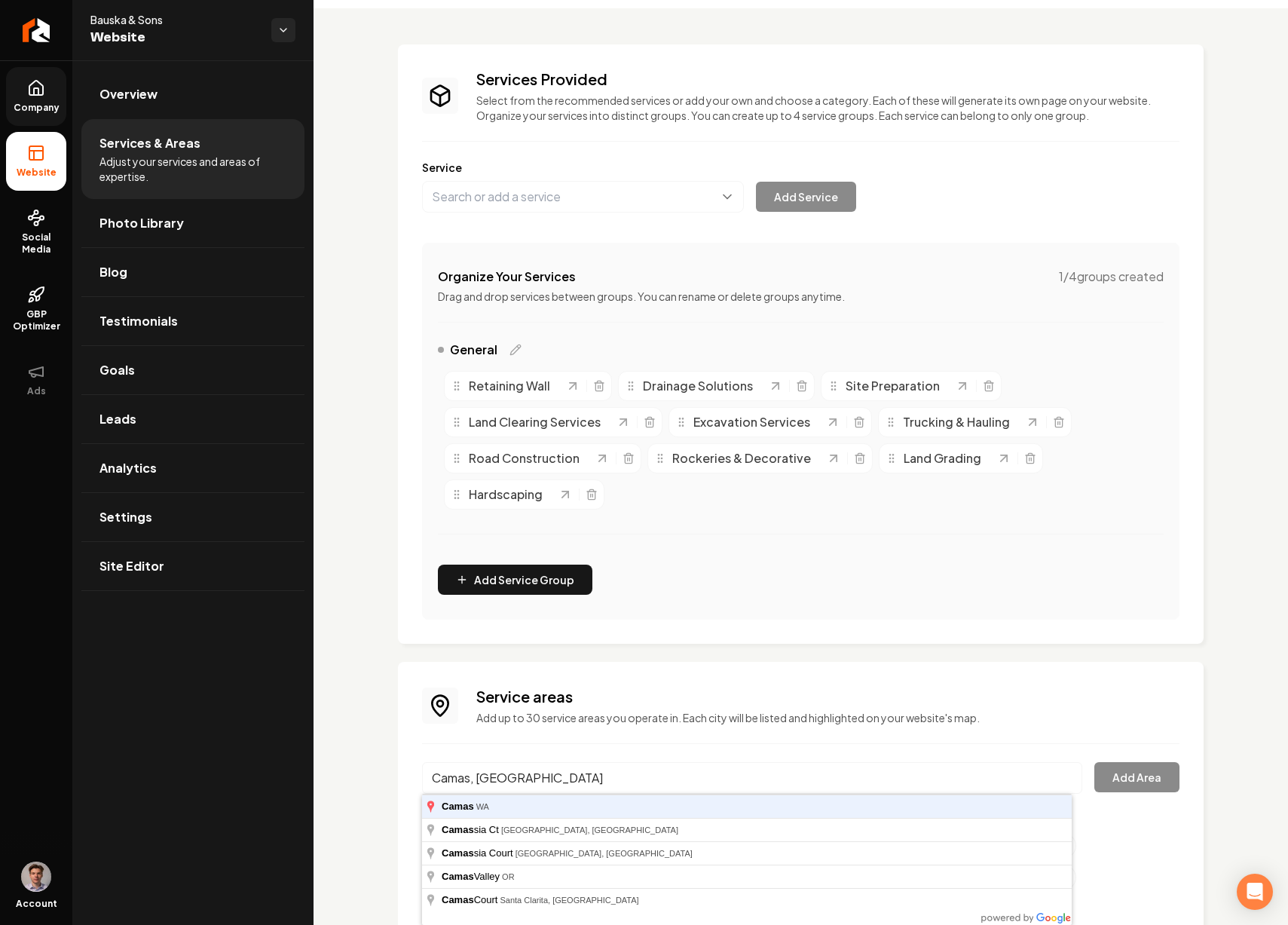
type input "Camas, WA"
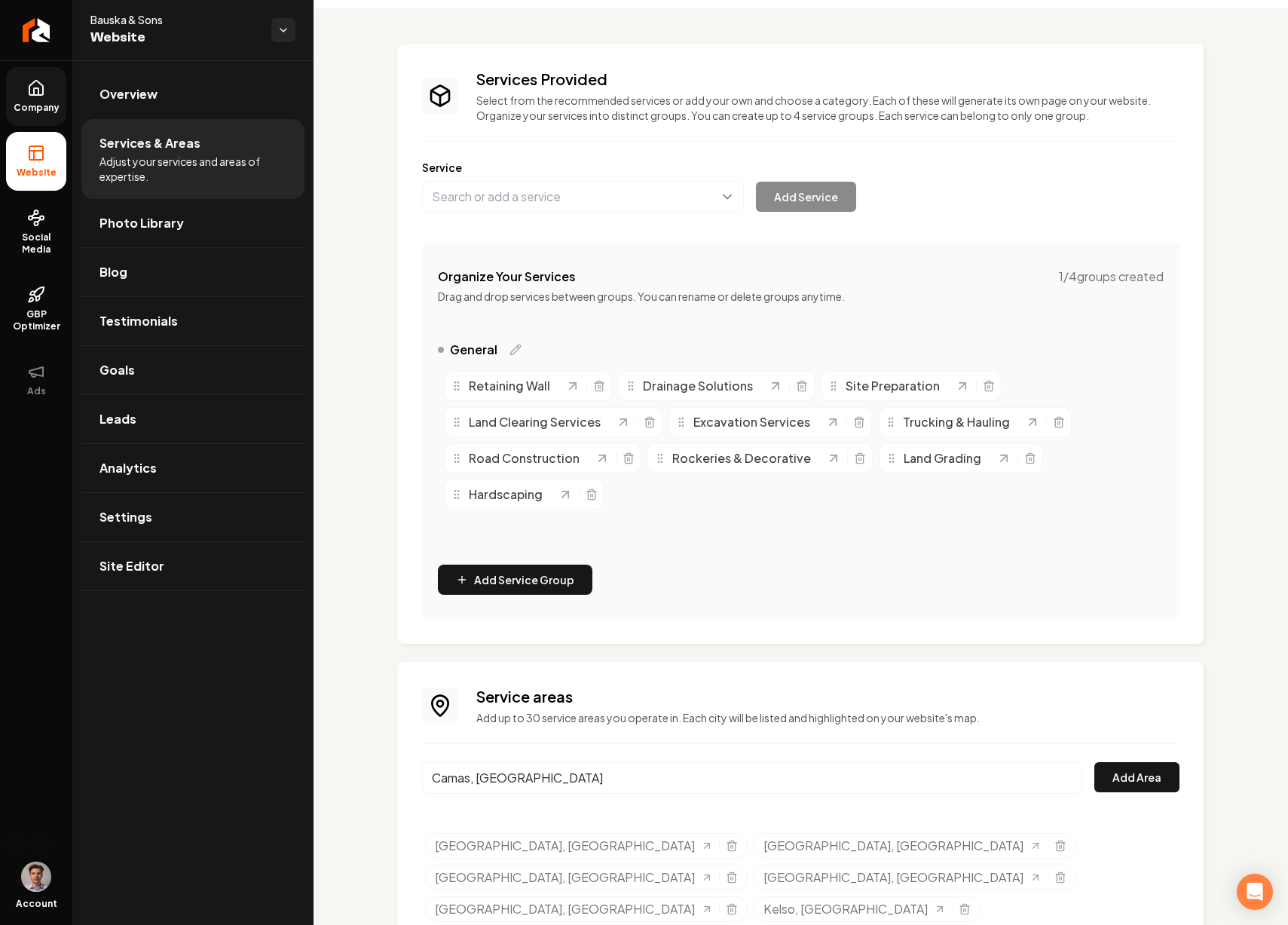
click at [1094, 762] on button "Add Area" at bounding box center [1137, 777] width 85 height 30
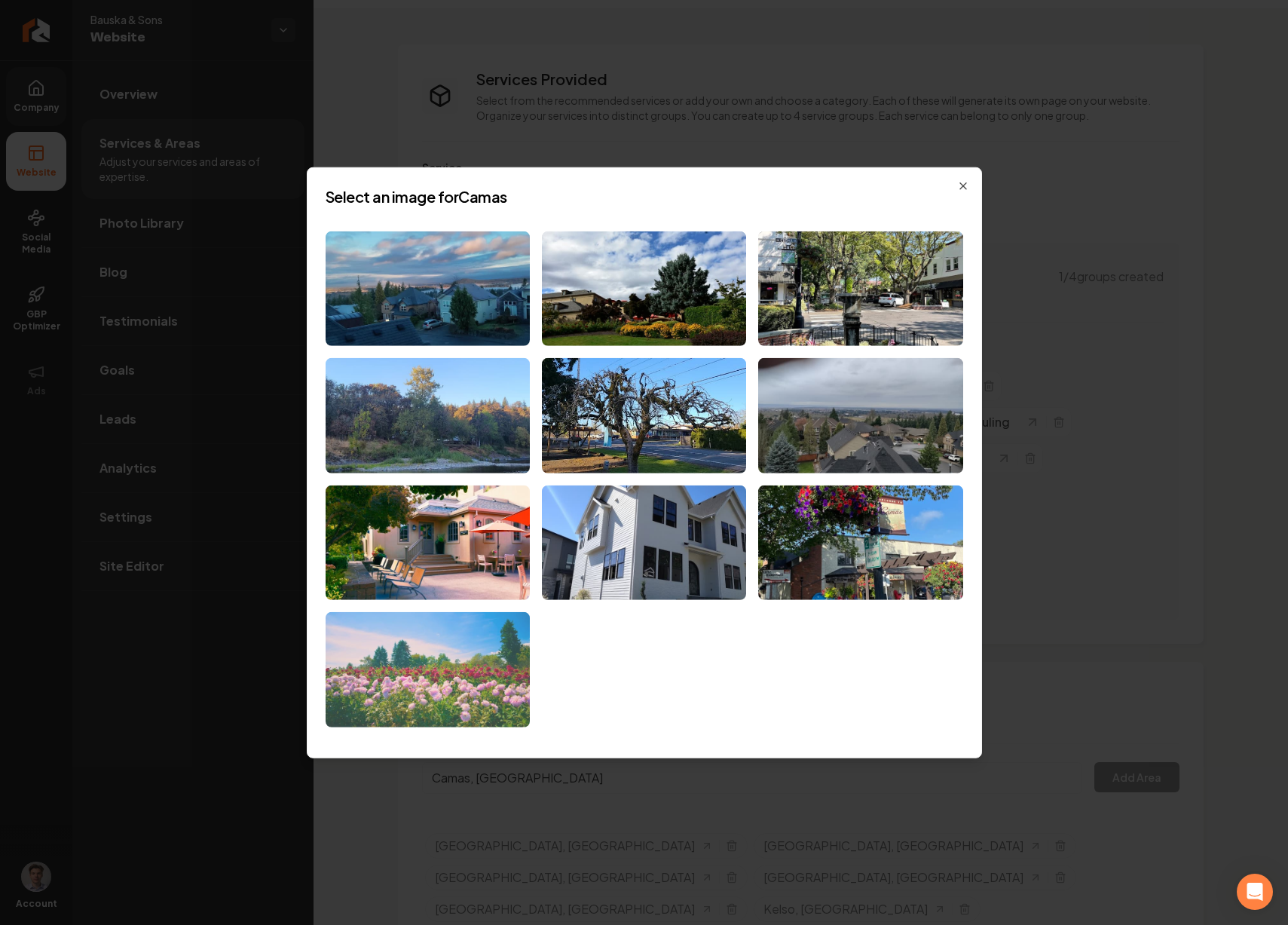
click at [501, 657] on img at bounding box center [428, 670] width 205 height 115
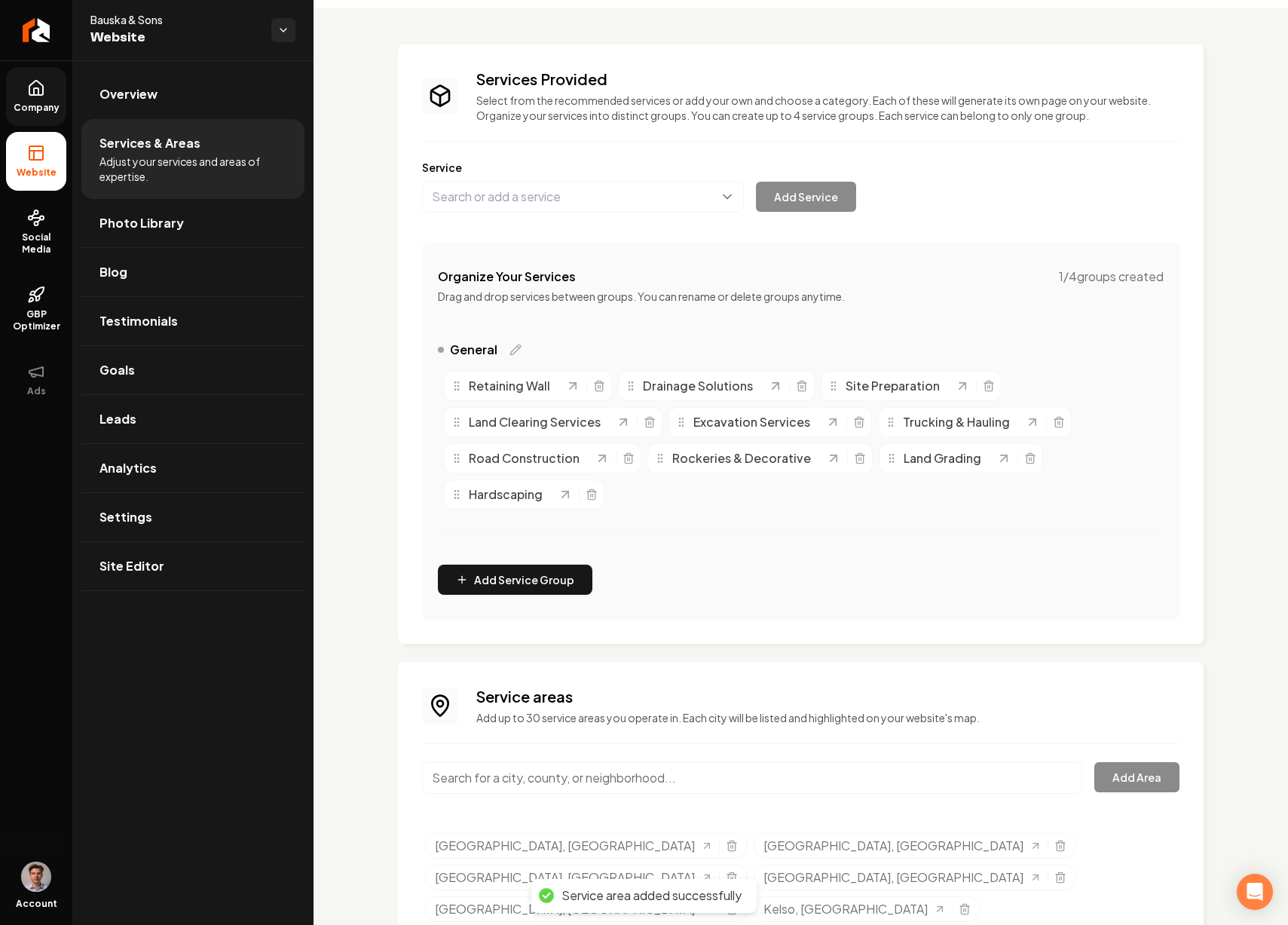
click at [566, 782] on input "Main content area" at bounding box center [752, 777] width 661 height 32
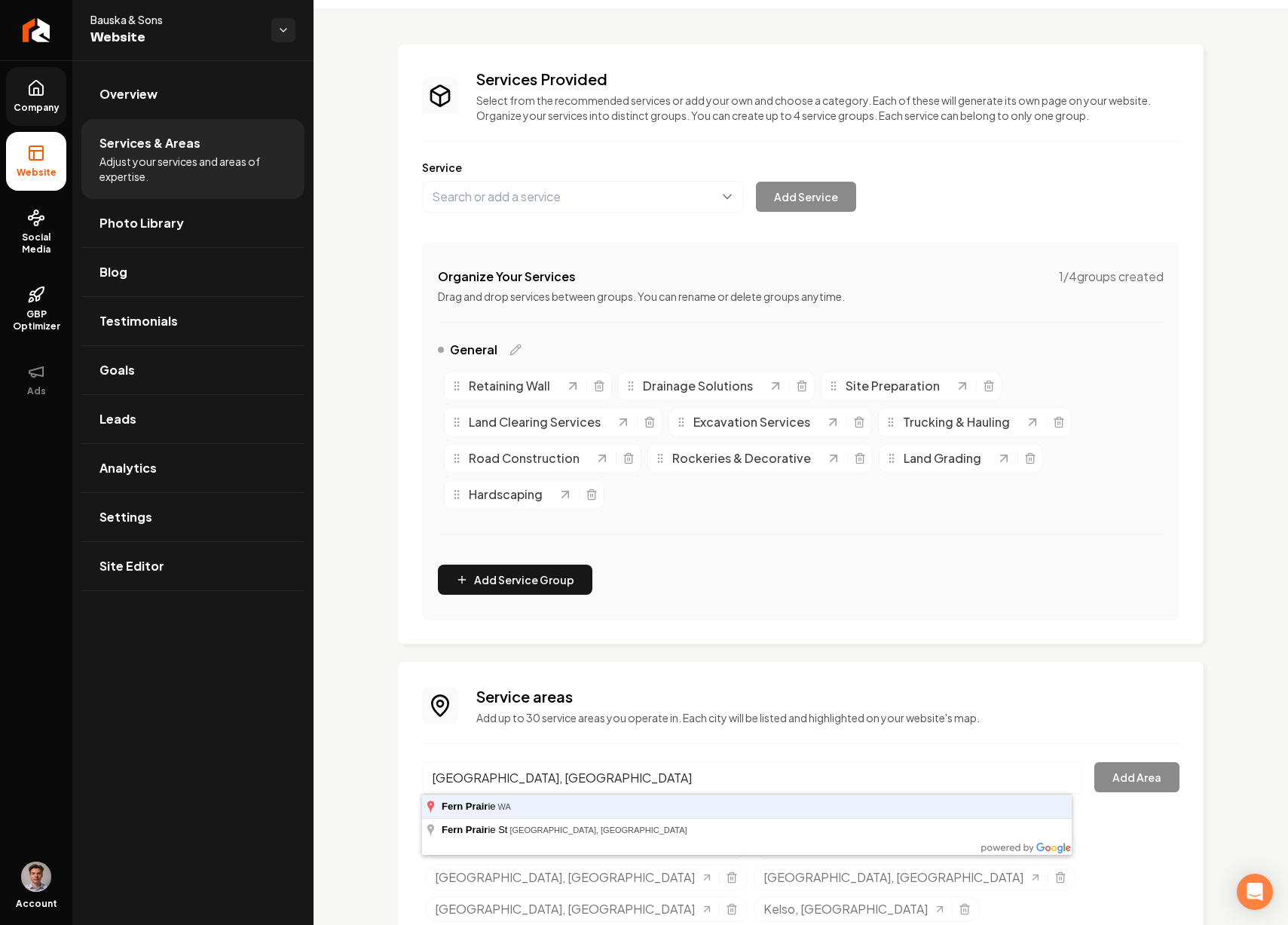
type input "Fern Prairie, WA"
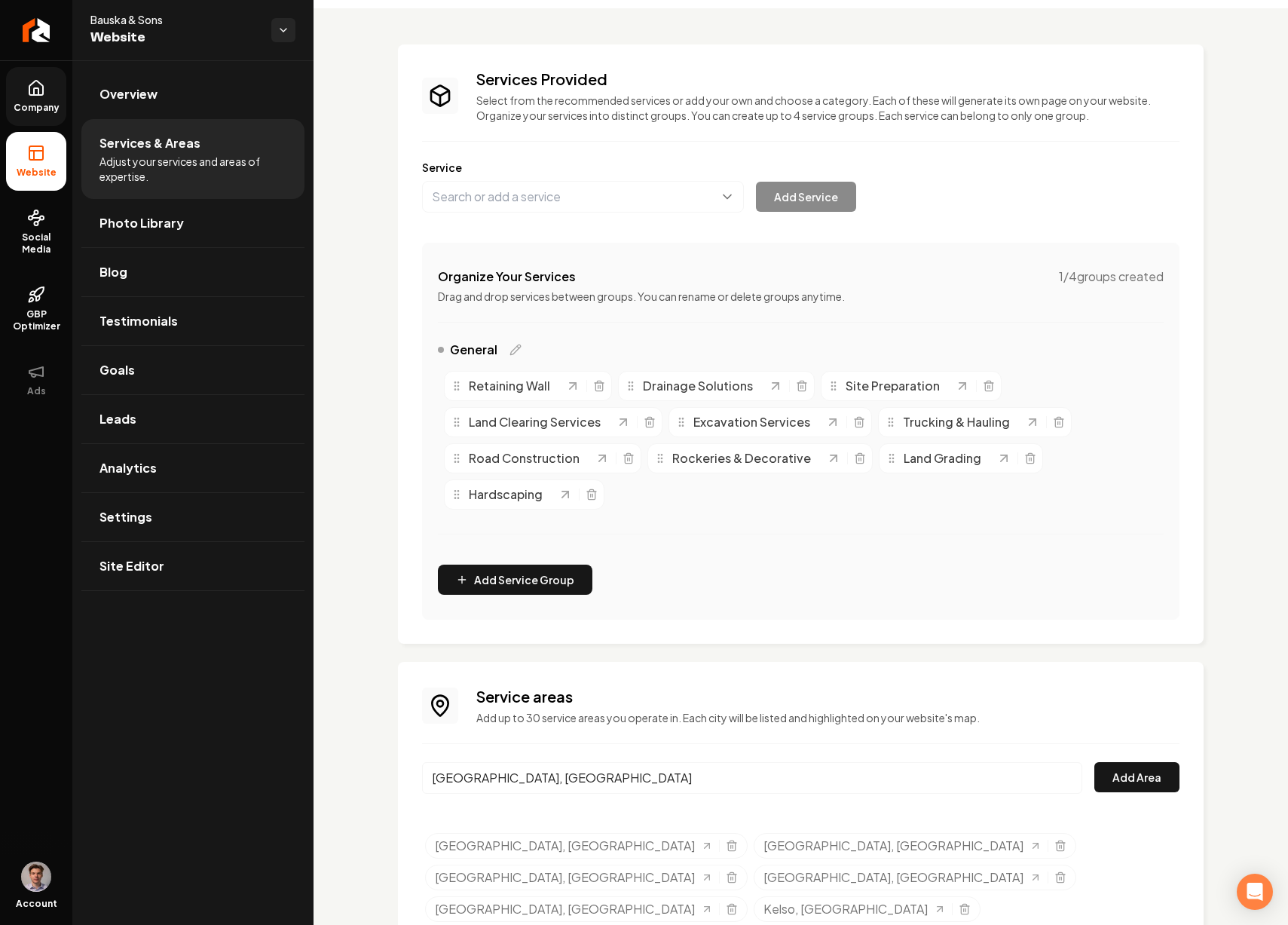
click at [1094, 762] on button "Add Area" at bounding box center [1137, 777] width 85 height 30
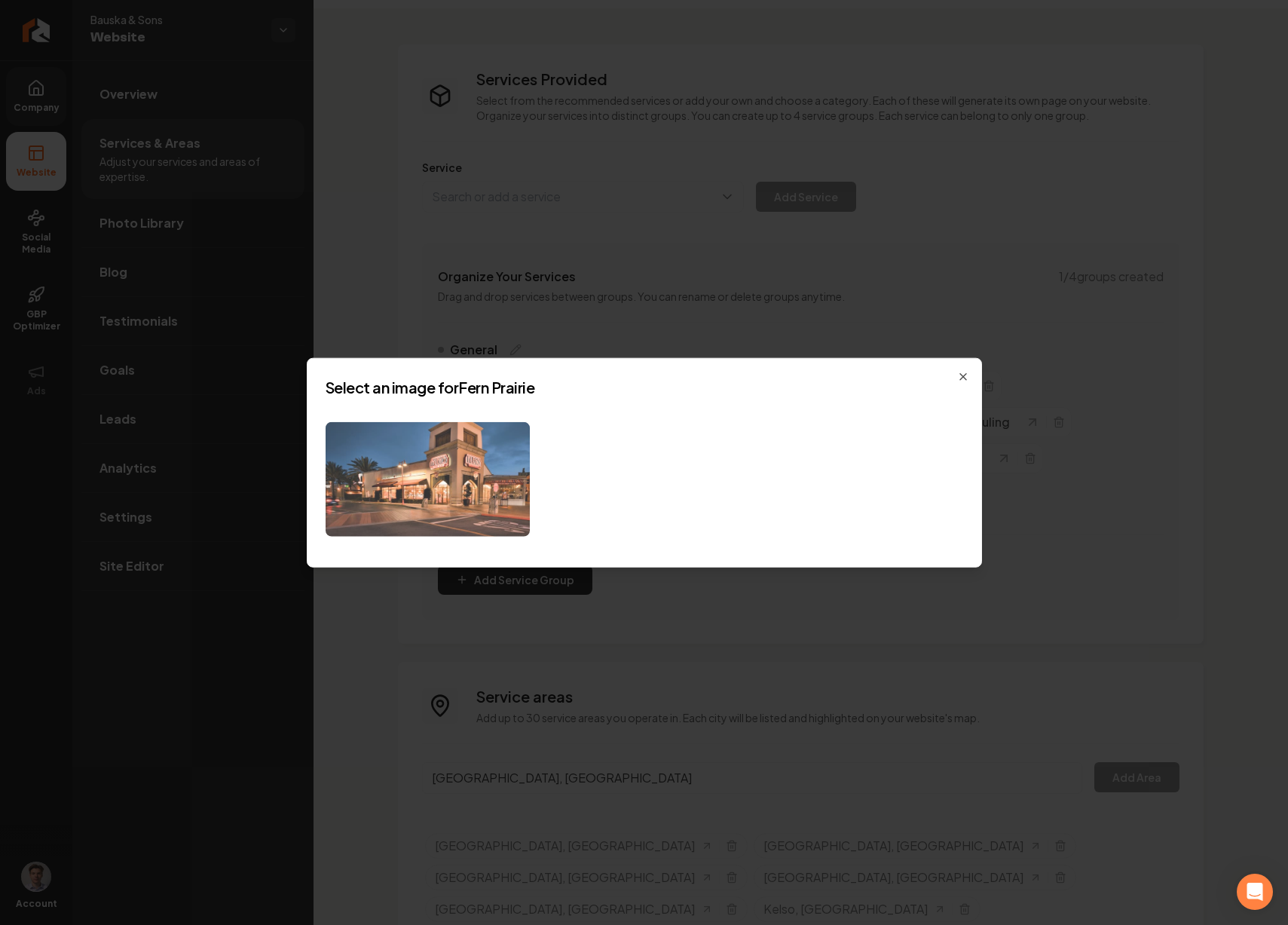
click at [484, 504] on img at bounding box center [428, 479] width 205 height 115
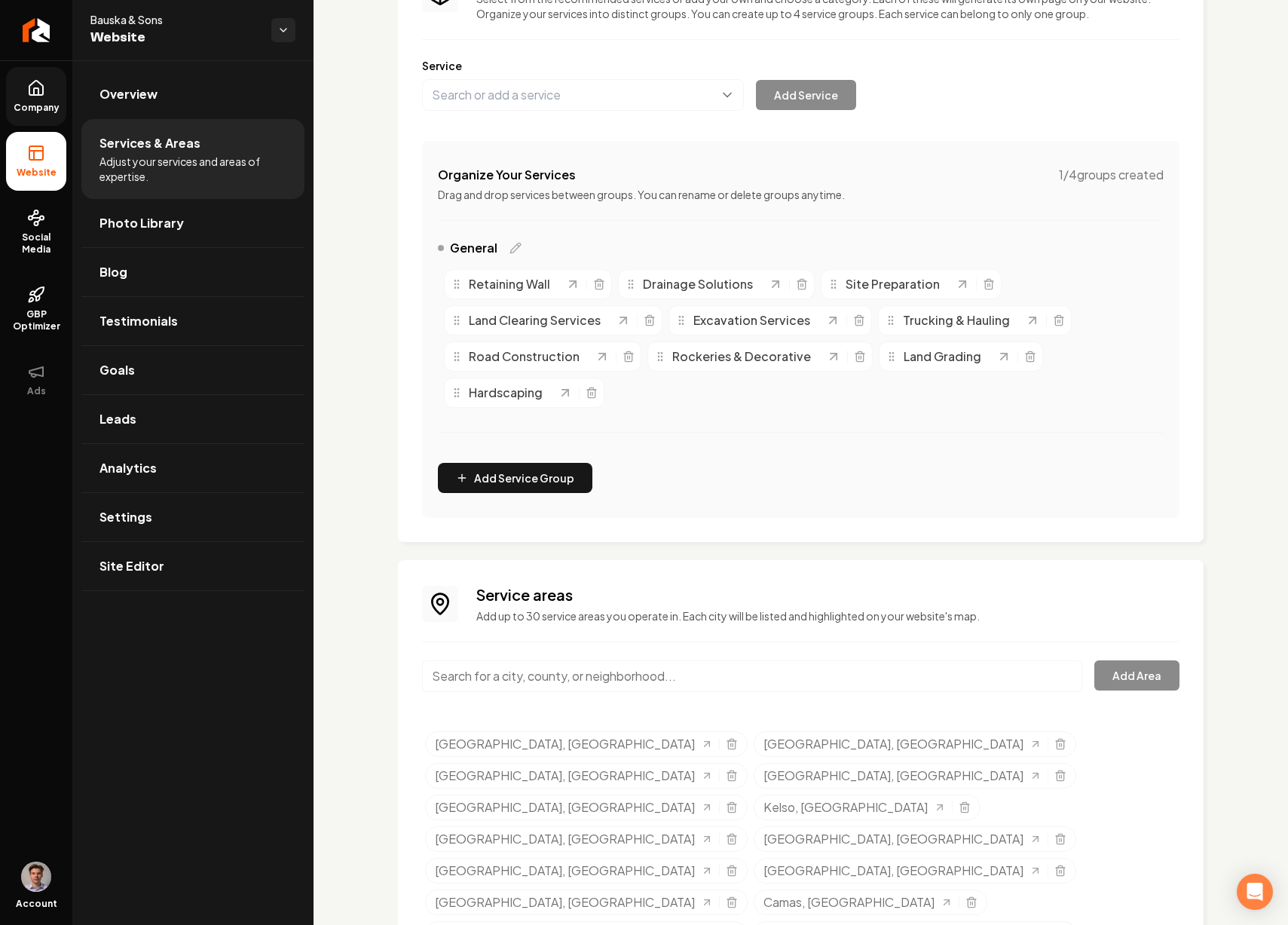
scroll to position [178, 0]
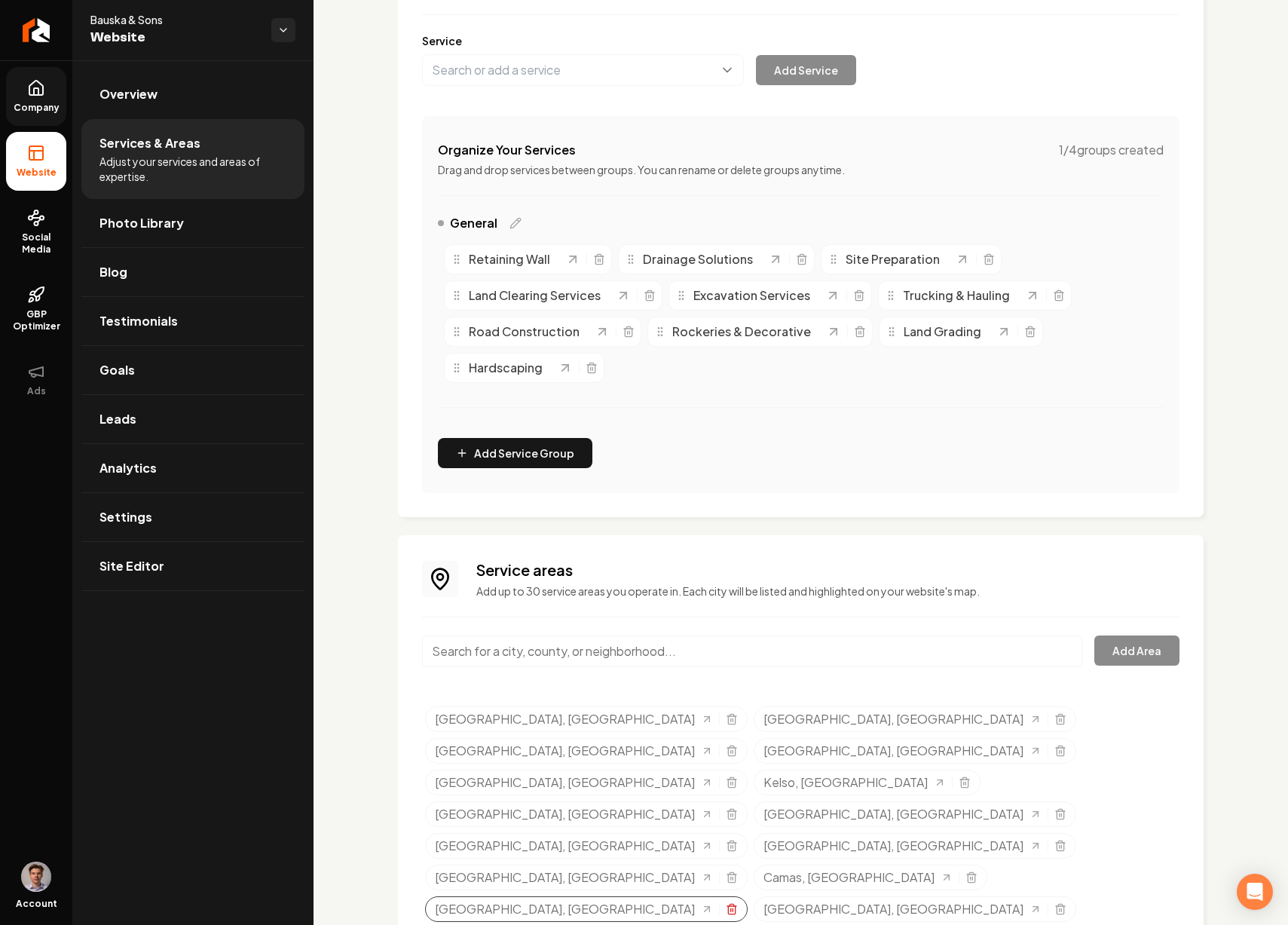
click at [738, 903] on icon "Selected tags" at bounding box center [732, 909] width 12 height 12
click at [714, 901] on icon "Selected tags" at bounding box center [709, 907] width 12 height 12
click at [716, 645] on input "Main content area" at bounding box center [752, 650] width 661 height 32
click at [573, 649] on input "Vancouver, WA" at bounding box center [752, 650] width 661 height 32
click at [573, 650] on input "Vancouver, WA" at bounding box center [752, 650] width 661 height 32
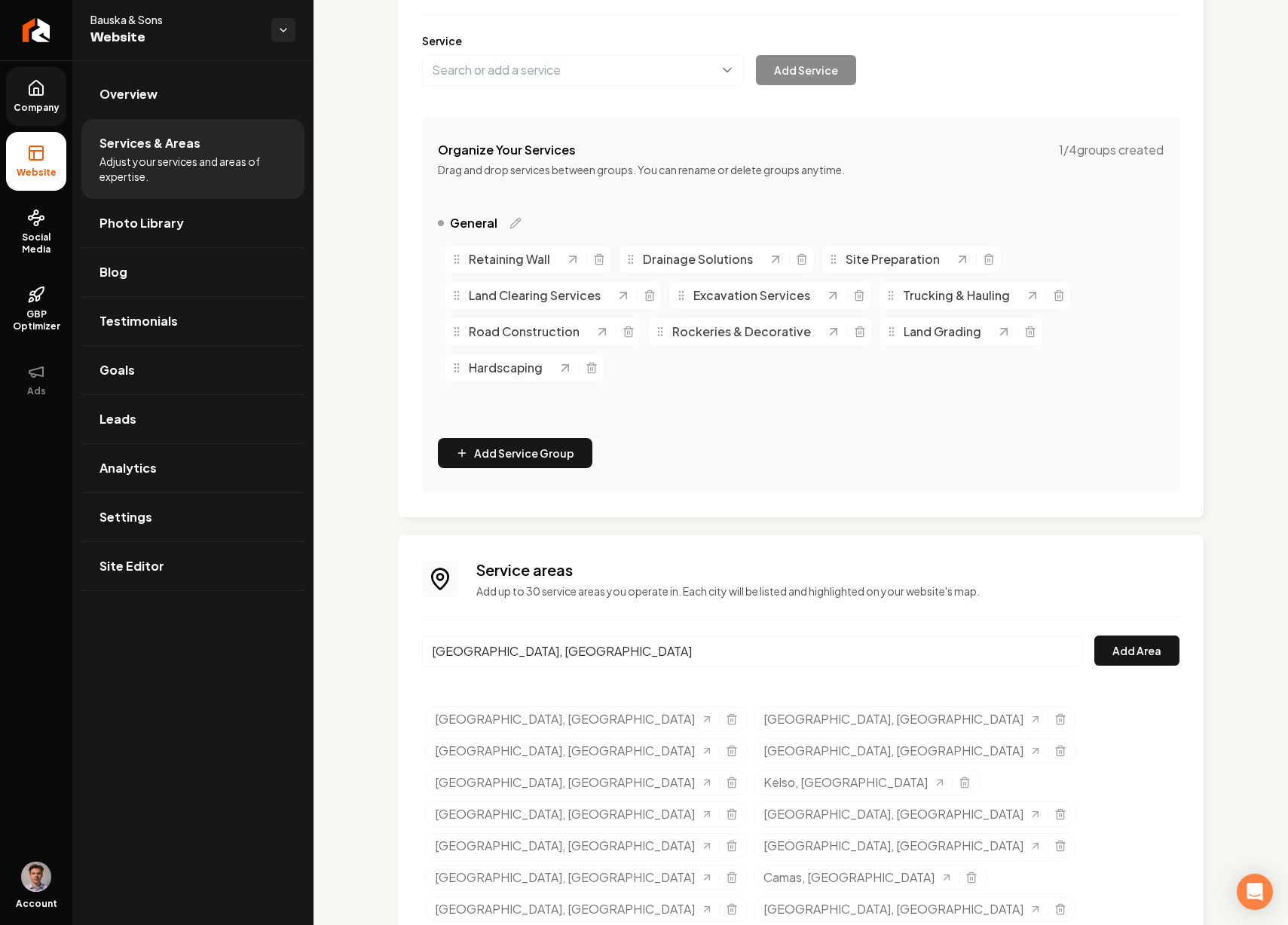
click at [573, 650] on input "Vancouver, WA" at bounding box center [752, 650] width 661 height 32
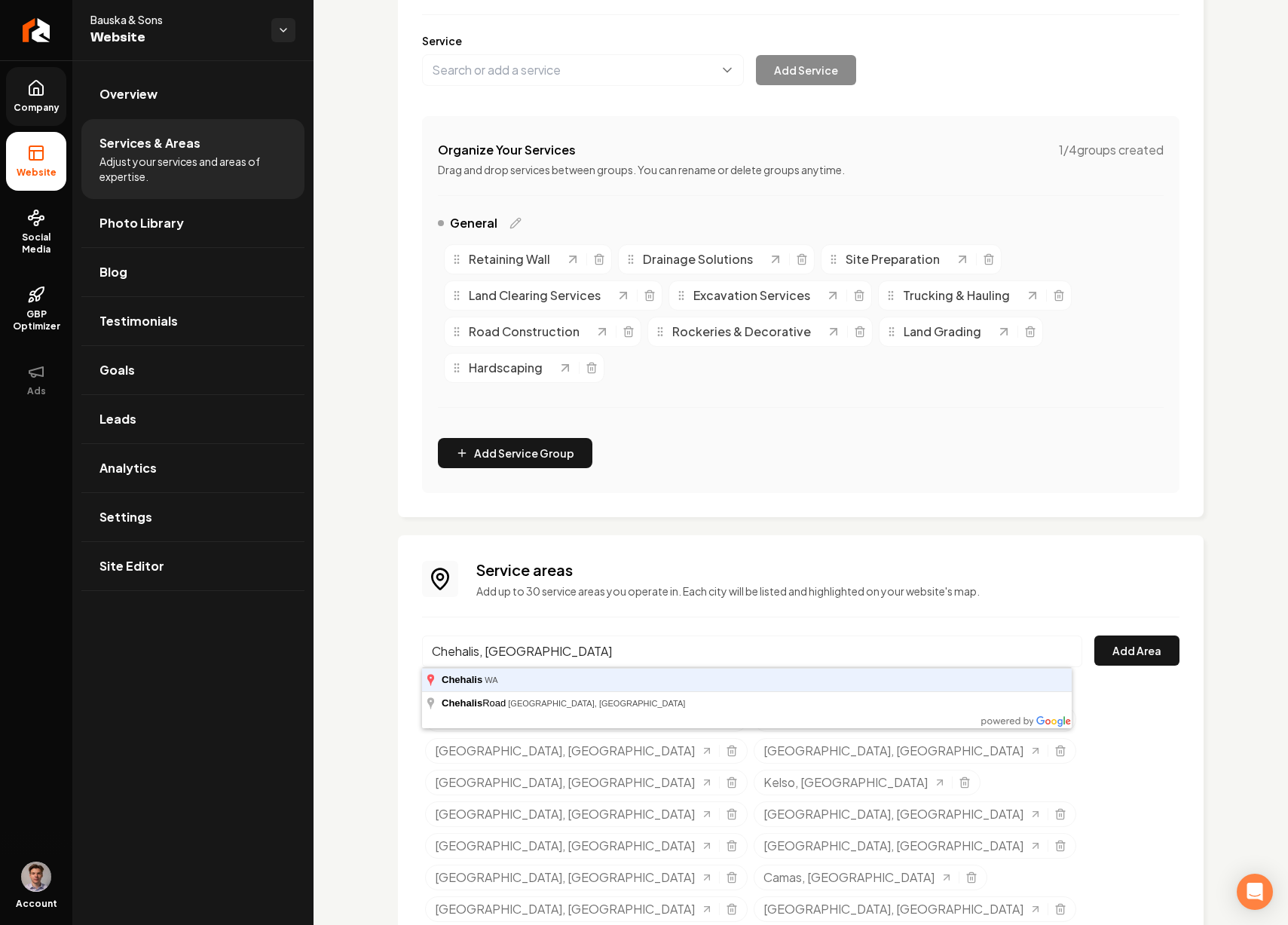
type input "Chehalis, WA"
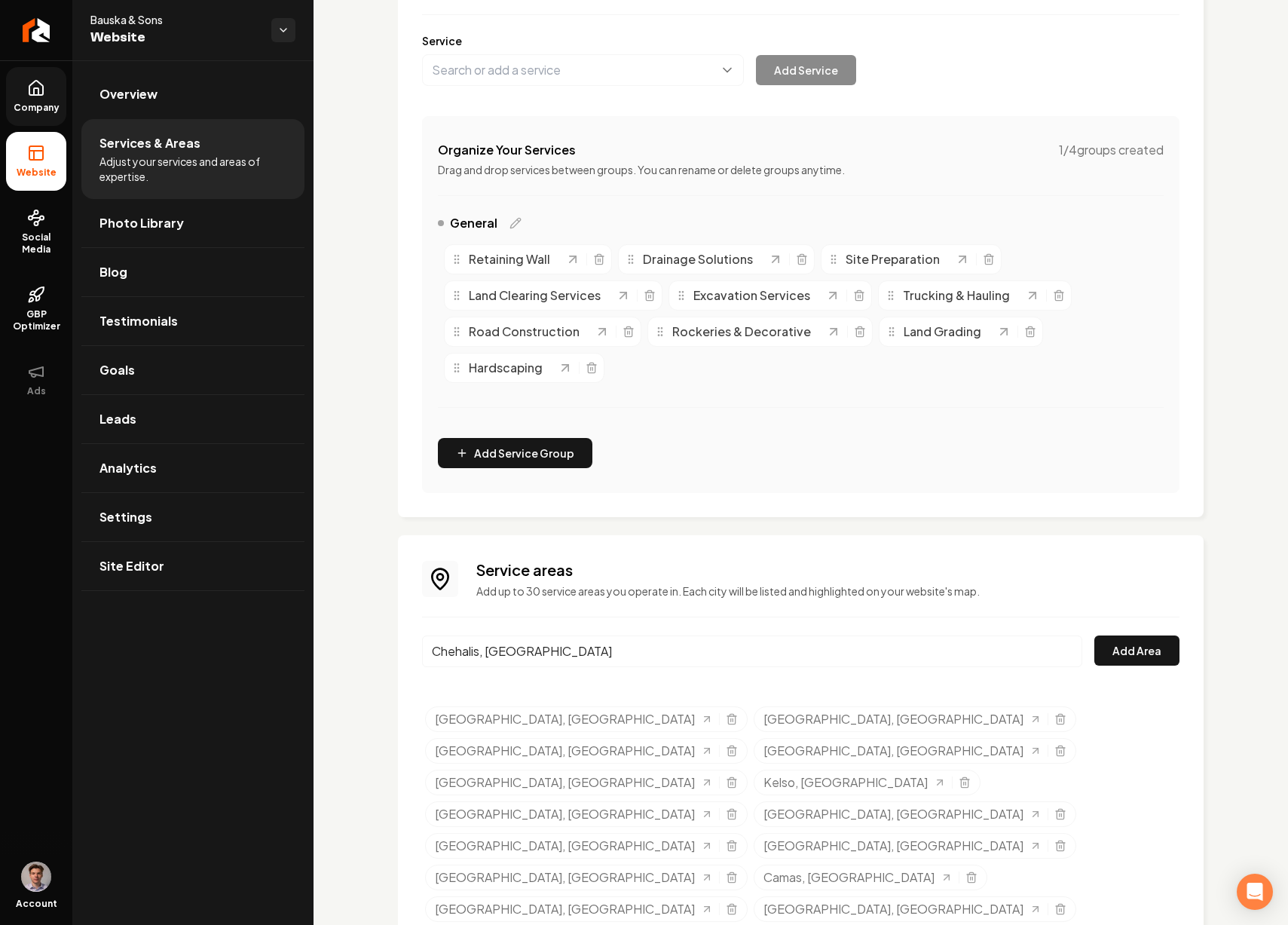
click at [1094, 635] on button "Add Area" at bounding box center [1137, 650] width 85 height 30
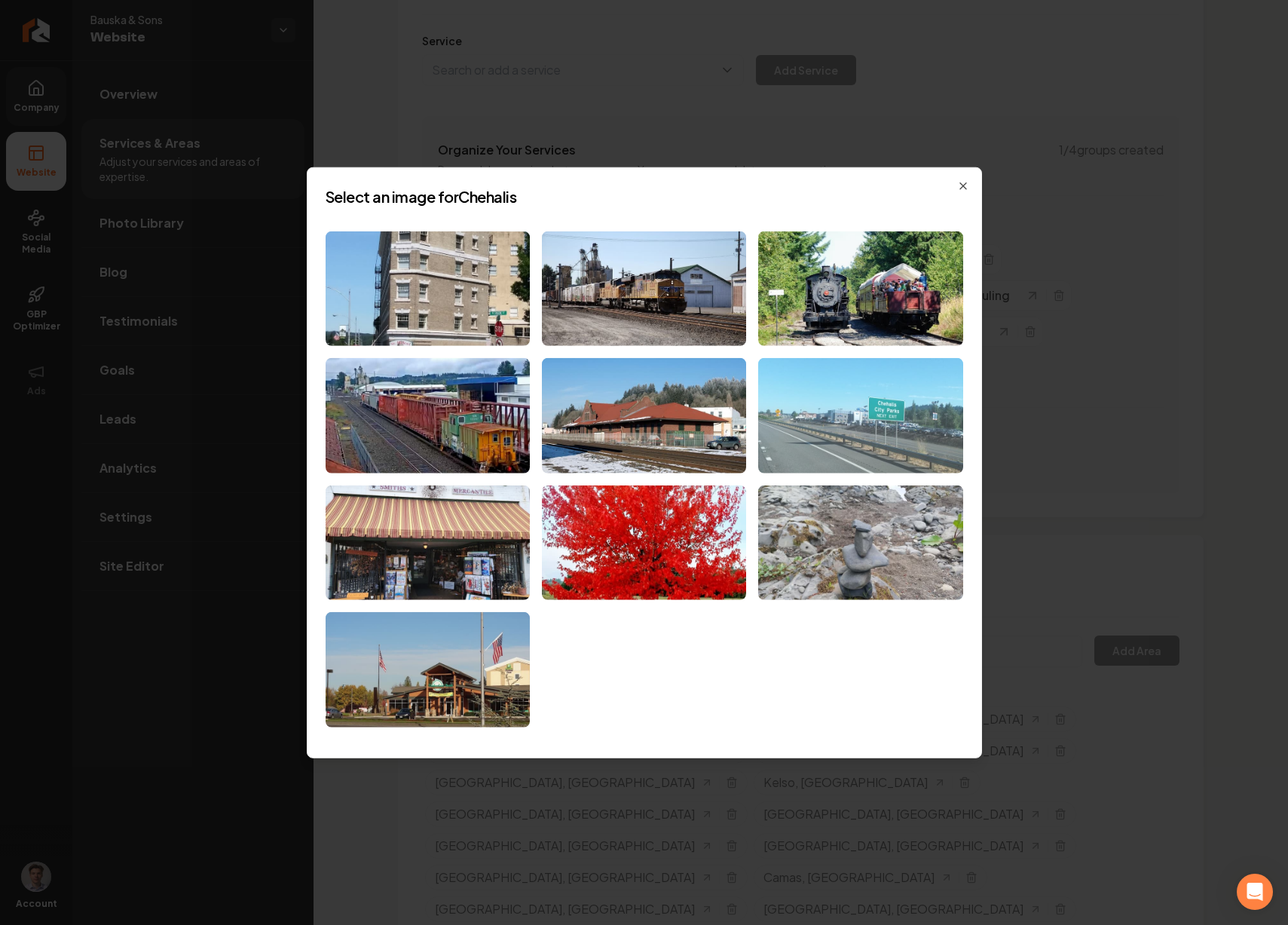
click at [865, 438] on img at bounding box center [860, 416] width 205 height 115
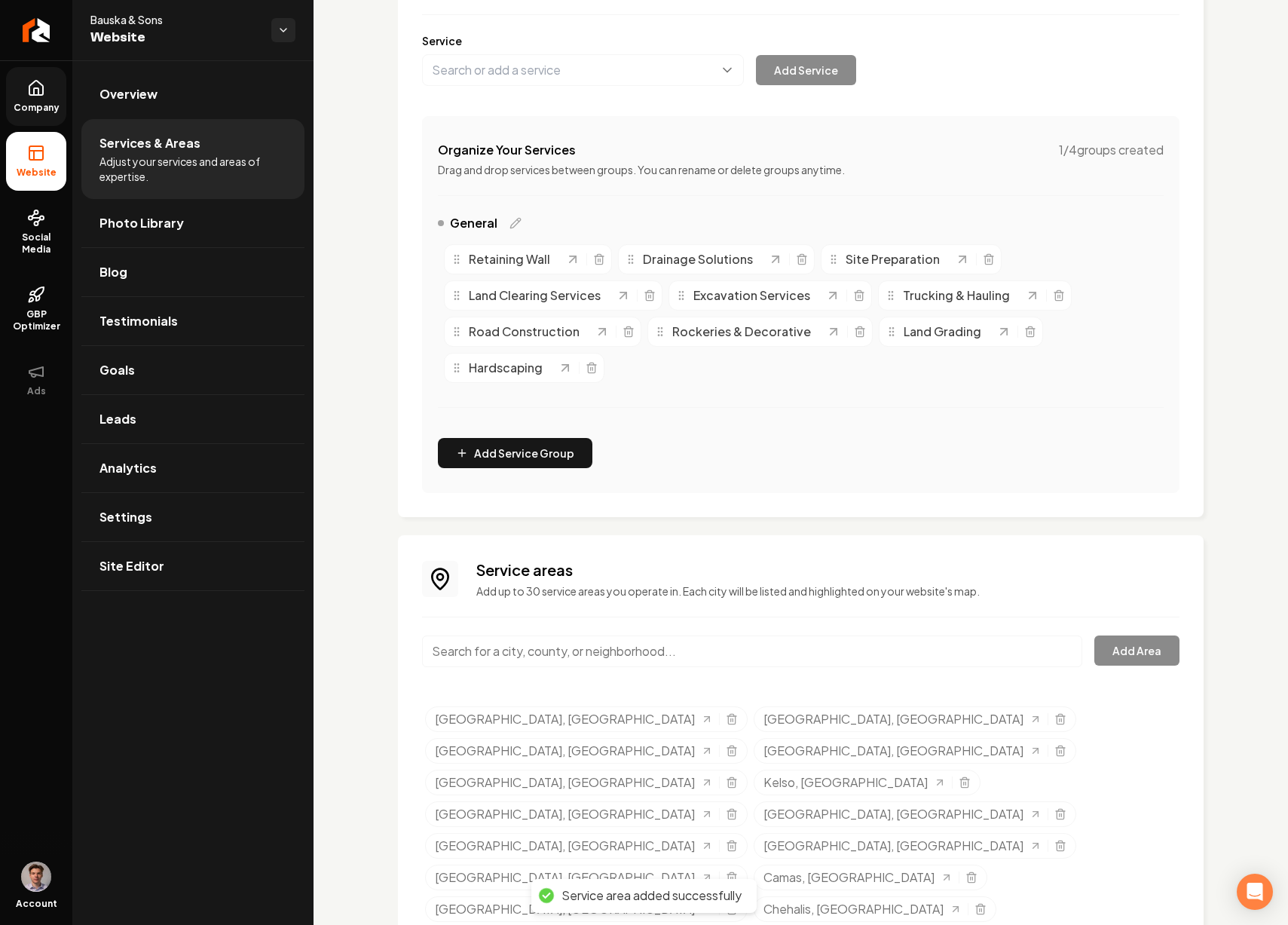
click at [551, 652] on input "Main content area" at bounding box center [752, 650] width 661 height 32
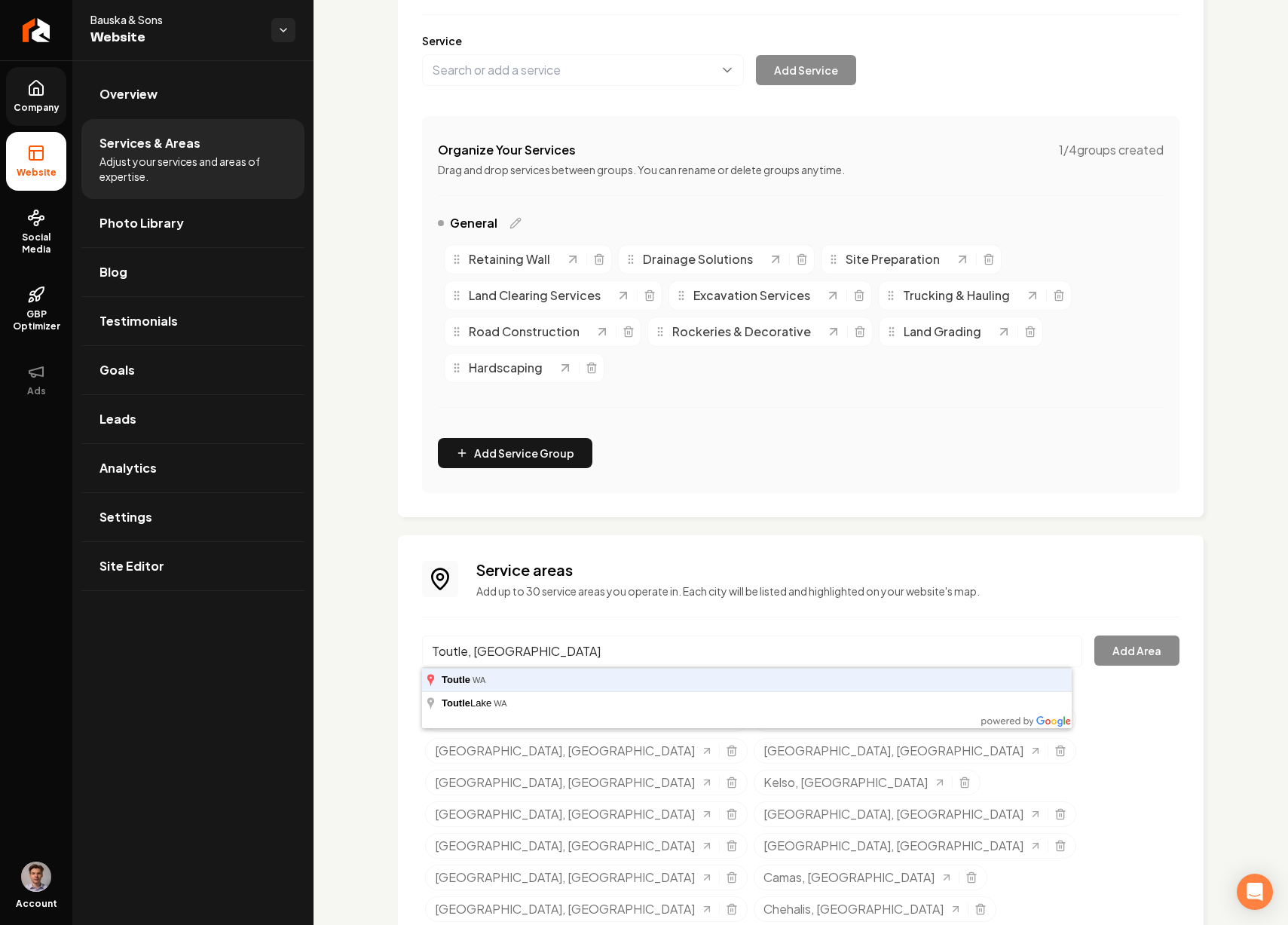
type input "Toutle, WA"
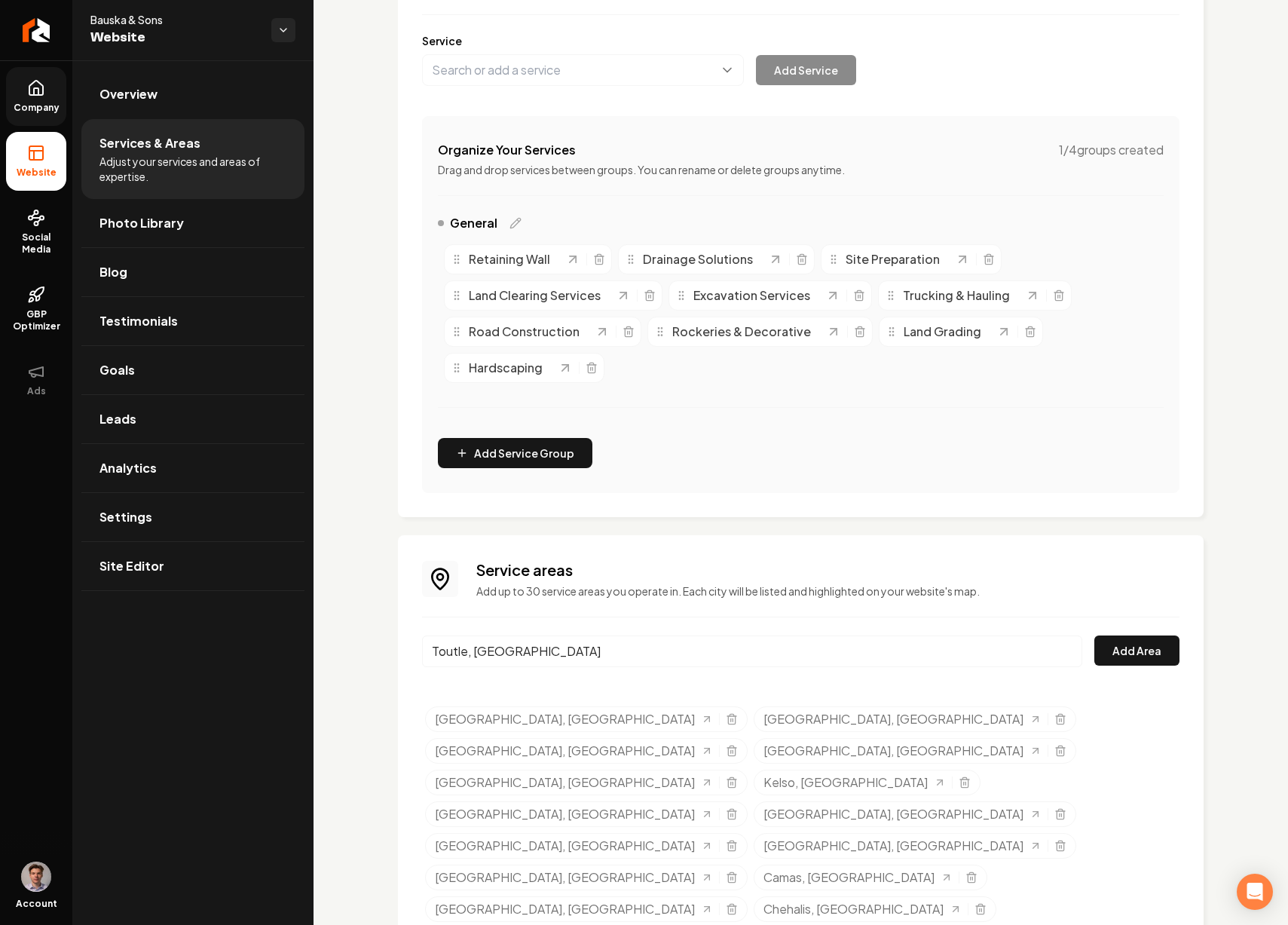
click at [1094, 635] on button "Add Area" at bounding box center [1137, 650] width 85 height 30
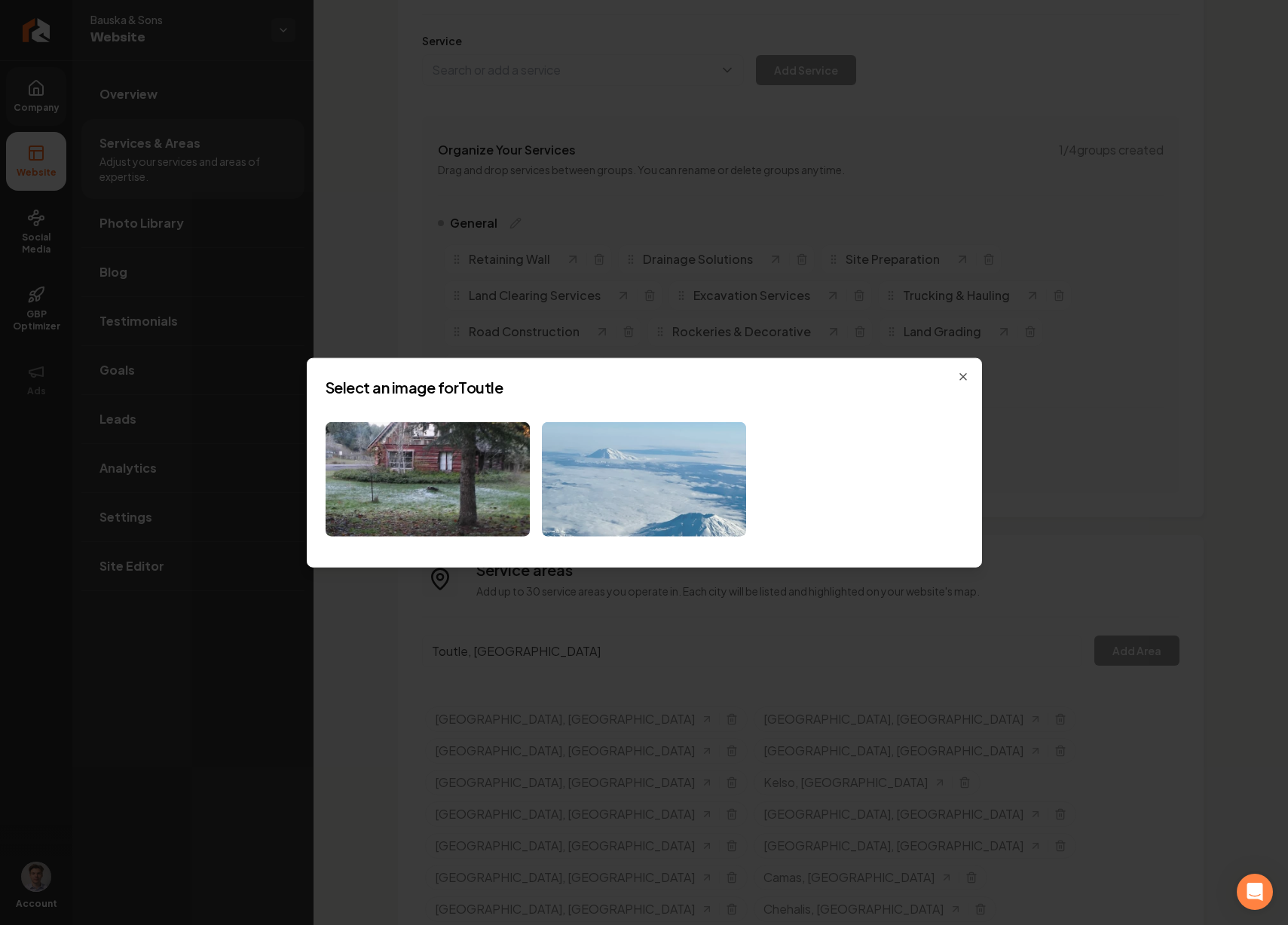
click at [618, 494] on img at bounding box center [644, 479] width 205 height 115
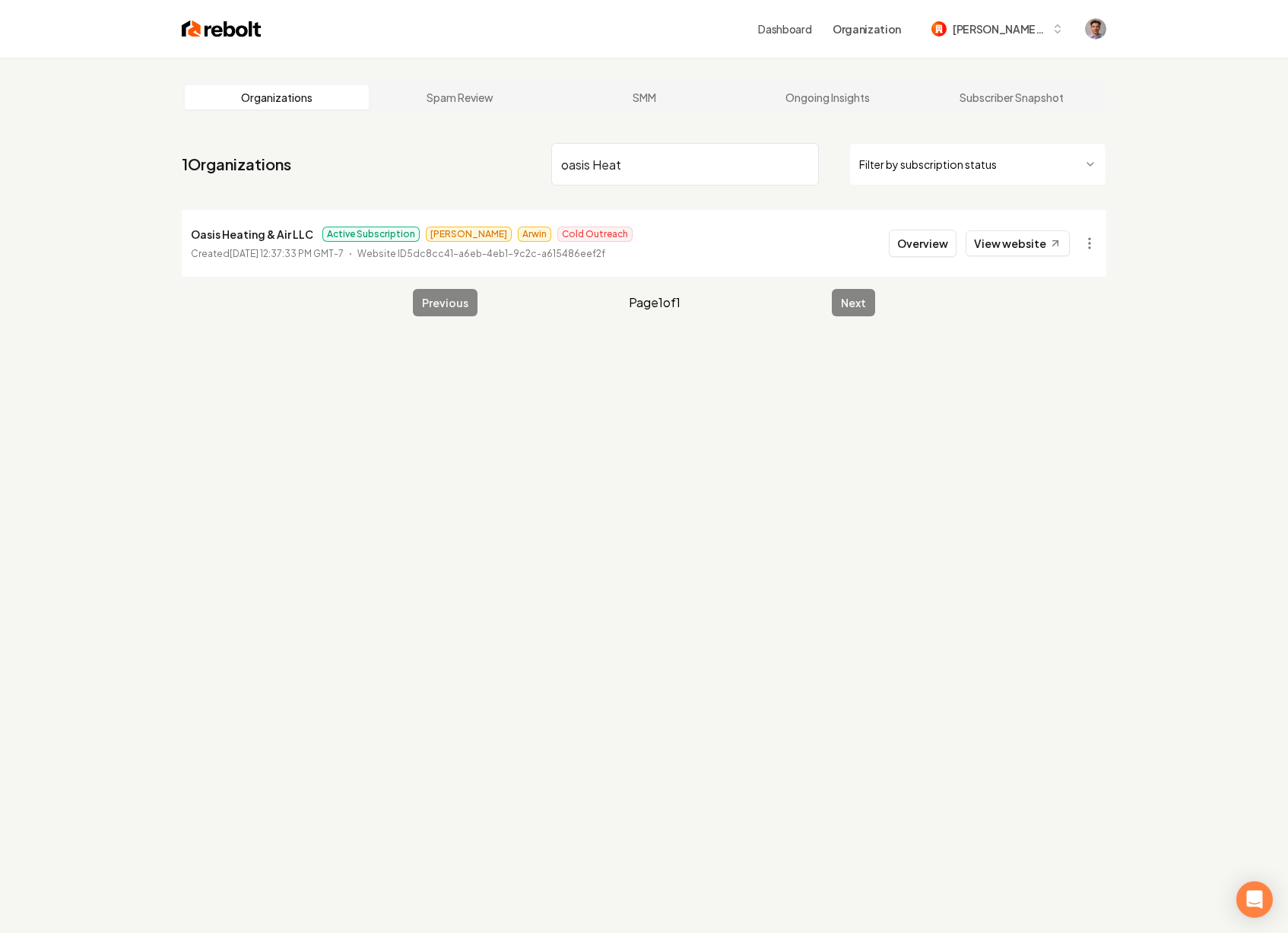
type input "oasis Heat"
click at [268, 236] on p "Oasis Heating & Air LLC" at bounding box center [252, 234] width 123 height 19
click at [913, 238] on button "Overview" at bounding box center [923, 243] width 68 height 27
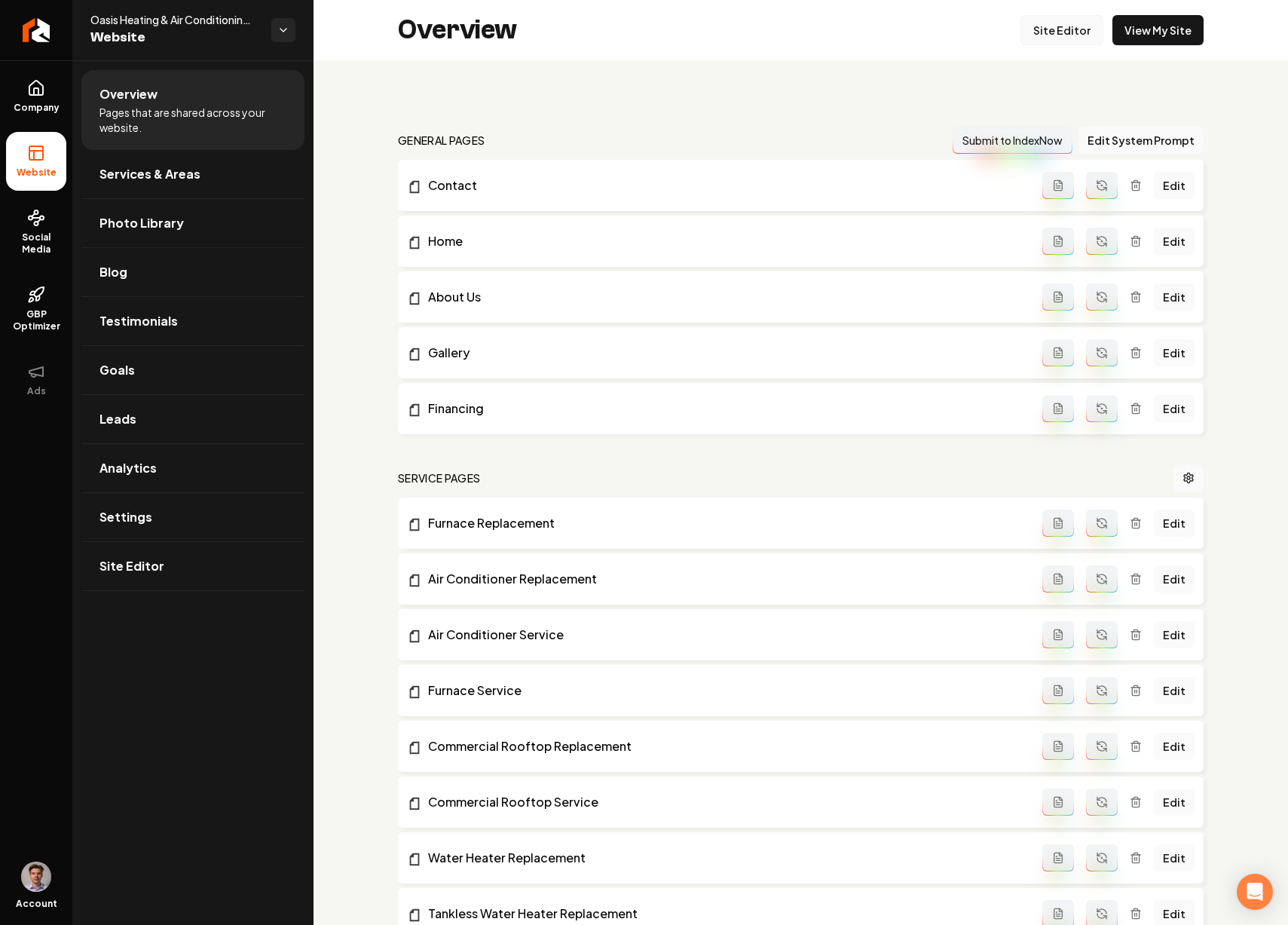
click at [1048, 35] on link "Site Editor" at bounding box center [1062, 30] width 83 height 30
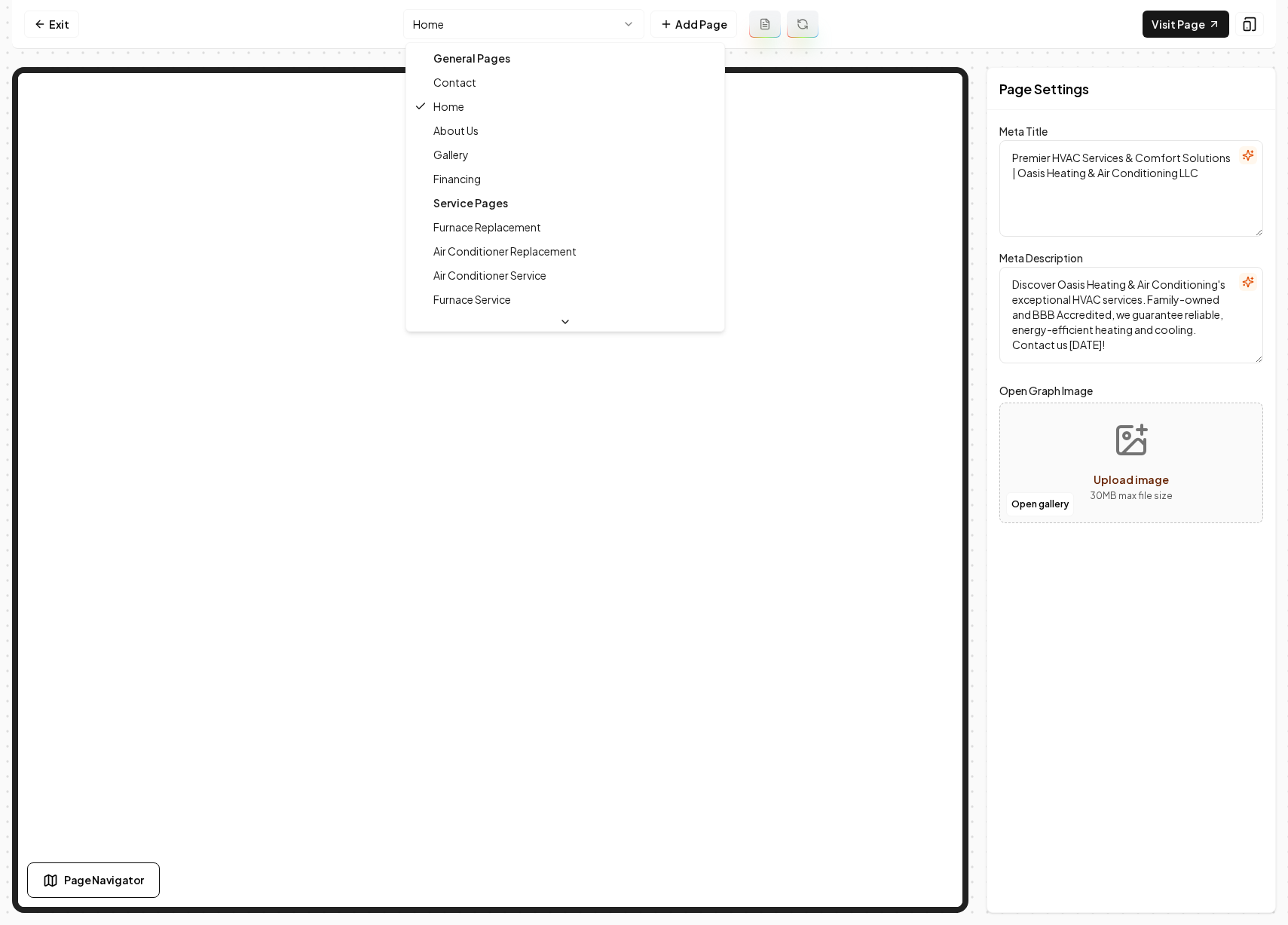
click at [516, 19] on html "Computer Required This feature is only available on a computer. Please switch t…" at bounding box center [644, 462] width 1288 height 925
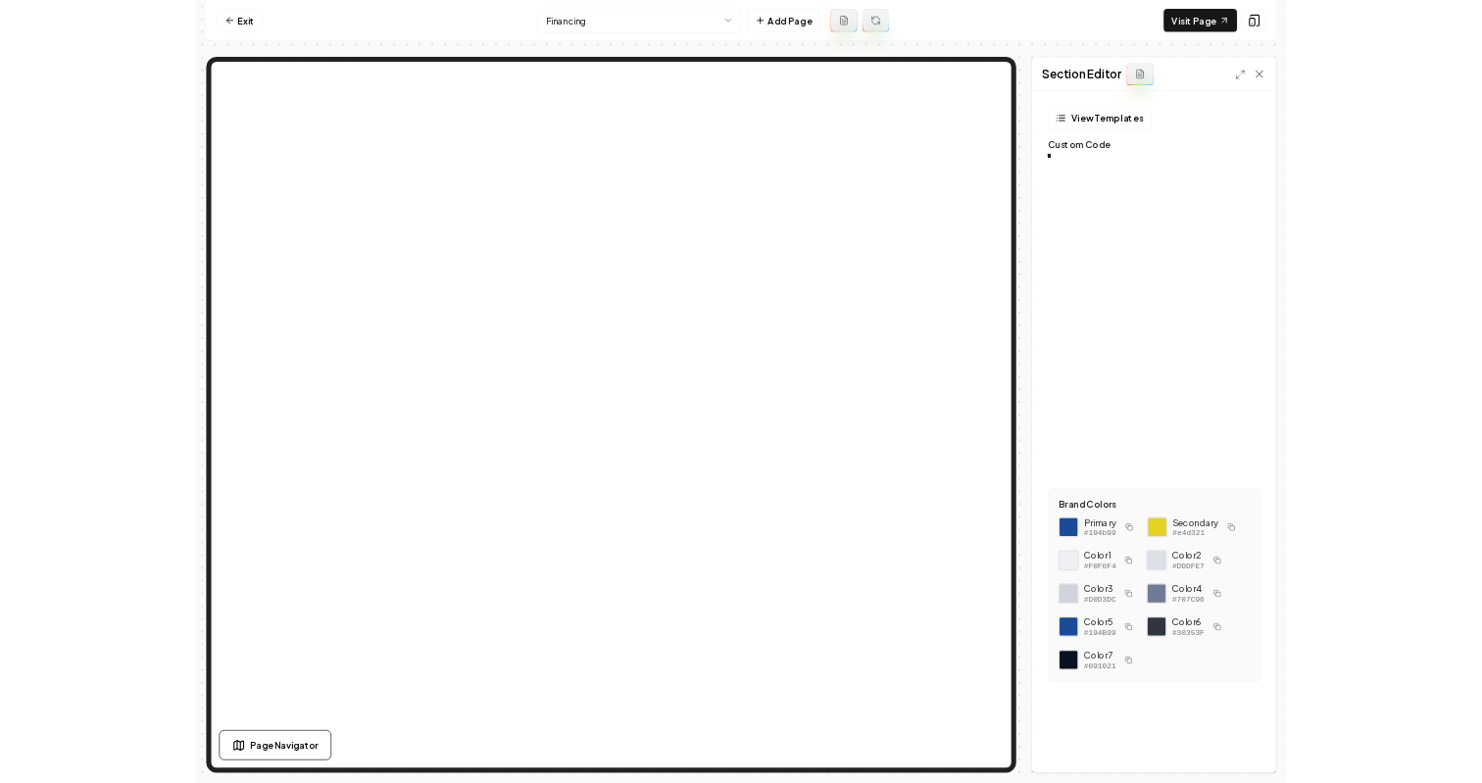
scroll to position [176, 0]
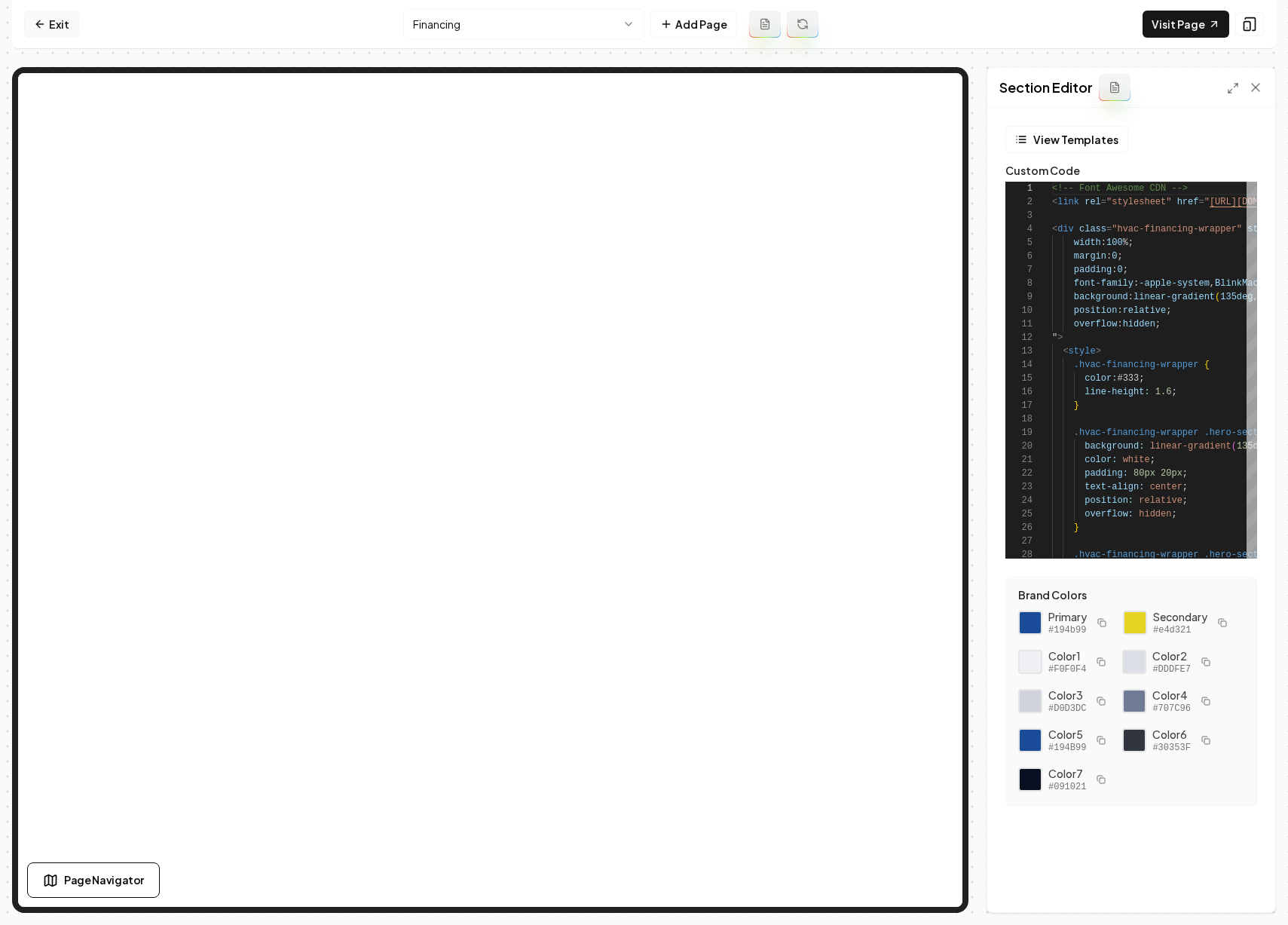
click at [58, 24] on link "Exit" at bounding box center [52, 24] width 55 height 27
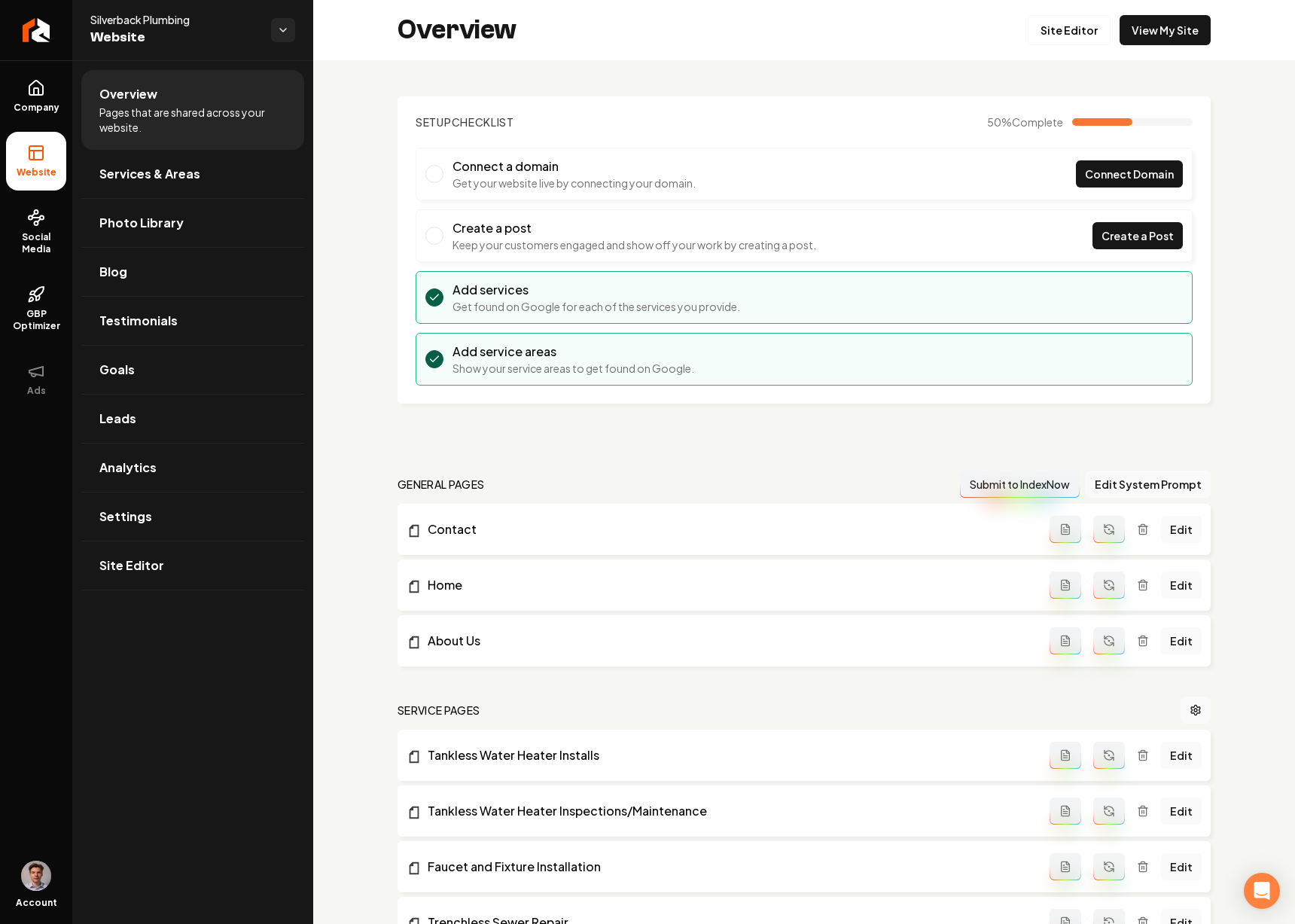
scroll to position [12, 0]
